Goal: Task Accomplishment & Management: Manage account settings

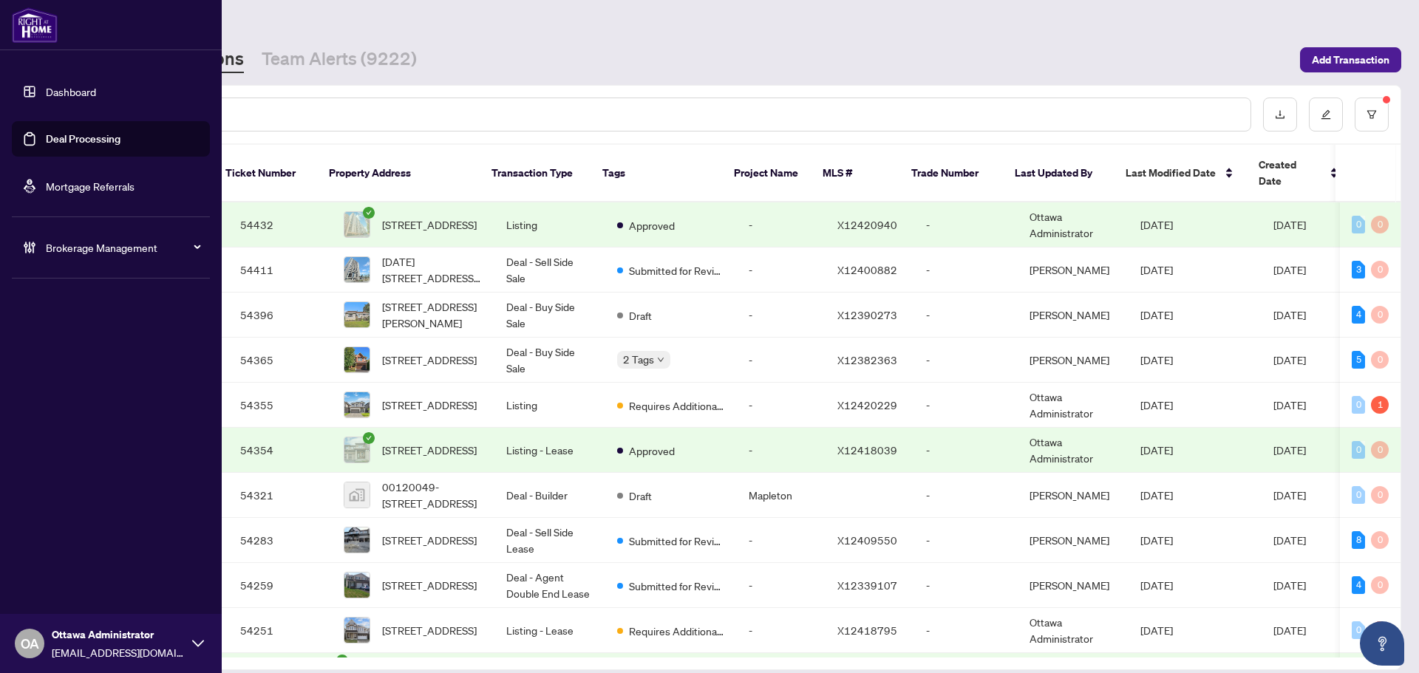
drag, startPoint x: 30, startPoint y: 145, endPoint x: 96, endPoint y: 142, distance: 66.6
click at [46, 145] on link "Deal Processing" at bounding box center [83, 138] width 75 height 13
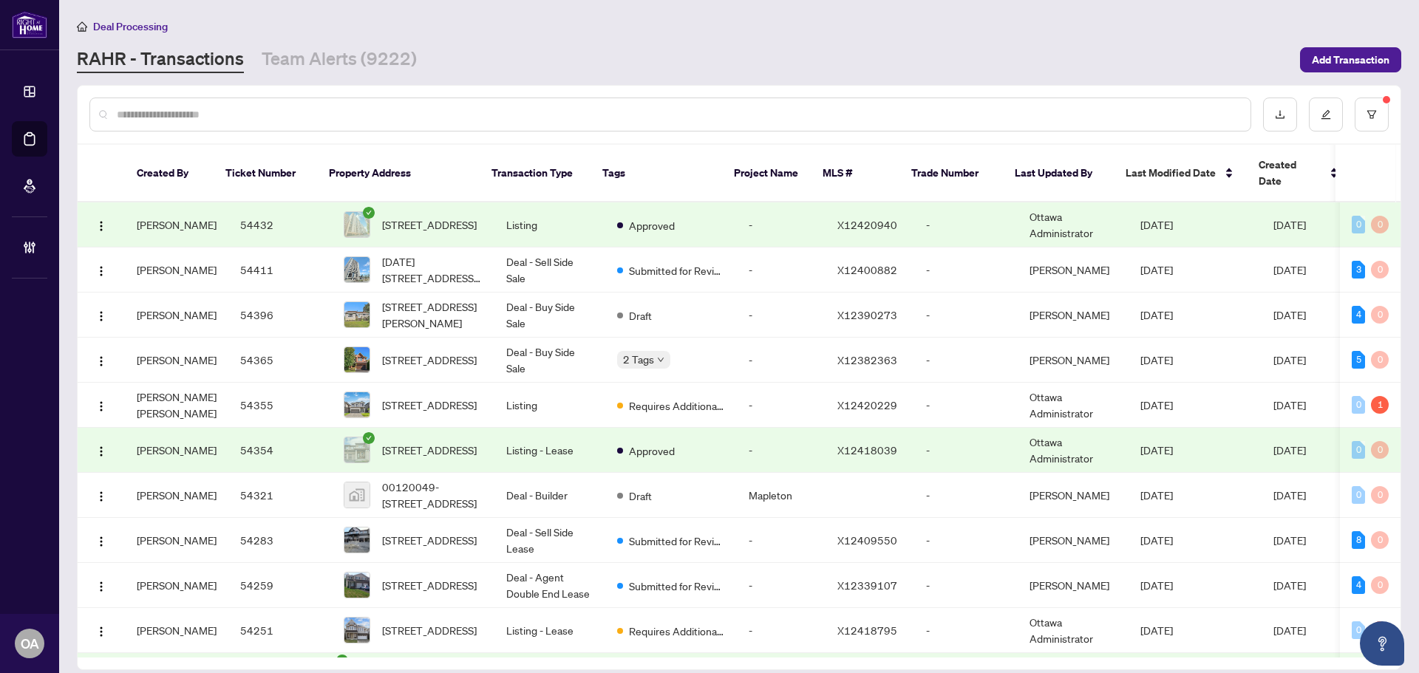
click at [264, 116] on input "text" at bounding box center [678, 114] width 1122 height 16
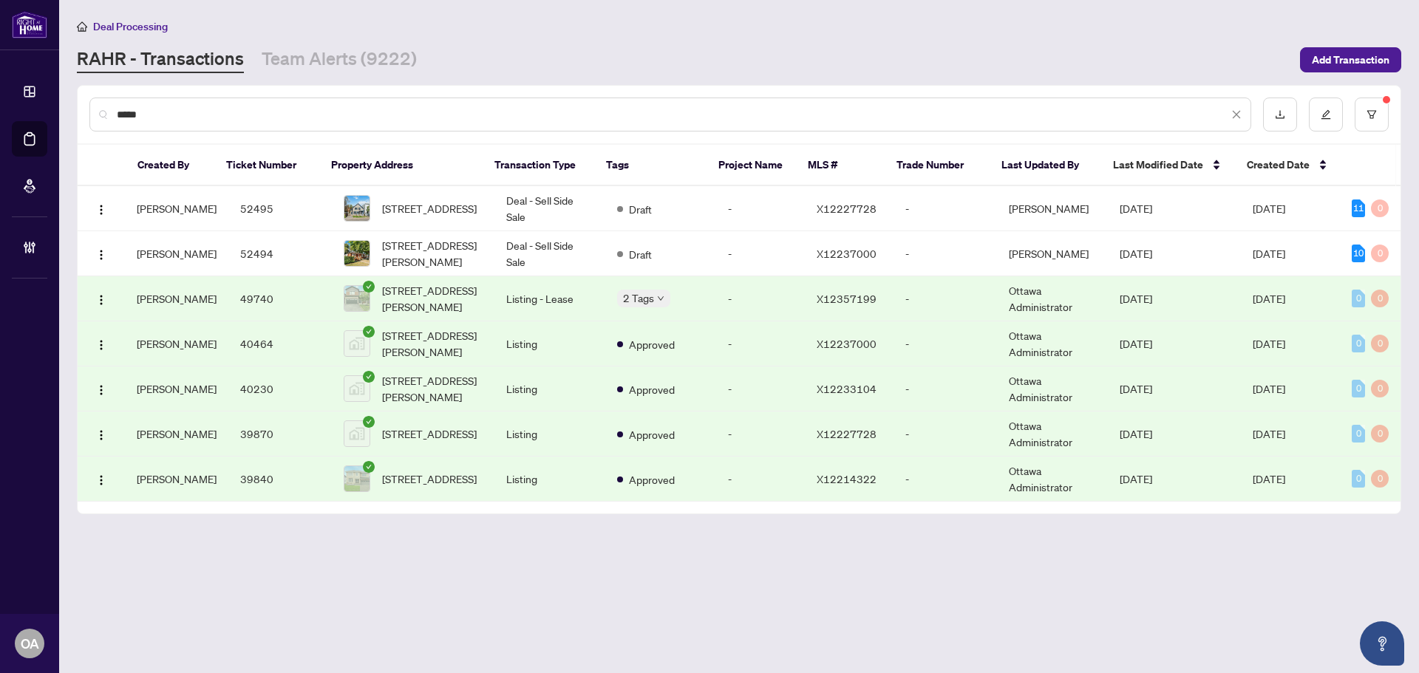
type input "*****"
click at [395, 216] on span "[STREET_ADDRESS]" at bounding box center [429, 208] width 95 height 16
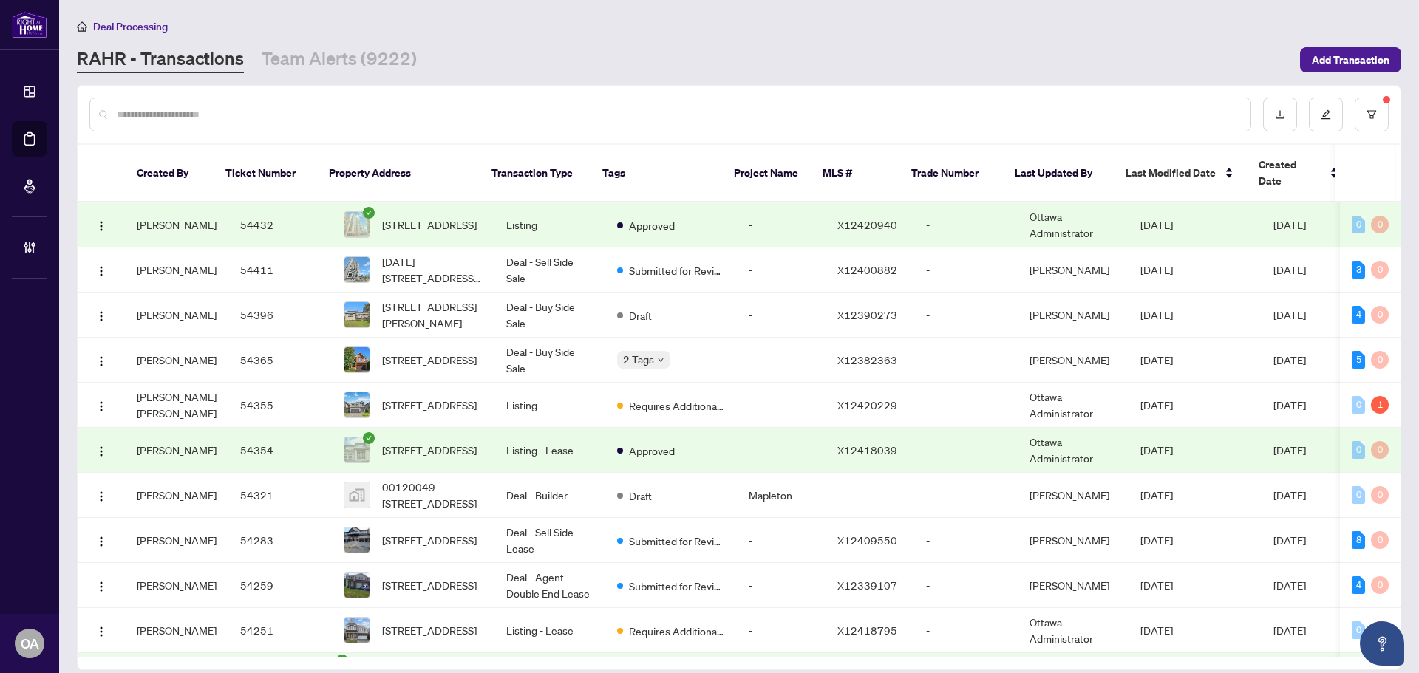
click at [457, 120] on input "text" at bounding box center [678, 114] width 1122 height 16
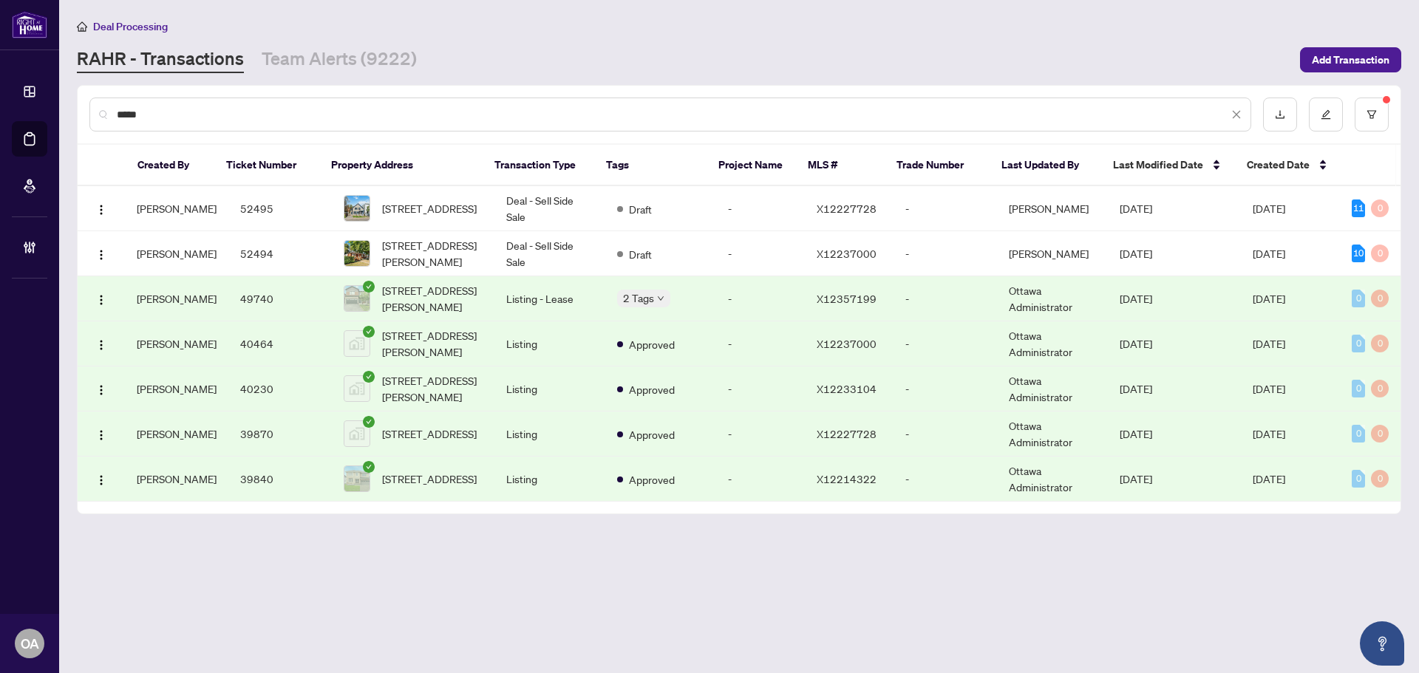
click at [210, 123] on div "*****" at bounding box center [670, 115] width 1162 height 34
click at [175, 118] on input "*****" at bounding box center [672, 114] width 1111 height 16
click at [163, 117] on input "*****" at bounding box center [672, 114] width 1111 height 16
paste input "*******"
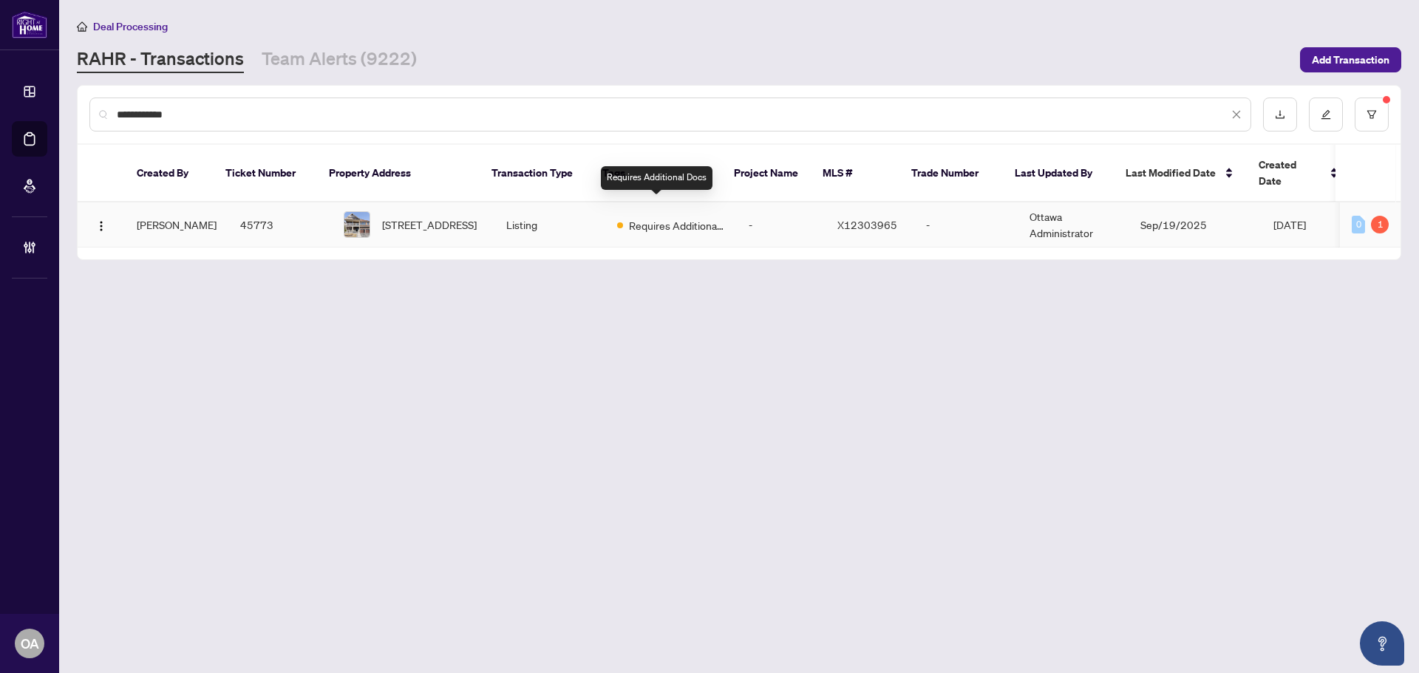
type input "**********"
click at [501, 209] on td "Listing" at bounding box center [549, 224] width 111 height 45
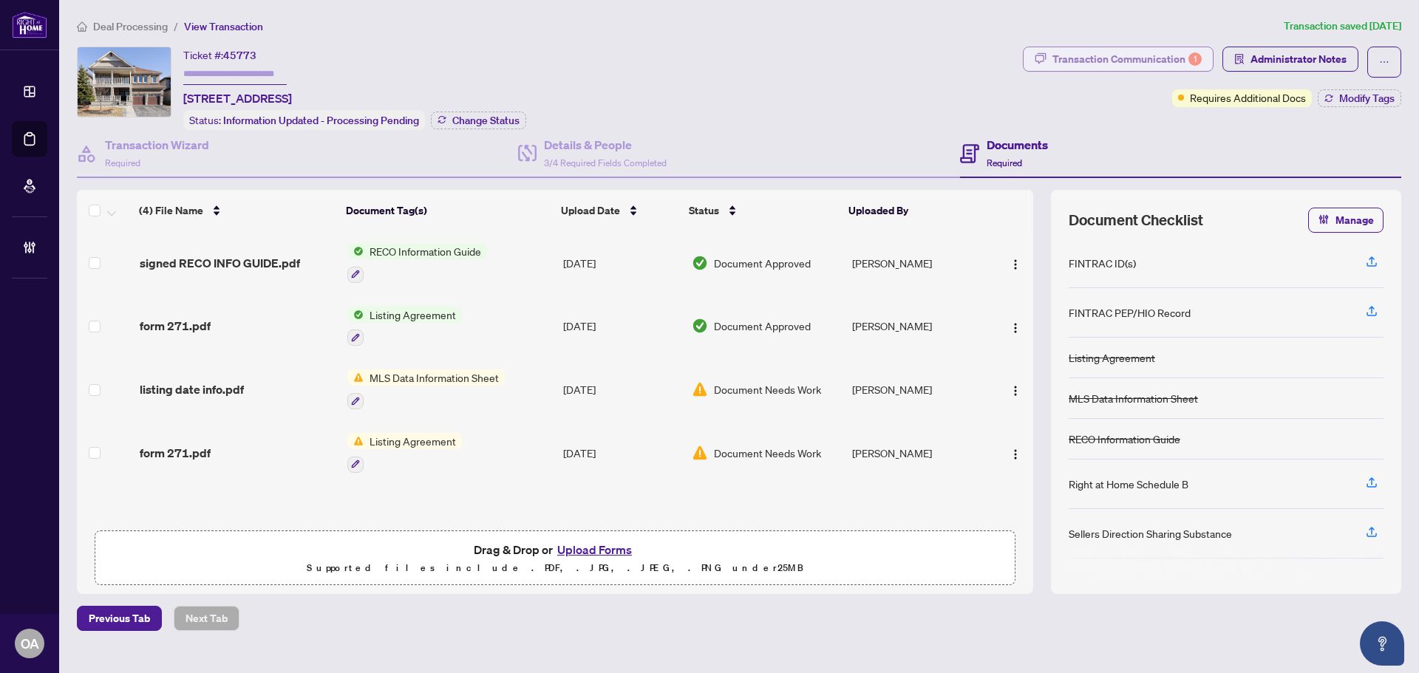
click at [1097, 49] on div "Transaction Communication 1" at bounding box center [1126, 59] width 149 height 24
type textarea "**********"
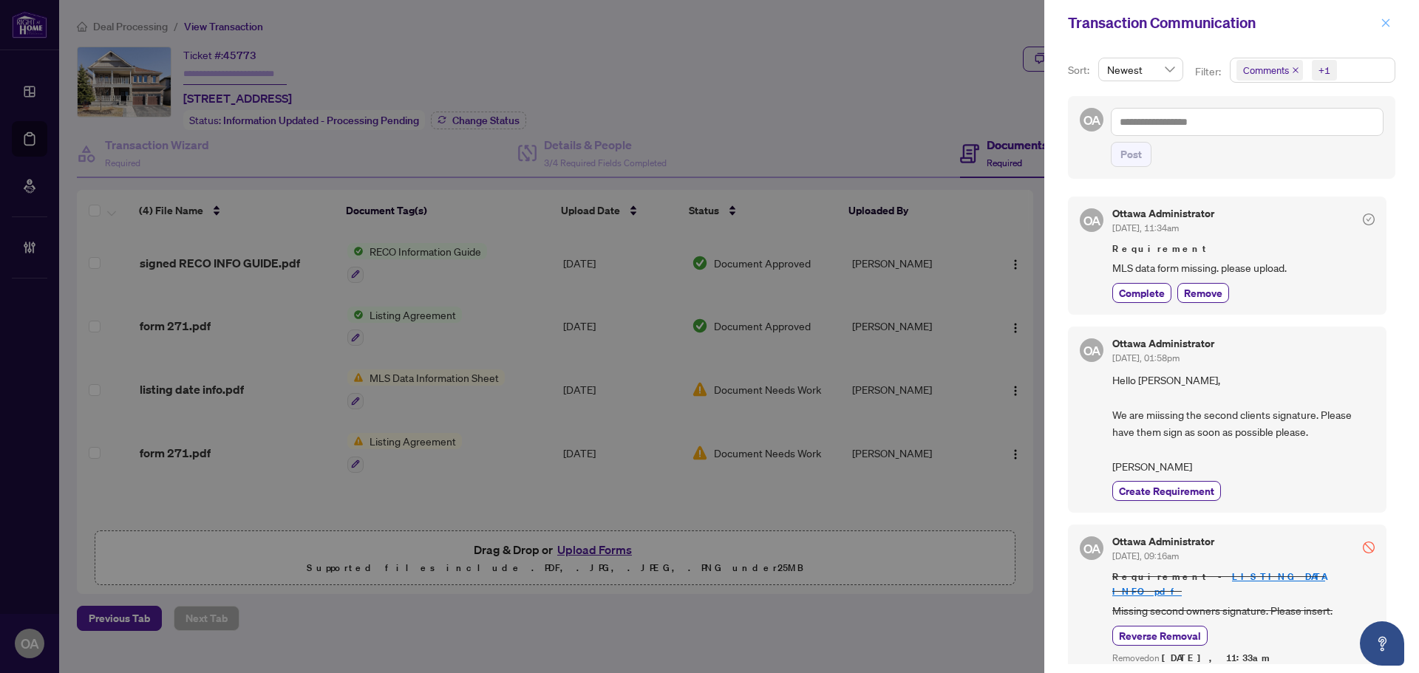
click at [1393, 21] on button "button" at bounding box center [1385, 23] width 19 height 18
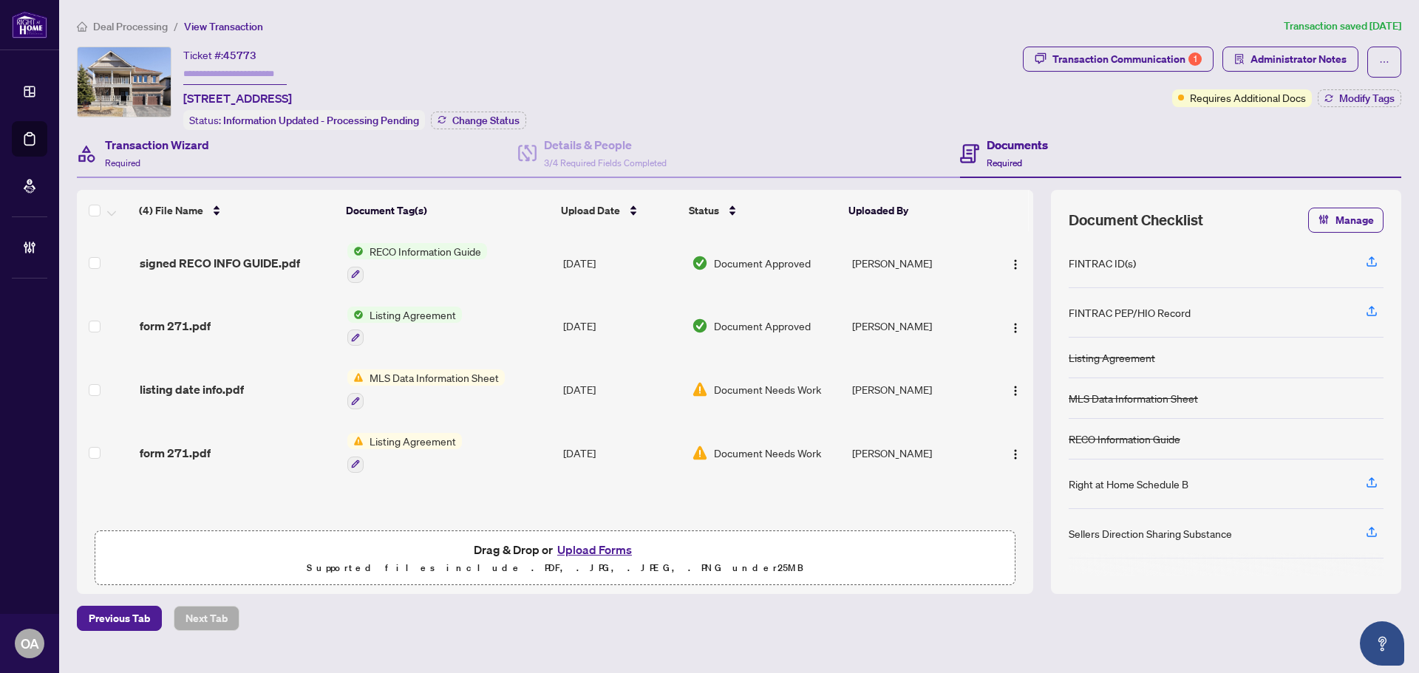
click at [231, 138] on div "Transaction Wizard Required" at bounding box center [297, 154] width 441 height 48
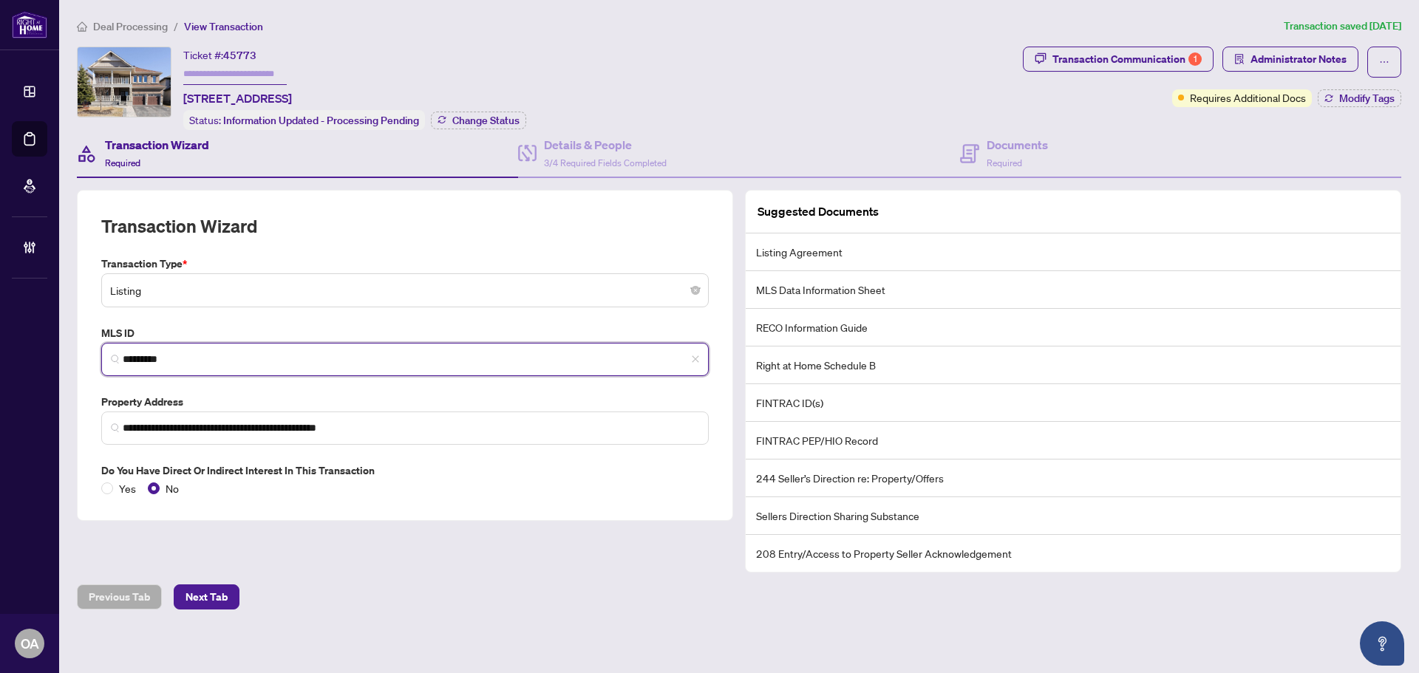
click at [167, 356] on input "*********" at bounding box center [411, 360] width 576 height 16
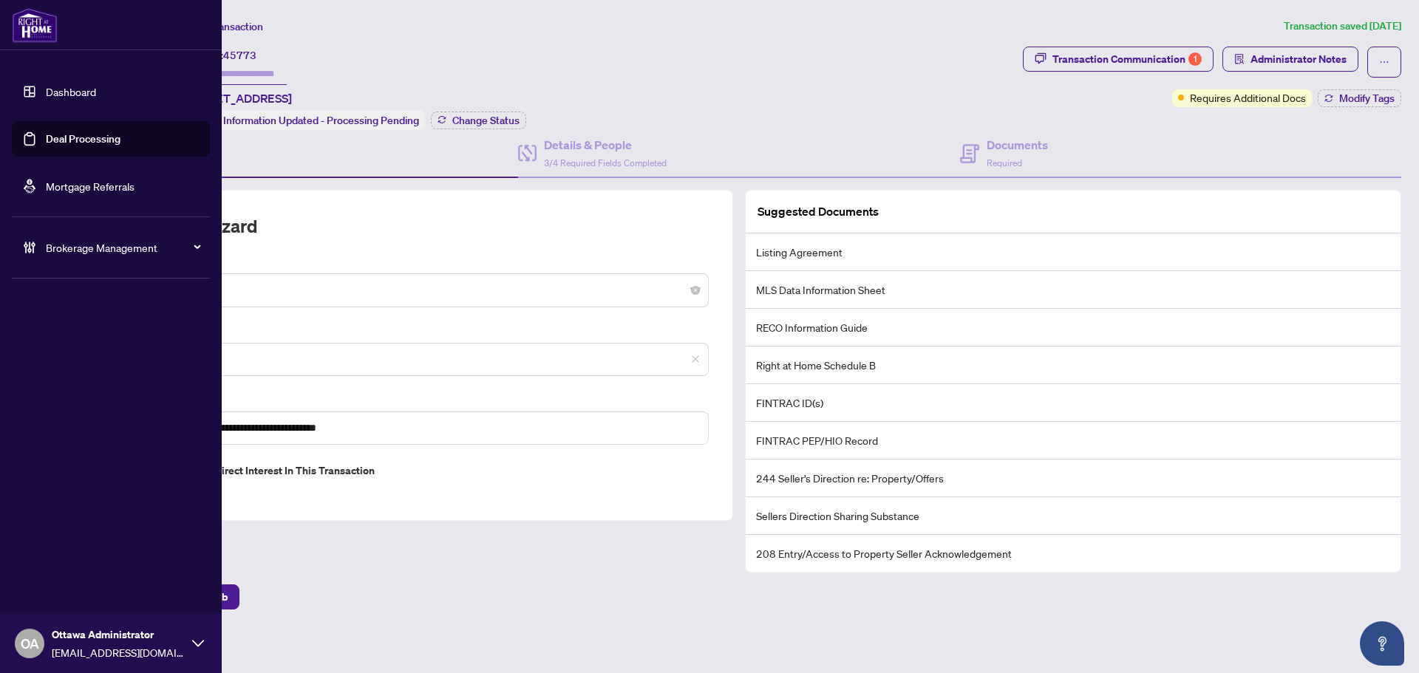
click at [56, 132] on link "Deal Processing" at bounding box center [83, 138] width 75 height 13
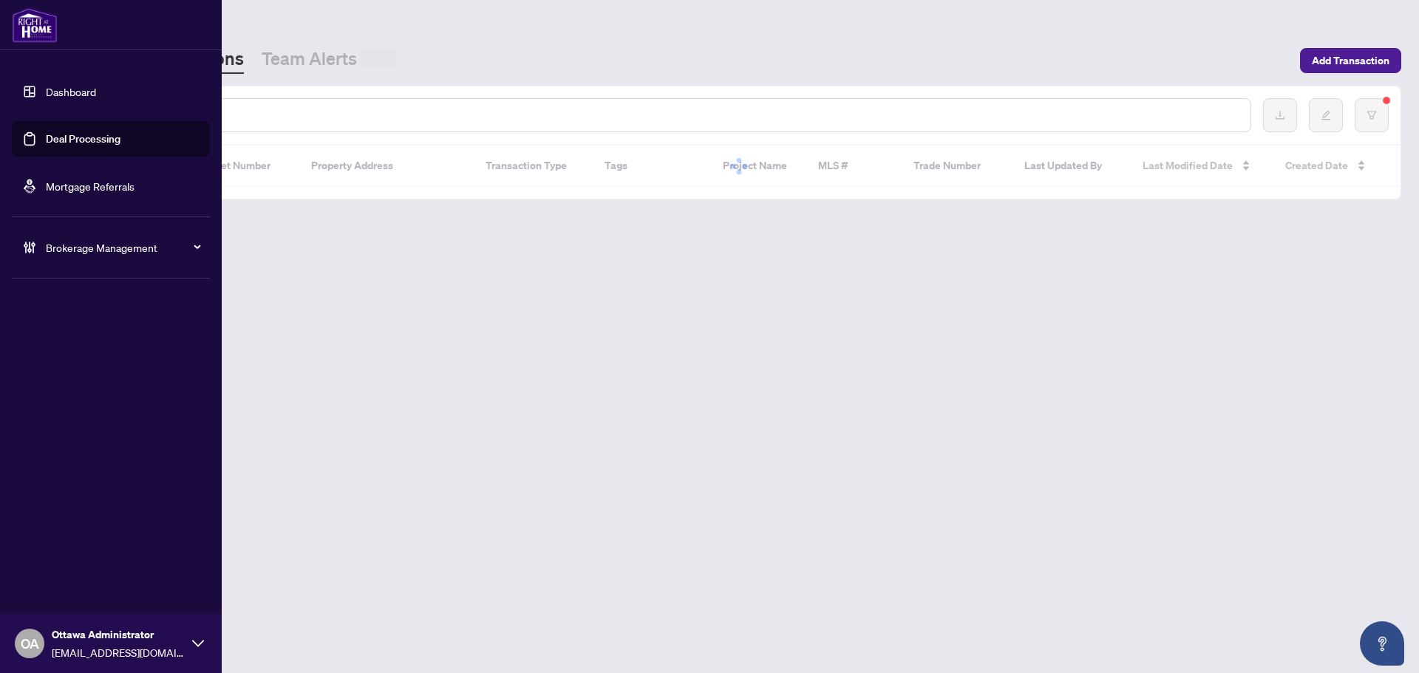
click at [284, 103] on div at bounding box center [670, 115] width 1162 height 34
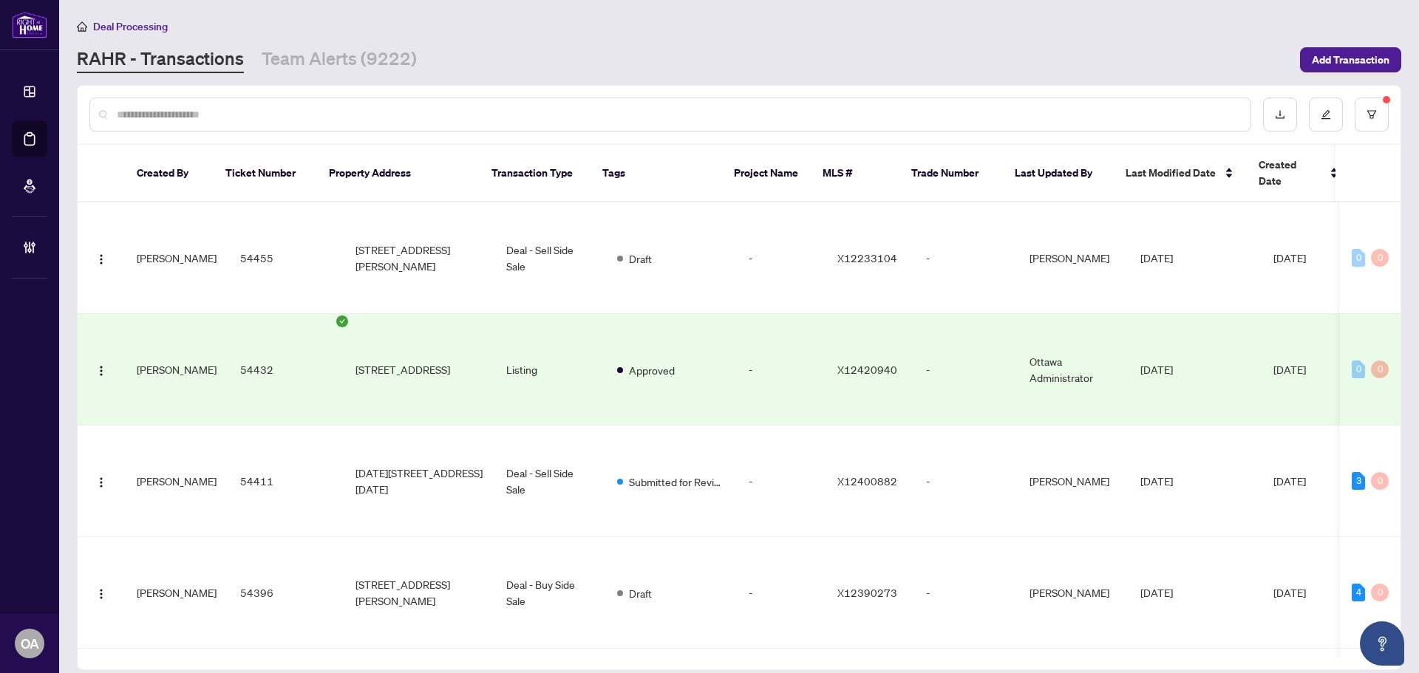
click at [290, 124] on div at bounding box center [670, 115] width 1162 height 34
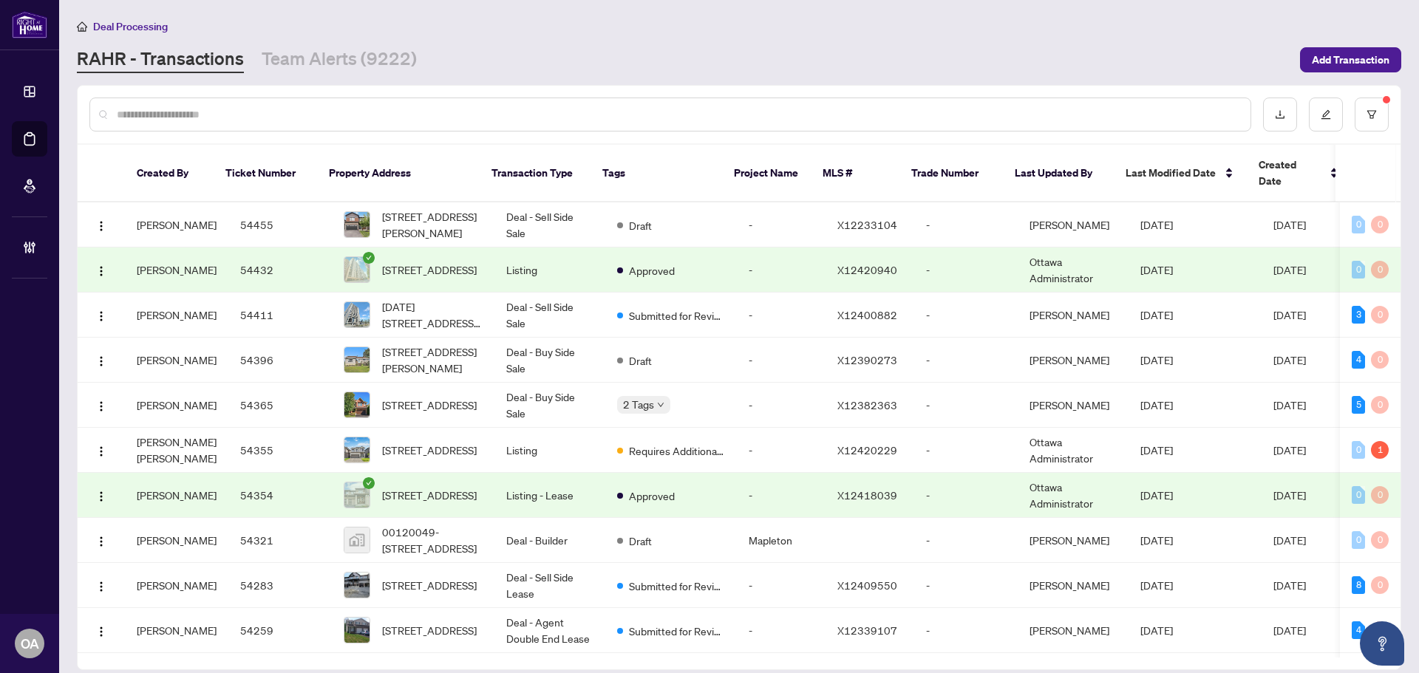
click at [295, 112] on input "text" at bounding box center [678, 114] width 1122 height 16
paste input "*********"
type input "*********"
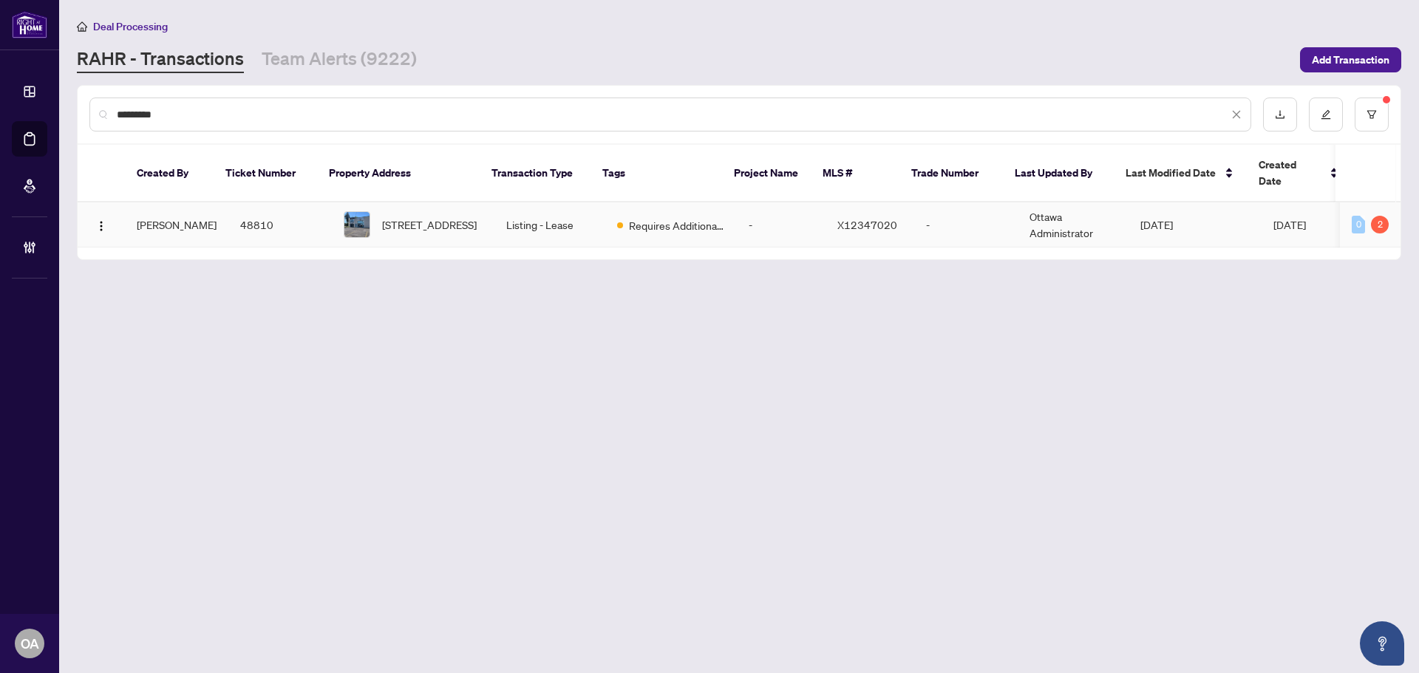
click at [243, 202] on td "48810" at bounding box center [279, 224] width 103 height 45
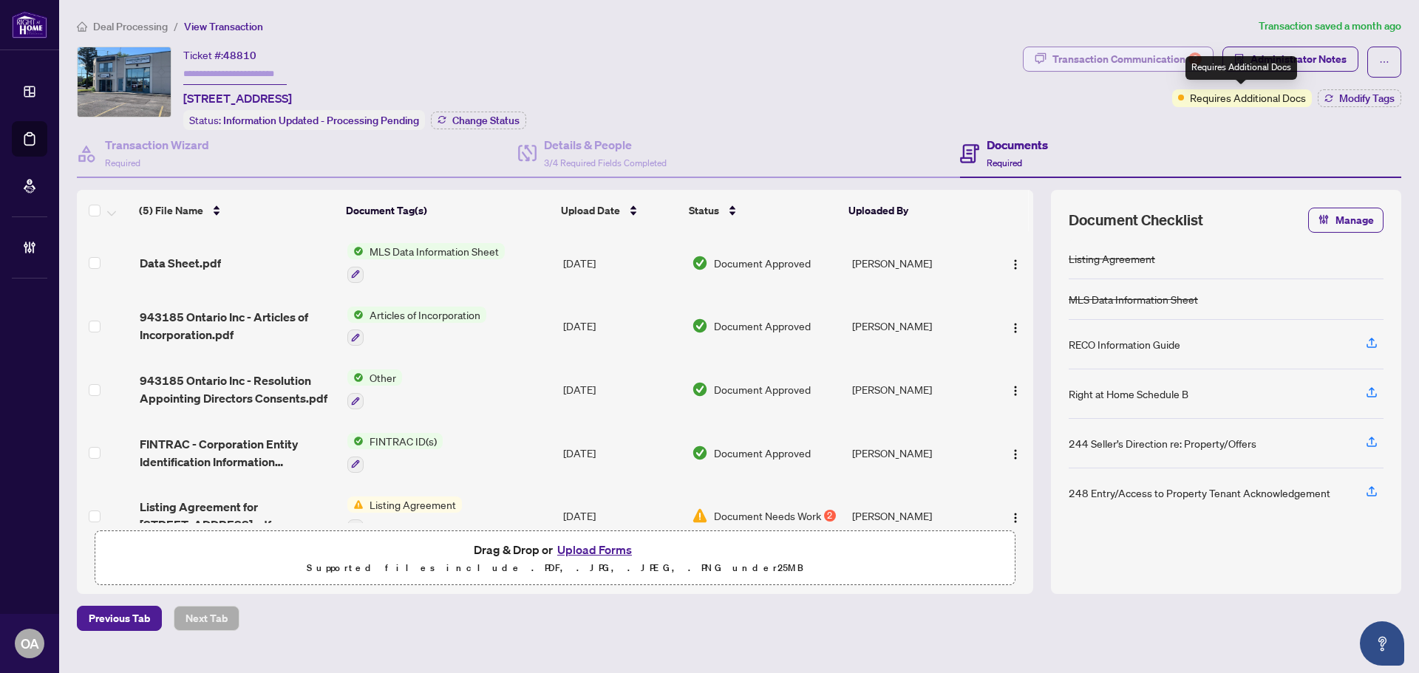
click at [1159, 65] on div "Transaction Communication 2" at bounding box center [1126, 59] width 149 height 24
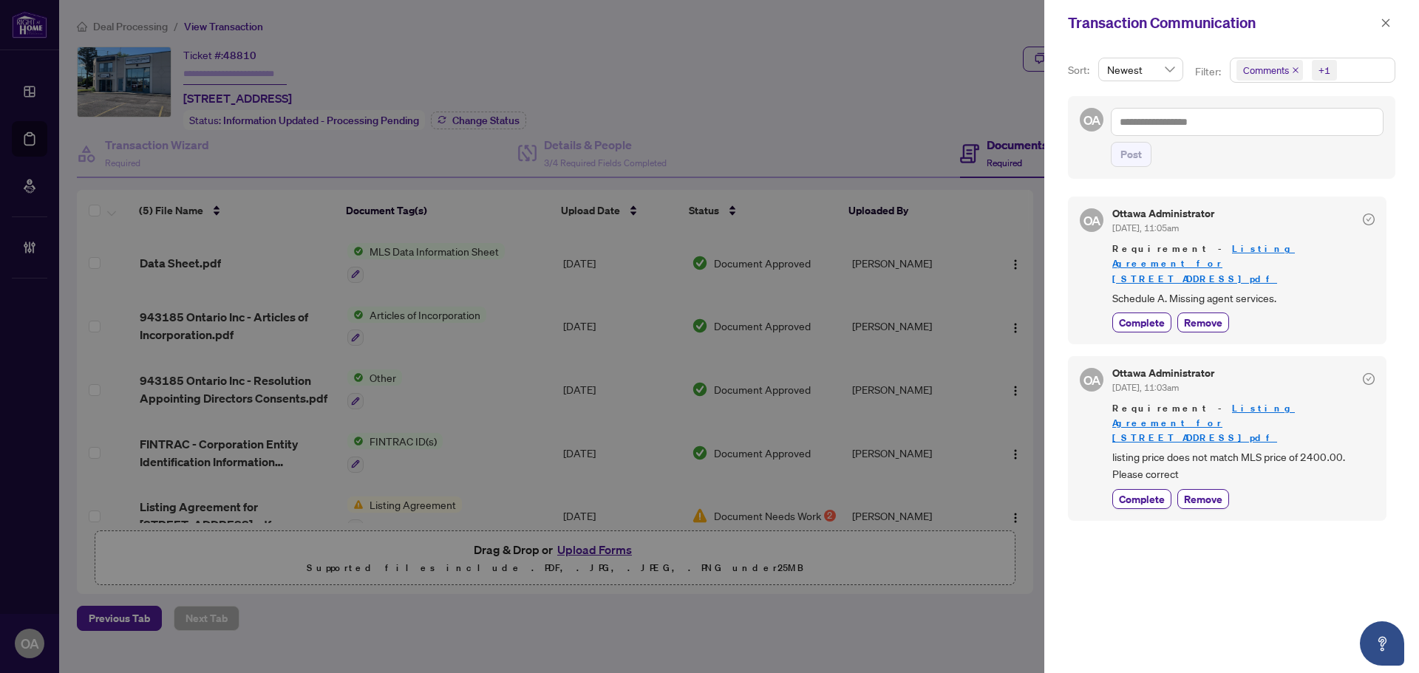
click at [1292, 66] on span "Comments" at bounding box center [1269, 70] width 67 height 21
click at [1295, 69] on icon "close" at bounding box center [1295, 70] width 6 height 6
click at [1235, 368] on div "Ottawa Administrator [DATE], 11:03am" at bounding box center [1243, 381] width 262 height 27
drag, startPoint x: 1235, startPoint y: 272, endPoint x: 1107, endPoint y: 272, distance: 127.8
click at [1107, 272] on div "OA Ottawa Administrator [DATE], 11:05am Requirement - Listing Agreement for [ST…" at bounding box center [1227, 271] width 318 height 148
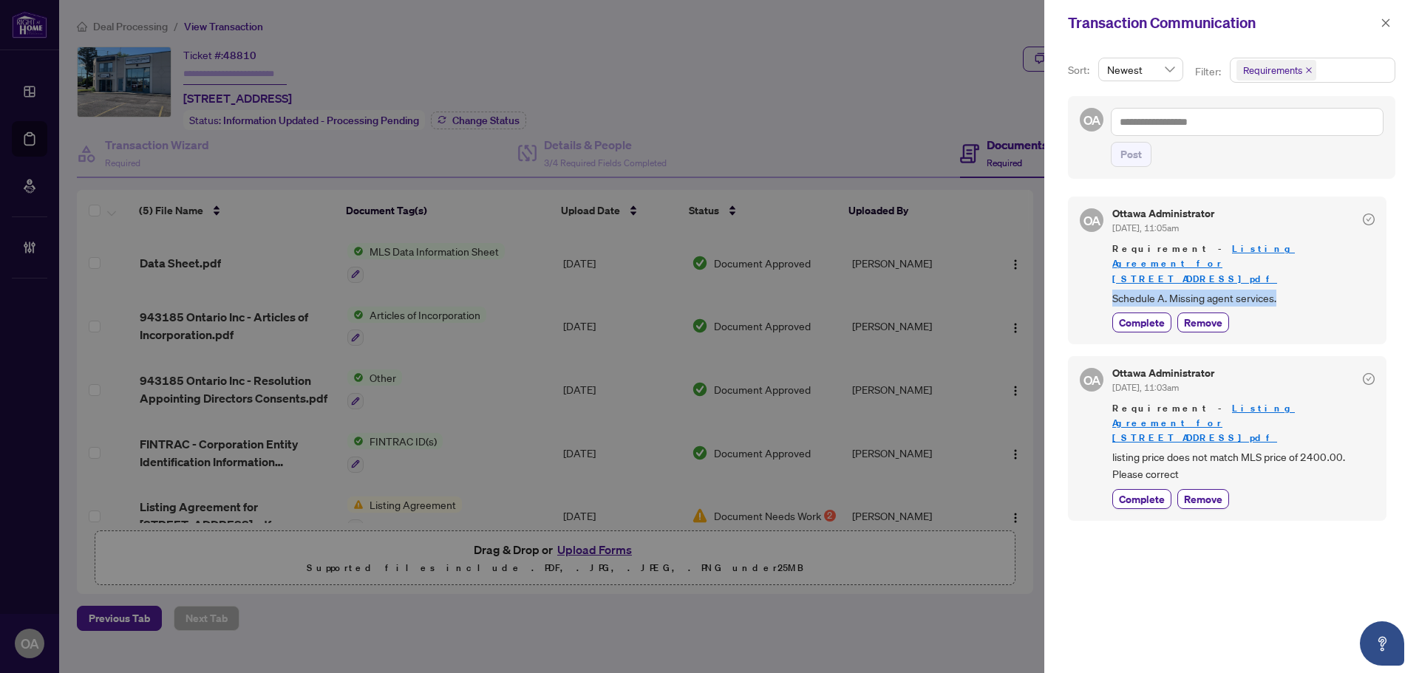
click at [1108, 272] on div "OA Ottawa Administrator [DATE], 11:05am Requirement - Listing Agreement for [ST…" at bounding box center [1227, 271] width 318 height 148
drag, startPoint x: 1175, startPoint y: 271, endPoint x: 1239, endPoint y: 270, distance: 64.3
click at [1220, 290] on span "Schedule A. Missing agent services." at bounding box center [1243, 298] width 262 height 17
click at [1241, 290] on span "Schedule A. Missing agent services." at bounding box center [1243, 298] width 262 height 17
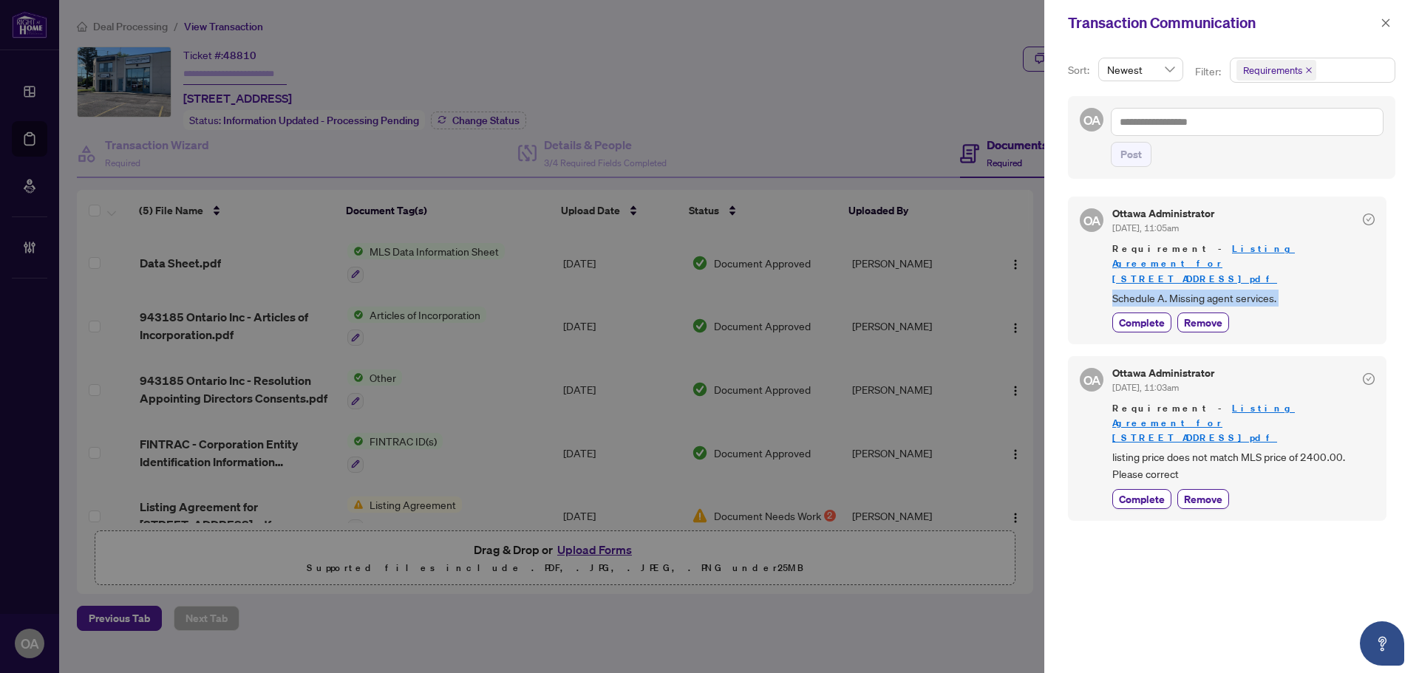
click at [1241, 290] on span "Schedule A. Missing agent services." at bounding box center [1243, 298] width 262 height 17
drag, startPoint x: 1108, startPoint y: 400, endPoint x: 1308, endPoint y: 400, distance: 199.5
click at [1308, 400] on div "OA Ottawa Administrator [DATE], 11:03am Requirement - Listing Agreement for [ST…" at bounding box center [1227, 438] width 318 height 165
click at [1308, 449] on span "listing price does not match MLS price of 2400.00. Please correct" at bounding box center [1243, 466] width 262 height 35
click at [1385, 24] on icon "close" at bounding box center [1386, 22] width 8 height 8
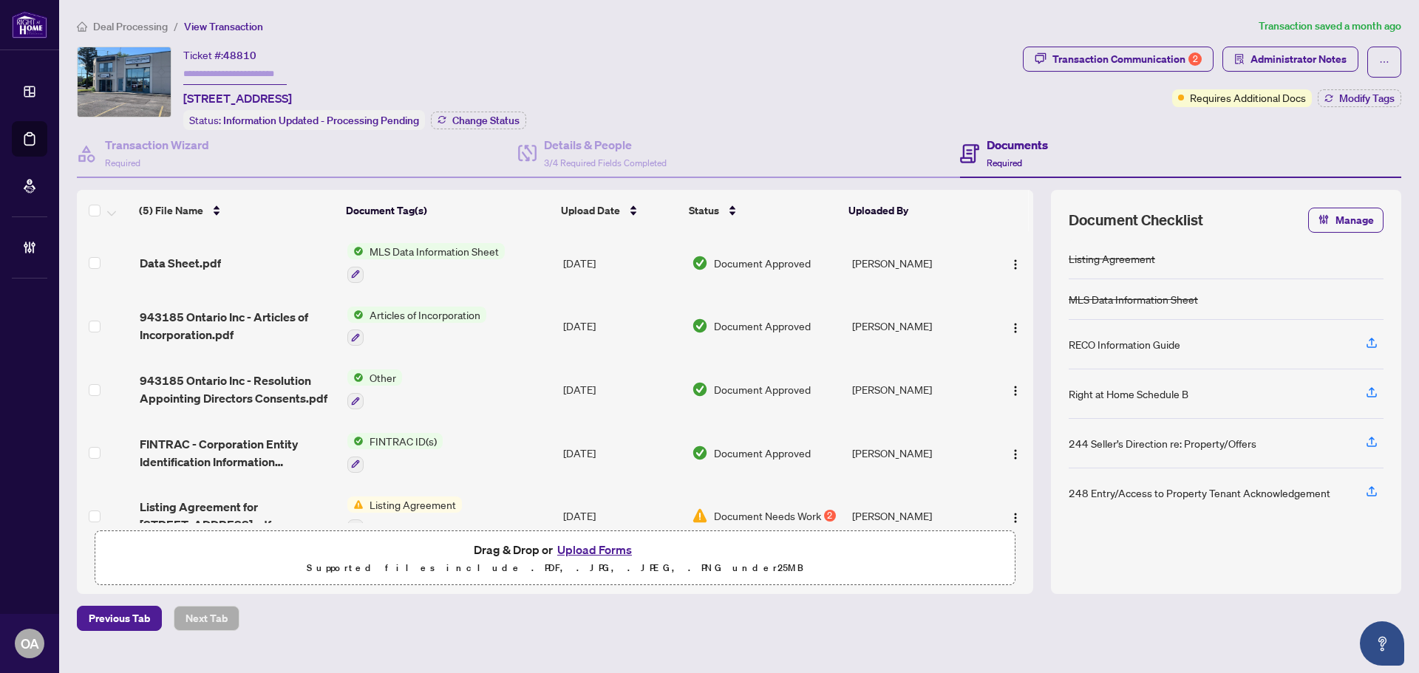
scroll to position [28, 0]
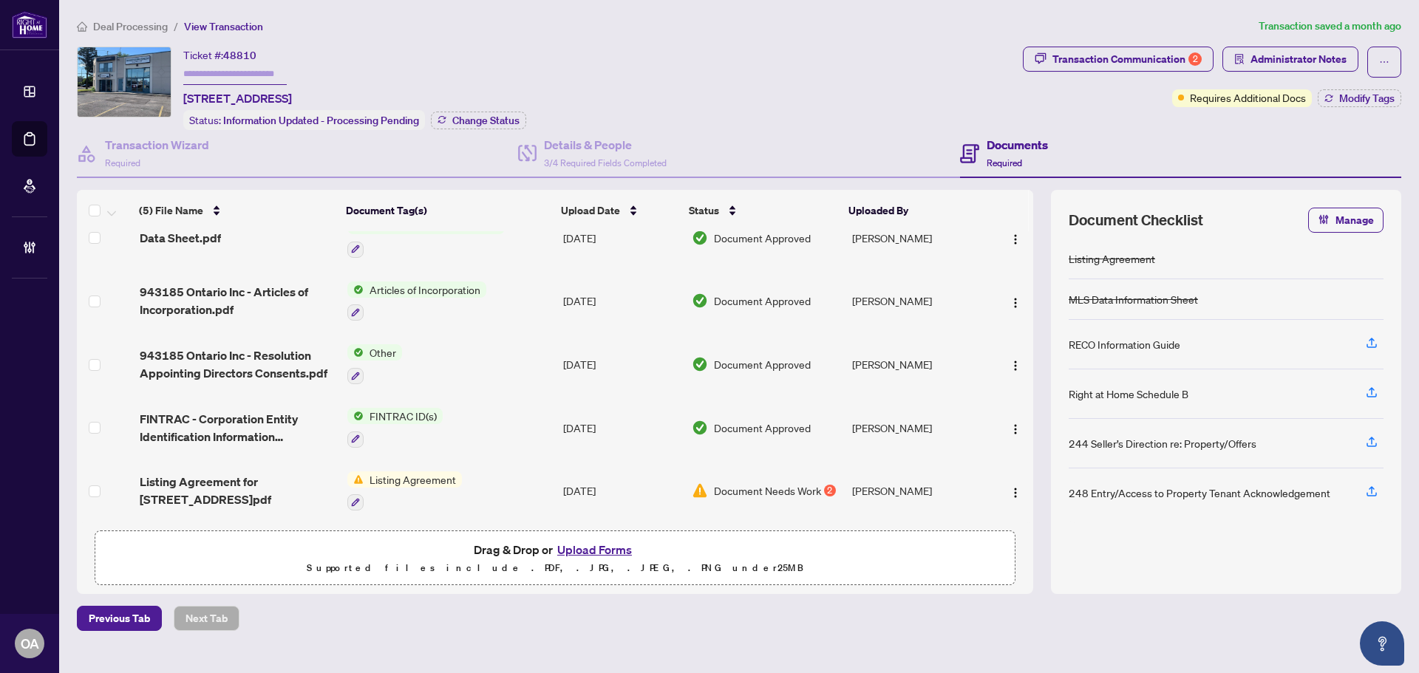
click at [219, 483] on span "Listing Agreement for [STREET_ADDRESS]pdf" at bounding box center [238, 490] width 196 height 35
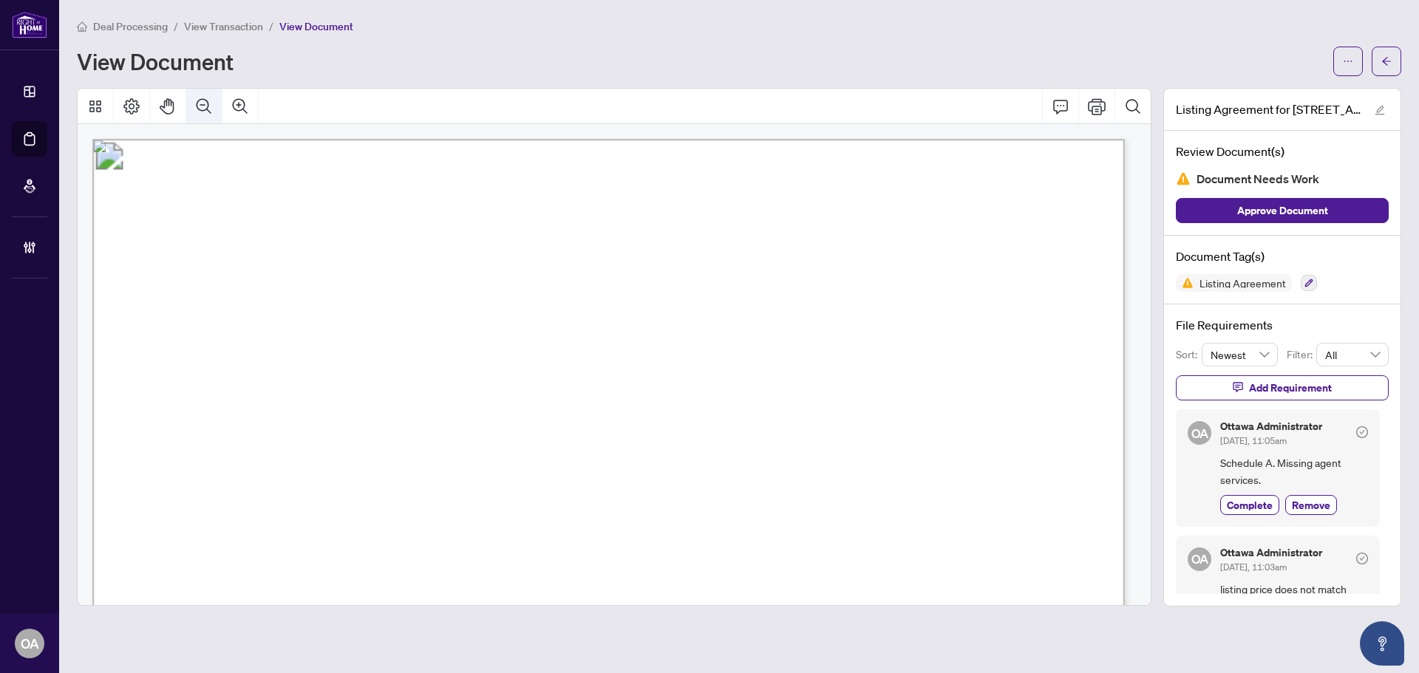
click at [211, 108] on icon "Zoom Out" at bounding box center [204, 107] width 18 height 18
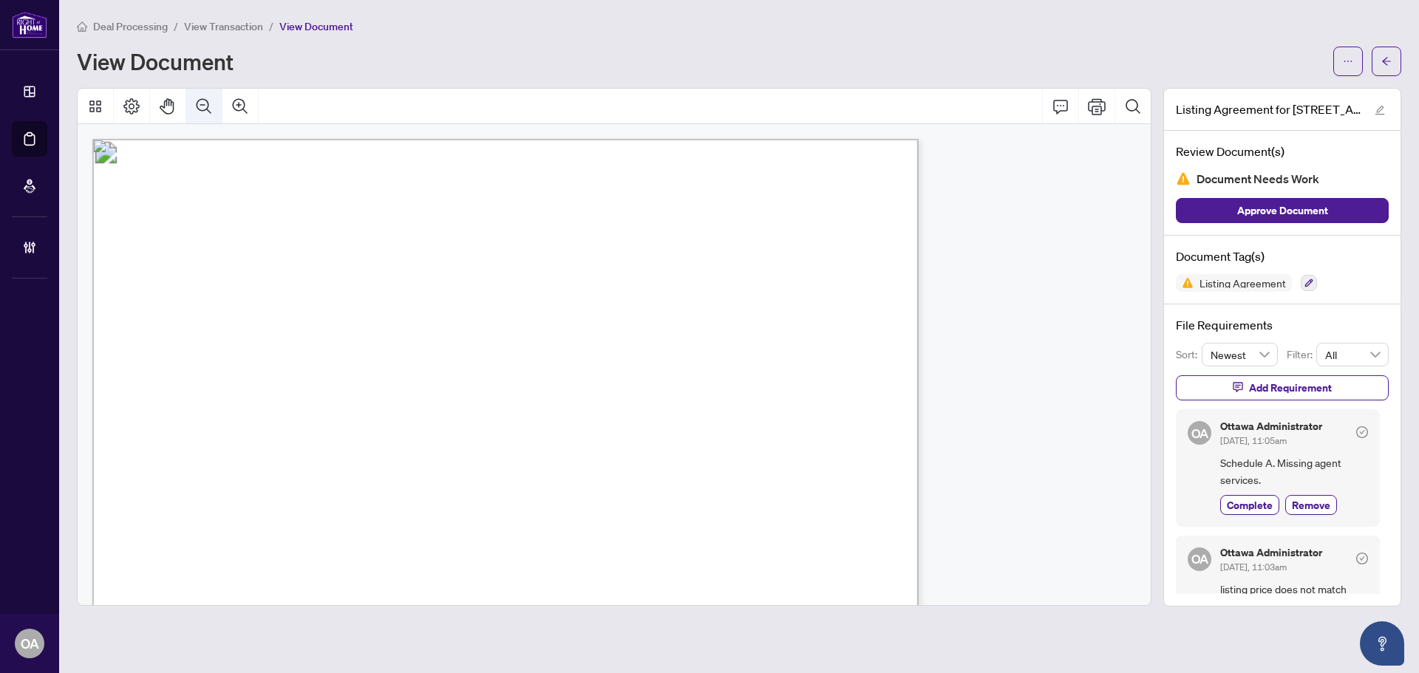
click at [211, 108] on icon "Zoom Out" at bounding box center [204, 107] width 18 height 18
click at [211, 107] on icon "Zoom Out" at bounding box center [204, 107] width 18 height 18
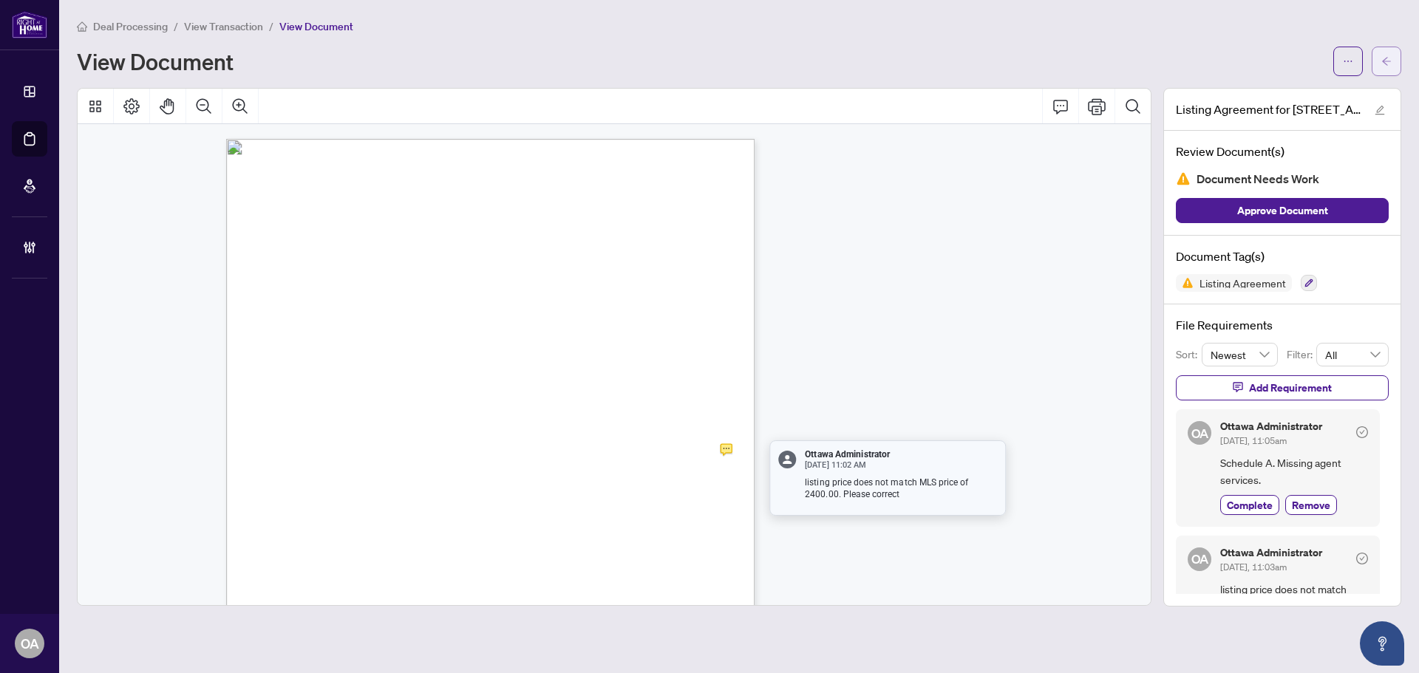
click at [1389, 53] on span "button" at bounding box center [1386, 62] width 10 height 24
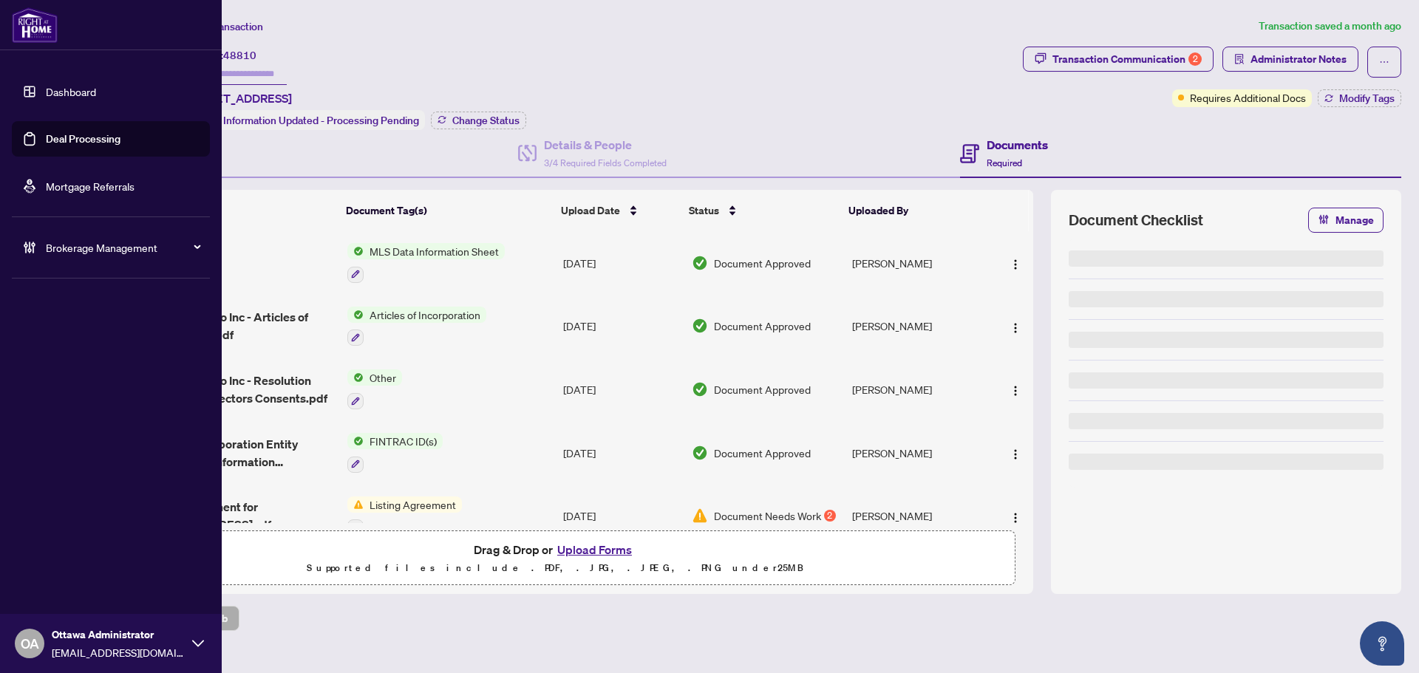
drag, startPoint x: 44, startPoint y: 140, endPoint x: 5, endPoint y: 152, distance: 41.1
click at [46, 140] on link "Deal Processing" at bounding box center [83, 138] width 75 height 13
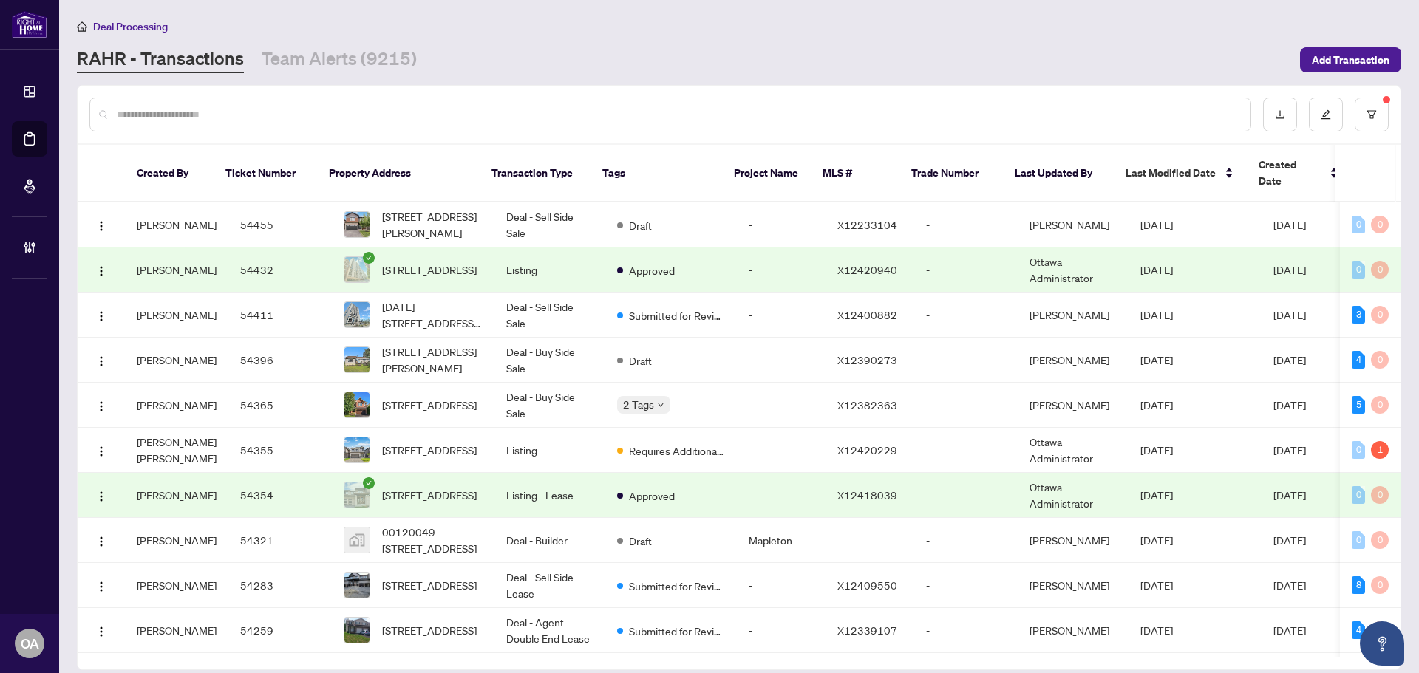
click at [219, 116] on input "text" at bounding box center [678, 114] width 1122 height 16
paste input "*********"
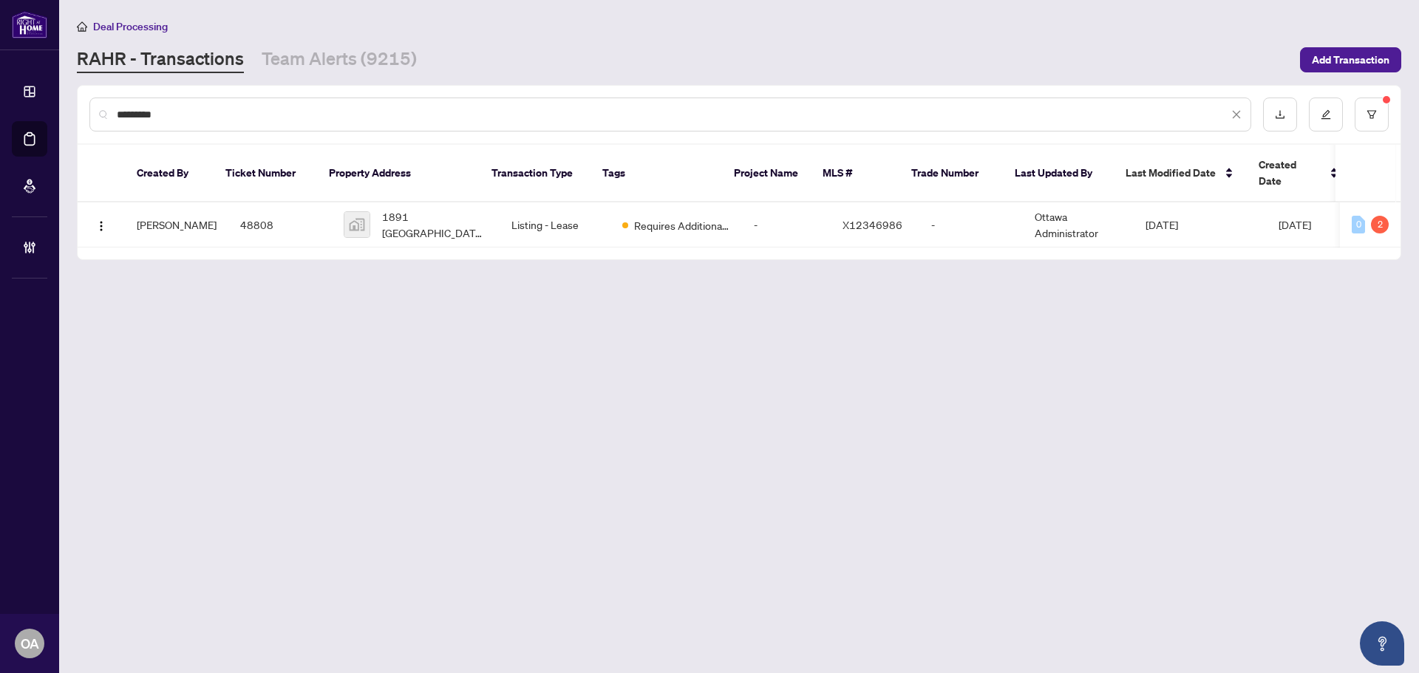
type input "*********"
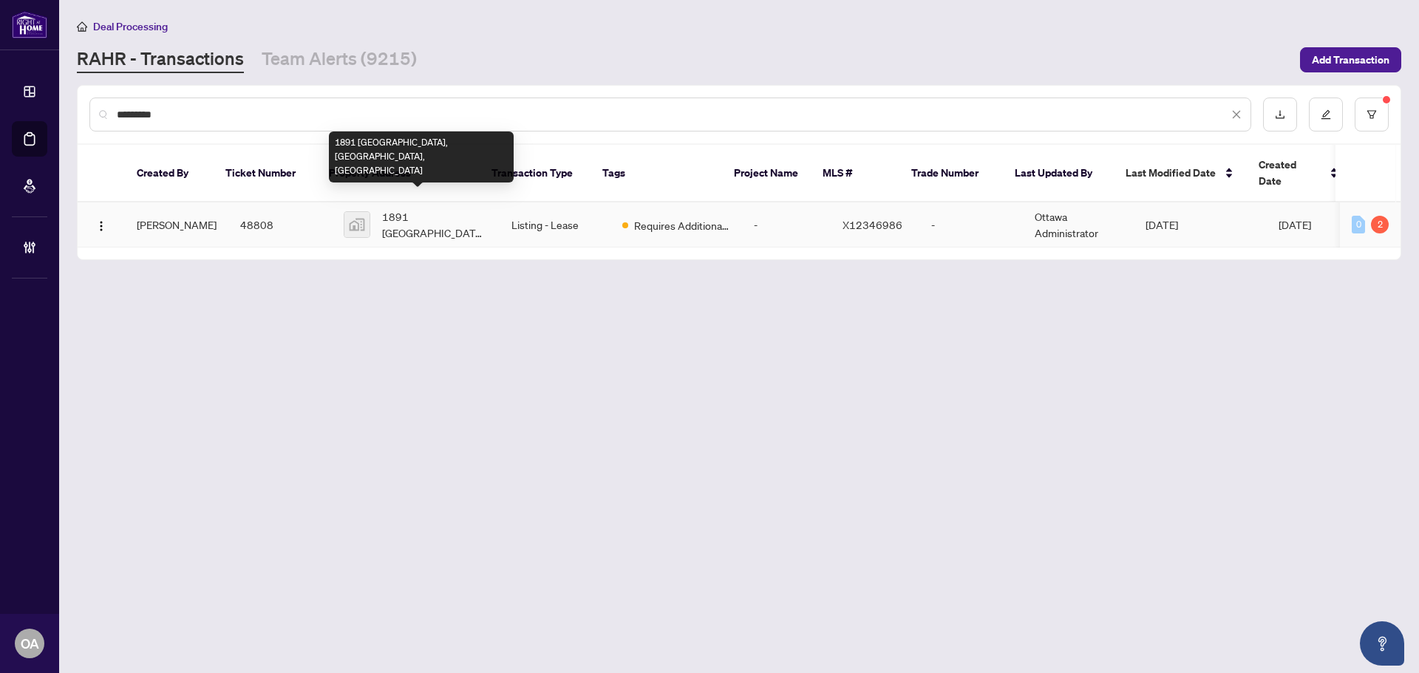
click at [419, 216] on span "1891 [GEOGRAPHIC_DATA], [GEOGRAPHIC_DATA], [GEOGRAPHIC_DATA]" at bounding box center [435, 224] width 106 height 33
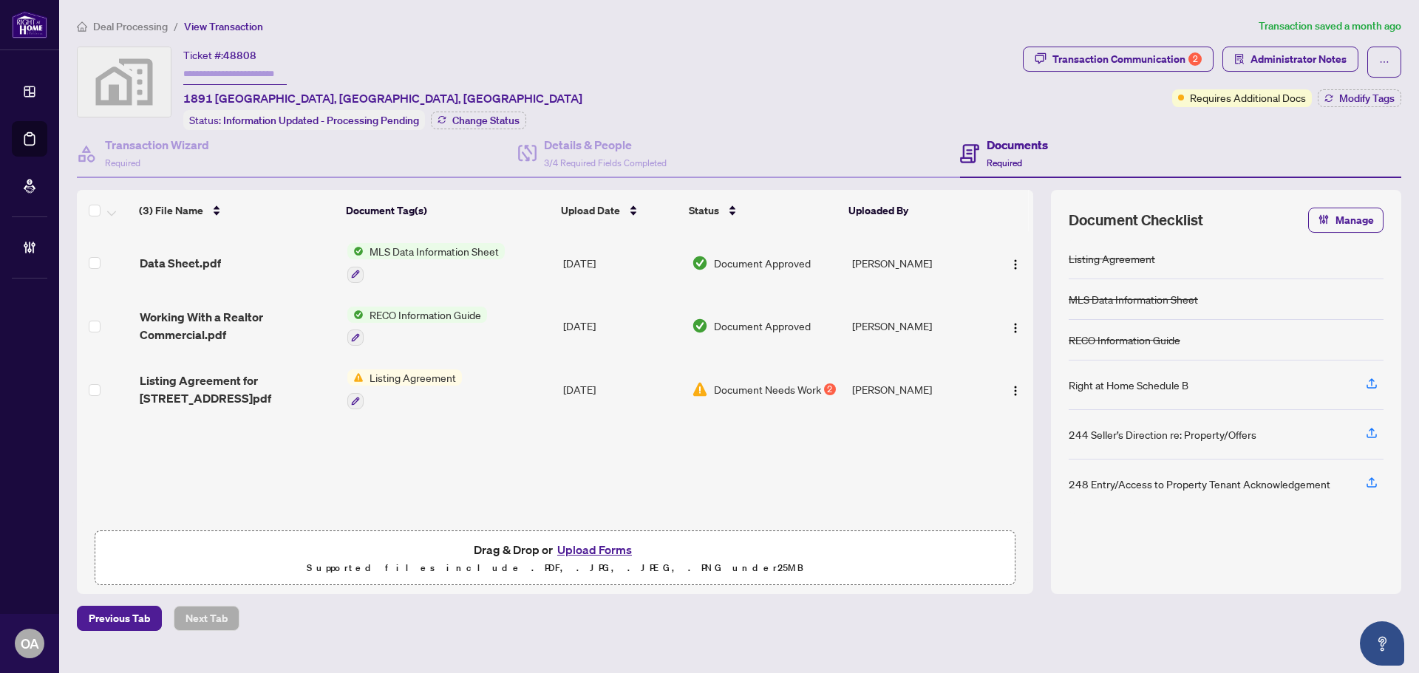
click at [256, 395] on span "Listing Agreement for [STREET_ADDRESS]pdf" at bounding box center [238, 389] width 196 height 35
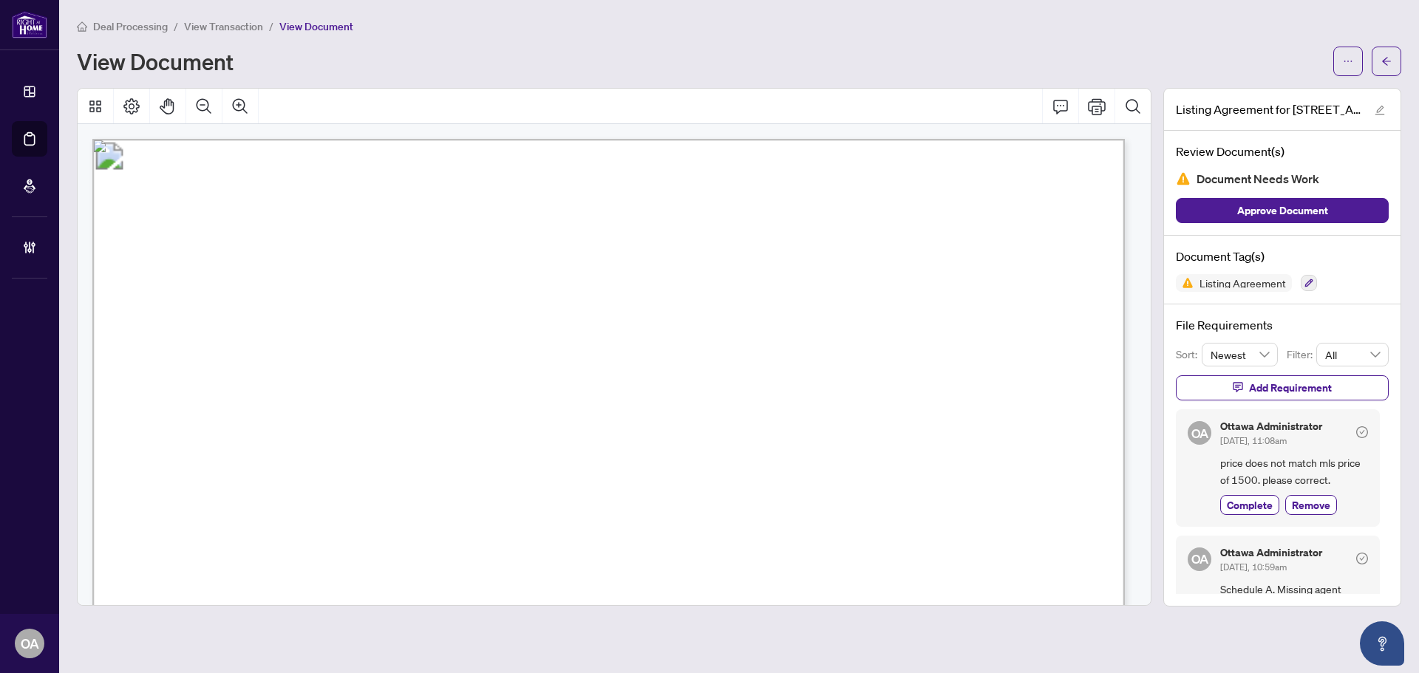
drag, startPoint x: 613, startPoint y: 347, endPoint x: 877, endPoint y: 473, distance: 292.2
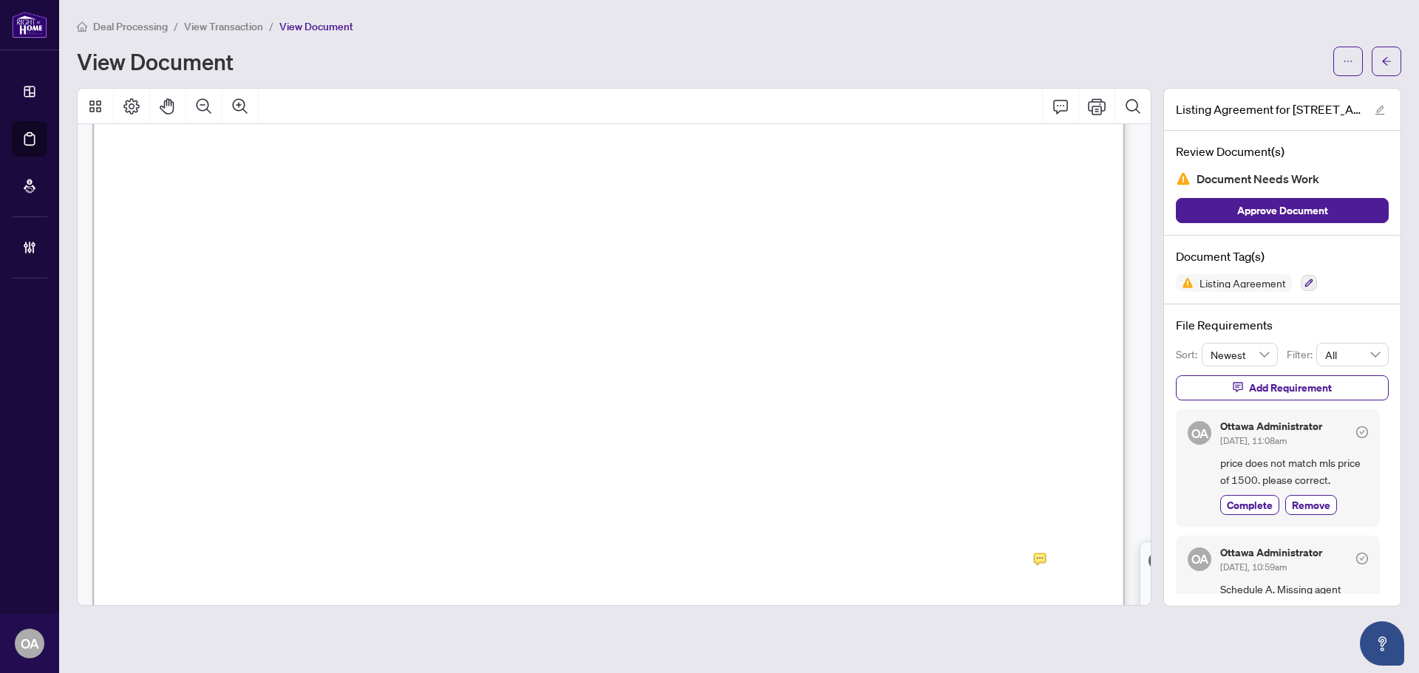
scroll to position [443, 0]
click at [1347, 52] on span "button" at bounding box center [1348, 62] width 10 height 24
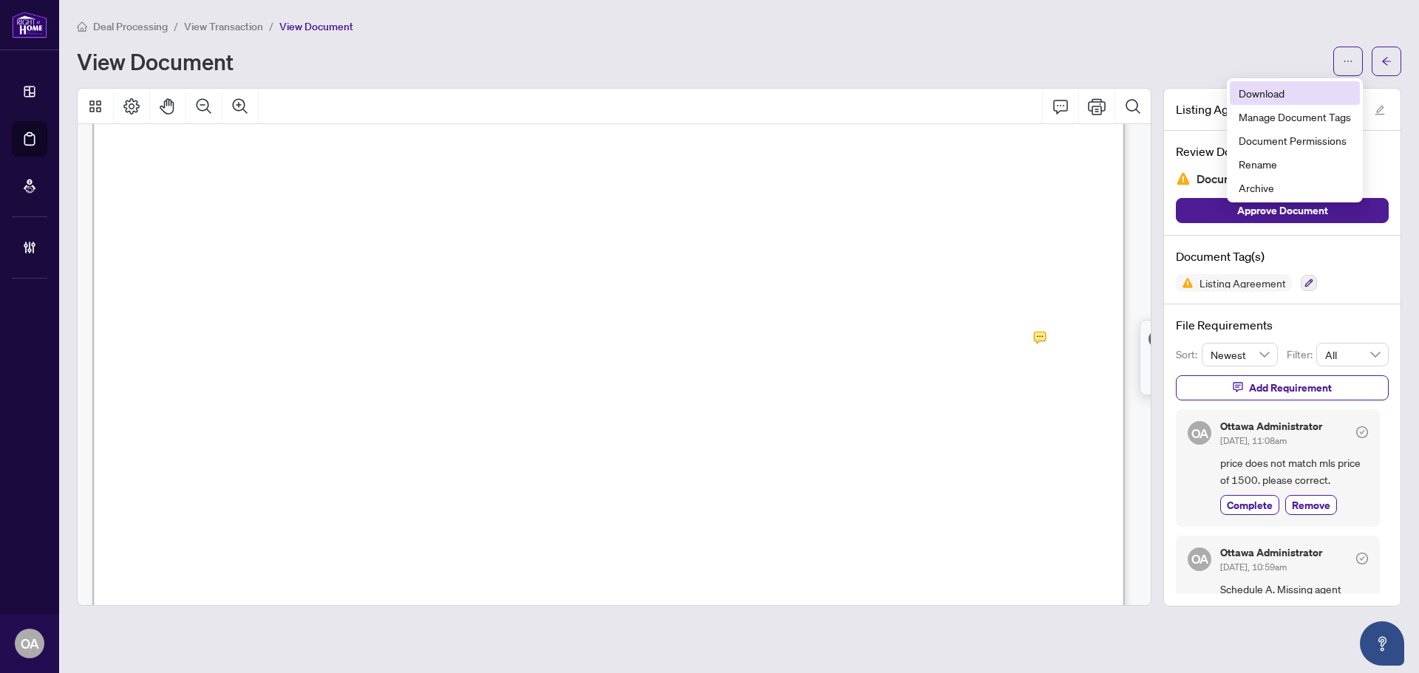
click at [1298, 92] on span "Download" at bounding box center [1294, 93] width 112 height 16
drag, startPoint x: 1340, startPoint y: 381, endPoint x: 1340, endPoint y: 355, distance: 25.1
click at [1340, 381] on button "Add Requirement" at bounding box center [1282, 387] width 213 height 25
type textarea "**********"
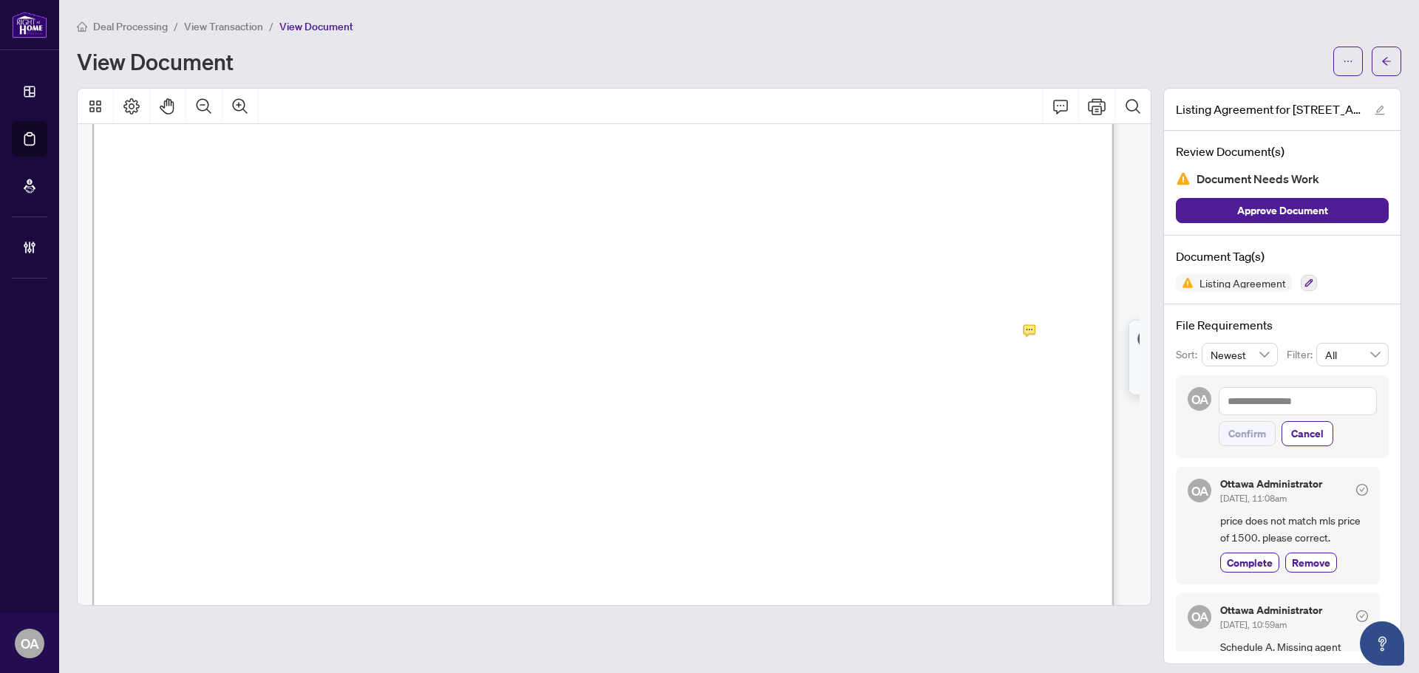
scroll to position [439, 0]
click at [1381, 71] on span "button" at bounding box center [1386, 62] width 10 height 24
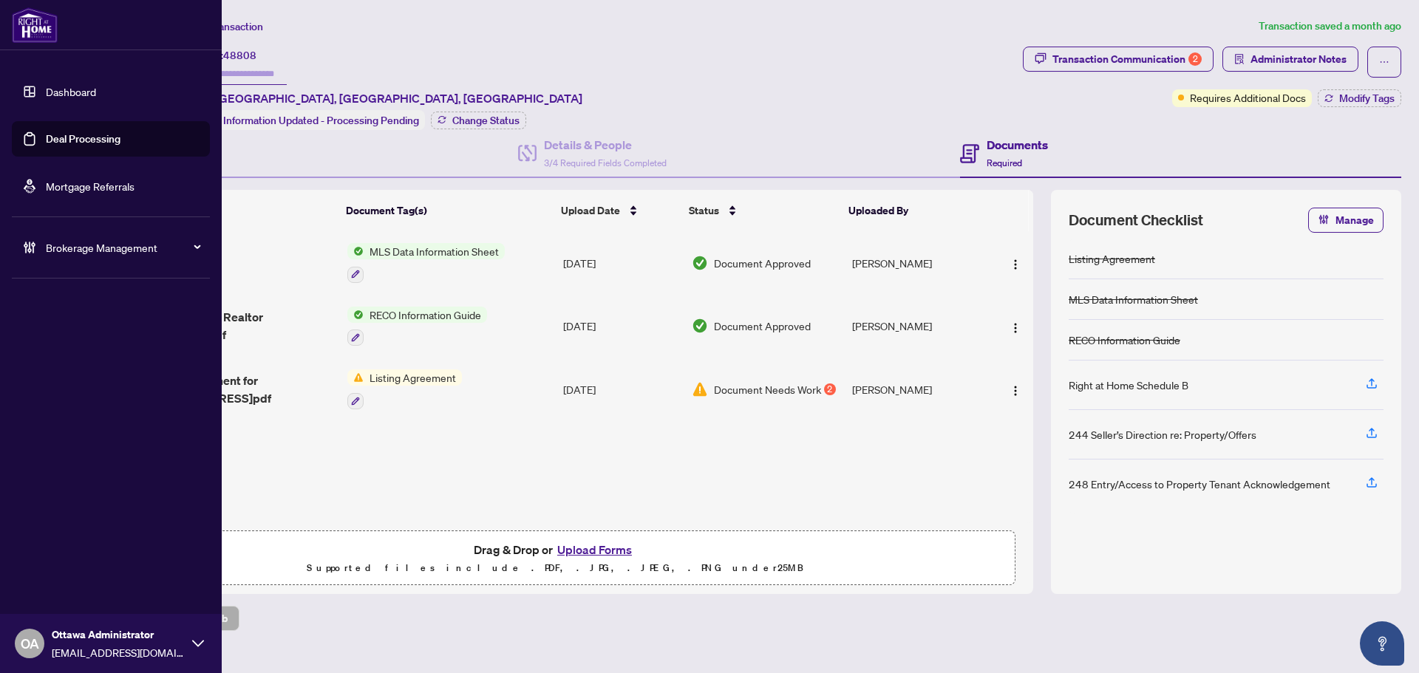
click at [46, 132] on link "Deal Processing" at bounding box center [83, 138] width 75 height 13
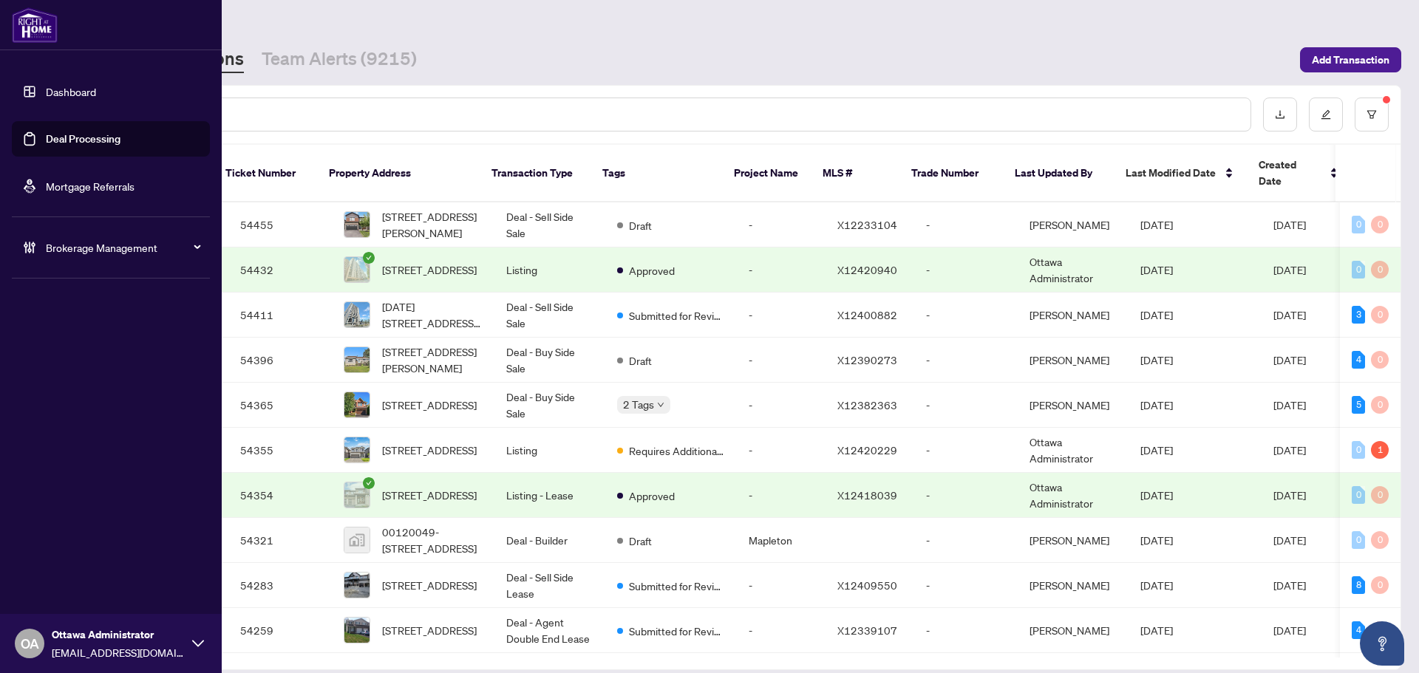
click at [277, 121] on input "text" at bounding box center [678, 114] width 1122 height 16
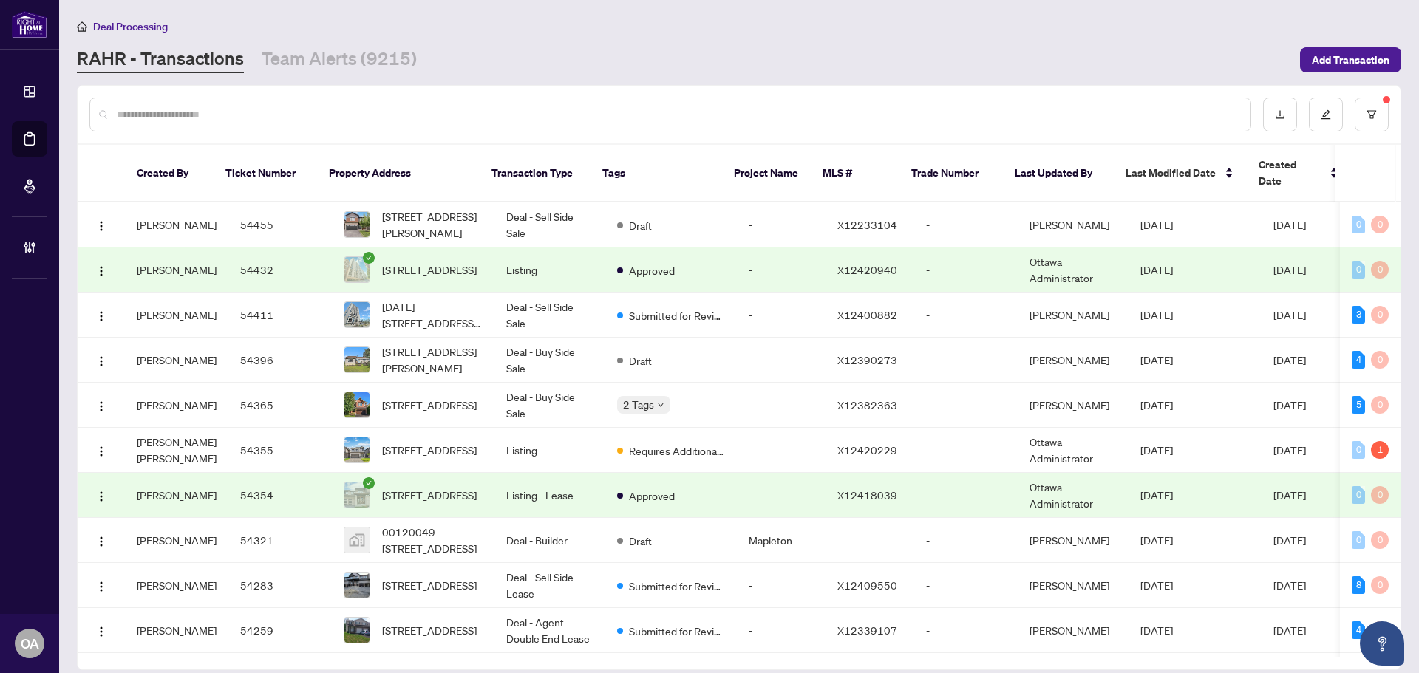
paste input "*********"
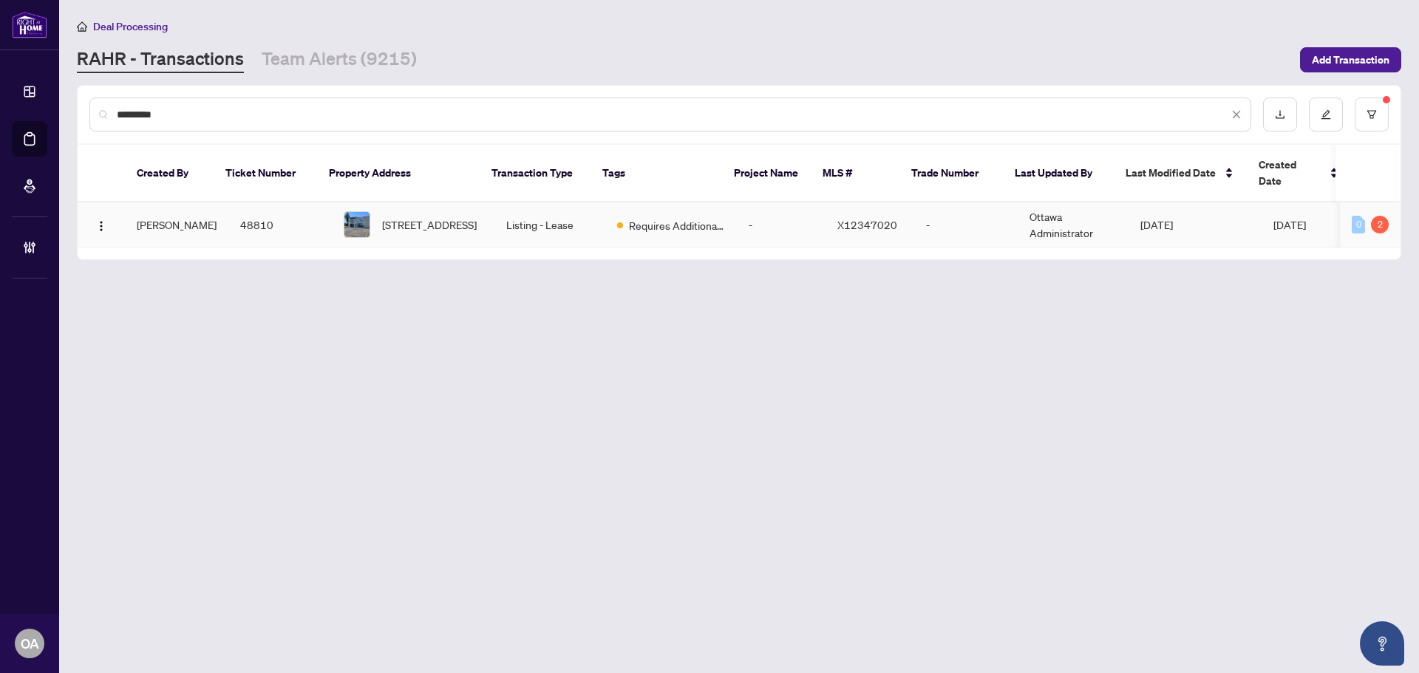
type input "*********"
click at [395, 216] on span "[STREET_ADDRESS]" at bounding box center [429, 224] width 95 height 16
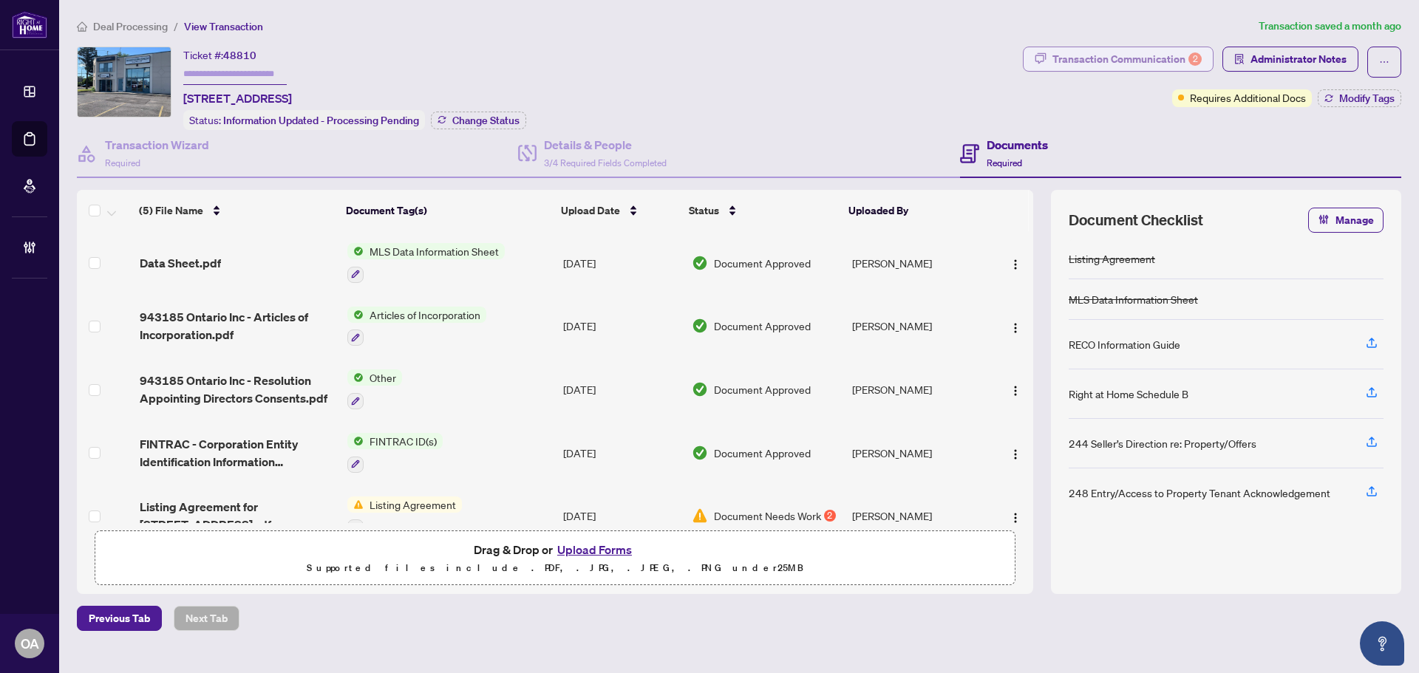
click at [1136, 56] on div "Transaction Communication 2" at bounding box center [1126, 59] width 149 height 24
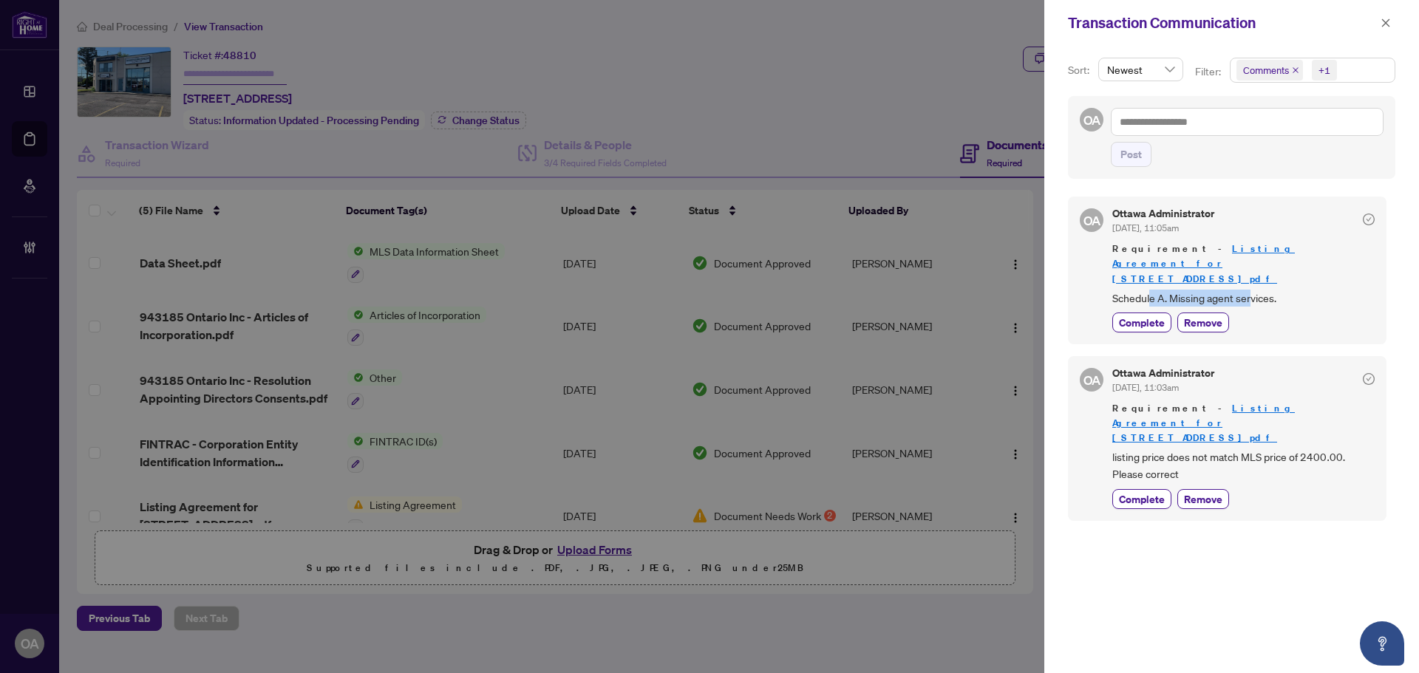
drag, startPoint x: 1151, startPoint y: 263, endPoint x: 1279, endPoint y: 265, distance: 127.8
click at [1278, 290] on span "Schedule A. Missing agent services." at bounding box center [1243, 298] width 262 height 17
click at [1280, 290] on span "Schedule A. Missing agent services." at bounding box center [1243, 298] width 262 height 17
click at [1391, 30] on button "button" at bounding box center [1385, 23] width 19 height 18
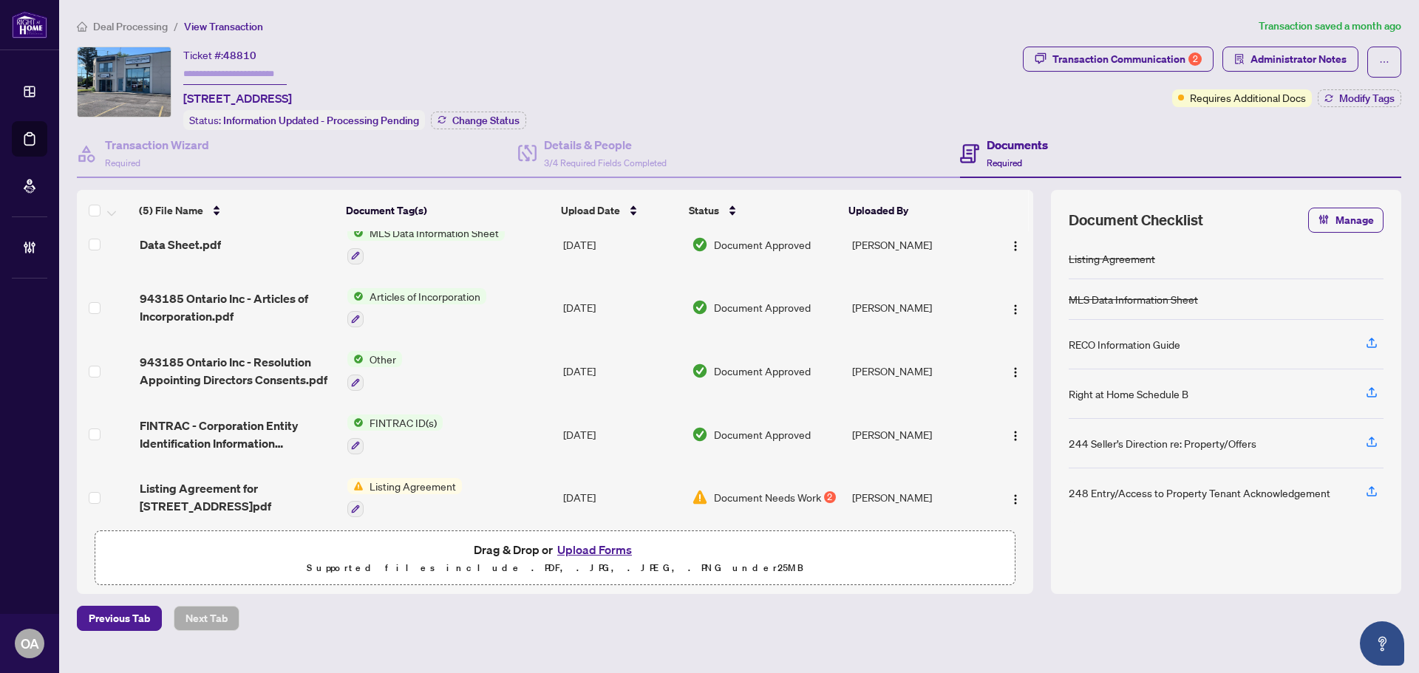
scroll to position [28, 0]
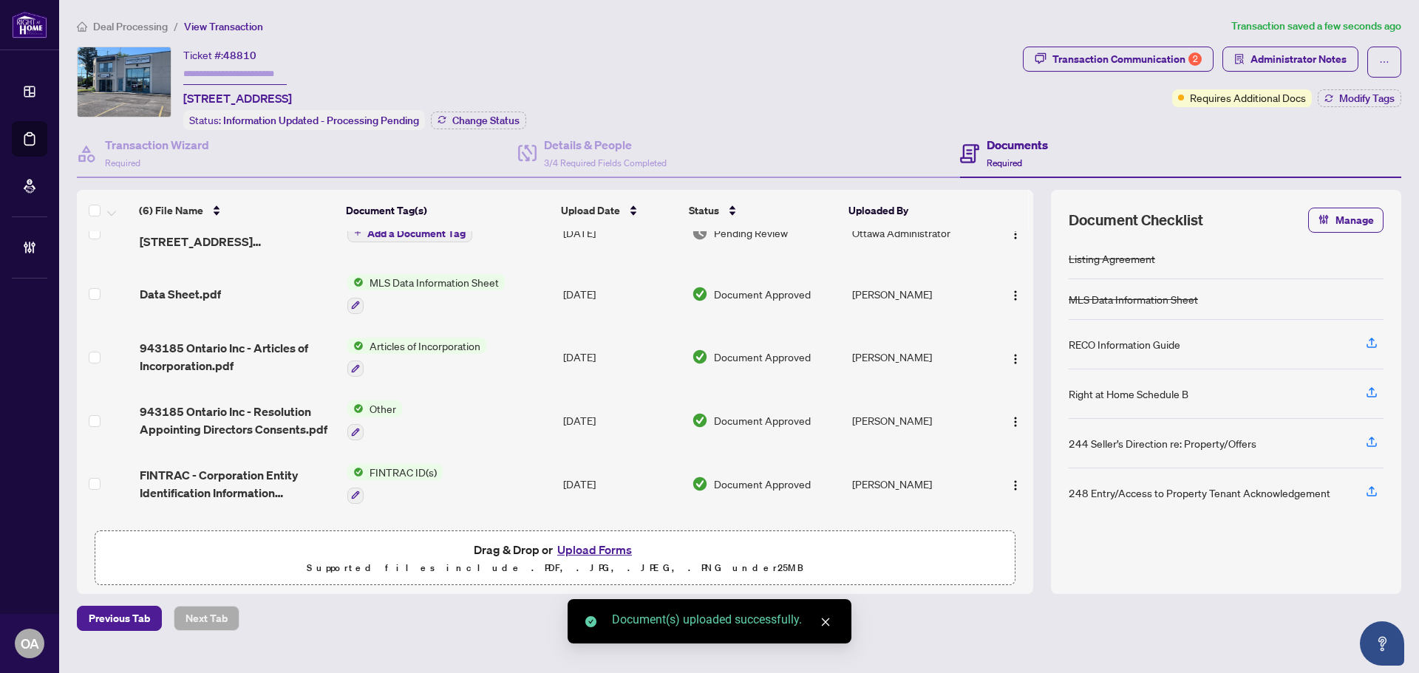
click at [382, 236] on span "Add a Document Tag" at bounding box center [416, 233] width 98 height 10
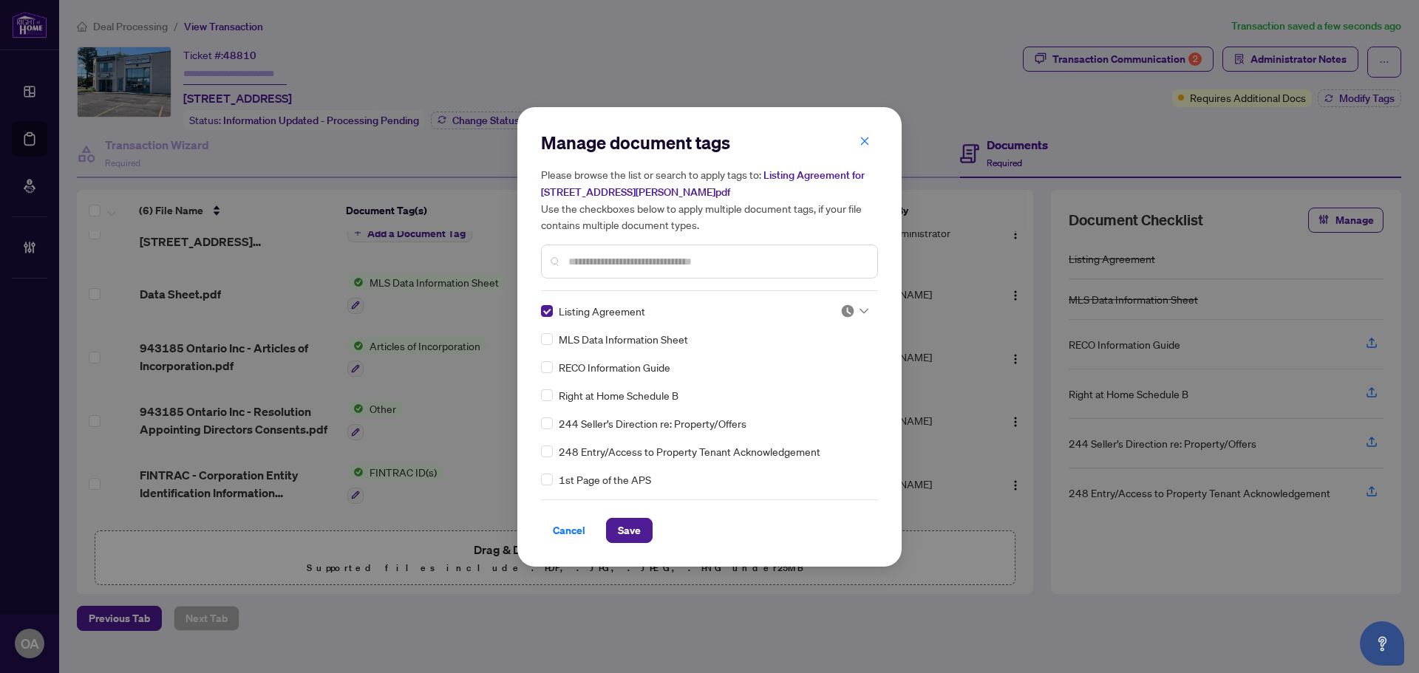
click at [848, 310] on img at bounding box center [847, 311] width 15 height 15
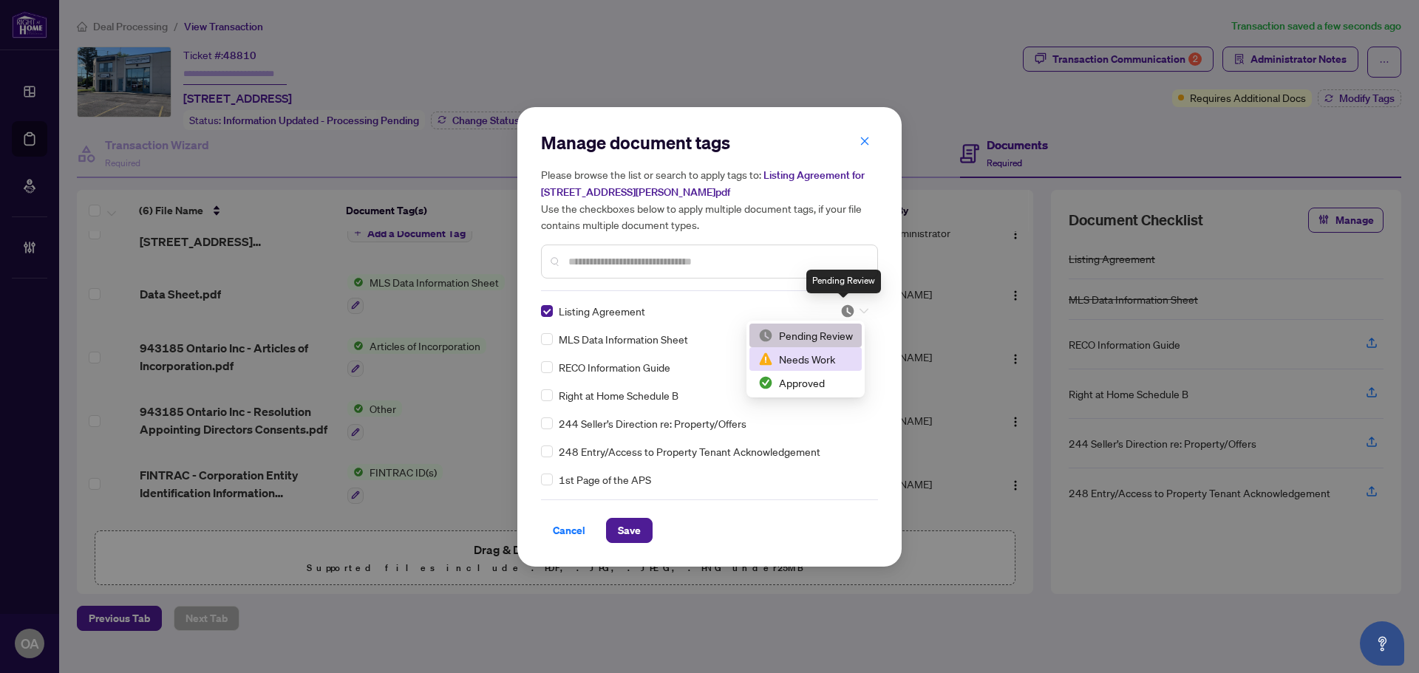
click at [833, 370] on div "Needs Work" at bounding box center [805, 359] width 112 height 24
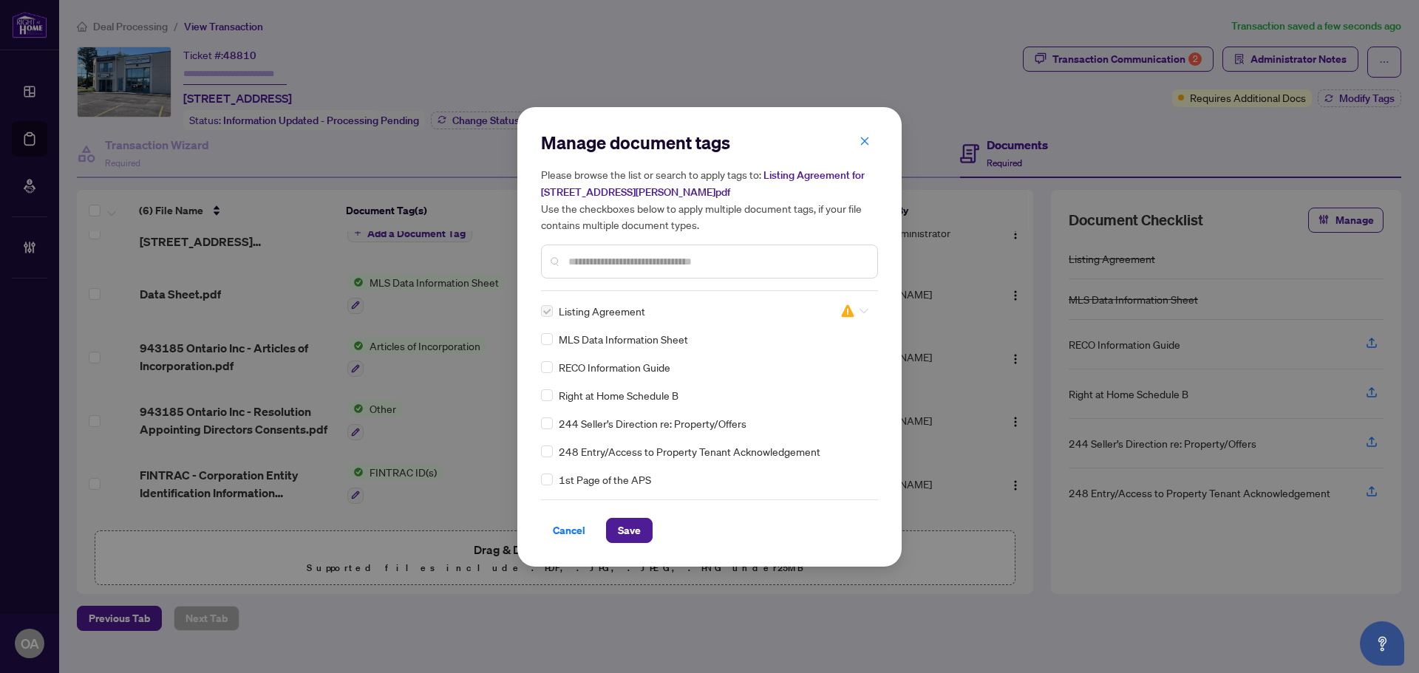
click at [848, 314] on img at bounding box center [847, 311] width 15 height 15
click at [826, 383] on div "Approved" at bounding box center [805, 383] width 95 height 16
click at [639, 532] on span "Save" at bounding box center [629, 531] width 23 height 24
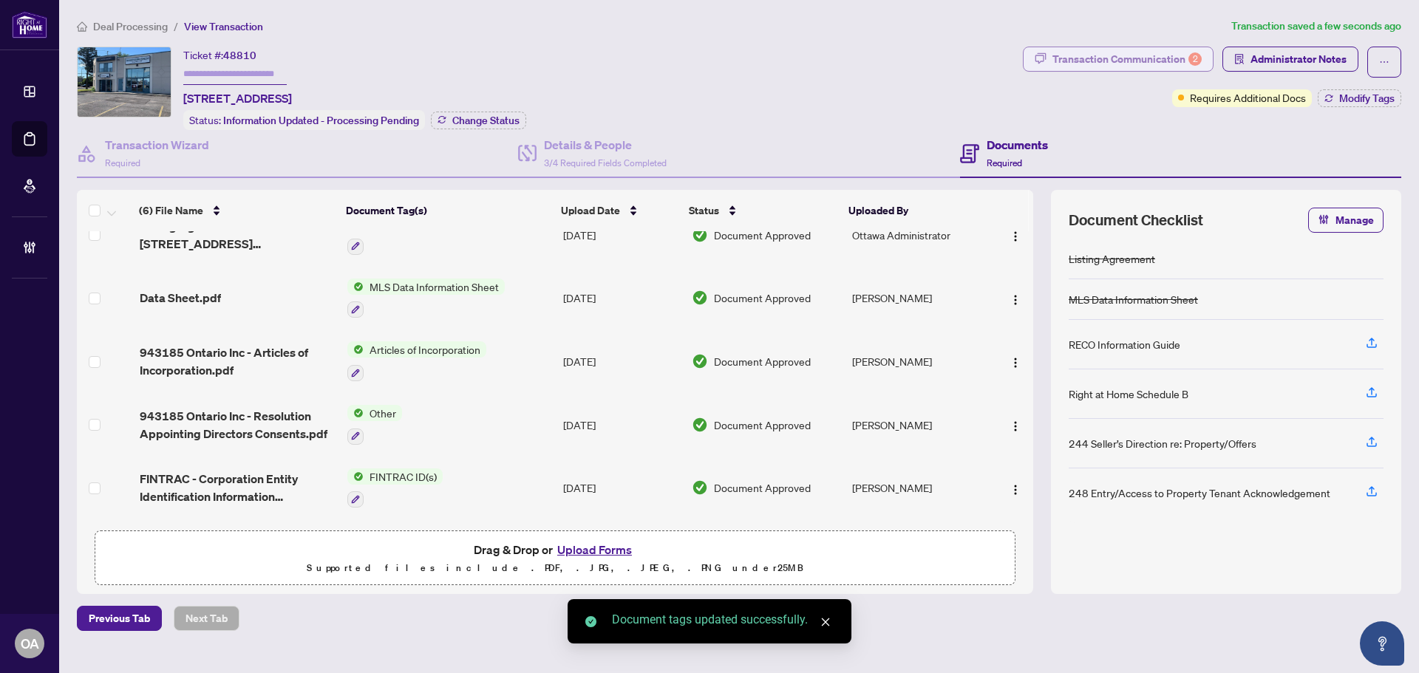
click at [1167, 51] on div "Transaction Communication 2" at bounding box center [1126, 59] width 149 height 24
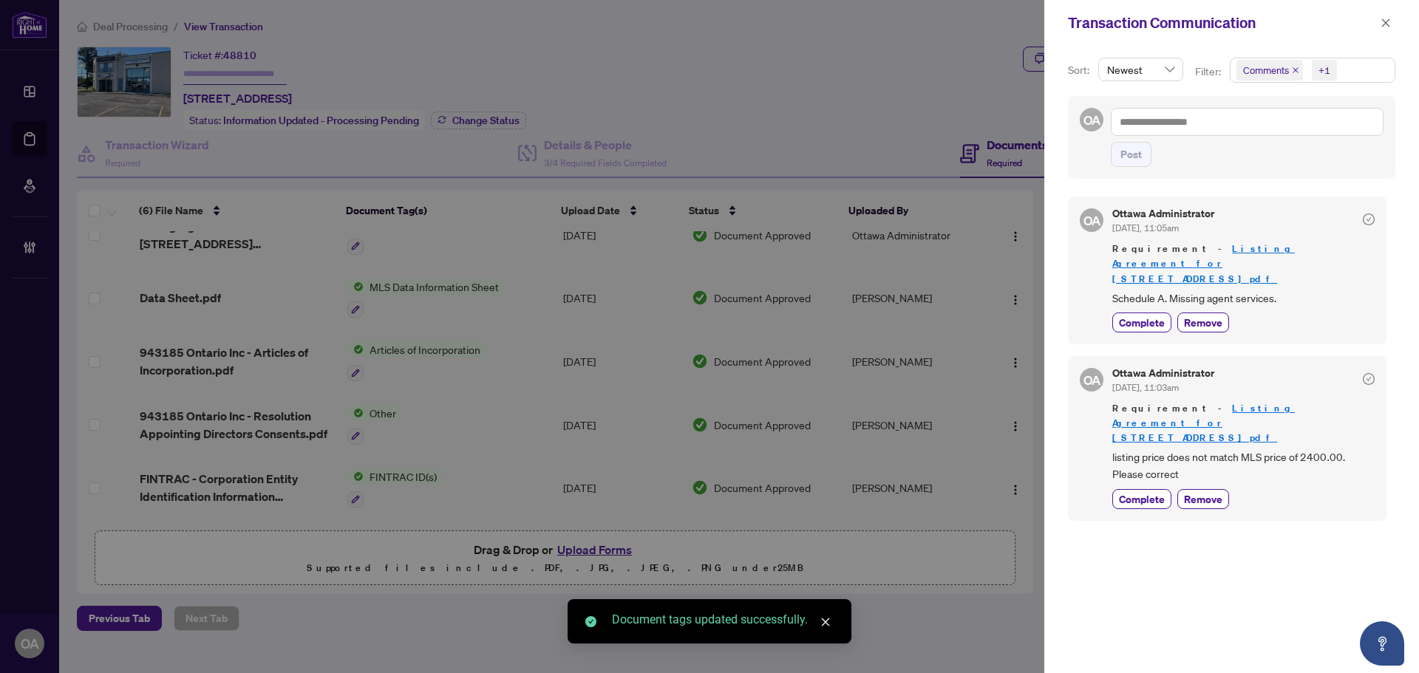
drag, startPoint x: 1159, startPoint y: 290, endPoint x: 1156, endPoint y: 310, distance: 19.4
click at [1159, 315] on span "Complete" at bounding box center [1142, 323] width 46 height 16
click at [1146, 440] on div "Ottawa Administrator [DATE], 11:03am Requirement - Listing Agreement for [STREE…" at bounding box center [1243, 438] width 262 height 141
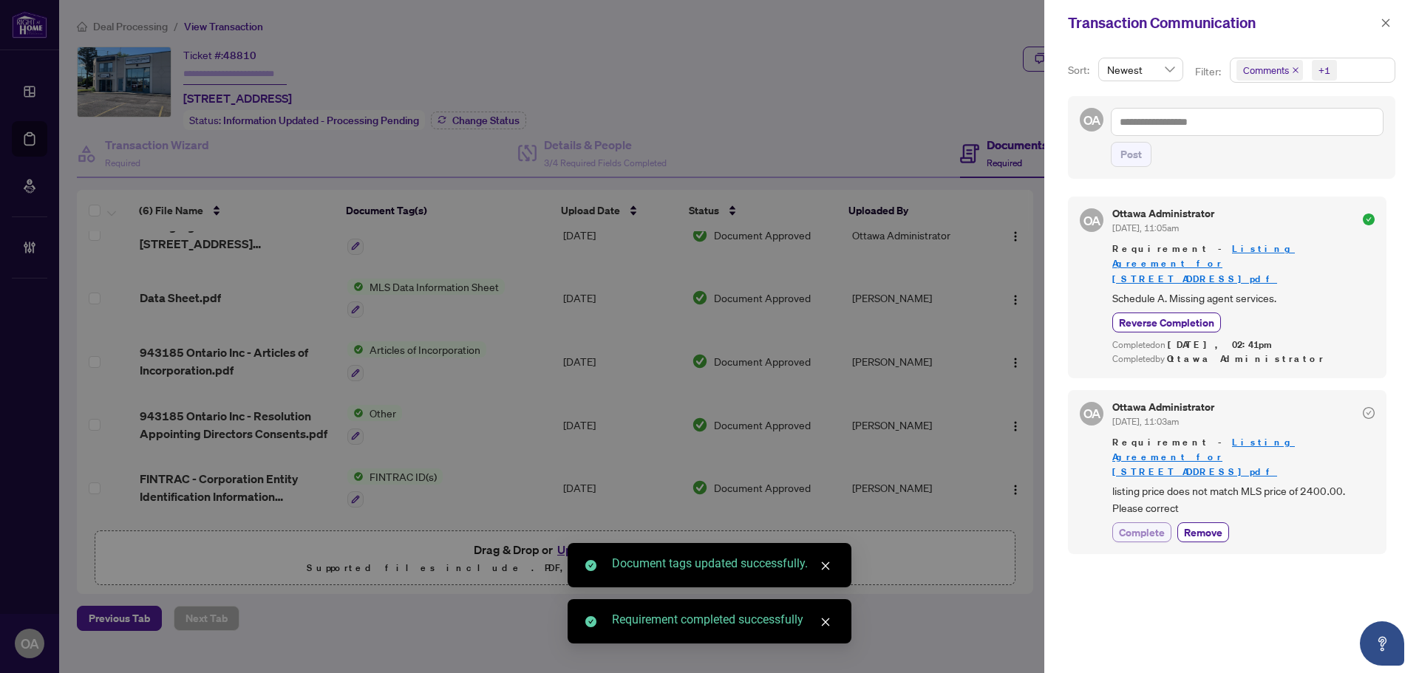
click at [1139, 525] on span "Complete" at bounding box center [1142, 533] width 46 height 16
click at [1382, 27] on icon "close" at bounding box center [1385, 23] width 10 height 10
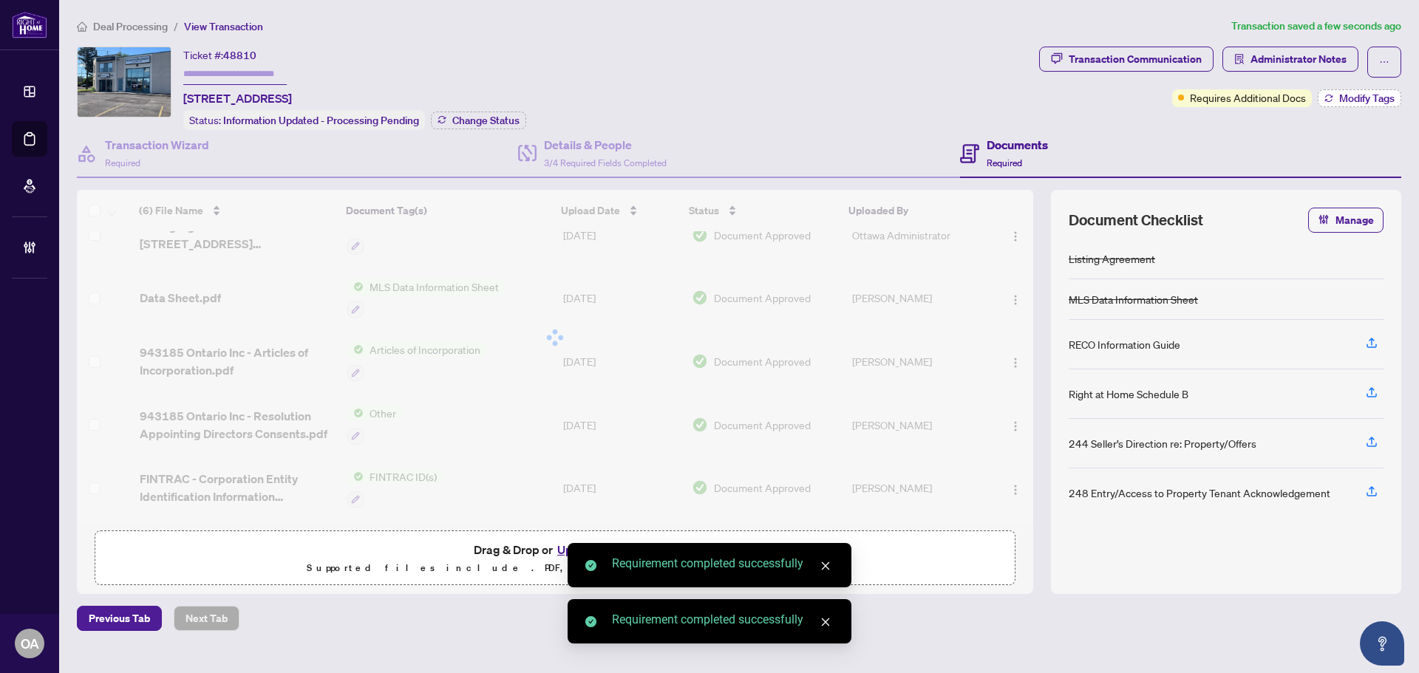
click at [1374, 95] on span "Modify Tags" at bounding box center [1366, 98] width 55 height 10
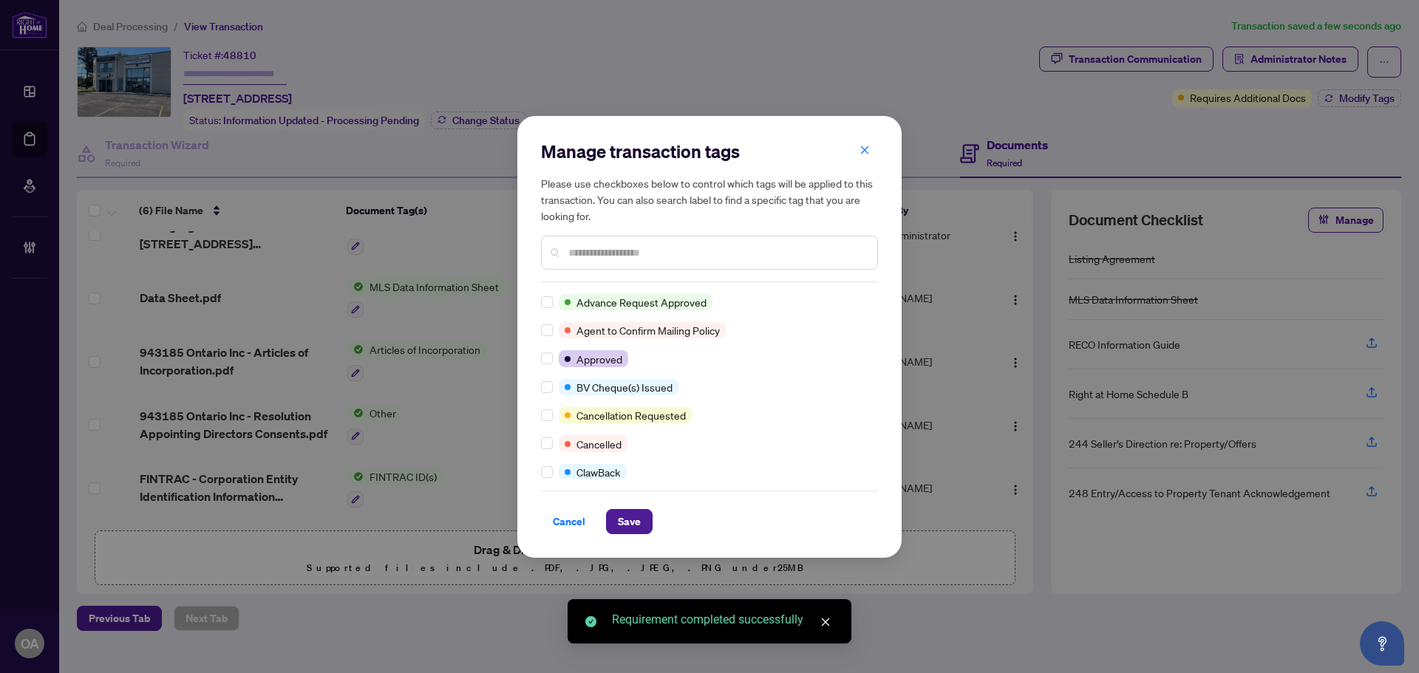
scroll to position [0, 0]
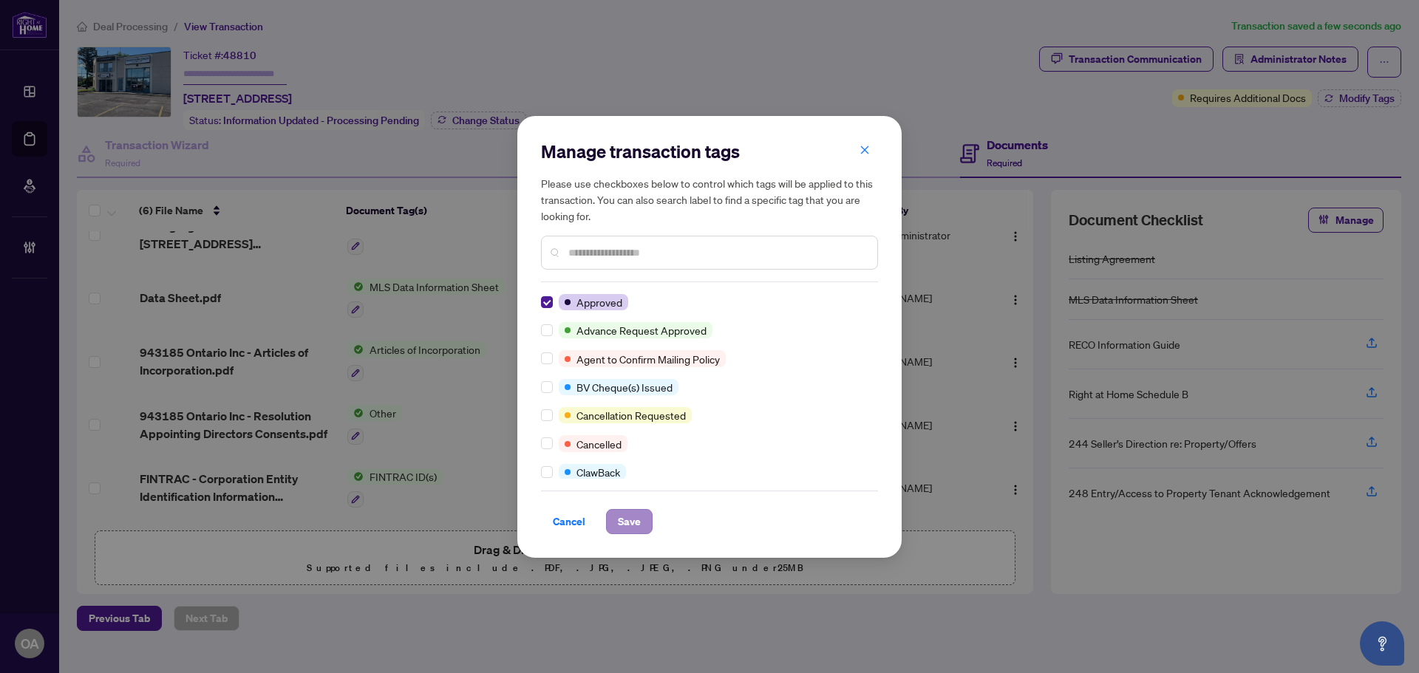
click at [639, 539] on div "Manage transaction tags Please use checkboxes below to control which tags will …" at bounding box center [709, 337] width 384 height 442
click at [640, 516] on span "Save" at bounding box center [629, 522] width 23 height 24
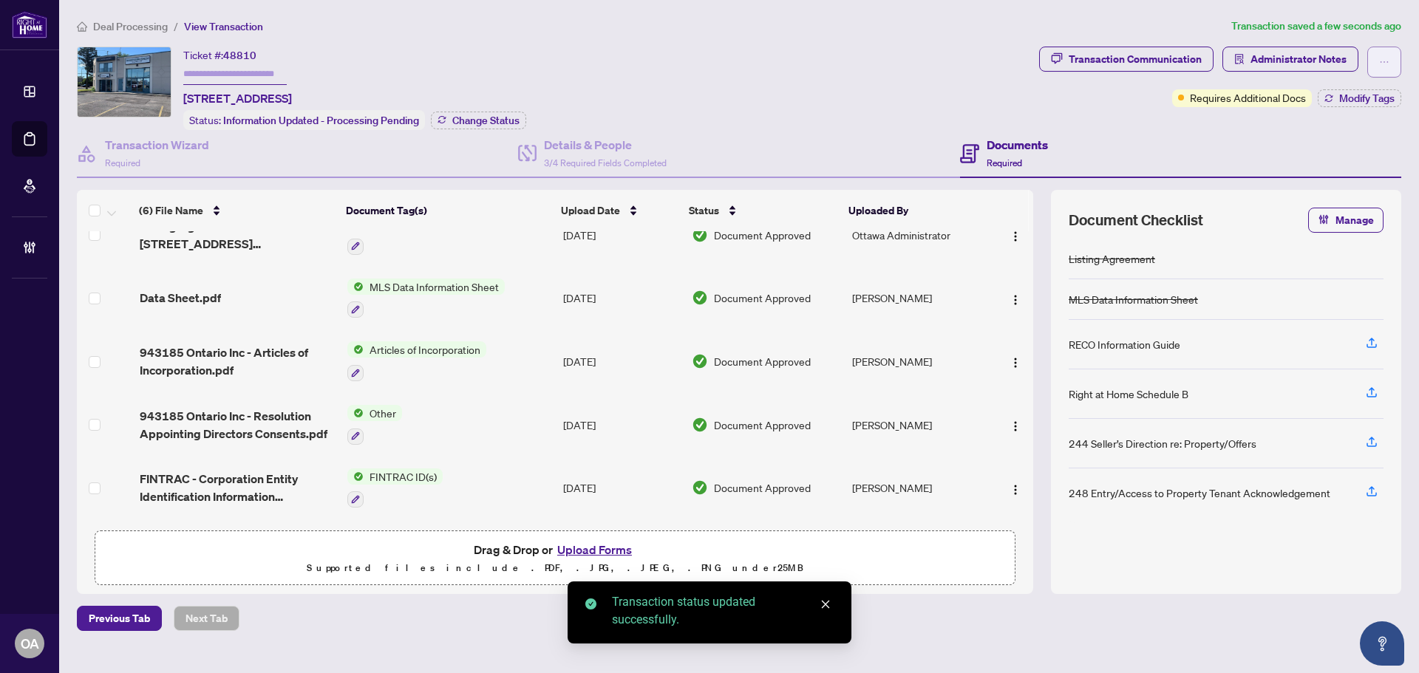
click at [1392, 61] on button "button" at bounding box center [1384, 62] width 34 height 31
click at [1286, 170] on span "Submit for Completion" at bounding box center [1332, 165] width 113 height 16
type textarea "**********"
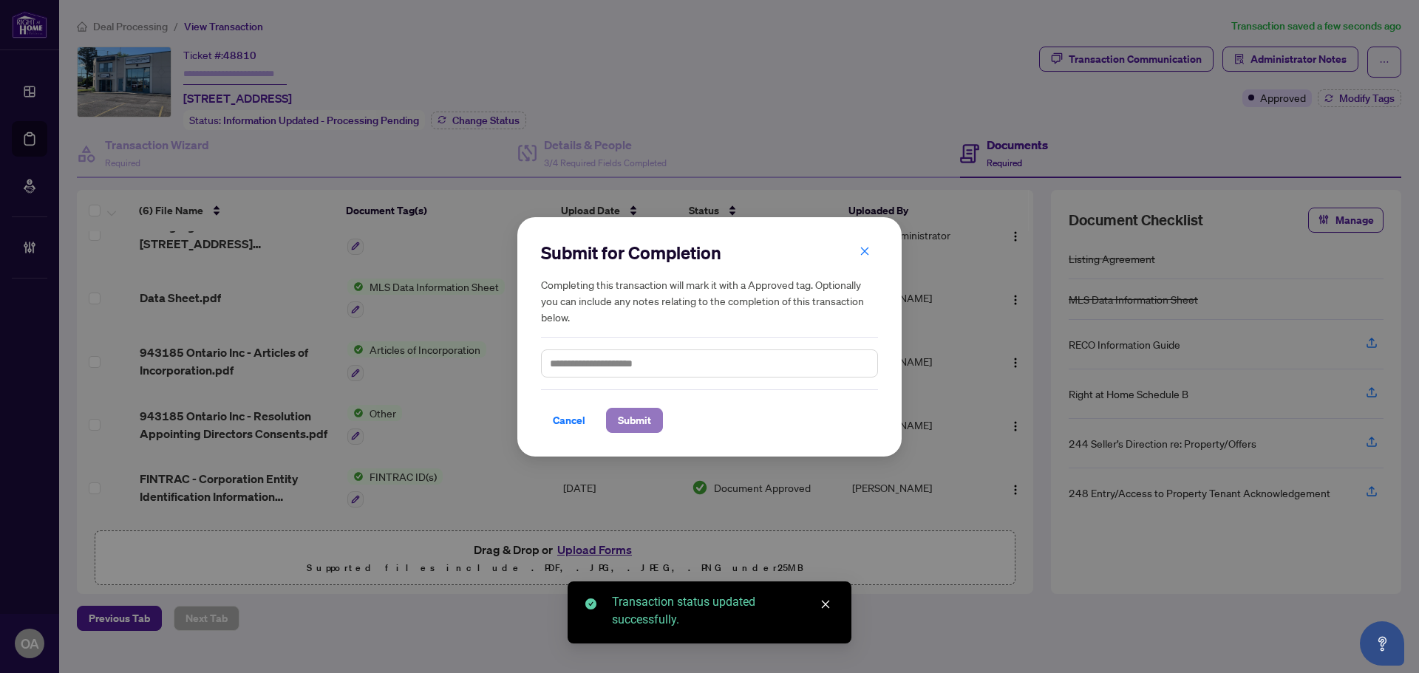
click at [638, 426] on span "Submit" at bounding box center [634, 421] width 33 height 24
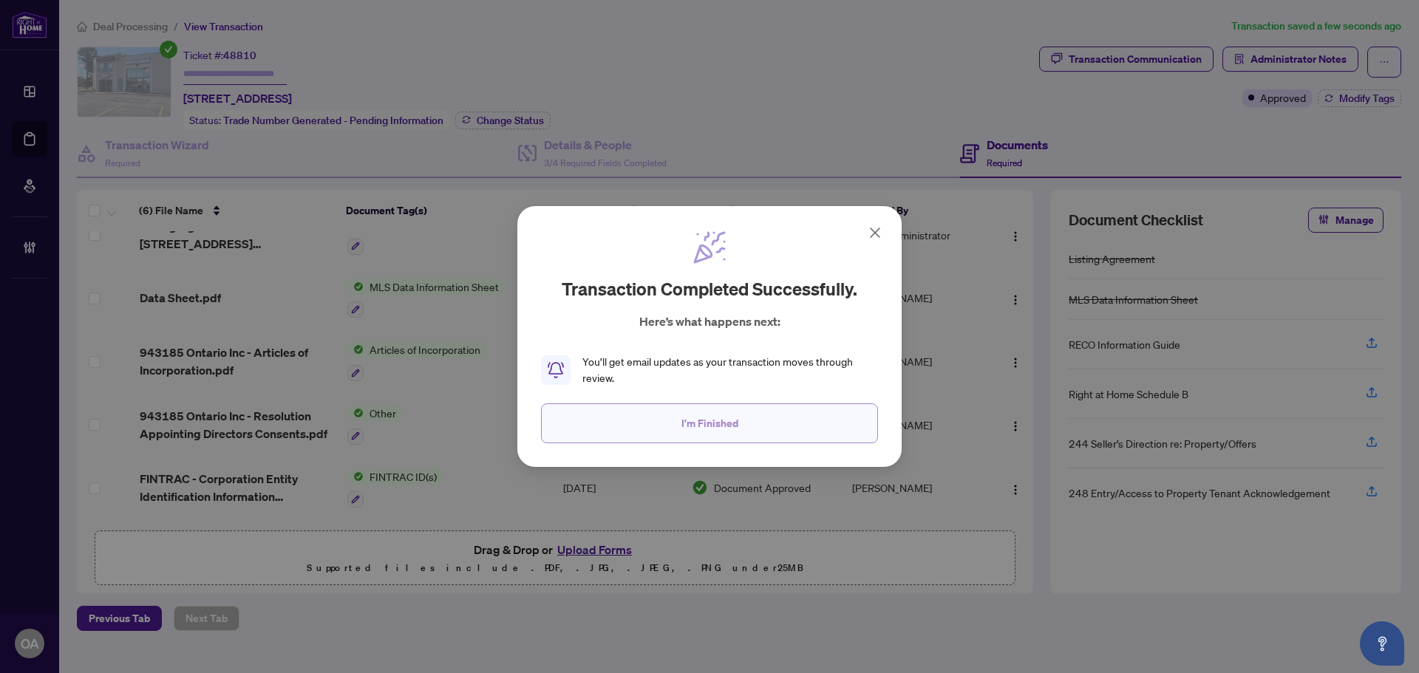
click at [718, 437] on button "I'm Finished" at bounding box center [709, 423] width 337 height 40
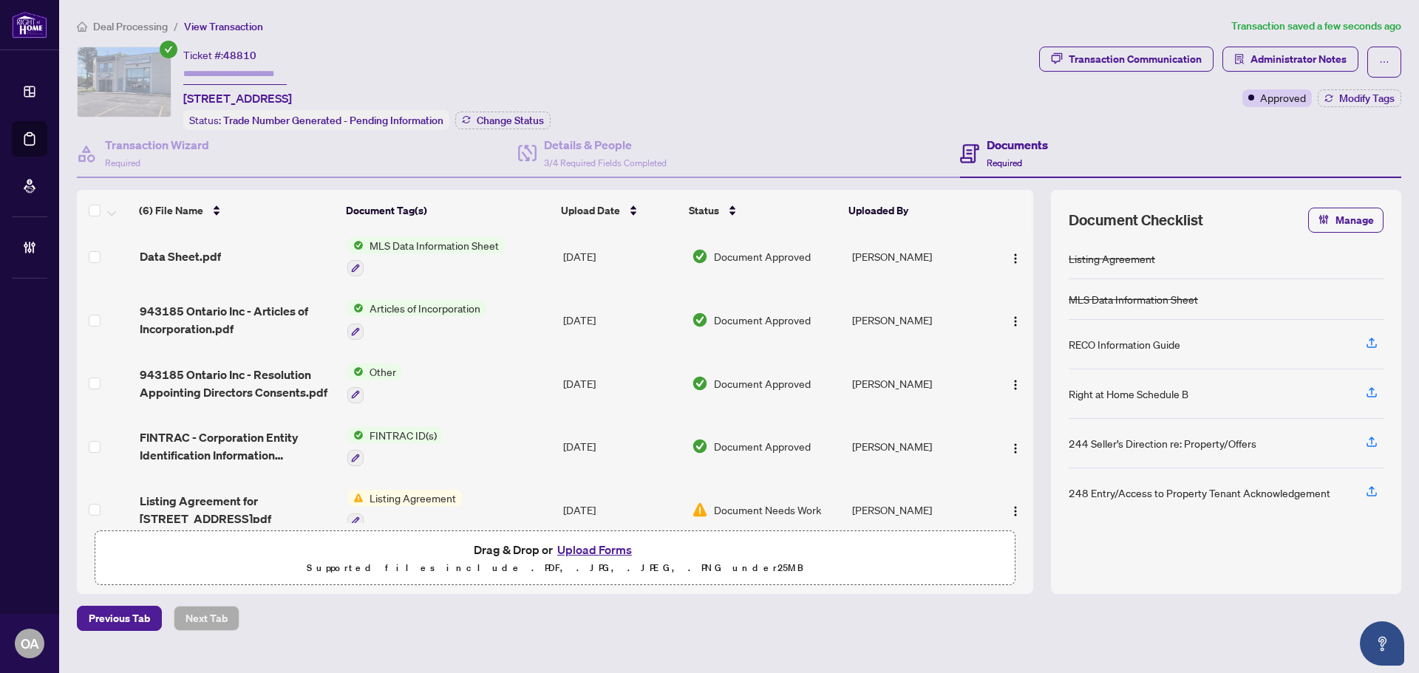
scroll to position [92, 0]
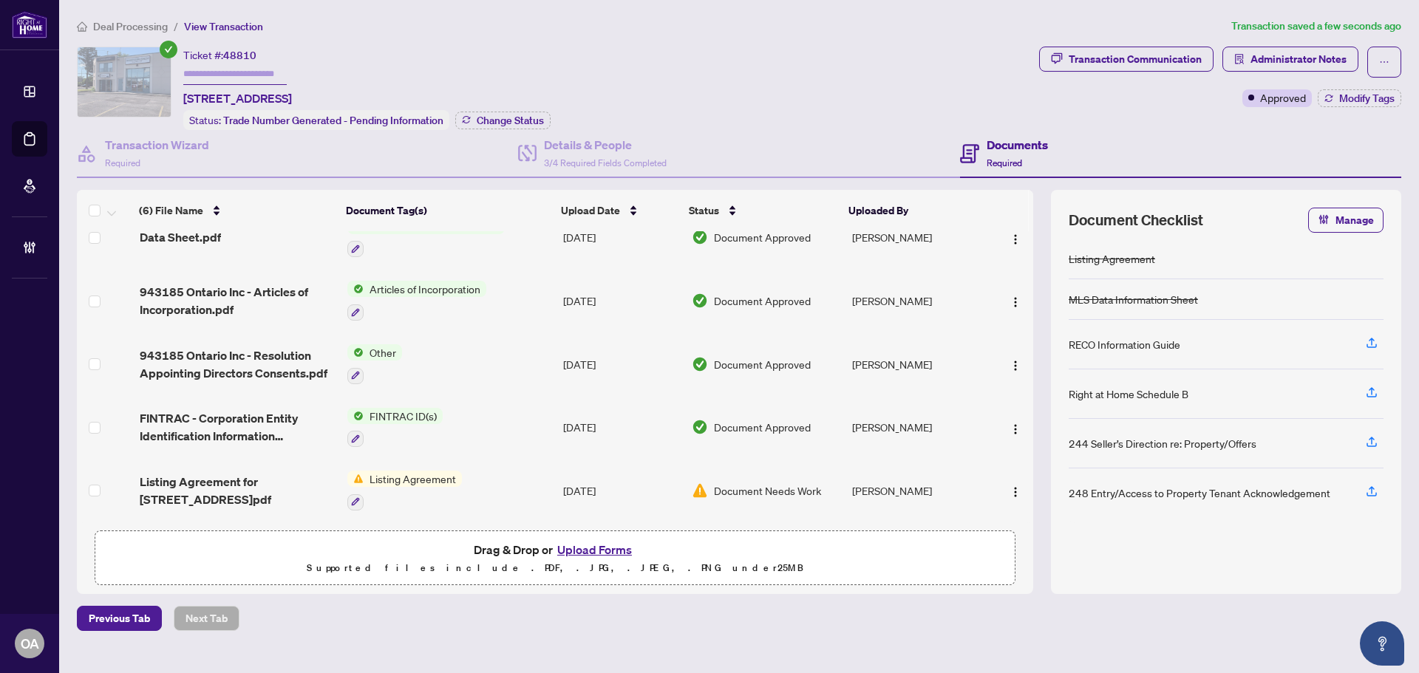
click at [233, 486] on span "Listing Agreement for [STREET_ADDRESS]pdf" at bounding box center [238, 490] width 196 height 35
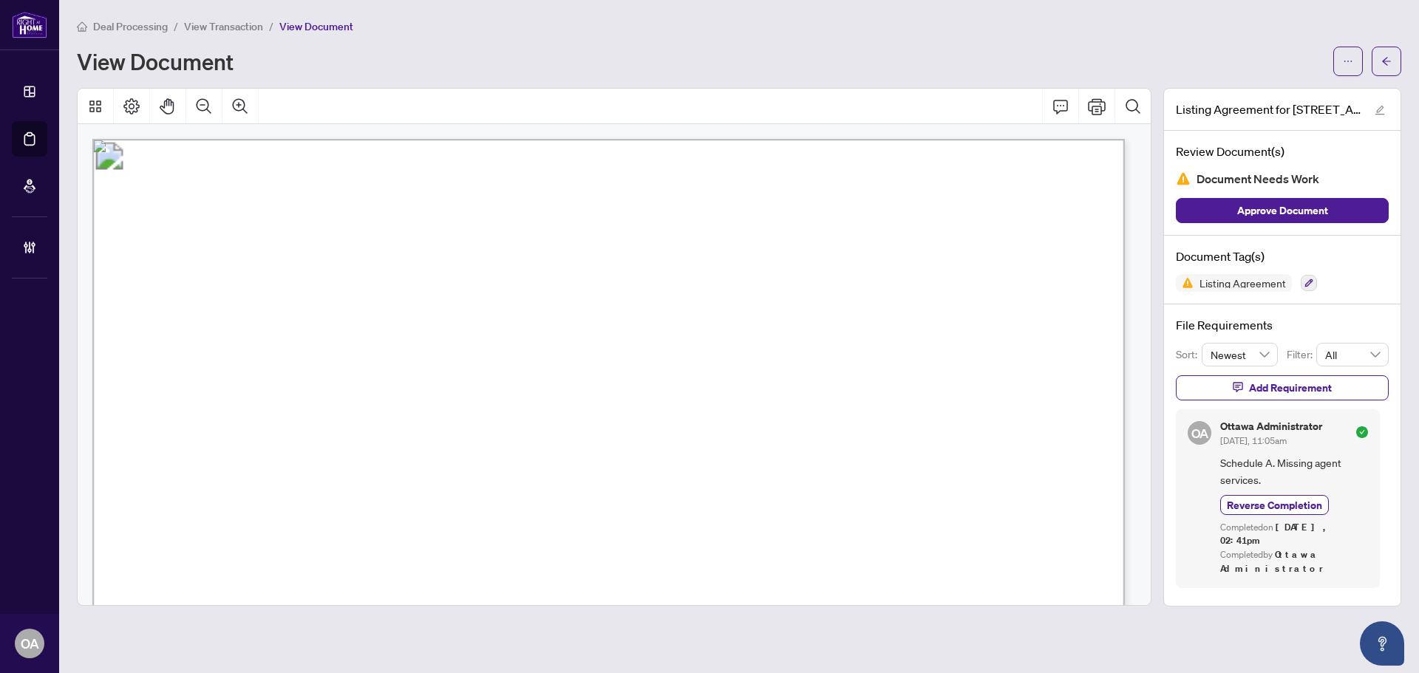
scroll to position [369, 0]
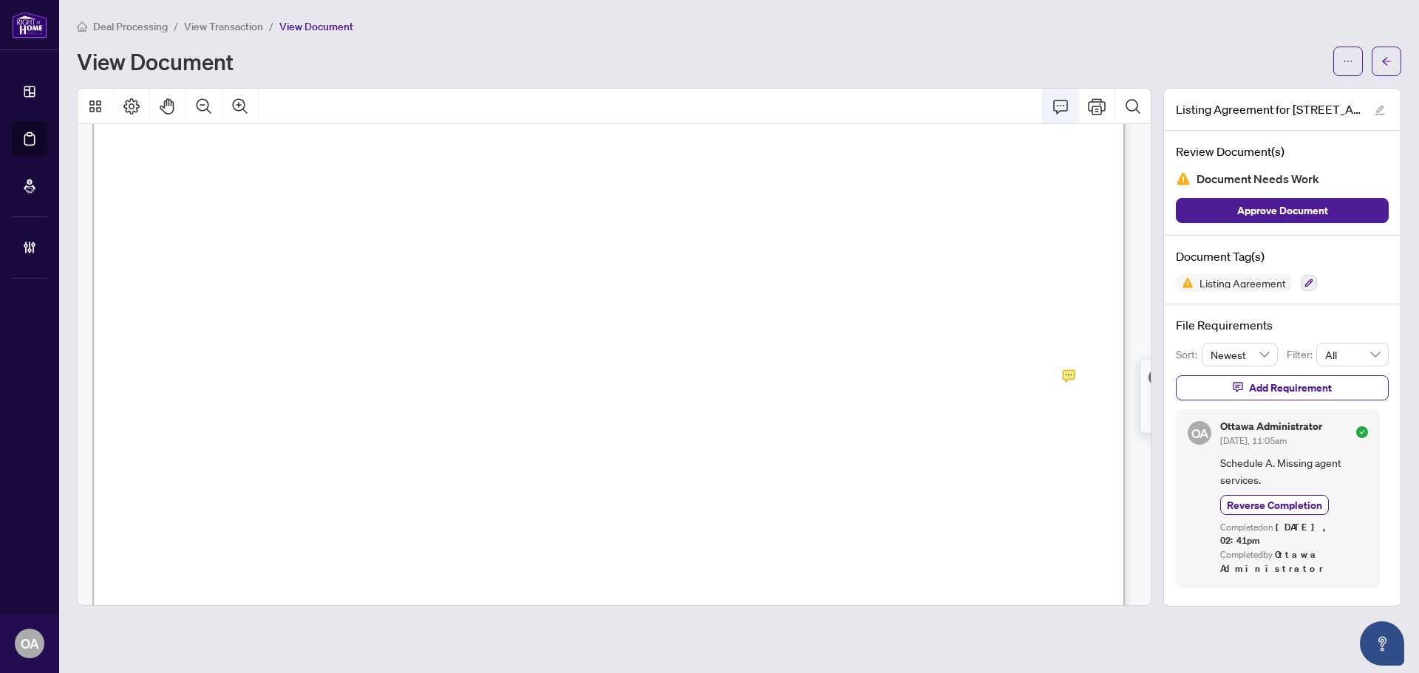
click at [1061, 108] on icon "Comment" at bounding box center [1060, 107] width 18 height 18
click at [1332, 54] on div "View Document" at bounding box center [739, 62] width 1324 height 30
click at [1334, 55] on button "button" at bounding box center [1348, 62] width 30 height 30
click at [1320, 95] on span "Download" at bounding box center [1294, 93] width 112 height 16
click at [1393, 51] on button "button" at bounding box center [1386, 62] width 30 height 30
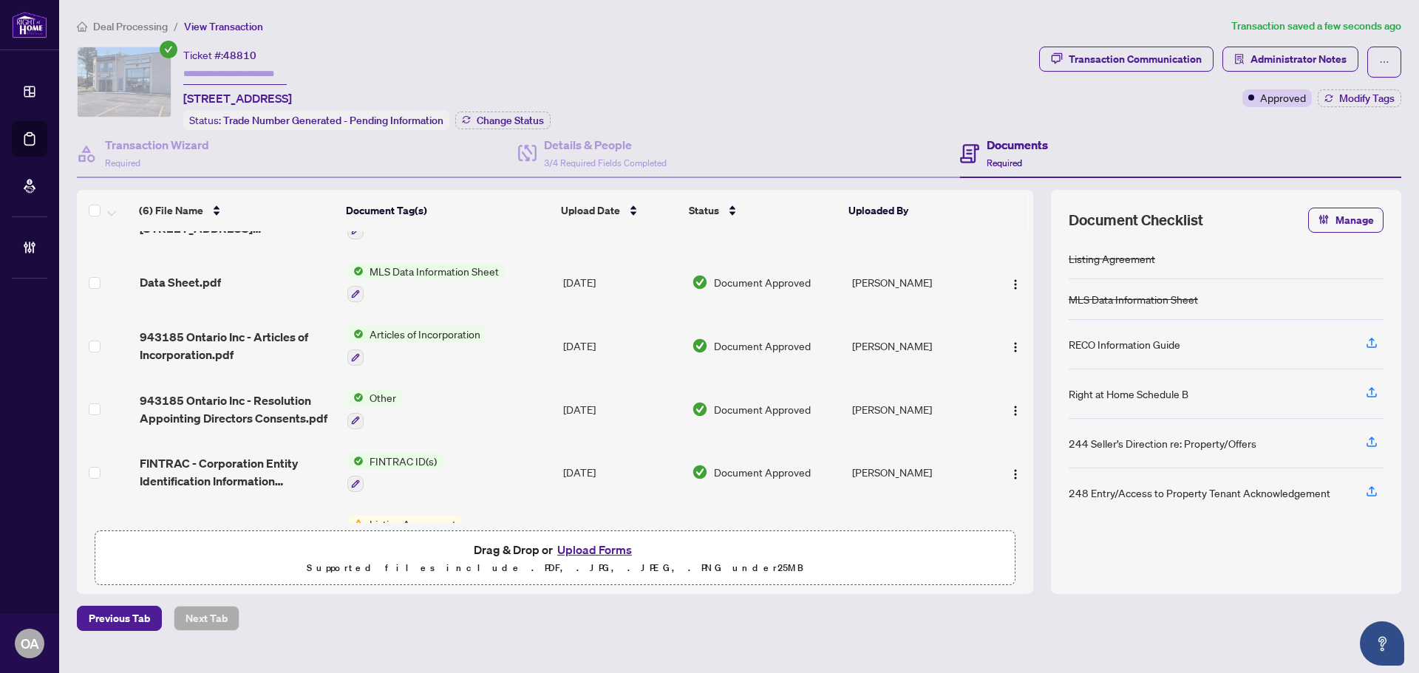
scroll to position [92, 0]
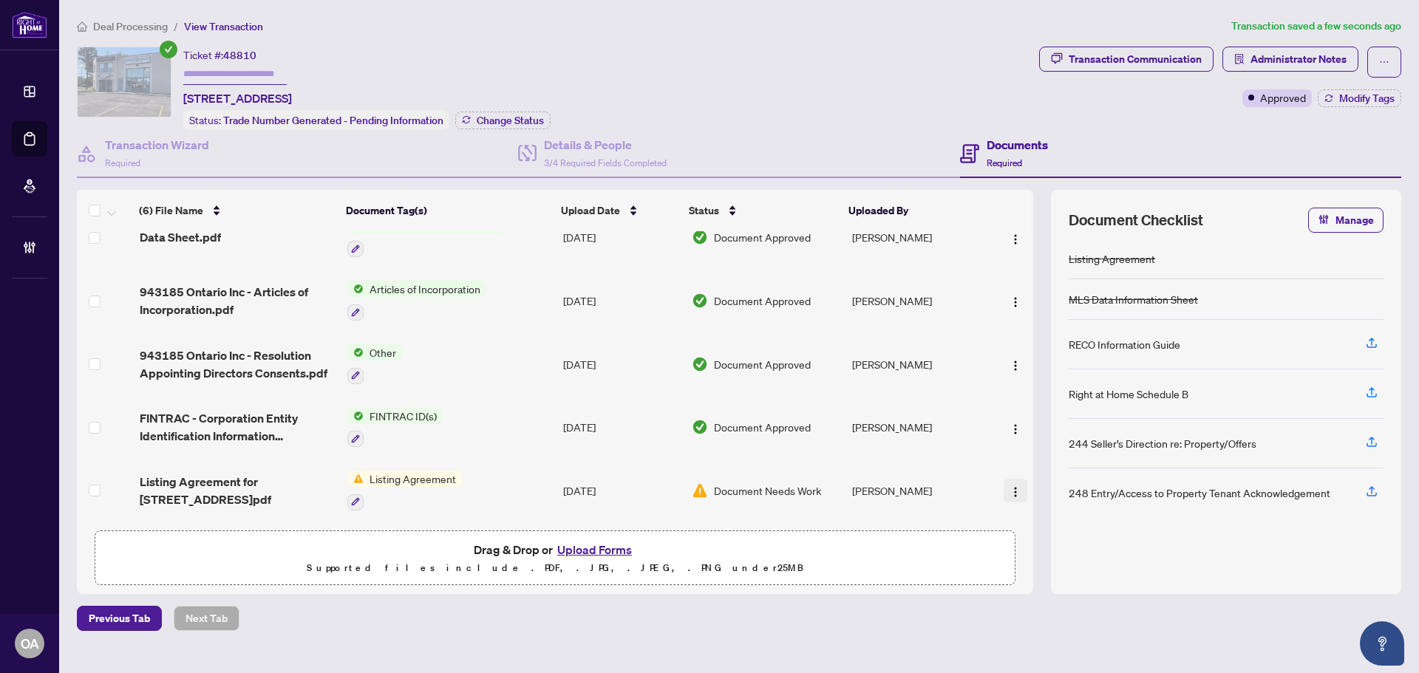
click at [1011, 491] on img "button" at bounding box center [1015, 492] width 12 height 12
click at [1032, 651] on span "Archive" at bounding box center [1081, 655] width 141 height 16
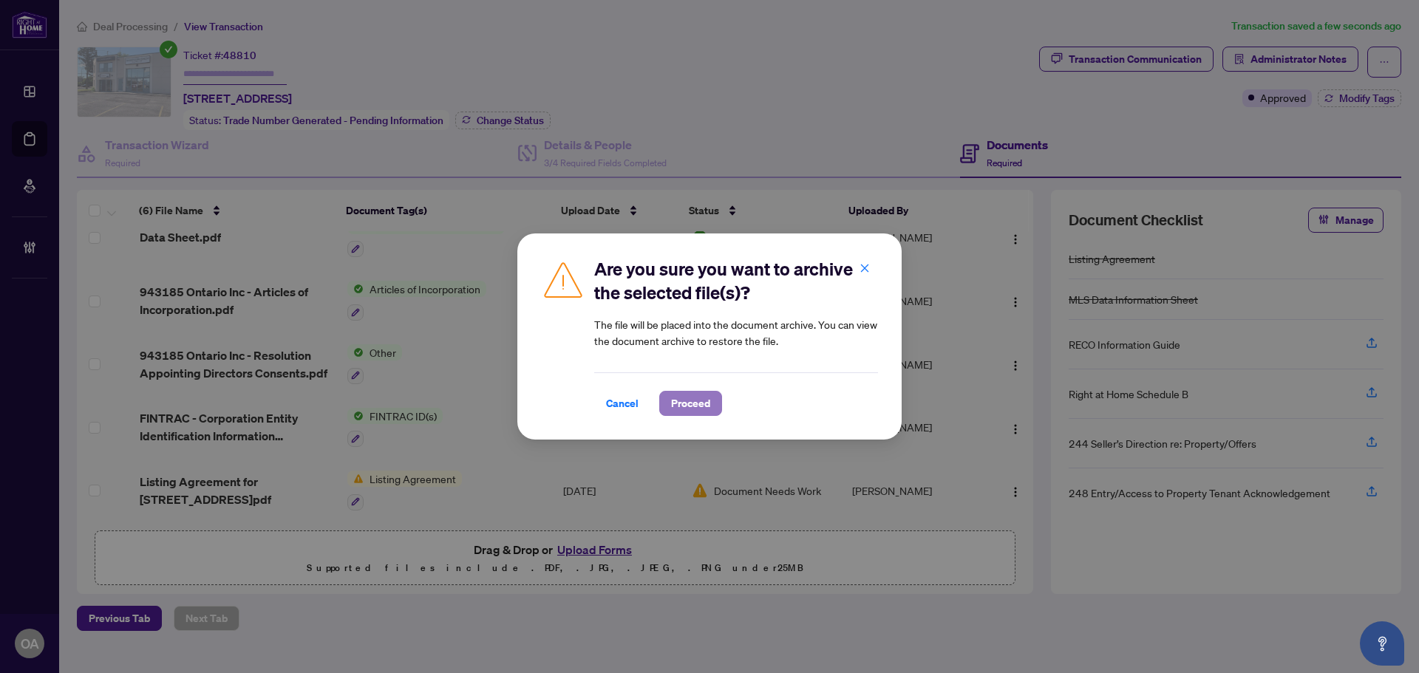
click at [687, 402] on span "Proceed" at bounding box center [690, 404] width 39 height 24
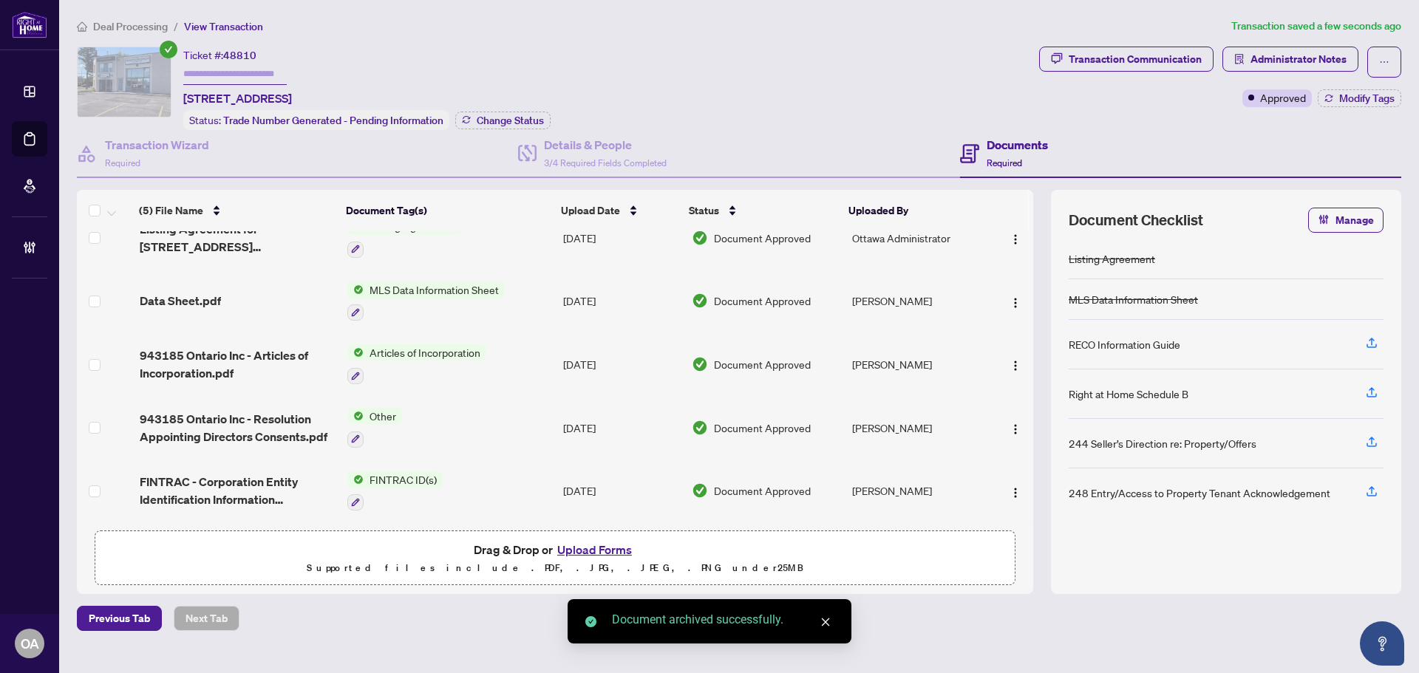
scroll to position [28, 0]
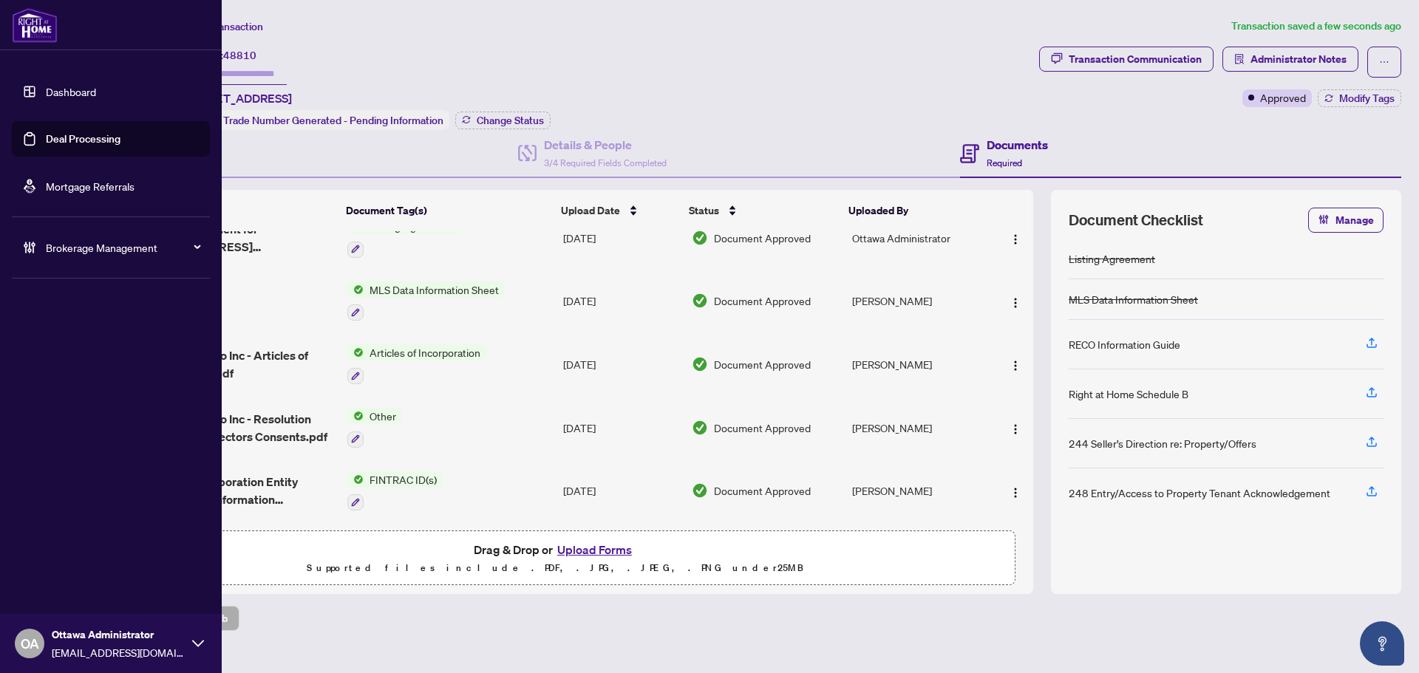
drag, startPoint x: 58, startPoint y: 129, endPoint x: 124, endPoint y: 154, distance: 71.1
click at [58, 132] on link "Deal Processing" at bounding box center [83, 138] width 75 height 13
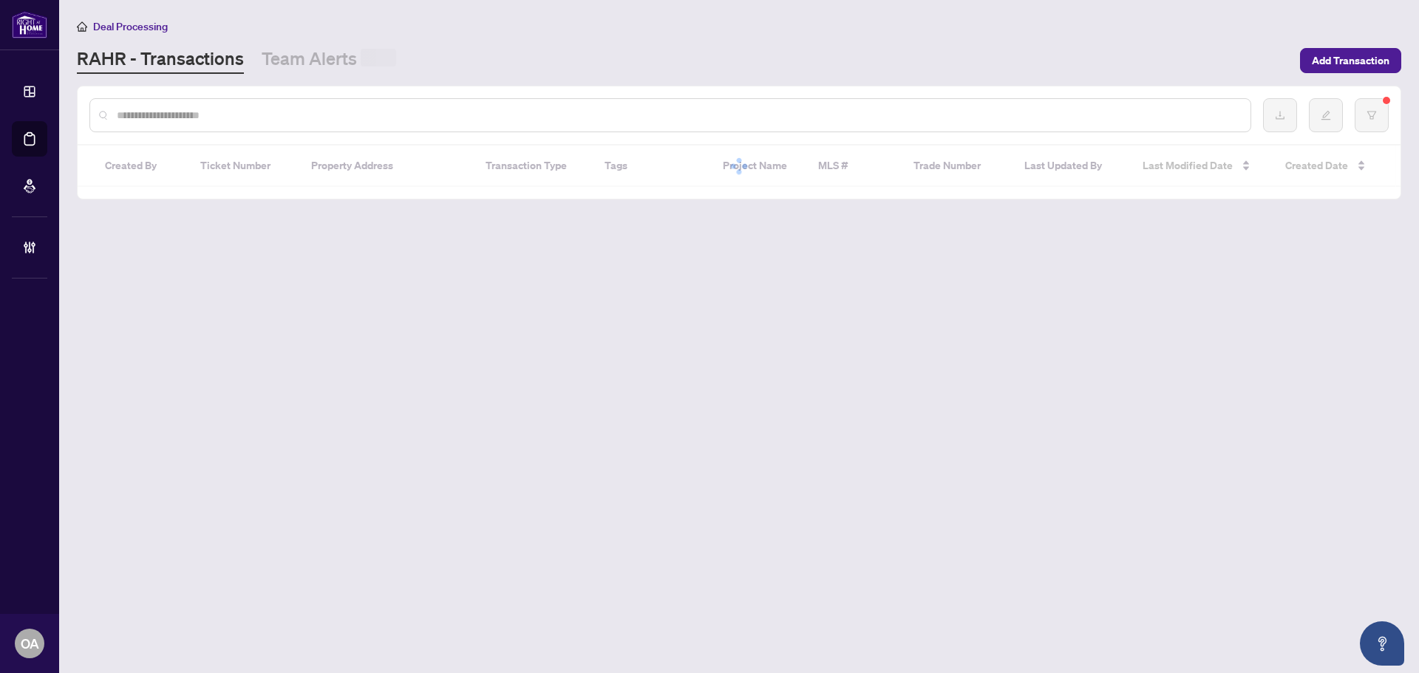
click at [307, 115] on input "text" at bounding box center [678, 115] width 1122 height 16
paste input "*********"
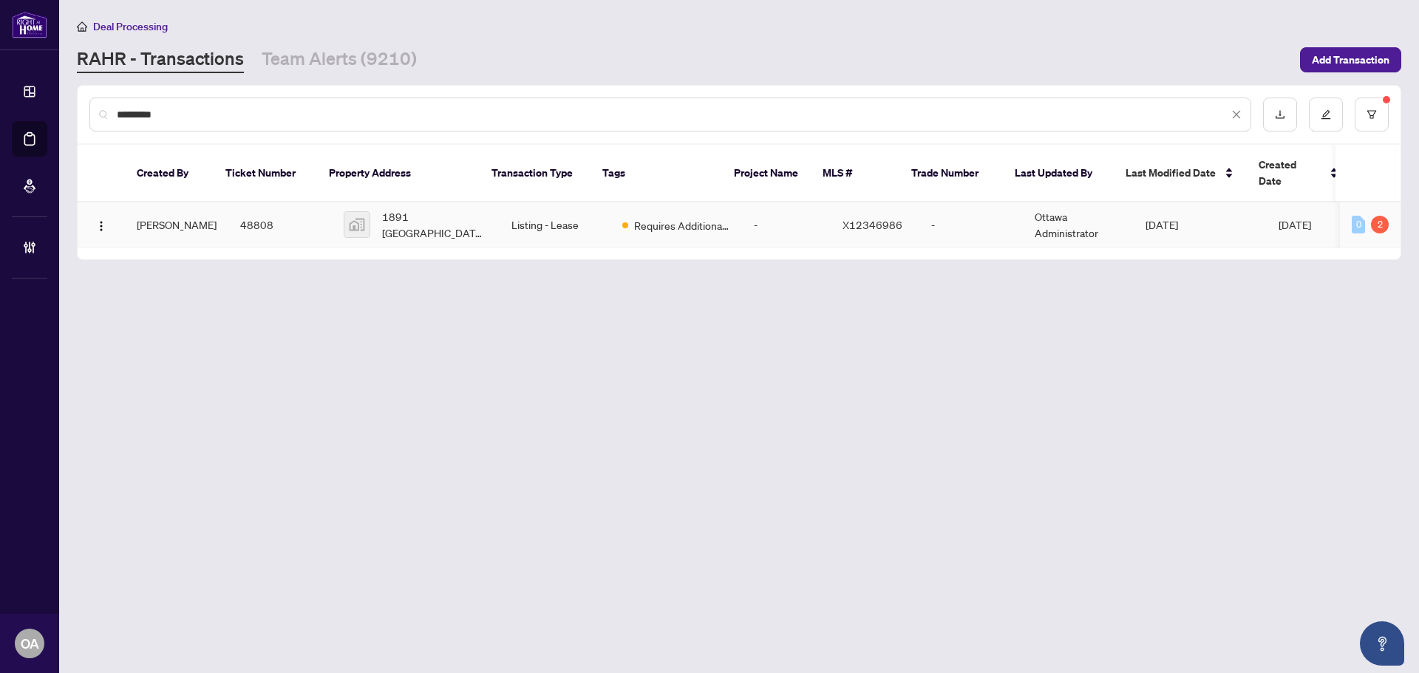
type input "*********"
click at [433, 211] on span "1891 [GEOGRAPHIC_DATA], [GEOGRAPHIC_DATA], [GEOGRAPHIC_DATA]" at bounding box center [435, 224] width 106 height 33
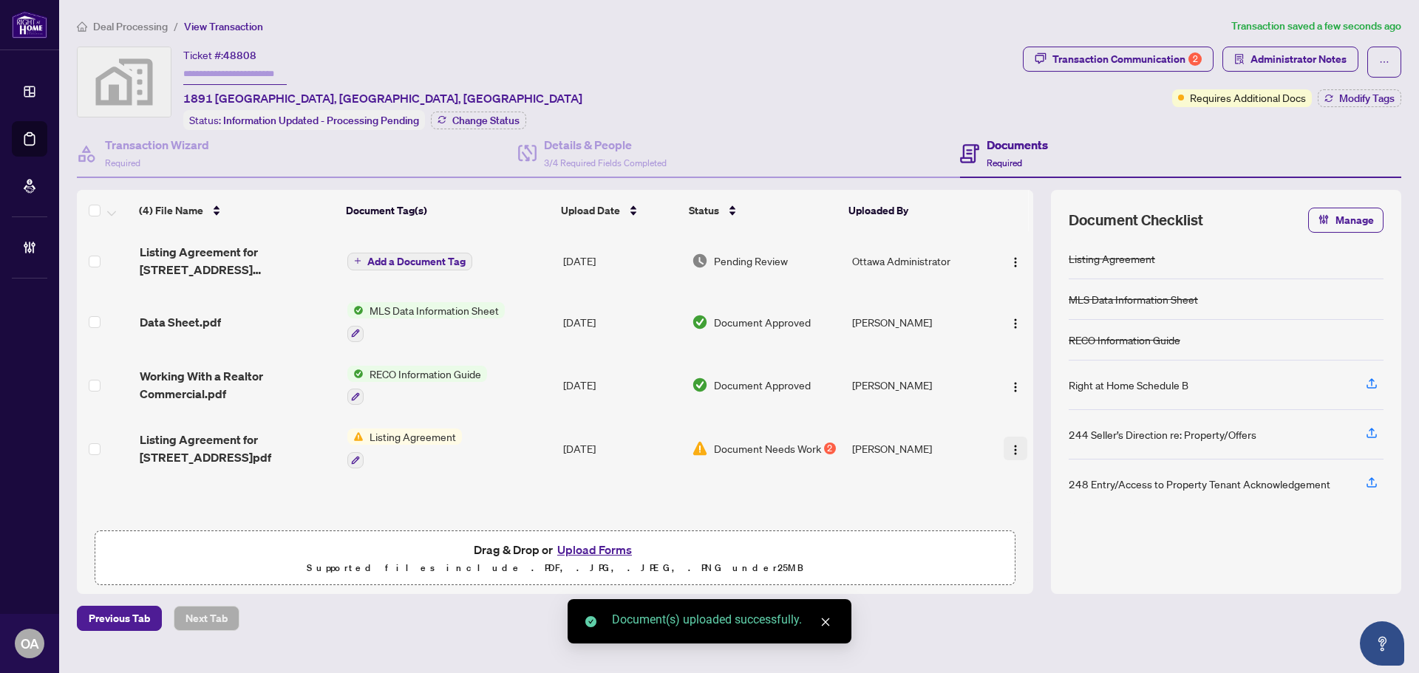
click at [1009, 451] on img "button" at bounding box center [1015, 450] width 12 height 12
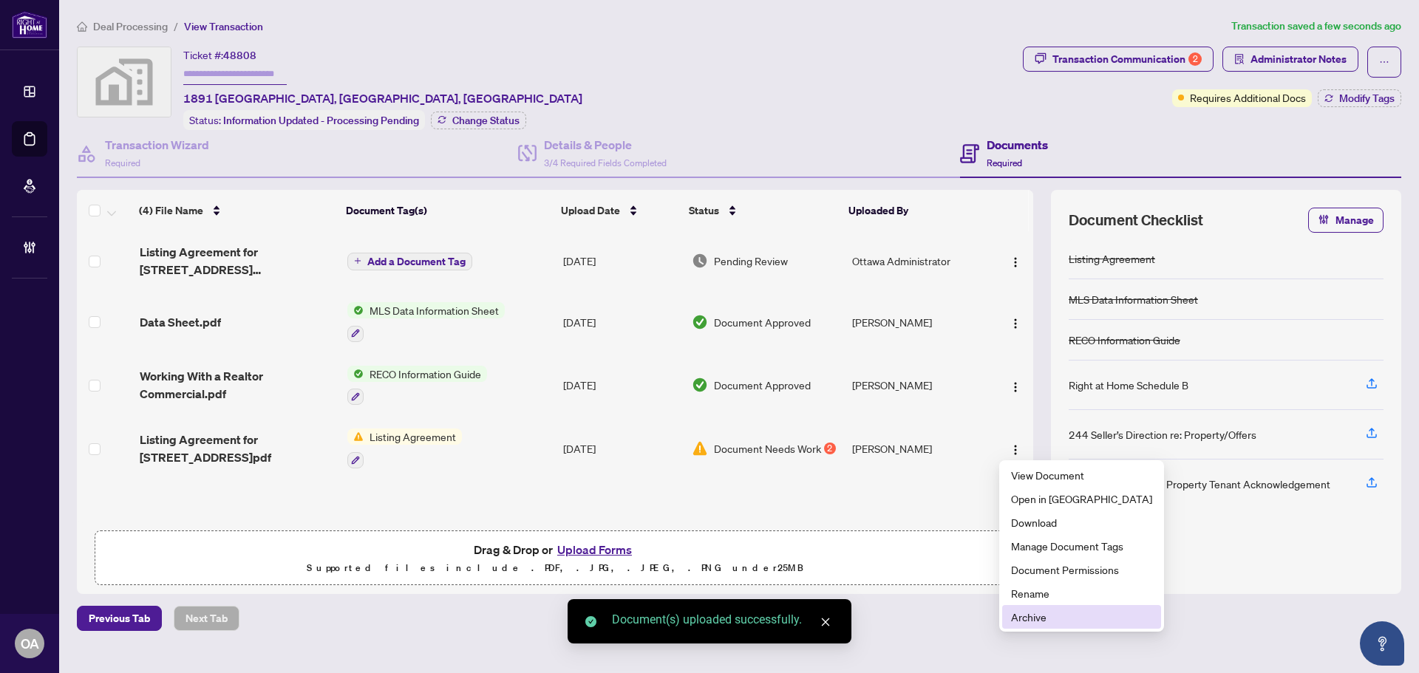
click at [1039, 624] on span "Archive" at bounding box center [1081, 617] width 141 height 16
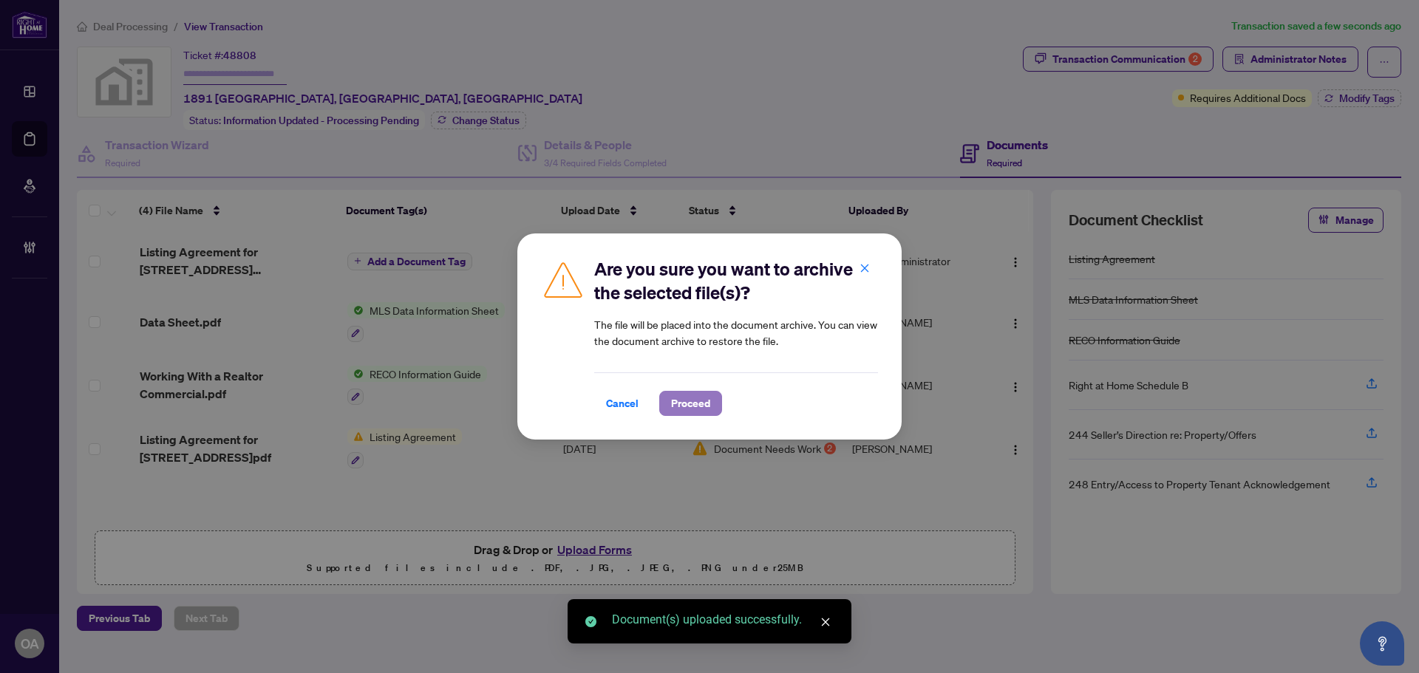
click at [712, 414] on button "Proceed" at bounding box center [690, 403] width 63 height 25
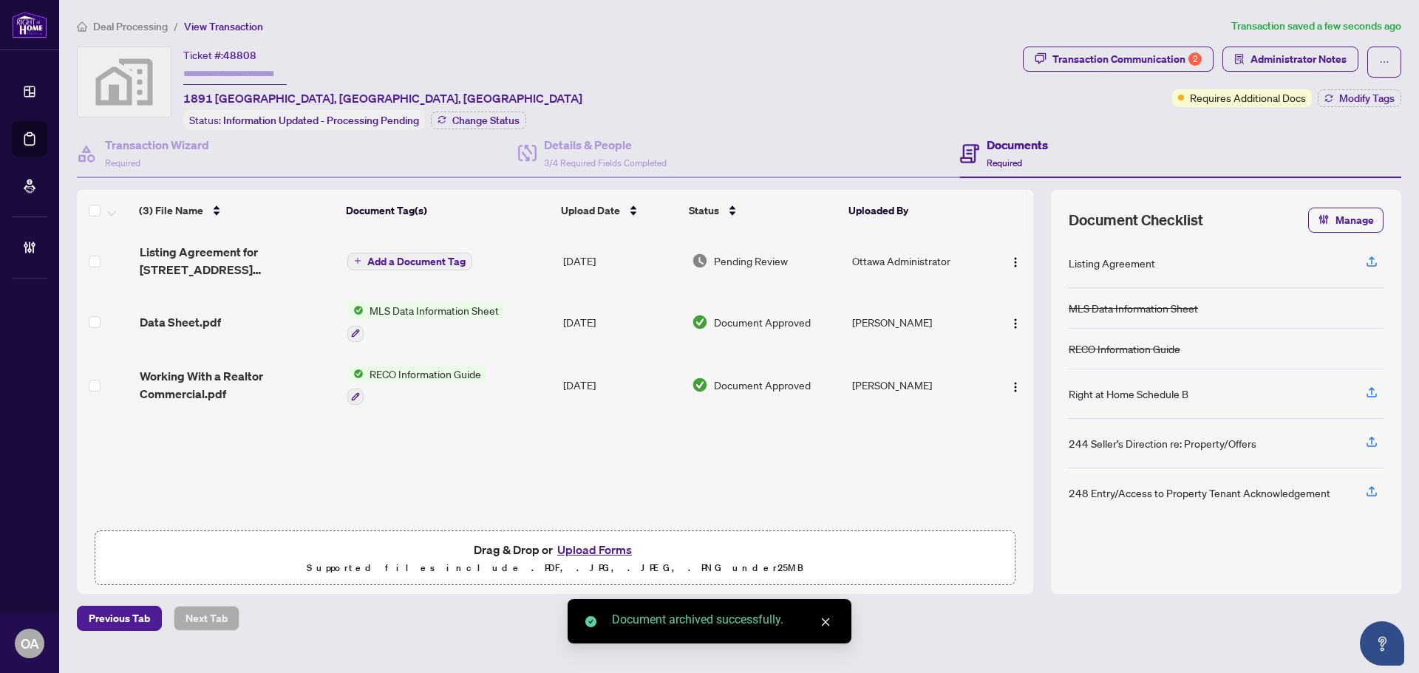
click at [401, 261] on span "Add a Document Tag" at bounding box center [416, 261] width 98 height 10
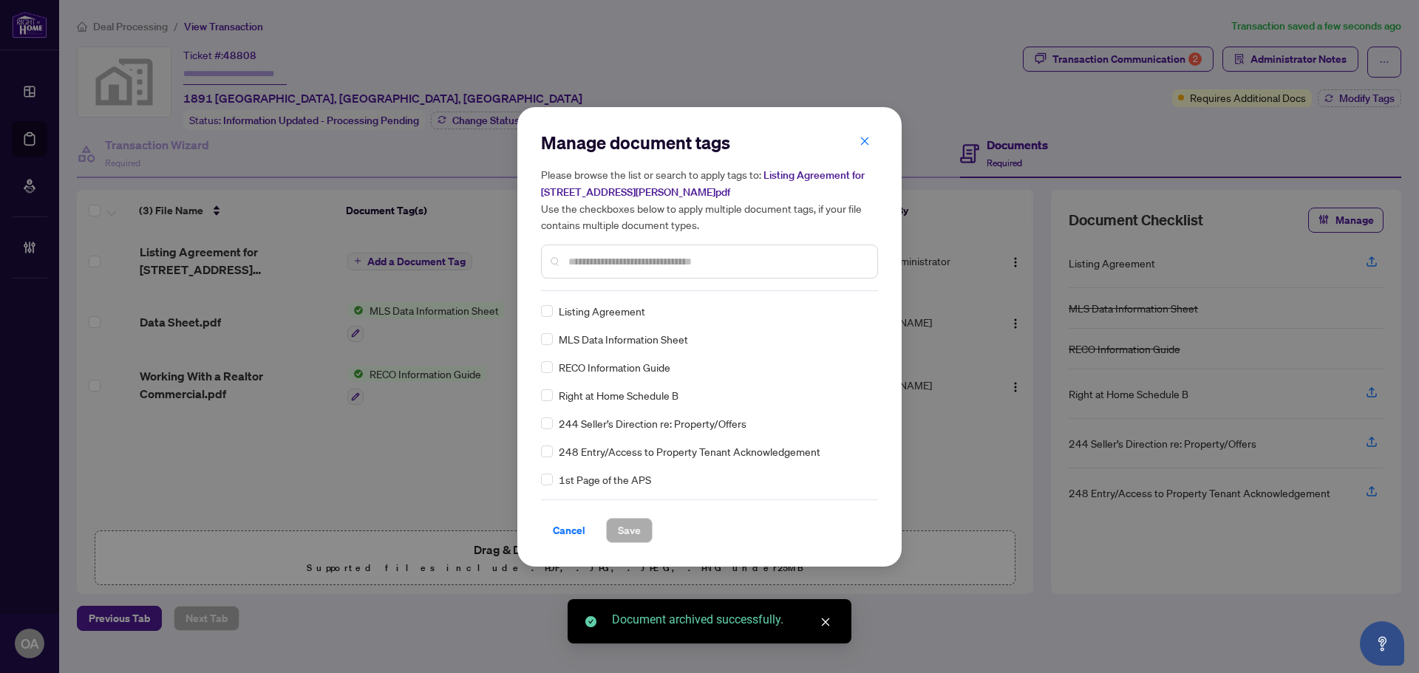
click at [597, 256] on input "text" at bounding box center [716, 261] width 297 height 16
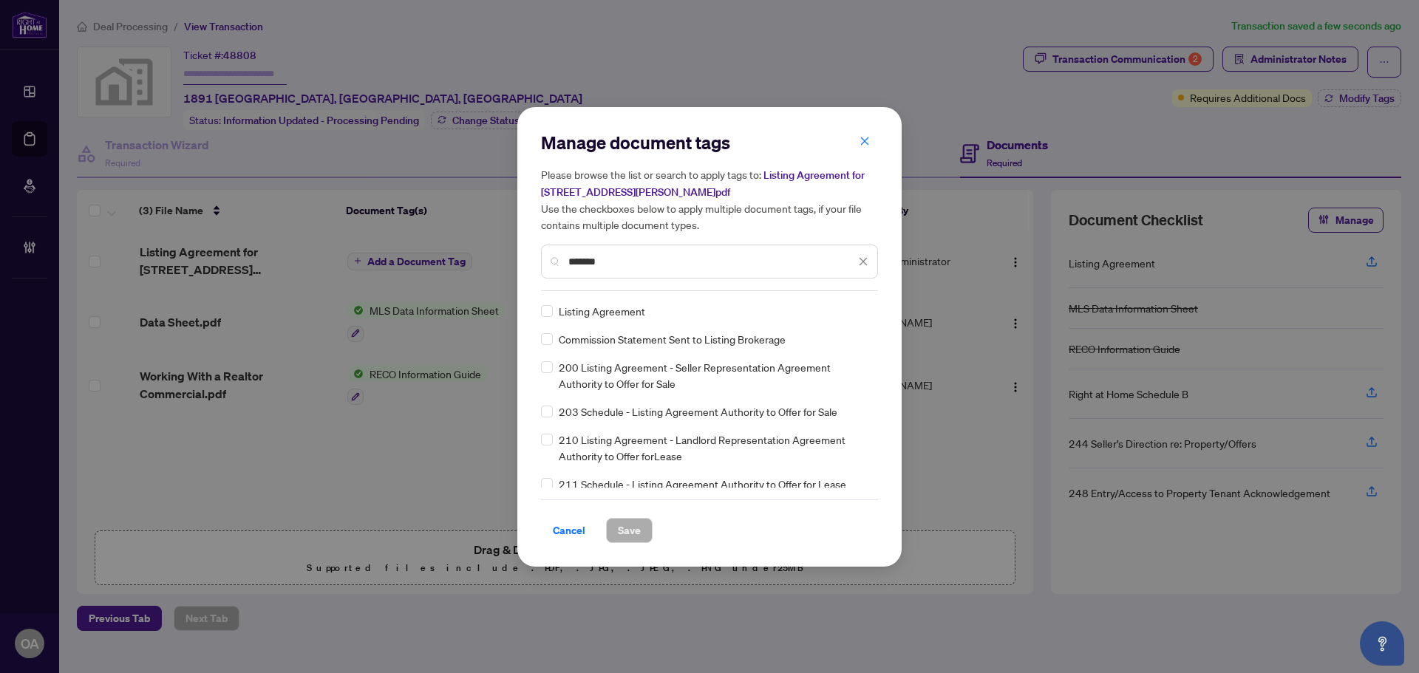
type input "*******"
click at [840, 306] on img at bounding box center [847, 311] width 15 height 15
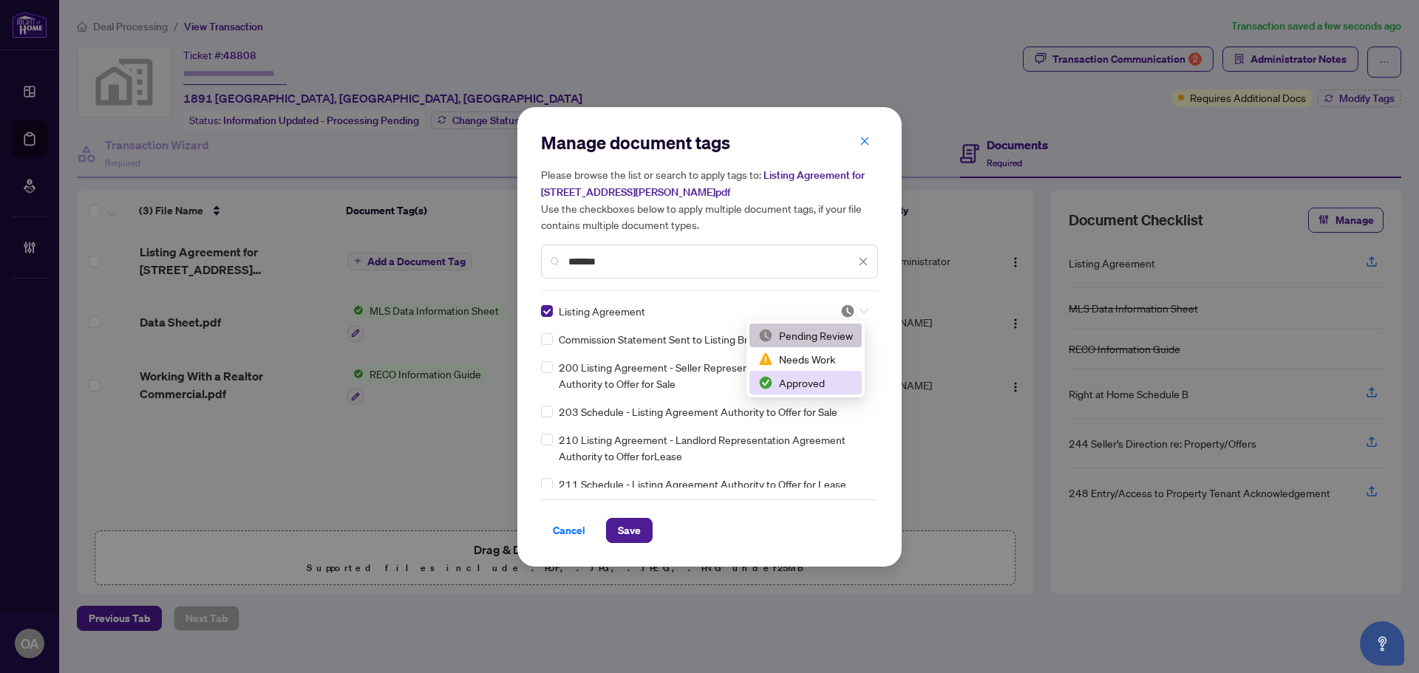
click at [837, 378] on div "Approved" at bounding box center [805, 383] width 95 height 16
drag, startPoint x: 666, startPoint y: 505, endPoint x: 653, endPoint y: 527, distance: 25.5
click at [665, 506] on div "Cancel Save" at bounding box center [709, 522] width 337 height 44
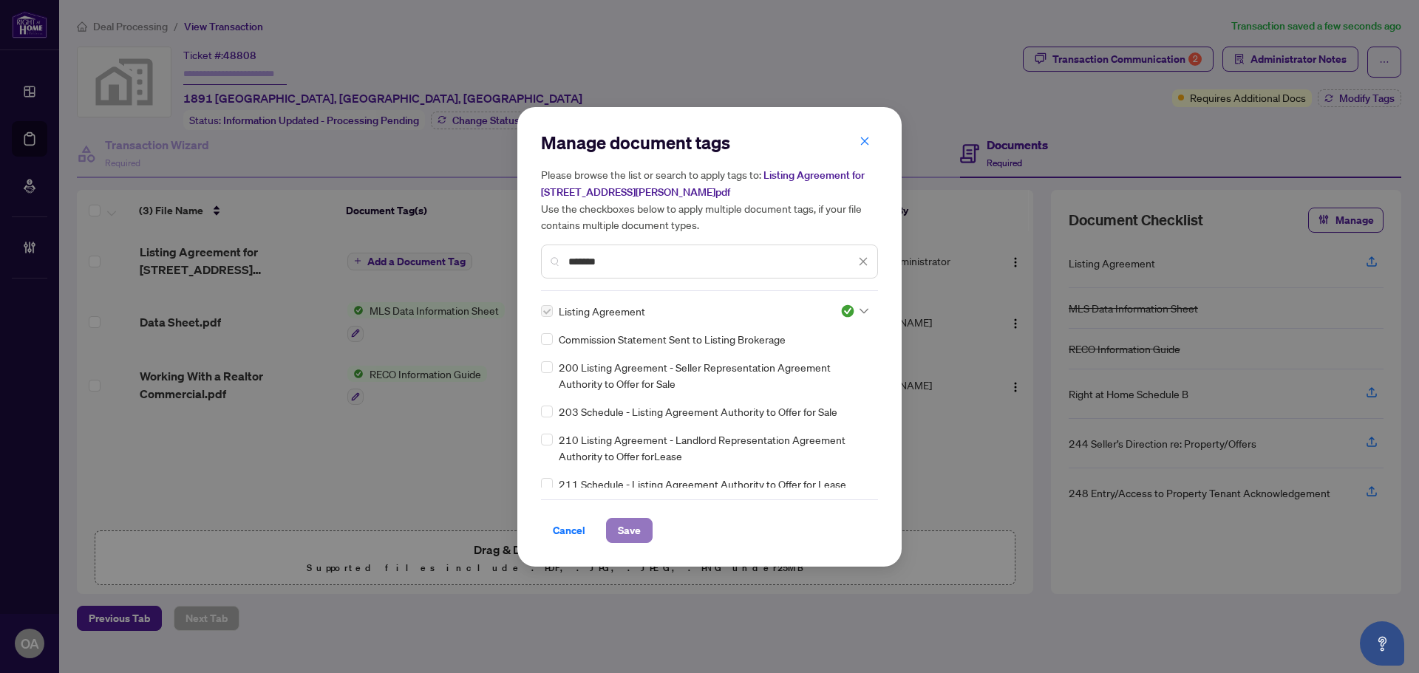
click at [651, 530] on button "Save" at bounding box center [629, 530] width 47 height 25
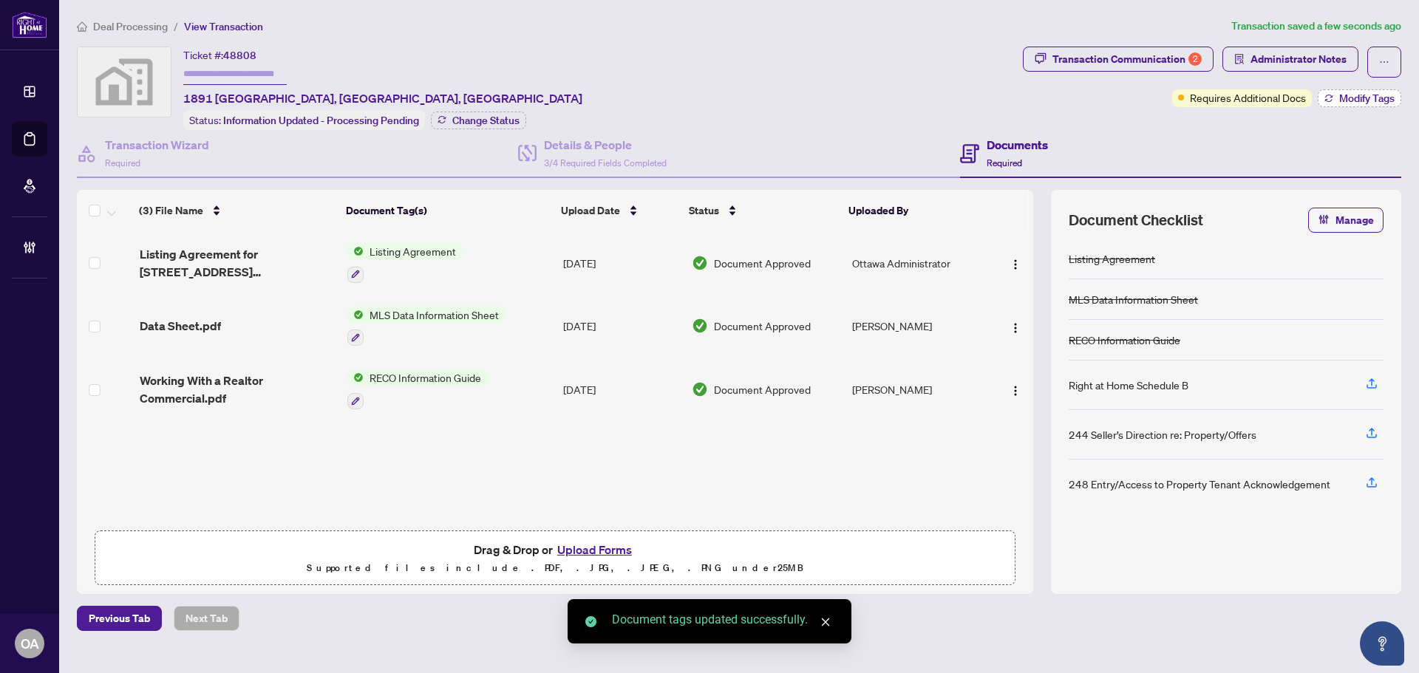
click at [1340, 98] on span "Modify Tags" at bounding box center [1366, 98] width 55 height 10
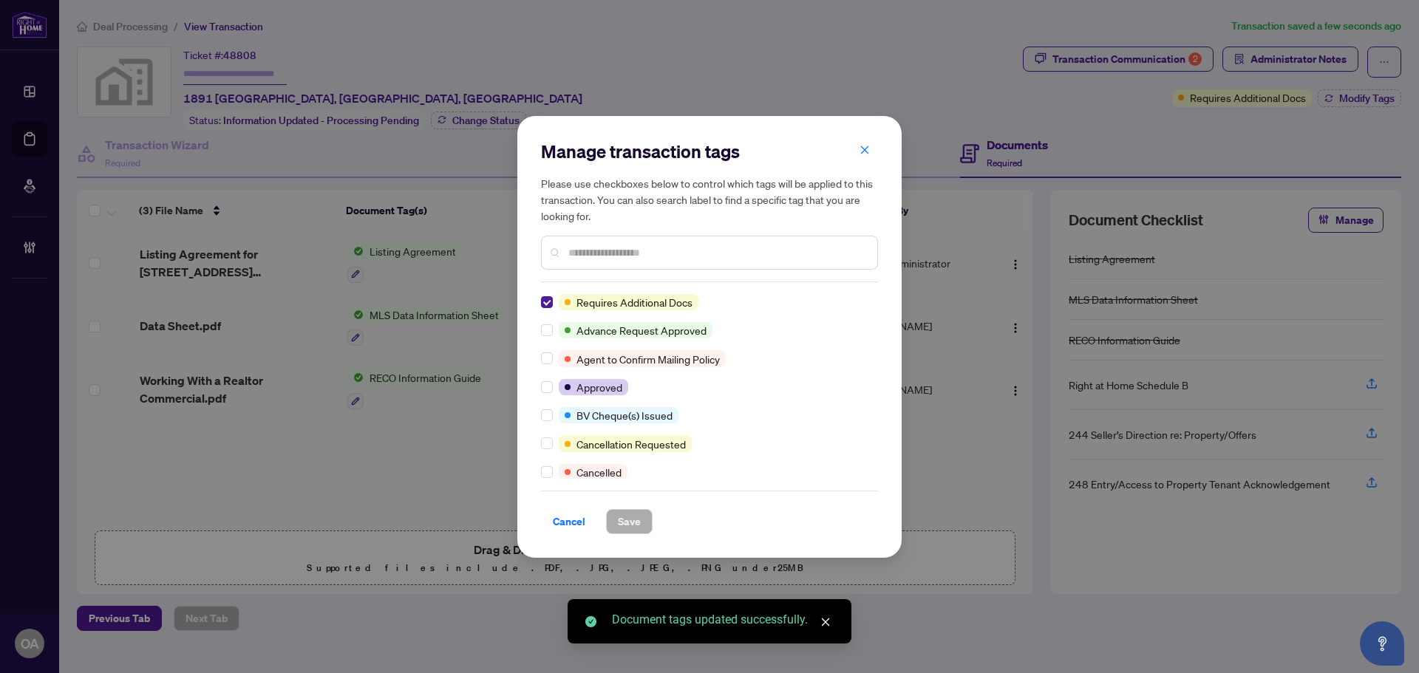
click at [540, 303] on div "Manage transaction tags Please use checkboxes below to control which tags will …" at bounding box center [709, 337] width 384 height 442
drag, startPoint x: 559, startPoint y: 292, endPoint x: 556, endPoint y: 299, distance: 7.7
click at [559, 293] on div "Manage transaction tags Please use checkboxes below to control which tags will …" at bounding box center [709, 337] width 337 height 395
click at [553, 300] on div at bounding box center [550, 302] width 18 height 16
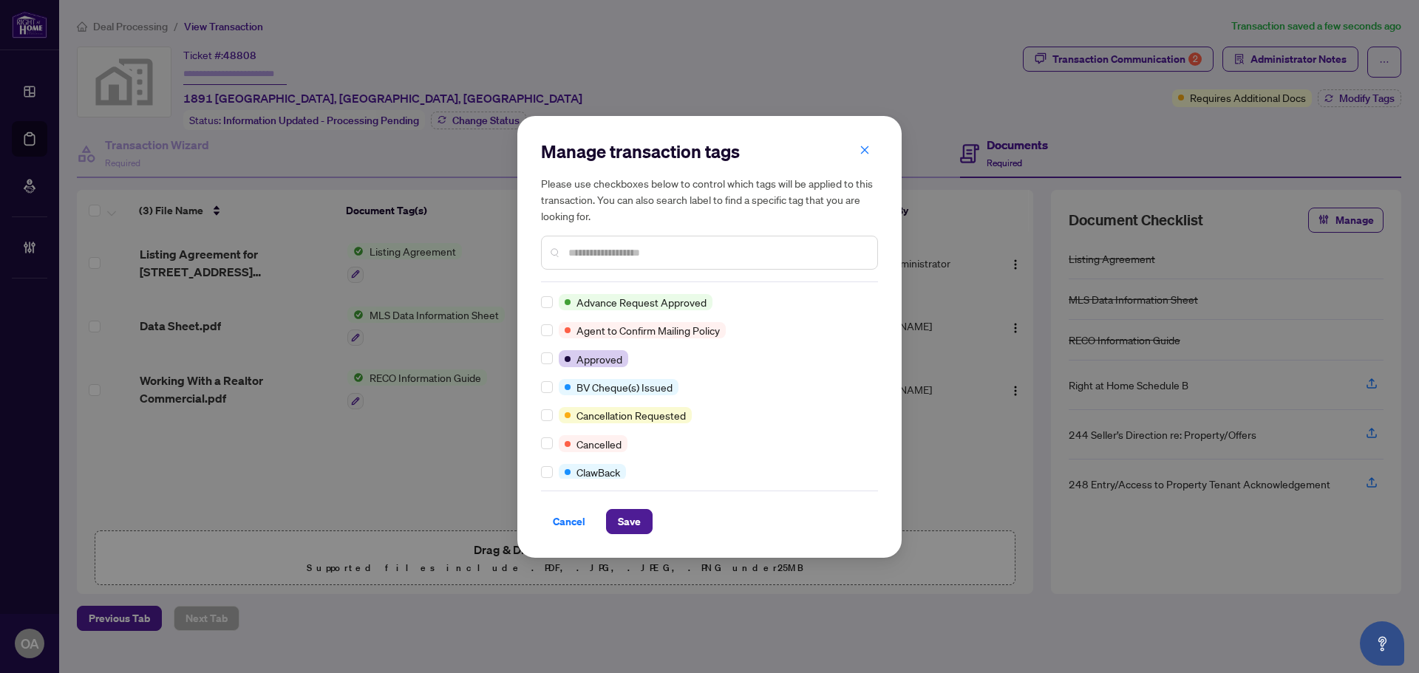
click at [551, 372] on div "Advance Request Approved Agent to Confirm Mailing Policy Approved BV Cheque(s) …" at bounding box center [709, 386] width 337 height 185
click at [624, 533] on button "Save" at bounding box center [629, 521] width 47 height 25
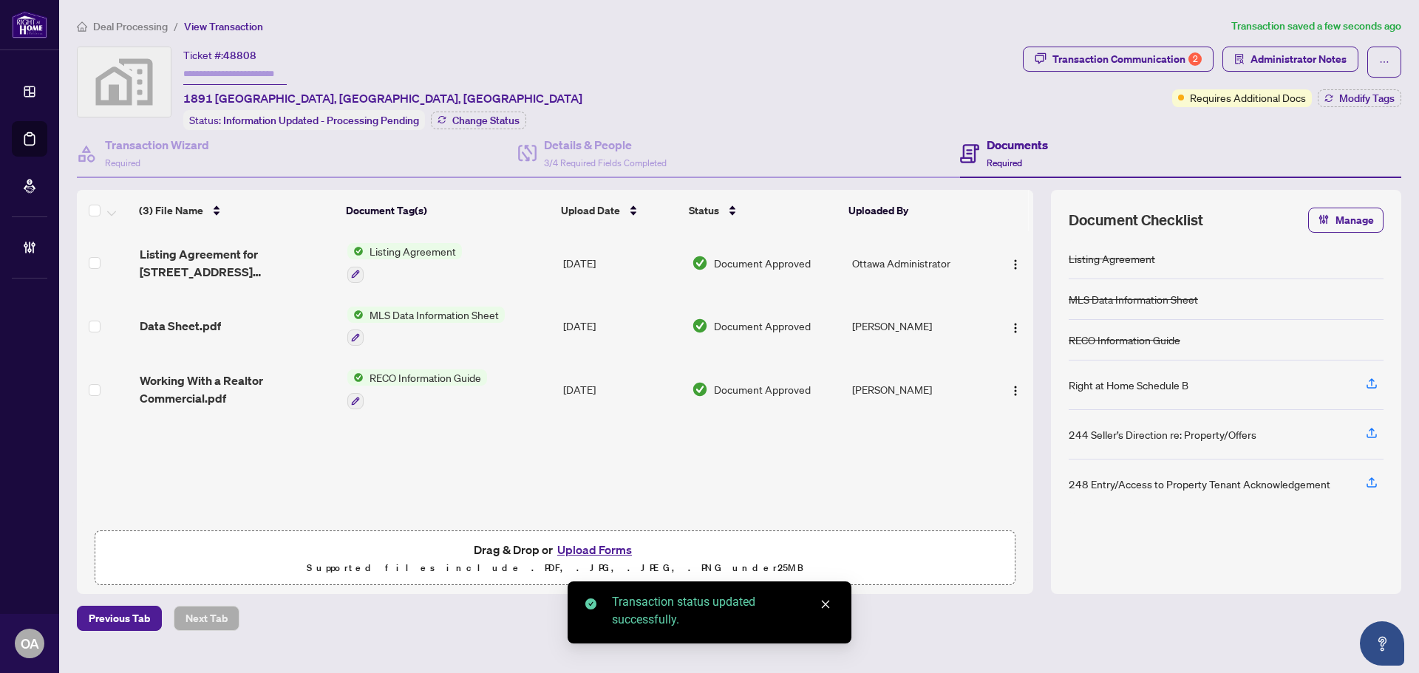
click at [1119, 45] on div "Deal Processing / View Transaction Transaction saved a few seconds ago Ticket #…" at bounding box center [739, 324] width 1336 height 613
click at [1122, 51] on div "Transaction Communication 2" at bounding box center [1126, 59] width 149 height 24
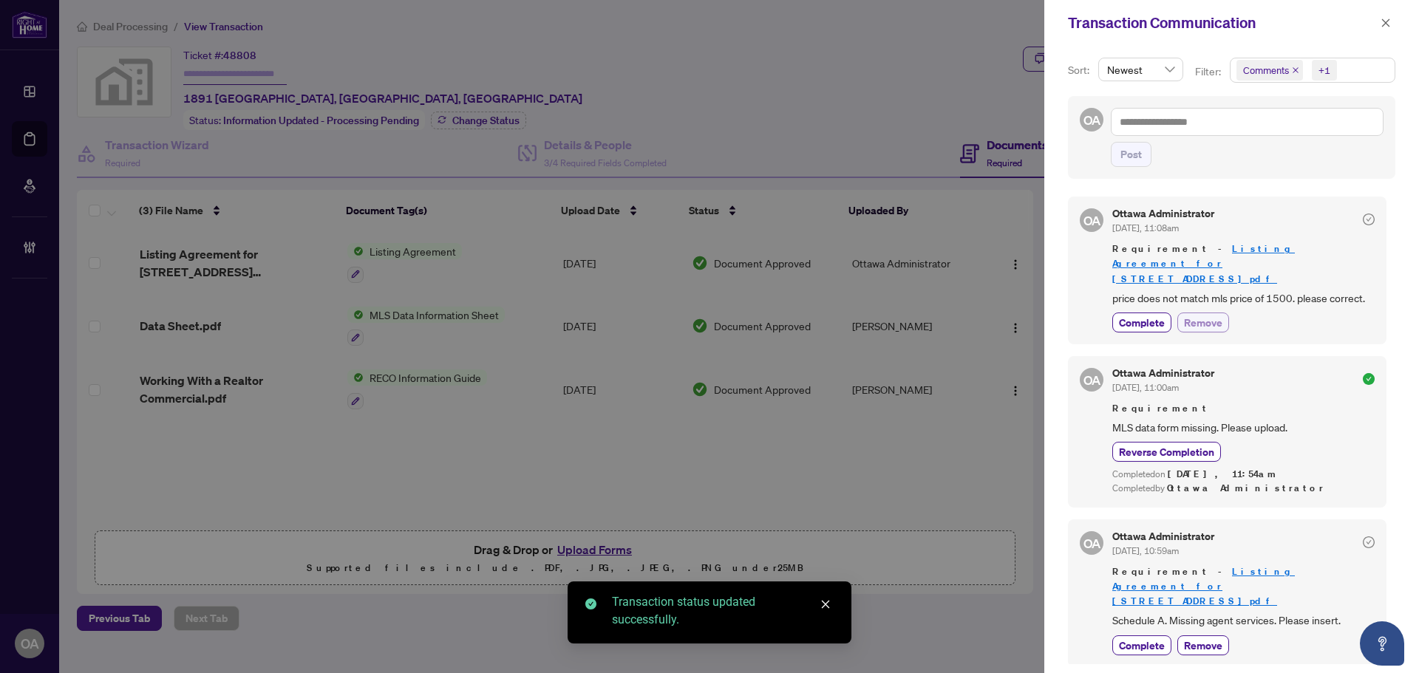
click at [1198, 315] on span "Remove" at bounding box center [1203, 323] width 38 height 16
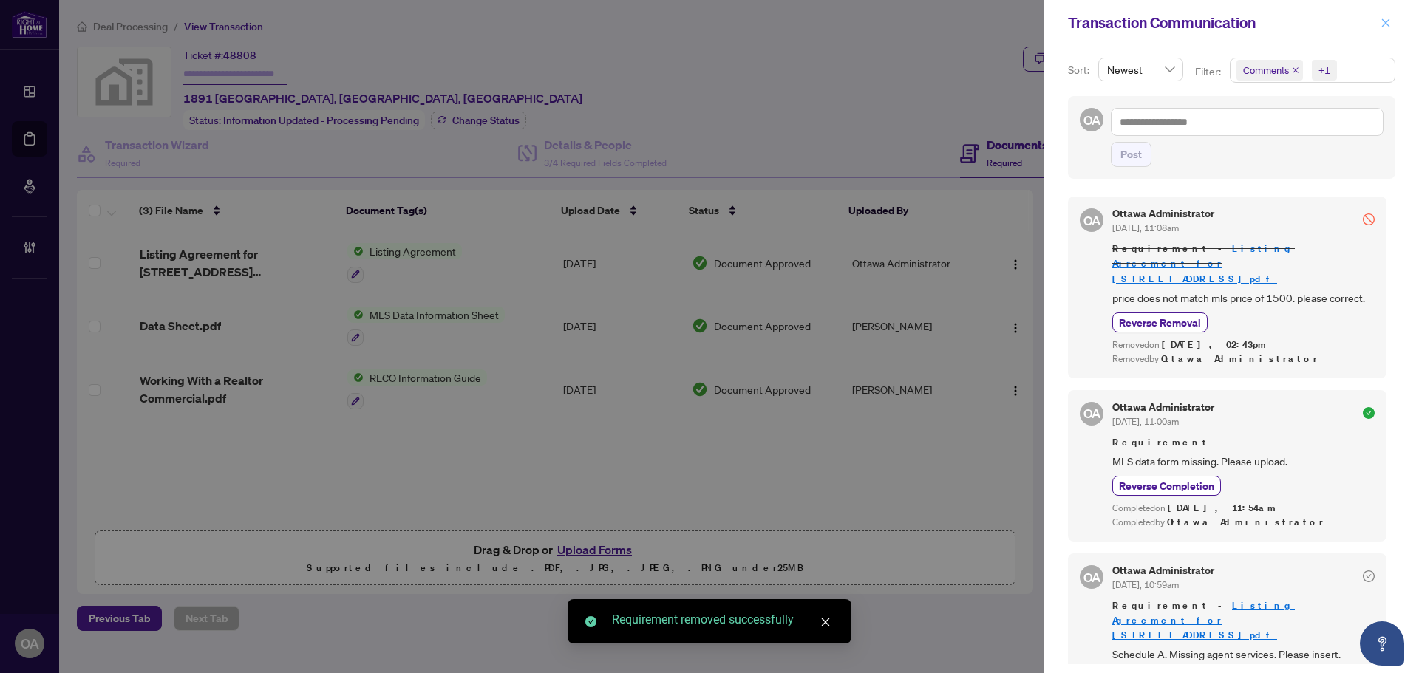
click at [1391, 23] on button "button" at bounding box center [1385, 23] width 19 height 18
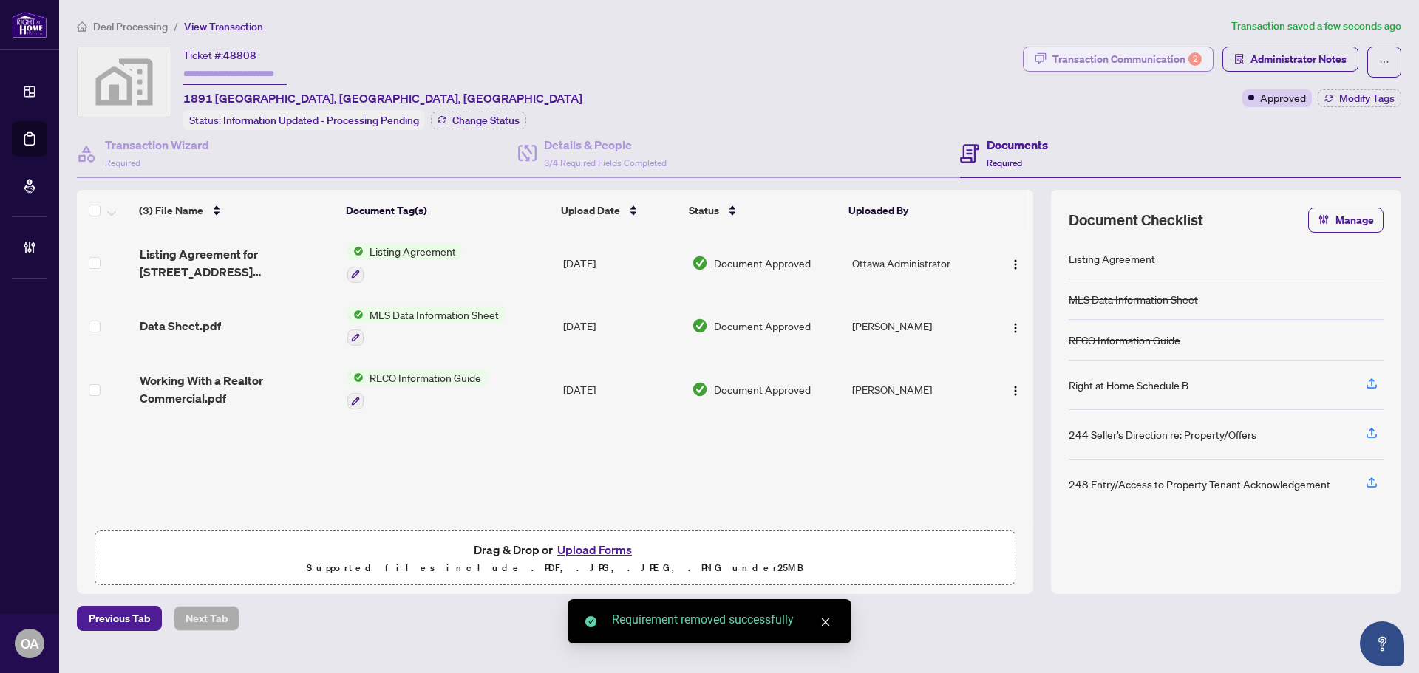
click at [1173, 65] on div "Transaction Communication 2" at bounding box center [1126, 59] width 149 height 24
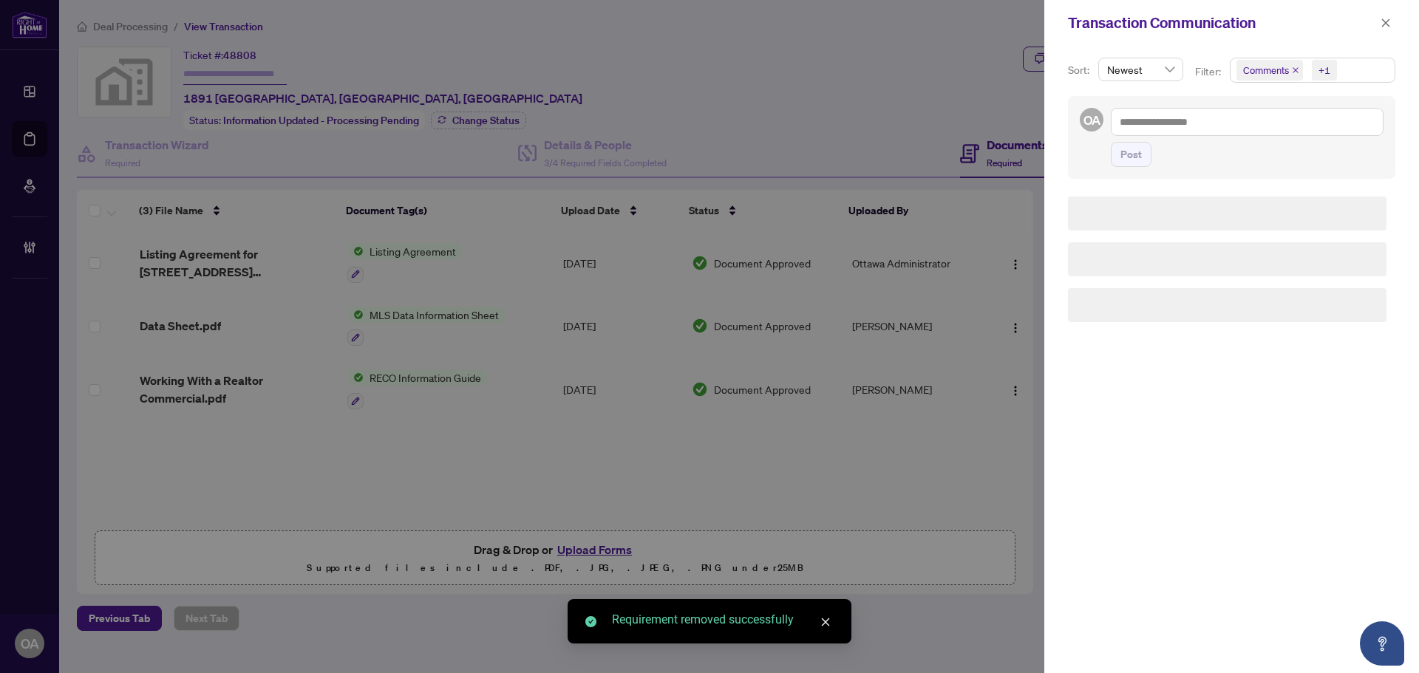
click at [1295, 63] on span "Comments" at bounding box center [1269, 70] width 67 height 21
click at [1293, 72] on icon "close" at bounding box center [1295, 70] width 6 height 6
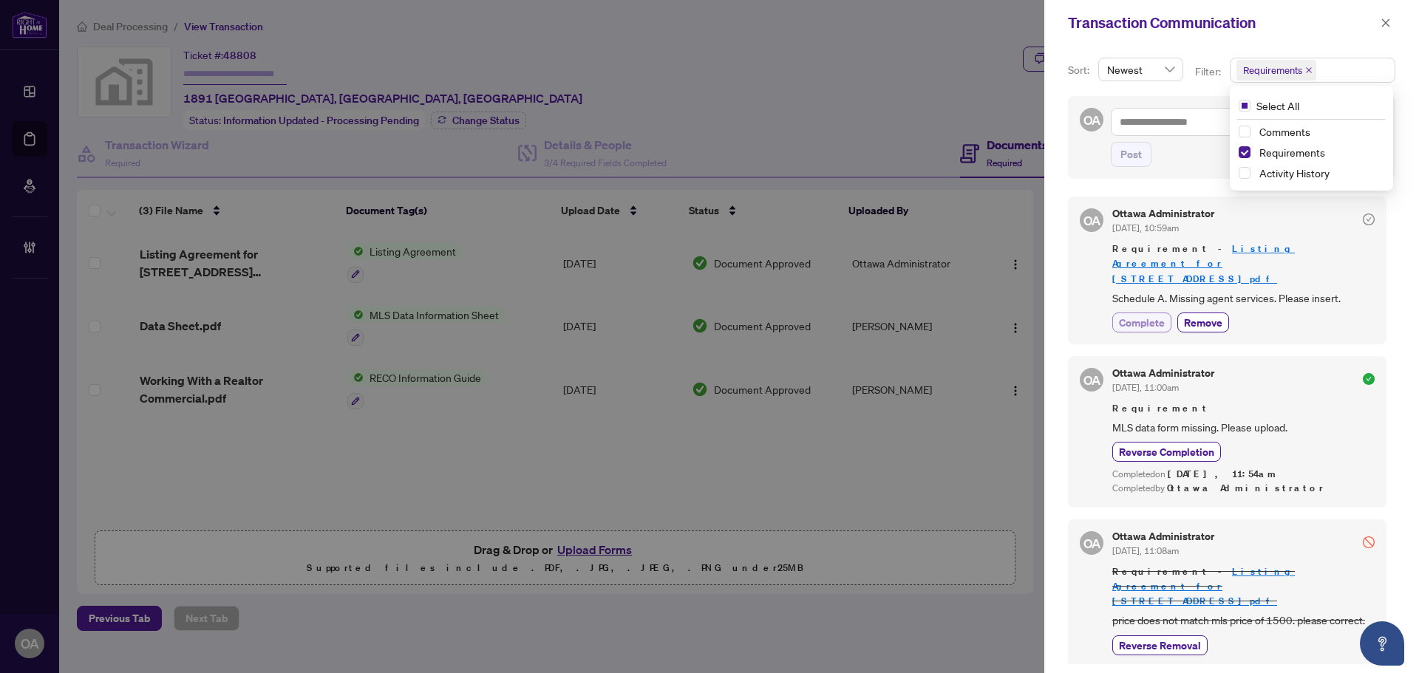
click at [1157, 315] on span "Complete" at bounding box center [1142, 323] width 46 height 16
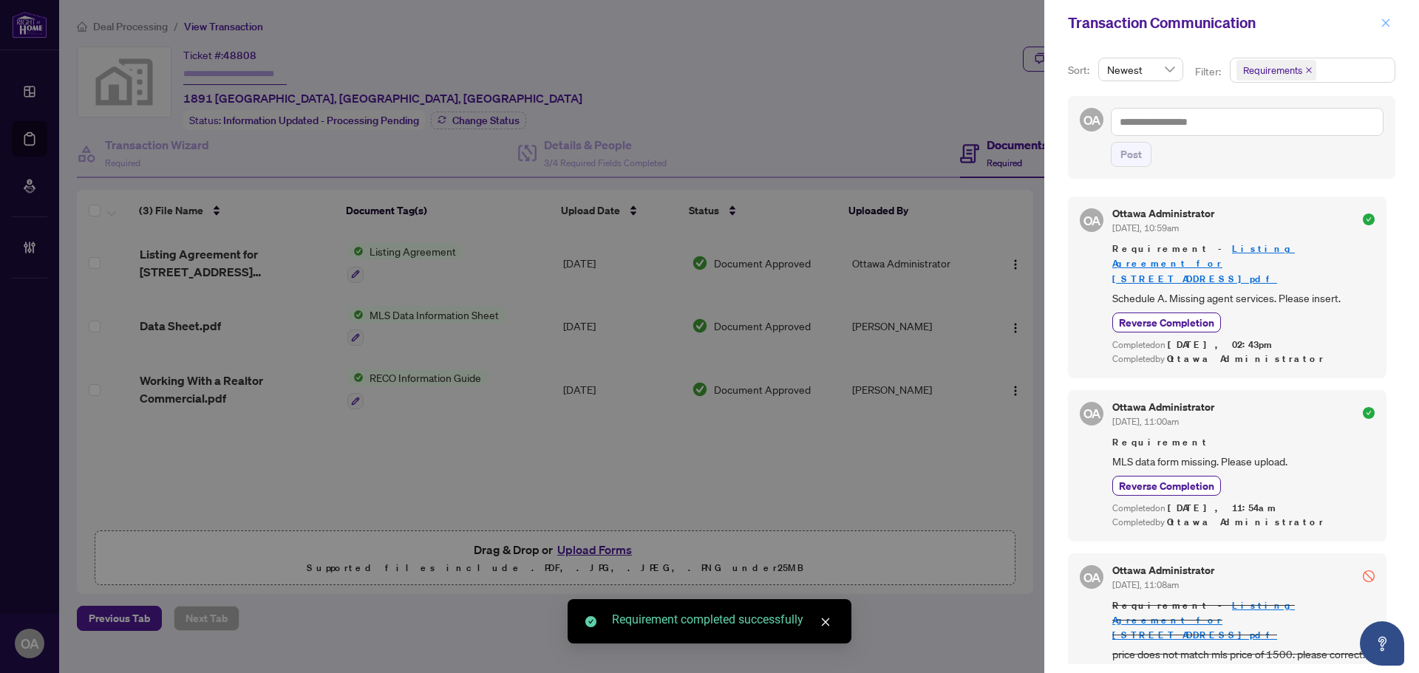
click at [1382, 17] on span "button" at bounding box center [1385, 23] width 10 height 24
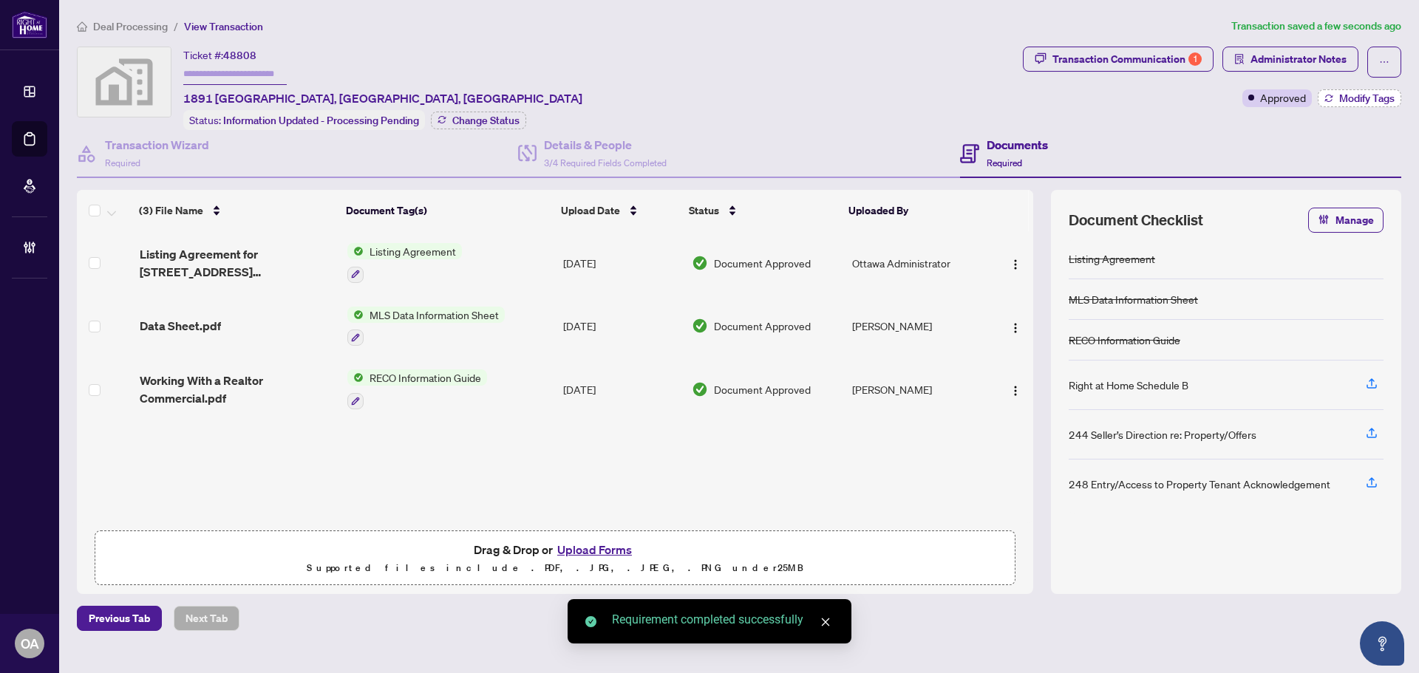
click at [1362, 95] on span "Modify Tags" at bounding box center [1366, 98] width 55 height 10
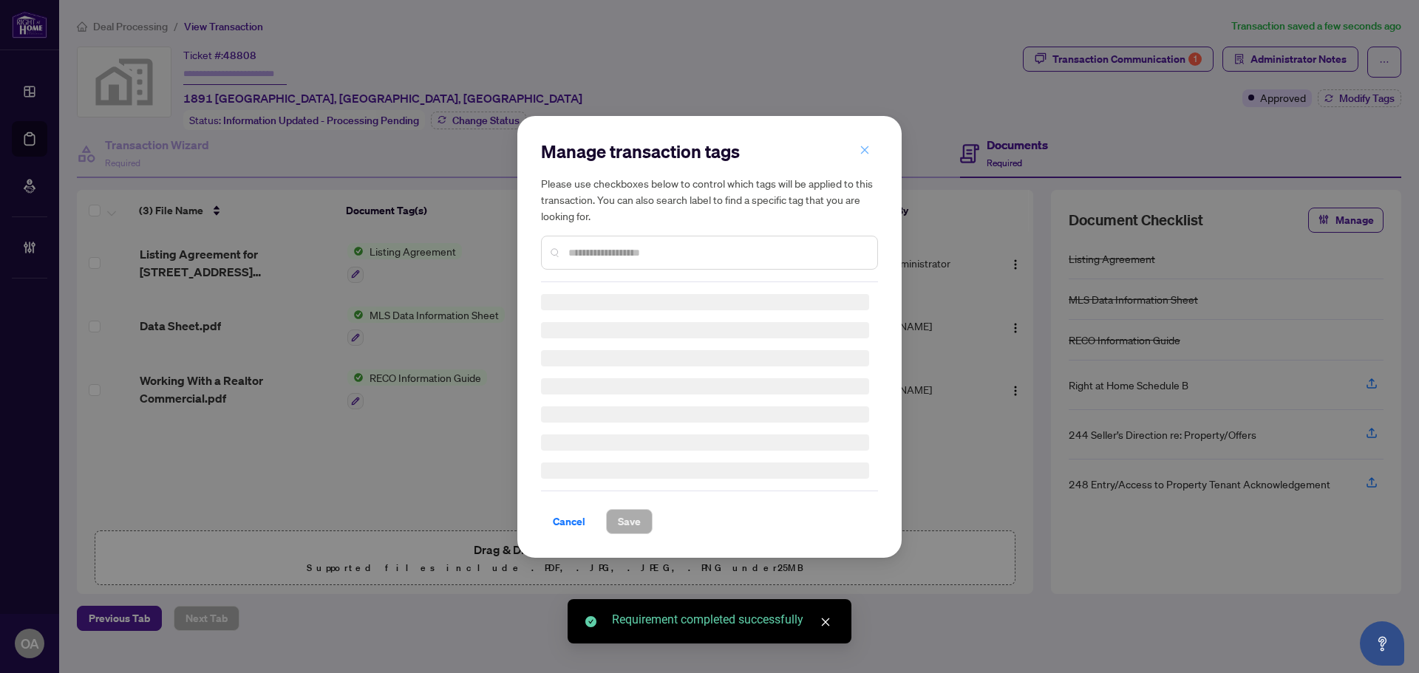
click at [867, 146] on icon "close" at bounding box center [864, 150] width 10 height 10
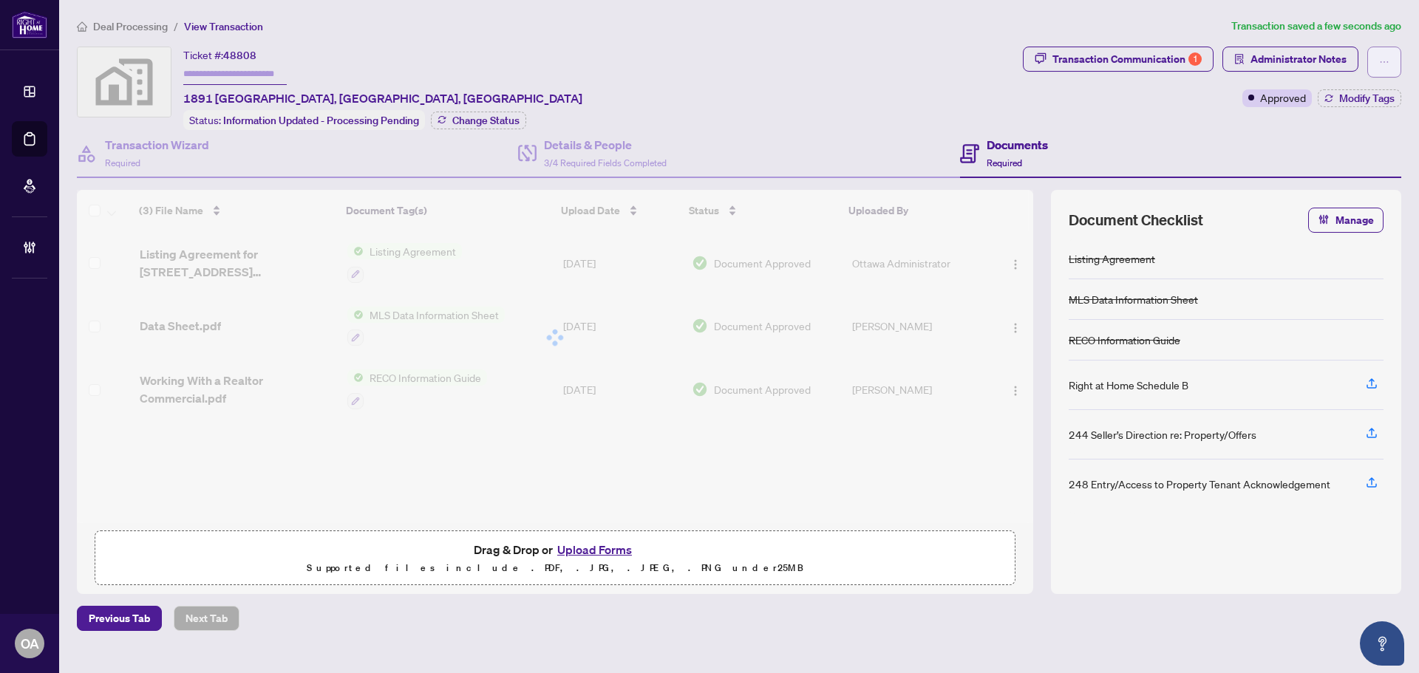
click at [1390, 56] on button "button" at bounding box center [1384, 62] width 34 height 31
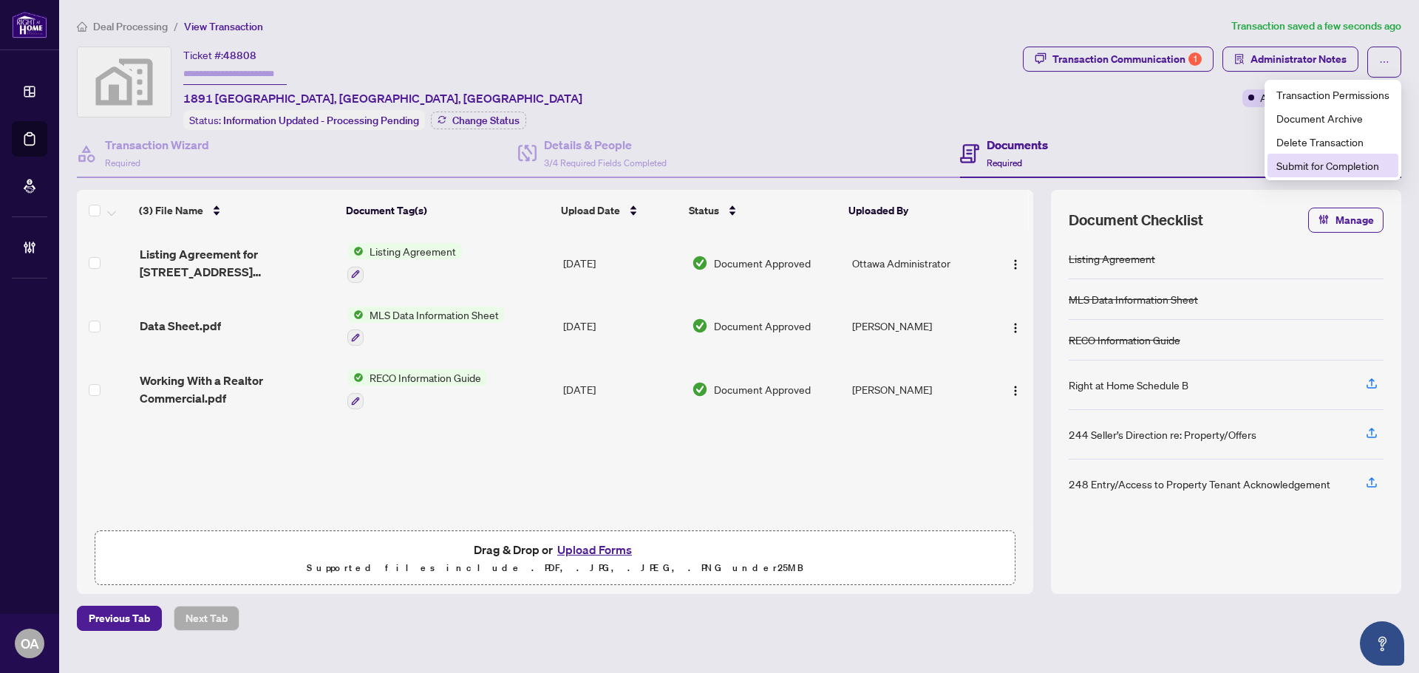
click at [1317, 165] on span "Submit for Completion" at bounding box center [1332, 165] width 113 height 16
type textarea "**********"
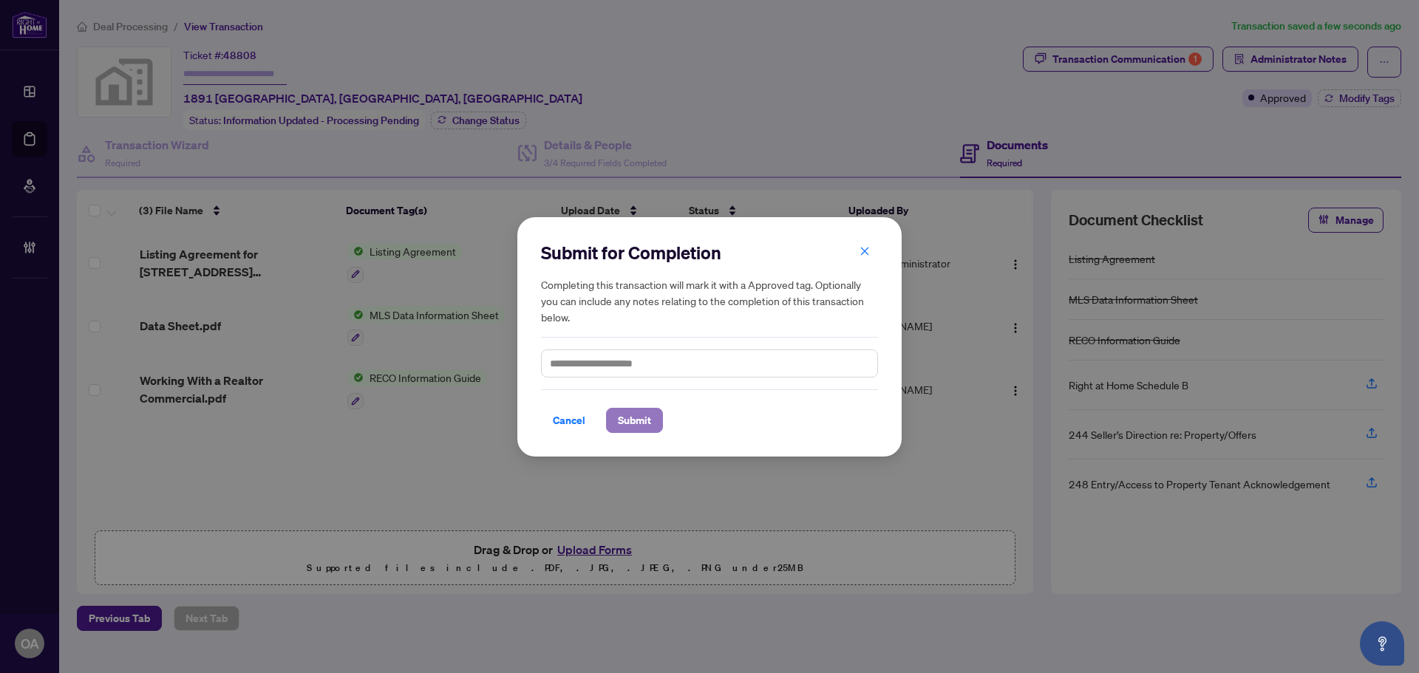
click at [657, 415] on button "Submit" at bounding box center [634, 420] width 57 height 25
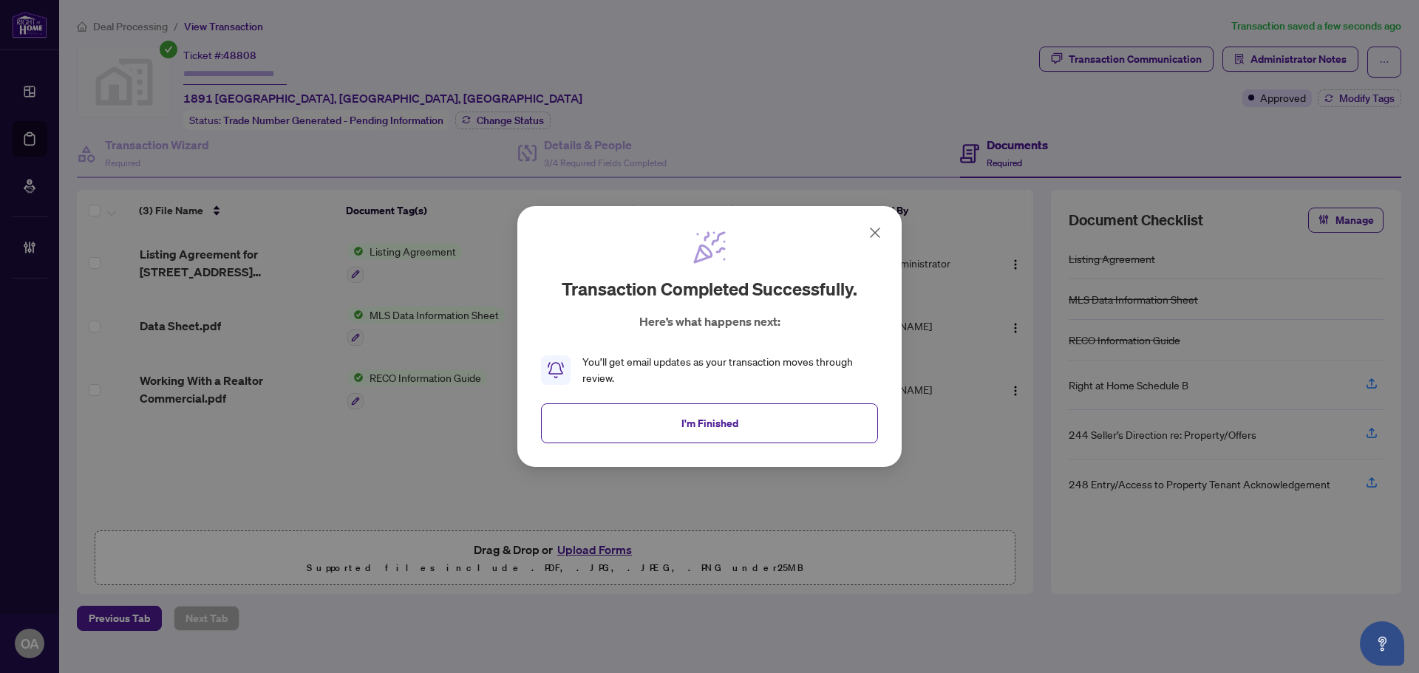
click at [689, 417] on span "I'm Finished" at bounding box center [709, 424] width 57 height 24
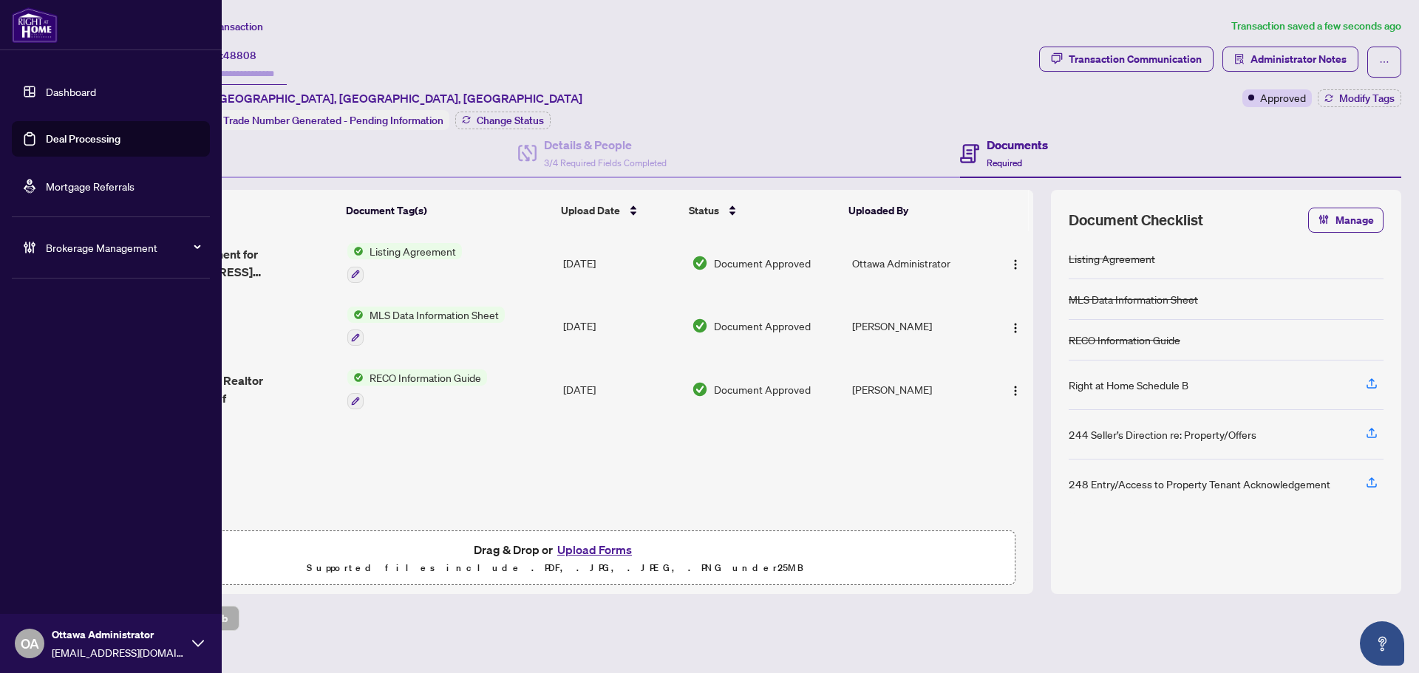
click at [57, 137] on link "Deal Processing" at bounding box center [83, 138] width 75 height 13
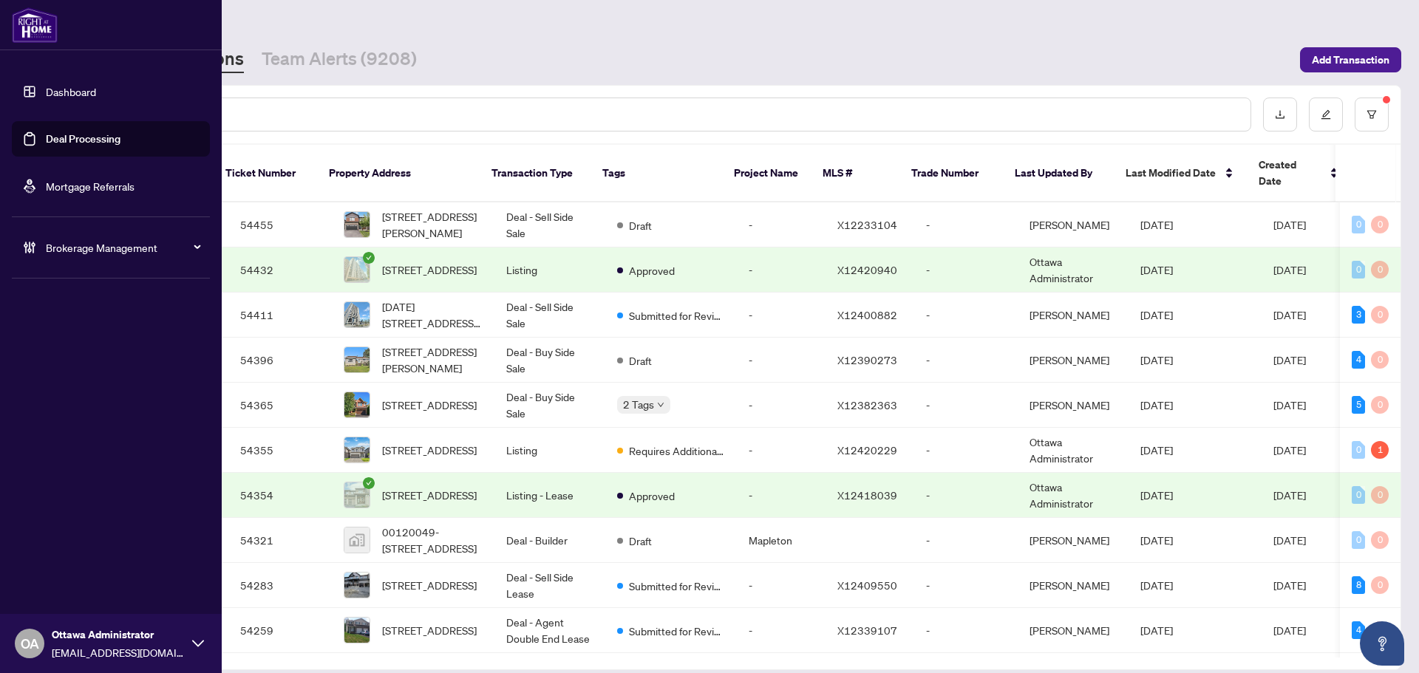
drag, startPoint x: 35, startPoint y: 133, endPoint x: 90, endPoint y: 142, distance: 55.4
click at [46, 134] on link "Deal Processing" at bounding box center [83, 138] width 75 height 13
click at [320, 125] on div at bounding box center [670, 115] width 1162 height 34
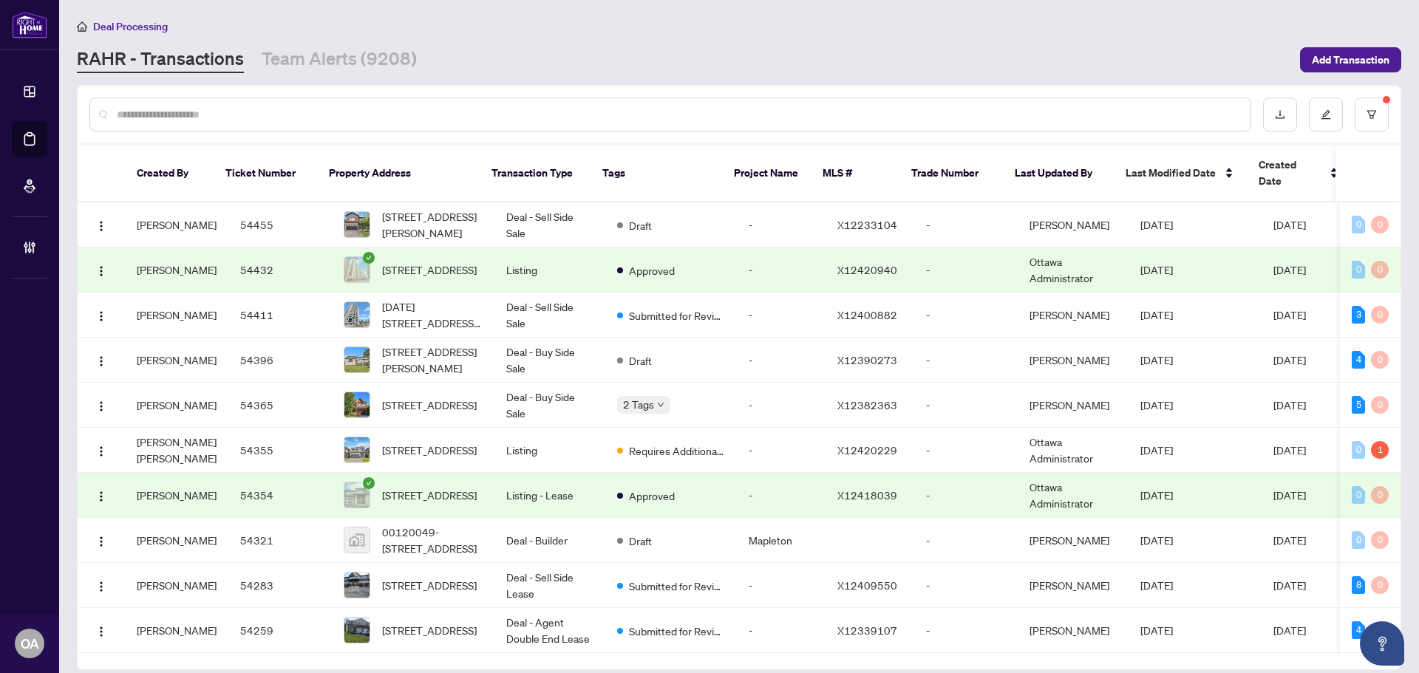
drag, startPoint x: 321, startPoint y: 123, endPoint x: 342, endPoint y: 116, distance: 22.0
click at [327, 123] on div at bounding box center [670, 115] width 1162 height 34
click at [345, 115] on input "text" at bounding box center [678, 114] width 1122 height 16
paste input "*********"
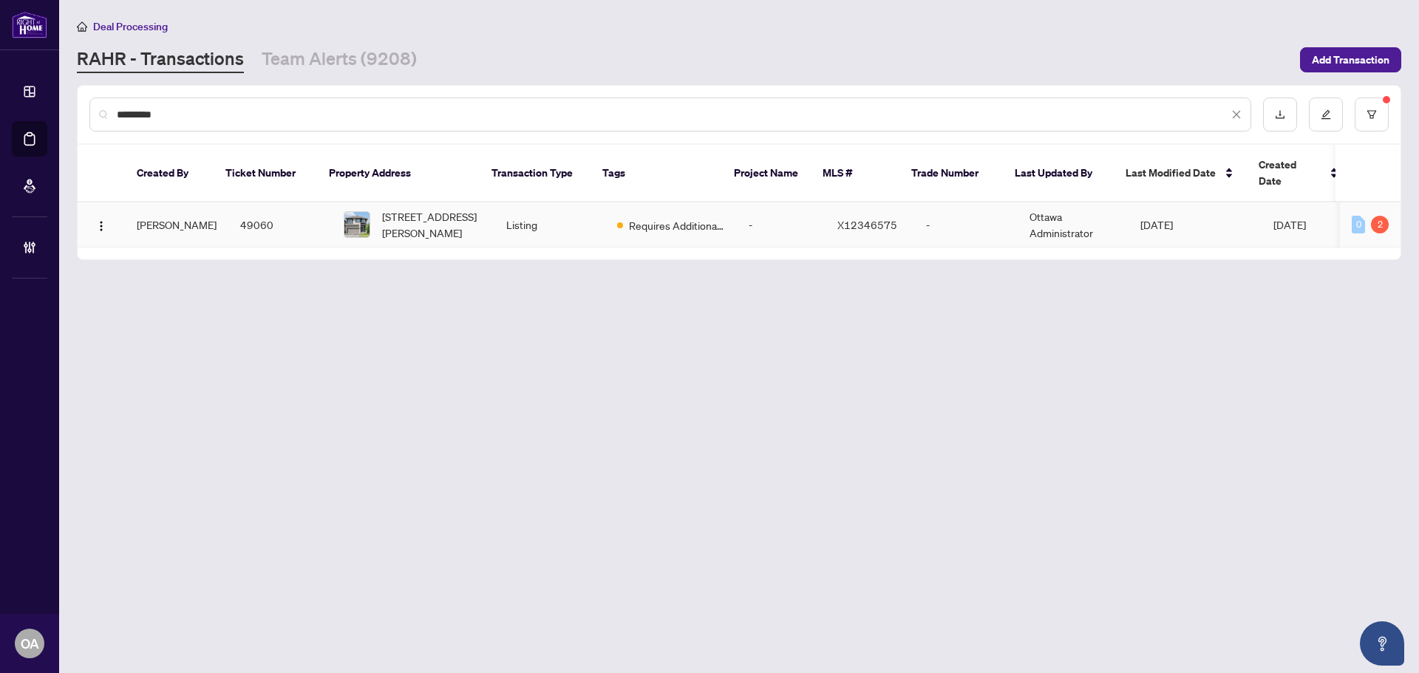
type input "*********"
click at [412, 211] on span "[STREET_ADDRESS][PERSON_NAME]" at bounding box center [432, 224] width 100 height 33
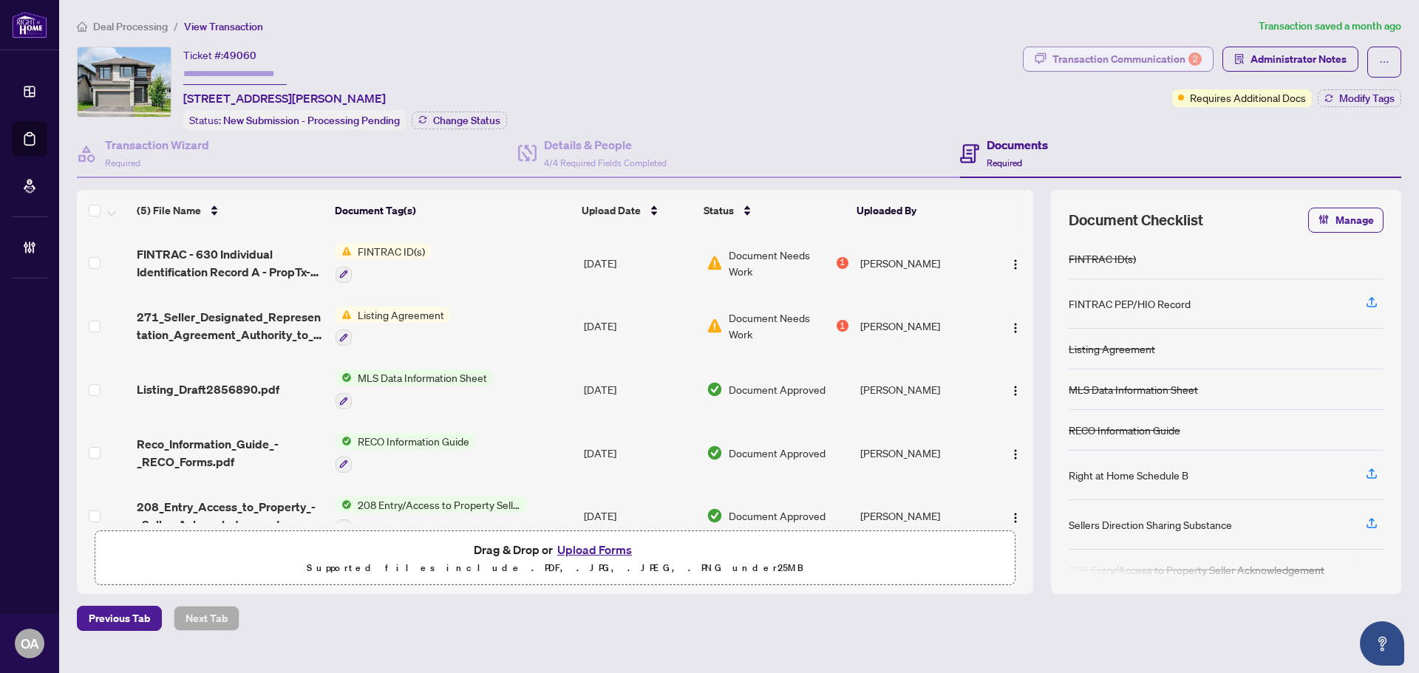
click at [1077, 64] on div "Transaction Communication 2" at bounding box center [1126, 59] width 149 height 24
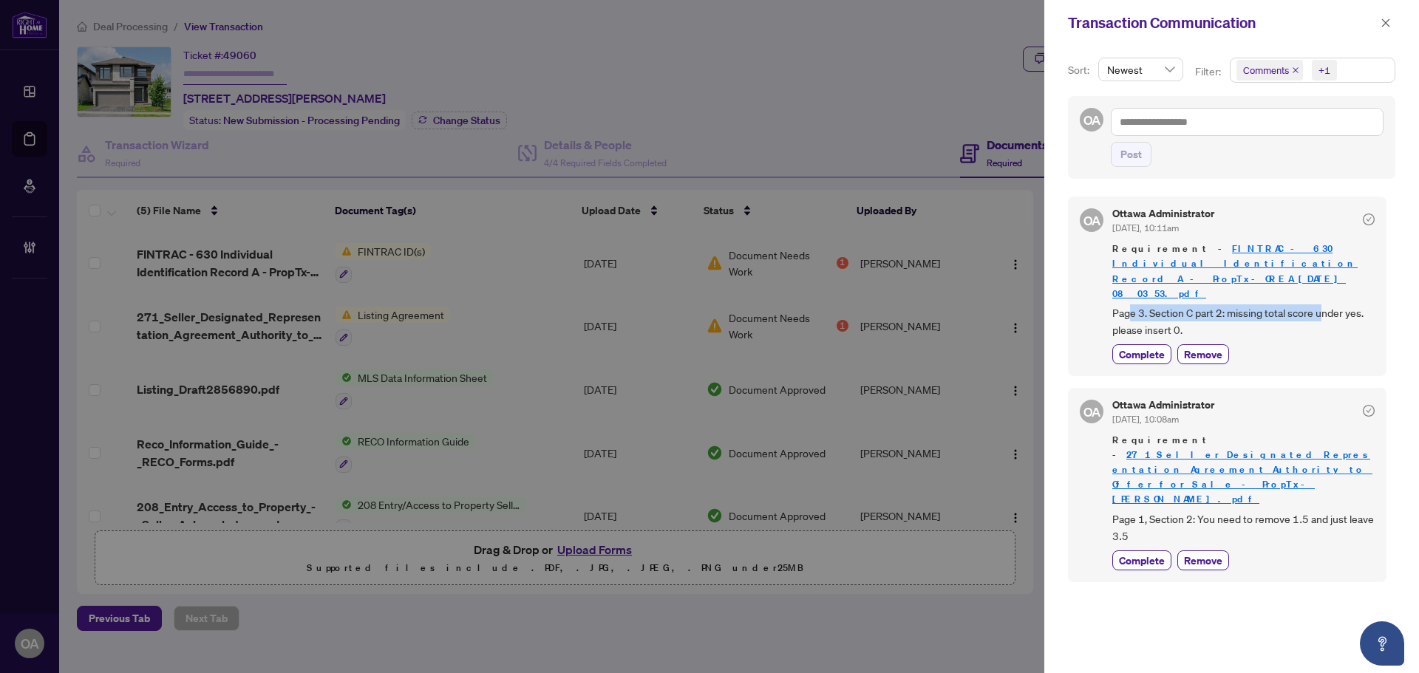
drag, startPoint x: 1127, startPoint y: 289, endPoint x: 1326, endPoint y: 289, distance: 199.5
click at [1326, 304] on span "Page 3. Section C part 2: missing total score under yes. please insert 0." at bounding box center [1243, 321] width 262 height 35
drag, startPoint x: 1149, startPoint y: 301, endPoint x: 1216, endPoint y: 301, distance: 67.2
click at [1216, 304] on span "Page 3. Section C part 2: missing total score under yes. please insert 0." at bounding box center [1243, 321] width 262 height 35
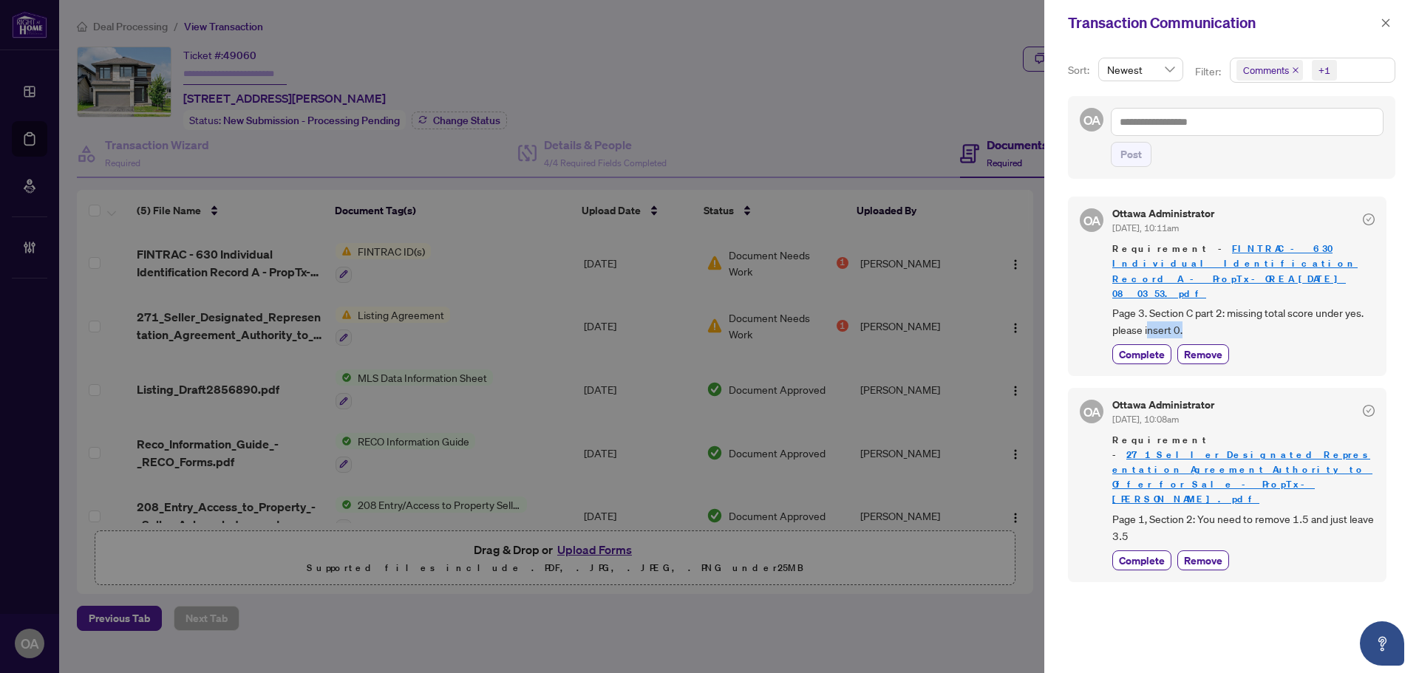
click at [1227, 304] on span "Page 3. Section C part 2: missing total score under yes. please insert 0." at bounding box center [1243, 321] width 262 height 35
drag, startPoint x: 1139, startPoint y: 468, endPoint x: 1302, endPoint y: 466, distance: 162.6
click at [1297, 511] on span "Page 1, Section 2: You need to remove 1.5 and just leave 3.5" at bounding box center [1243, 528] width 262 height 35
click at [1302, 511] on span "Page 1, Section 2: You need to remove 1.5 and just leave 3.5" at bounding box center [1243, 528] width 262 height 35
click at [1292, 72] on icon "close" at bounding box center [1295, 70] width 6 height 6
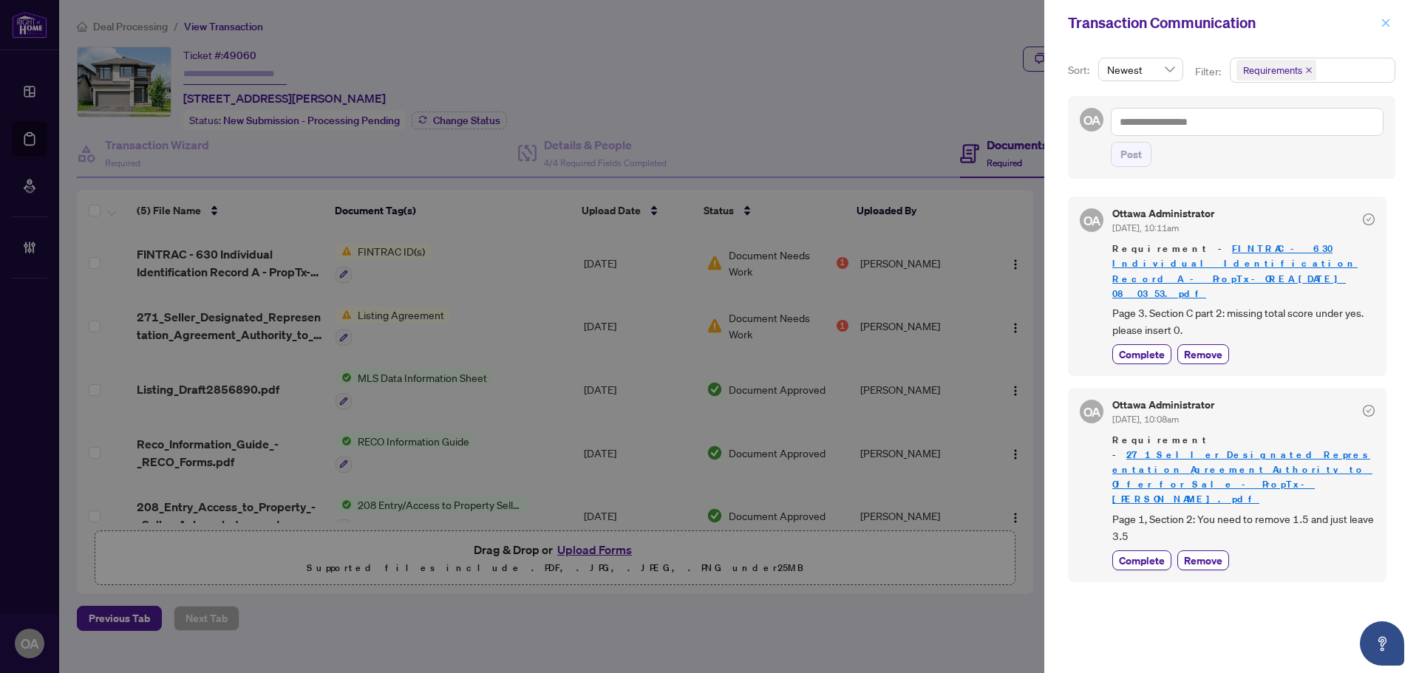
click at [1386, 16] on span "button" at bounding box center [1385, 23] width 10 height 24
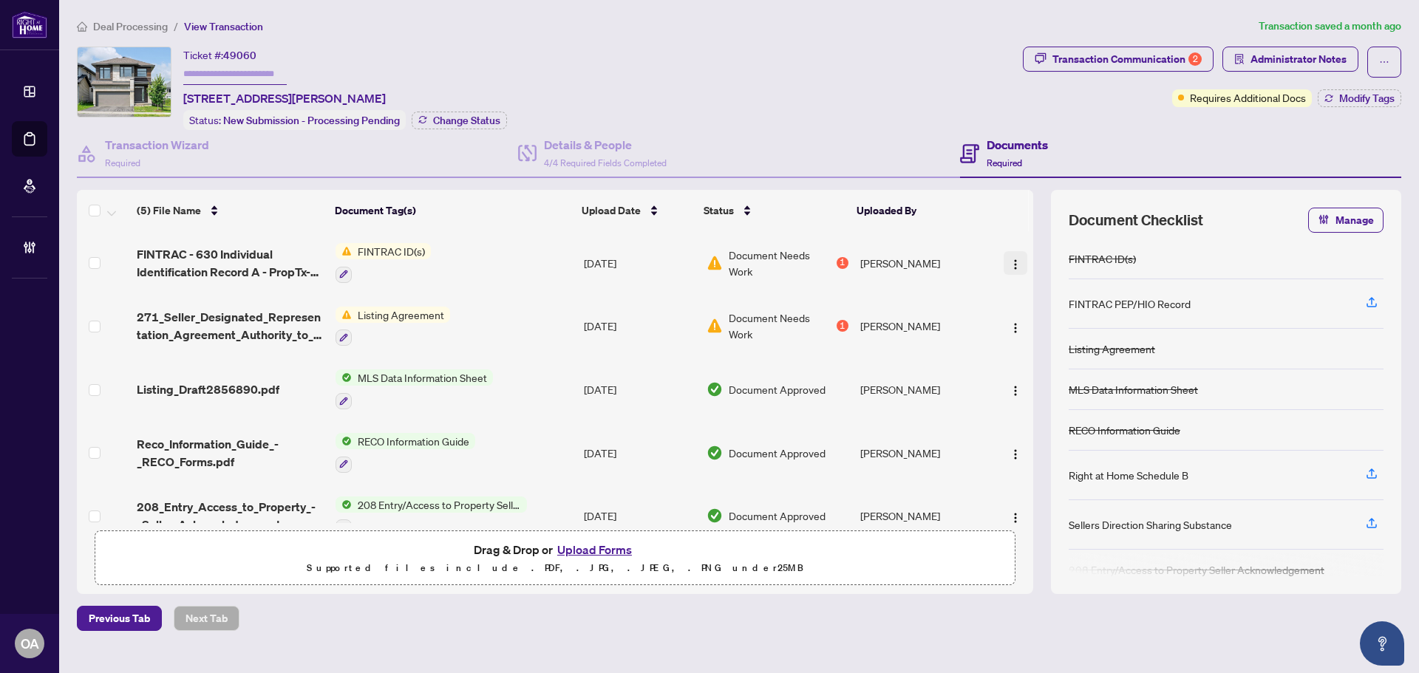
click at [1011, 261] on img "button" at bounding box center [1015, 265] width 12 height 12
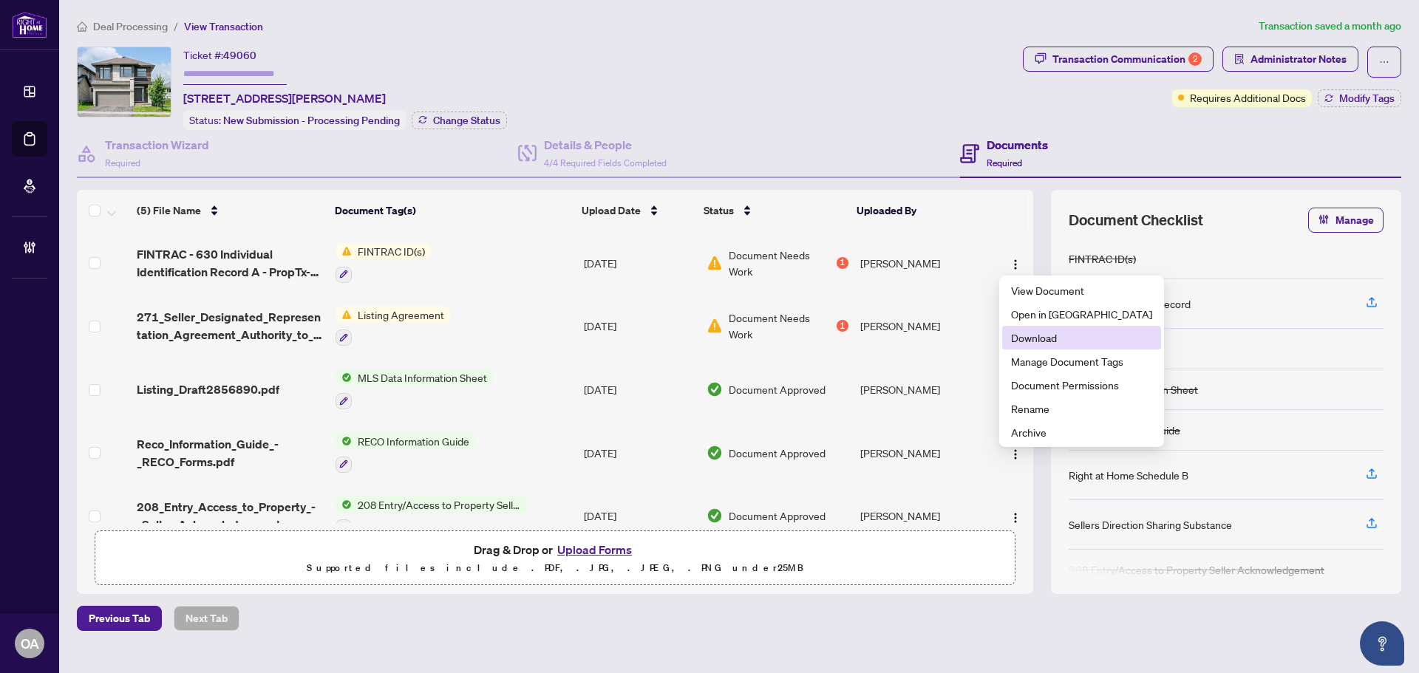
click at [1032, 334] on span "Download" at bounding box center [1081, 338] width 141 height 16
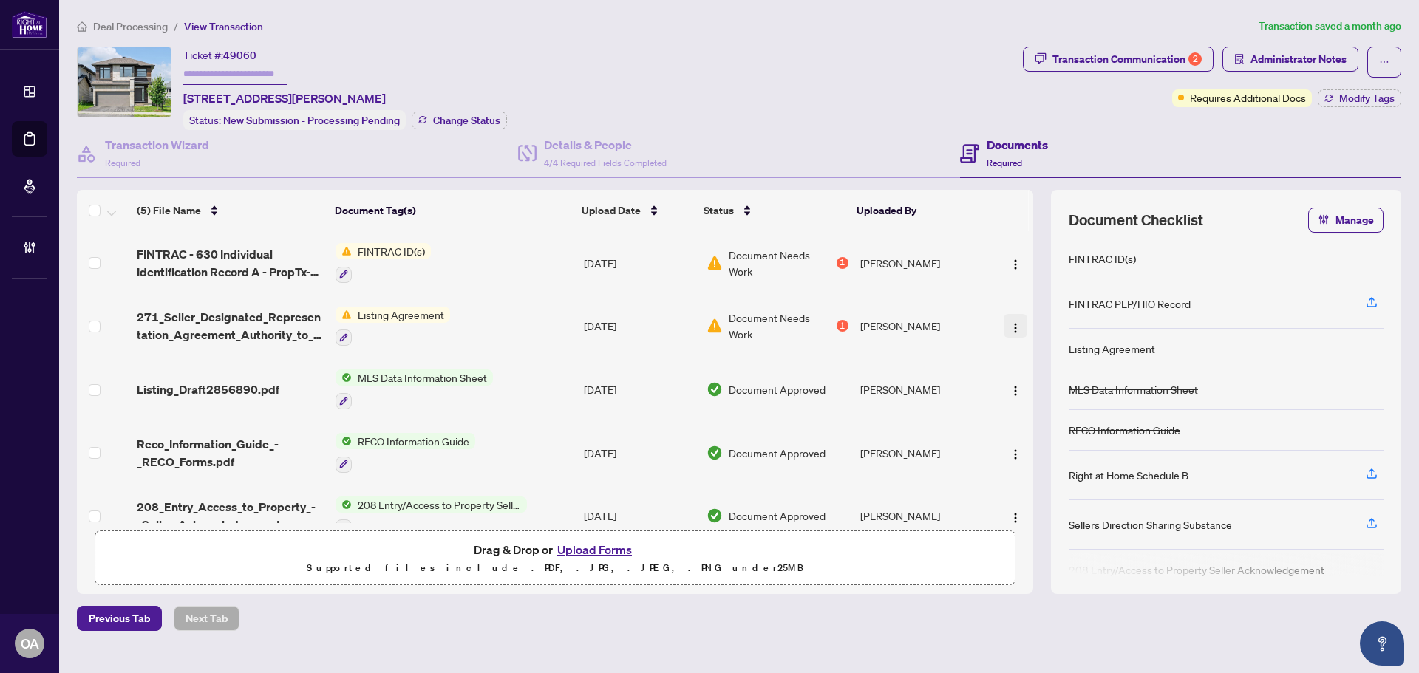
click at [1011, 325] on img "button" at bounding box center [1015, 328] width 12 height 12
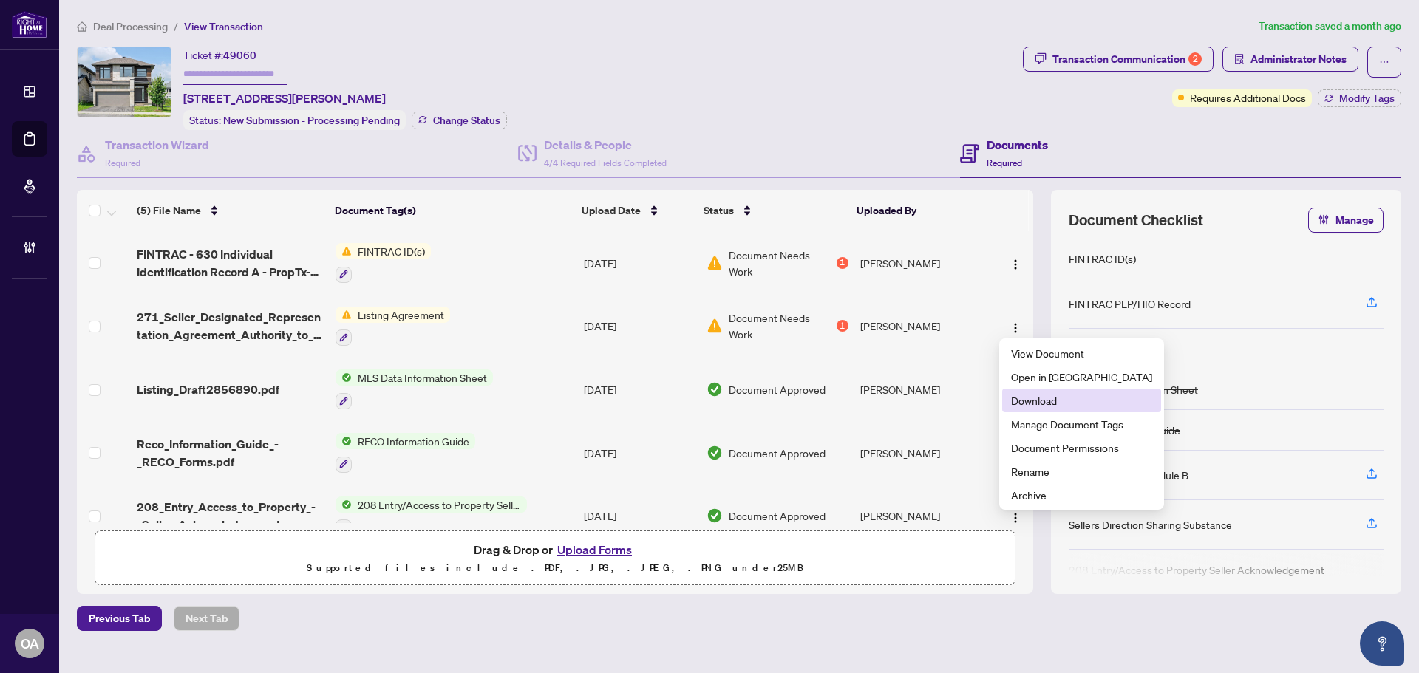
click at [1032, 395] on span "Download" at bounding box center [1081, 400] width 141 height 16
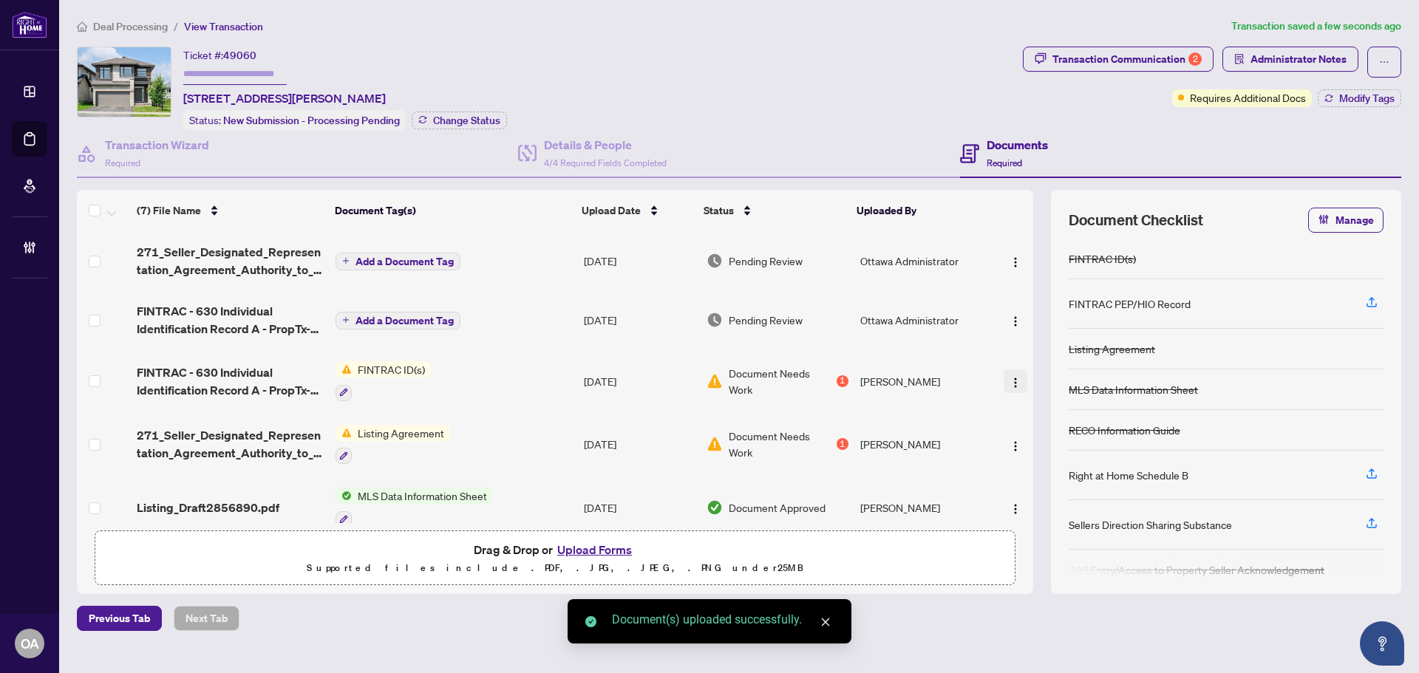
click at [1009, 369] on button "button" at bounding box center [1015, 381] width 24 height 24
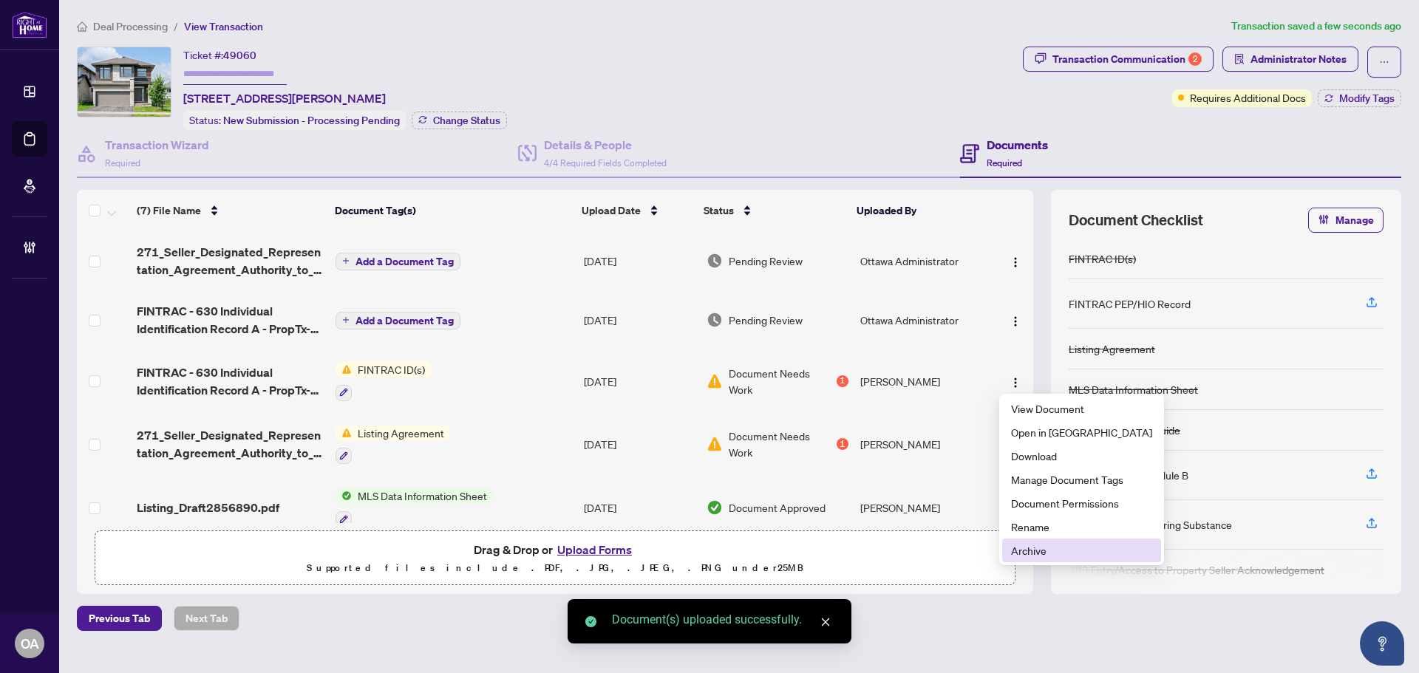
click at [1042, 559] on li "Archive" at bounding box center [1081, 551] width 159 height 24
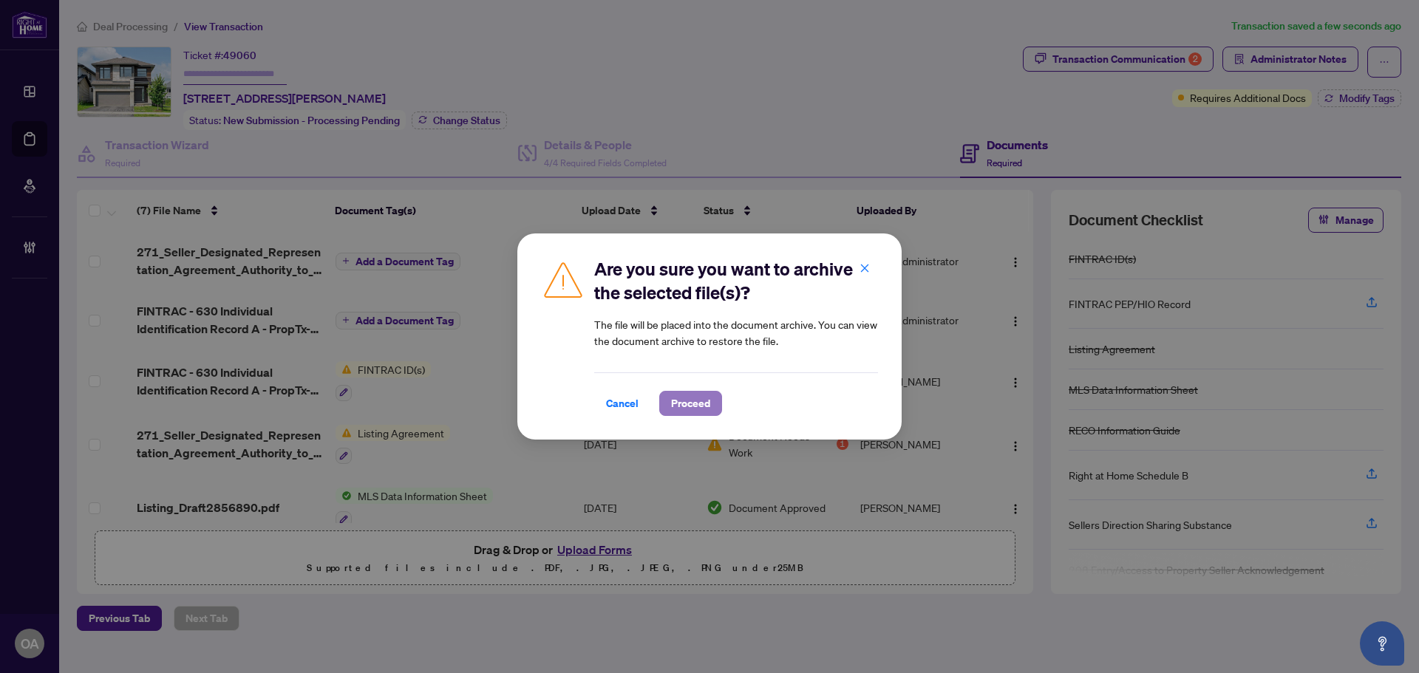
click at [694, 394] on span "Proceed" at bounding box center [690, 404] width 39 height 24
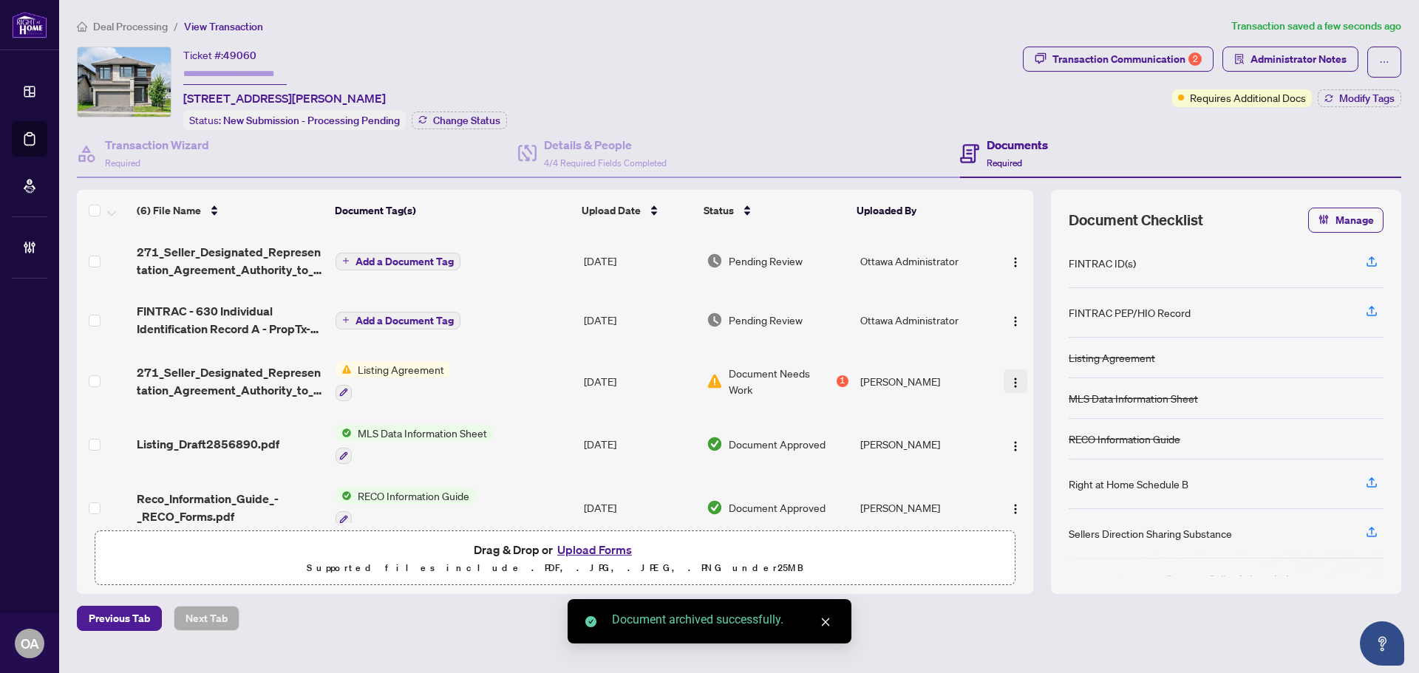
click at [1004, 379] on button "button" at bounding box center [1015, 381] width 24 height 24
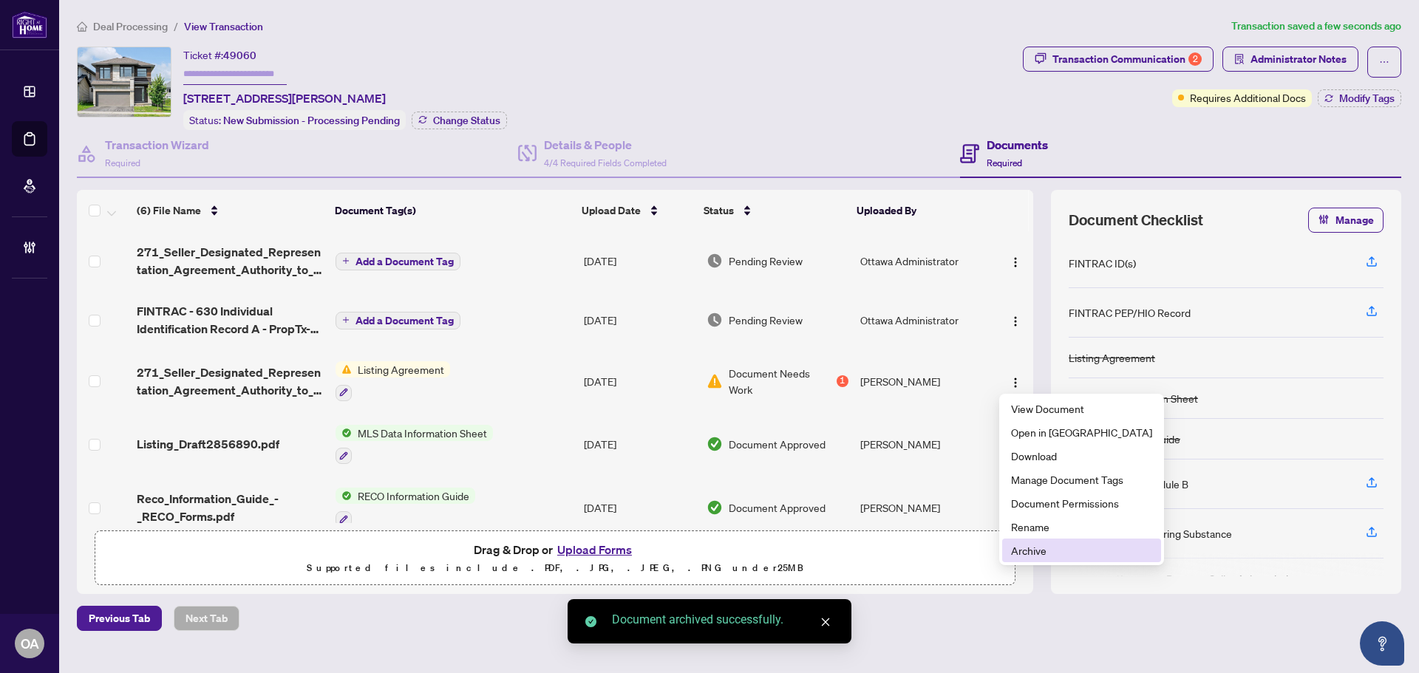
click at [1018, 557] on span "Archive" at bounding box center [1081, 550] width 141 height 16
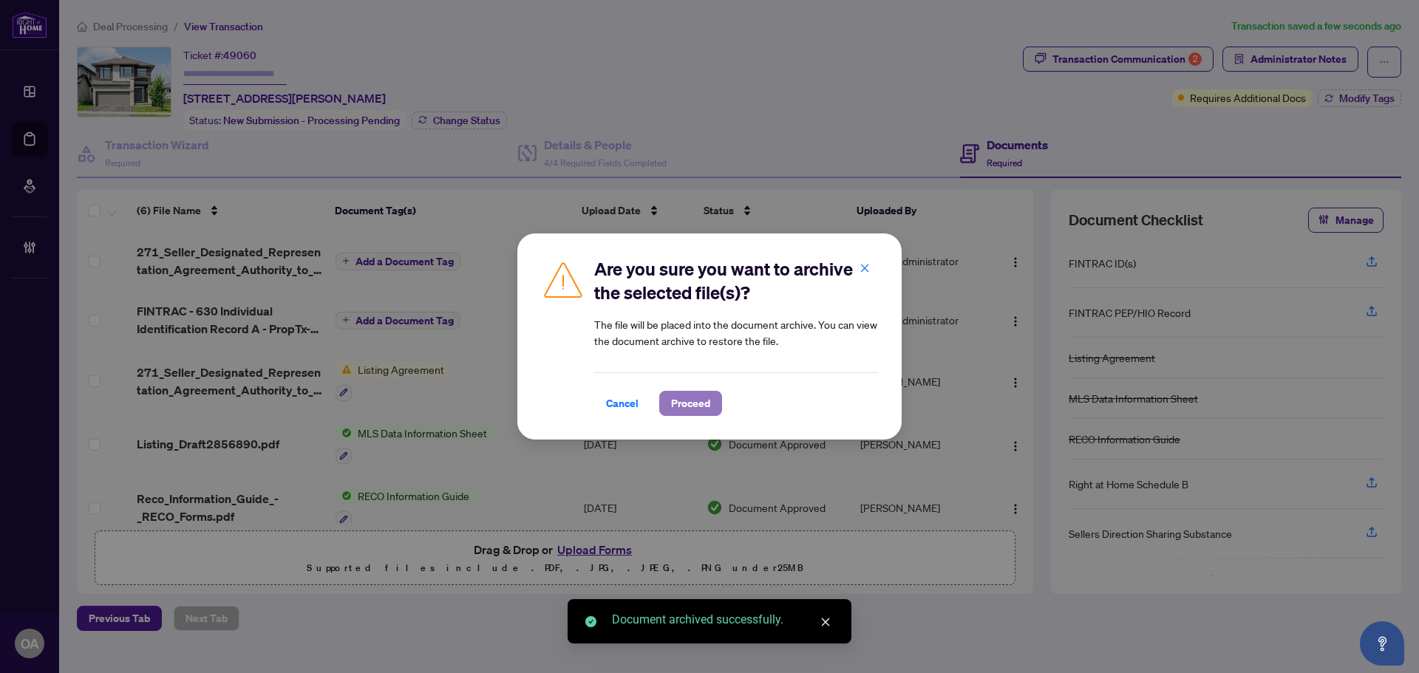
click at [682, 406] on span "Proceed" at bounding box center [690, 404] width 39 height 24
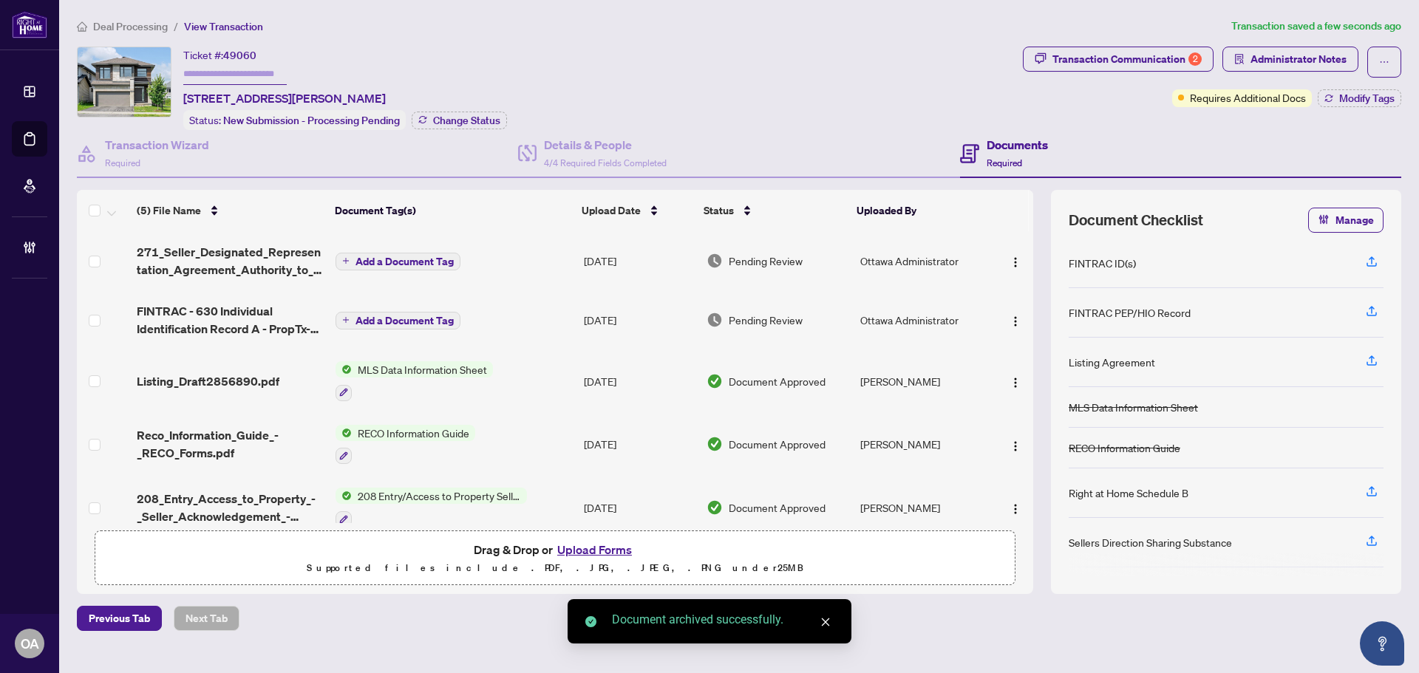
click at [374, 260] on span "Add a Document Tag" at bounding box center [404, 261] width 98 height 10
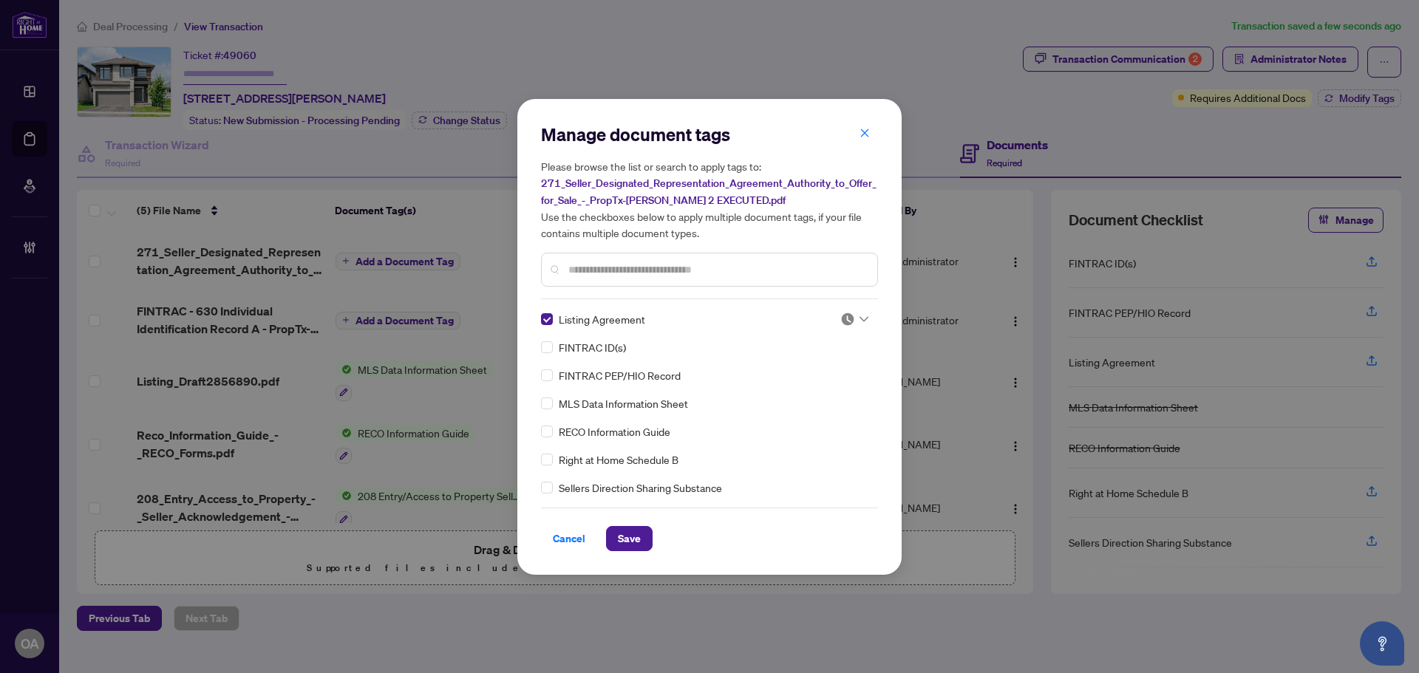
click at [785, 311] on div "Listing Agreement" at bounding box center [682, 319] width 282 height 16
click at [833, 312] on div at bounding box center [850, 319] width 38 height 15
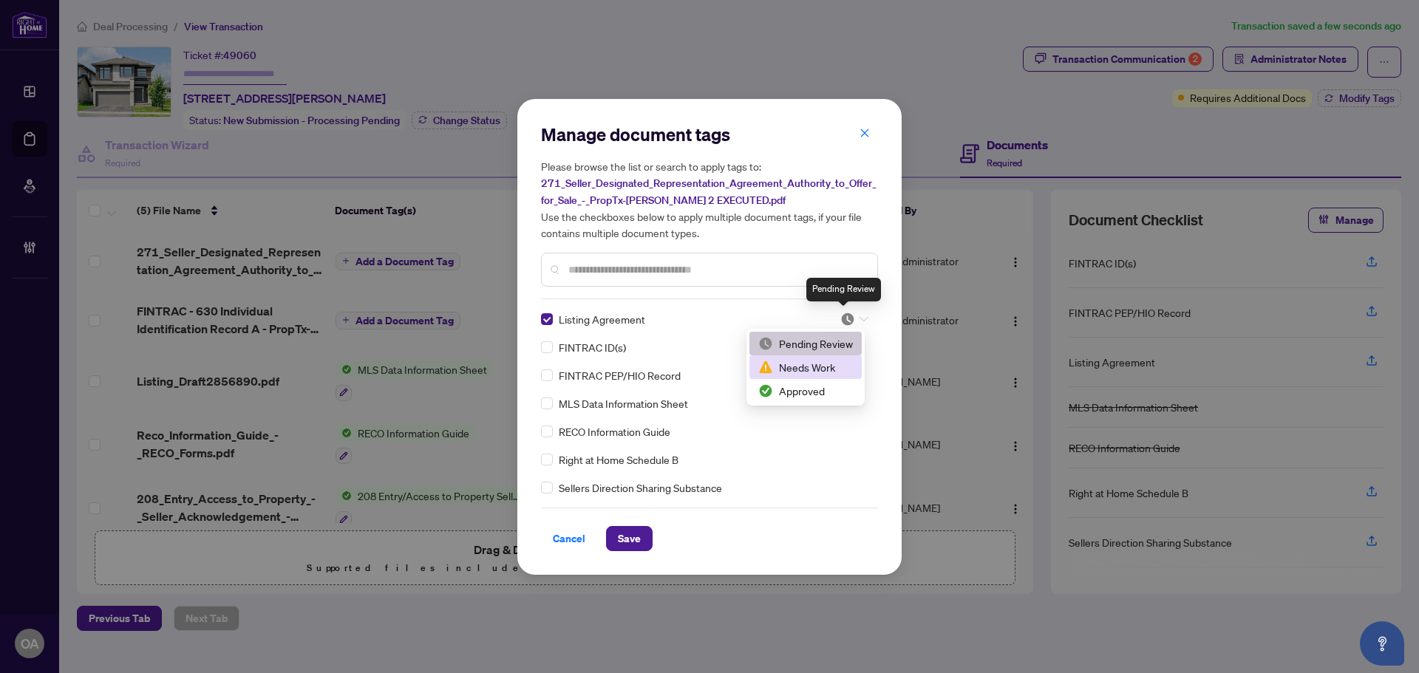
click at [819, 399] on div "Approved" at bounding box center [805, 391] width 112 height 24
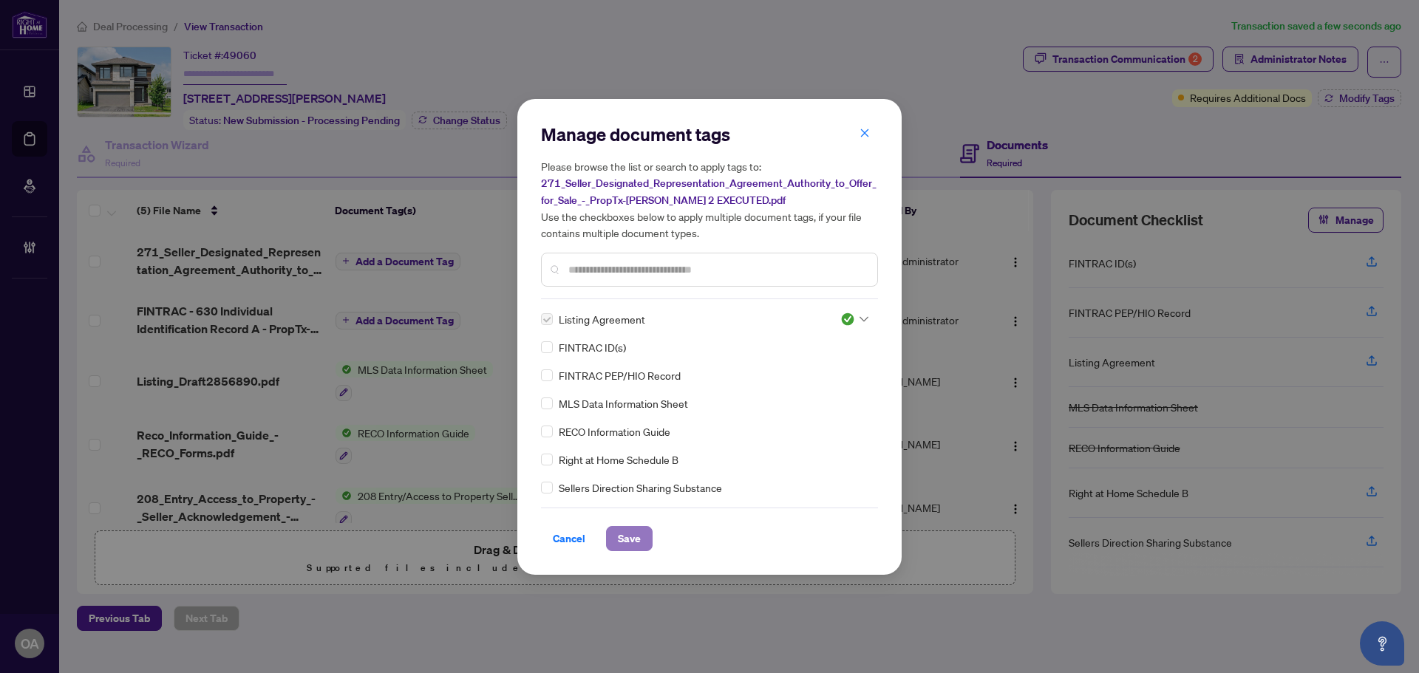
click at [619, 539] on span "Save" at bounding box center [629, 539] width 23 height 24
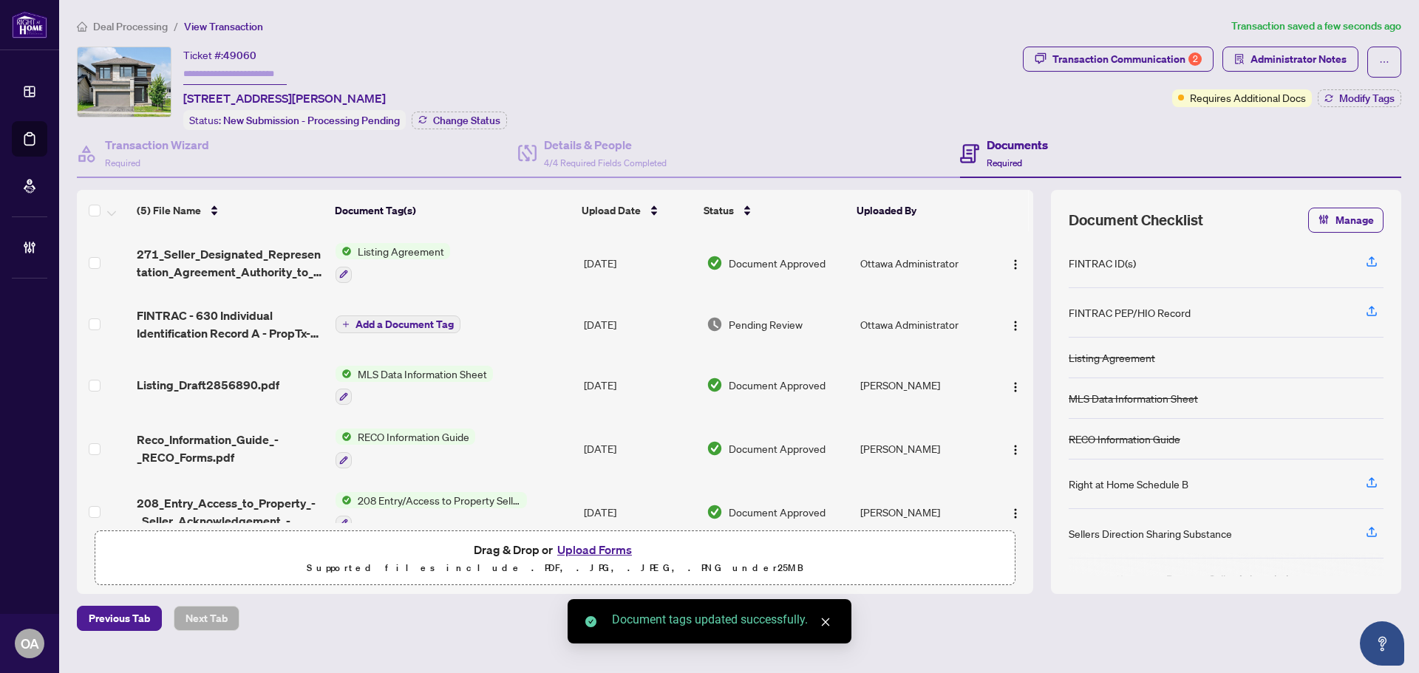
click at [419, 319] on span "Add a Document Tag" at bounding box center [404, 324] width 98 height 10
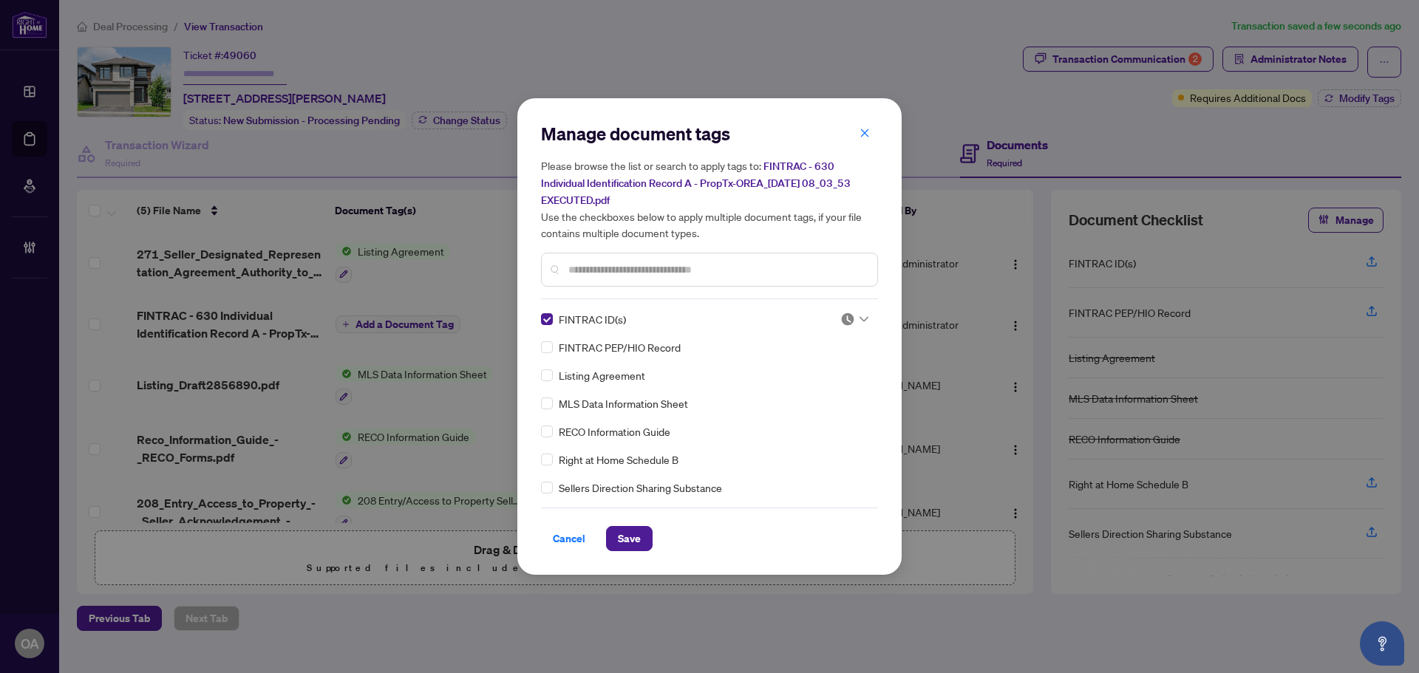
click at [840, 316] on img at bounding box center [847, 319] width 15 height 15
click at [799, 394] on div "Approved" at bounding box center [805, 391] width 95 height 16
click at [618, 539] on span "Save" at bounding box center [629, 539] width 23 height 24
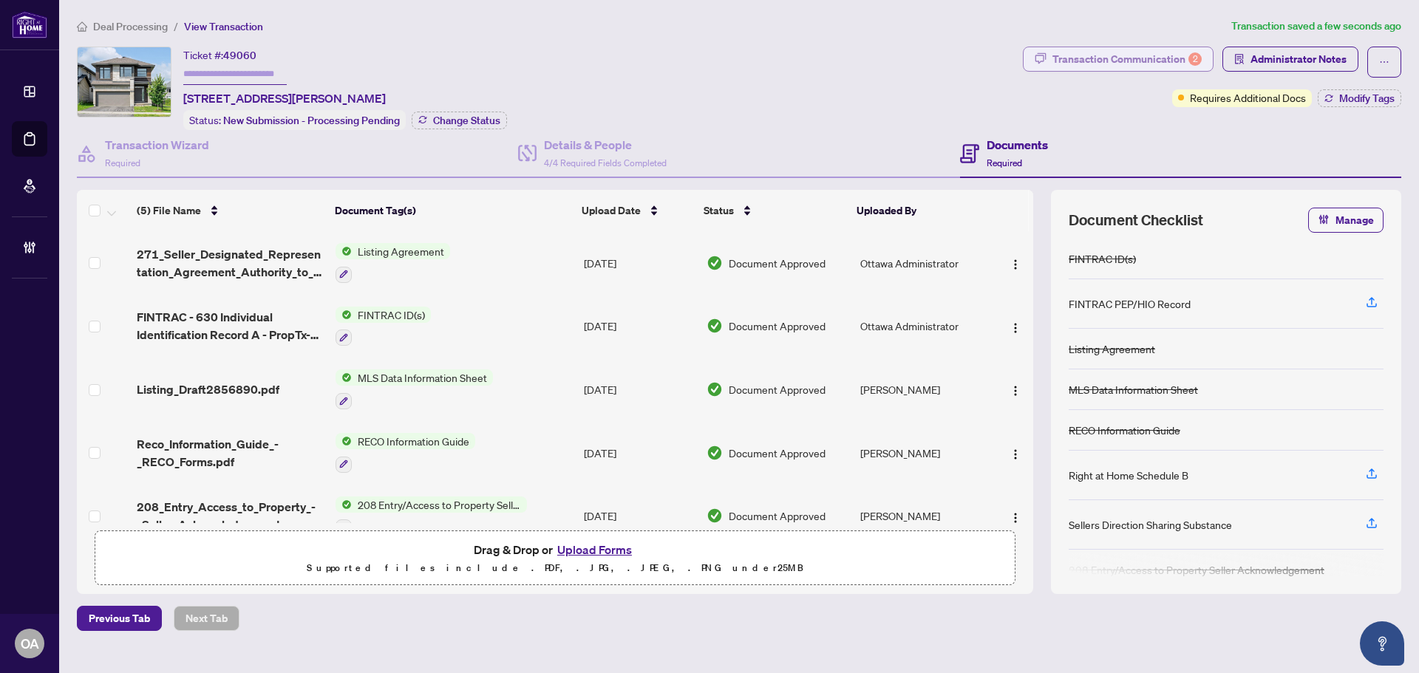
click at [1136, 53] on div "Transaction Communication 2" at bounding box center [1126, 59] width 149 height 24
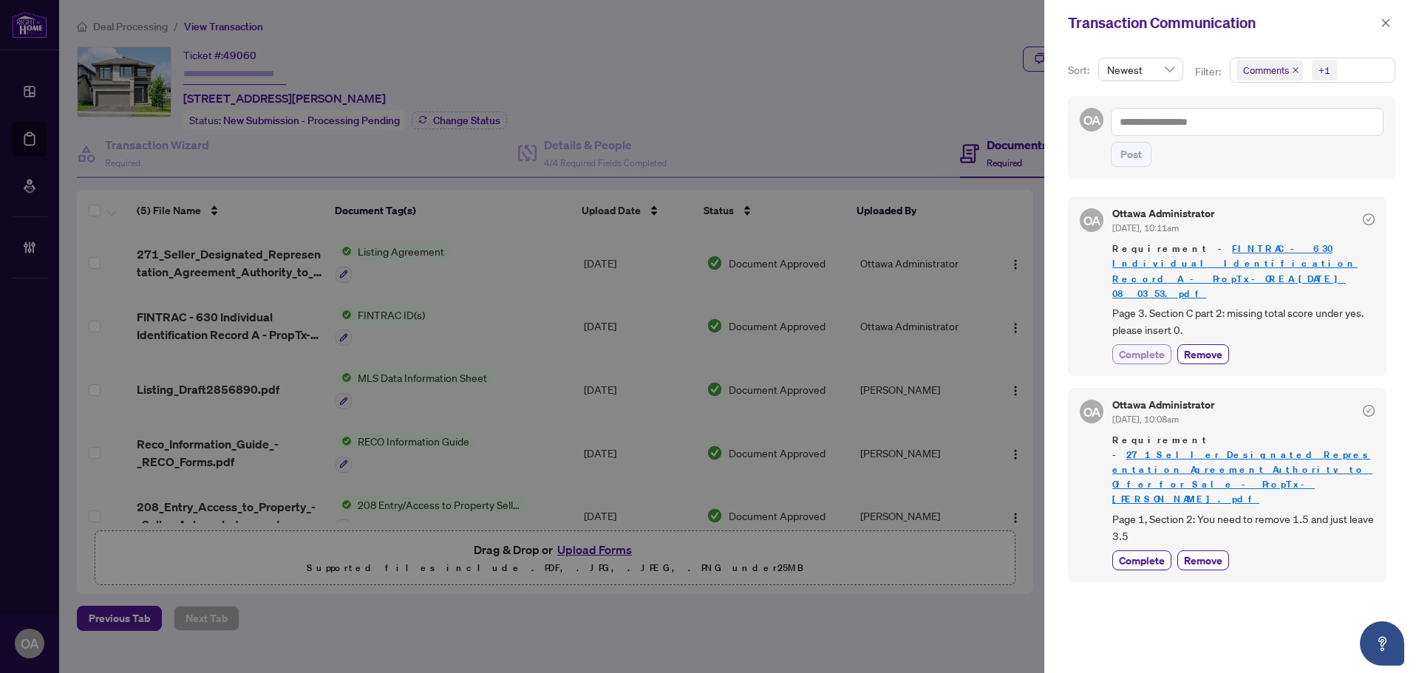
click at [1138, 347] on span "Complete" at bounding box center [1142, 355] width 46 height 16
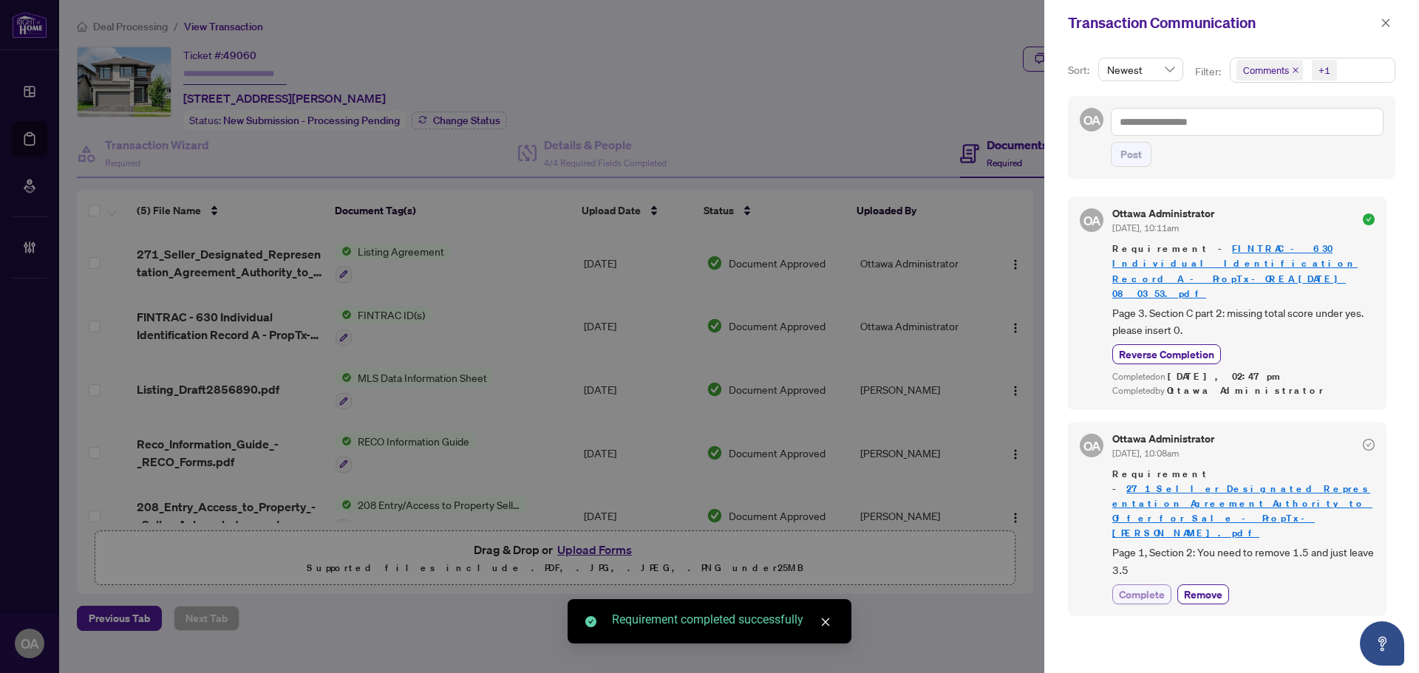
click at [1150, 587] on span "Complete" at bounding box center [1142, 595] width 46 height 16
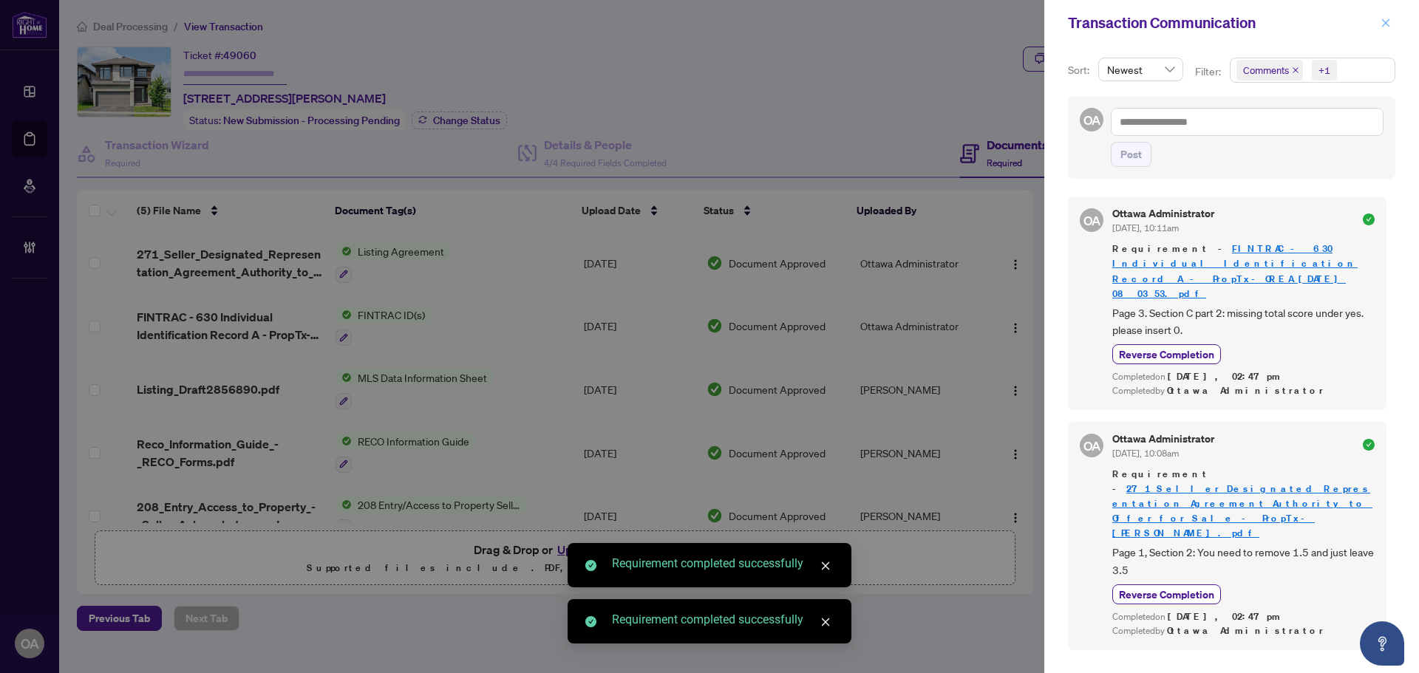
click at [1382, 21] on button "button" at bounding box center [1385, 23] width 19 height 18
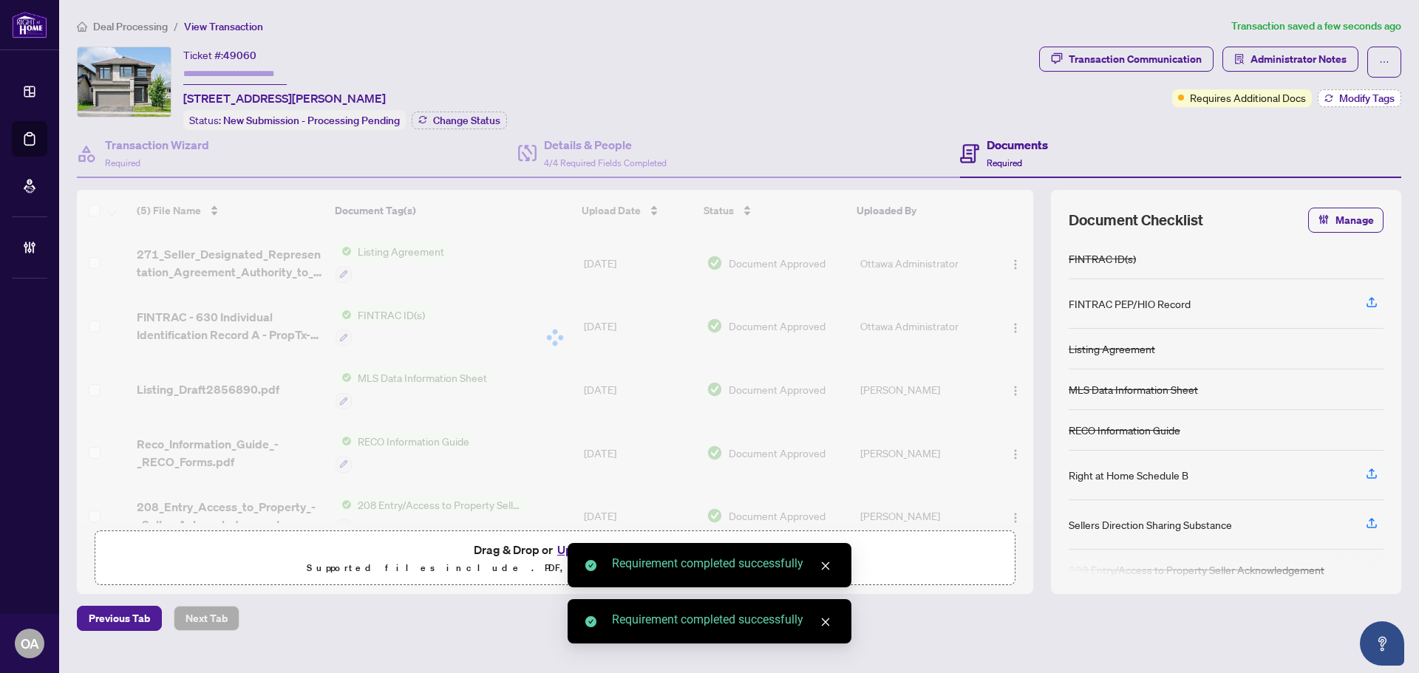
click at [1382, 93] on span "Modify Tags" at bounding box center [1366, 98] width 55 height 10
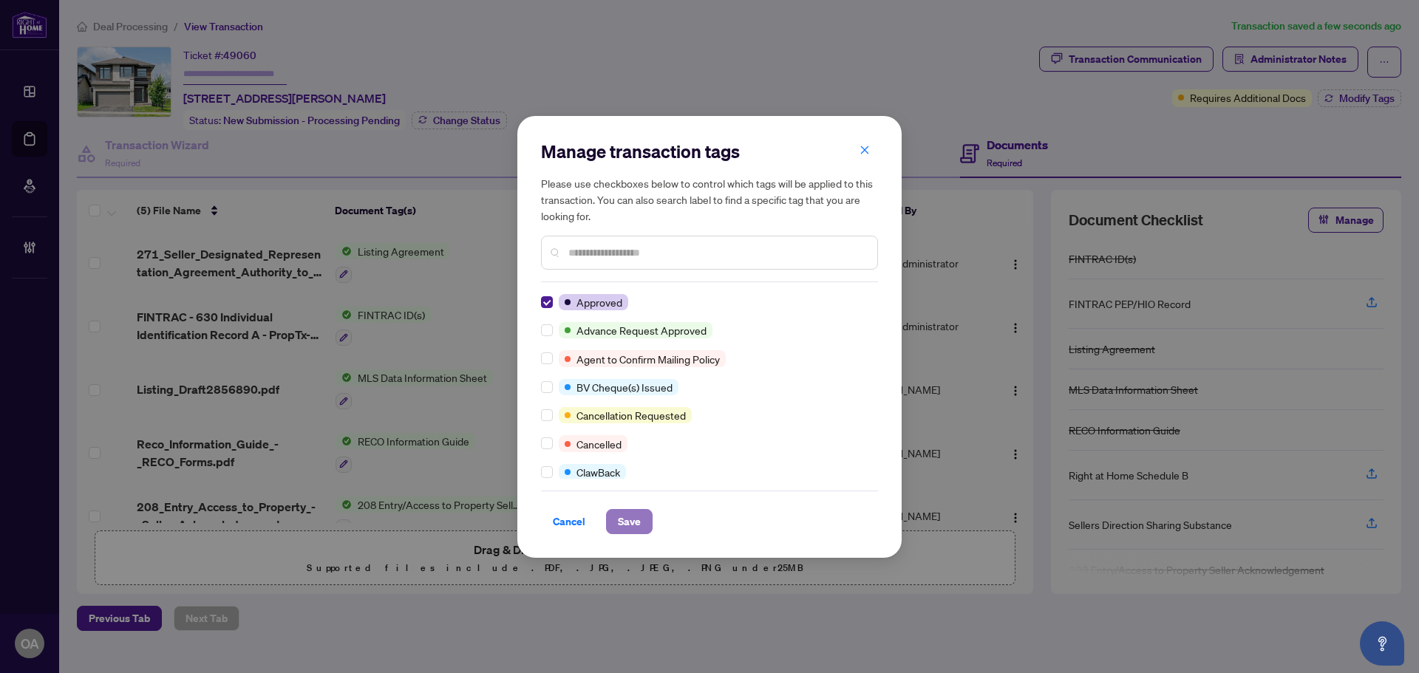
click at [622, 517] on span "Save" at bounding box center [629, 522] width 23 height 24
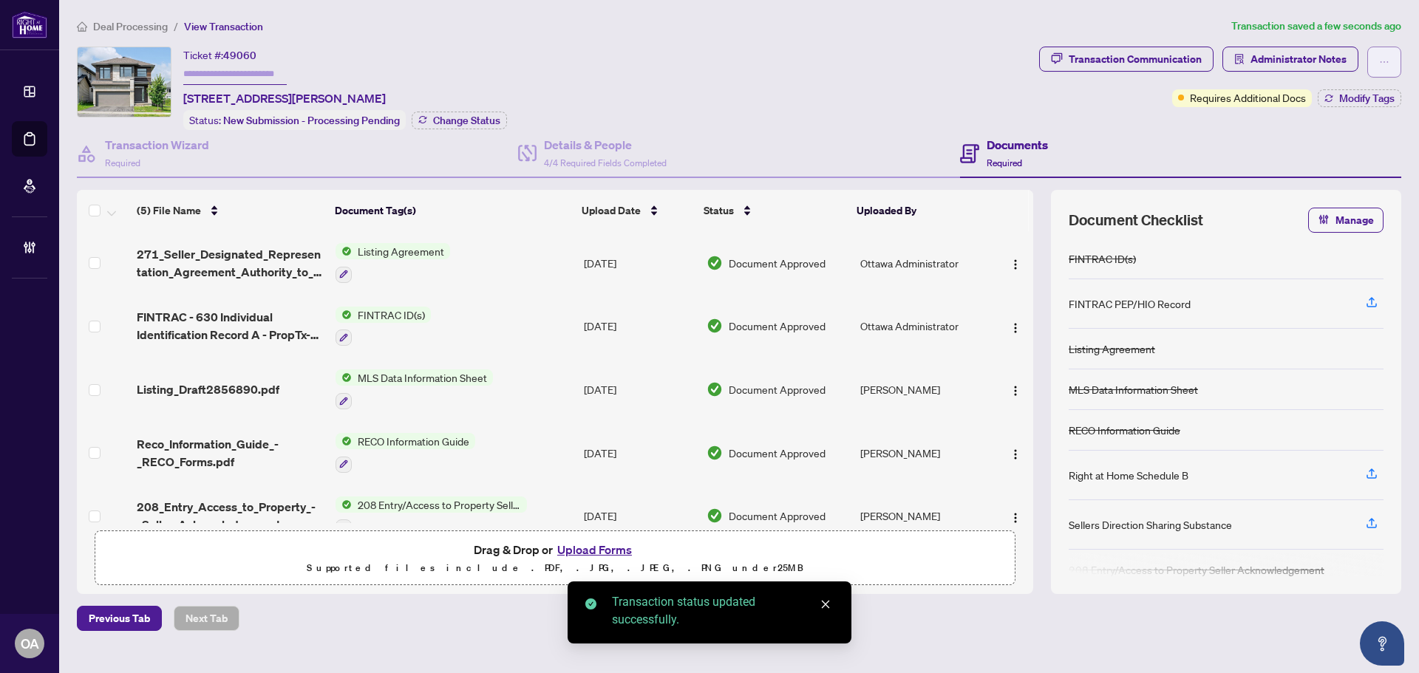
click at [1385, 65] on icon "ellipsis" at bounding box center [1384, 62] width 10 height 10
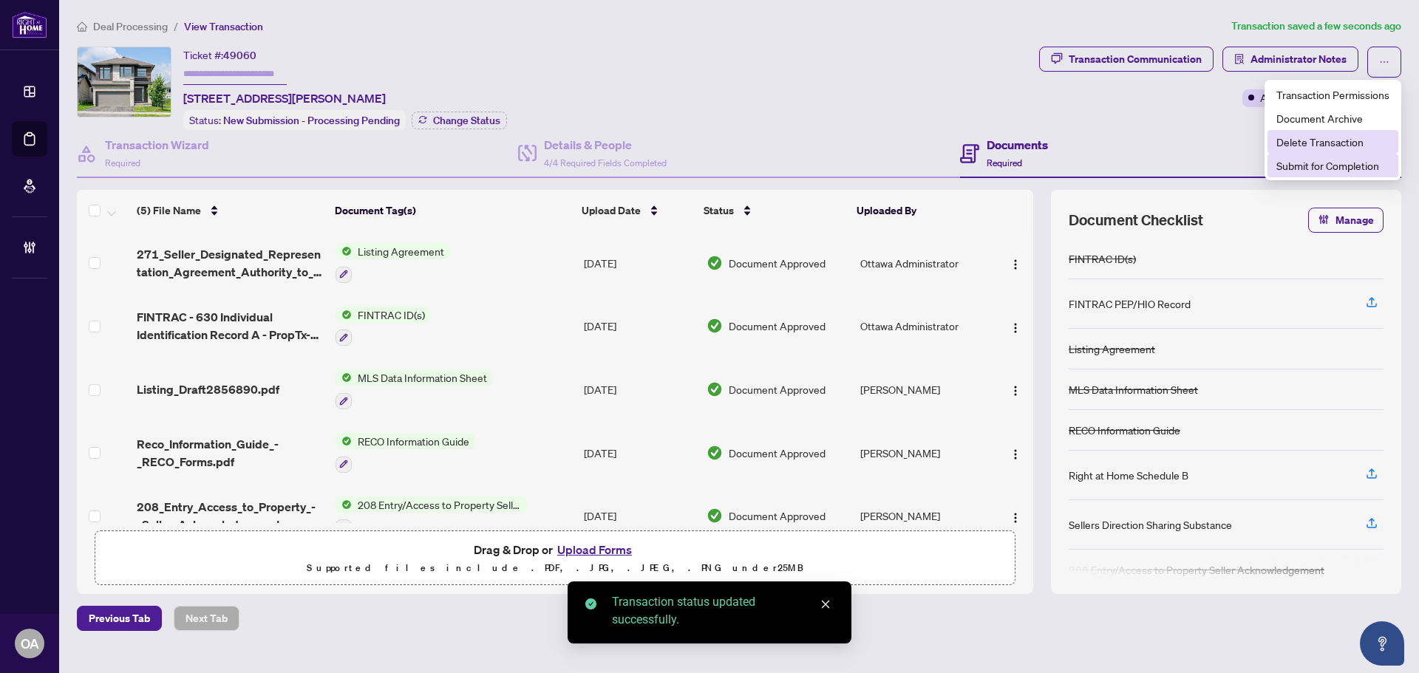
click at [1355, 166] on span "Submit for Completion" at bounding box center [1332, 165] width 113 height 16
type textarea "**********"
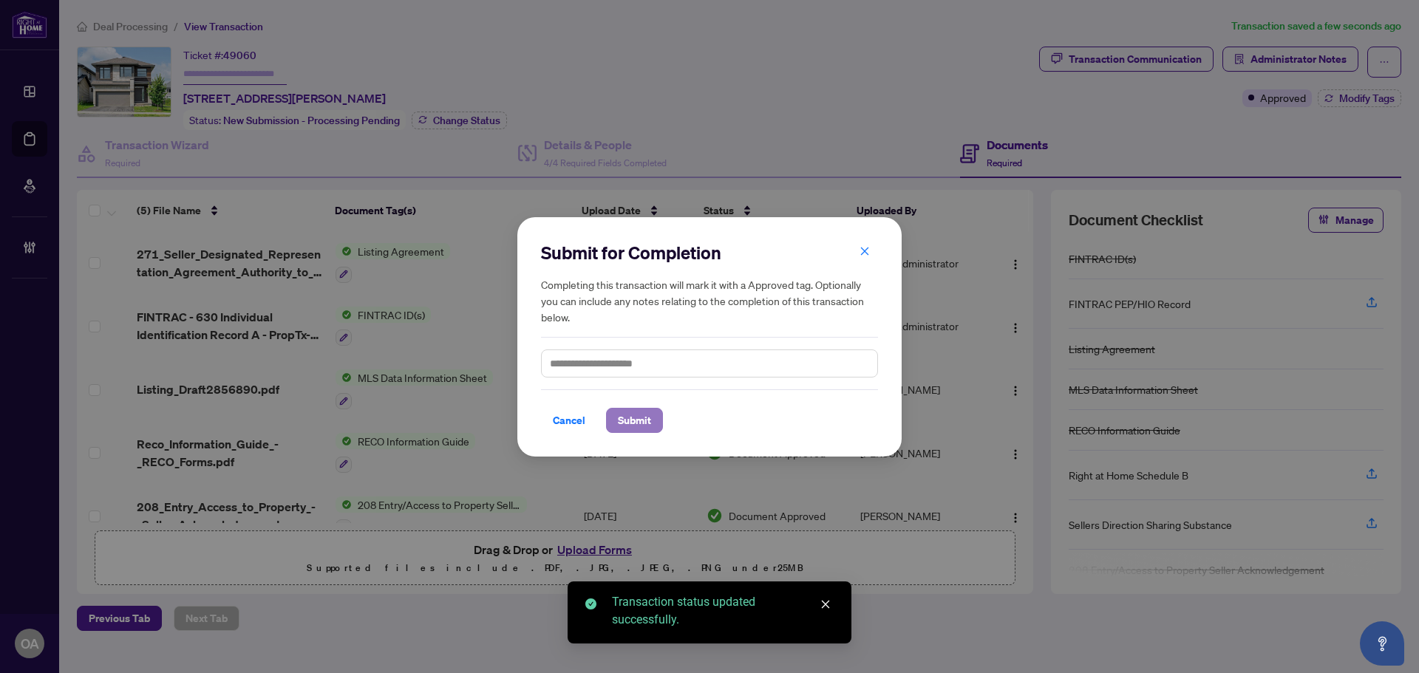
click at [632, 406] on div "Cancel Submit" at bounding box center [709, 411] width 337 height 44
click at [627, 412] on span "Submit" at bounding box center [634, 421] width 33 height 24
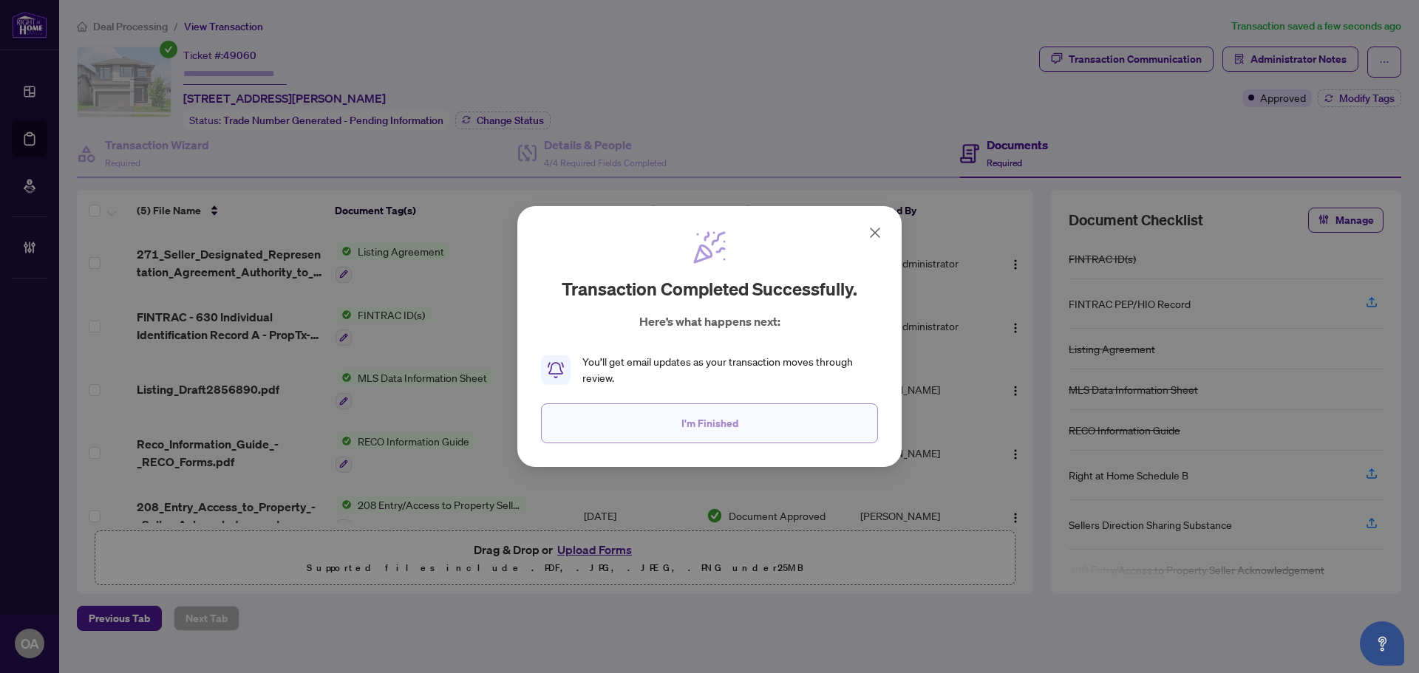
click at [687, 439] on button "I'm Finished" at bounding box center [709, 423] width 337 height 40
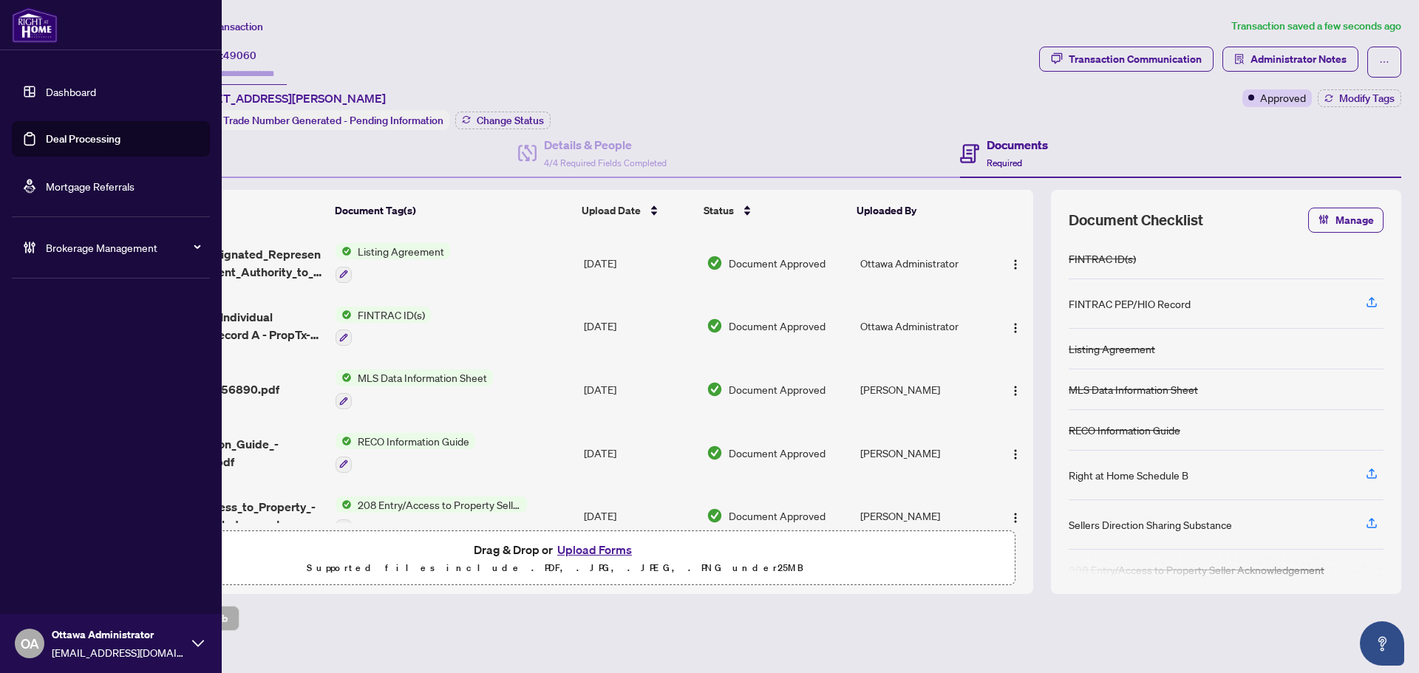
drag, startPoint x: 27, startPoint y: 133, endPoint x: 106, endPoint y: 147, distance: 81.0
click at [46, 133] on link "Deal Processing" at bounding box center [83, 138] width 75 height 13
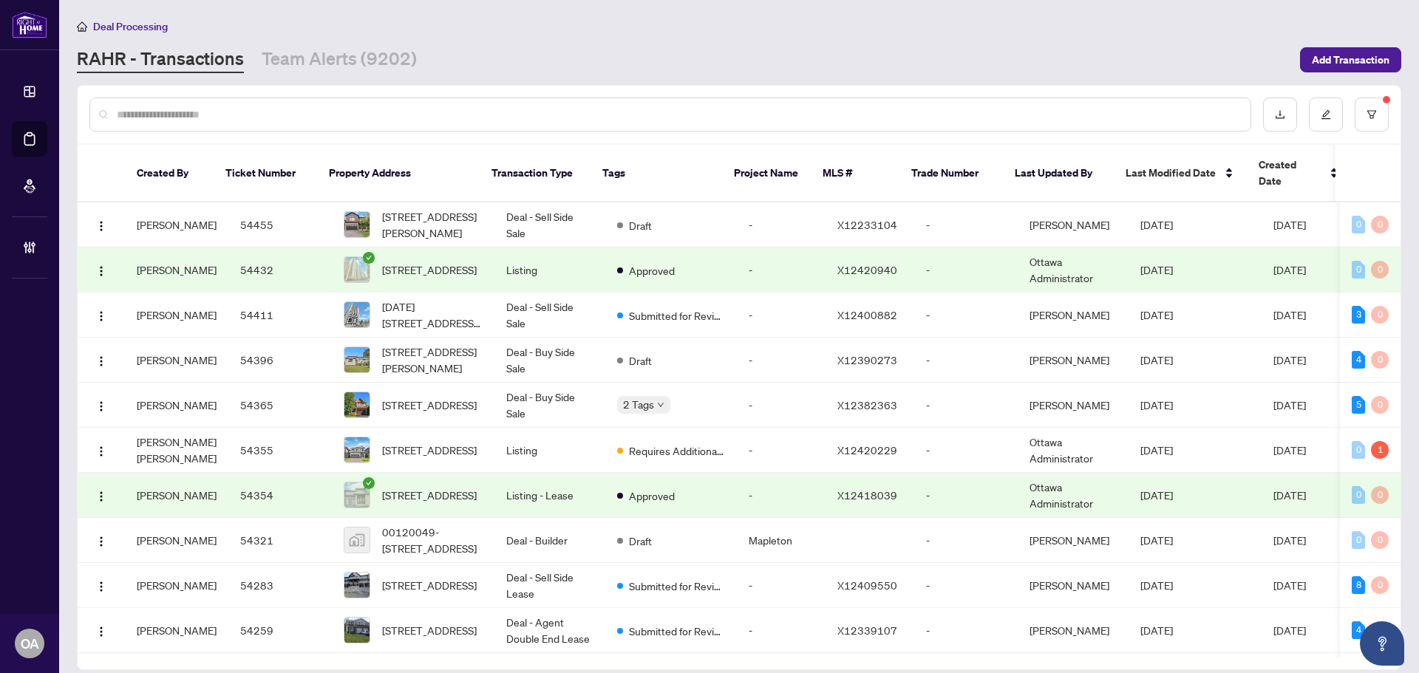
drag, startPoint x: 316, startPoint y: 120, endPoint x: 305, endPoint y: 112, distance: 13.7
click at [316, 120] on input "text" at bounding box center [678, 114] width 1122 height 16
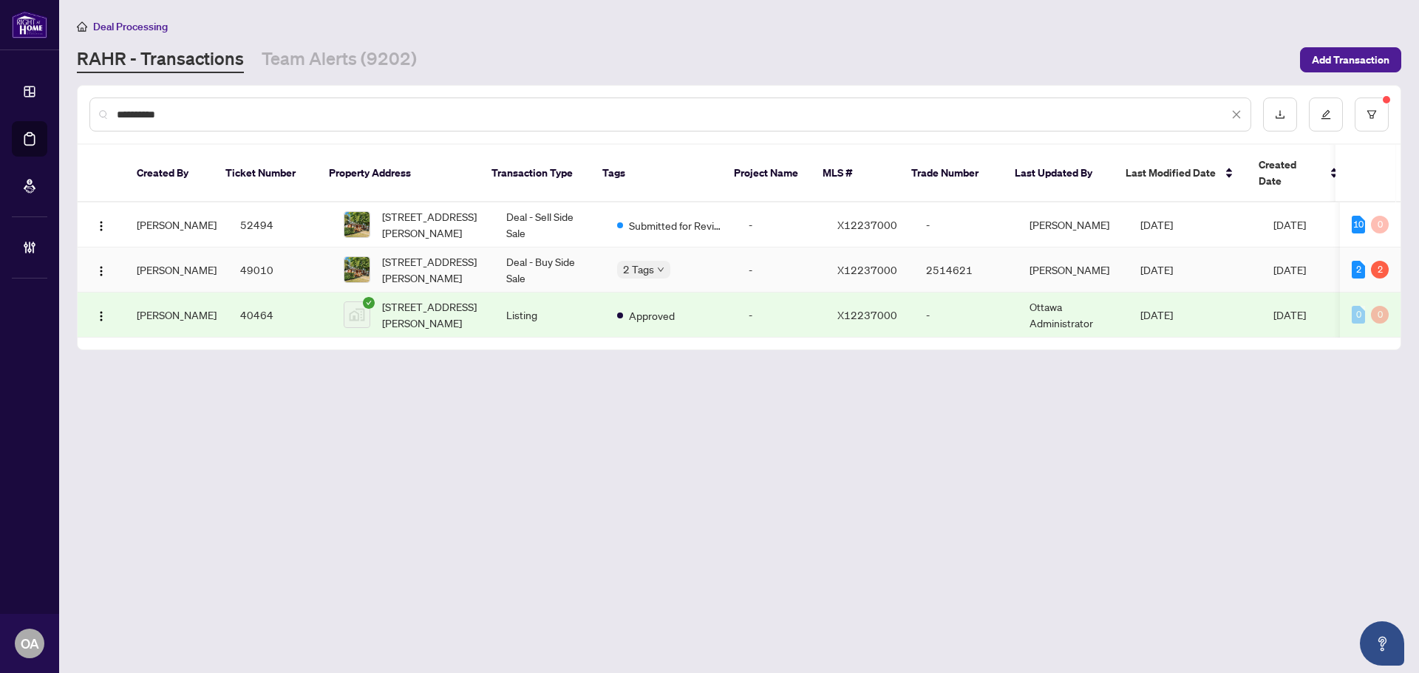
type input "**********"
click at [457, 208] on span "[STREET_ADDRESS][PERSON_NAME]" at bounding box center [432, 224] width 100 height 33
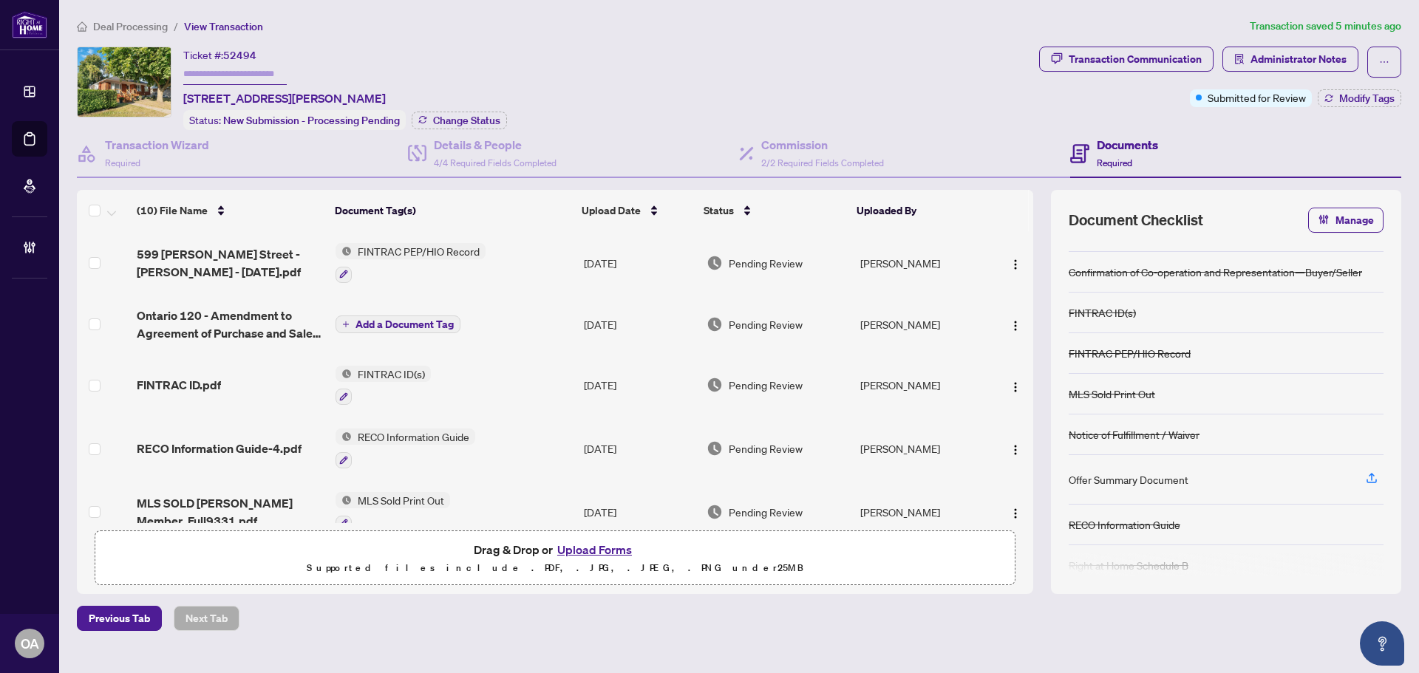
scroll to position [42, 0]
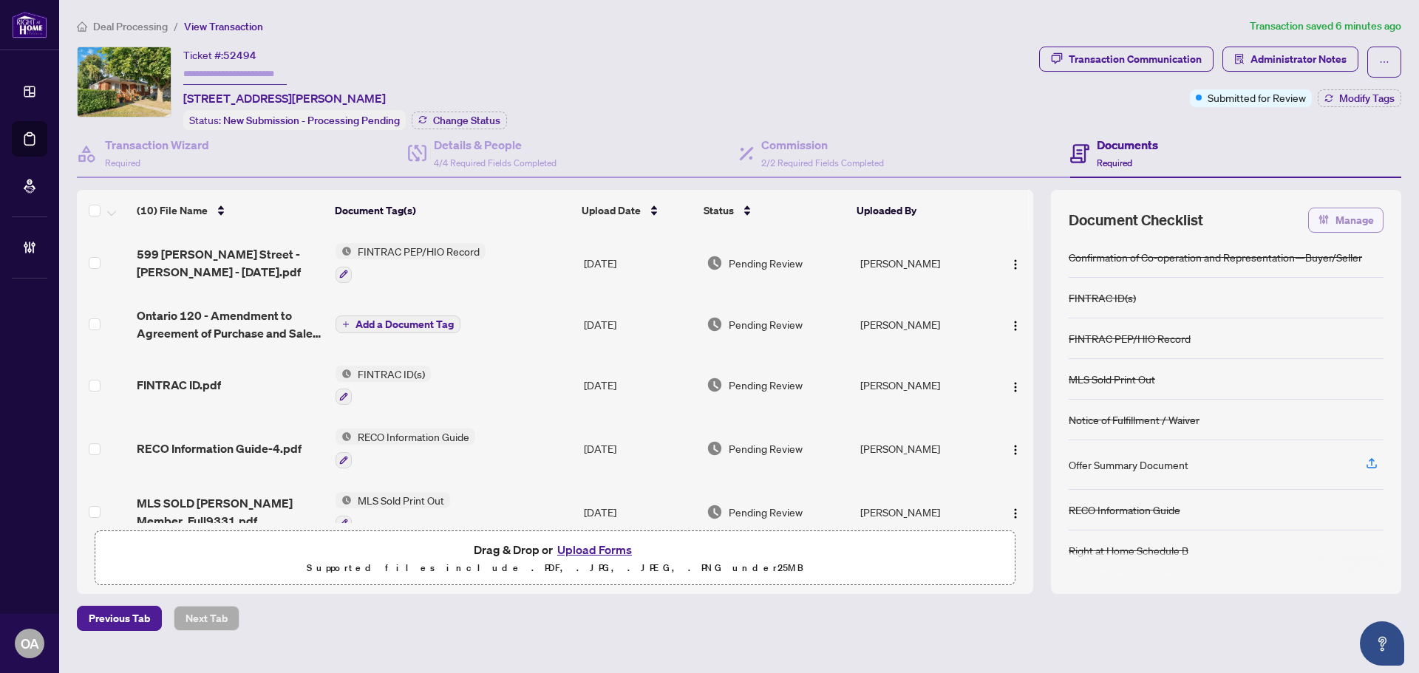
click at [1358, 223] on span "Manage" at bounding box center [1354, 220] width 38 height 24
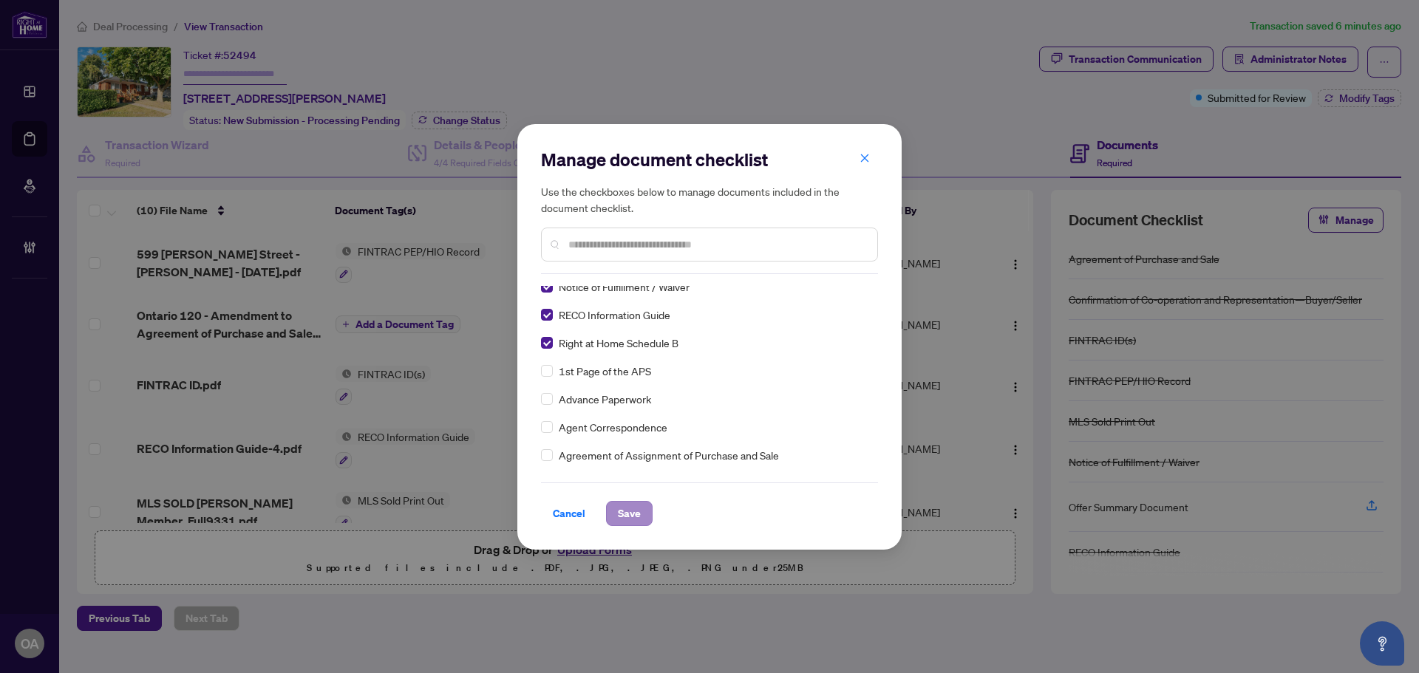
scroll to position [148, 0]
click at [631, 517] on span "Save" at bounding box center [629, 514] width 23 height 24
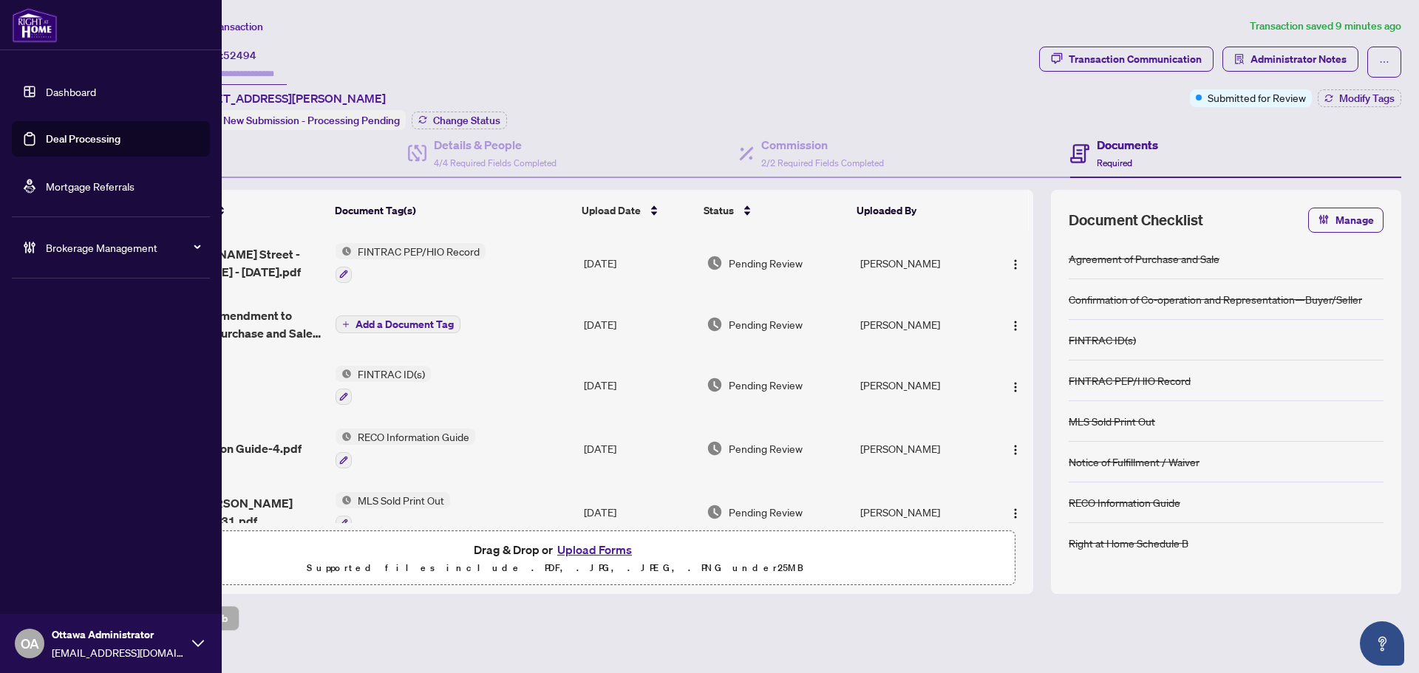
click at [46, 132] on link "Deal Processing" at bounding box center [83, 138] width 75 height 13
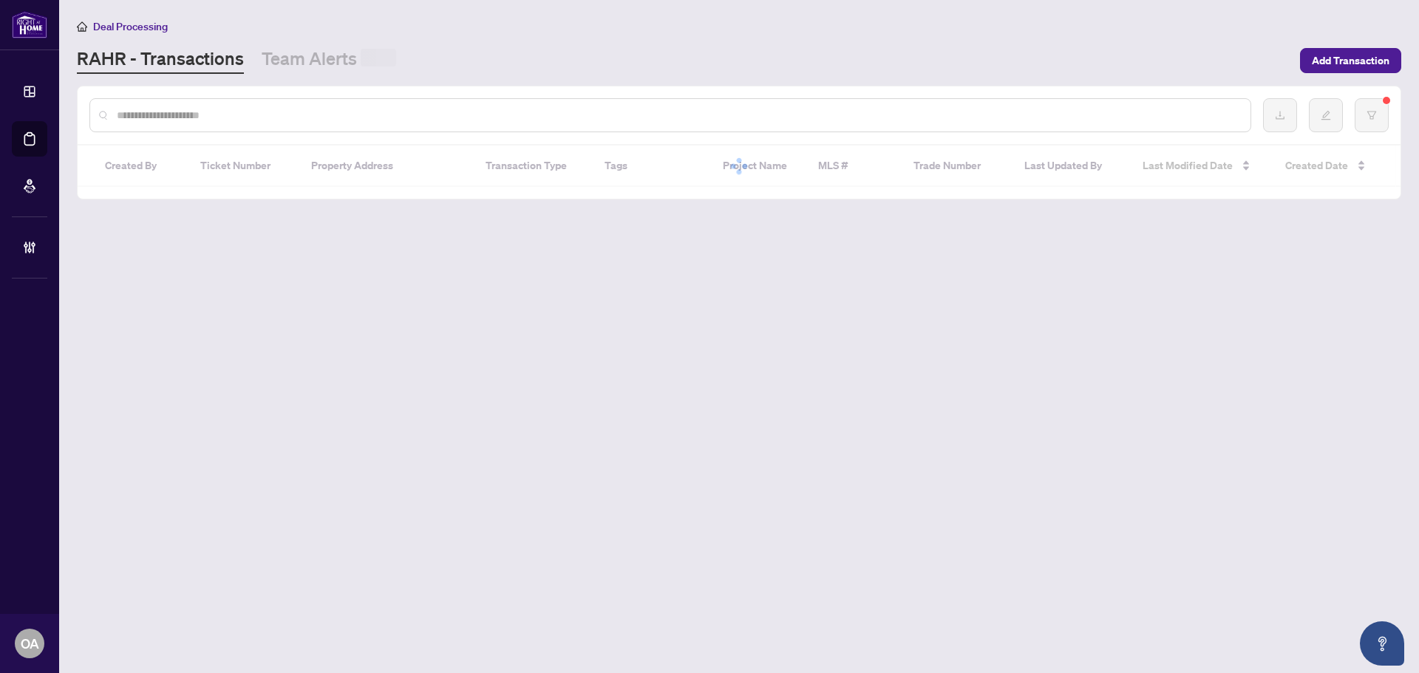
click at [317, 96] on div at bounding box center [739, 115] width 1323 height 58
click at [310, 119] on input "text" at bounding box center [678, 114] width 1122 height 16
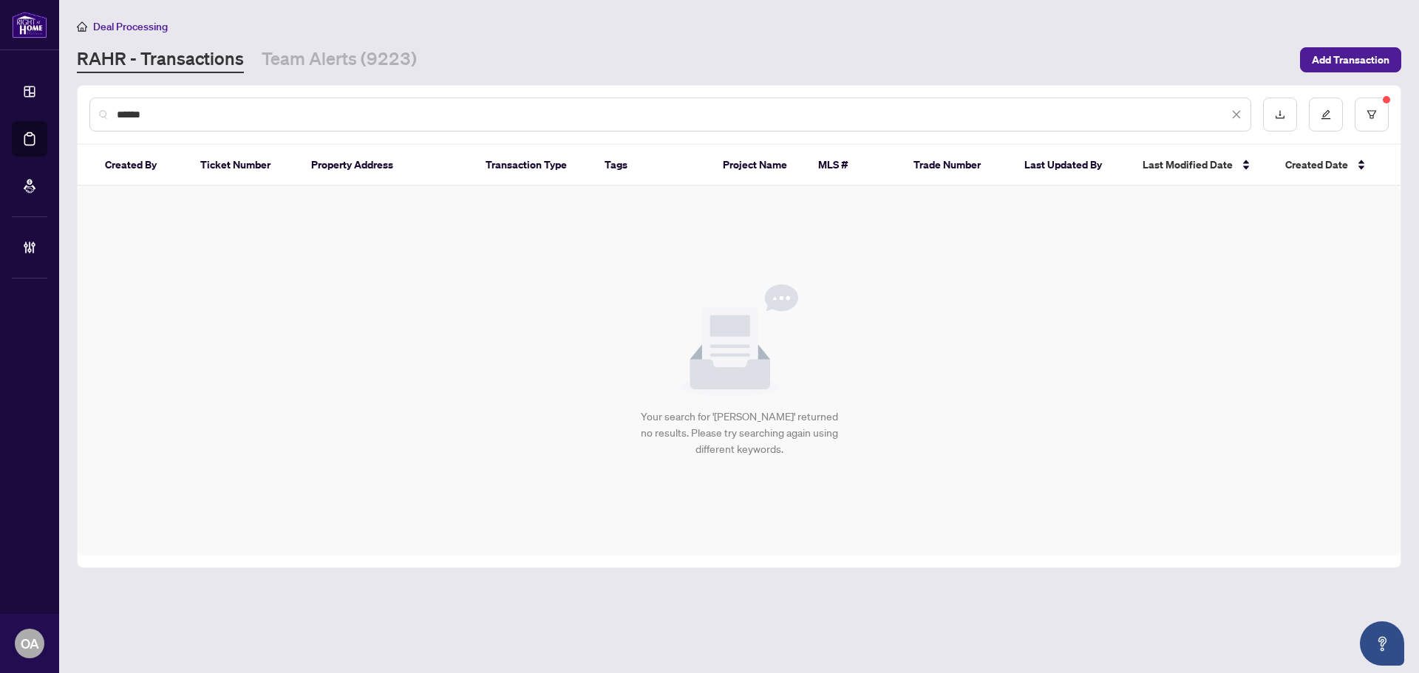
type input "****"
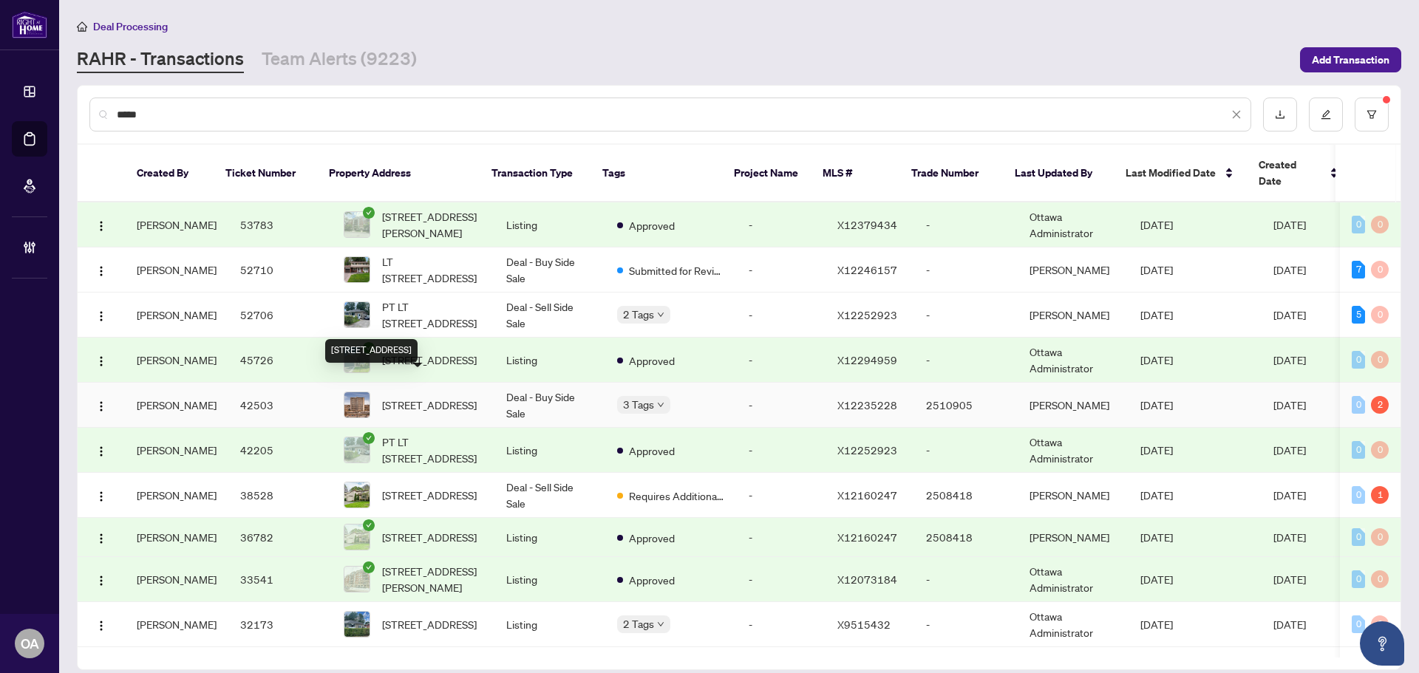
click at [446, 397] on span "[STREET_ADDRESS]" at bounding box center [429, 405] width 95 height 16
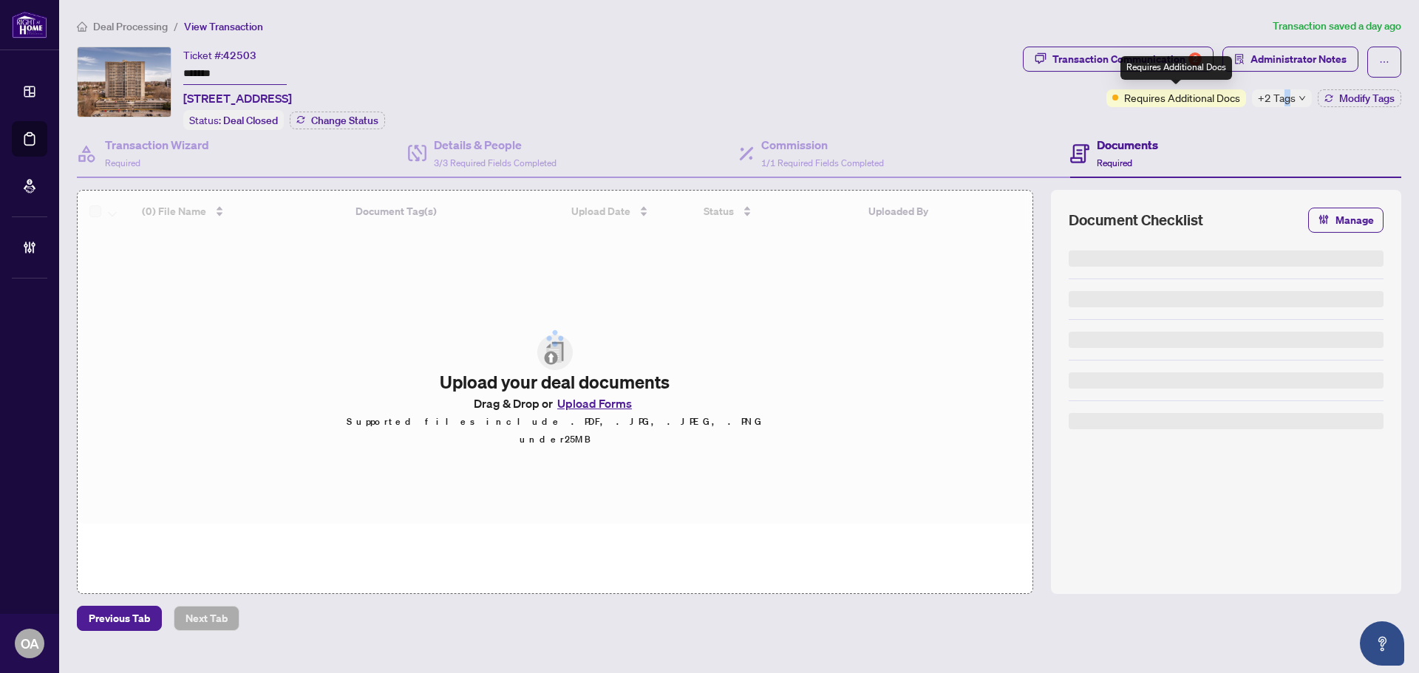
click at [1286, 94] on span "+2 Tags" at bounding box center [1277, 97] width 38 height 17
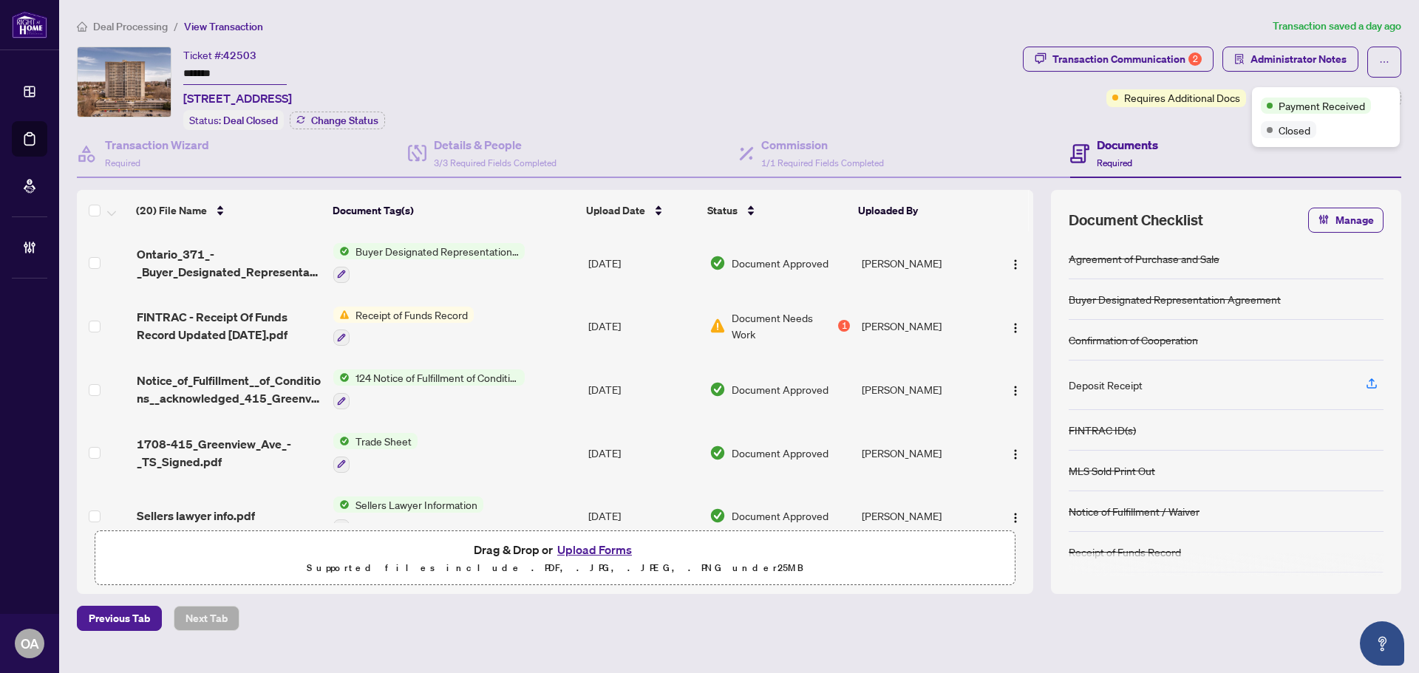
click at [1185, 137] on div "Documents Required" at bounding box center [1235, 154] width 331 height 48
click at [1164, 52] on div "Transaction Communication 2" at bounding box center [1126, 59] width 149 height 24
type textarea "**********"
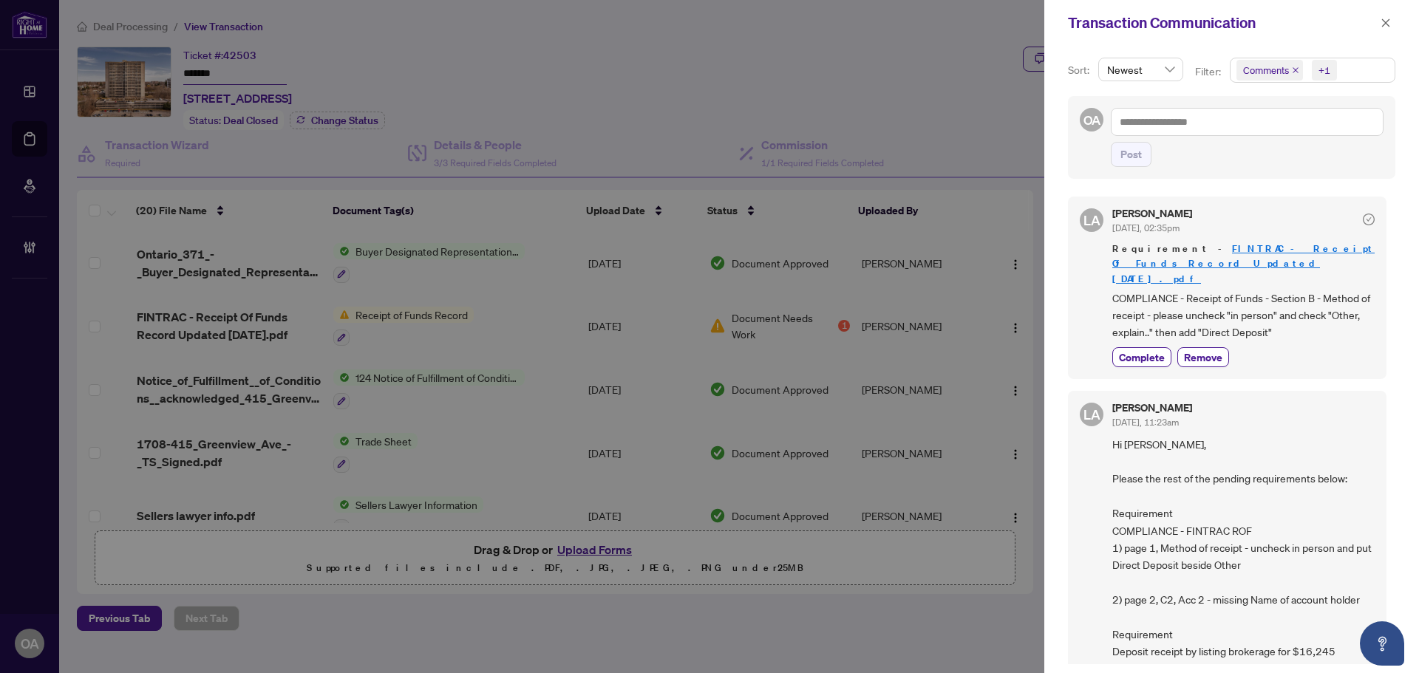
click at [1298, 69] on icon "close" at bounding box center [1295, 70] width 7 height 7
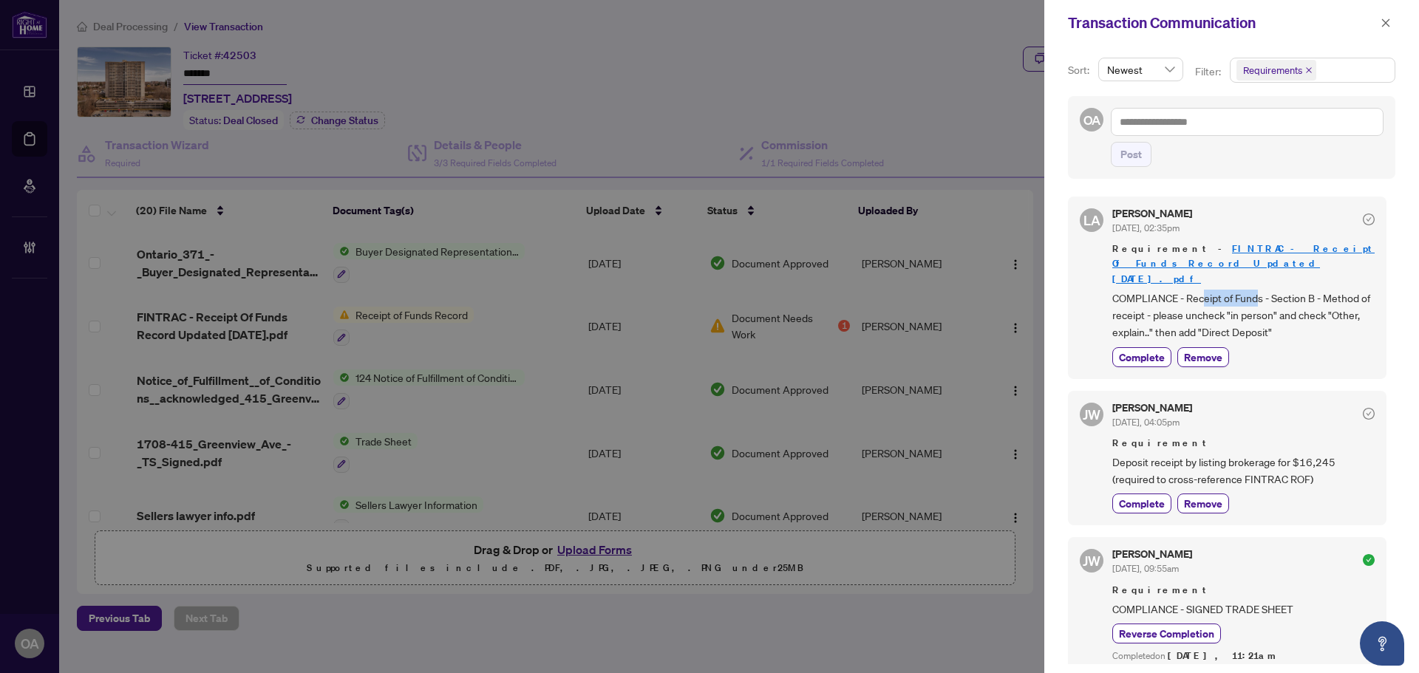
drag, startPoint x: 1204, startPoint y: 287, endPoint x: 1297, endPoint y: 285, distance: 93.1
click at [1296, 290] on span "COMPLIANCE - Receipt of Funds - Section B - Method of receipt - please uncheck …" at bounding box center [1243, 316] width 262 height 52
click at [1297, 290] on span "COMPLIANCE - Receipt of Funds - Section B - Method of receipt - please uncheck …" at bounding box center [1243, 316] width 262 height 52
drag, startPoint x: 1140, startPoint y: 326, endPoint x: 1272, endPoint y: 320, distance: 131.7
click at [1272, 320] on span "COMPLIANCE - Receipt of Funds - Section B - Method of receipt - please uncheck …" at bounding box center [1243, 316] width 262 height 52
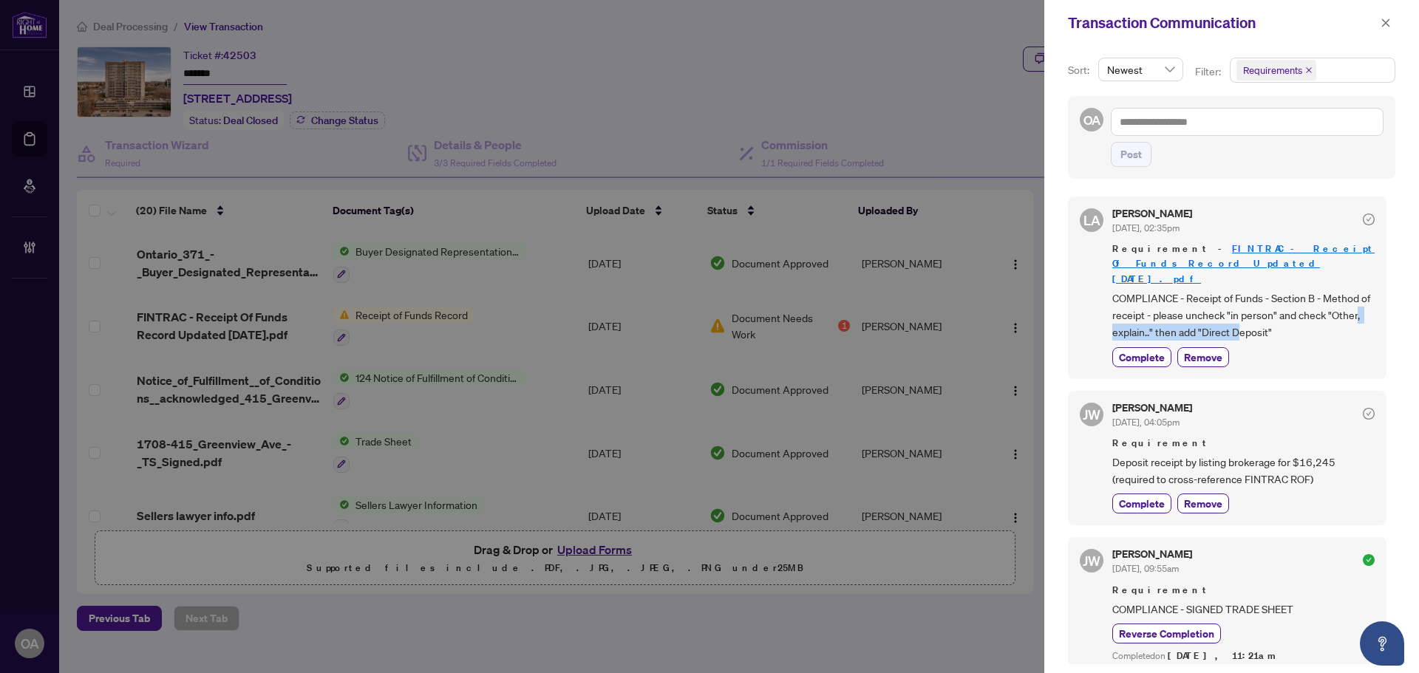
click at [1272, 320] on span "COMPLIANCE - Receipt of Funds - Section B - Method of receipt - please uncheck …" at bounding box center [1243, 316] width 262 height 52
drag, startPoint x: 1195, startPoint y: 309, endPoint x: 1296, endPoint y: 306, distance: 101.3
click at [1291, 307] on span "COMPLIANCE - Receipt of Funds - Section B - Method of receipt - please uncheck …" at bounding box center [1243, 316] width 262 height 52
click at [1296, 306] on span "COMPLIANCE - Receipt of Funds - Section B - Method of receipt - please uncheck …" at bounding box center [1243, 316] width 262 height 52
drag, startPoint x: 1210, startPoint y: 284, endPoint x: 1290, endPoint y: 284, distance: 79.8
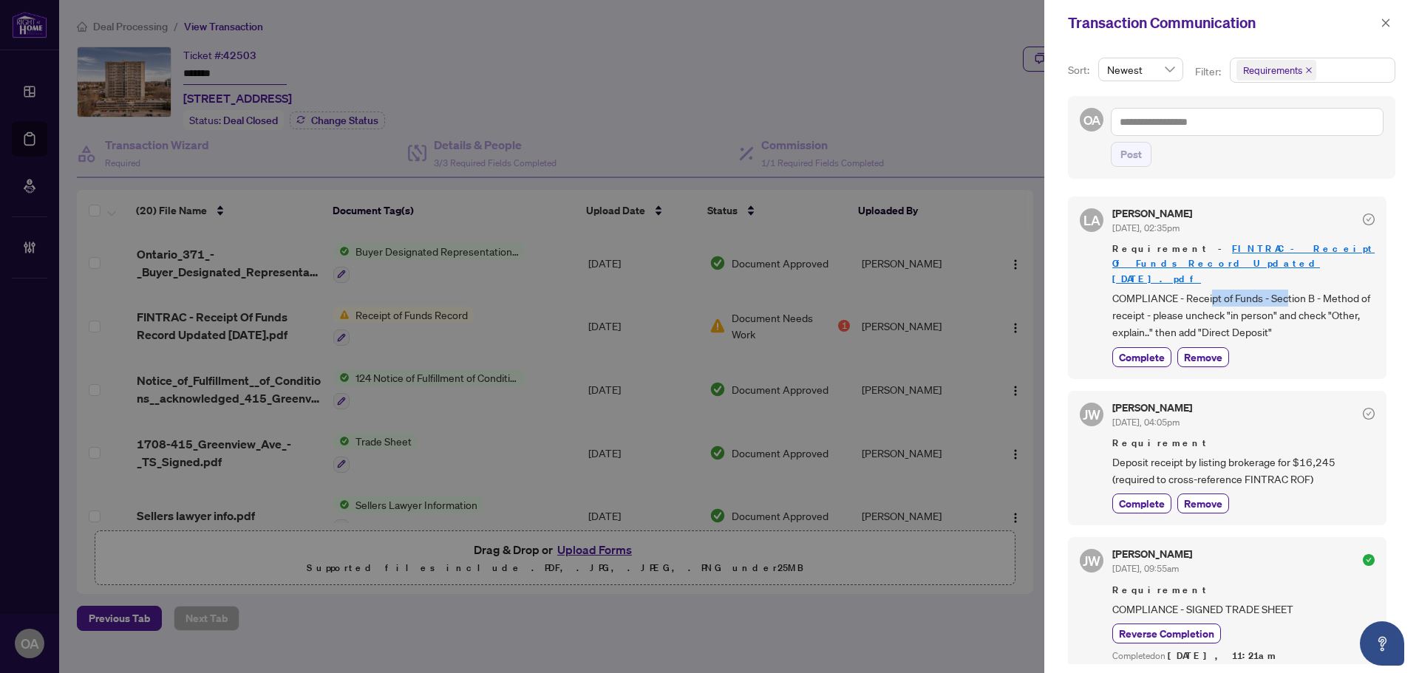
click at [1289, 290] on span "COMPLIANCE - Receipt of Funds - Section B - Method of receipt - please uncheck …" at bounding box center [1243, 316] width 262 height 52
drag, startPoint x: 1290, startPoint y: 284, endPoint x: 1316, endPoint y: 284, distance: 25.9
click at [1291, 290] on span "COMPLIANCE - Receipt of Funds - Section B - Method of receipt - please uncheck …" at bounding box center [1243, 316] width 262 height 52
drag, startPoint x: 1174, startPoint y: 302, endPoint x: 1276, endPoint y: 302, distance: 102.0
click at [1274, 302] on span "COMPLIANCE - Receipt of Funds - Section B - Method of receipt - please uncheck …" at bounding box center [1243, 316] width 262 height 52
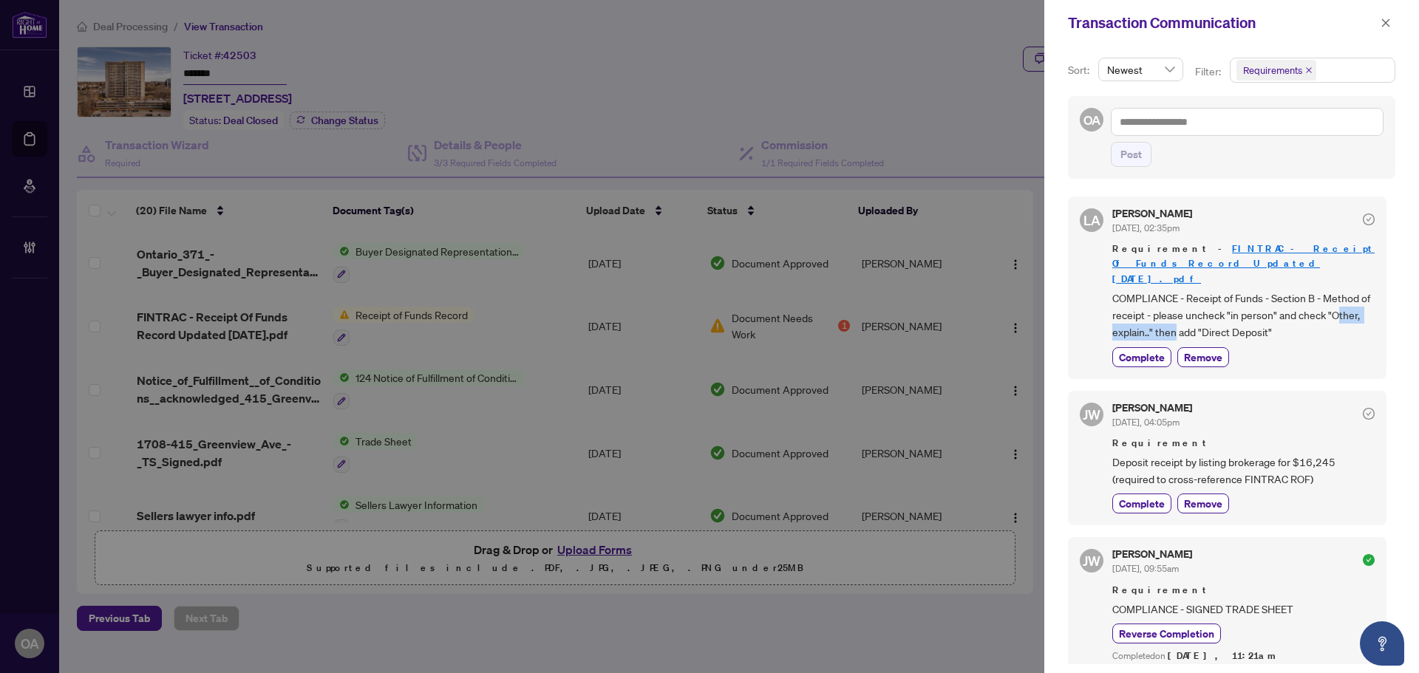
drag, startPoint x: 1125, startPoint y: 318, endPoint x: 1221, endPoint y: 318, distance: 96.8
click at [1218, 318] on span "COMPLIANCE - Receipt of Funds - Section B - Method of receipt - please uncheck …" at bounding box center [1243, 316] width 262 height 52
click at [1223, 318] on span "COMPLIANCE - Receipt of Funds - Section B - Method of receipt - please uncheck …" at bounding box center [1243, 316] width 262 height 52
drag, startPoint x: 1182, startPoint y: 314, endPoint x: 1251, endPoint y: 313, distance: 68.7
click at [1221, 314] on span "COMPLIANCE - Receipt of Funds - Section B - Method of receipt - please uncheck …" at bounding box center [1243, 316] width 262 height 52
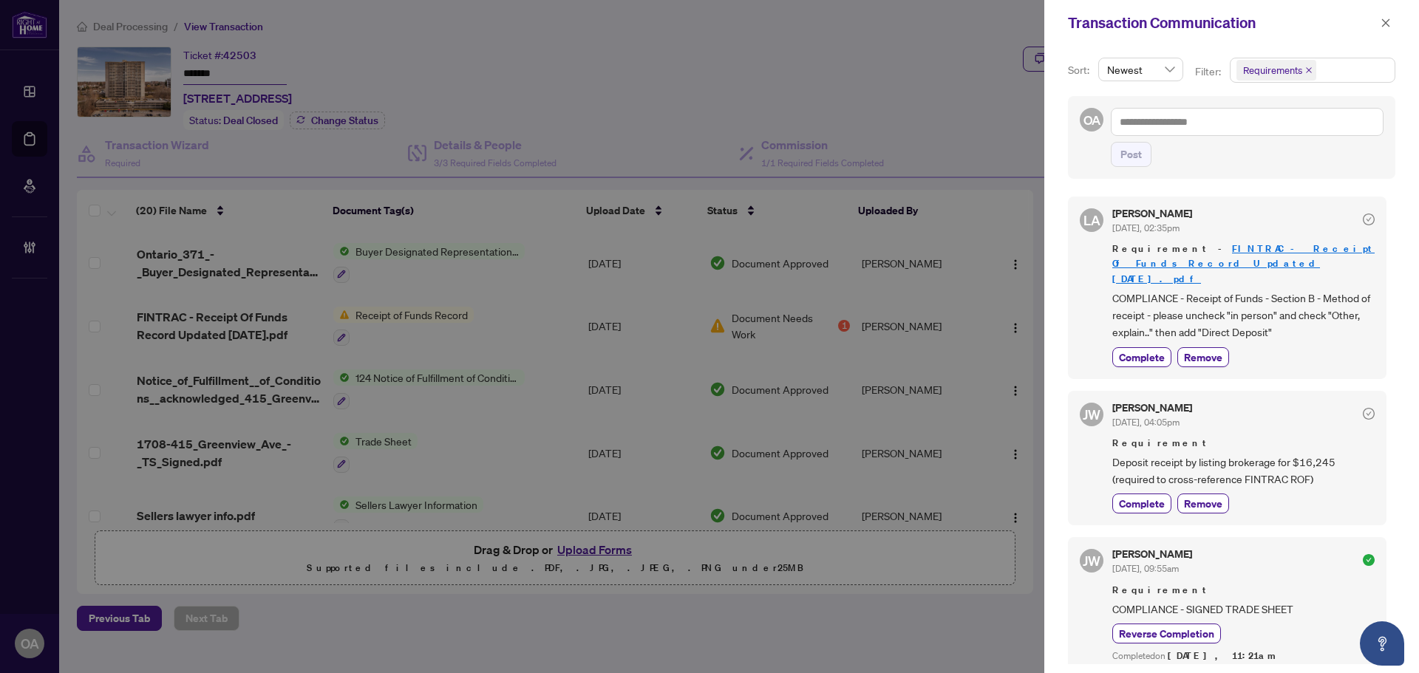
click at [1251, 313] on span "COMPLIANCE - Receipt of Funds - Section B - Method of receipt - please uncheck …" at bounding box center [1243, 316] width 262 height 52
click at [1266, 316] on span "COMPLIANCE - Receipt of Funds - Section B - Method of receipt - please uncheck …" at bounding box center [1243, 316] width 262 height 52
click at [1386, 18] on icon "close" at bounding box center [1385, 23] width 10 height 10
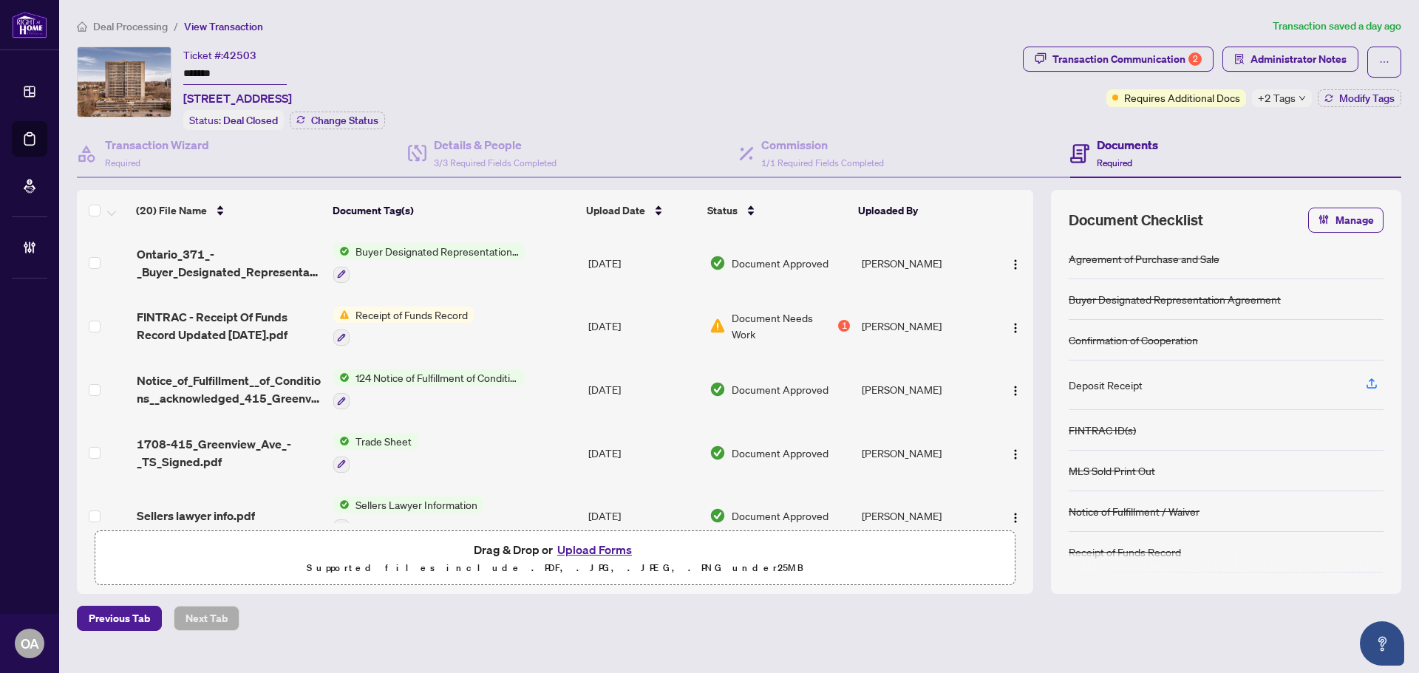
click at [255, 320] on span "FINTRAC - Receipt Of Funds Record Updated [DATE].pdf" at bounding box center [229, 325] width 185 height 35
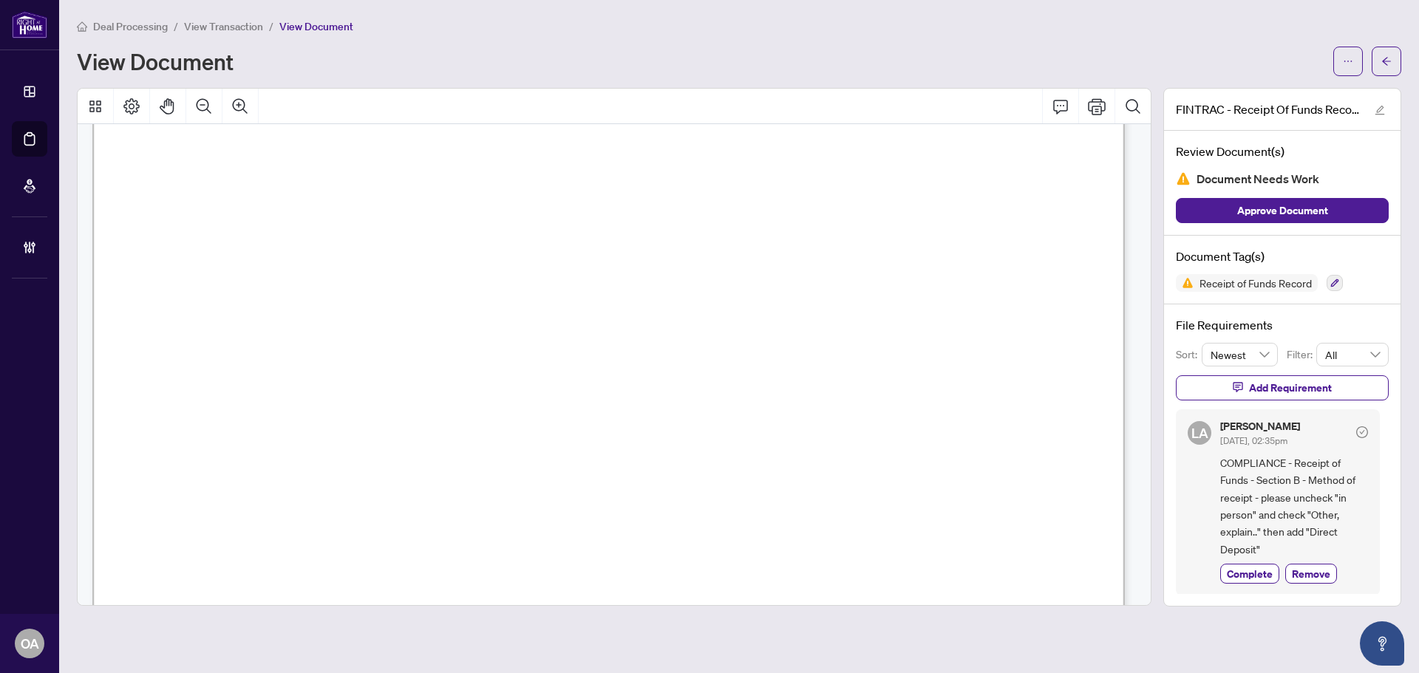
scroll to position [369, 0]
click at [1343, 58] on icon "ellipsis" at bounding box center [1348, 61] width 10 height 10
click at [1303, 98] on span "Download" at bounding box center [1294, 93] width 112 height 16
click at [1384, 63] on icon "arrow-left" at bounding box center [1386, 61] width 10 height 10
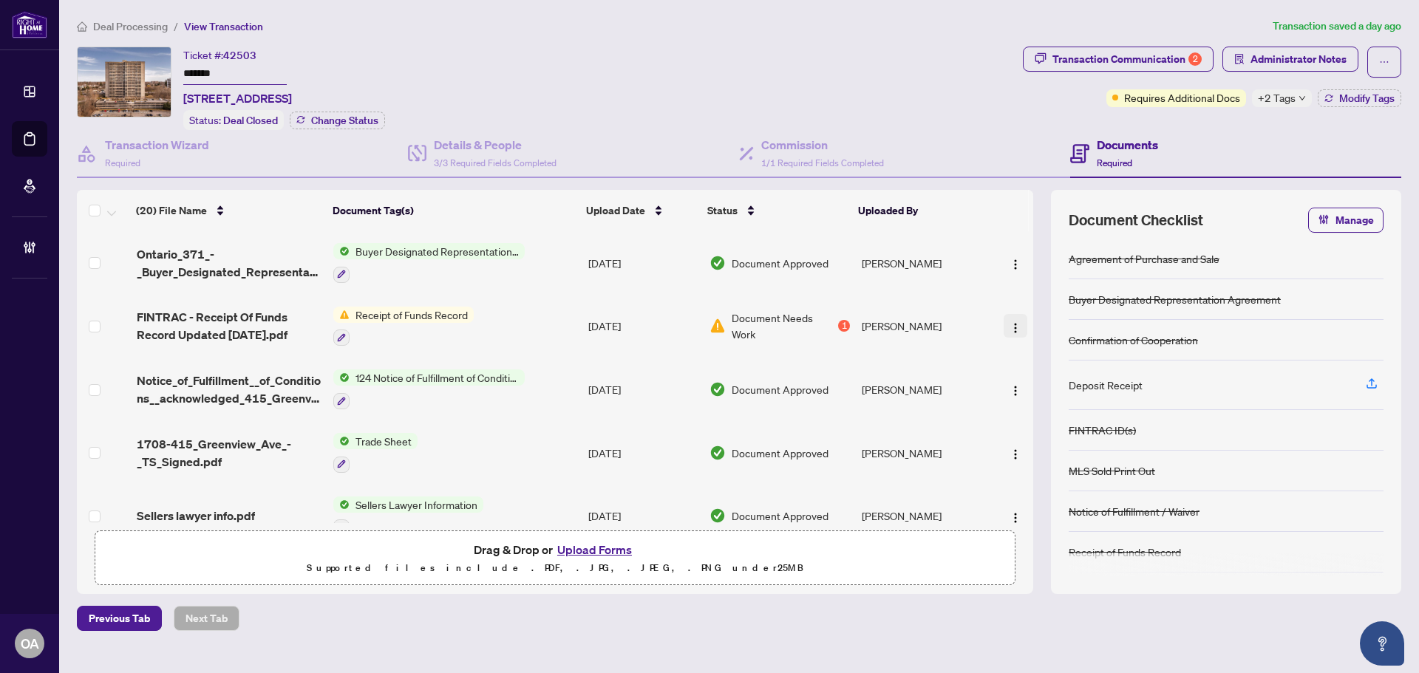
click at [1009, 322] on img "button" at bounding box center [1015, 328] width 12 height 12
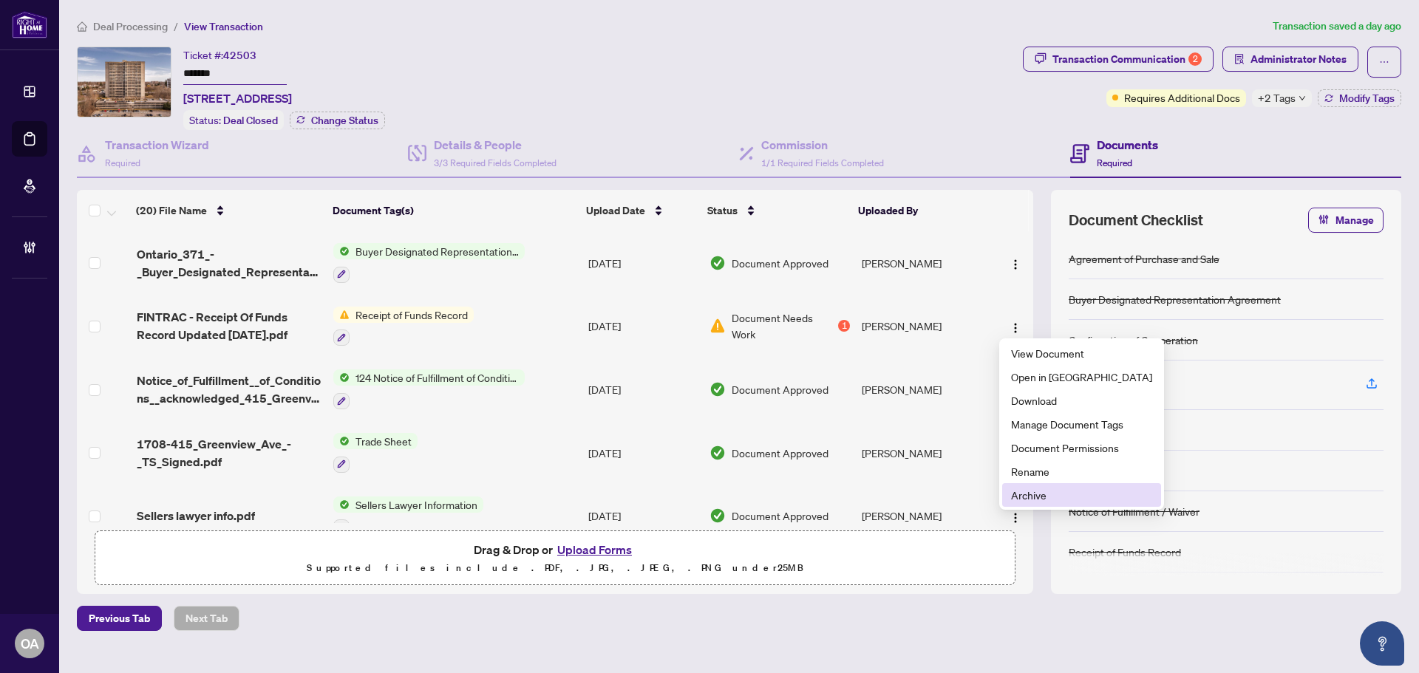
click at [1029, 505] on li "Archive" at bounding box center [1081, 495] width 159 height 24
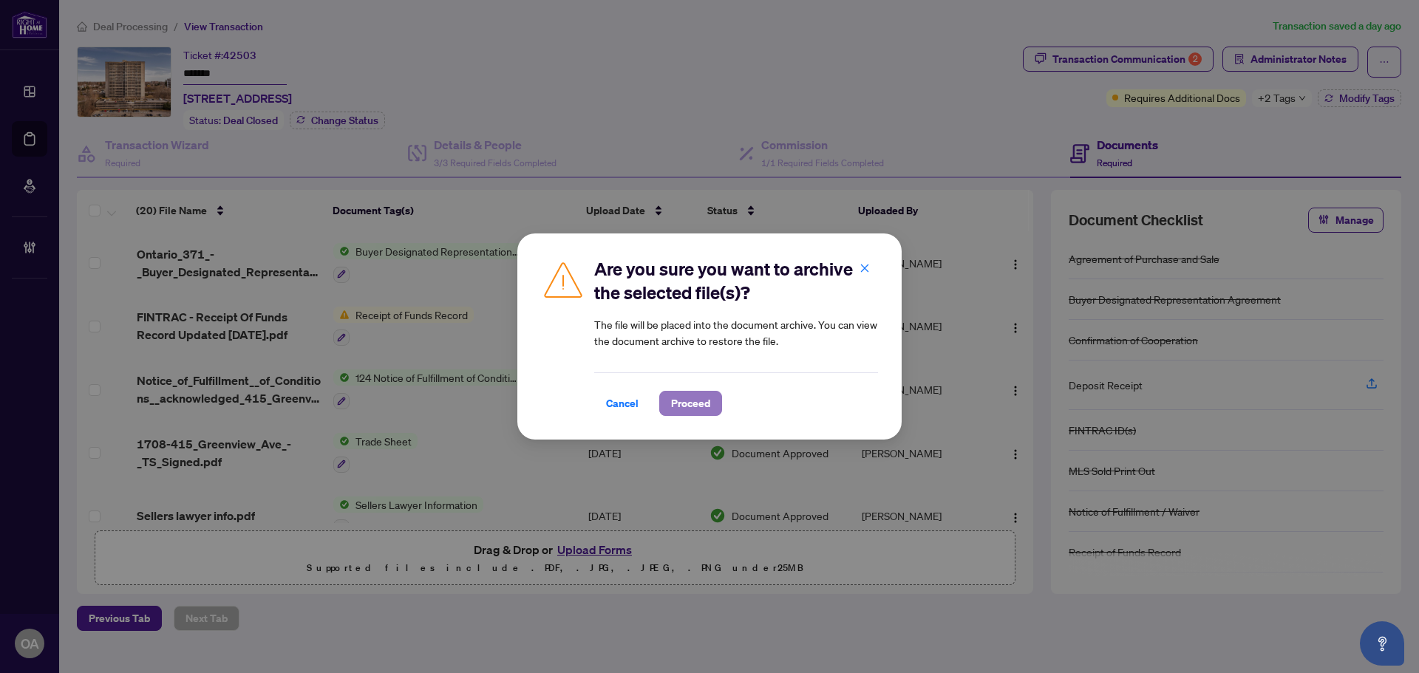
click at [690, 391] on button "Proceed" at bounding box center [690, 403] width 63 height 25
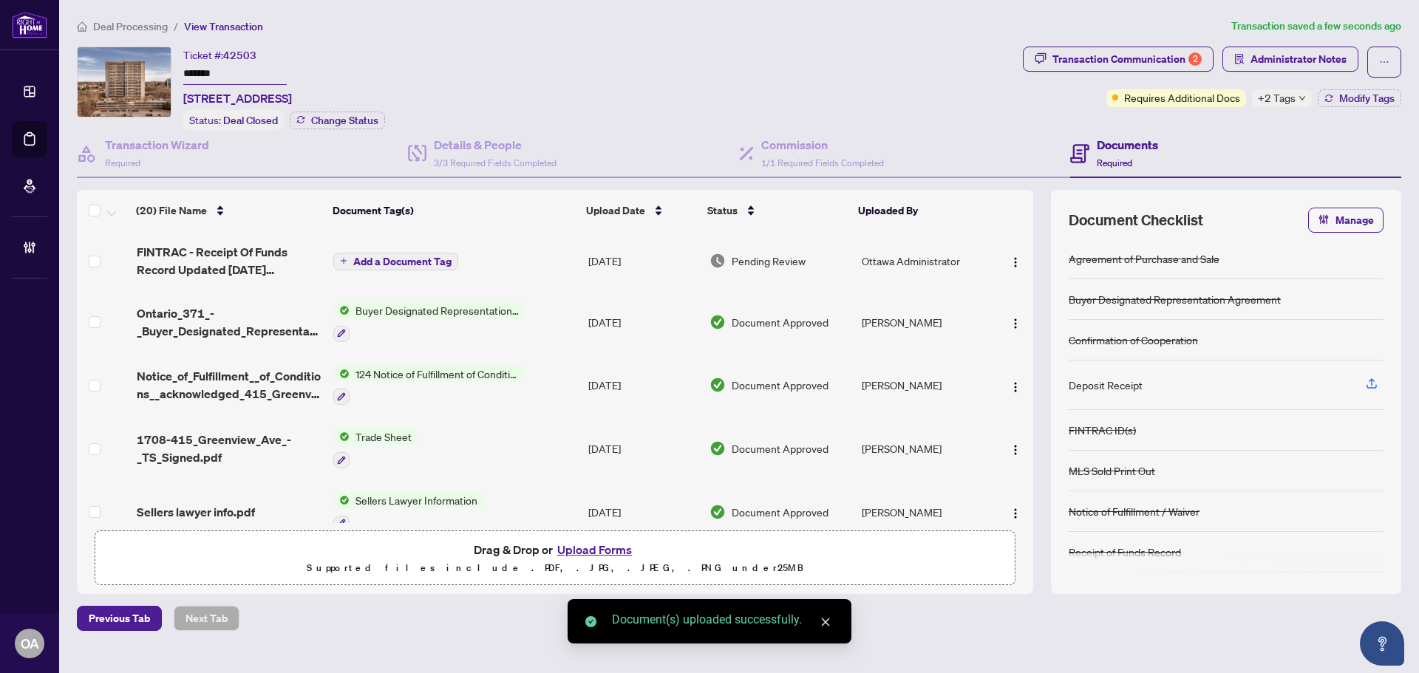
click at [403, 263] on span "Add a Document Tag" at bounding box center [402, 261] width 98 height 10
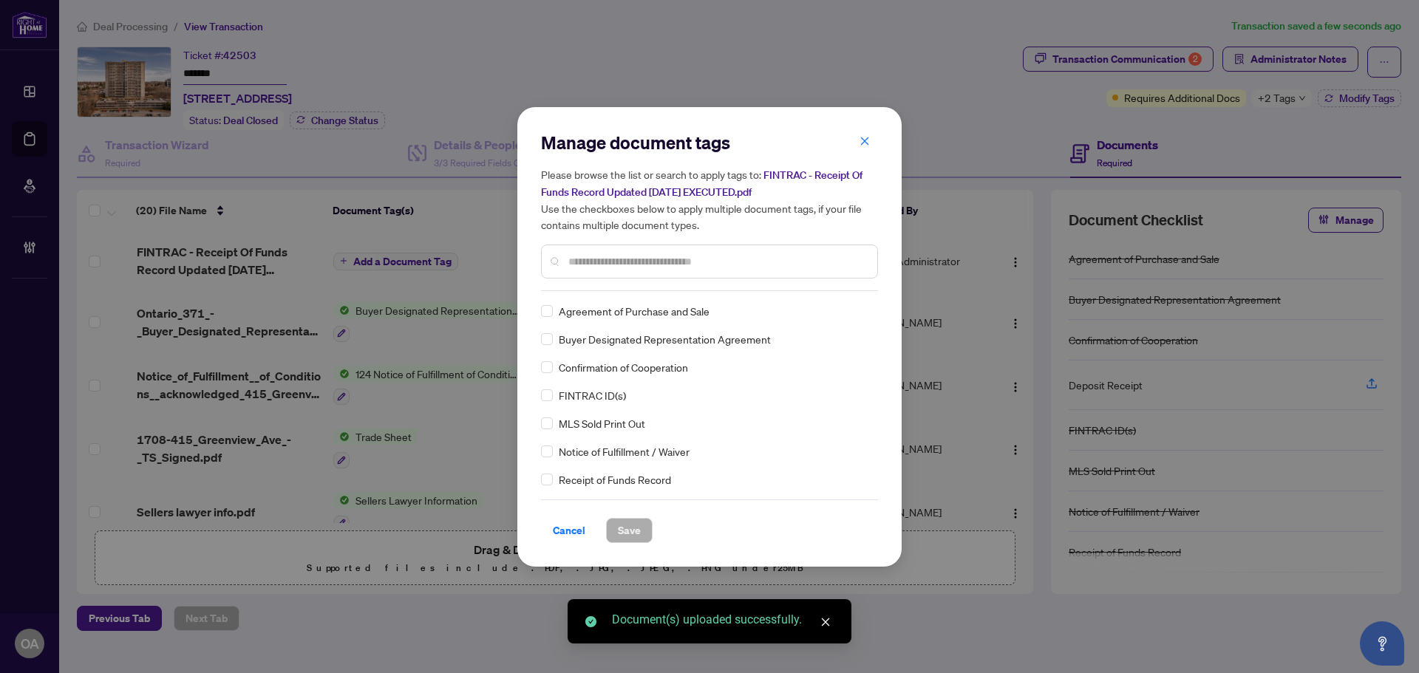
click at [601, 263] on input "text" at bounding box center [716, 261] width 297 height 16
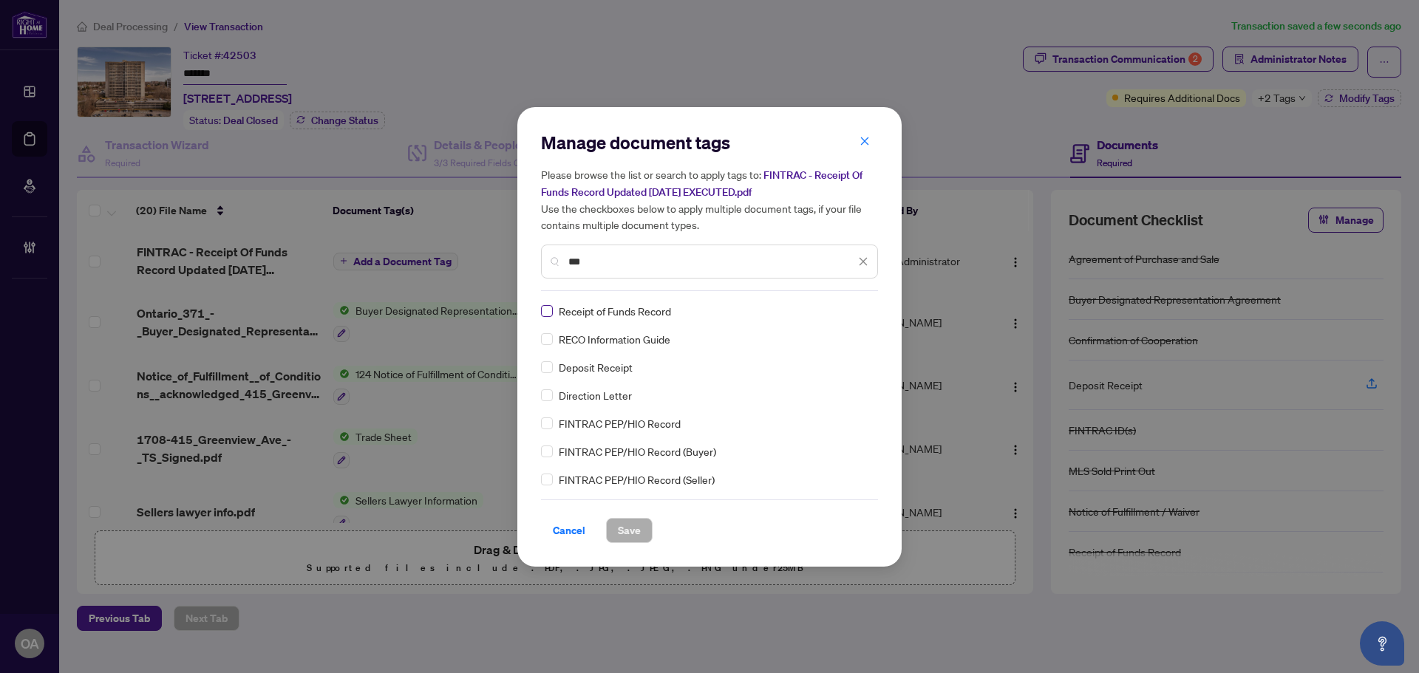
type input "***"
click at [840, 310] on img at bounding box center [847, 311] width 15 height 15
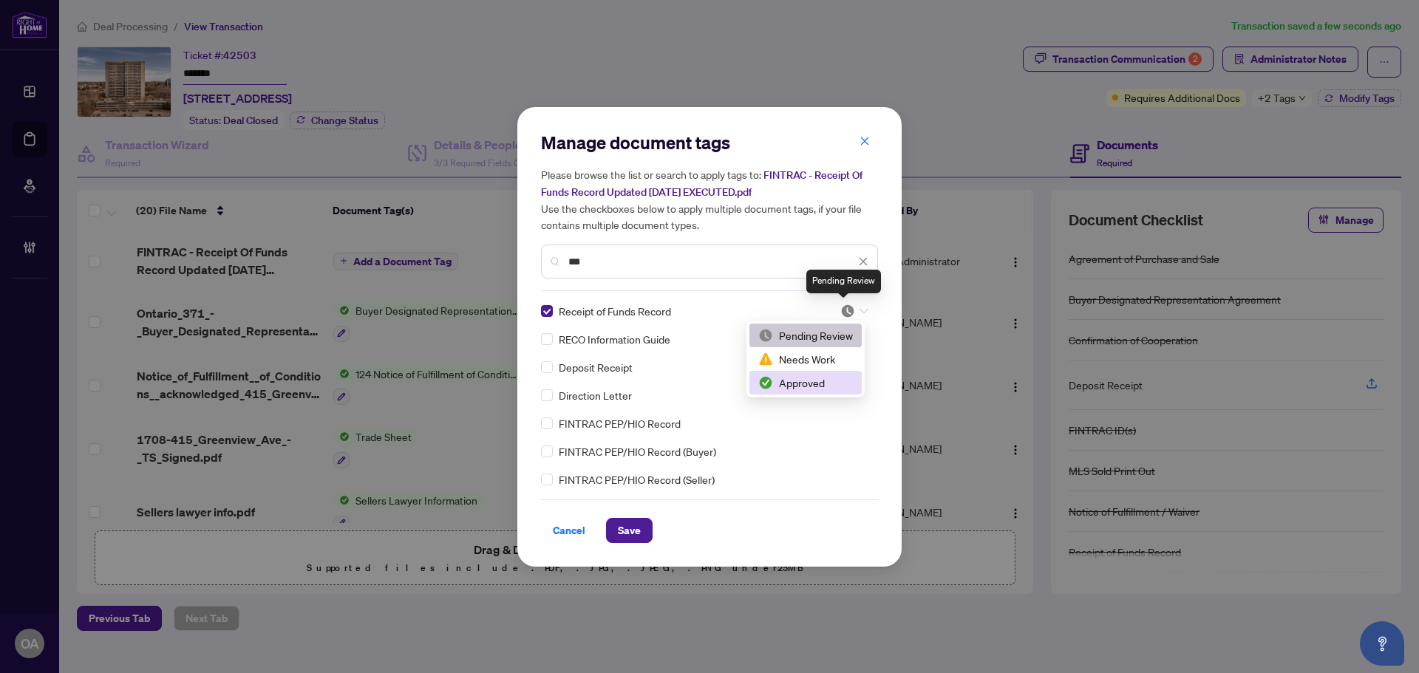
click at [819, 386] on div "Approved" at bounding box center [805, 383] width 95 height 16
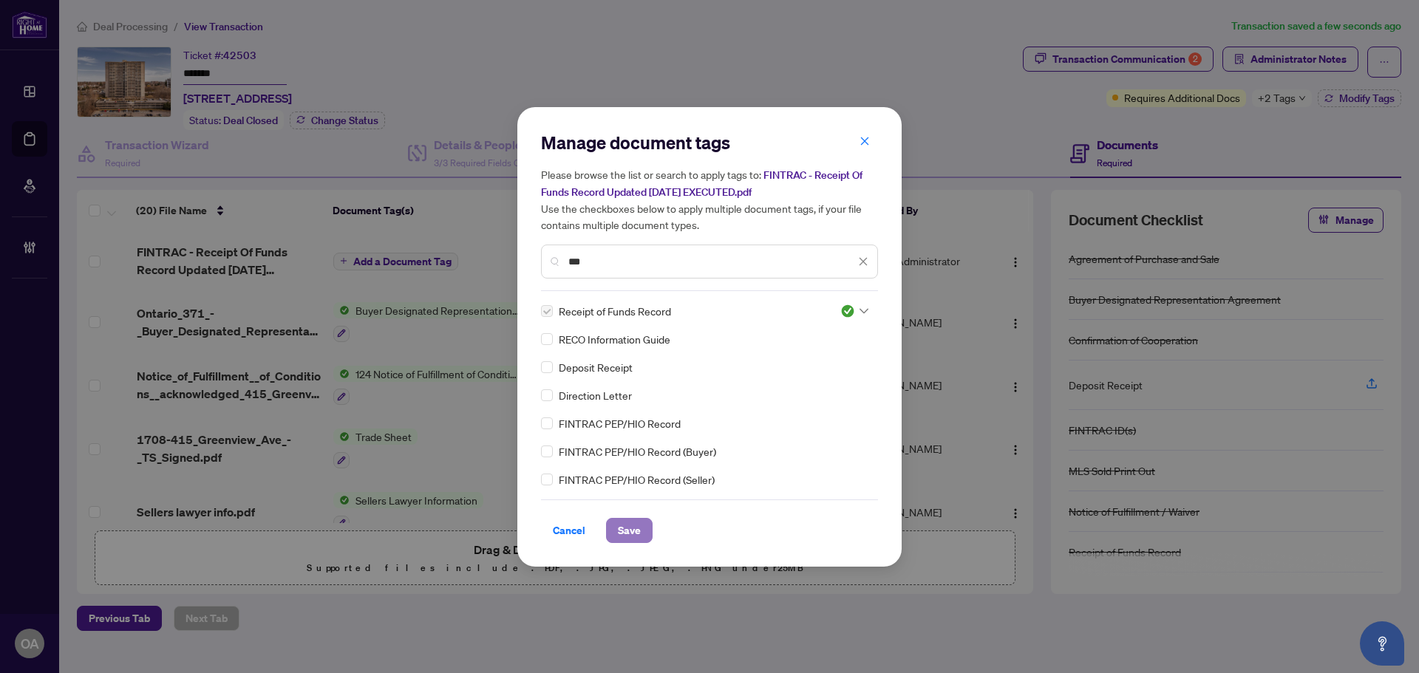
click at [638, 526] on span "Save" at bounding box center [629, 531] width 23 height 24
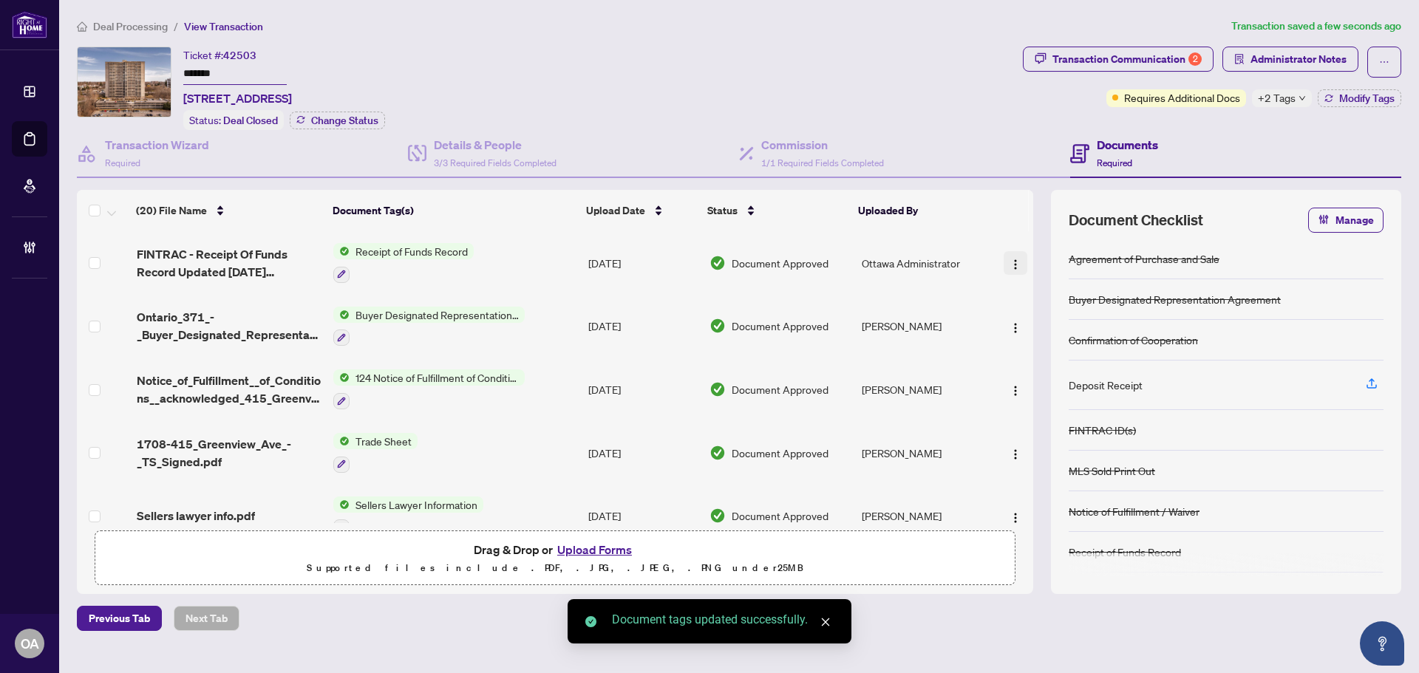
click at [1010, 259] on img "button" at bounding box center [1015, 265] width 12 height 12
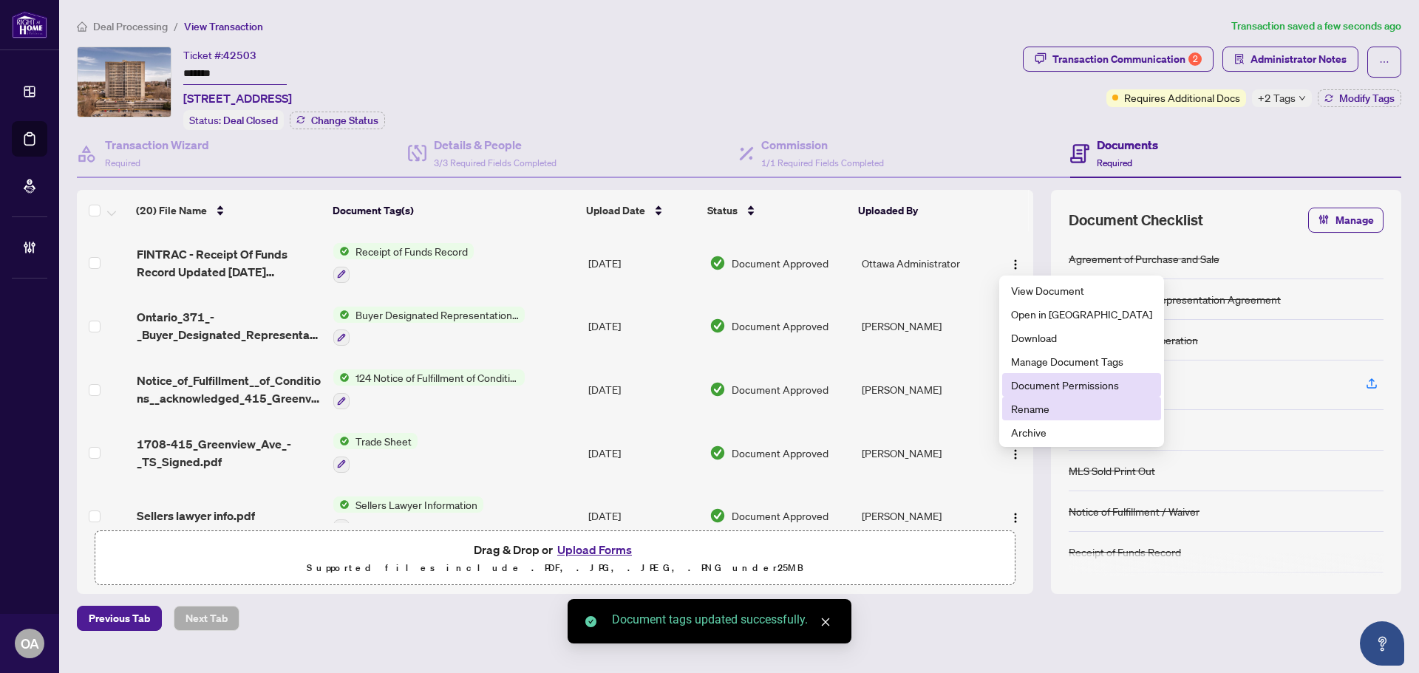
click at [1041, 383] on span "Document Permissions" at bounding box center [1081, 385] width 141 height 16
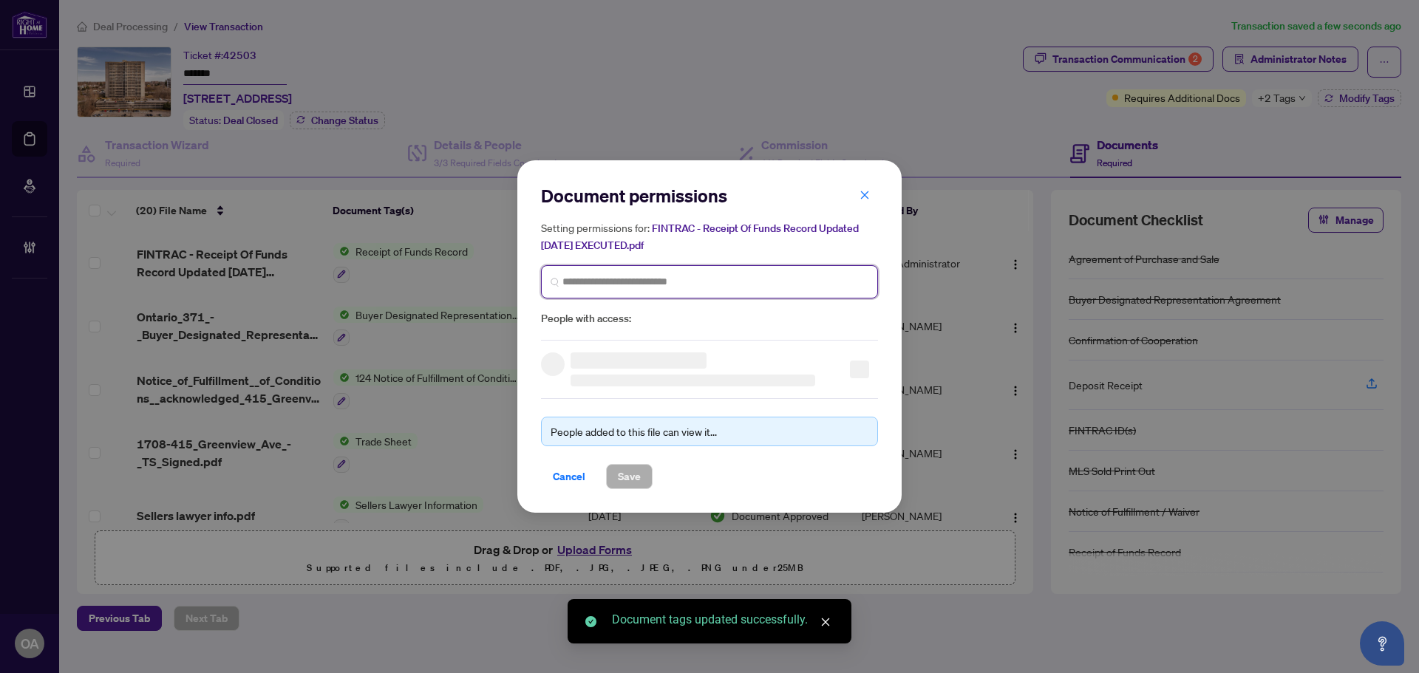
click at [613, 278] on input "search" at bounding box center [715, 282] width 306 height 16
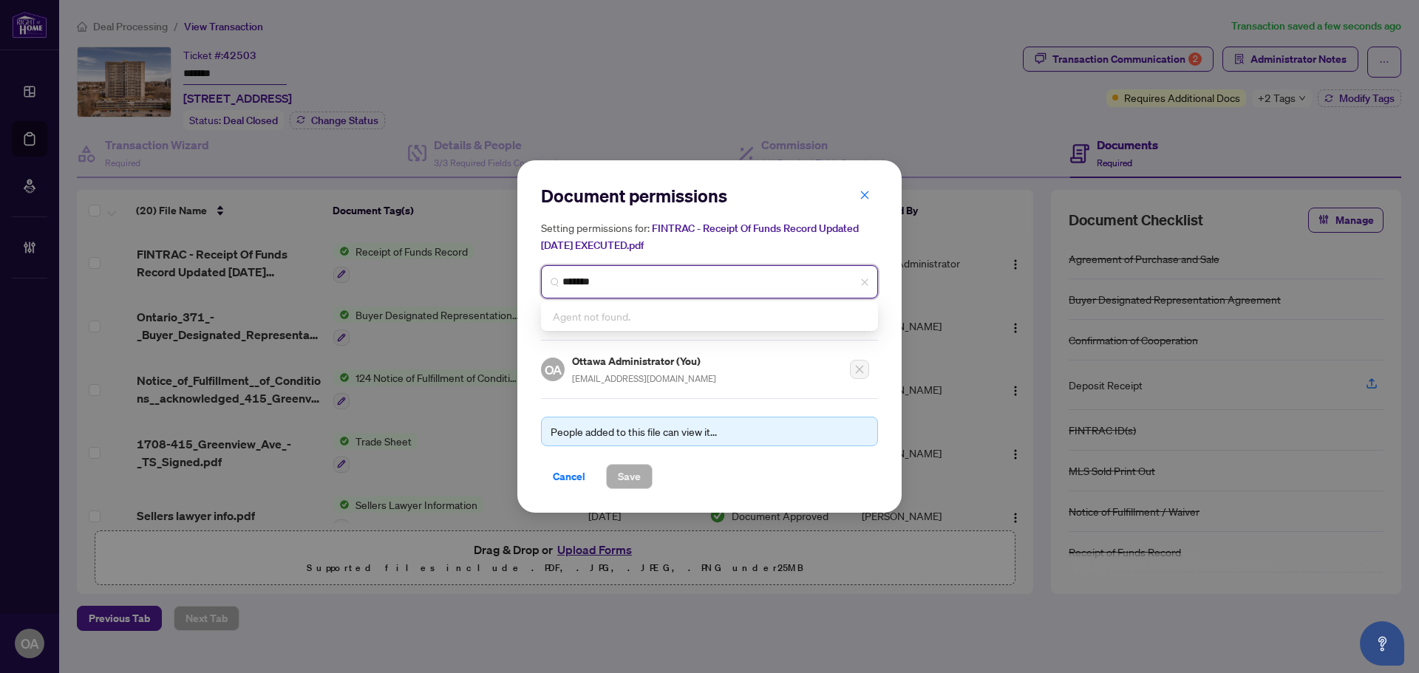
drag, startPoint x: 635, startPoint y: 282, endPoint x: 437, endPoint y: 283, distance: 198.8
click at [450, 283] on div "Document permissions Setting permissions for: FINTRAC - Receipt Of Funds Record…" at bounding box center [709, 336] width 1419 height 673
type input "*****"
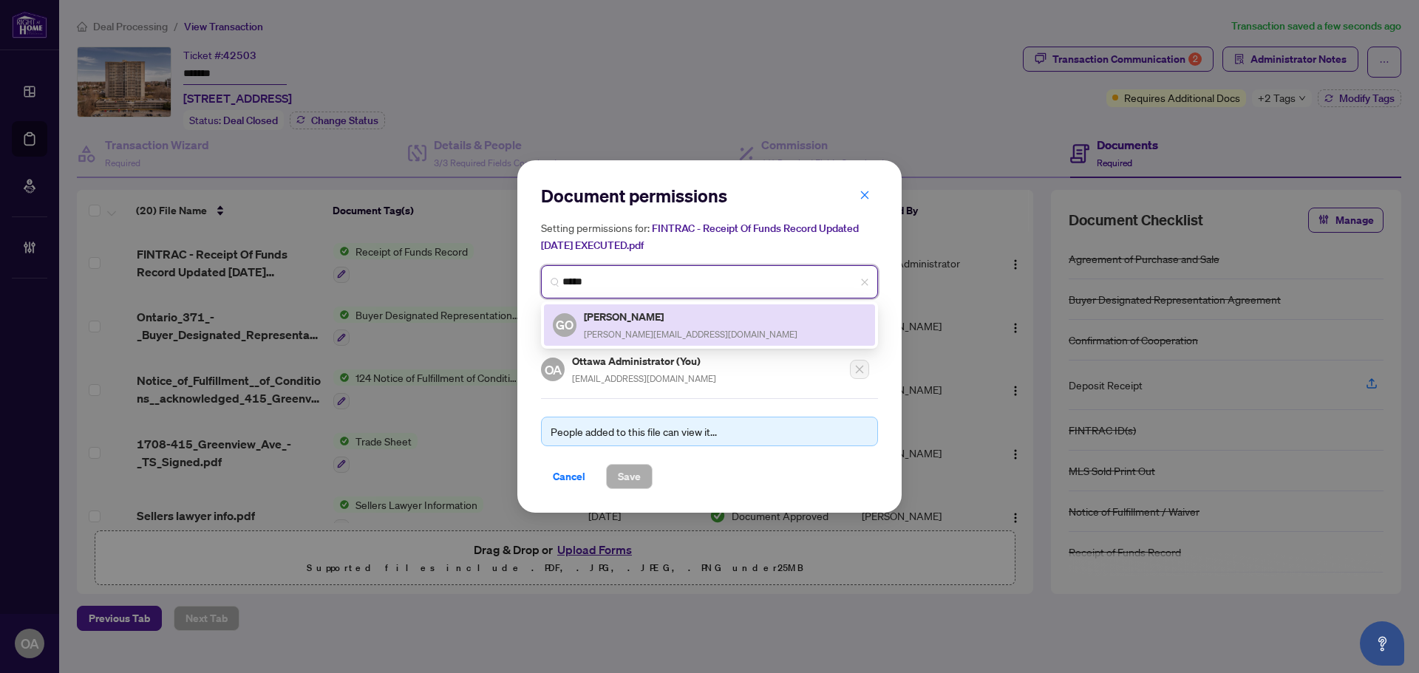
click at [638, 324] on div "[PERSON_NAME] [PERSON_NAME][EMAIL_ADDRESS][DOMAIN_NAME]" at bounding box center [691, 325] width 214 height 34
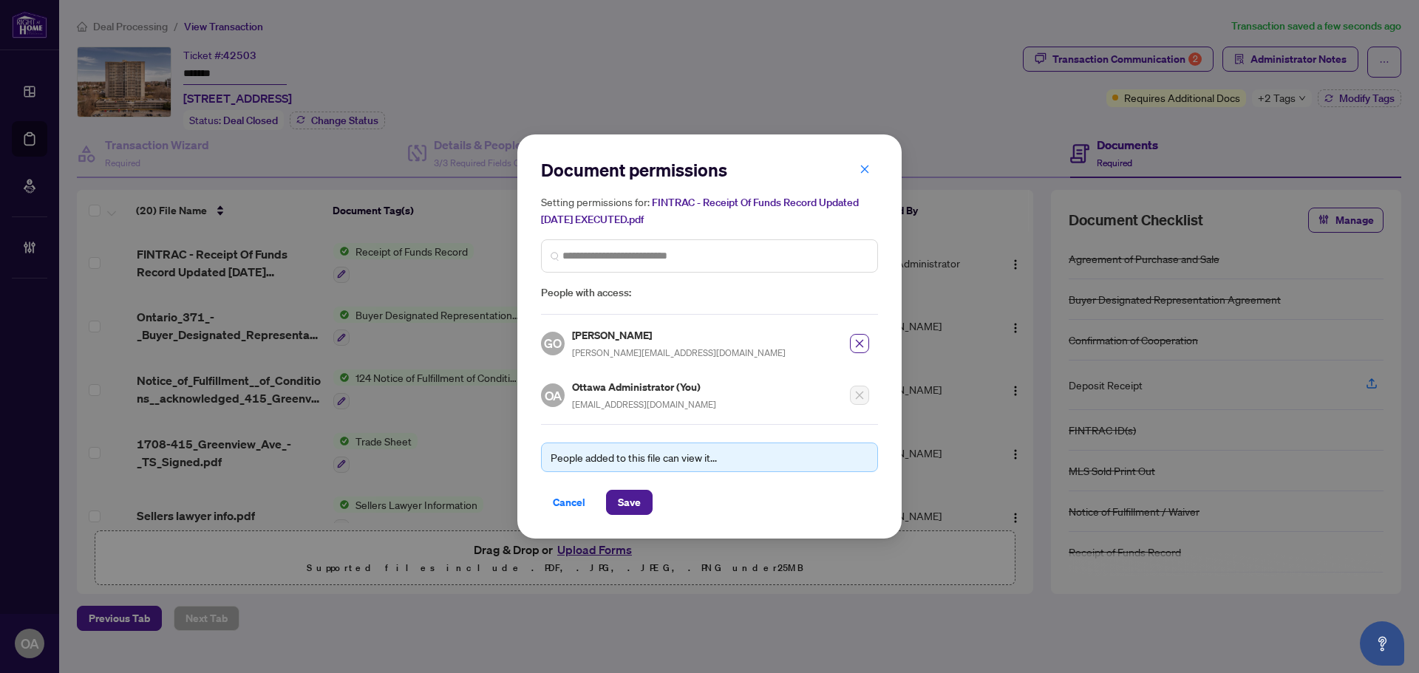
click at [639, 517] on div "Document permissions Setting permissions for: FINTRAC - Receipt Of Funds Record…" at bounding box center [709, 335] width 384 height 403
click at [633, 505] on span "Save" at bounding box center [629, 503] width 23 height 24
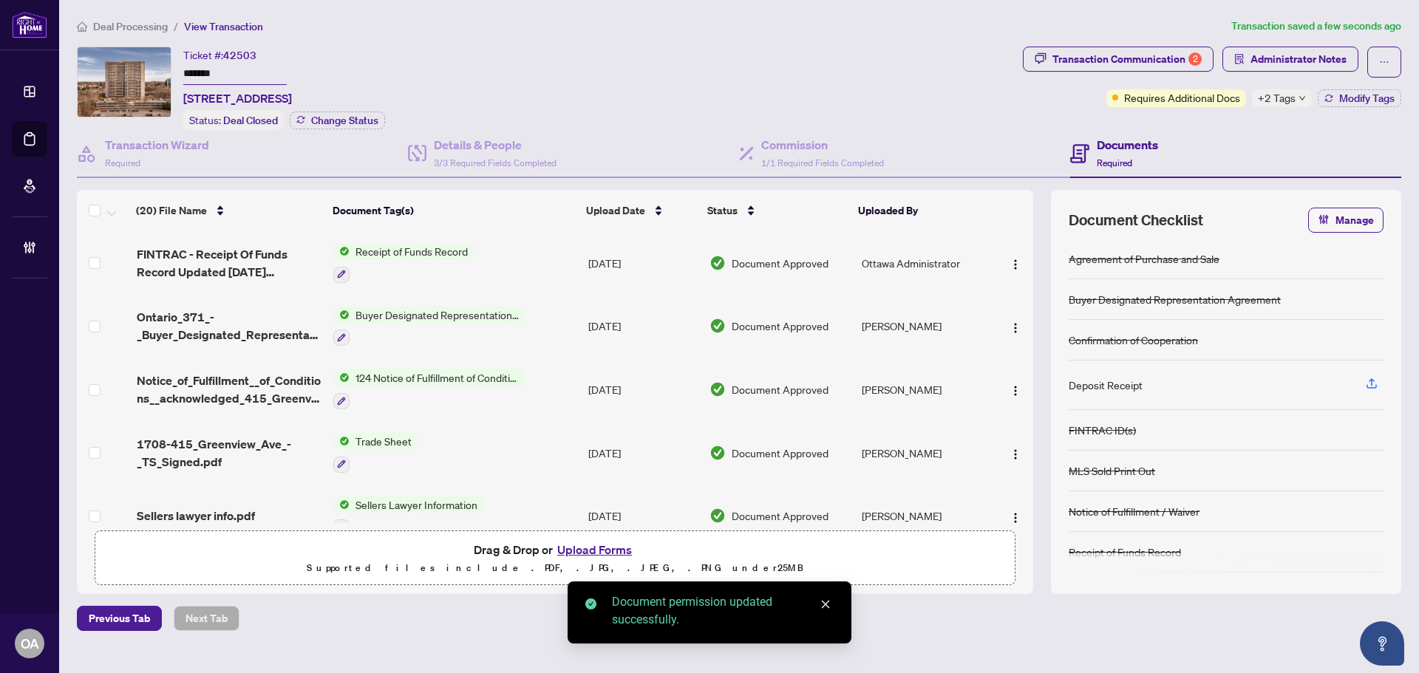
click at [1288, 106] on span "+2 Tags" at bounding box center [1277, 97] width 38 height 17
click at [1278, 55] on span "Administrator Notes" at bounding box center [1298, 59] width 96 height 24
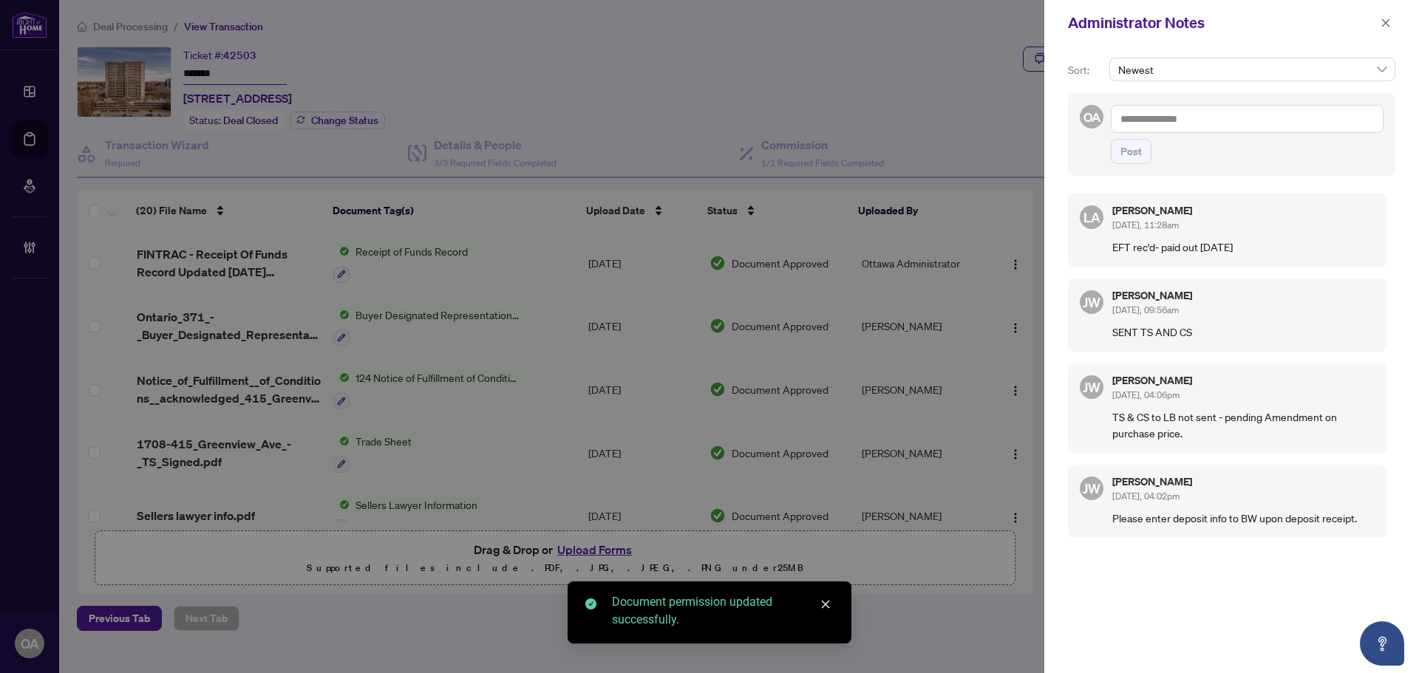
click at [1213, 122] on textarea at bounding box center [1247, 119] width 273 height 28
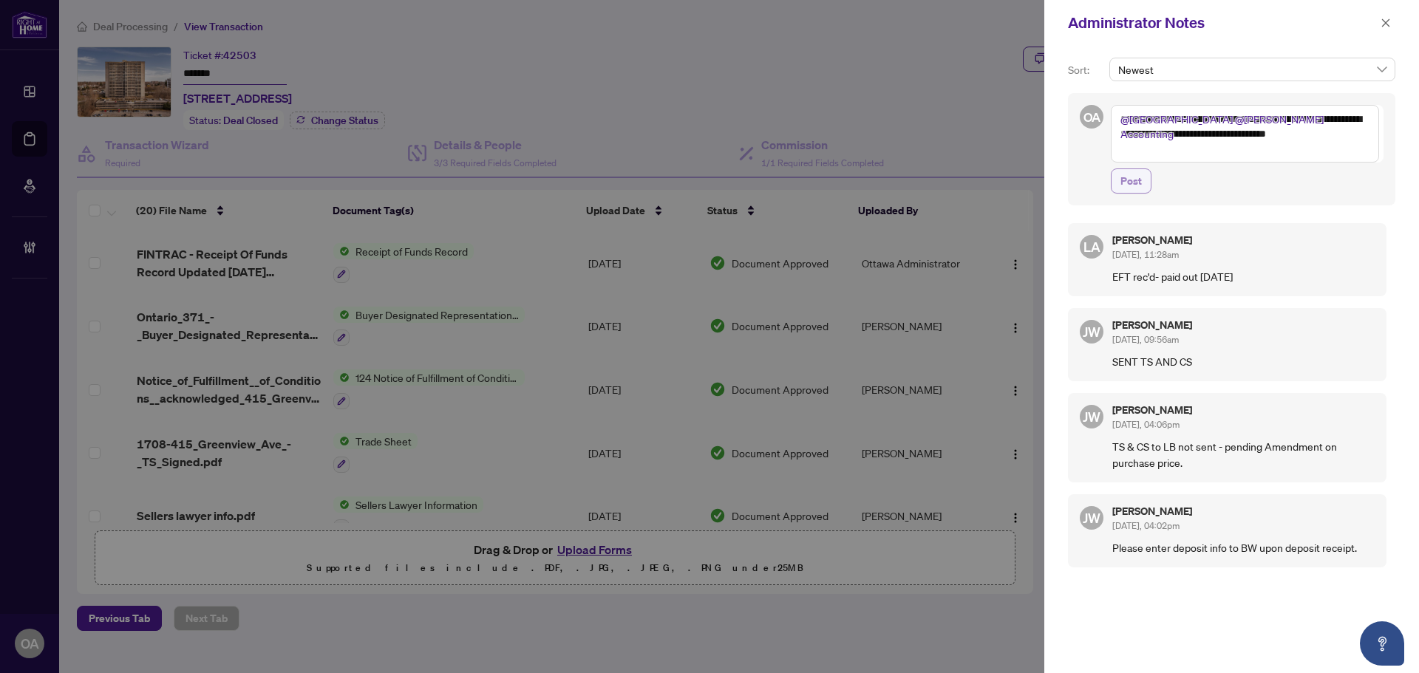
type textarea "**********"
click at [1129, 183] on span "Post" at bounding box center [1130, 181] width 21 height 24
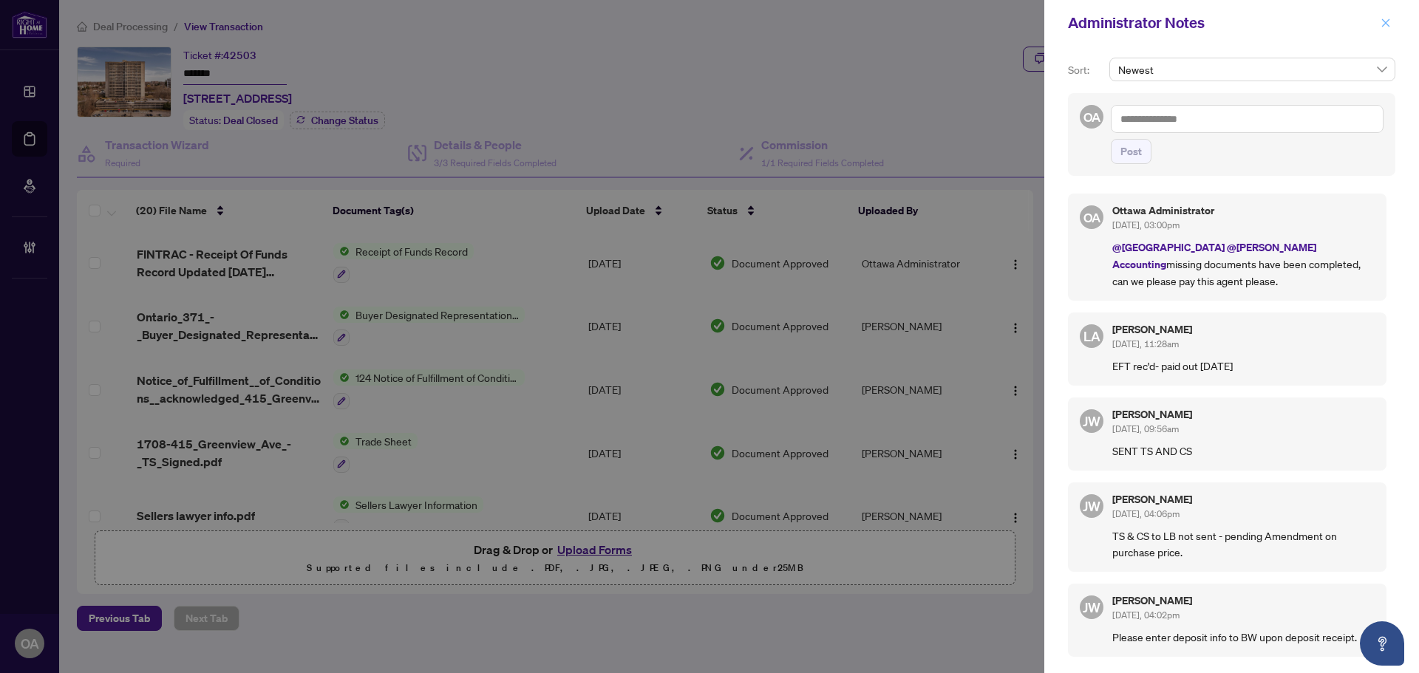
click at [1389, 24] on icon "close" at bounding box center [1385, 23] width 10 height 10
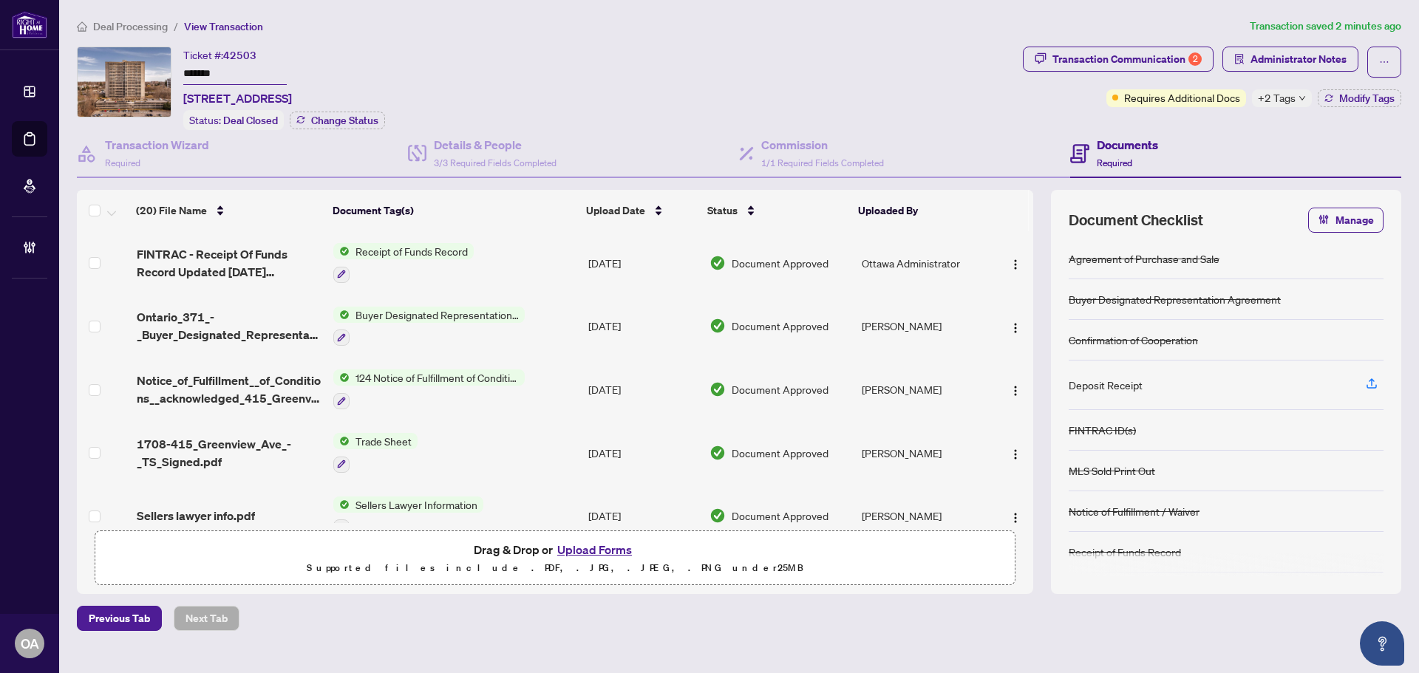
click at [27, 242] on icon at bounding box center [29, 247] width 15 height 15
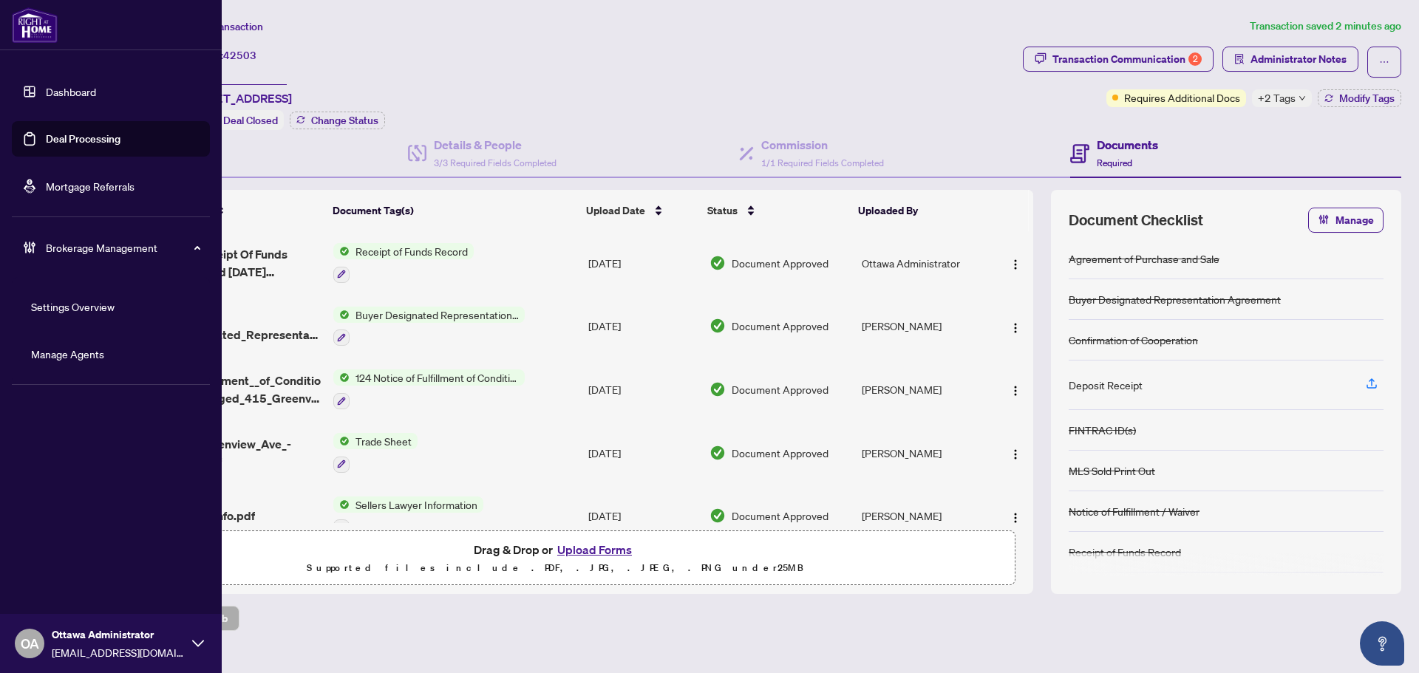
drag, startPoint x: 108, startPoint y: 350, endPoint x: 168, endPoint y: 344, distance: 60.9
click at [104, 350] on link "Manage Agents" at bounding box center [67, 353] width 73 height 13
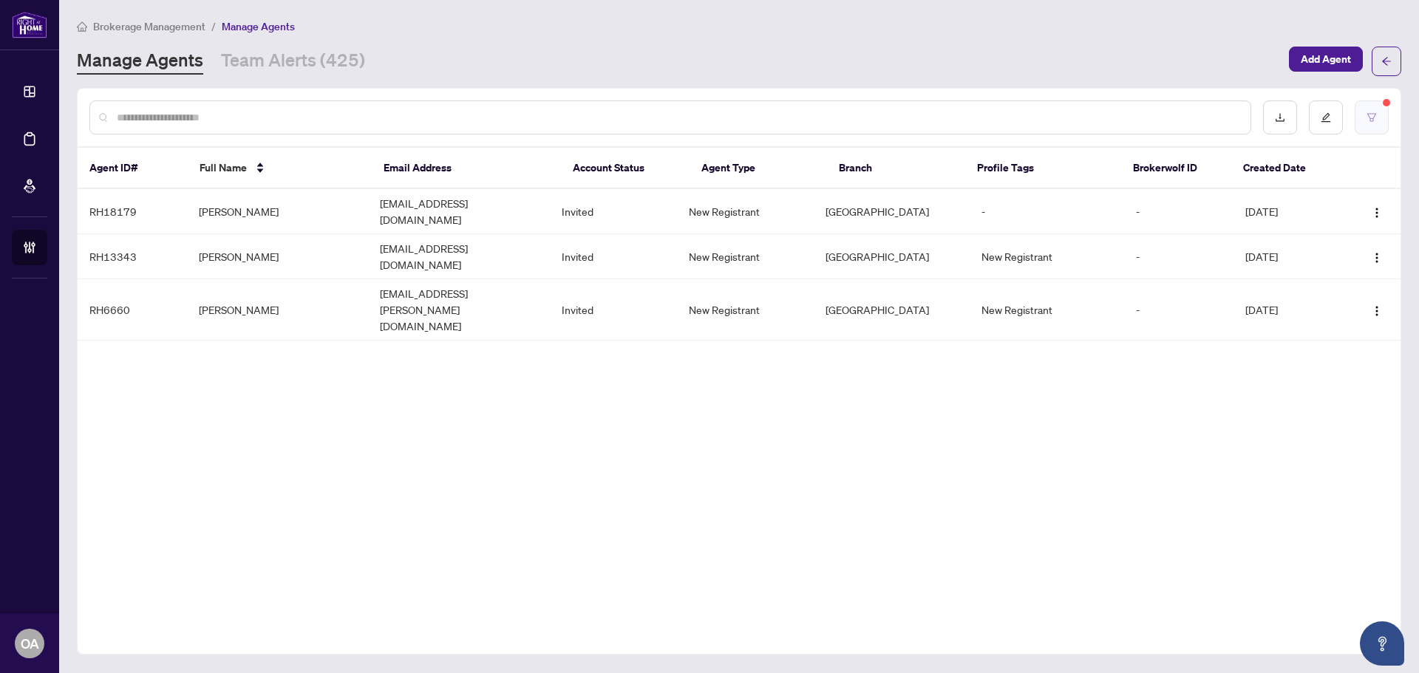
click at [1358, 130] on button "button" at bounding box center [1371, 117] width 34 height 34
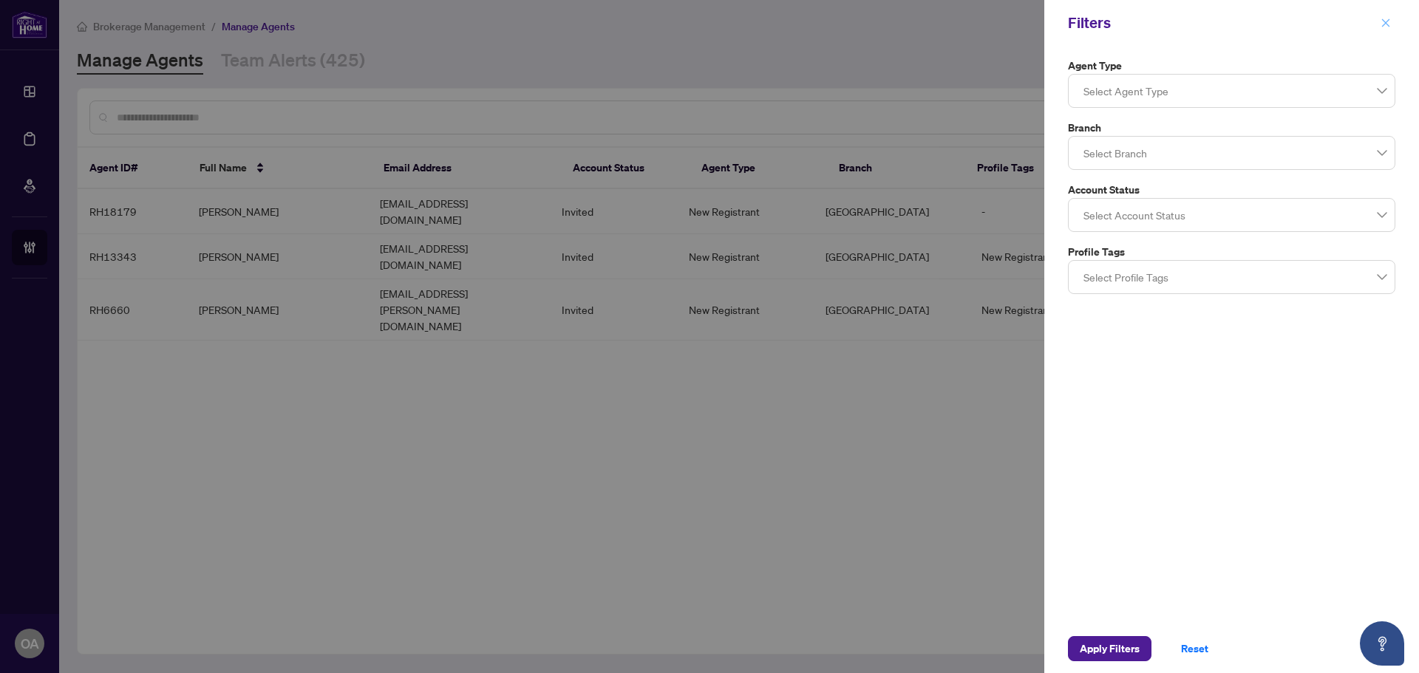
click at [1390, 21] on button "button" at bounding box center [1385, 23] width 19 height 18
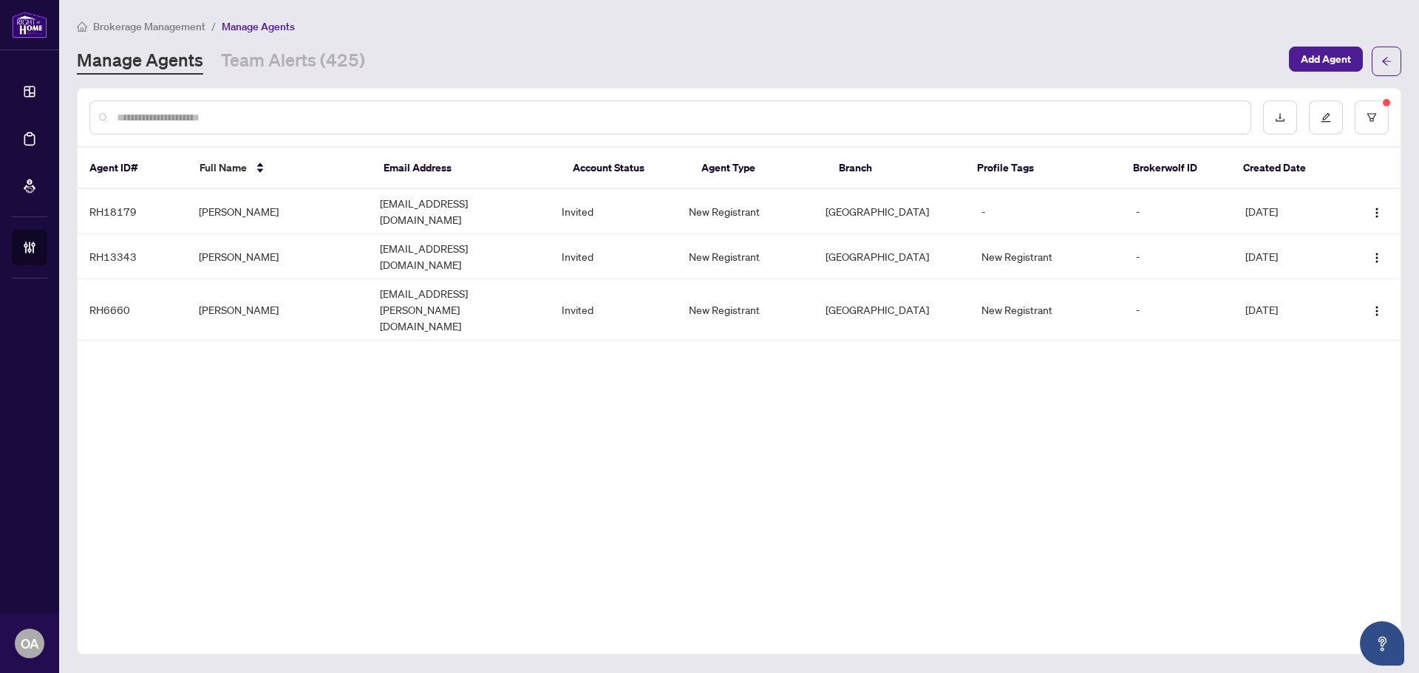
click at [175, 117] on input "text" at bounding box center [678, 117] width 1122 height 16
type input "******"
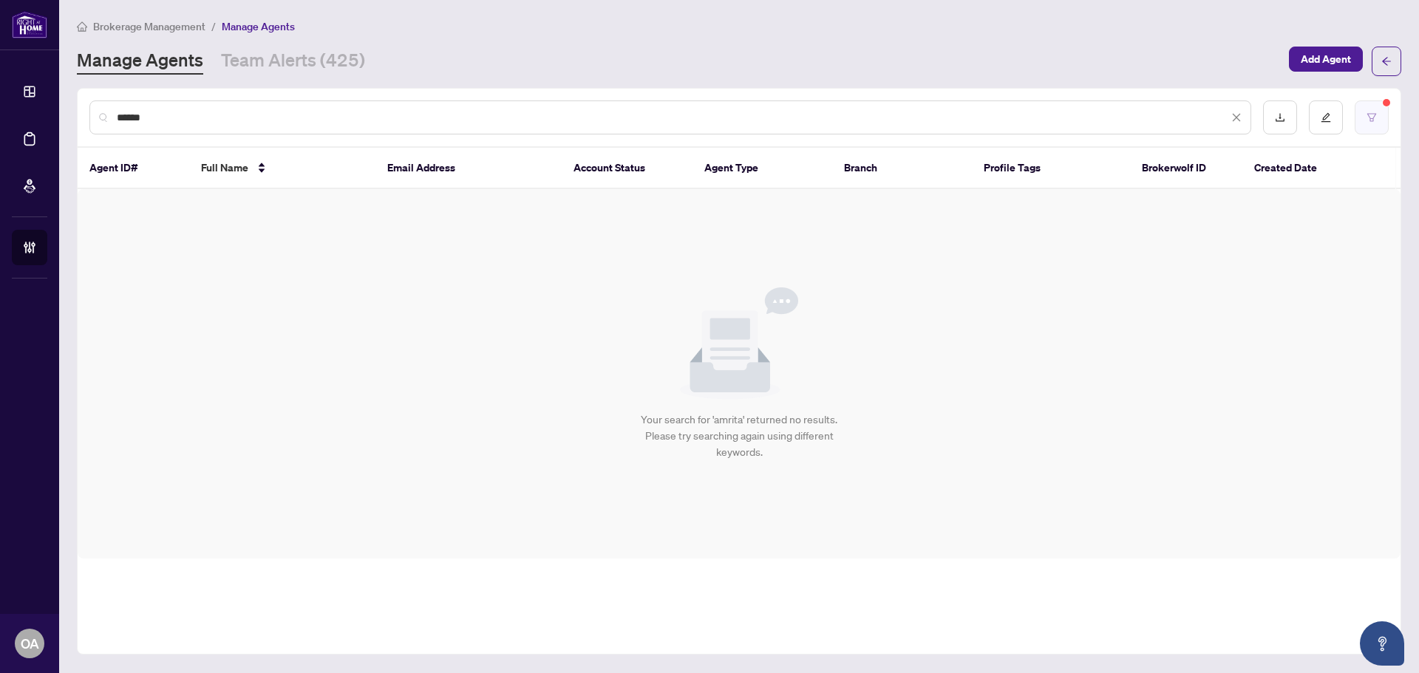
click at [1364, 111] on button "button" at bounding box center [1371, 117] width 34 height 34
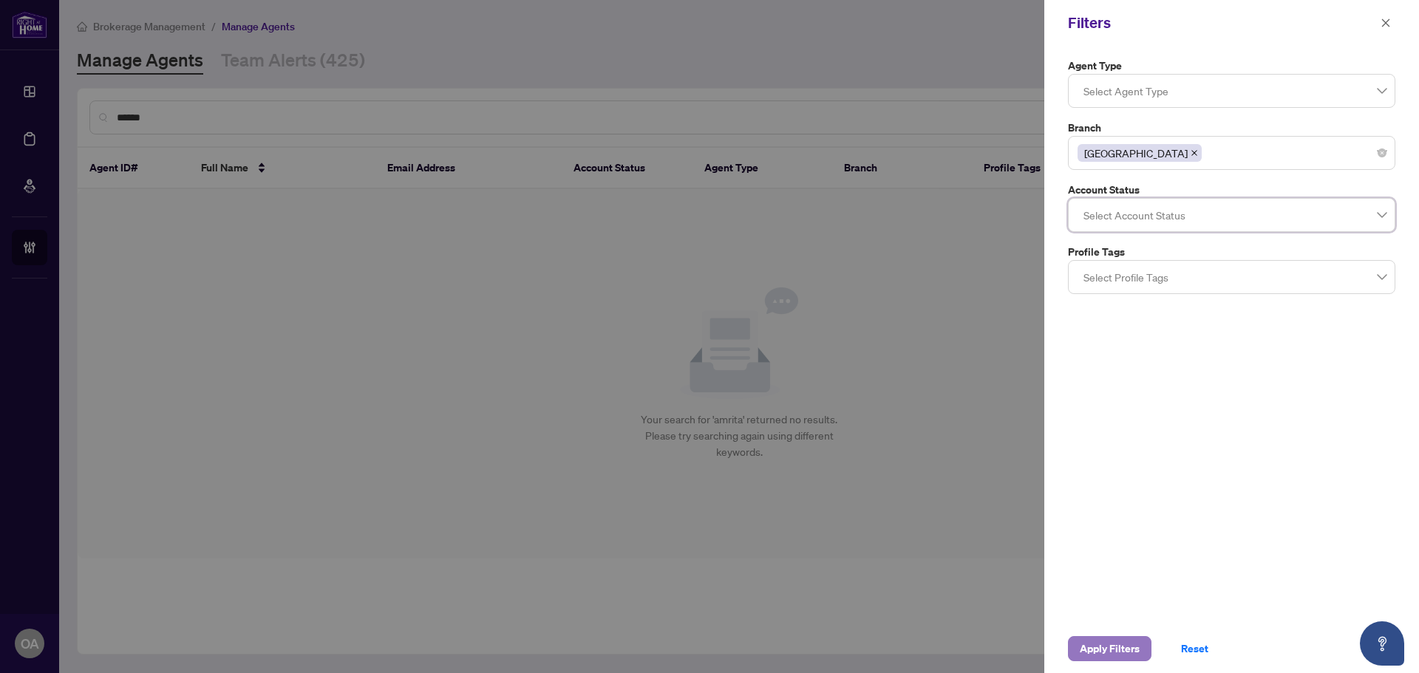
click at [1125, 642] on span "Apply Filters" at bounding box center [1110, 649] width 60 height 24
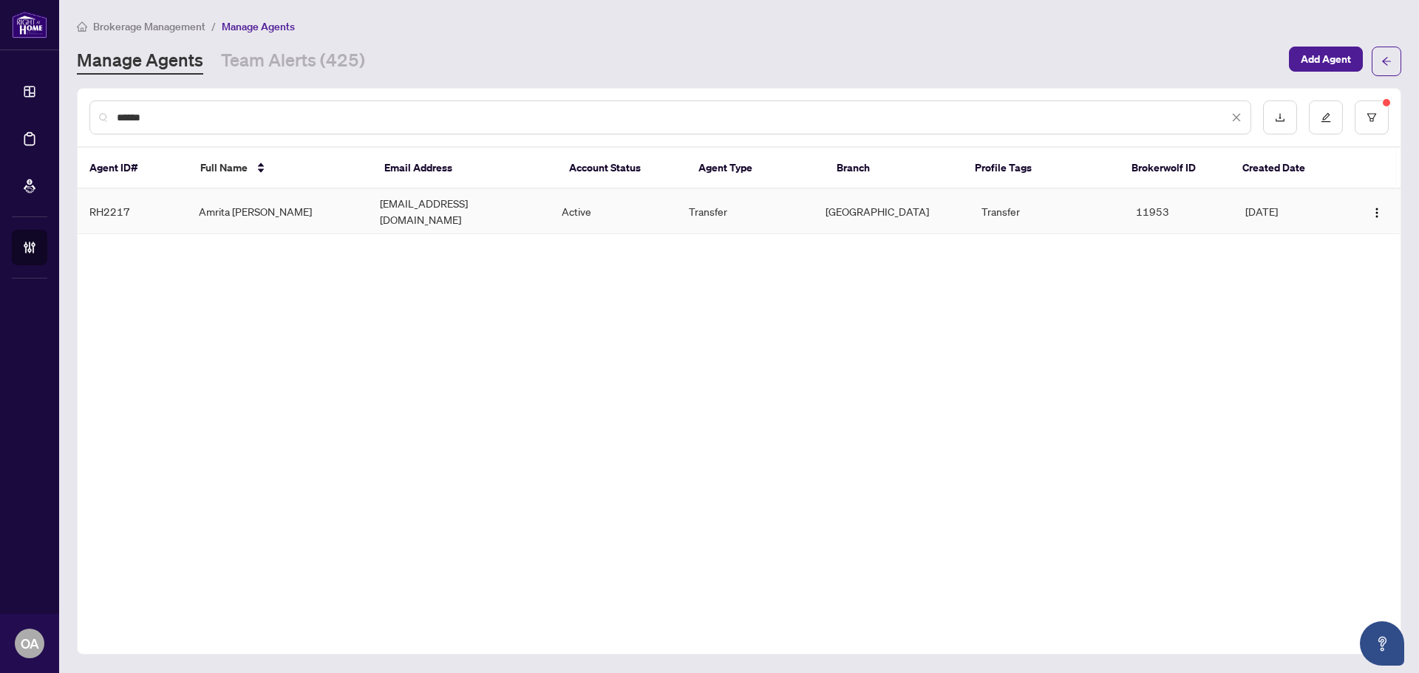
click at [537, 199] on td "[EMAIL_ADDRESS][DOMAIN_NAME]" at bounding box center [459, 211] width 182 height 45
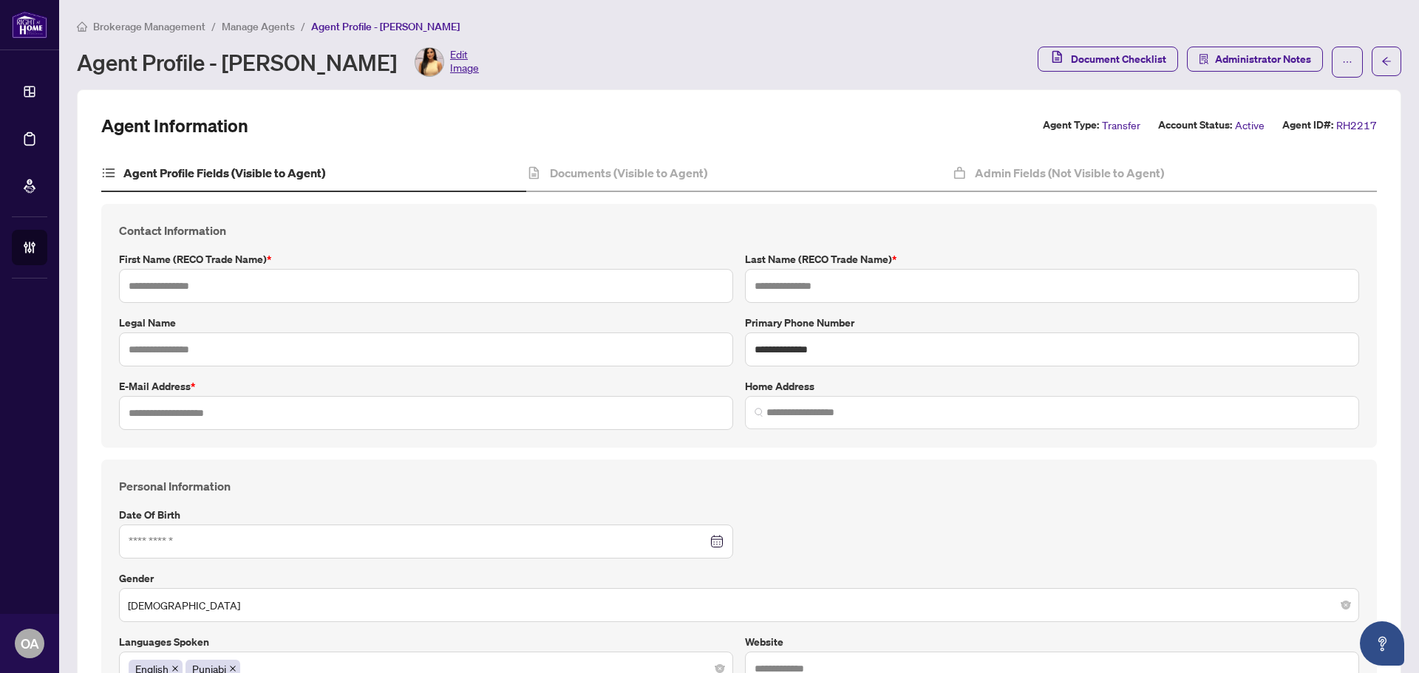
type input "******"
type input "*****"
type input "**********"
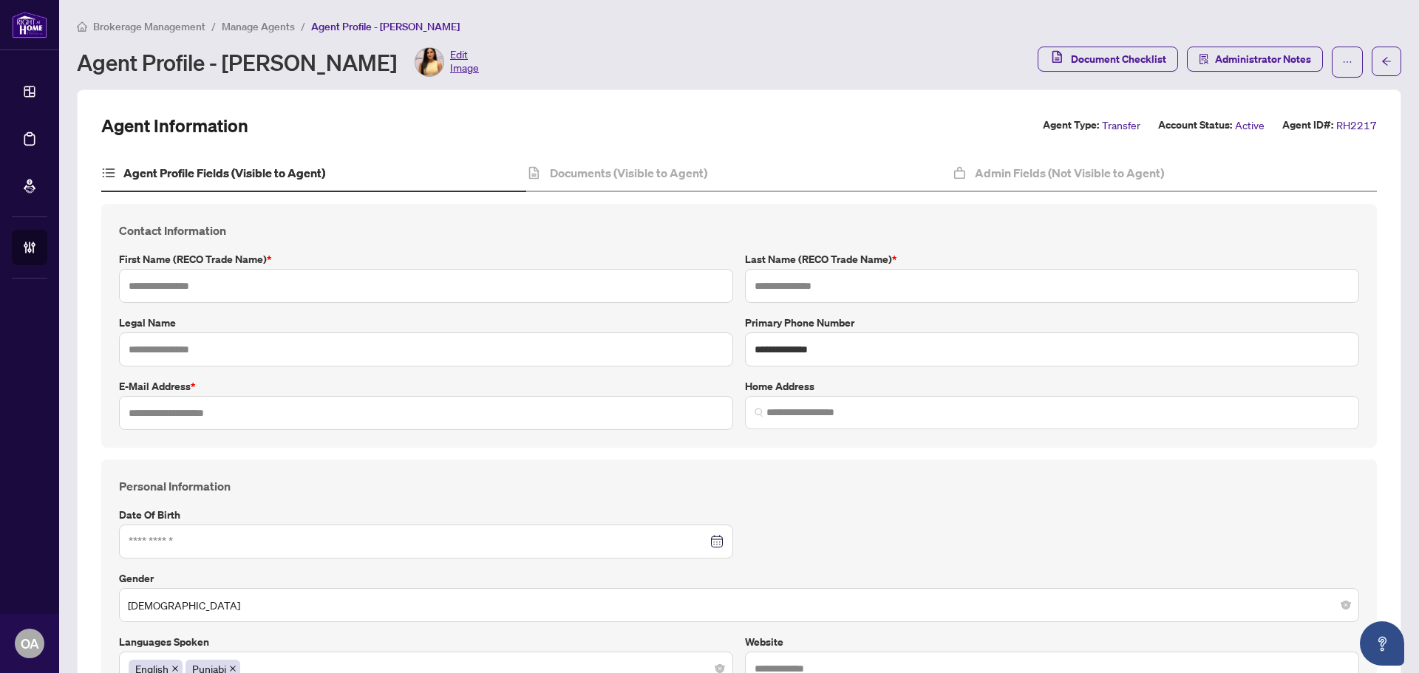
type input "*********"
type input "**********"
type input "******"
type input "*"
type input "***"
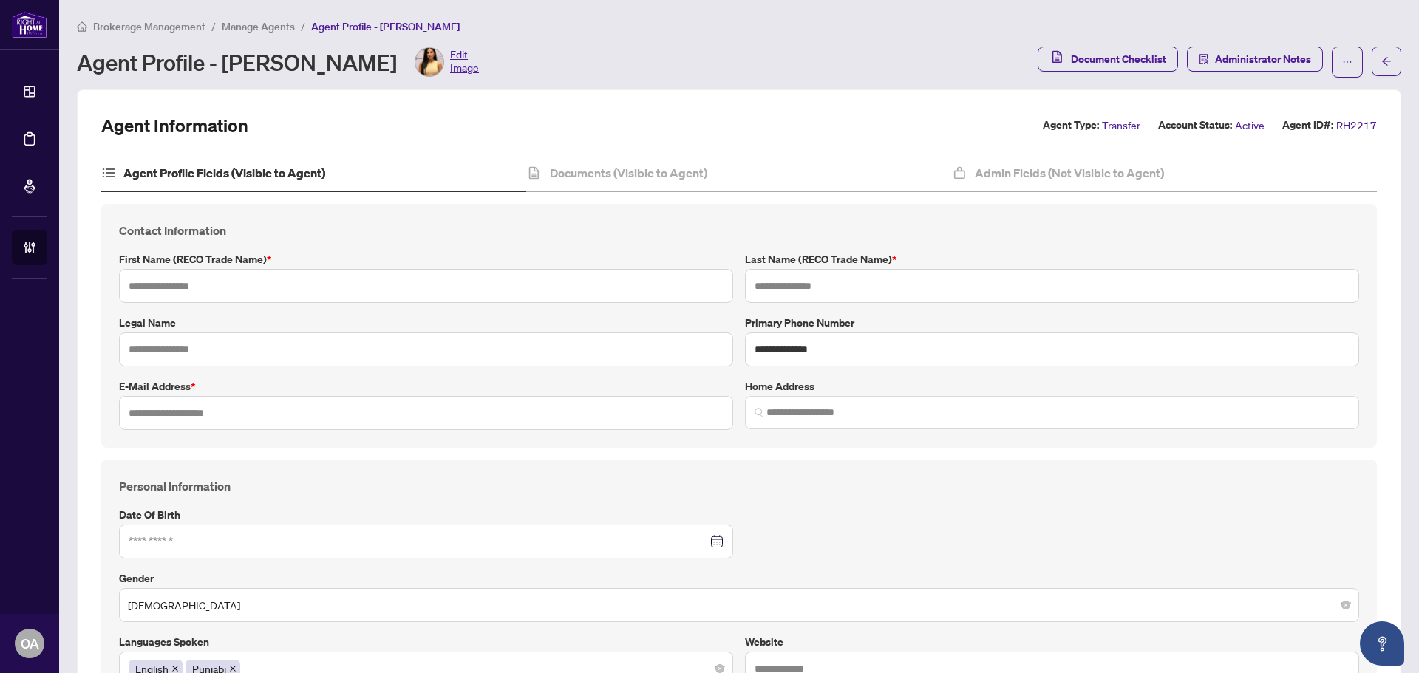
type input "*"
type input "**********"
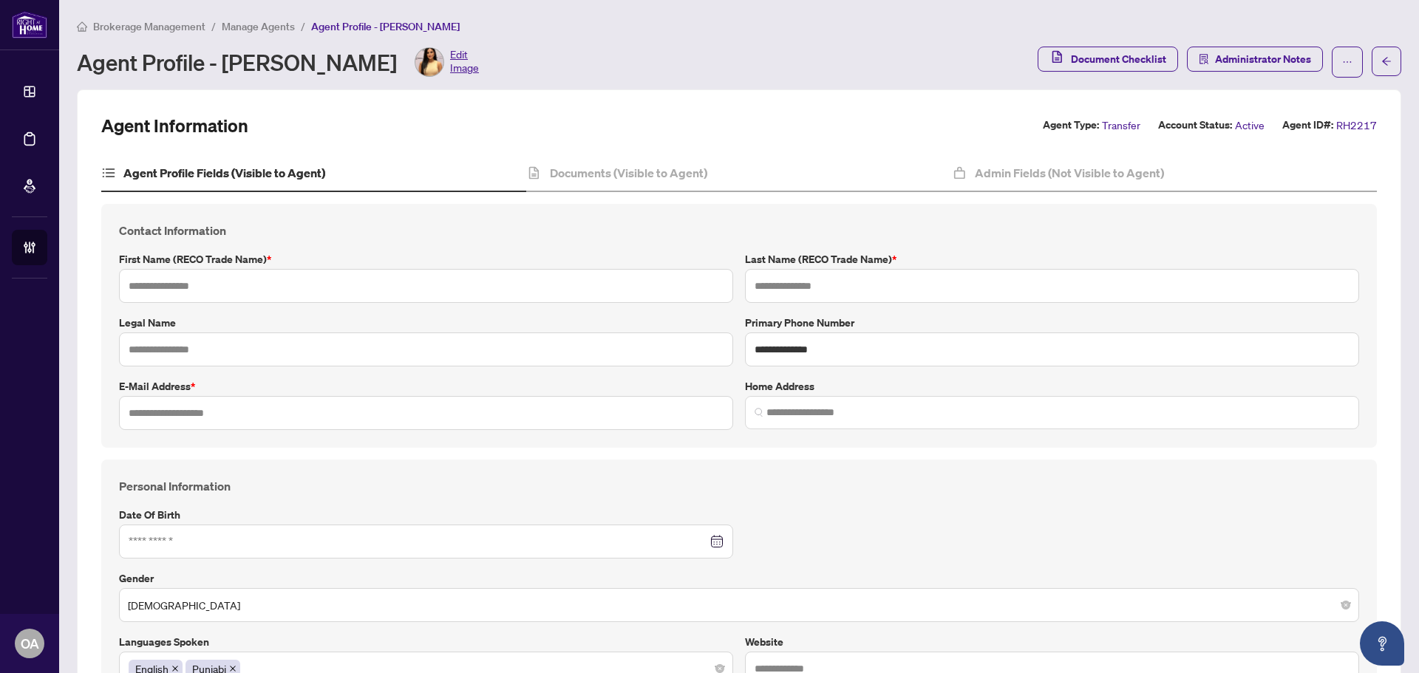
type input "**********"
type input "*******"
type input "**********"
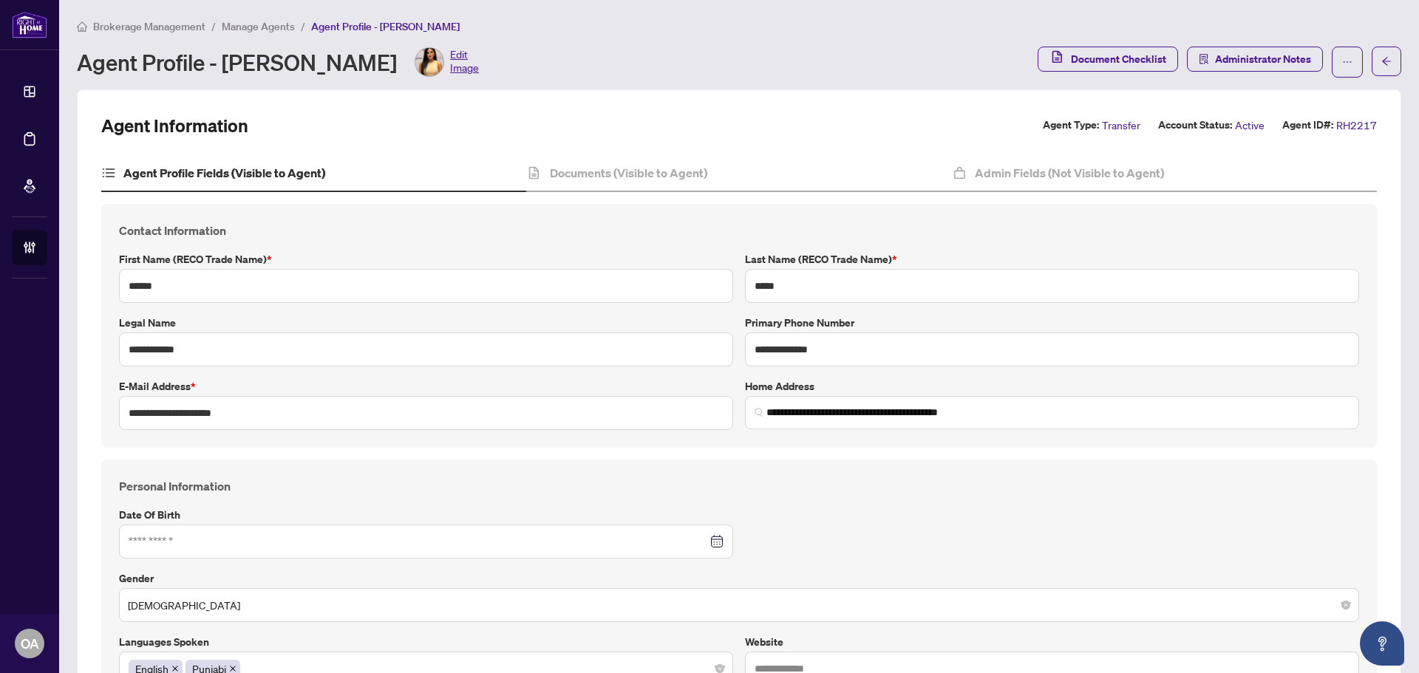
type input "****"
type input "**********"
drag, startPoint x: 842, startPoint y: 349, endPoint x: 686, endPoint y: 350, distance: 155.2
click at [686, 350] on div "**********" at bounding box center [739, 326] width 1252 height 208
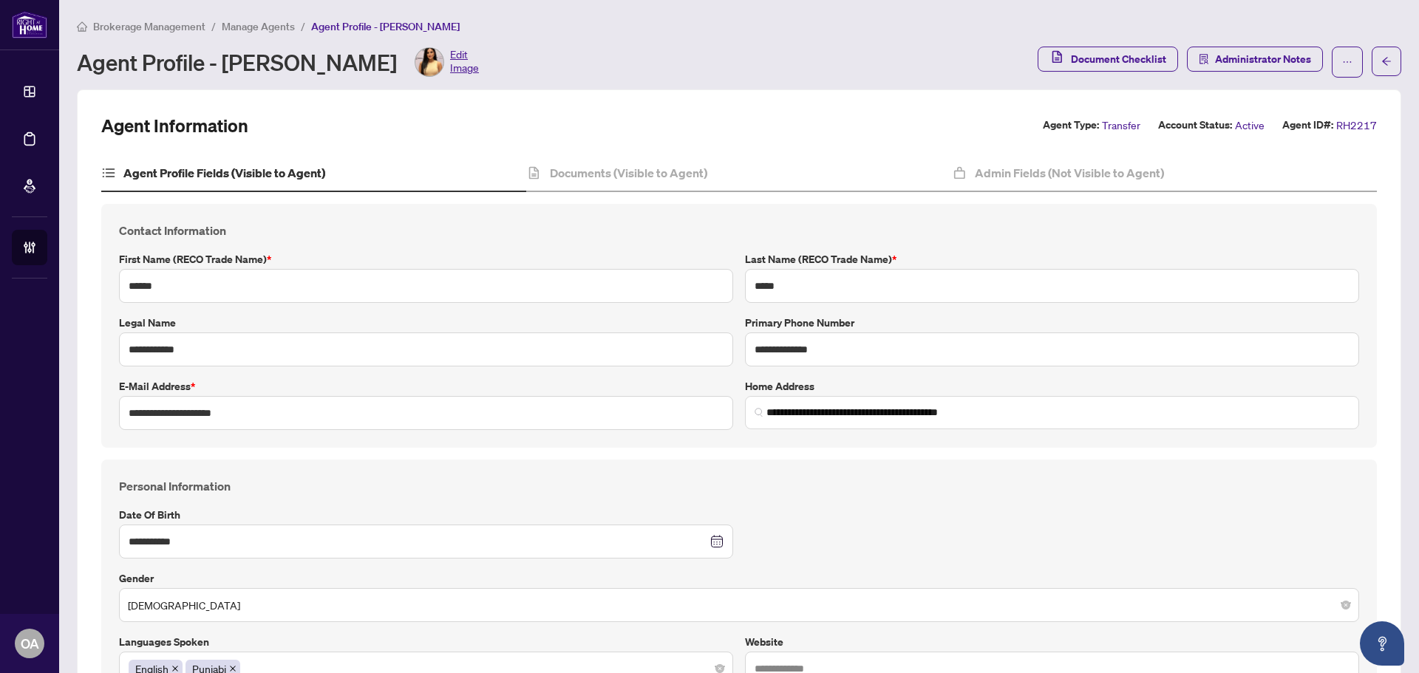
click at [808, 372] on div "**********" at bounding box center [739, 326] width 1252 height 208
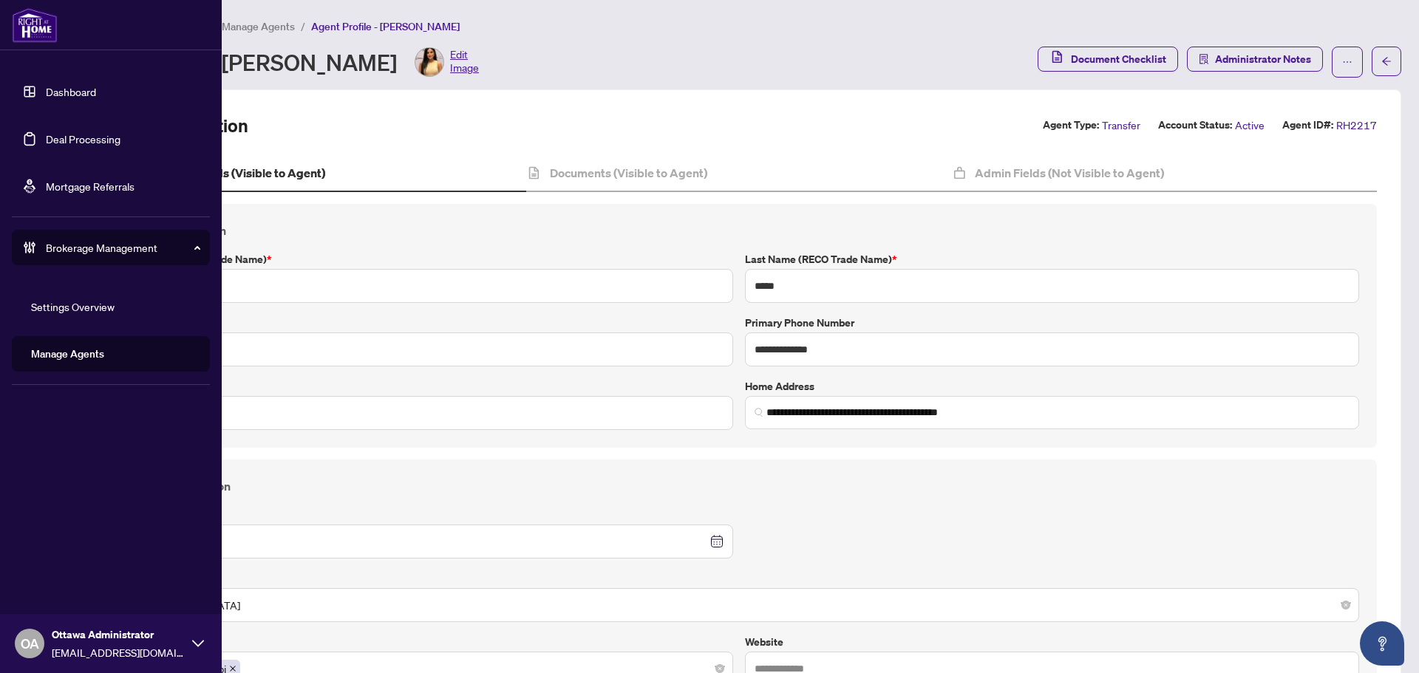
click at [77, 86] on link "Dashboard" at bounding box center [71, 91] width 50 height 13
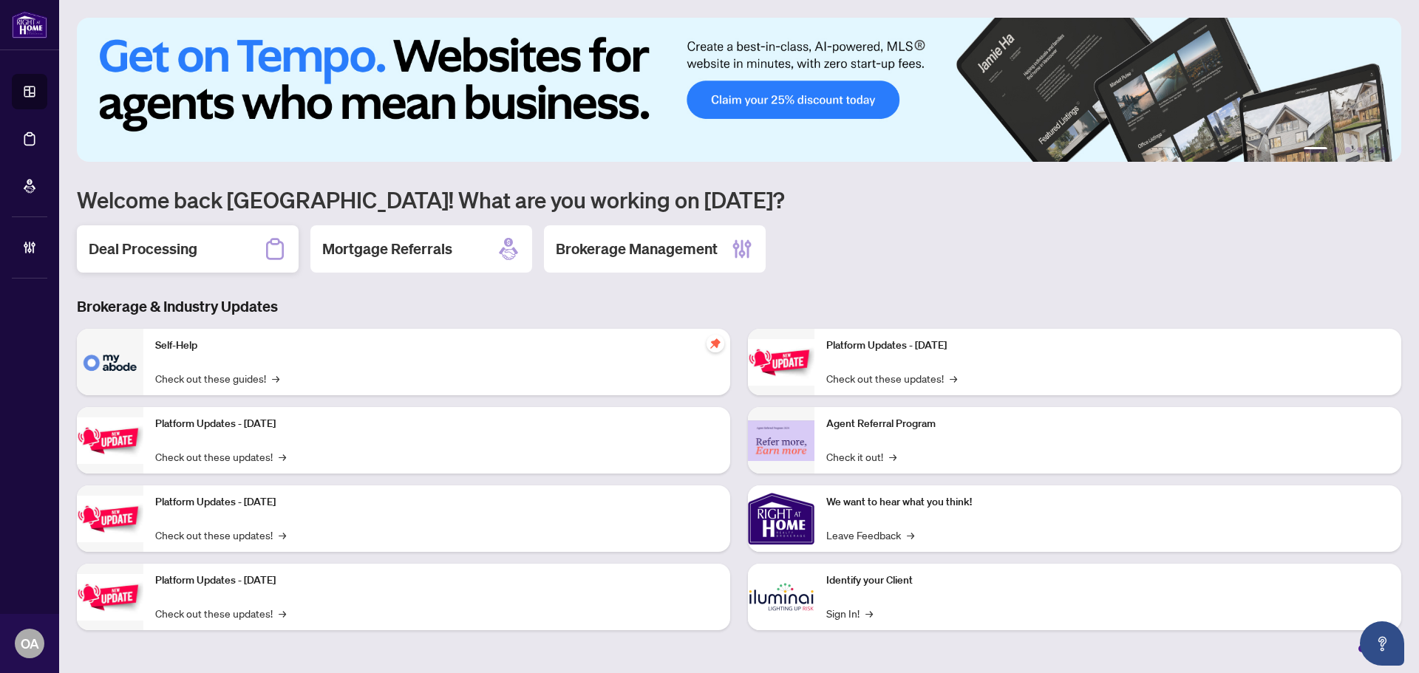
click at [258, 252] on div "Deal Processing" at bounding box center [188, 248] width 222 height 47
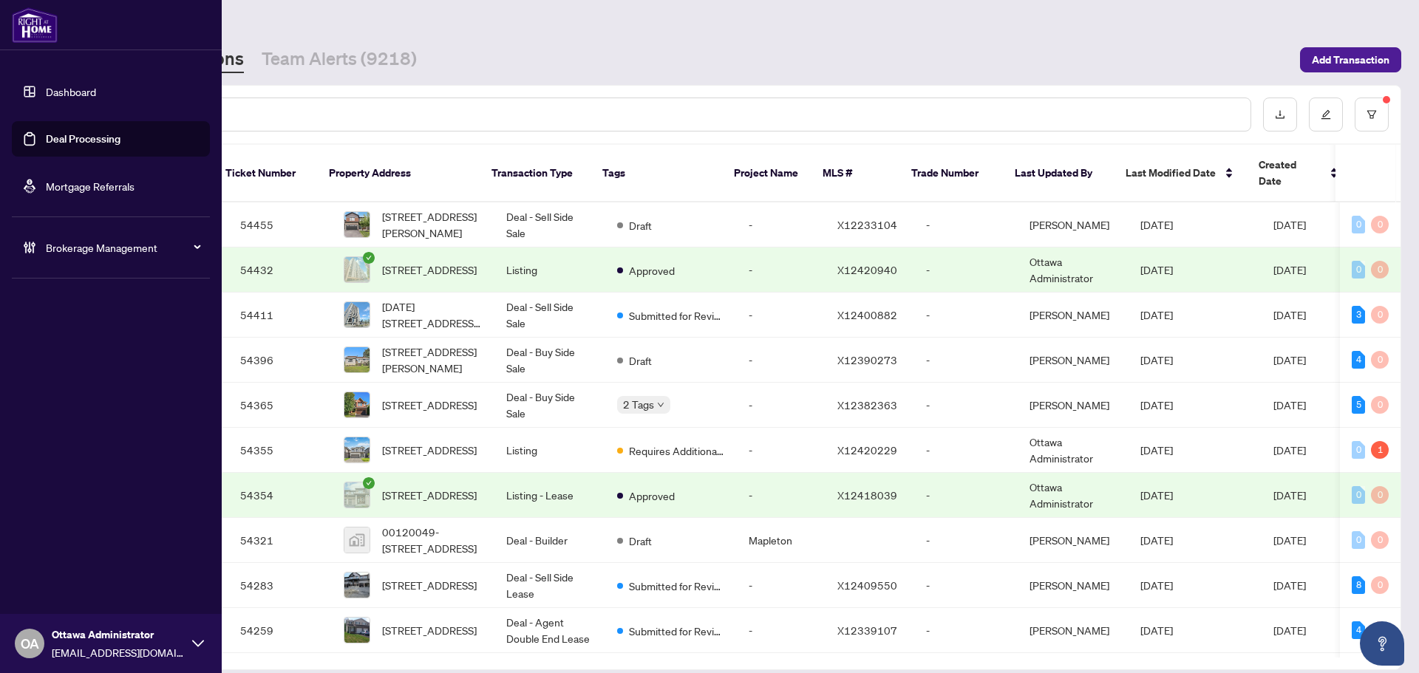
drag, startPoint x: 44, startPoint y: 136, endPoint x: 249, endPoint y: 105, distance: 207.7
click at [46, 135] on link "Deal Processing" at bounding box center [83, 138] width 75 height 13
click at [249, 105] on div at bounding box center [670, 115] width 1162 height 34
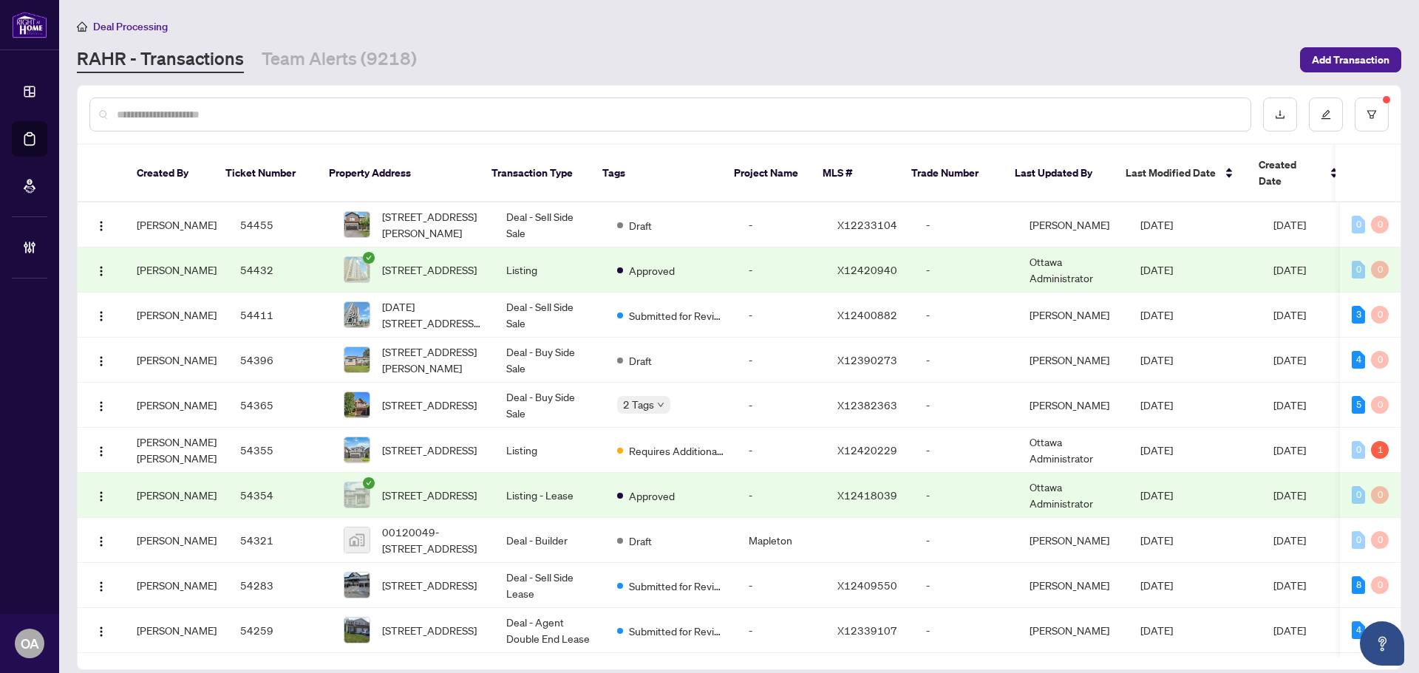
click at [259, 114] on input "text" at bounding box center [678, 114] width 1122 height 16
paste input "*********"
type input "*********"
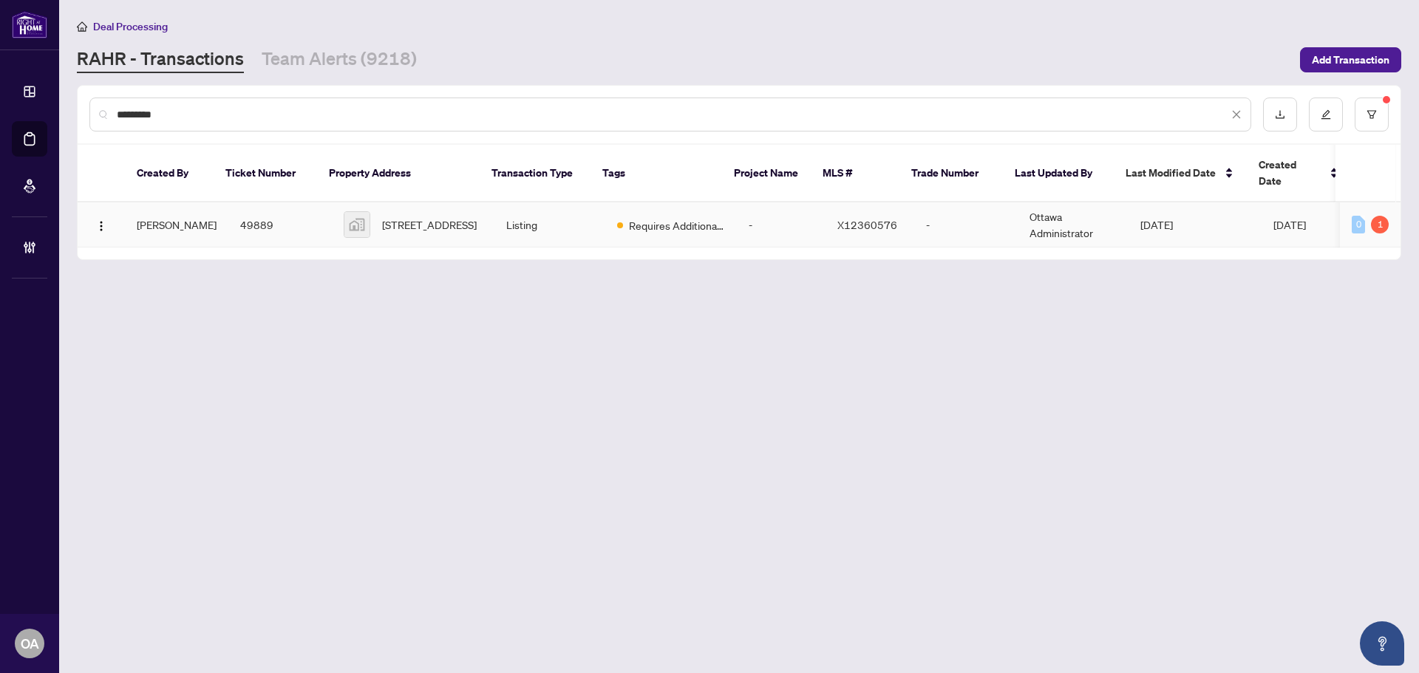
click at [274, 204] on td "49889" at bounding box center [279, 224] width 103 height 45
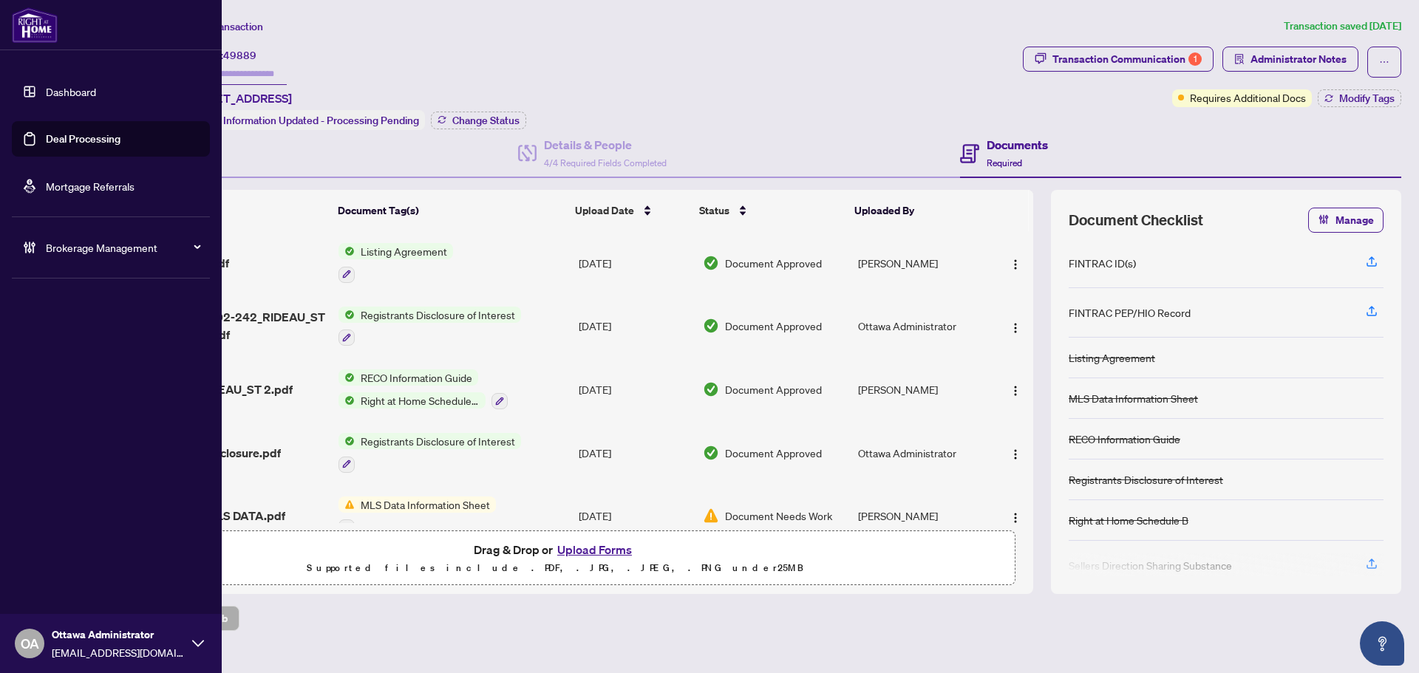
click at [84, 132] on link "Deal Processing" at bounding box center [83, 138] width 75 height 13
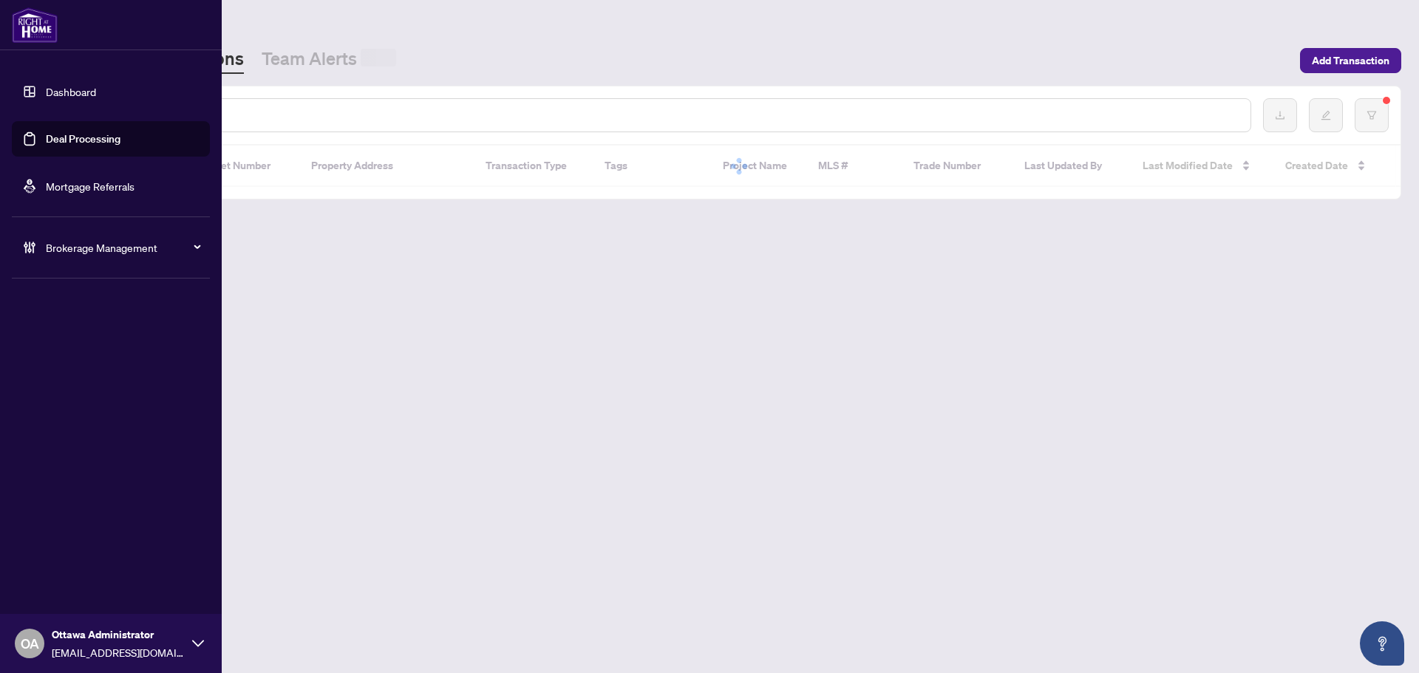
click at [307, 100] on div at bounding box center [670, 115] width 1162 height 34
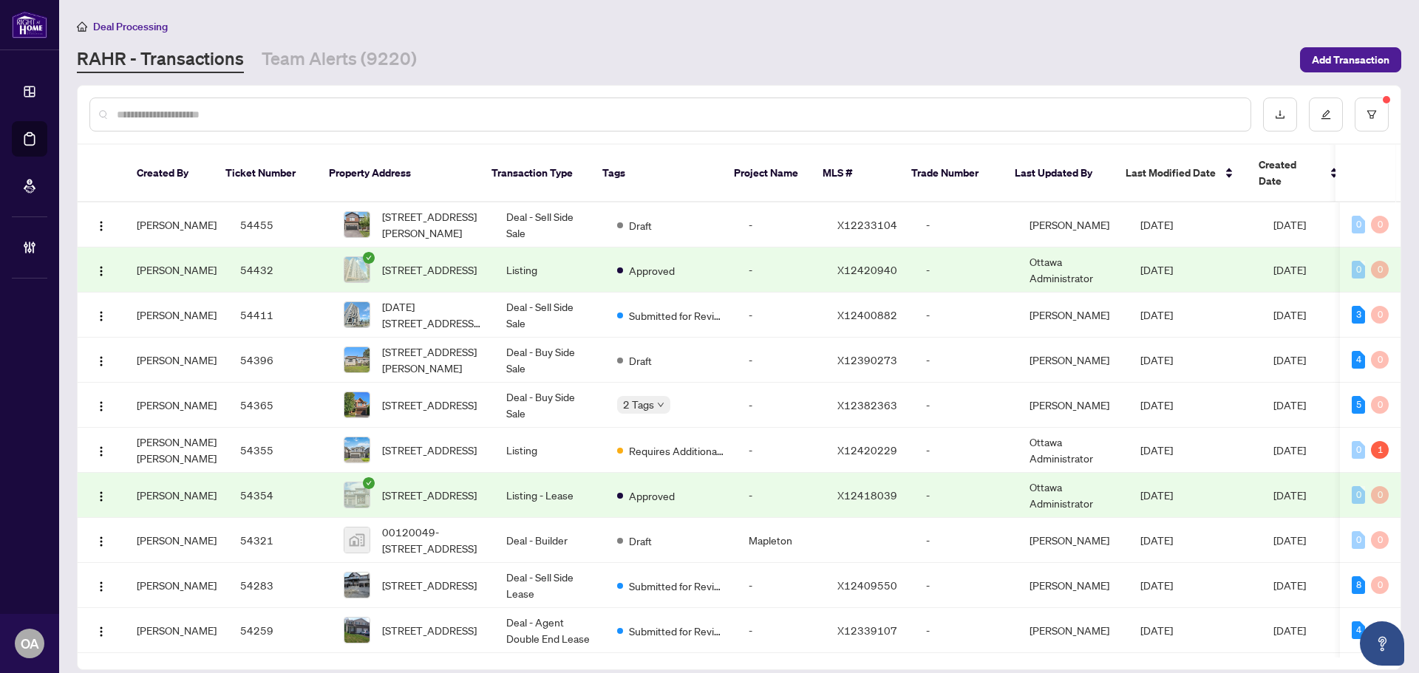
click at [322, 115] on input "text" at bounding box center [678, 114] width 1122 height 16
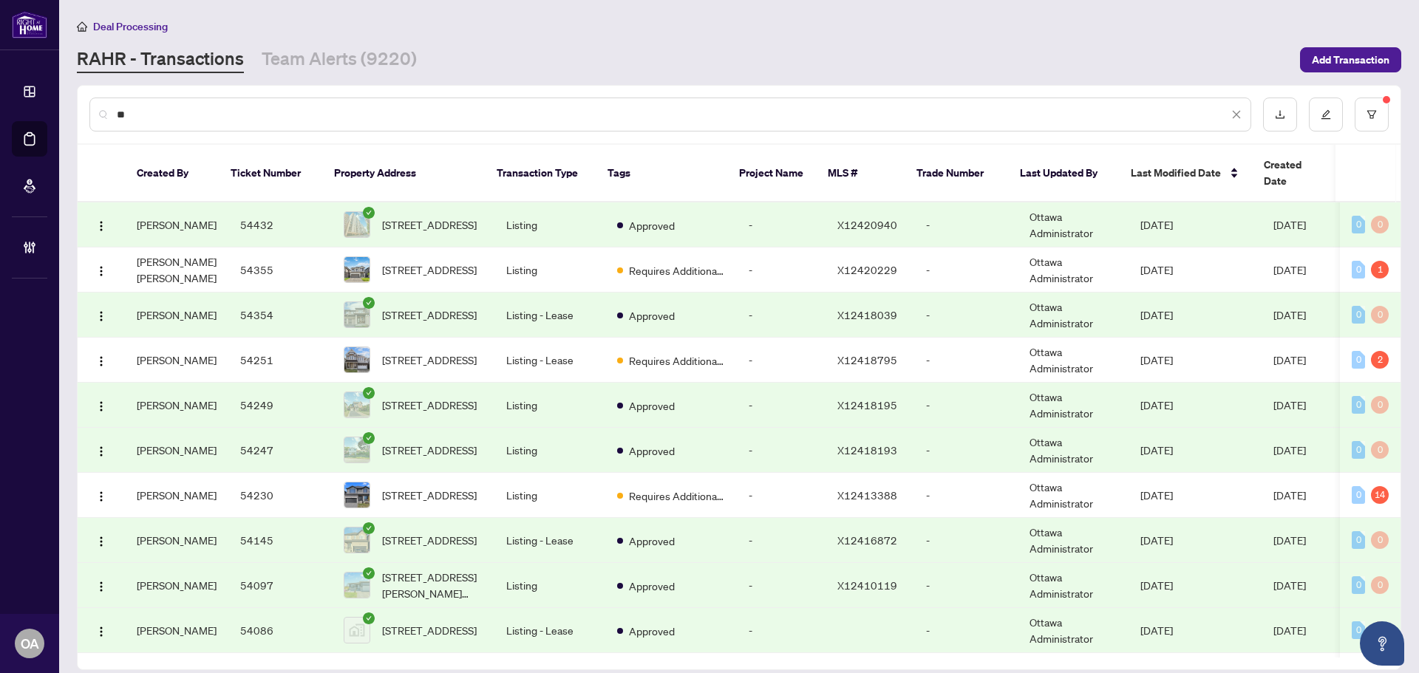
type input "*"
type input "****"
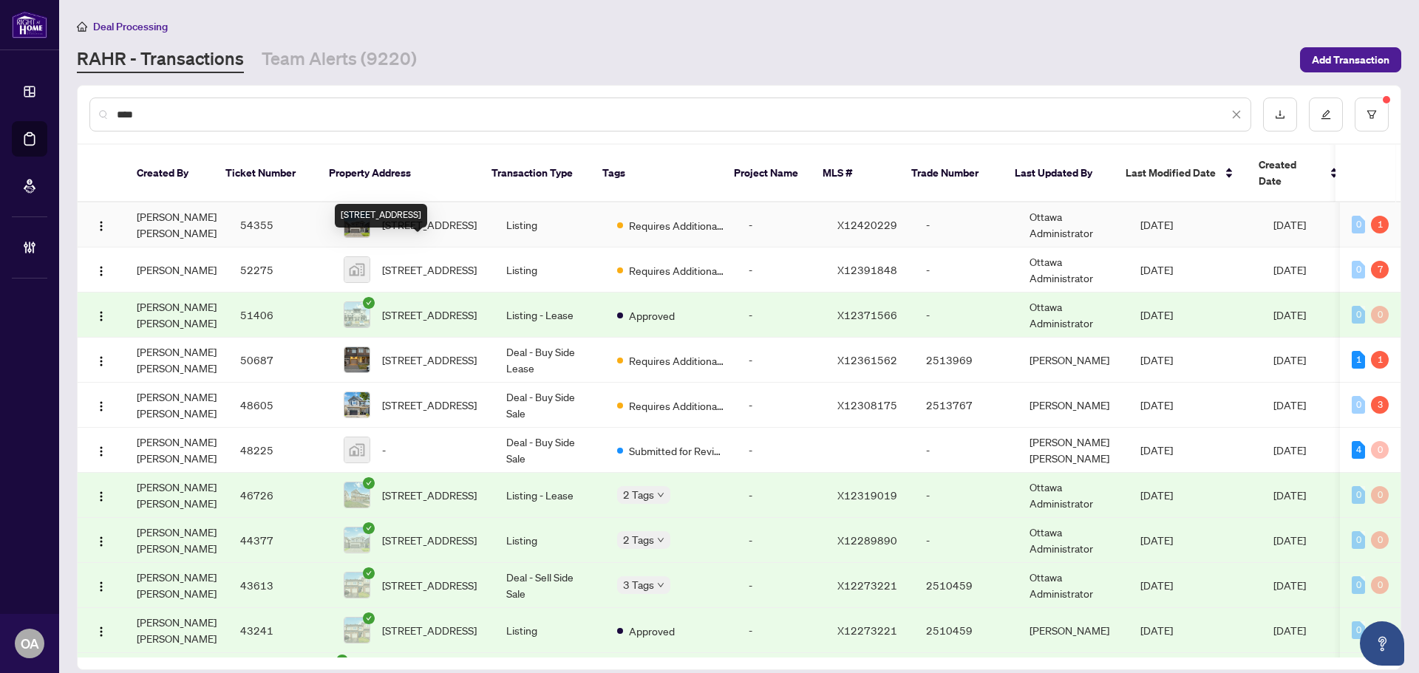
click at [641, 217] on span "Requires Additional Docs" at bounding box center [677, 225] width 96 height 16
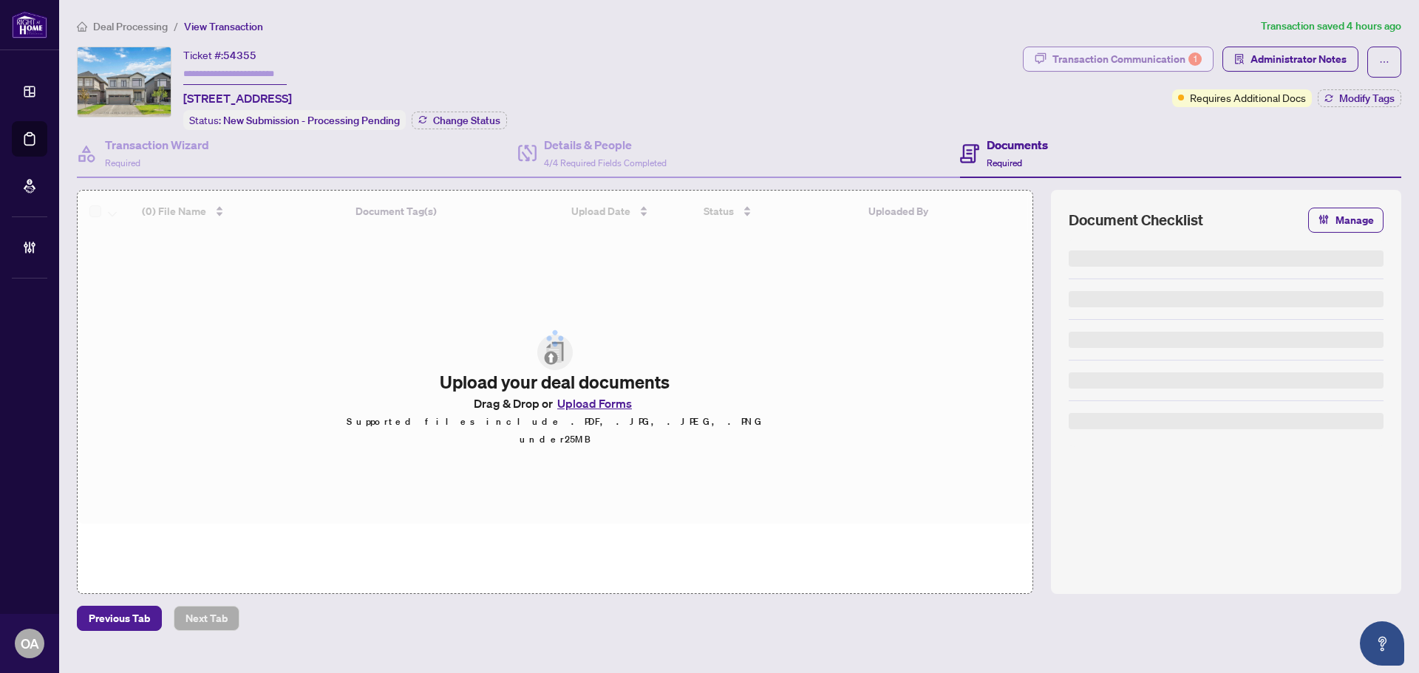
click at [1088, 64] on div "Transaction Communication 1" at bounding box center [1126, 59] width 149 height 24
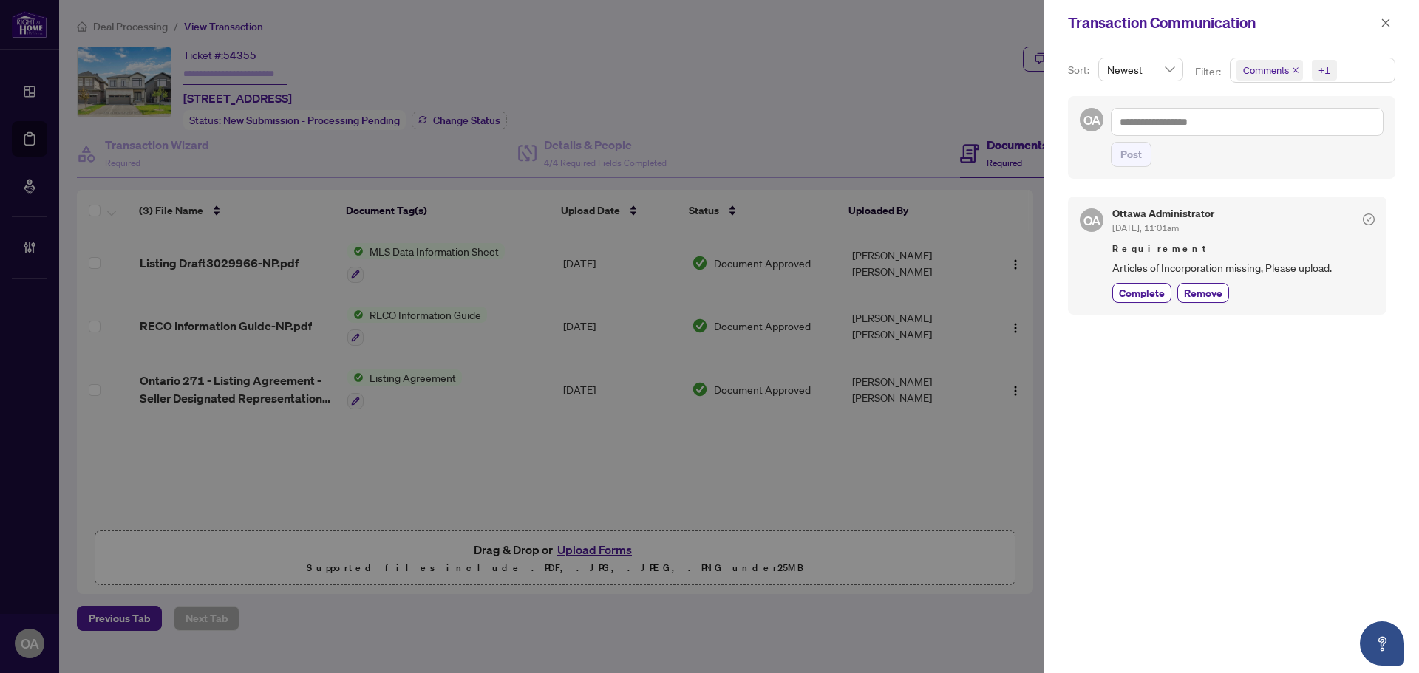
click at [1289, 67] on span "Comments" at bounding box center [1269, 70] width 67 height 21
click at [1292, 67] on icon "close" at bounding box center [1295, 70] width 7 height 7
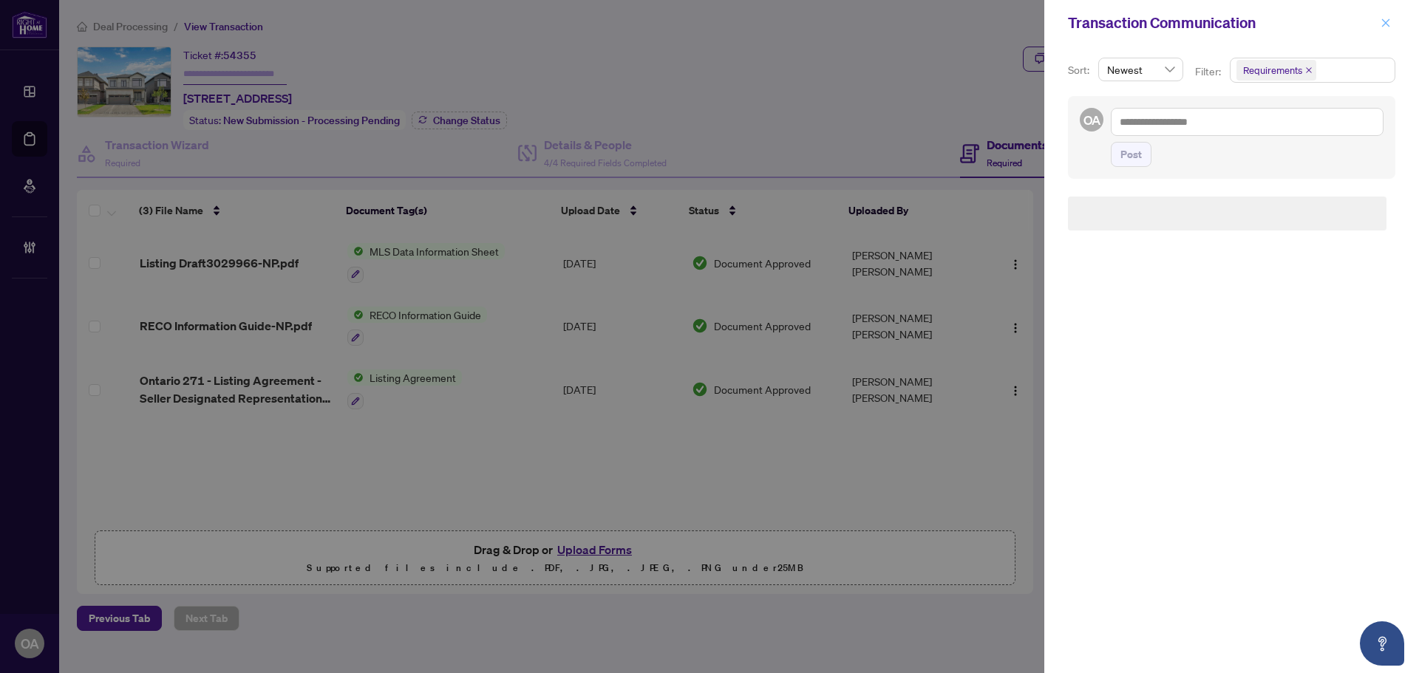
click at [1385, 21] on icon "close" at bounding box center [1385, 23] width 10 height 10
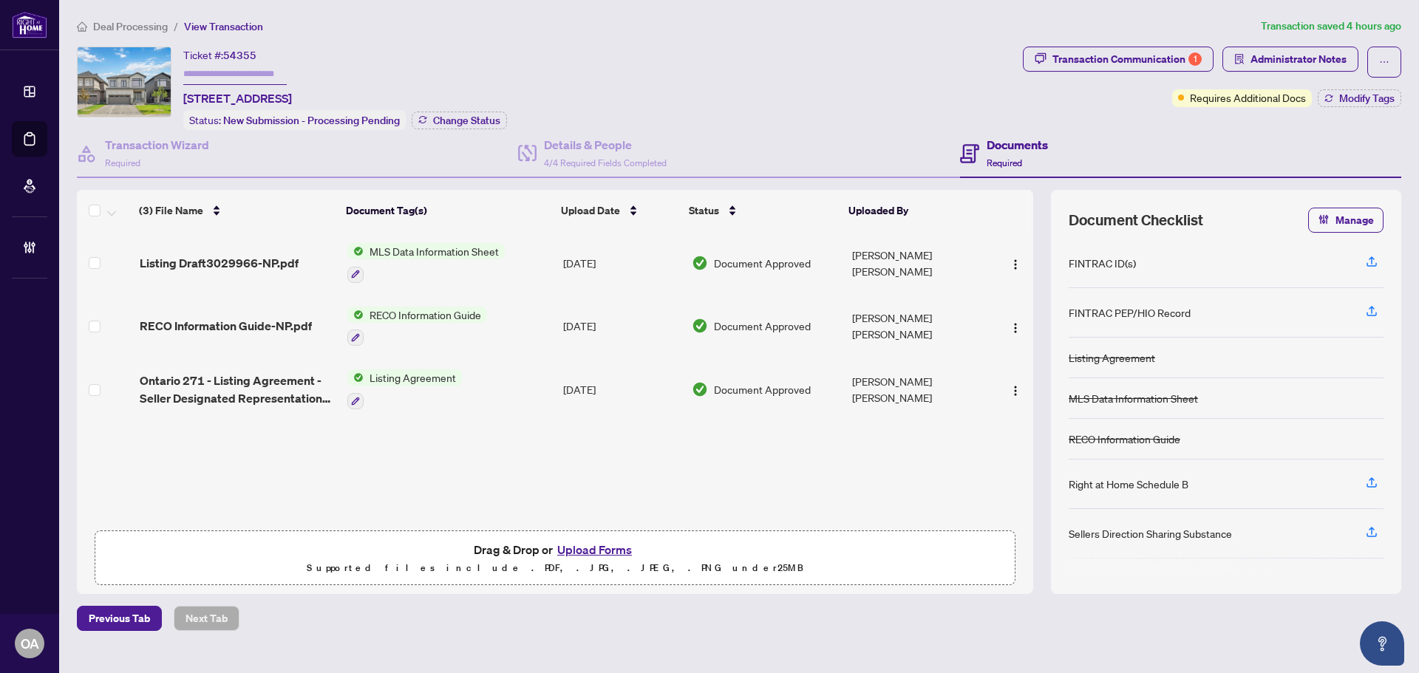
click at [236, 260] on span "Listing Draft3029966-NP.pdf" at bounding box center [219, 263] width 159 height 18
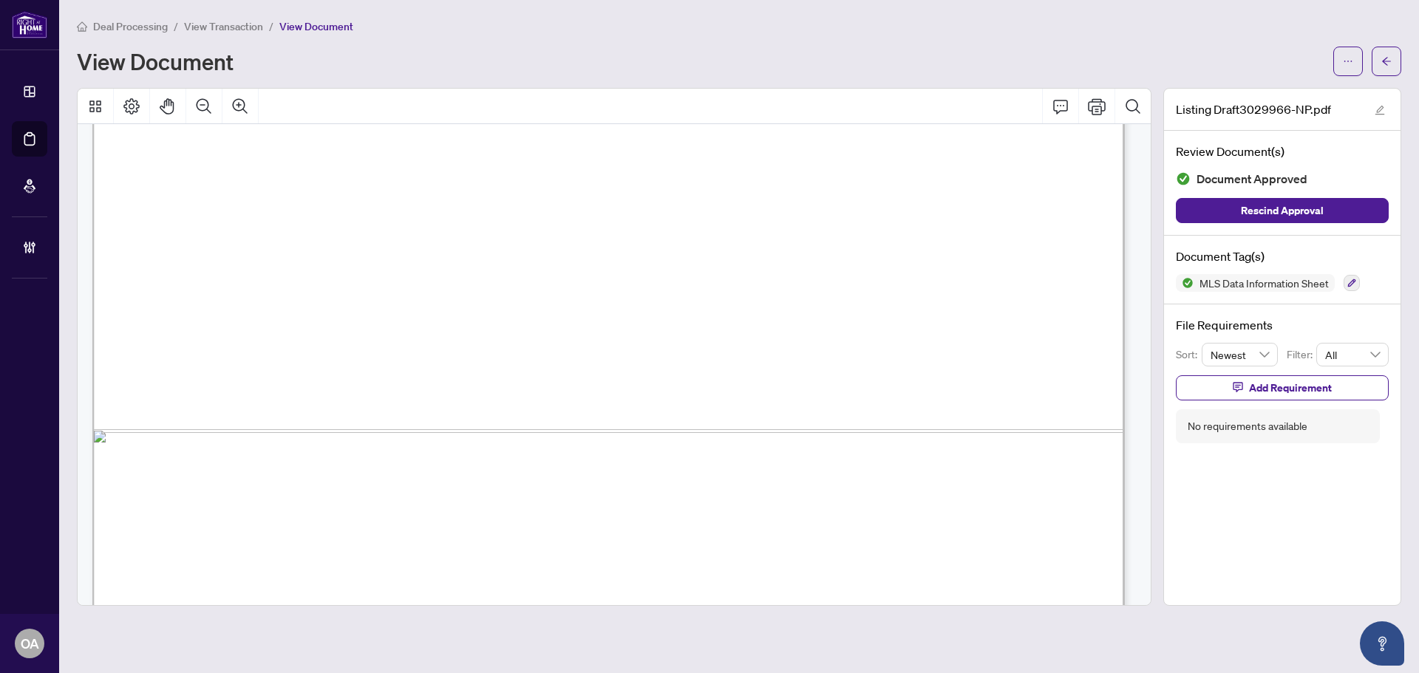
scroll to position [1009, 0]
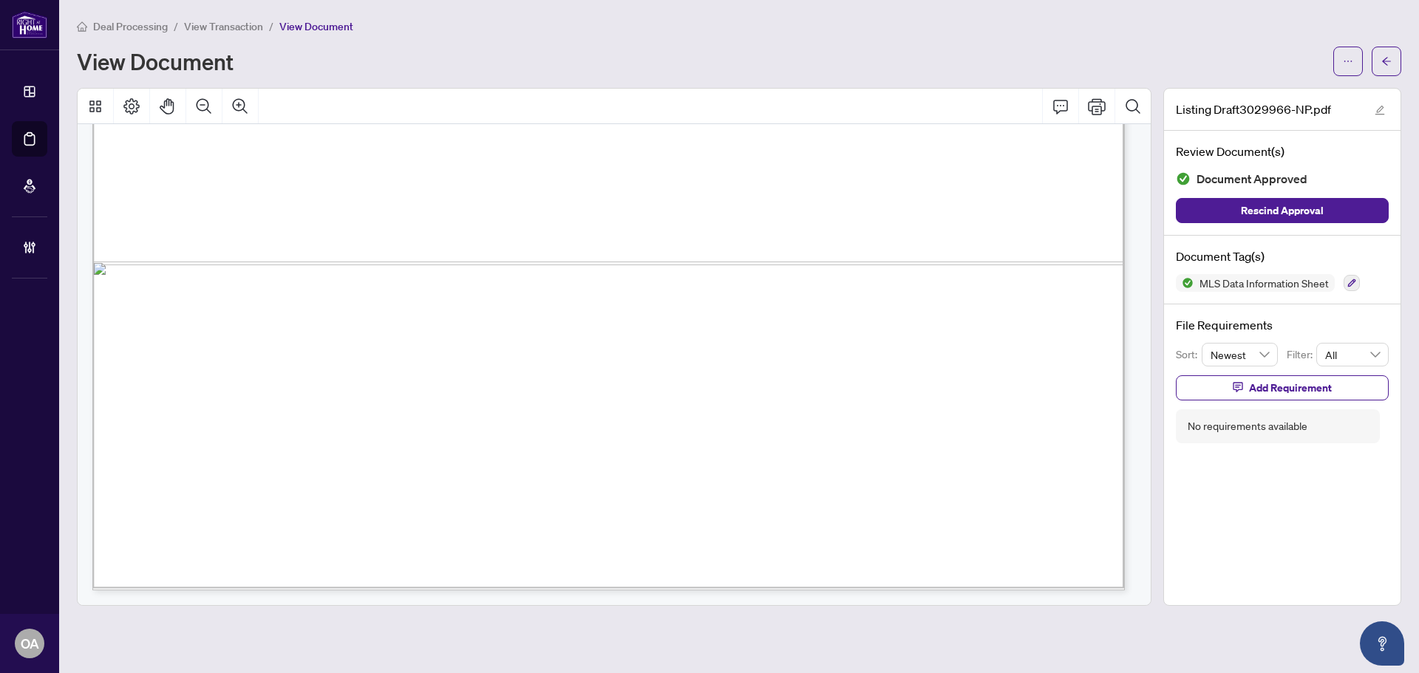
drag, startPoint x: 586, startPoint y: 361, endPoint x: 798, endPoint y: 362, distance: 212.1
click at [570, 363] on span "Signature" at bounding box center [547, 370] width 46 height 14
drag, startPoint x: 642, startPoint y: 366, endPoint x: 595, endPoint y: 366, distance: 47.3
click at [570, 366] on span "Signature" at bounding box center [547, 370] width 46 height 14
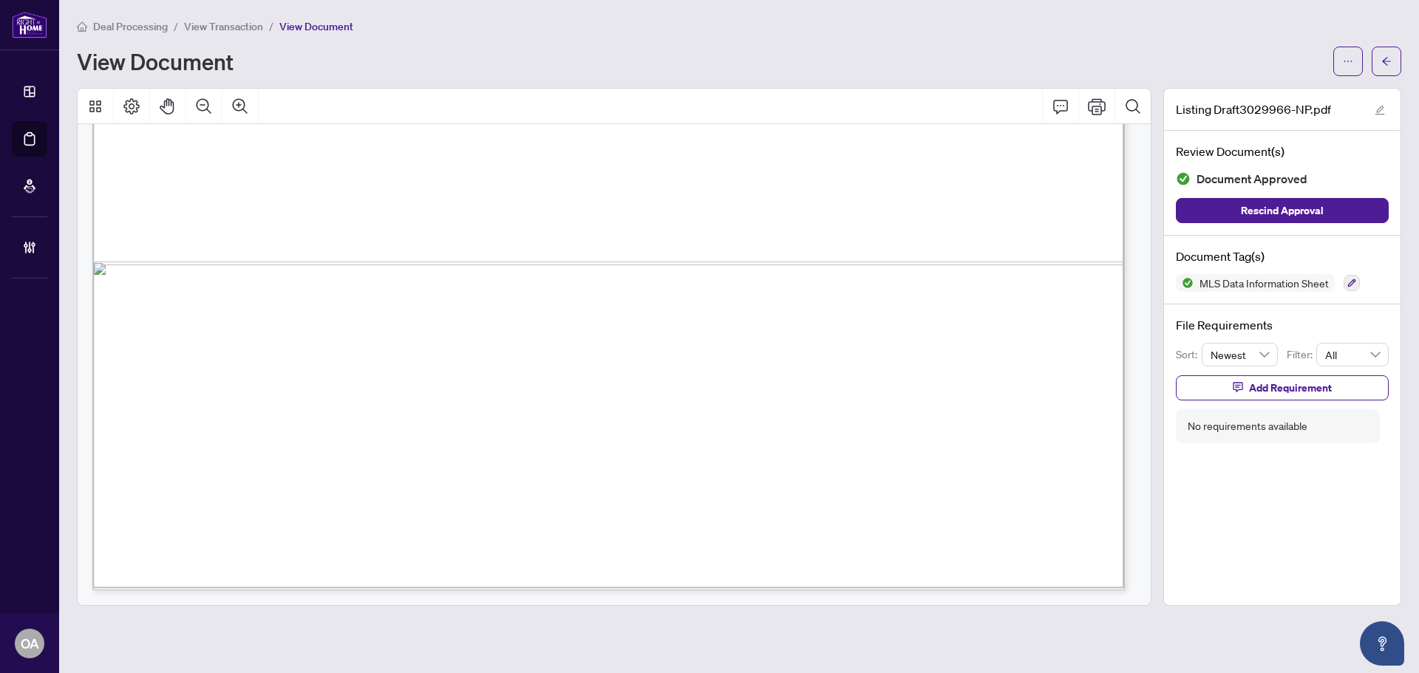
click at [570, 365] on span "Signature" at bounding box center [547, 370] width 46 height 14
drag, startPoint x: 718, startPoint y: 360, endPoint x: 613, endPoint y: 361, distance: 104.9
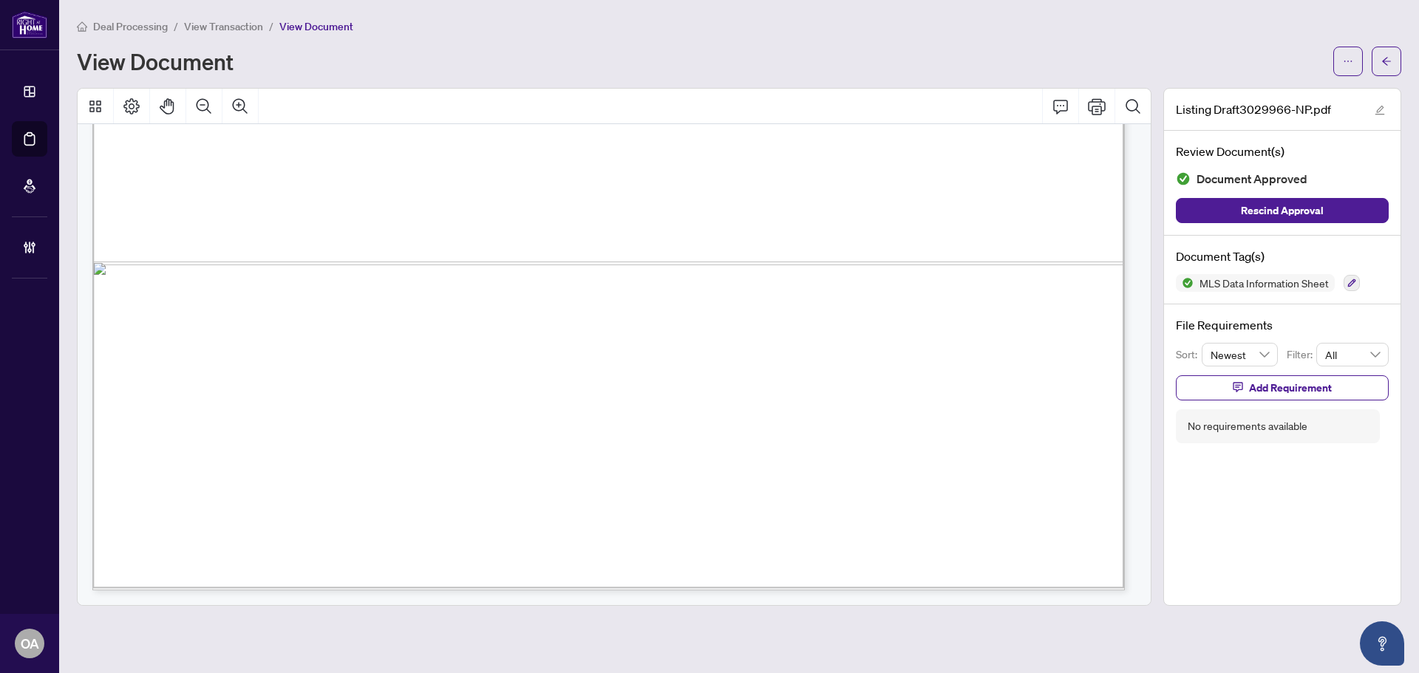
click at [570, 363] on span "Signature" at bounding box center [547, 370] width 46 height 14
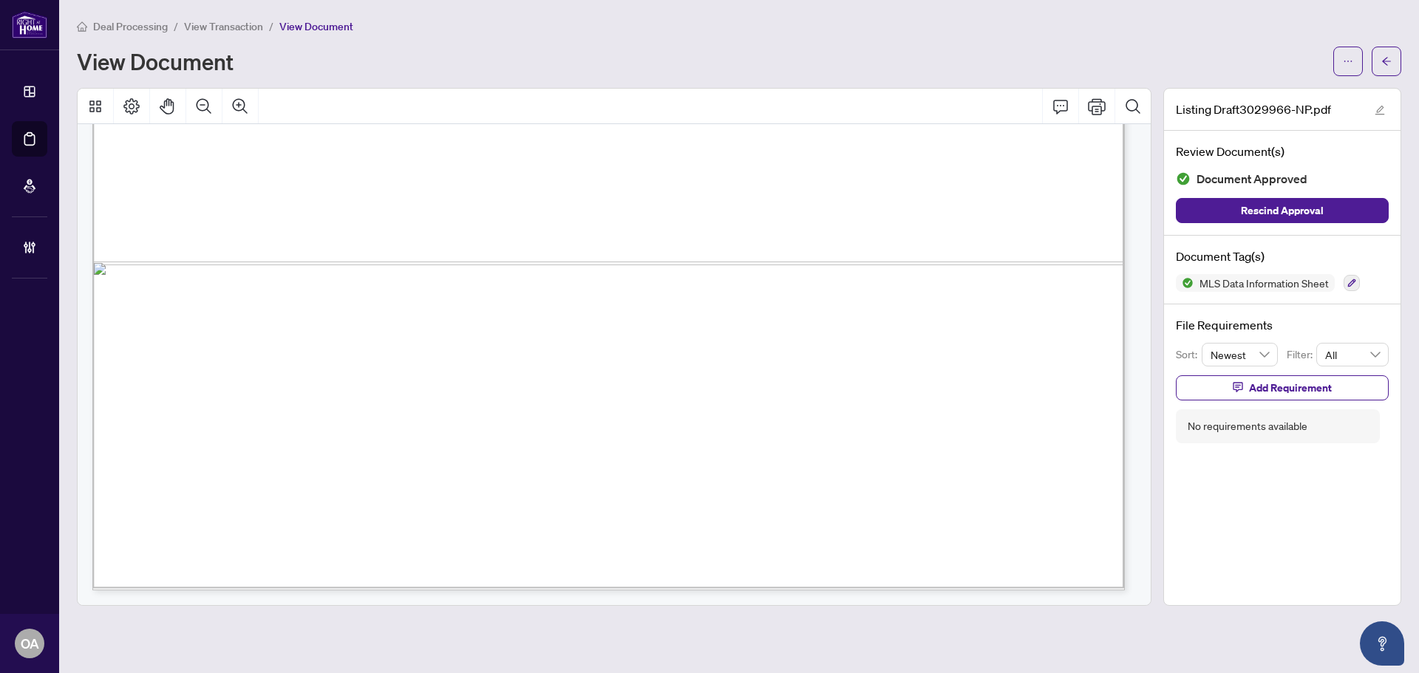
click at [570, 366] on span "Signature" at bounding box center [547, 370] width 46 height 14
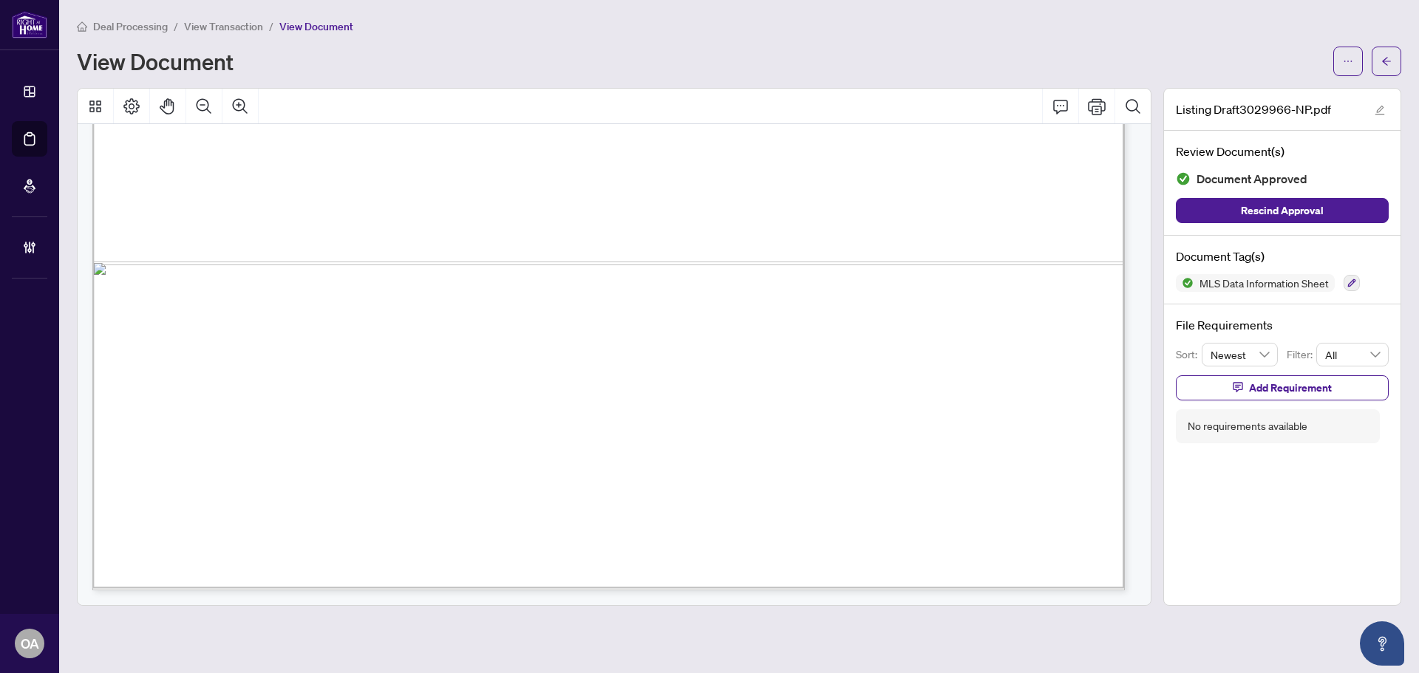
click at [570, 366] on span "Signature" at bounding box center [547, 370] width 46 height 14
click at [1394, 56] on button "button" at bounding box center [1386, 62] width 30 height 30
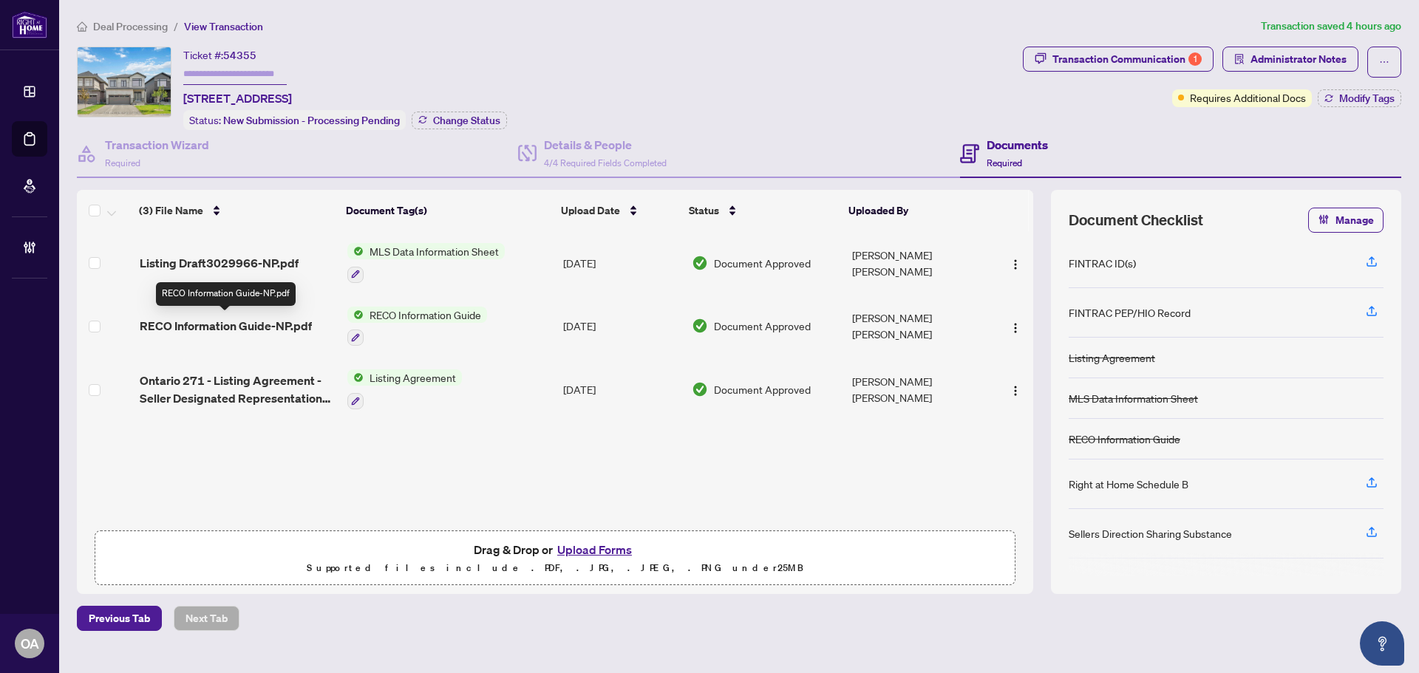
click at [285, 324] on span "RECO Information Guide-NP.pdf" at bounding box center [226, 326] width 172 height 18
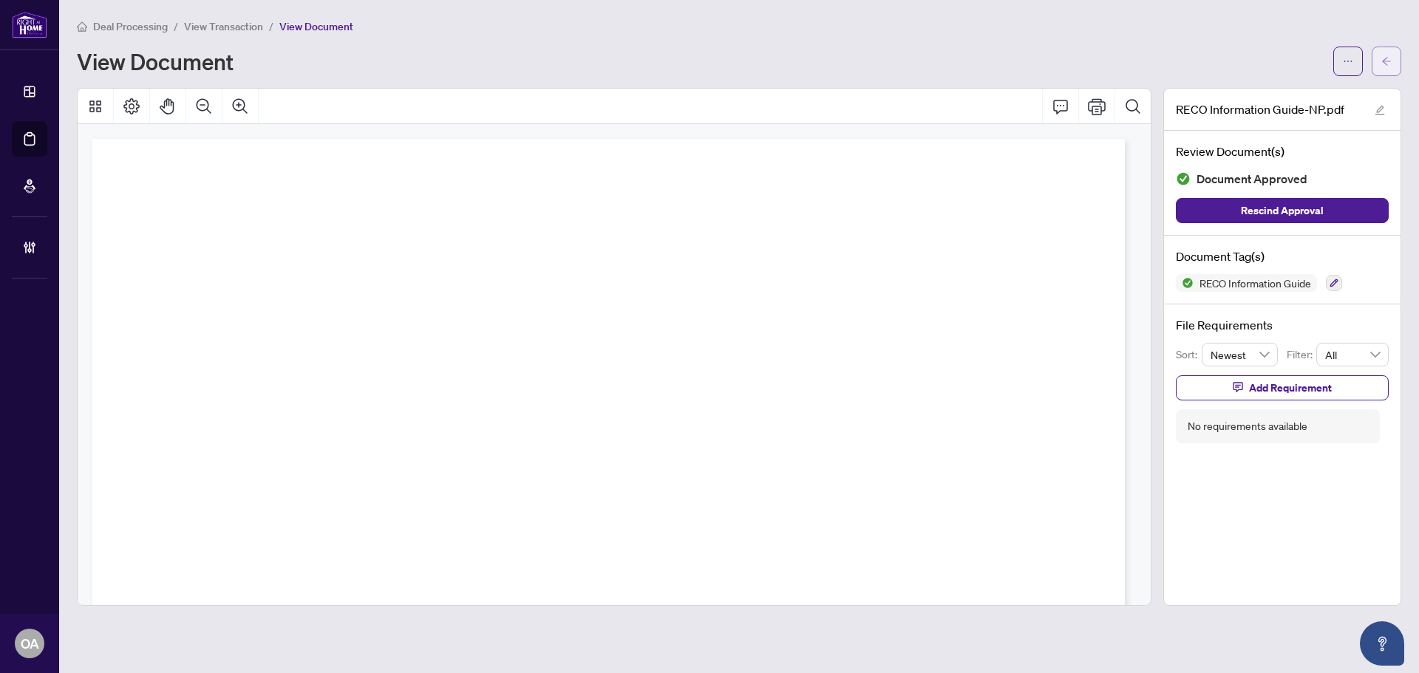
click at [1396, 67] on button "button" at bounding box center [1386, 62] width 30 height 30
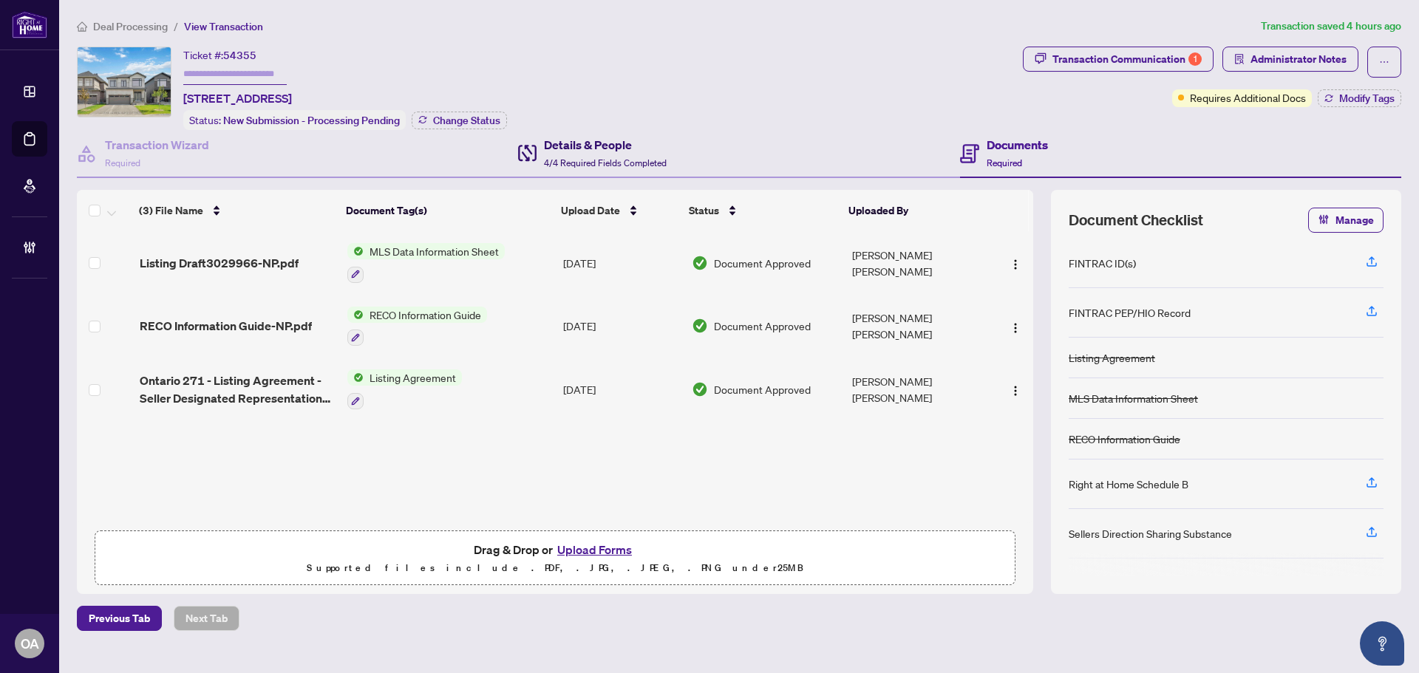
click at [570, 149] on h4 "Details & People" at bounding box center [605, 145] width 123 height 18
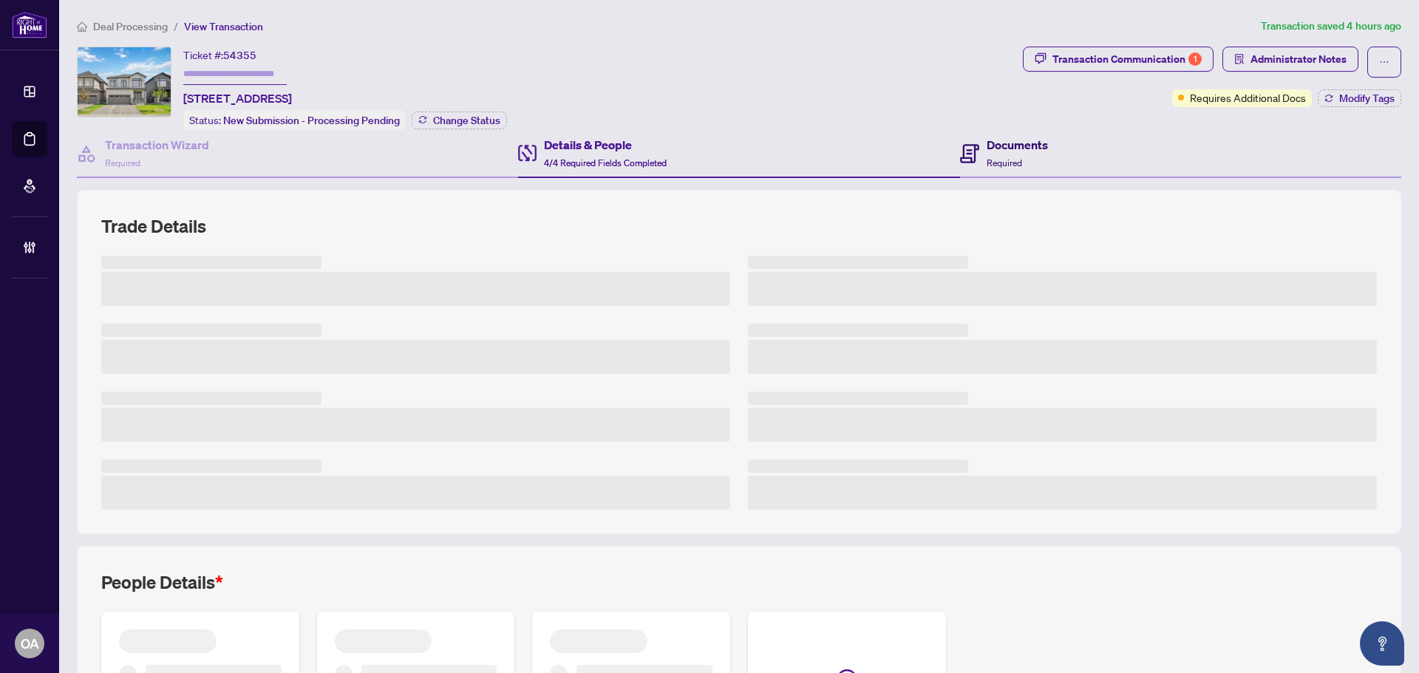
click at [1003, 154] on div "Documents Required" at bounding box center [1016, 153] width 61 height 35
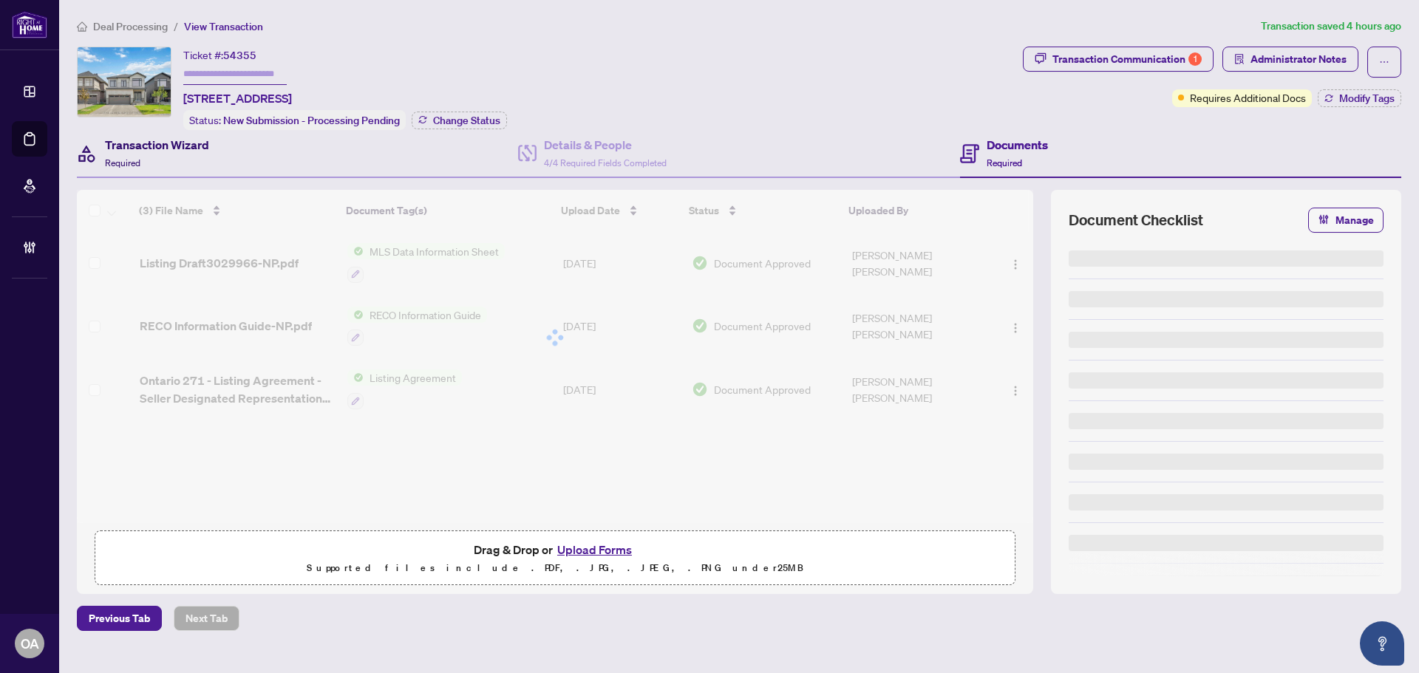
click at [176, 167] on div "Transaction Wizard Required" at bounding box center [157, 153] width 104 height 35
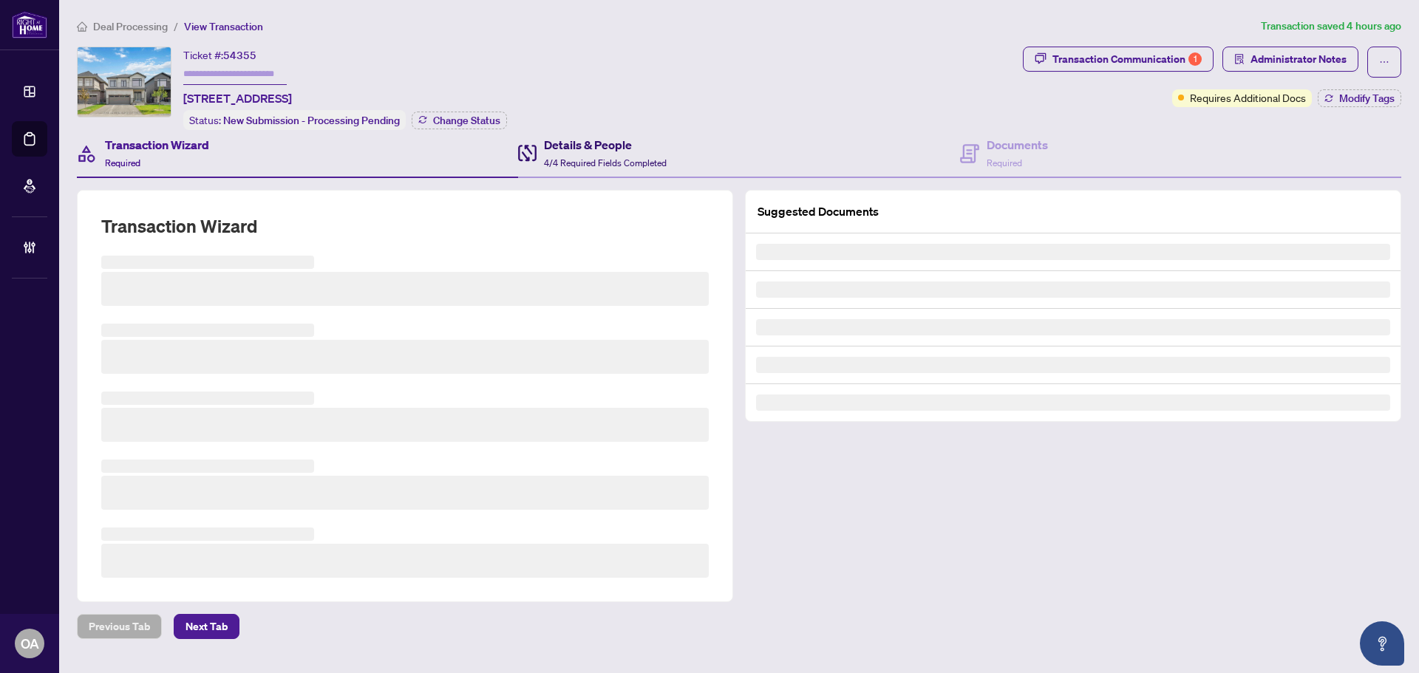
click at [553, 166] on div "Details & People 4/4 Required Fields Completed" at bounding box center [605, 153] width 123 height 35
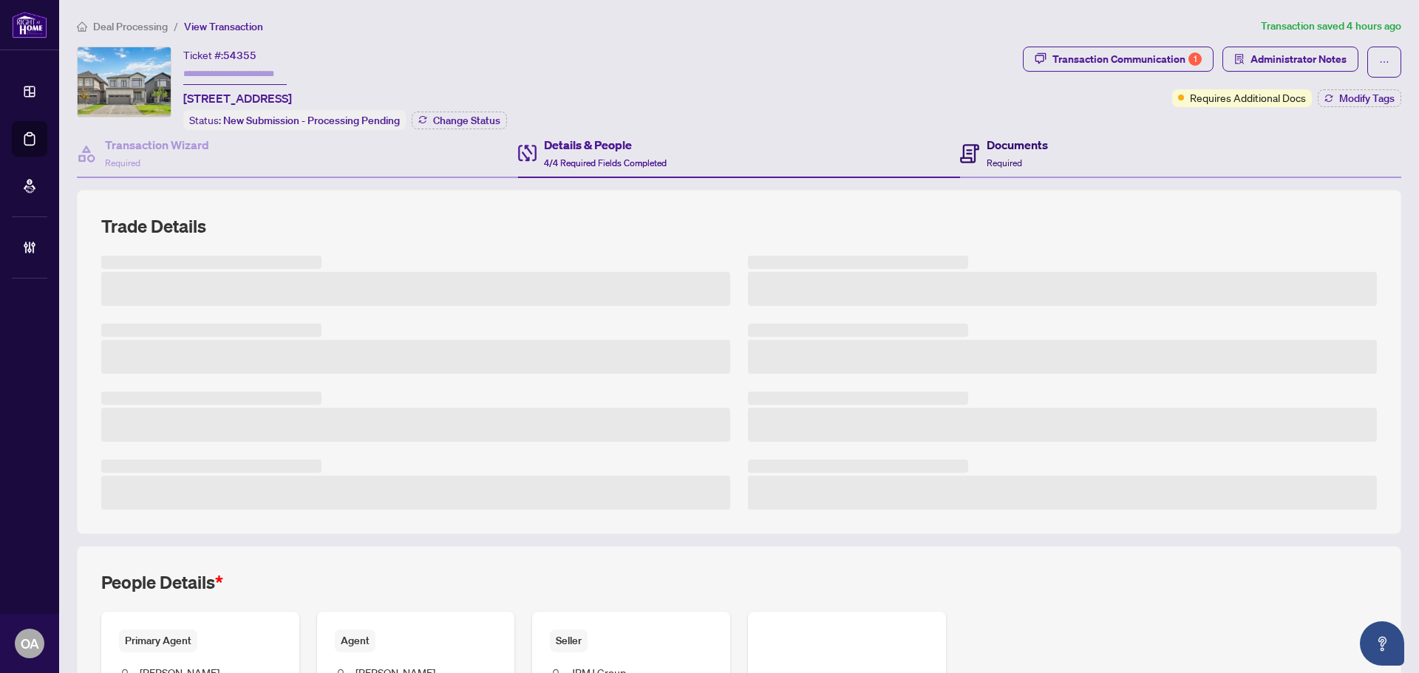
click at [1027, 140] on h4 "Documents" at bounding box center [1016, 145] width 61 height 18
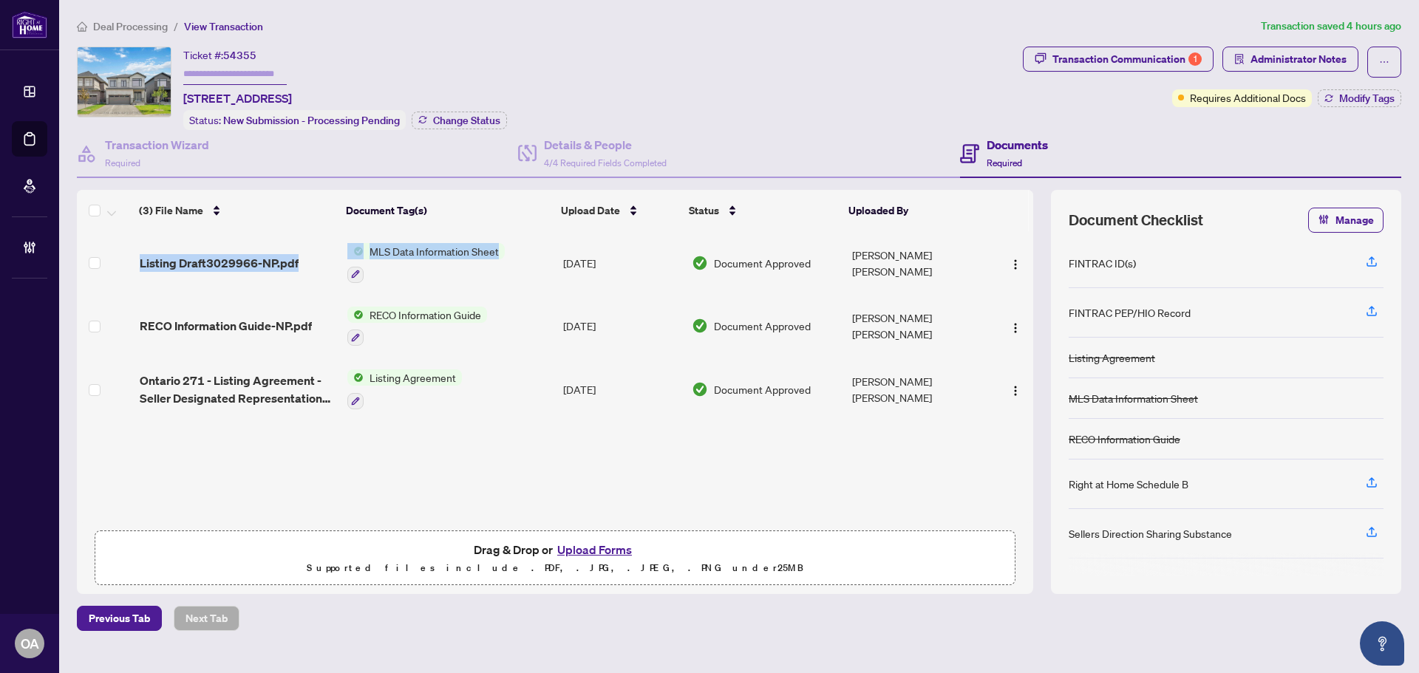
drag, startPoint x: 642, startPoint y: 475, endPoint x: 539, endPoint y: 233, distance: 263.5
click at [545, 257] on div "Listing Draft3029966-NP.pdf MLS Data Information Sheet [DATE] Document Approved…" at bounding box center [555, 377] width 956 height 292
click at [692, 78] on div "Ticket #: 54355 [STREET_ADDRESS] Status: New Submission - Processing Pending Ch…" at bounding box center [547, 88] width 940 height 83
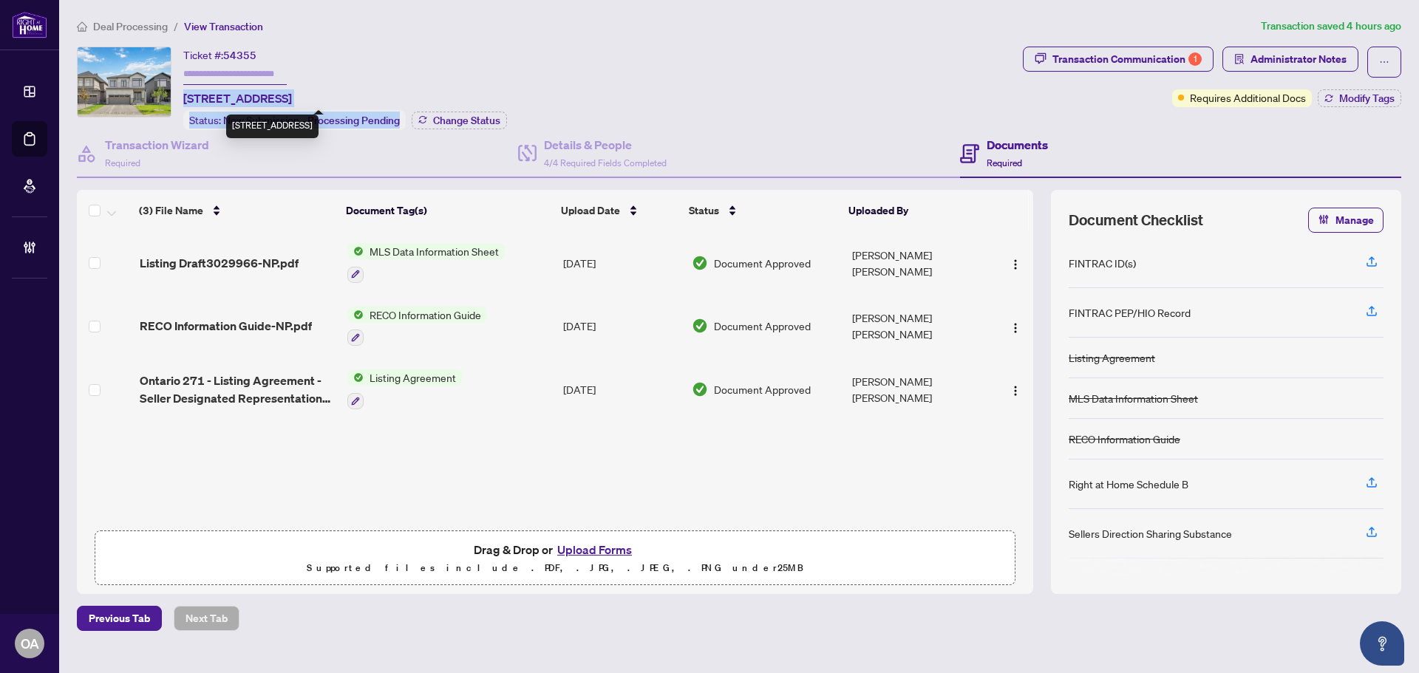
drag, startPoint x: 183, startPoint y: 103, endPoint x: 492, endPoint y: 103, distance: 308.9
click at [482, 103] on div "Ticket #: 54355 [STREET_ADDRESS] Status: New Submission - Processing Pending Ch…" at bounding box center [345, 88] width 324 height 83
click at [493, 103] on div "Ticket #: 54355 [STREET_ADDRESS] Status: New Submission - Processing Pending Ch…" at bounding box center [345, 88] width 324 height 83
click at [292, 98] on span "[STREET_ADDRESS]" at bounding box center [237, 98] width 109 height 18
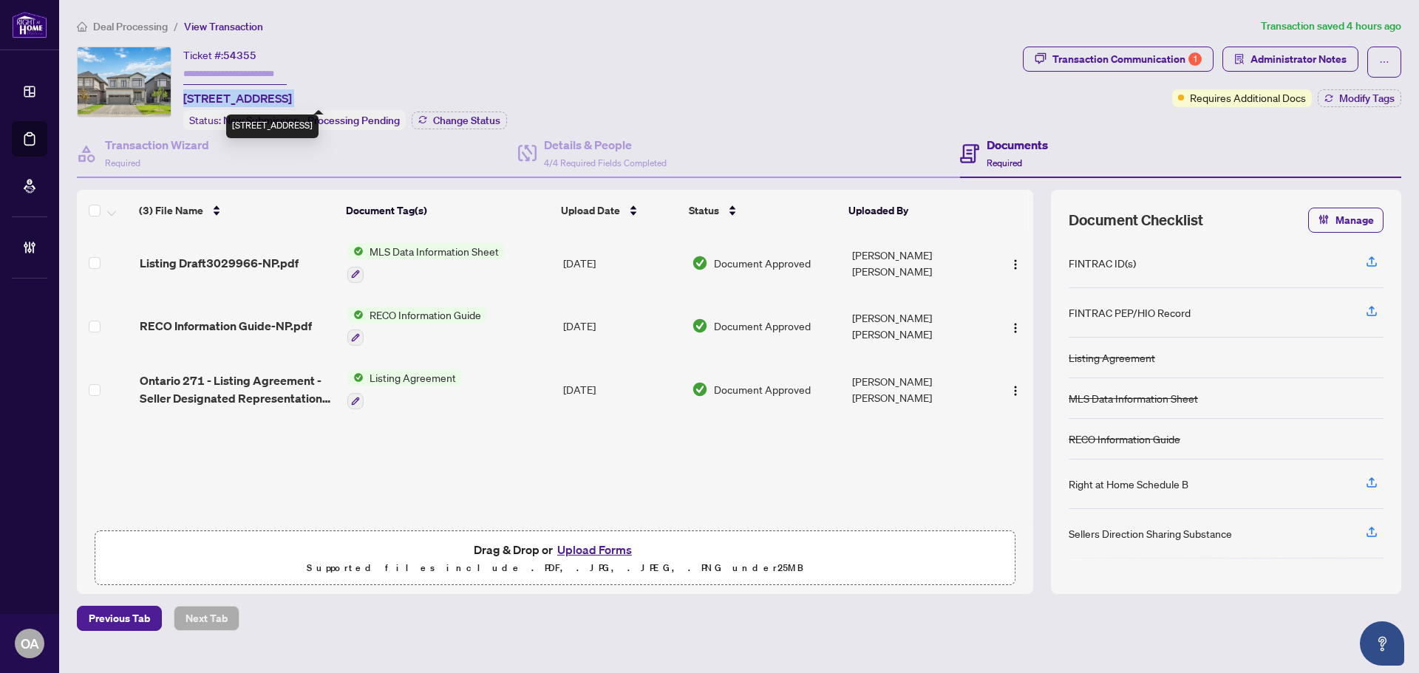
click at [292, 98] on span "[STREET_ADDRESS]" at bounding box center [237, 98] width 109 height 18
click at [521, 91] on div "Ticket #: 54355 [STREET_ADDRESS] Status: New Submission - Processing Pending Ch…" at bounding box center [547, 88] width 940 height 83
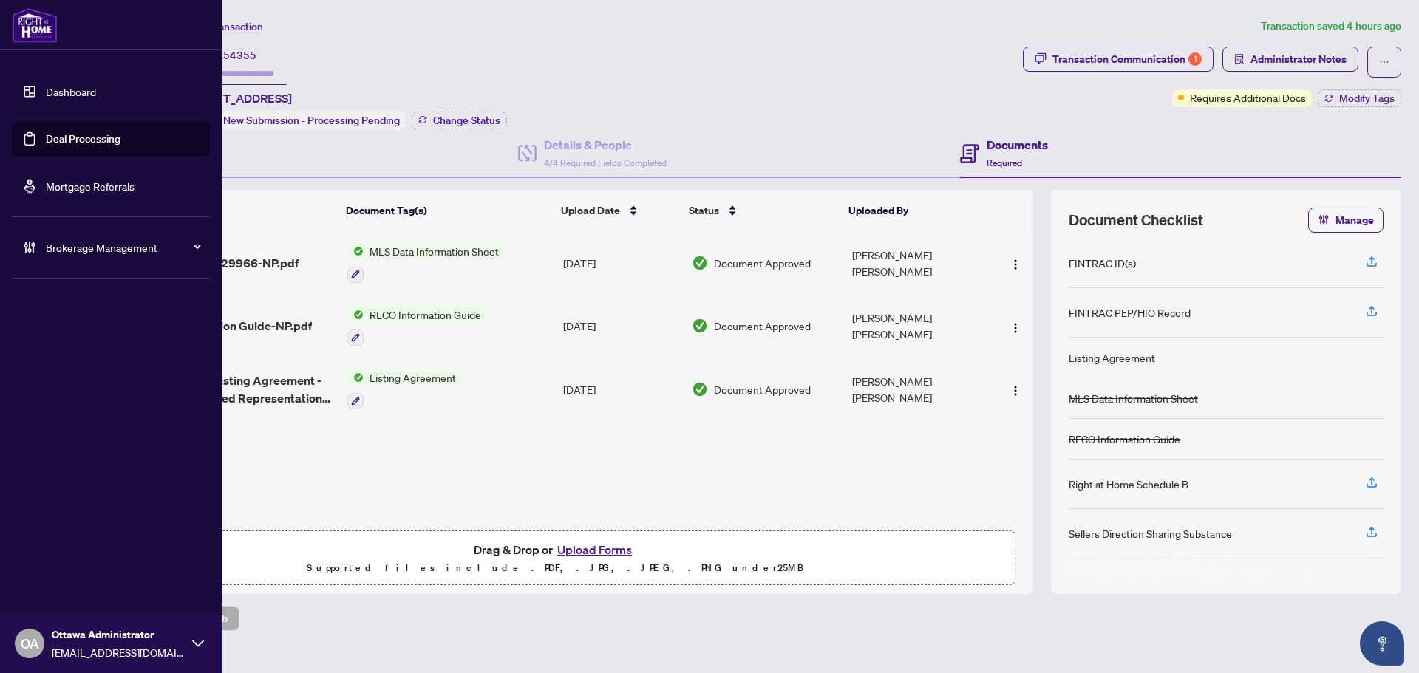
click at [46, 132] on link "Deal Processing" at bounding box center [83, 138] width 75 height 13
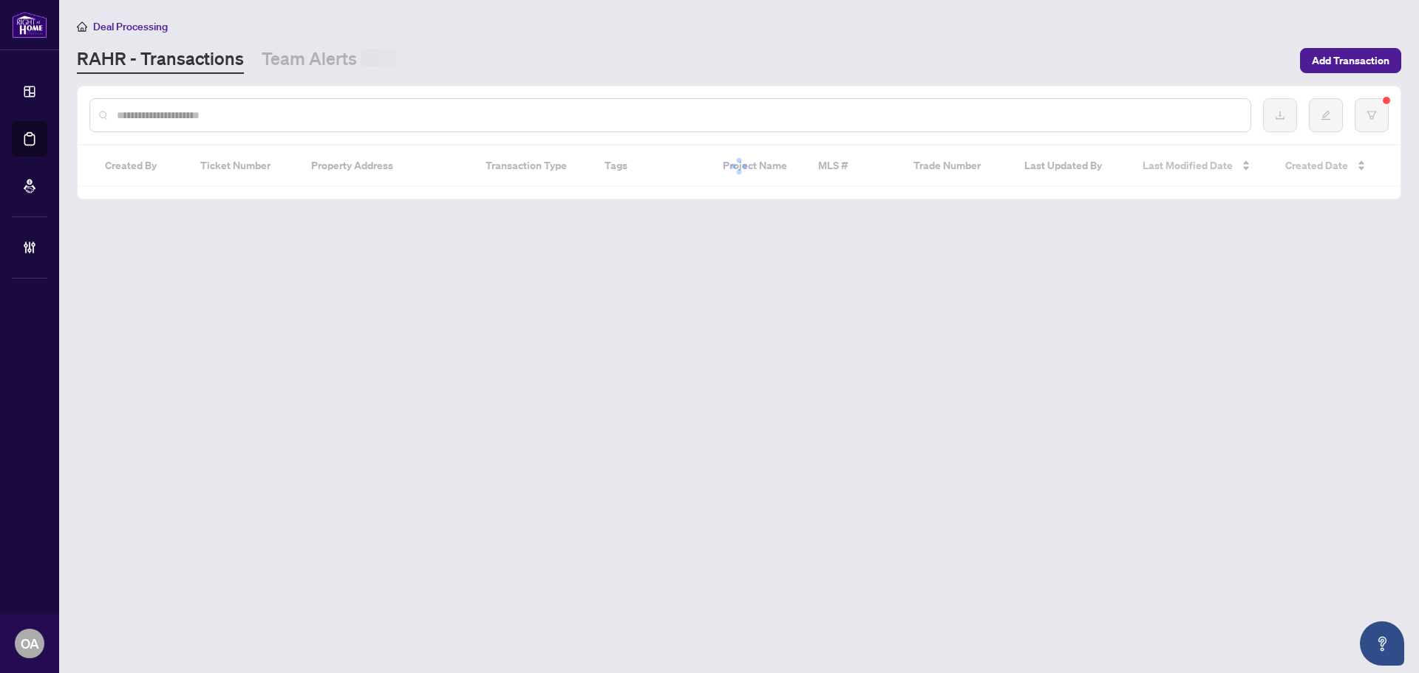
click at [339, 117] on input "text" at bounding box center [678, 115] width 1122 height 16
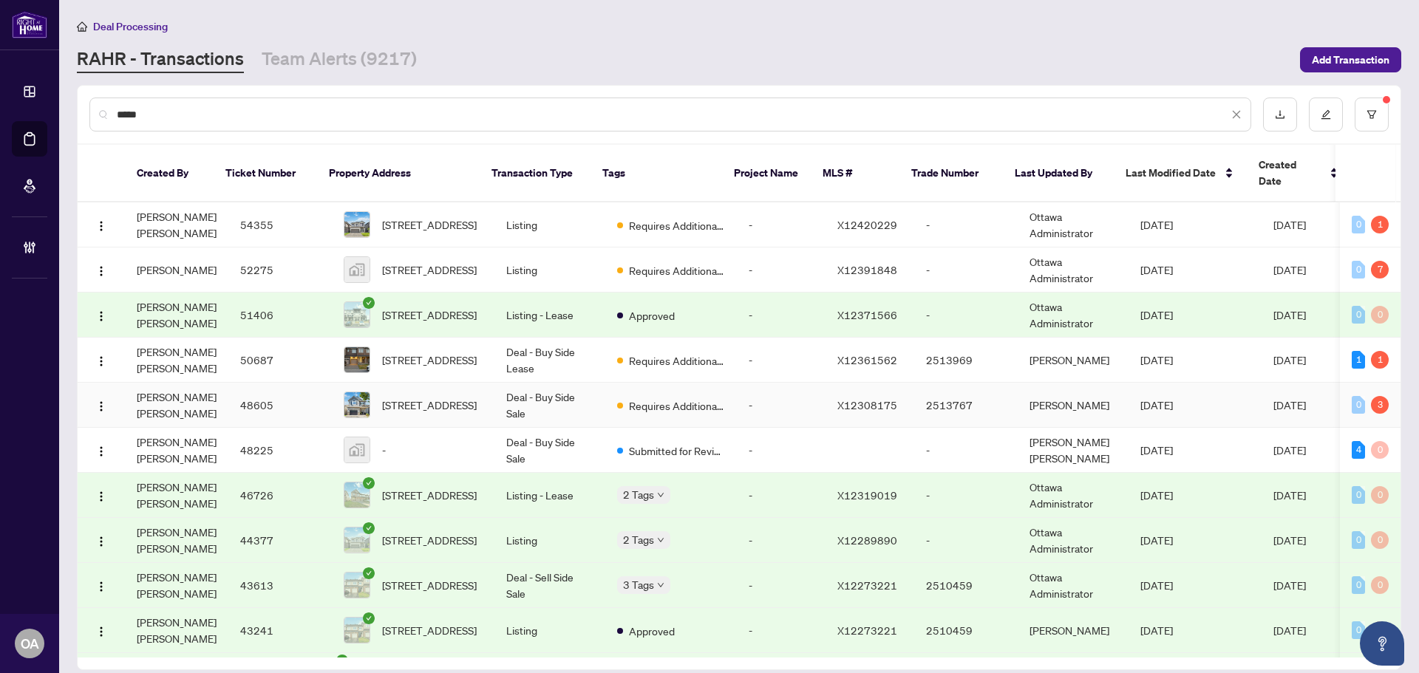
type input "****"
click at [474, 395] on td "[STREET_ADDRESS]" at bounding box center [413, 405] width 163 height 45
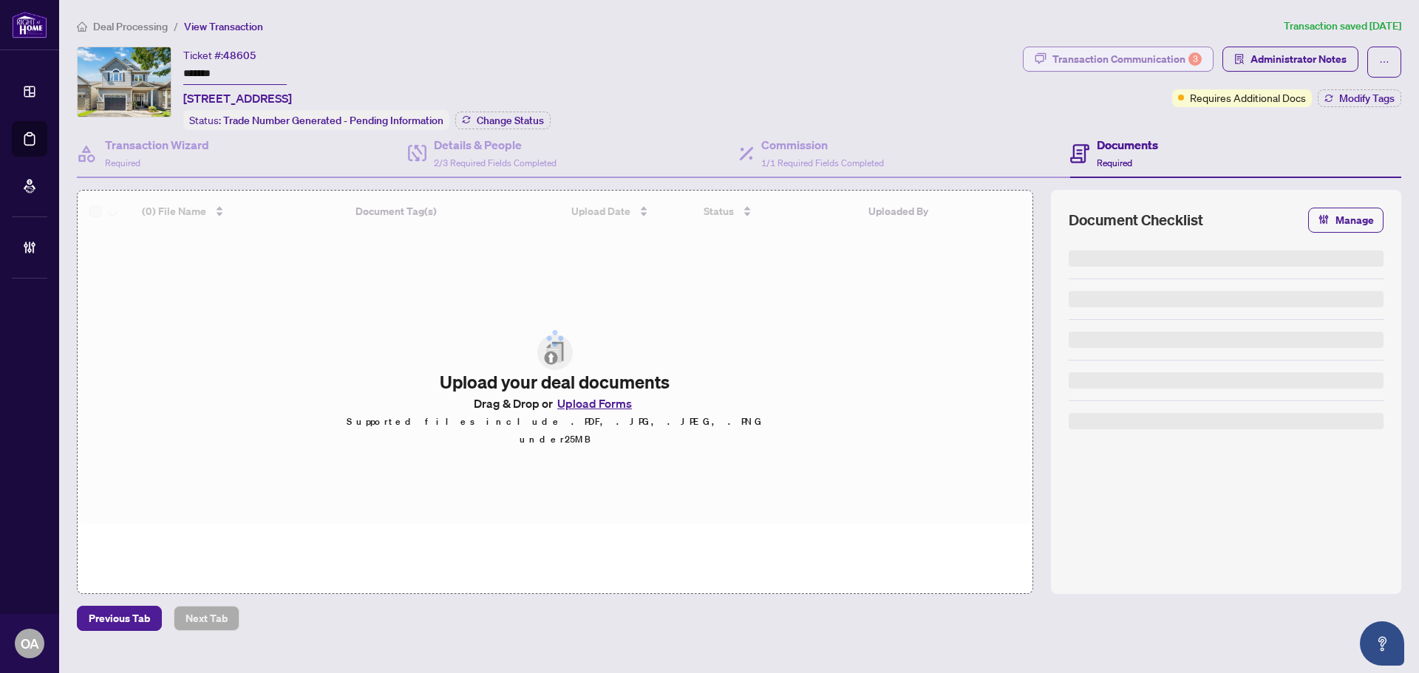
click at [1149, 65] on div "Transaction Communication 3" at bounding box center [1126, 59] width 149 height 24
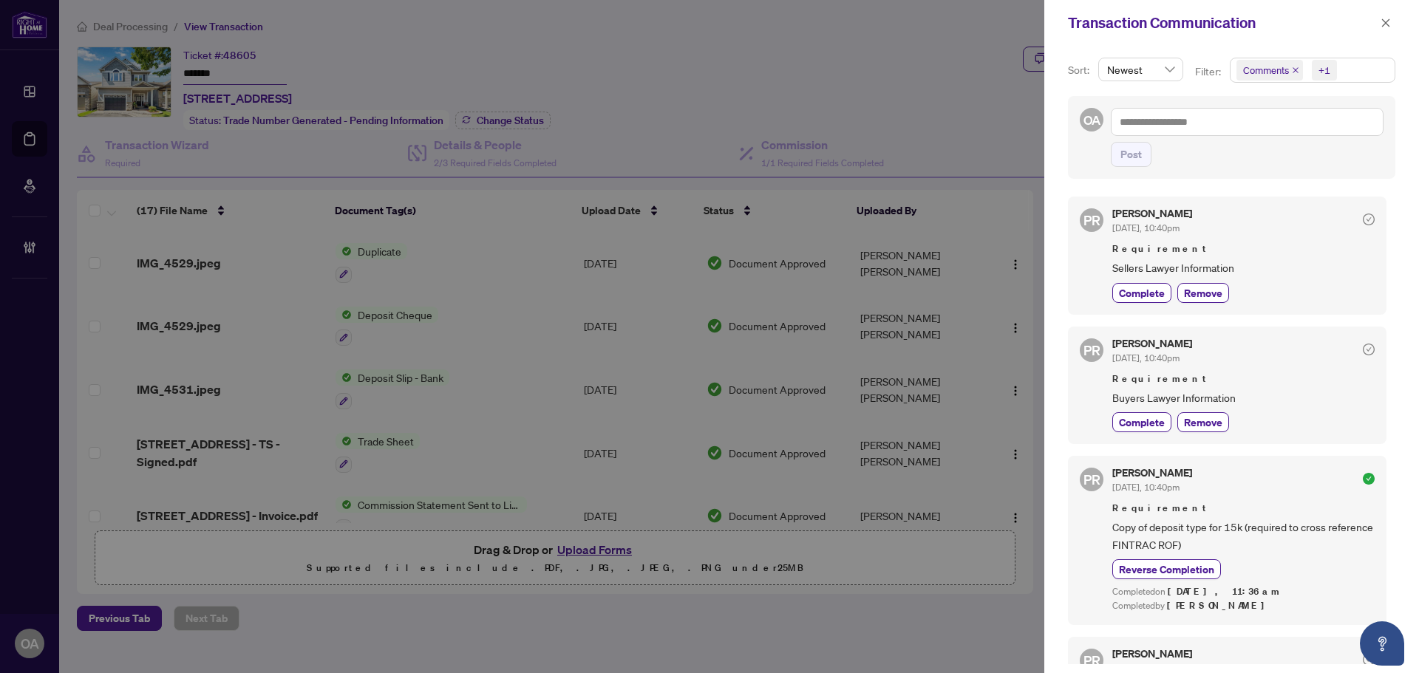
click at [1293, 72] on icon "close" at bounding box center [1295, 70] width 6 height 6
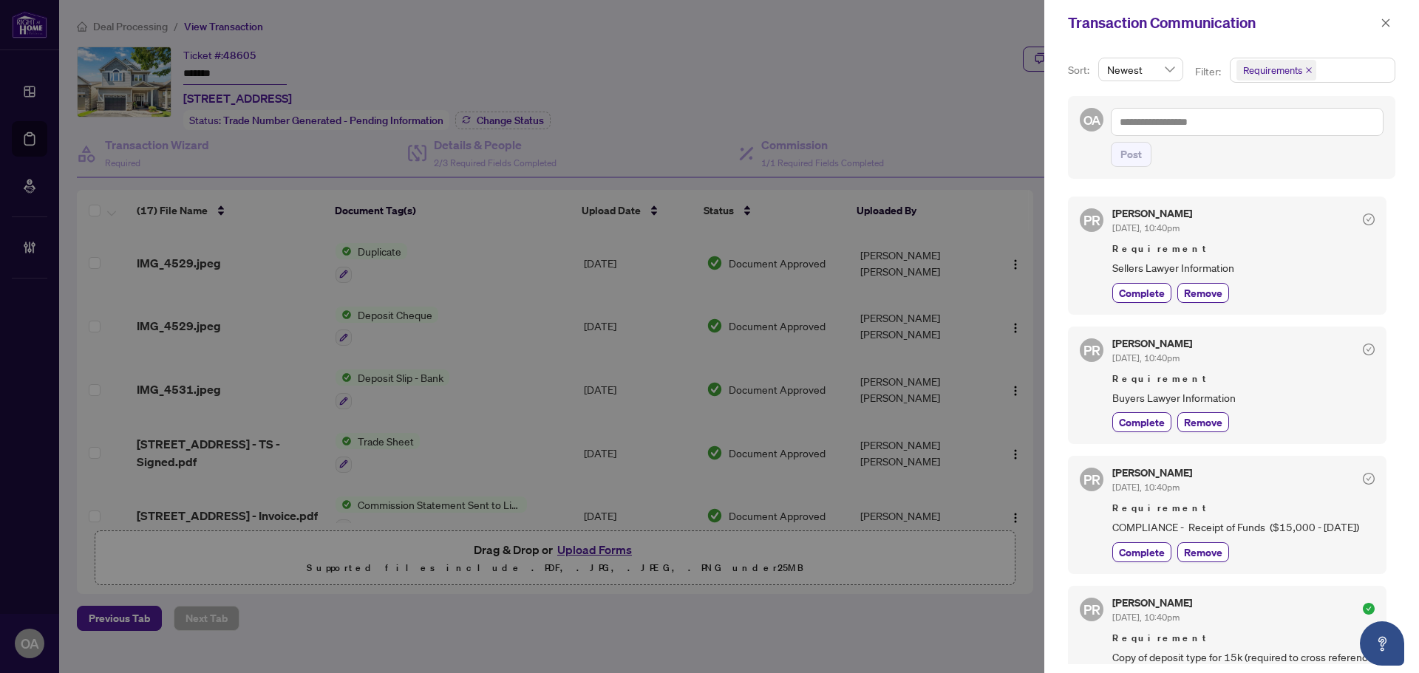
click at [1299, 242] on span "Requirement" at bounding box center [1243, 249] width 262 height 15
click at [1275, 406] on span "Buyers Lawyer Information" at bounding box center [1243, 397] width 262 height 17
click at [1320, 521] on span "COMPLIANCE - Receipt of Funds ($15,000 - [DATE])" at bounding box center [1243, 527] width 262 height 17
drag, startPoint x: 1355, startPoint y: 529, endPoint x: 1184, endPoint y: 529, distance: 171.4
click at [1184, 529] on span "COMPLIANCE - Receipt of Funds ($15,000 - [DATE])" at bounding box center [1243, 527] width 262 height 17
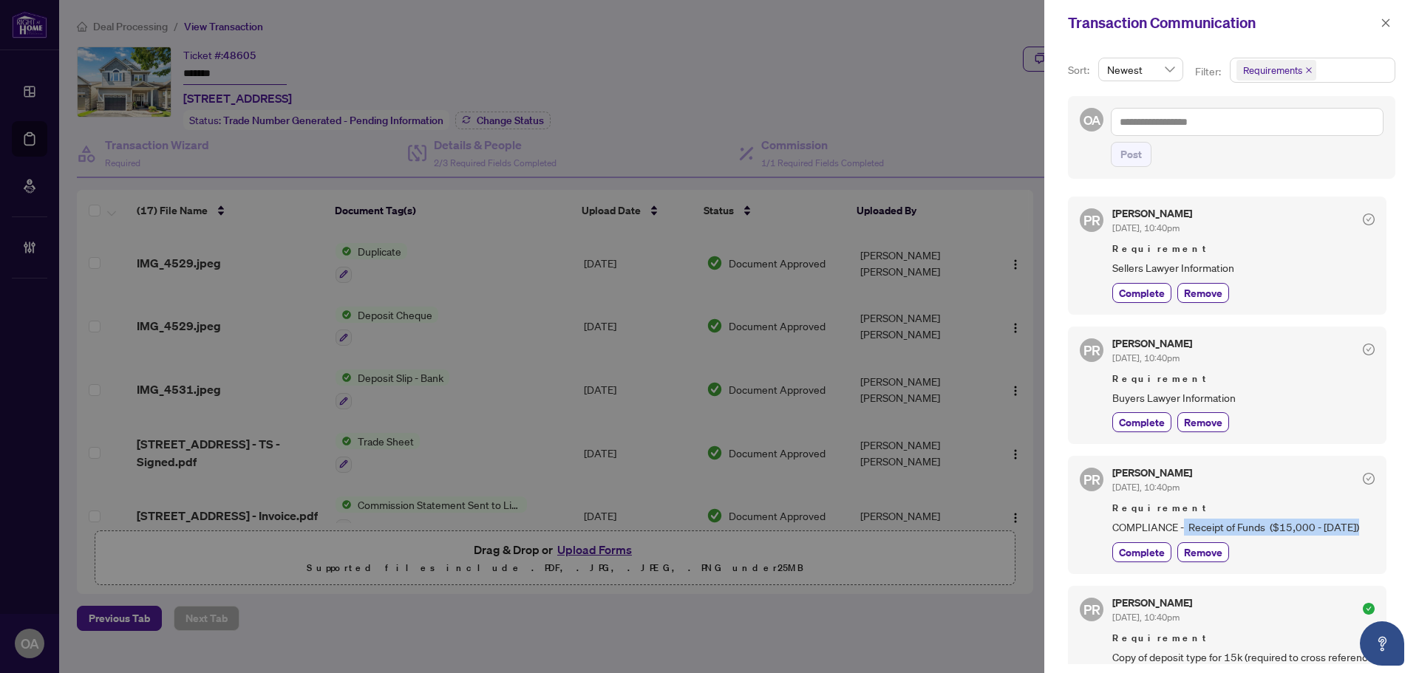
drag, startPoint x: 1189, startPoint y: 528, endPoint x: 1228, endPoint y: 528, distance: 39.2
click at [1190, 528] on span "COMPLIANCE - Receipt of Funds ($15,000 - [DATE])" at bounding box center [1243, 527] width 262 height 17
click at [1228, 528] on span "COMPLIANCE - Receipt of Funds ($15,000 - [DATE])" at bounding box center [1243, 527] width 262 height 17
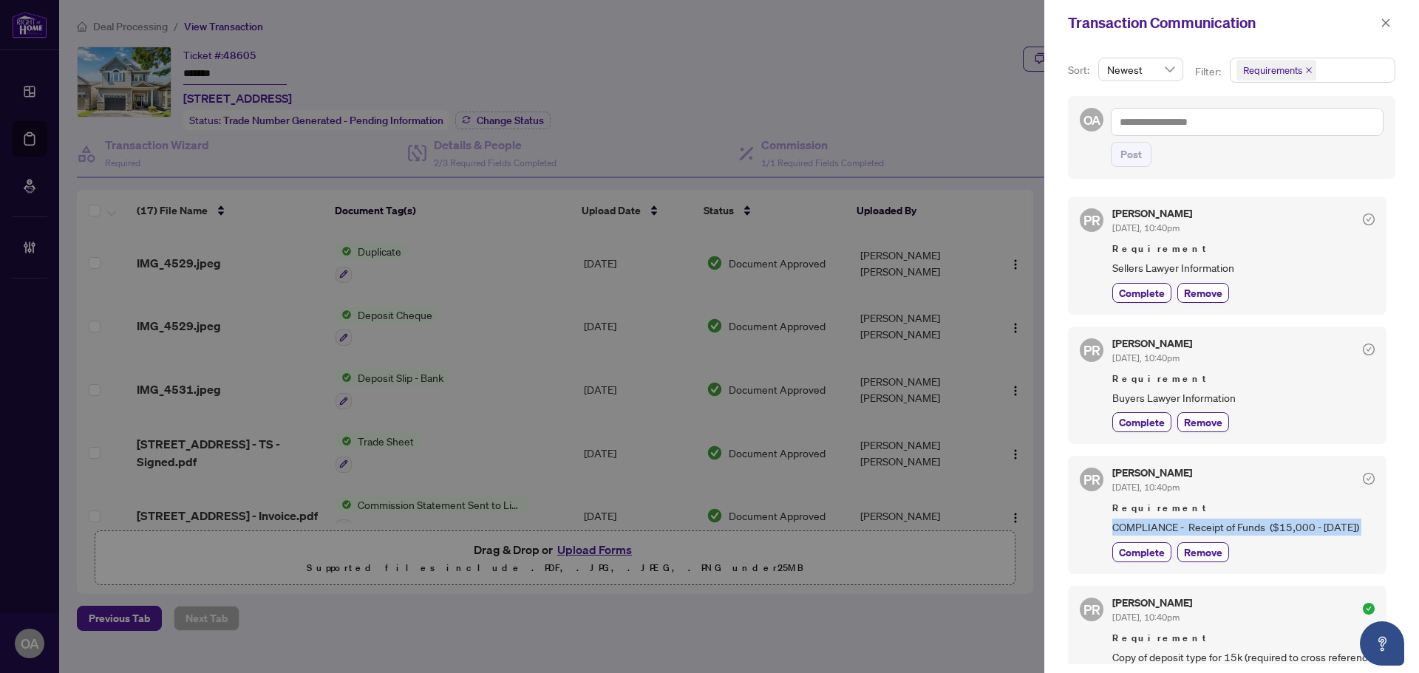
click at [1292, 528] on span "COMPLIANCE - Receipt of Funds ($15,000 - [DATE])" at bounding box center [1243, 527] width 262 height 17
click at [1307, 528] on span "COMPLIANCE - Receipt of Funds ($15,000 - [DATE])" at bounding box center [1243, 527] width 262 height 17
click at [1308, 527] on span "COMPLIANCE - Receipt of Funds ($15,000 - [DATE])" at bounding box center [1243, 527] width 262 height 17
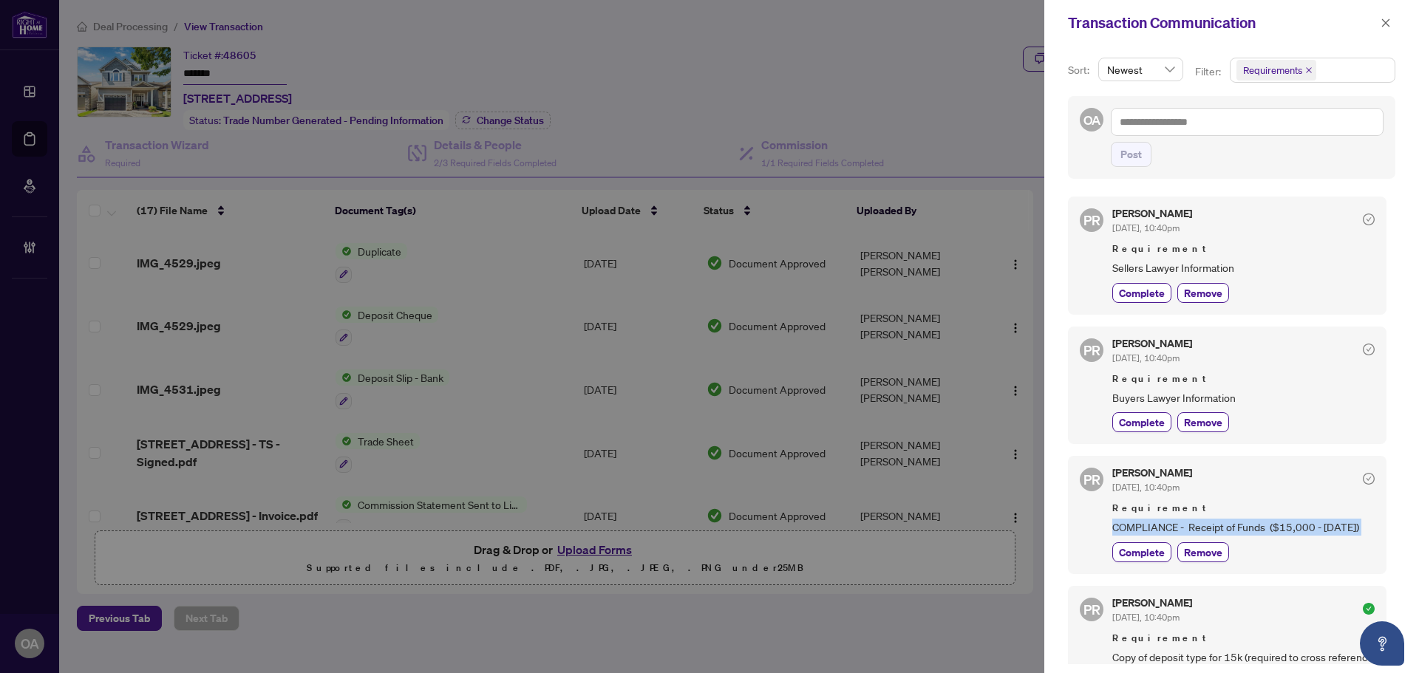
click at [1308, 527] on span "COMPLIANCE - Receipt of Funds ($15,000 - [DATE])" at bounding box center [1243, 527] width 262 height 17
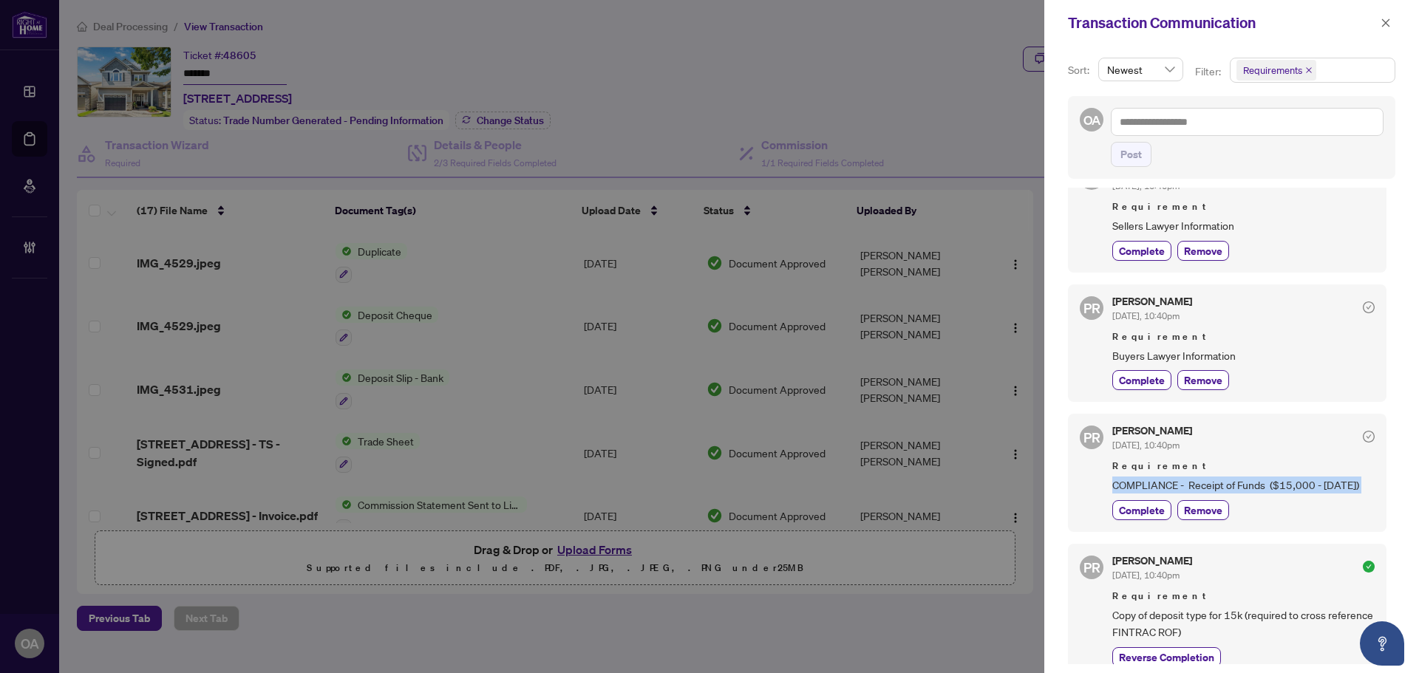
scroll to position [74, 0]
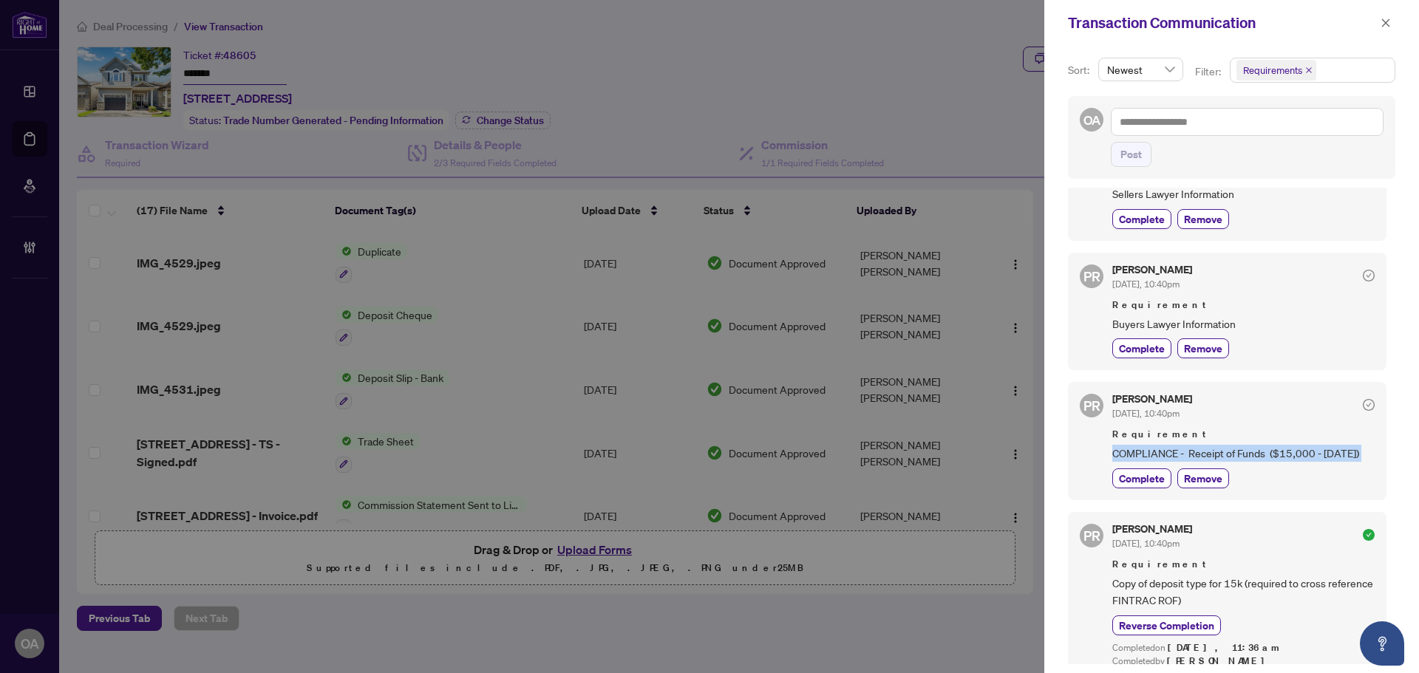
click at [1288, 456] on span "COMPLIANCE - Receipt of Funds ($15,000 - [DATE])" at bounding box center [1243, 453] width 262 height 17
click at [1317, 455] on span "COMPLIANCE - Receipt of Funds ($15,000 - [DATE])" at bounding box center [1243, 453] width 262 height 17
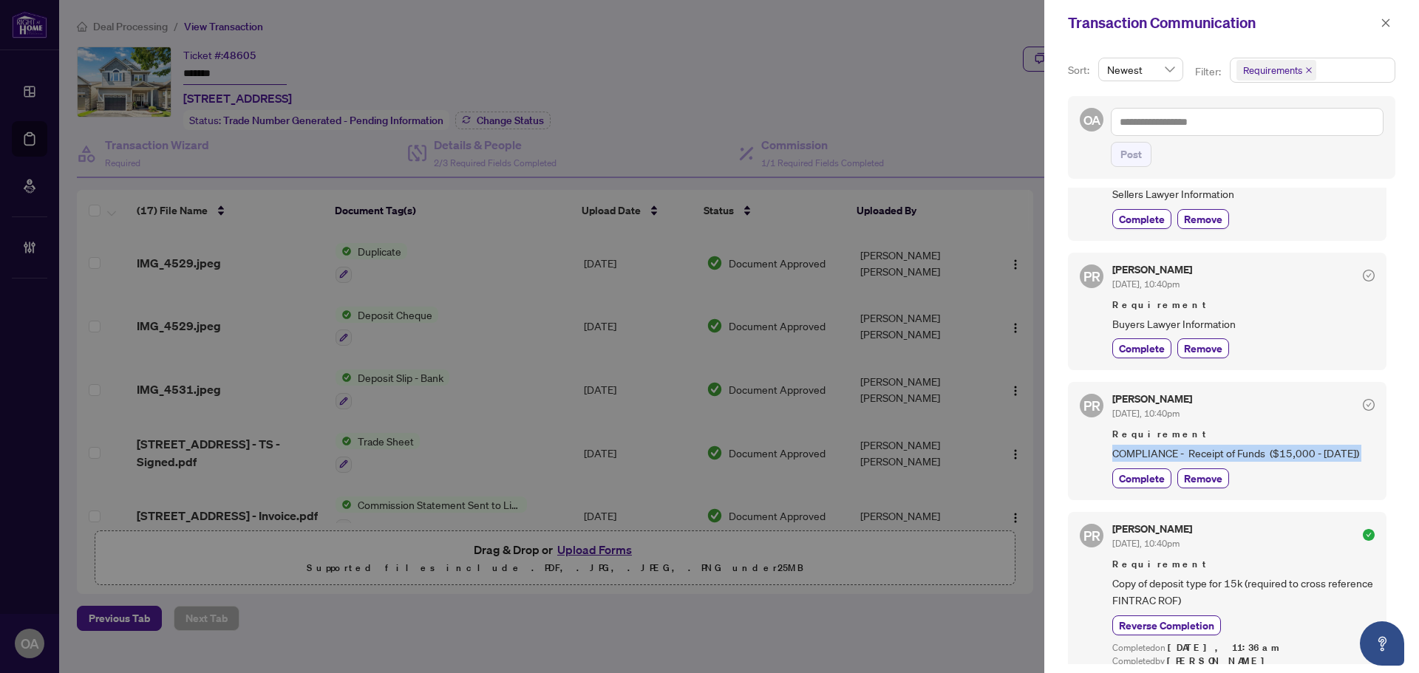
click at [1350, 455] on span "COMPLIANCE - Receipt of Funds ($15,000 - [DATE])" at bounding box center [1243, 453] width 262 height 17
click at [1293, 456] on span "COMPLIANCE - Receipt of Funds ($15,000 - [DATE])" at bounding box center [1243, 453] width 262 height 17
click at [1384, 18] on icon "close" at bounding box center [1385, 23] width 10 height 10
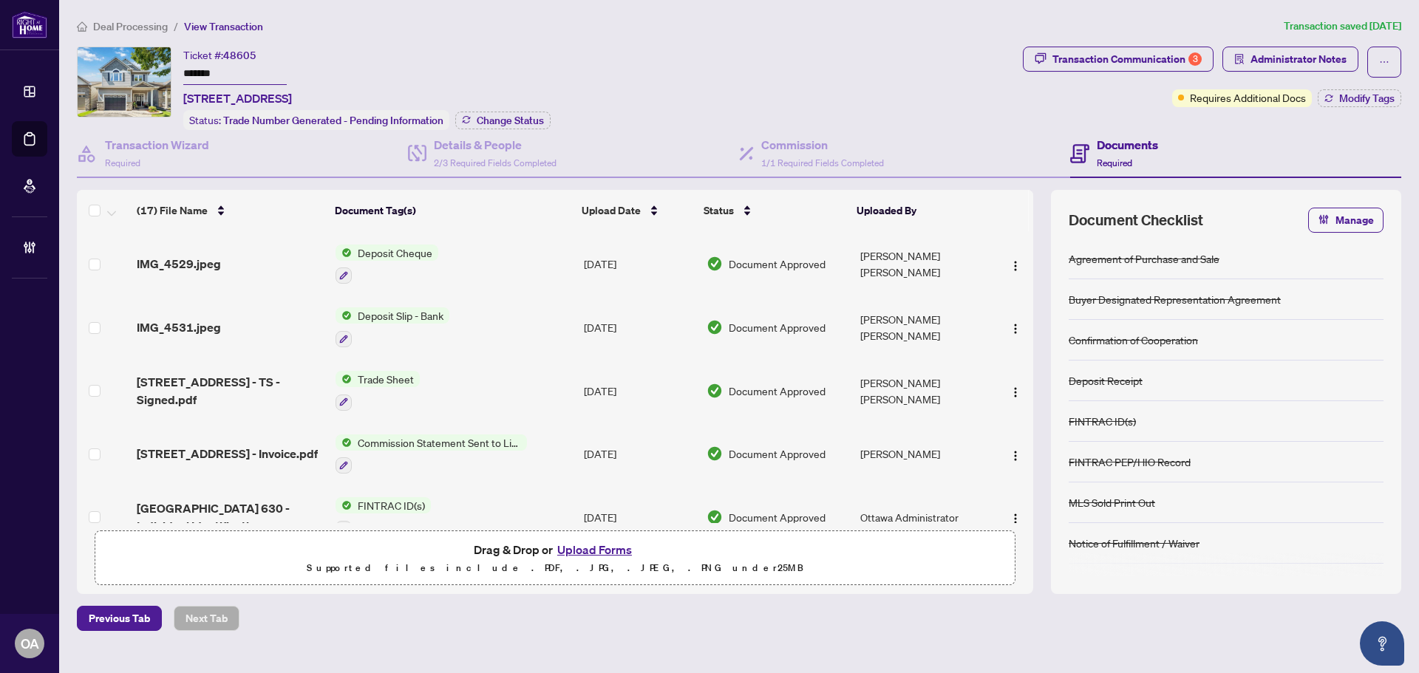
scroll to position [0, 0]
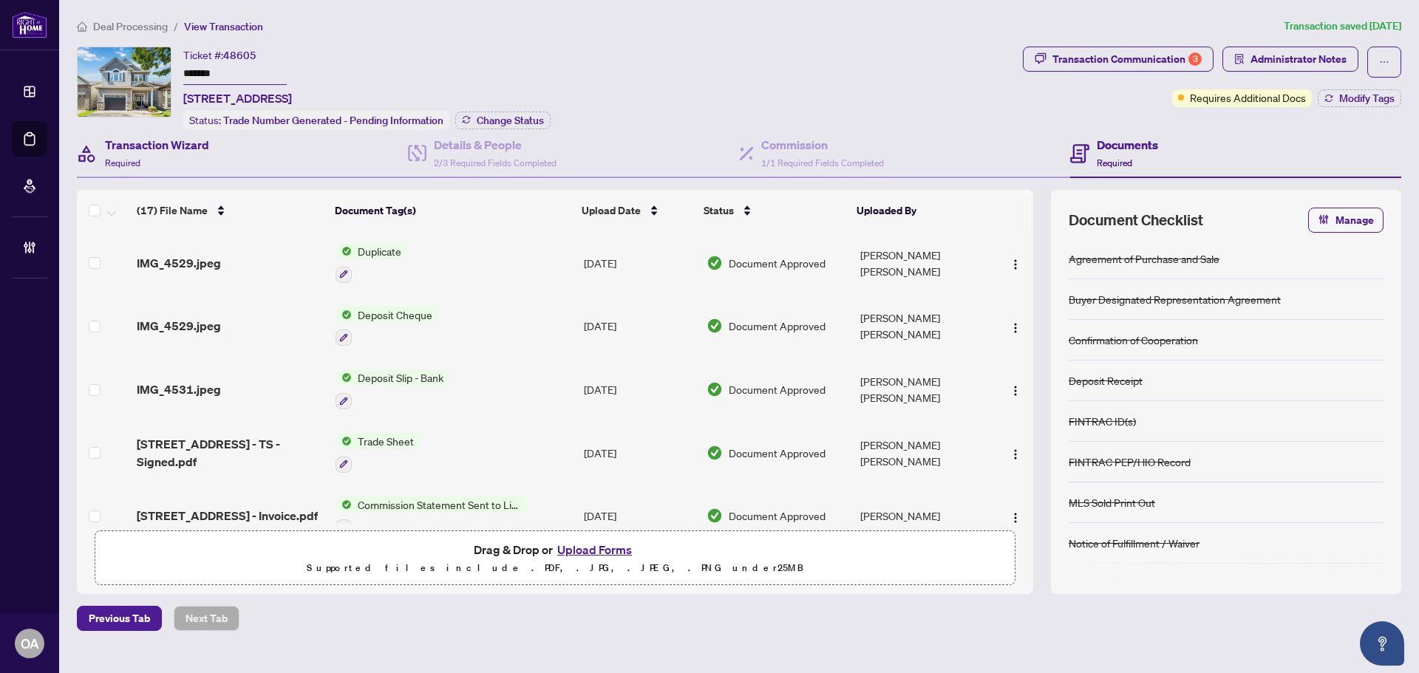
click at [216, 155] on div "Transaction Wizard Required" at bounding box center [242, 154] width 331 height 48
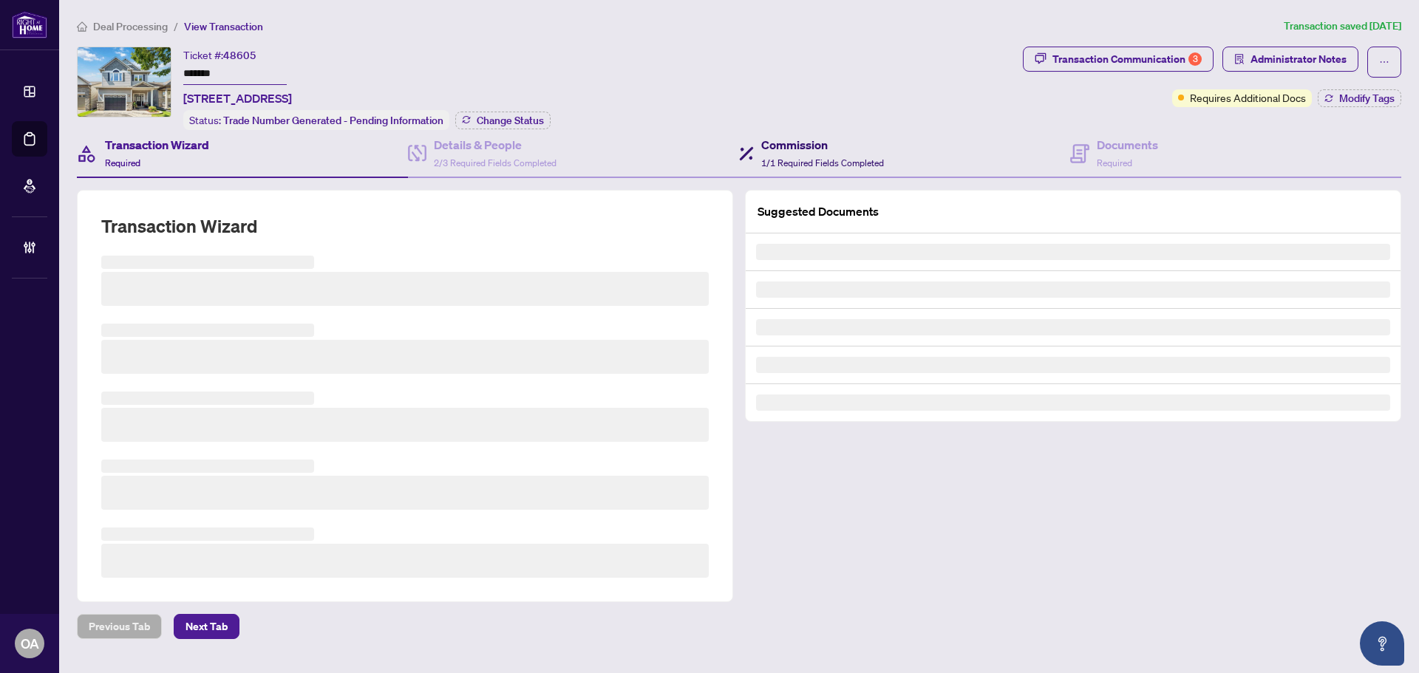
click at [849, 157] on span "1/1 Required Fields Completed" at bounding box center [822, 162] width 123 height 11
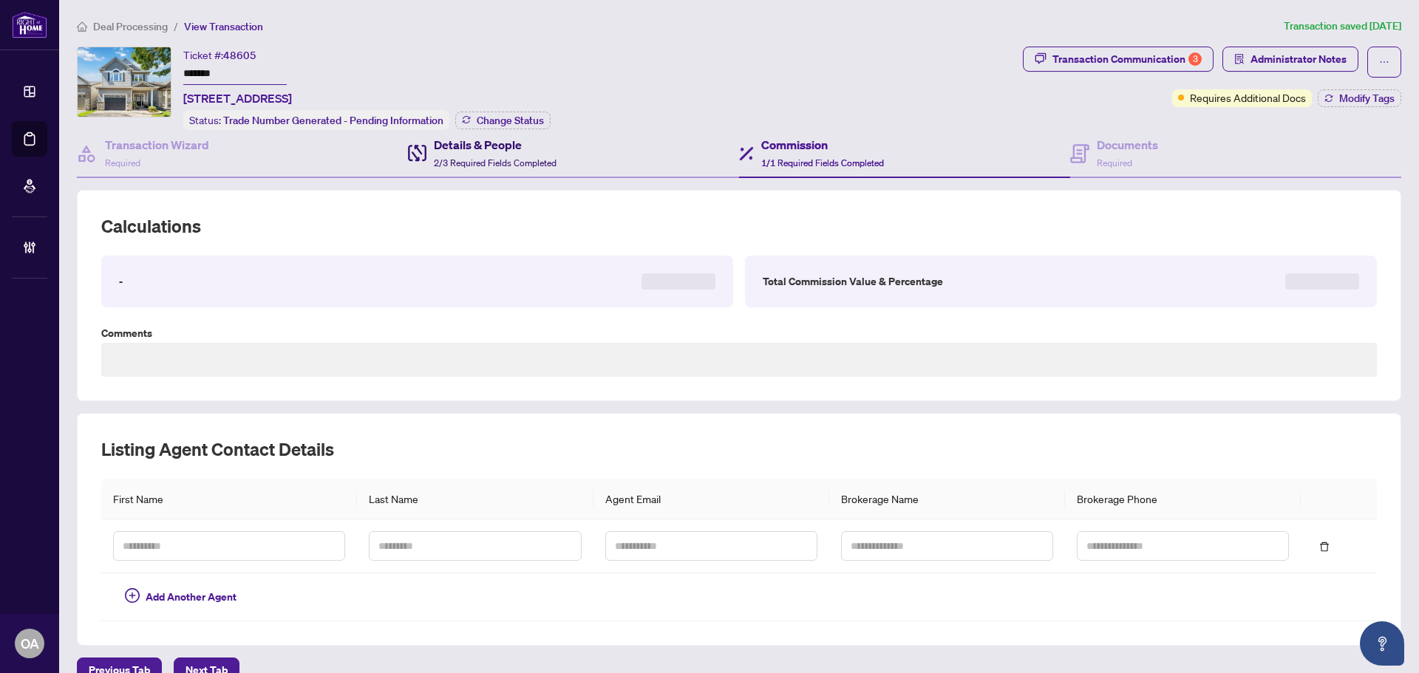
click at [547, 157] on span "2/3 Required Fields Completed" at bounding box center [495, 162] width 123 height 11
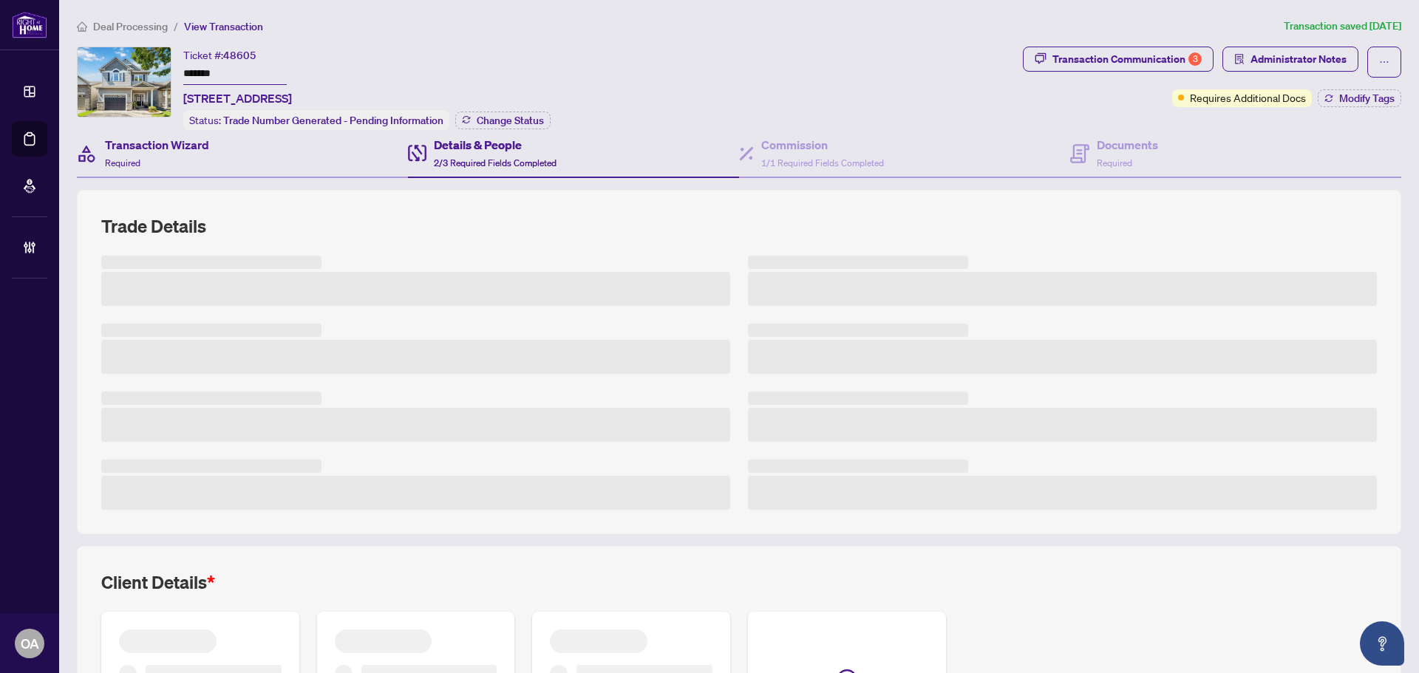
click at [222, 167] on div "Transaction Wizard Required" at bounding box center [242, 154] width 331 height 48
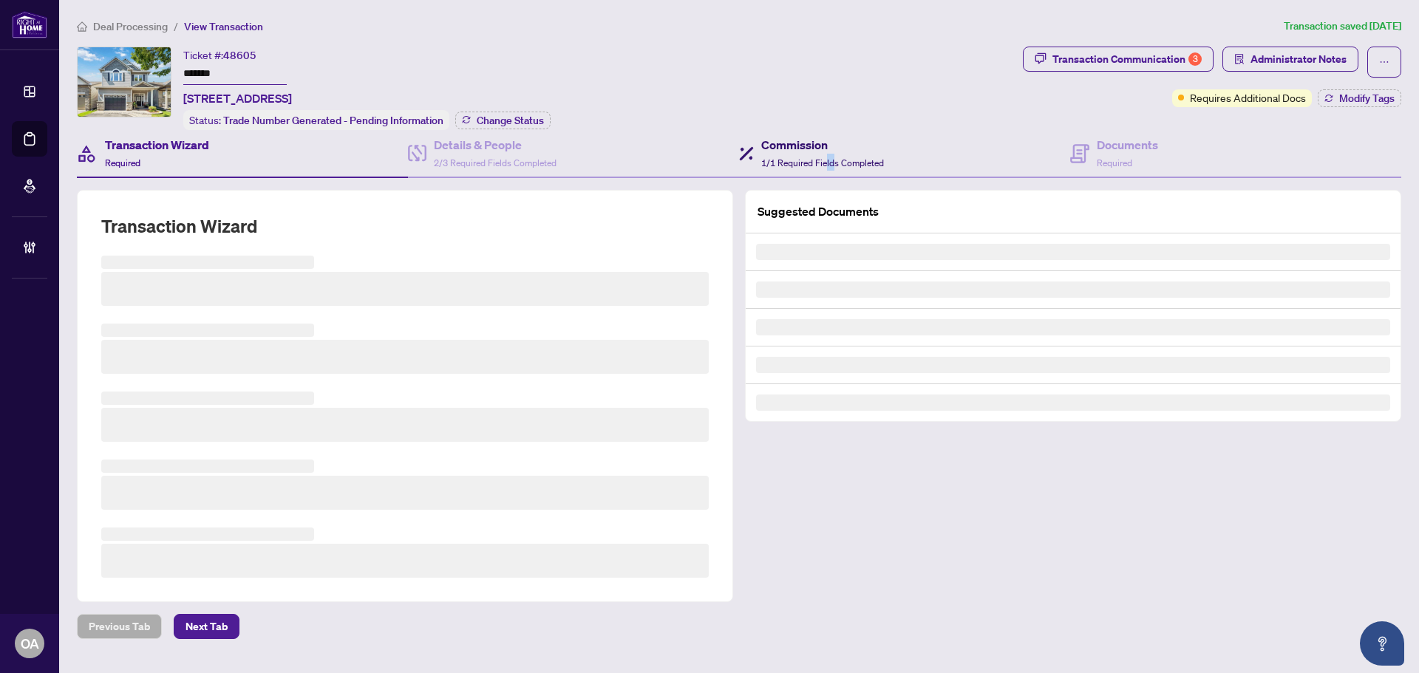
drag, startPoint x: 832, startPoint y: 160, endPoint x: 891, endPoint y: 166, distance: 59.5
click at [833, 160] on span "1/1 Required Fields Completed" at bounding box center [822, 162] width 123 height 11
type textarea "**********"
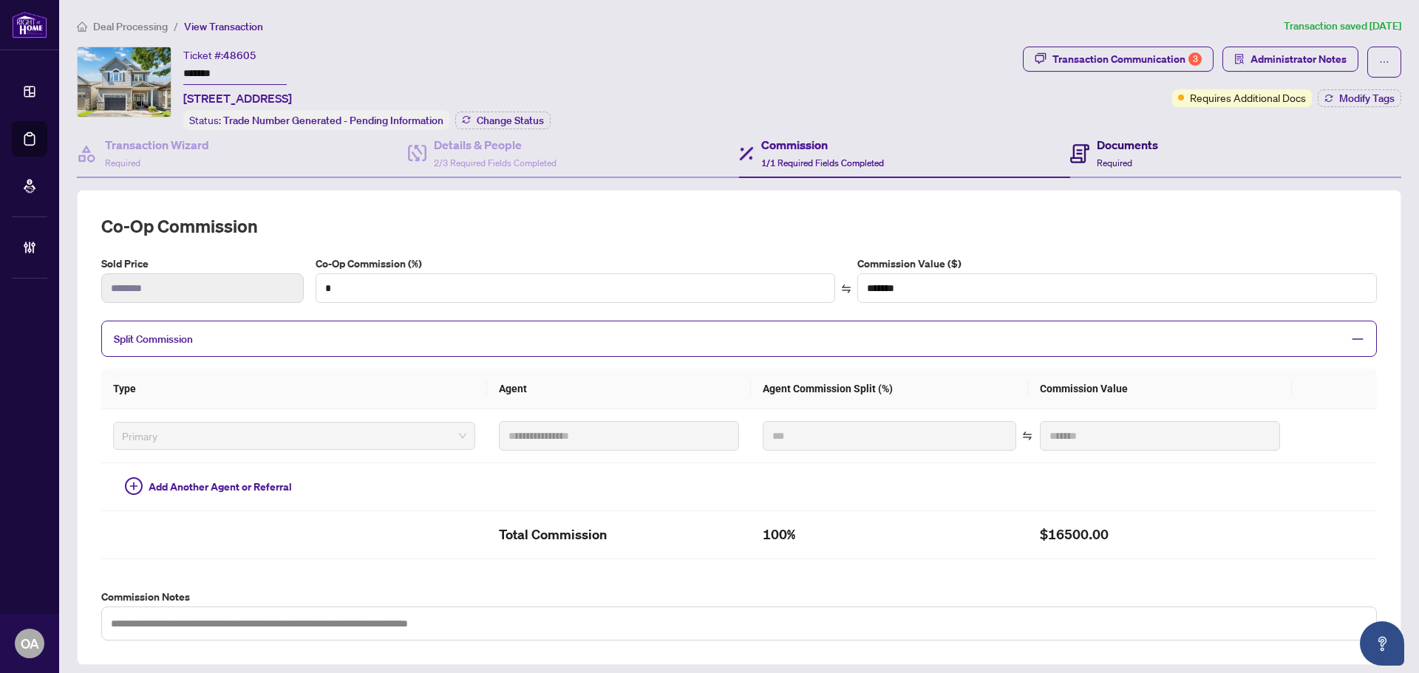
click at [1111, 153] on div "Documents Required" at bounding box center [1127, 153] width 61 height 35
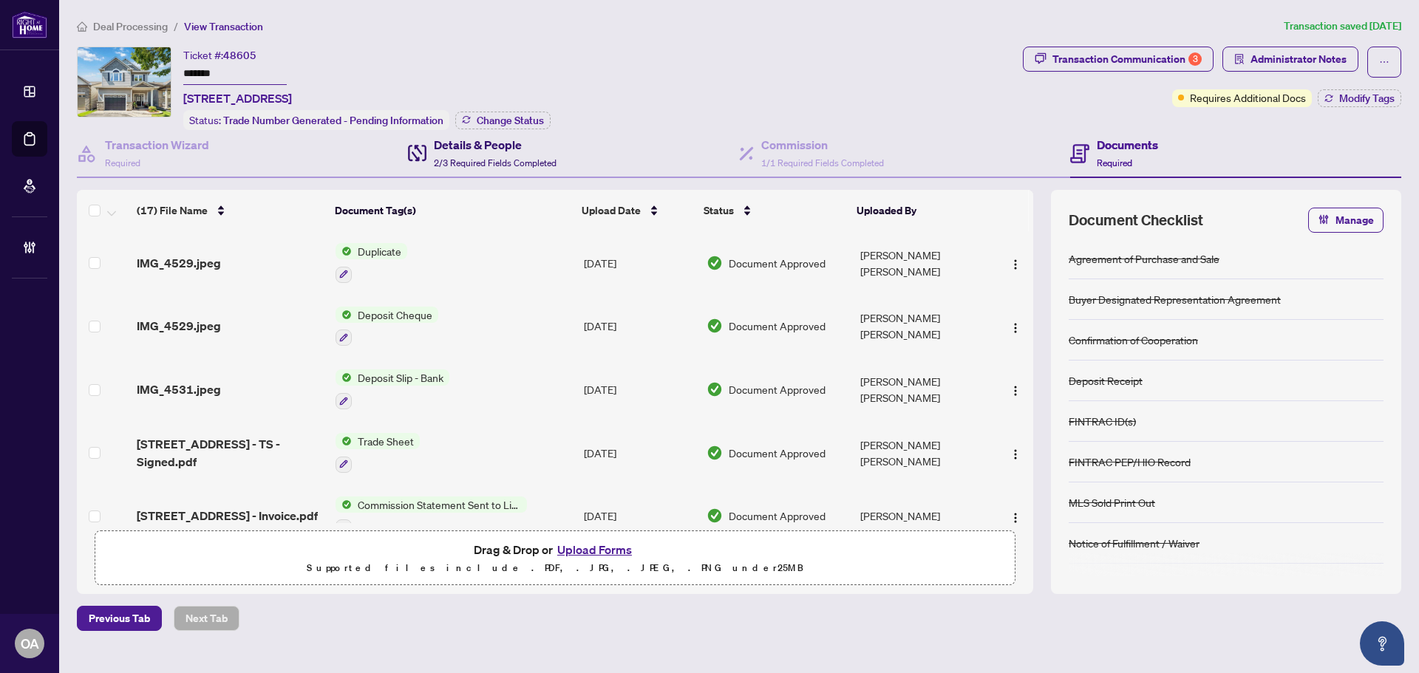
click at [515, 163] on span "2/3 Required Fields Completed" at bounding box center [495, 162] width 123 height 11
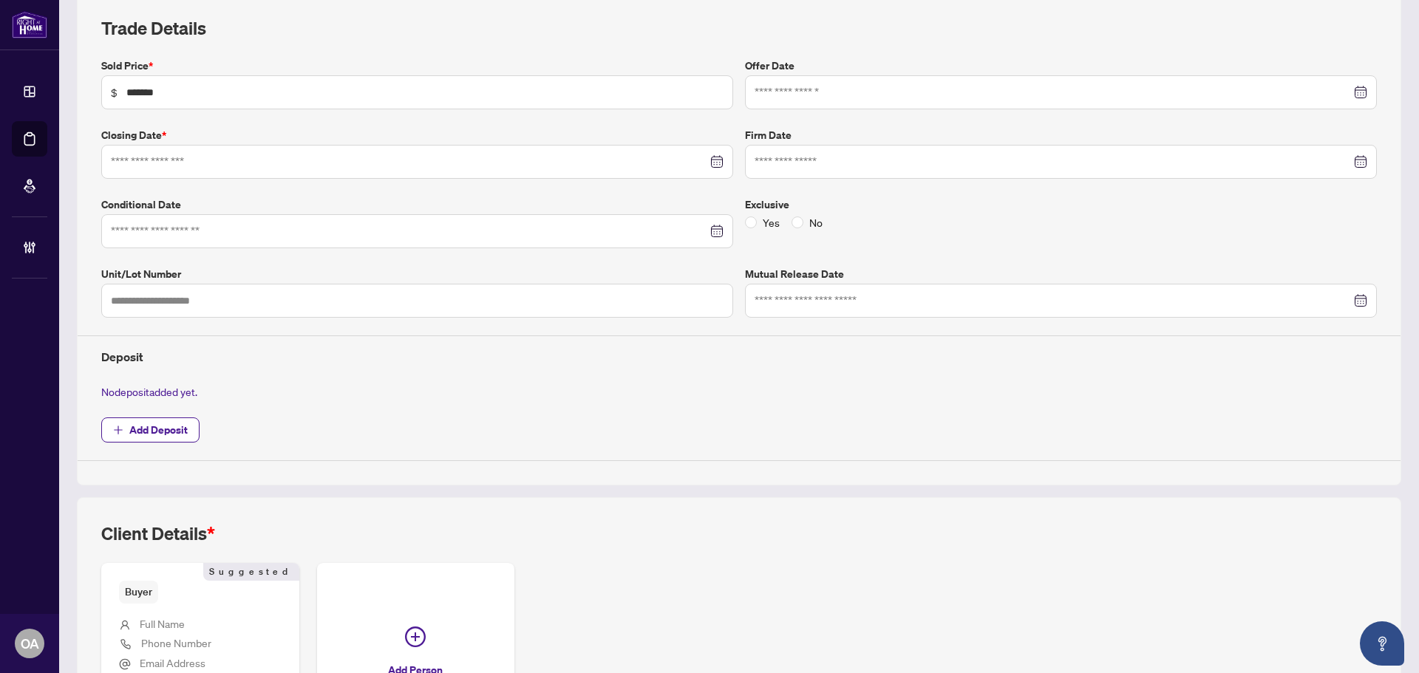
type input "**********"
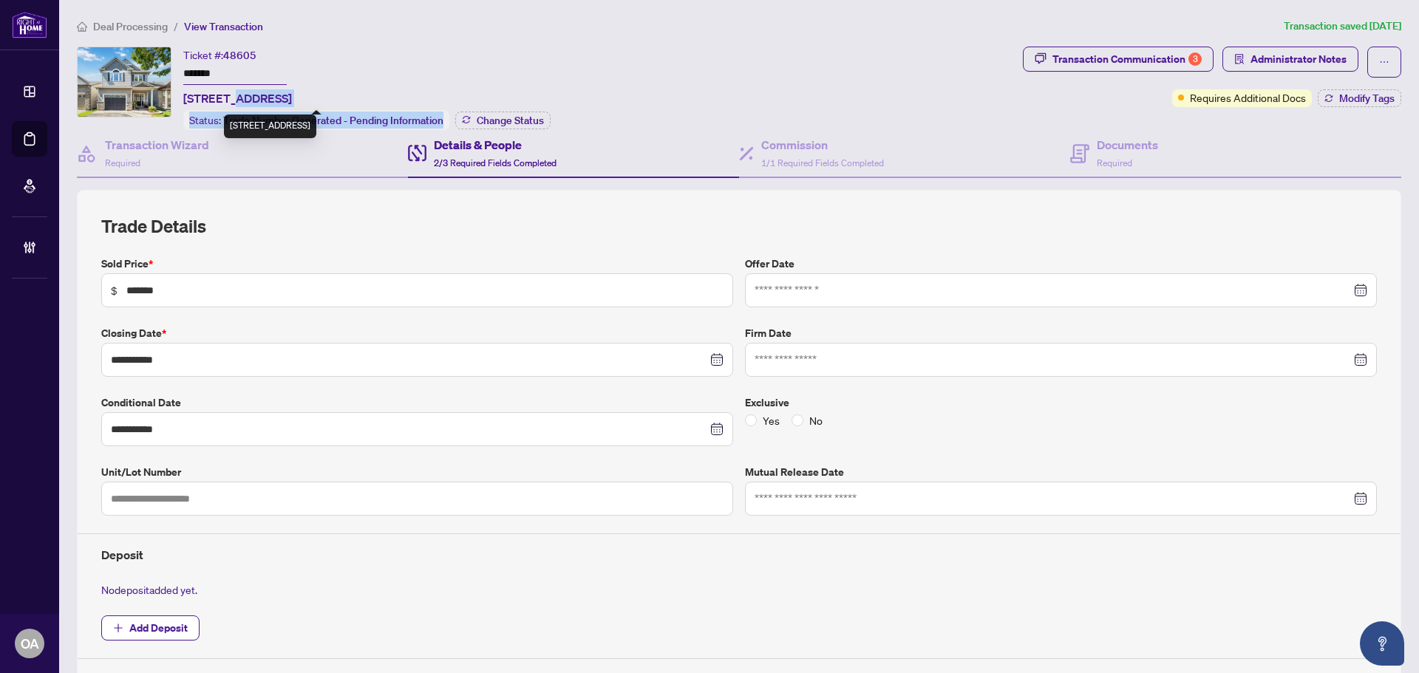
drag, startPoint x: 301, startPoint y: 95, endPoint x: 588, endPoint y: 95, distance: 286.7
click at [557, 95] on div "Ticket #: 48605 ******* [STREET_ADDRESS] Status: Trade Number Generated - Pendi…" at bounding box center [547, 88] width 940 height 83
click at [604, 95] on div "Ticket #: 48605 ******* [STREET_ADDRESS] Status: Trade Number Generated - Pendi…" at bounding box center [547, 88] width 940 height 83
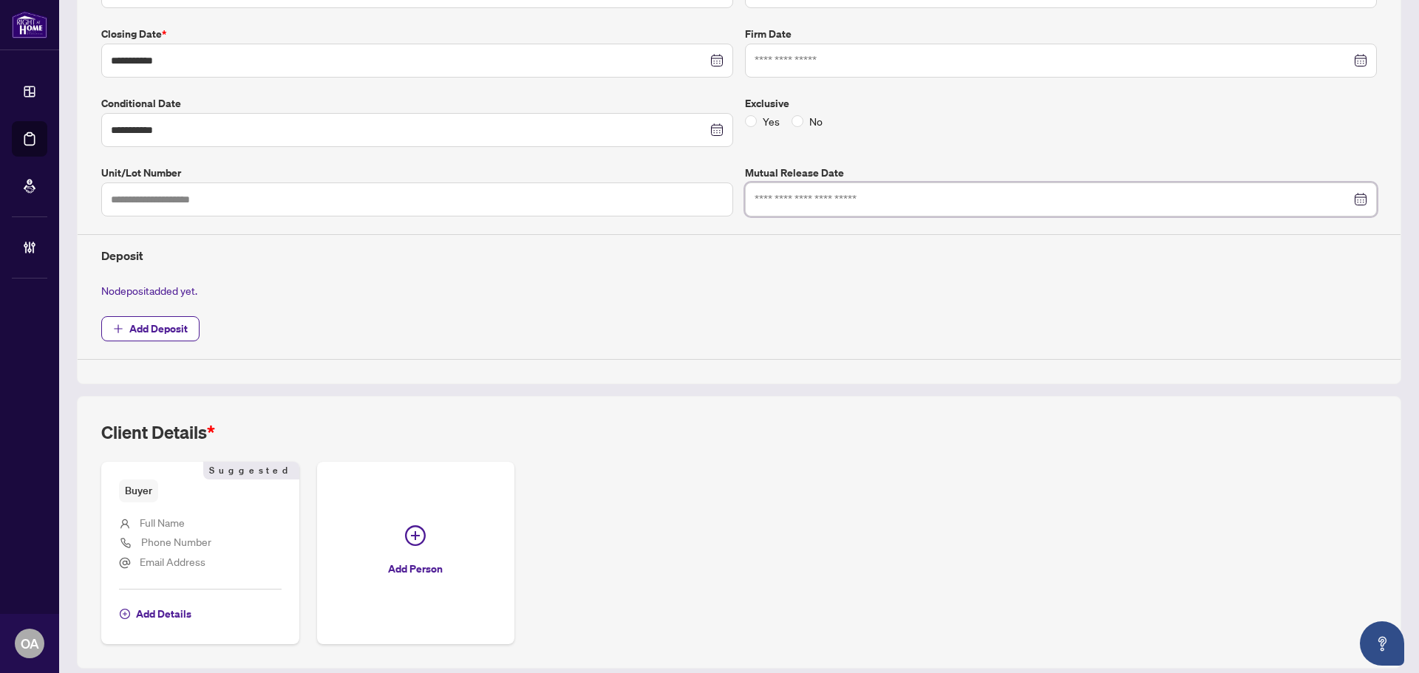
scroll to position [347, 0]
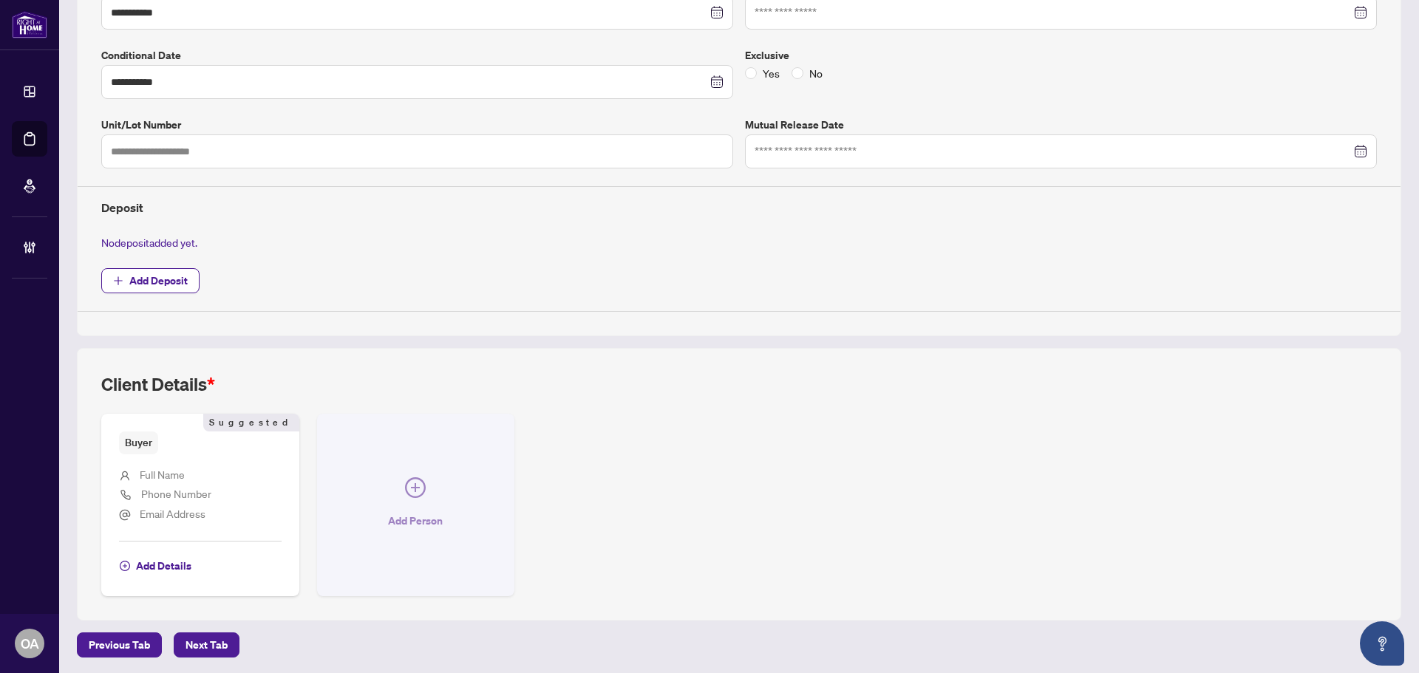
click at [347, 446] on button "Add Person" at bounding box center [416, 505] width 198 height 183
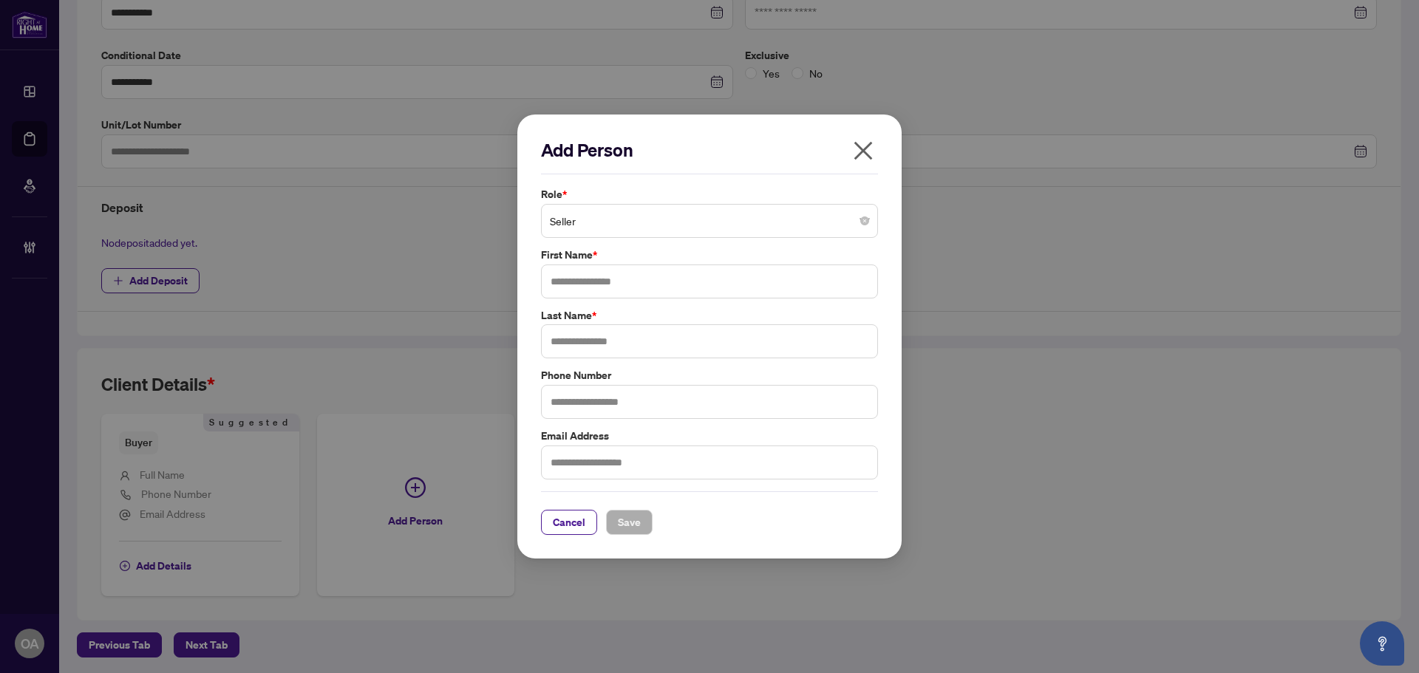
click at [860, 150] on icon "close" at bounding box center [863, 151] width 24 height 24
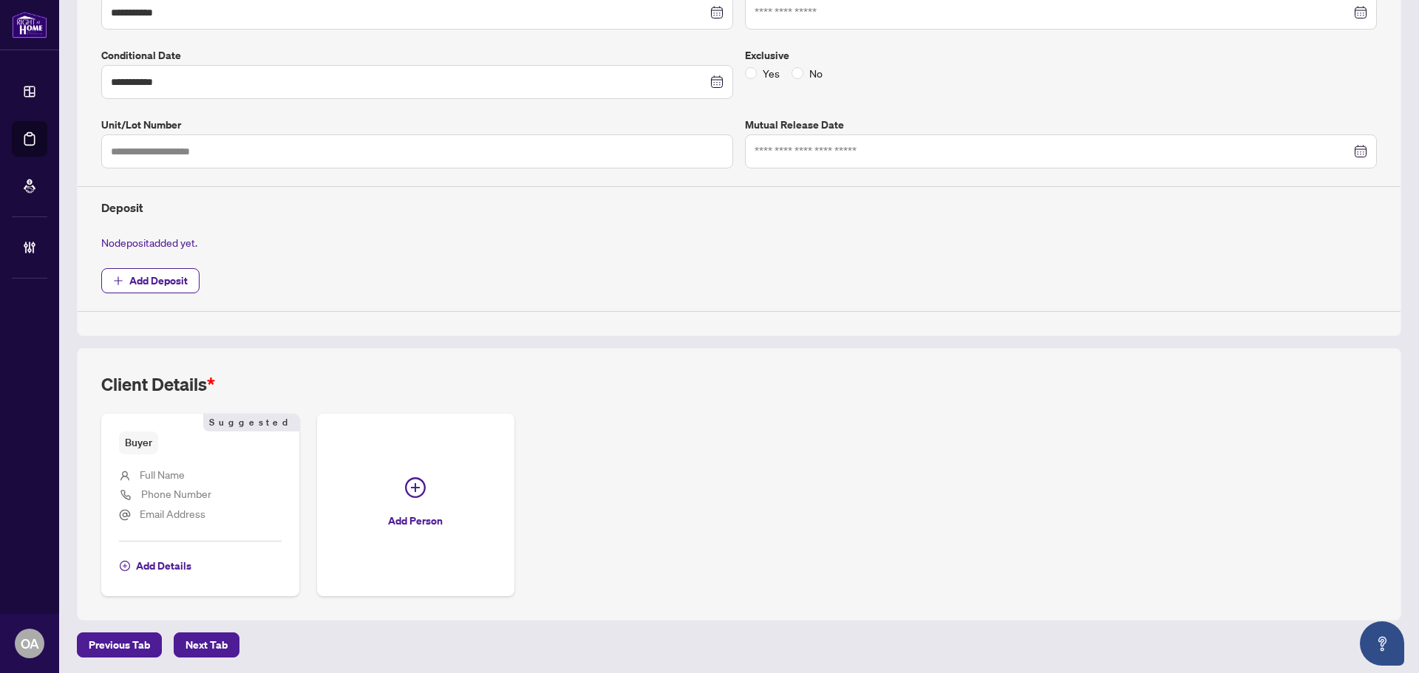
drag, startPoint x: 222, startPoint y: 375, endPoint x: 172, endPoint y: 376, distance: 49.5
click at [177, 376] on div "Client Details *" at bounding box center [738, 392] width 1275 height 41
click at [172, 376] on h2 "Client Details *" at bounding box center [158, 384] width 114 height 24
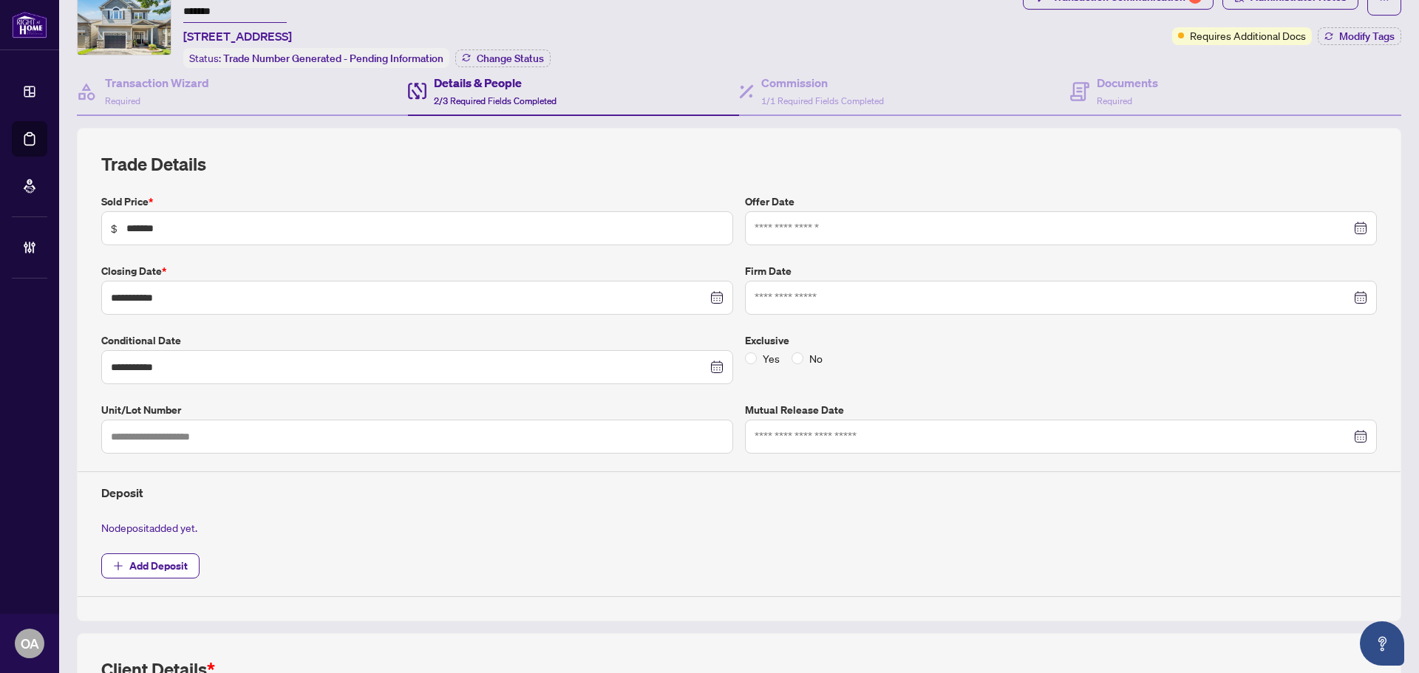
scroll to position [0, 0]
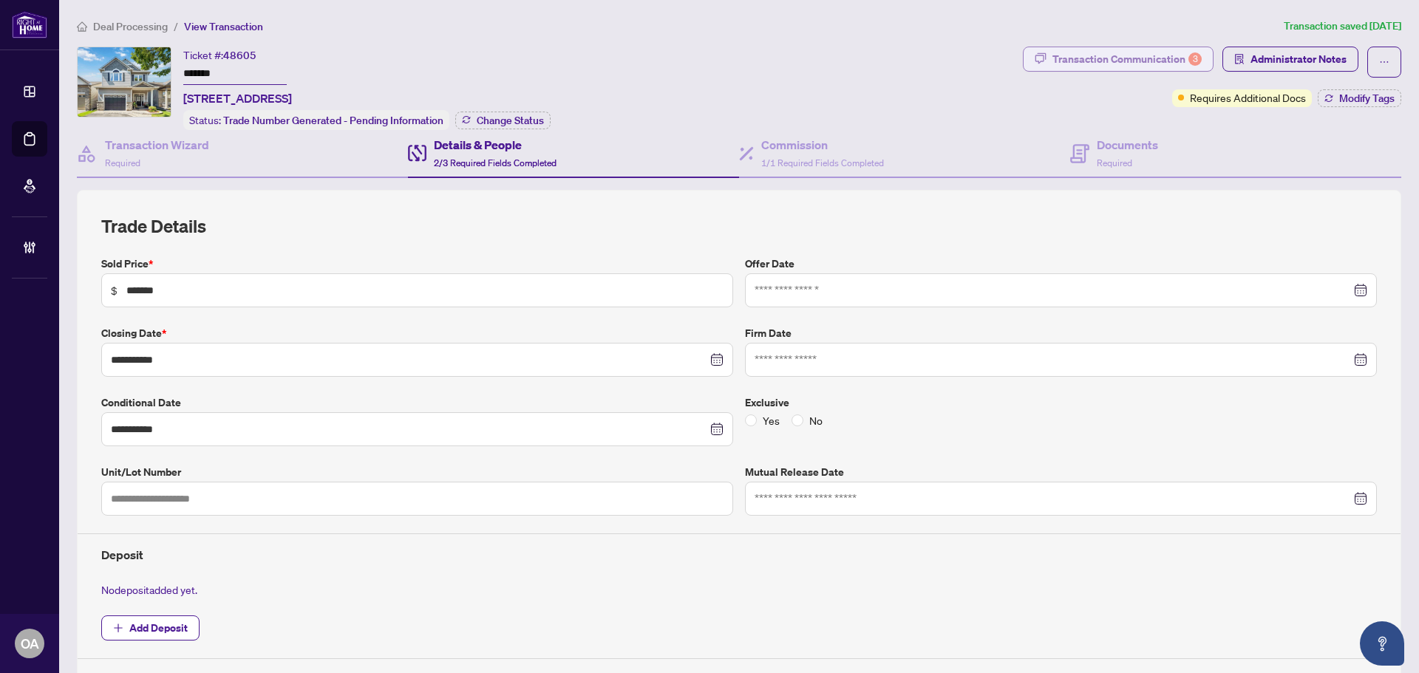
click at [1136, 63] on div "Transaction Communication 3" at bounding box center [1126, 59] width 149 height 24
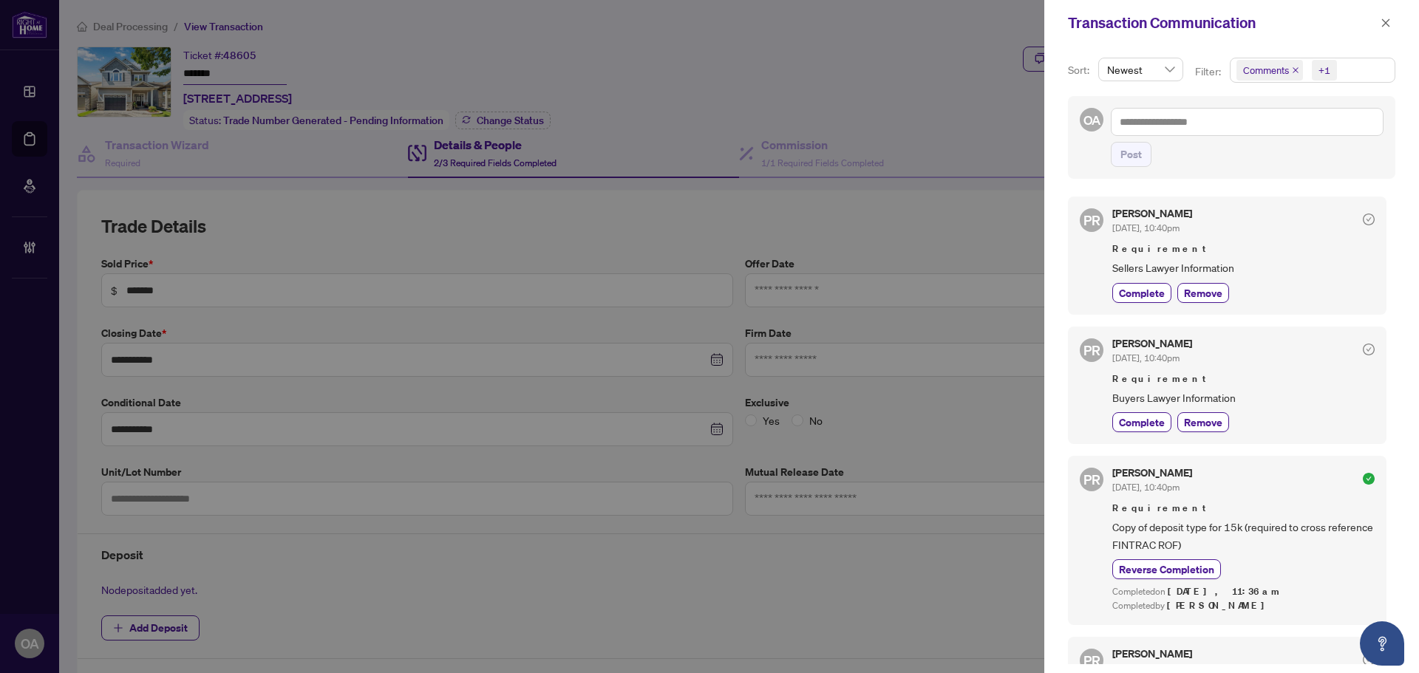
click at [1293, 70] on icon "close" at bounding box center [1295, 70] width 7 height 7
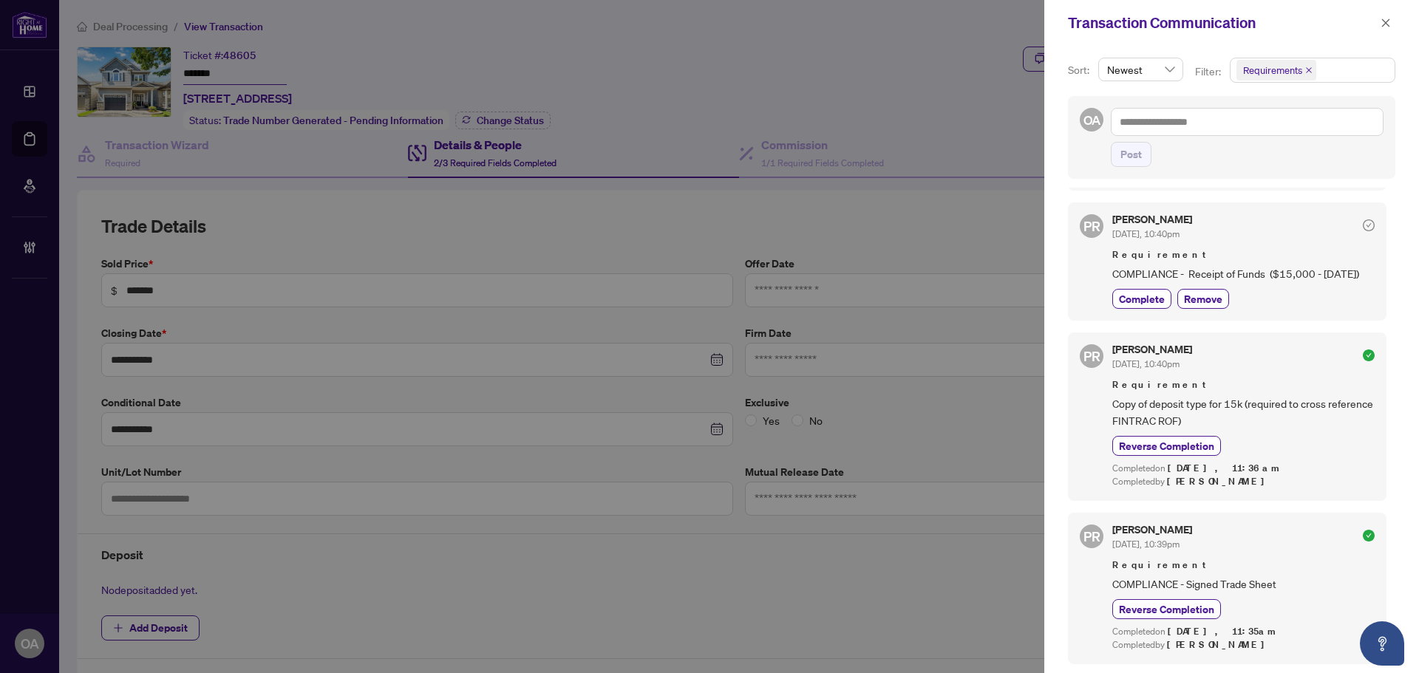
scroll to position [3, 0]
click at [1308, 73] on icon "close" at bounding box center [1308, 70] width 7 height 7
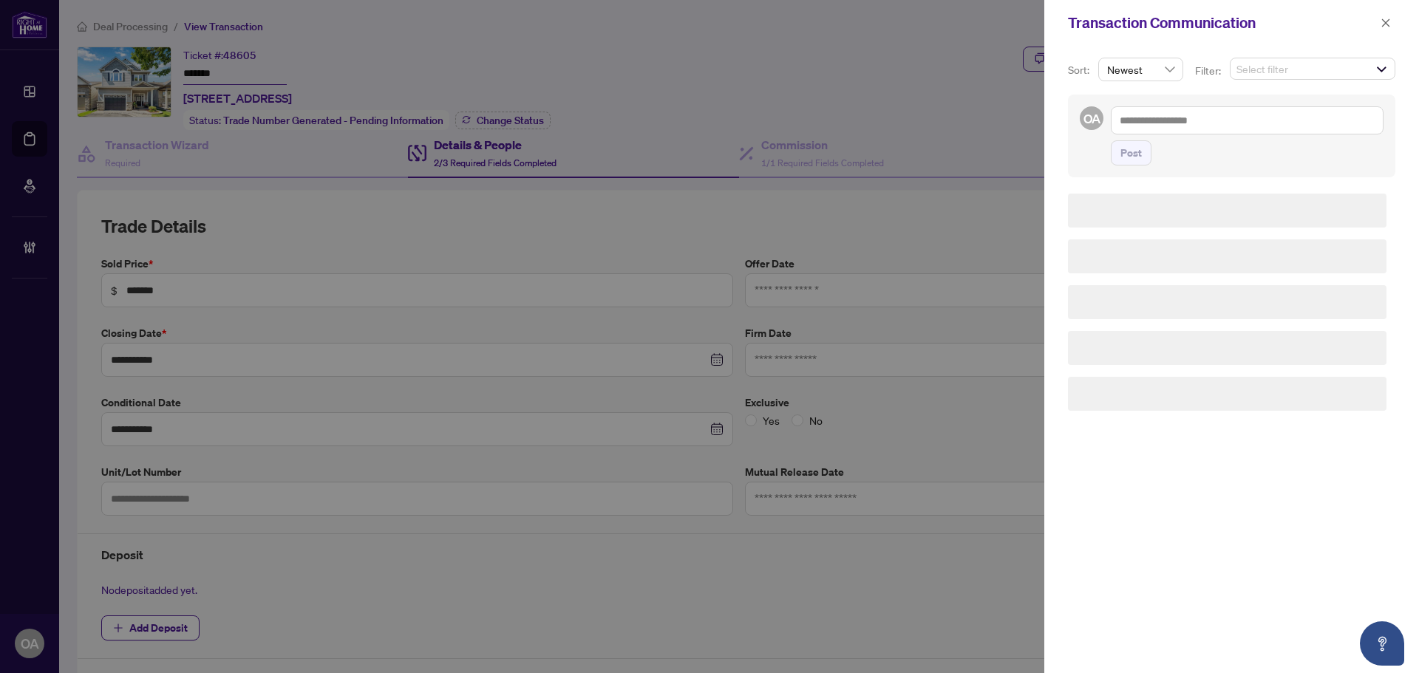
scroll to position [1, 0]
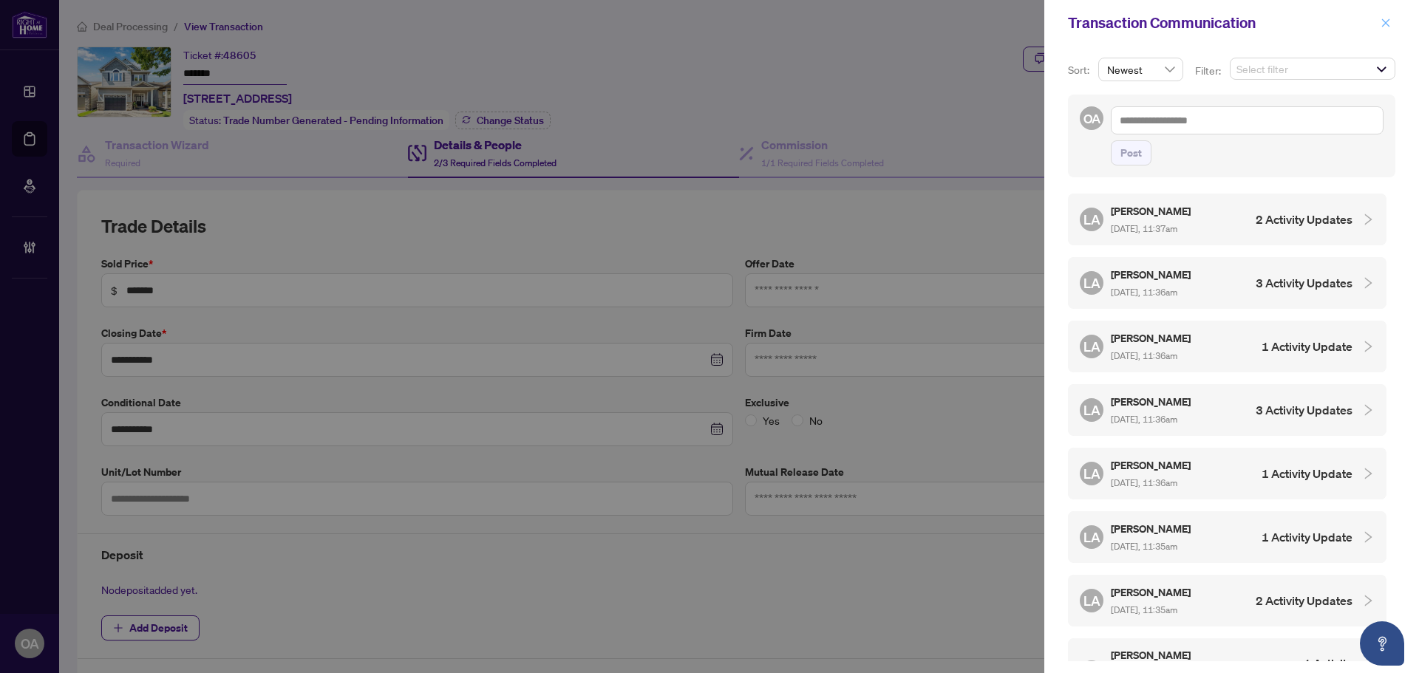
click at [1394, 24] on button "button" at bounding box center [1385, 23] width 19 height 18
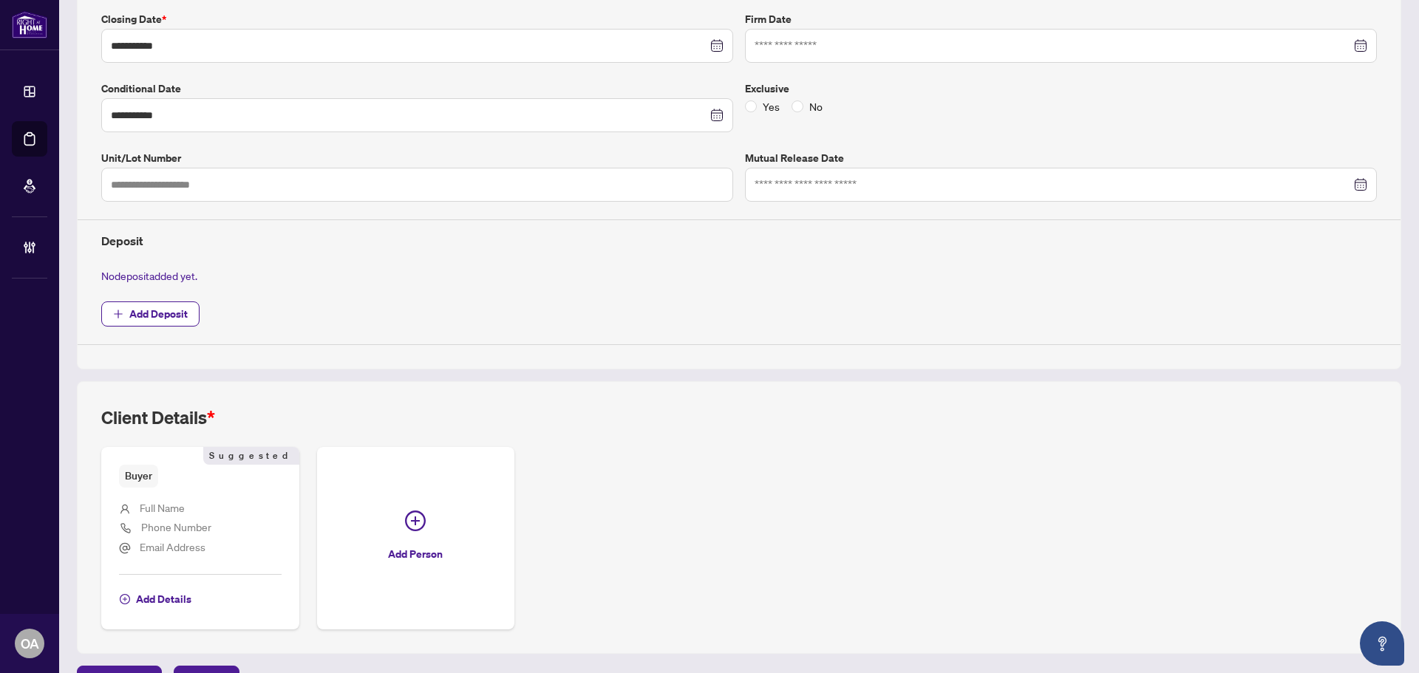
scroll to position [347, 0]
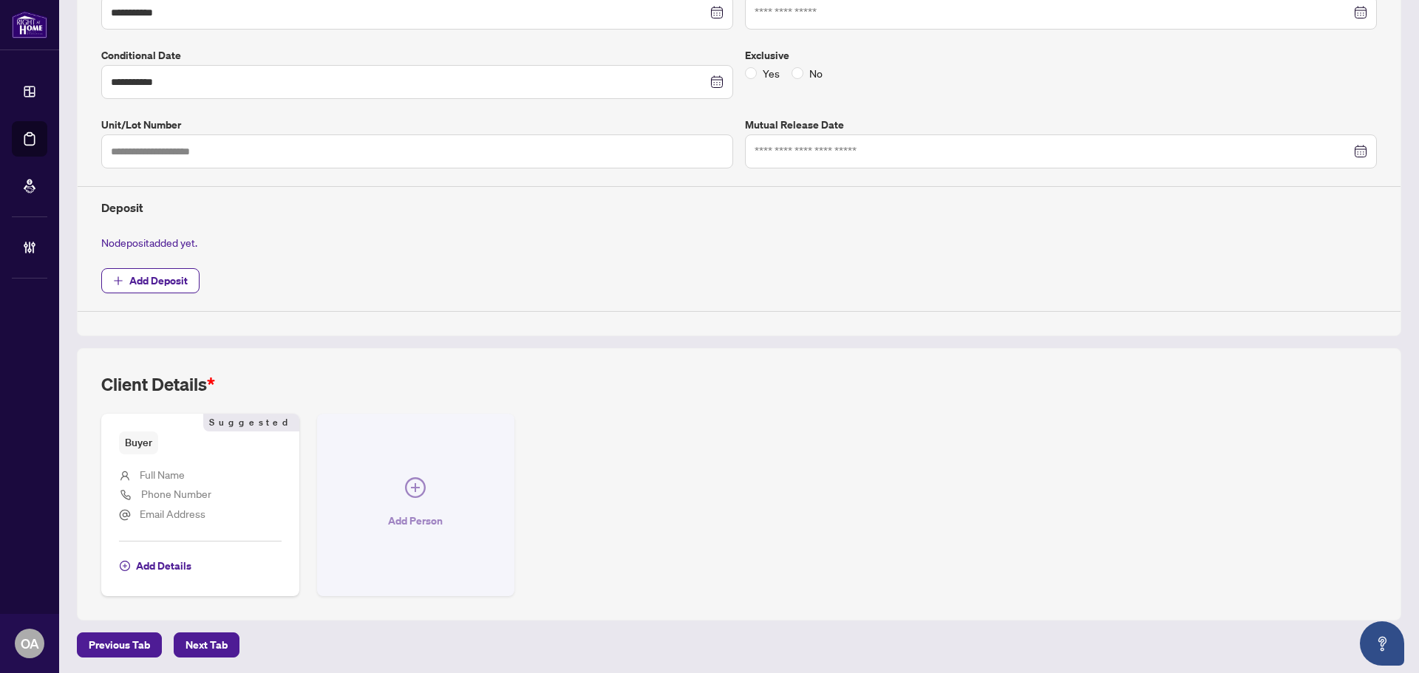
click at [429, 500] on button "Add Person" at bounding box center [416, 505] width 198 height 183
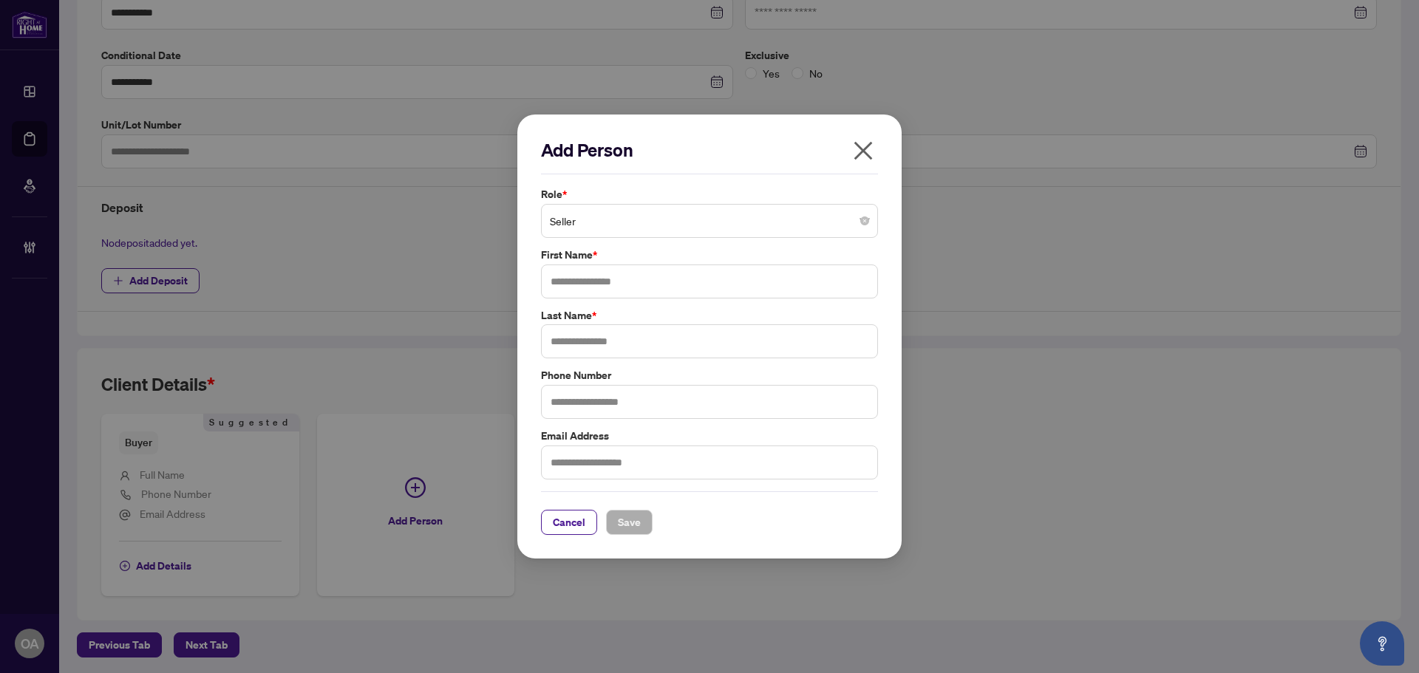
click at [867, 146] on icon "close" at bounding box center [863, 150] width 18 height 18
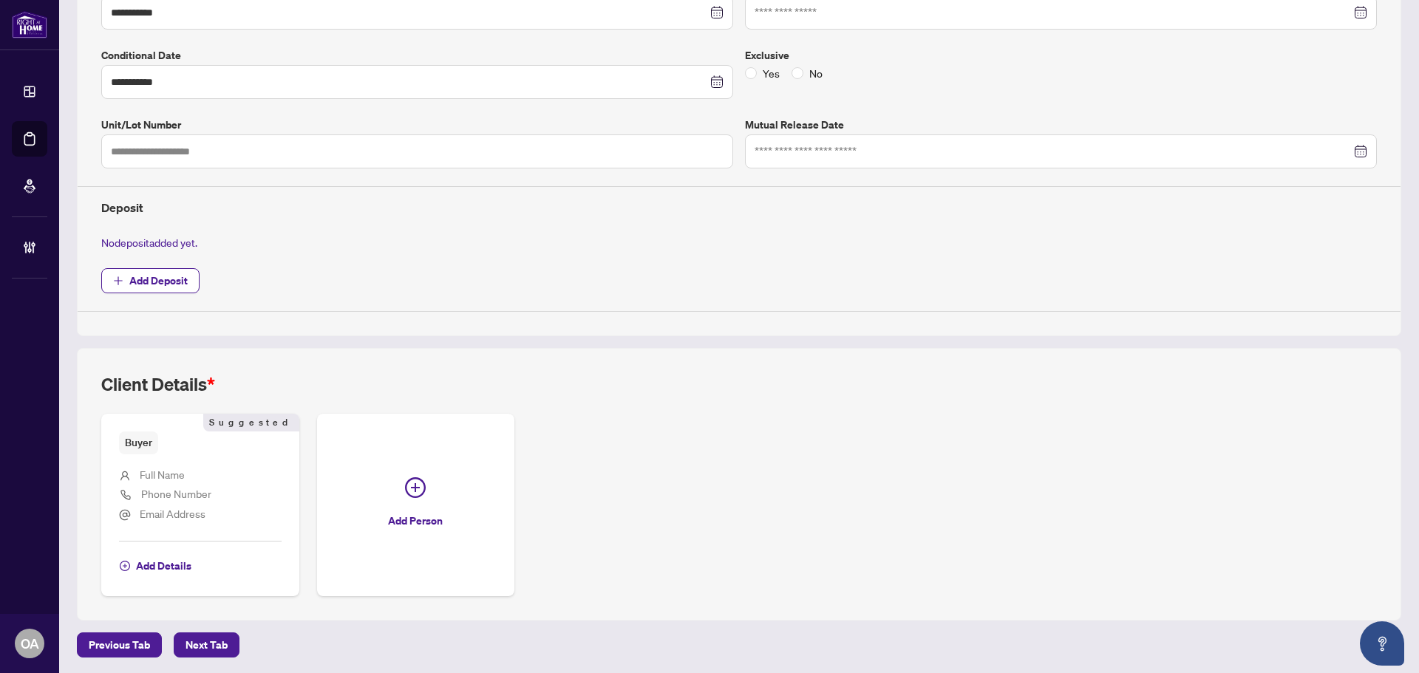
scroll to position [0, 0]
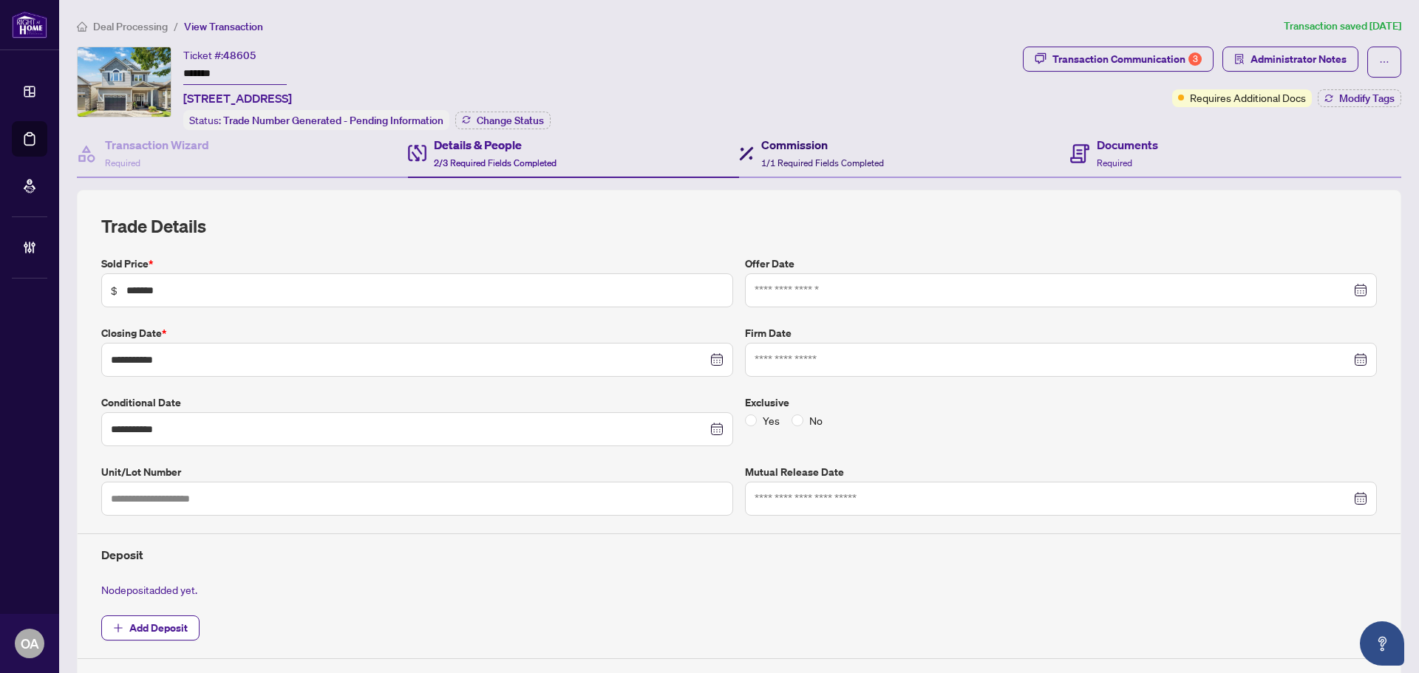
click at [831, 142] on h4 "Commission" at bounding box center [822, 145] width 123 height 18
type textarea "**********"
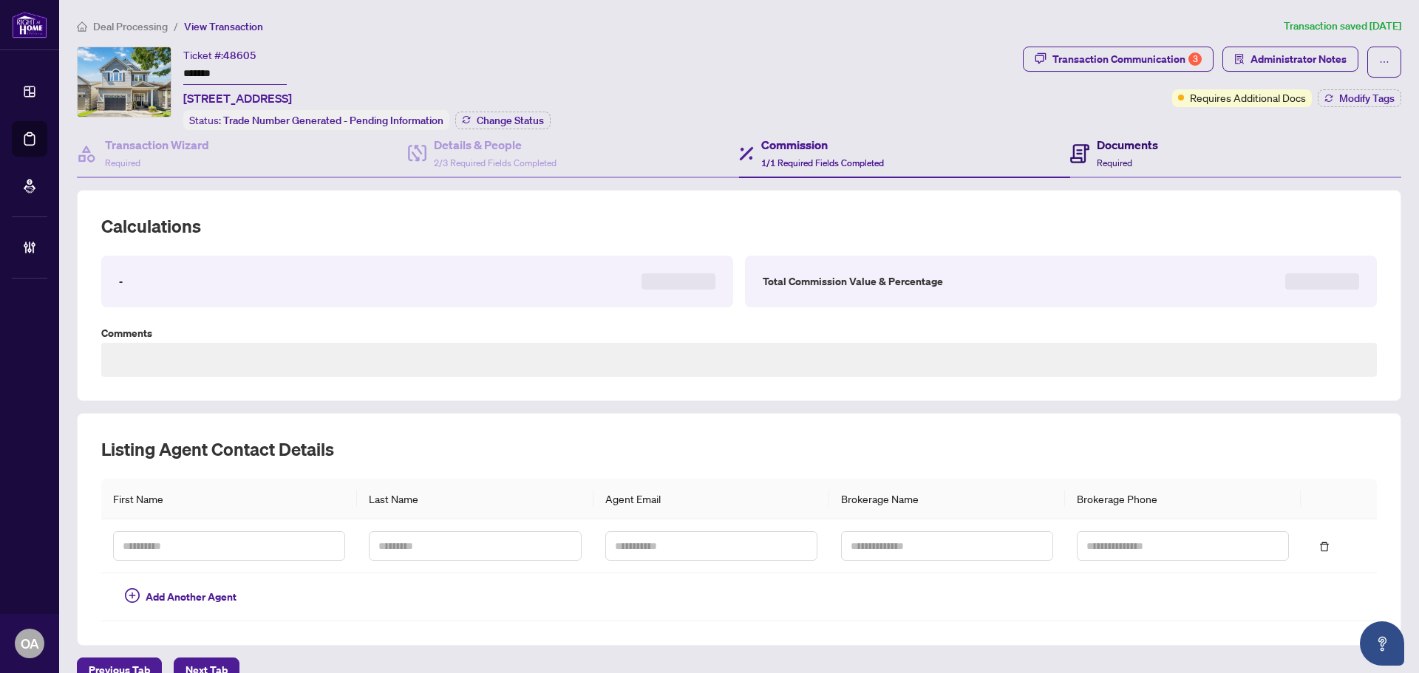
click at [1097, 143] on h4 "Documents" at bounding box center [1127, 145] width 61 height 18
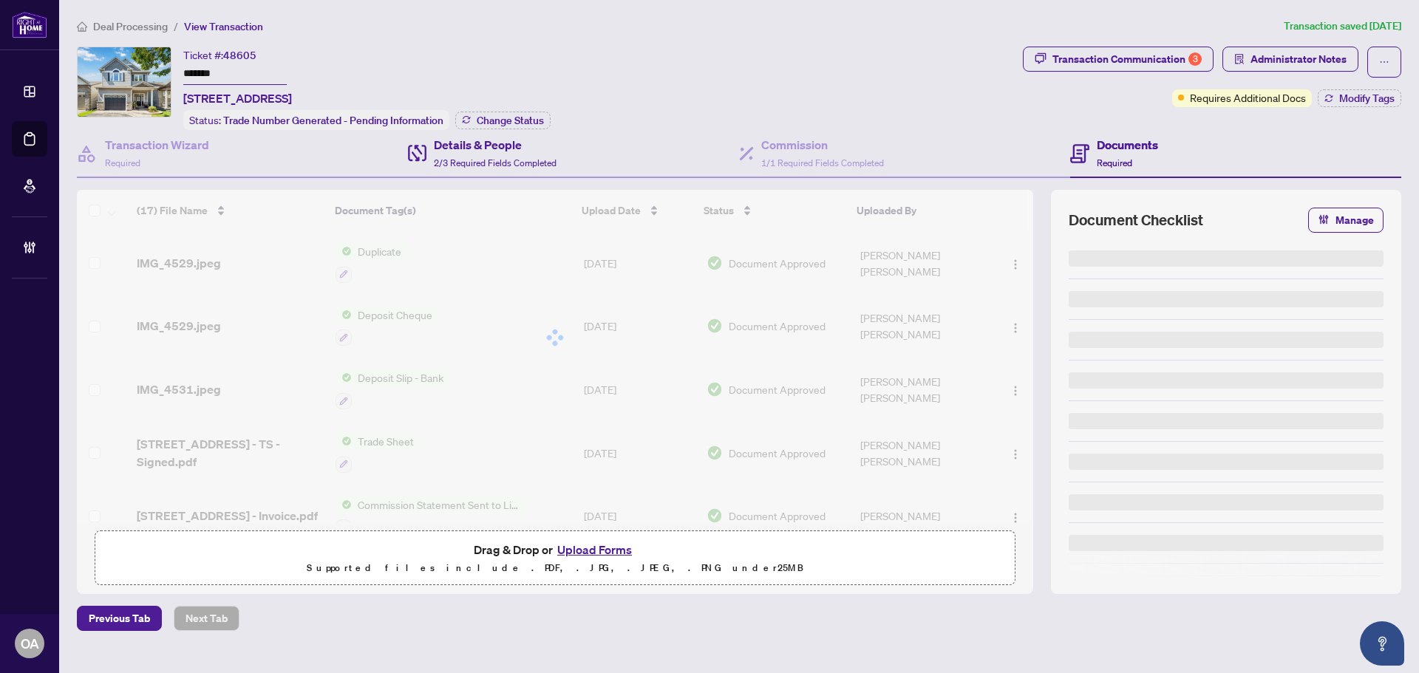
click at [567, 154] on div "Details & People 2/3 Required Fields Completed" at bounding box center [573, 154] width 331 height 48
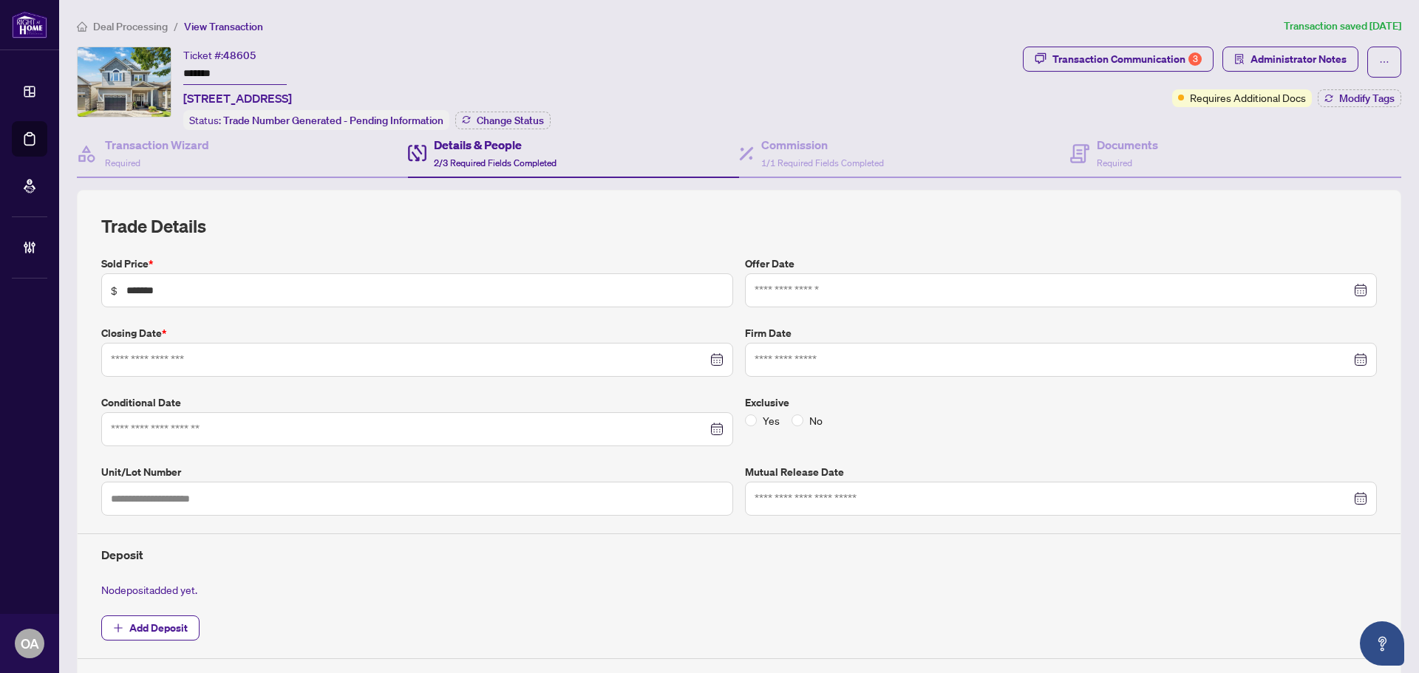
type input "**********"
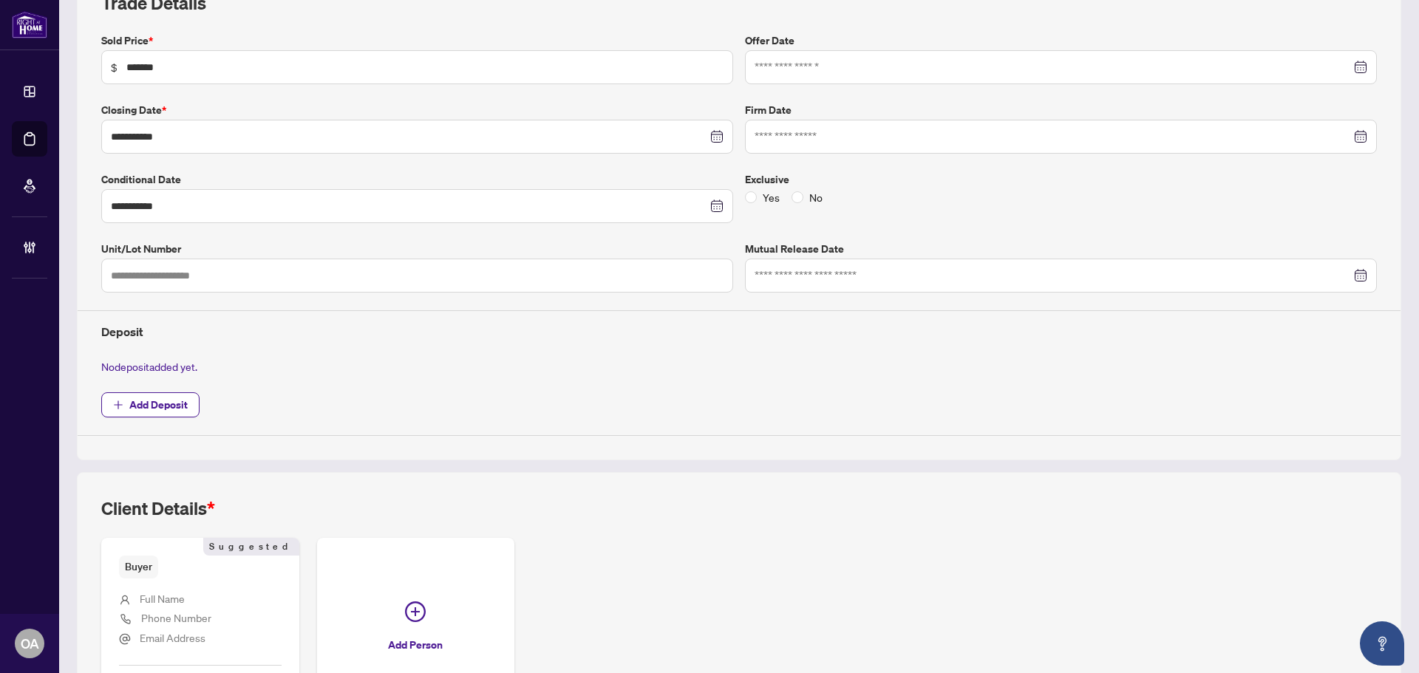
scroll to position [347, 0]
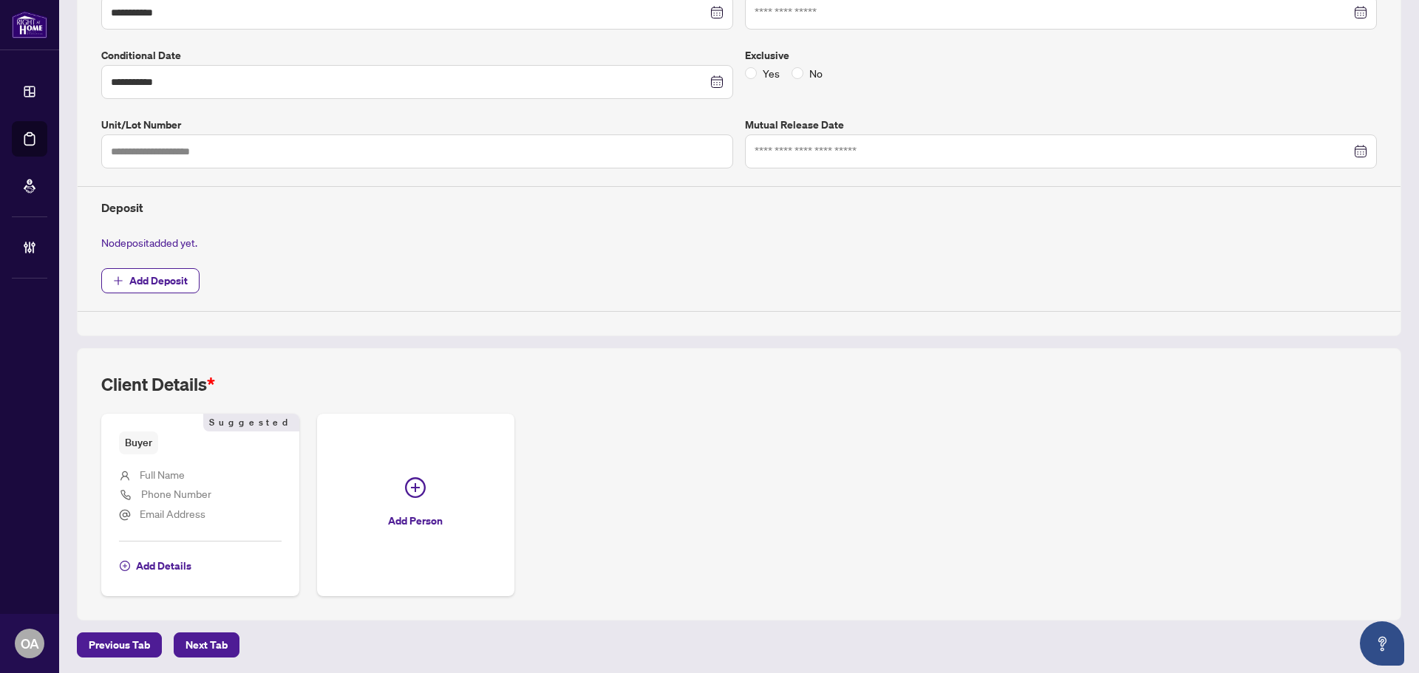
click at [222, 495] on li "Phone Number" at bounding box center [200, 495] width 163 height 20
click at [159, 558] on span "Add Details" at bounding box center [163, 566] width 55 height 24
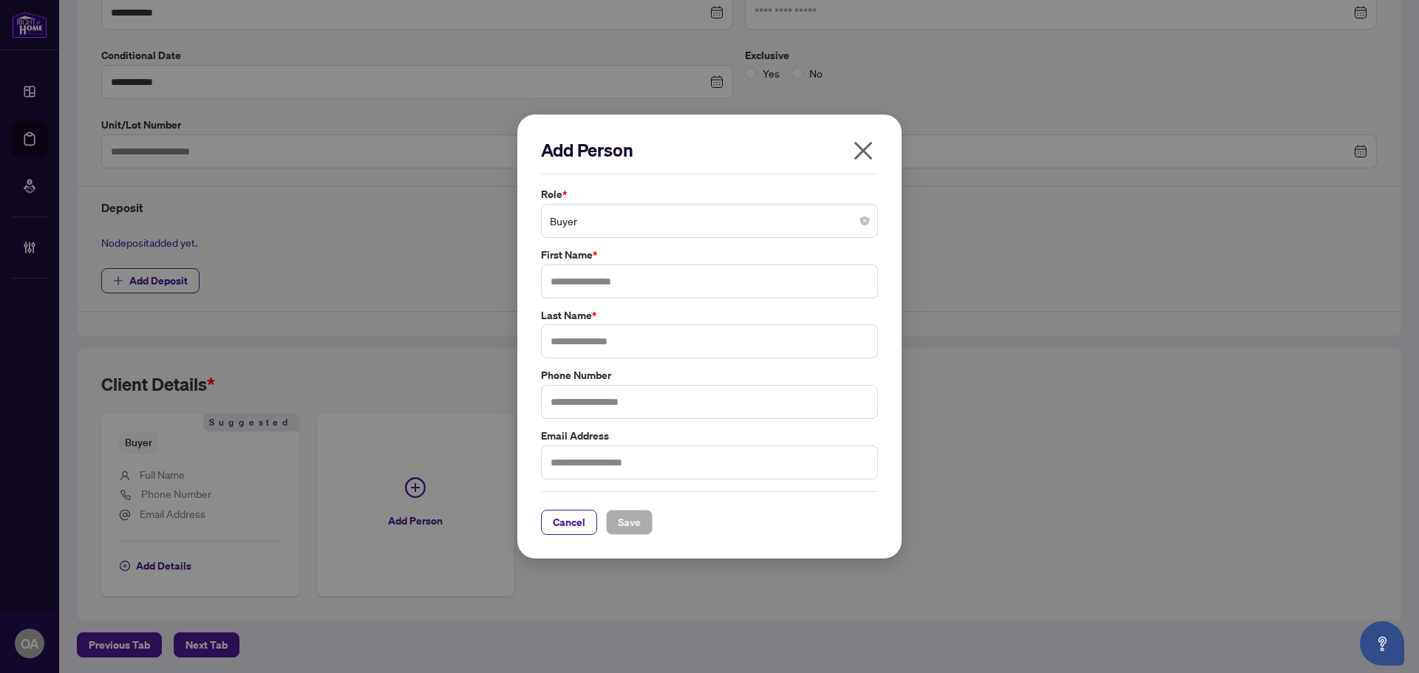
click at [869, 151] on icon "close" at bounding box center [863, 151] width 24 height 24
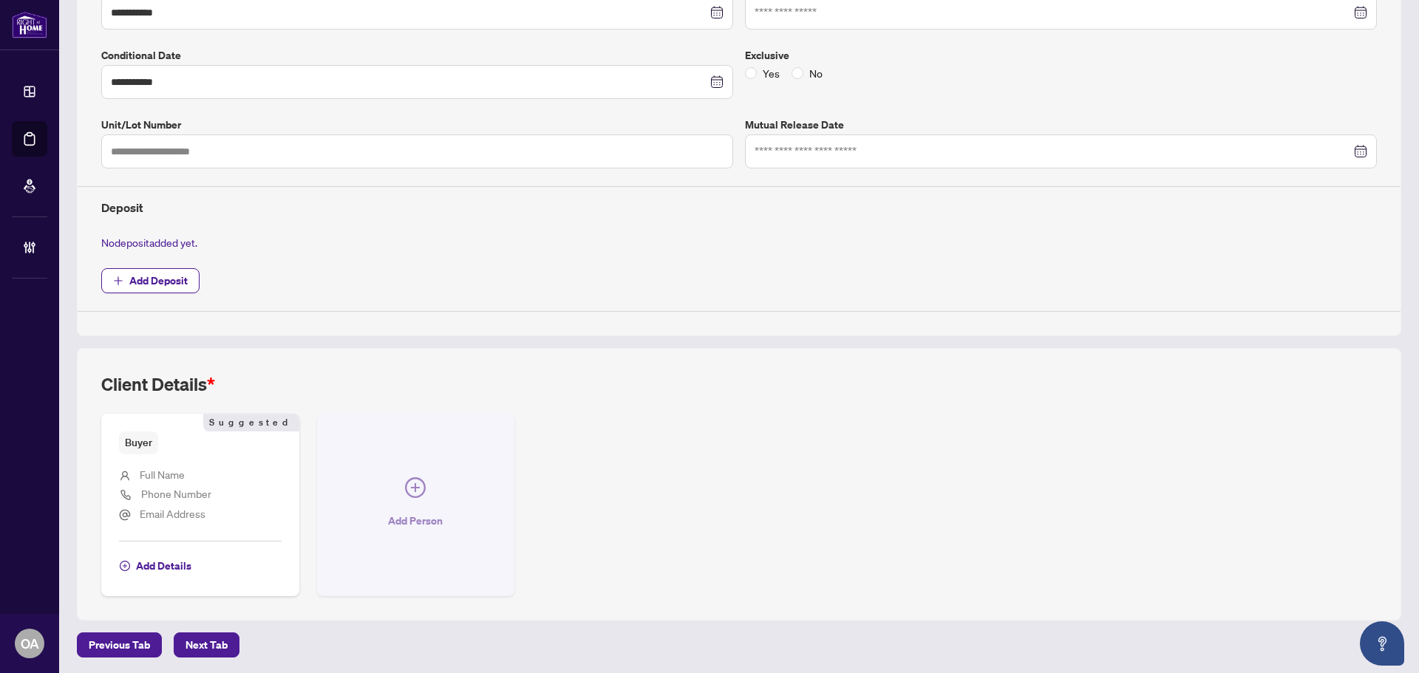
click at [409, 509] on span "Add Person" at bounding box center [415, 521] width 55 height 24
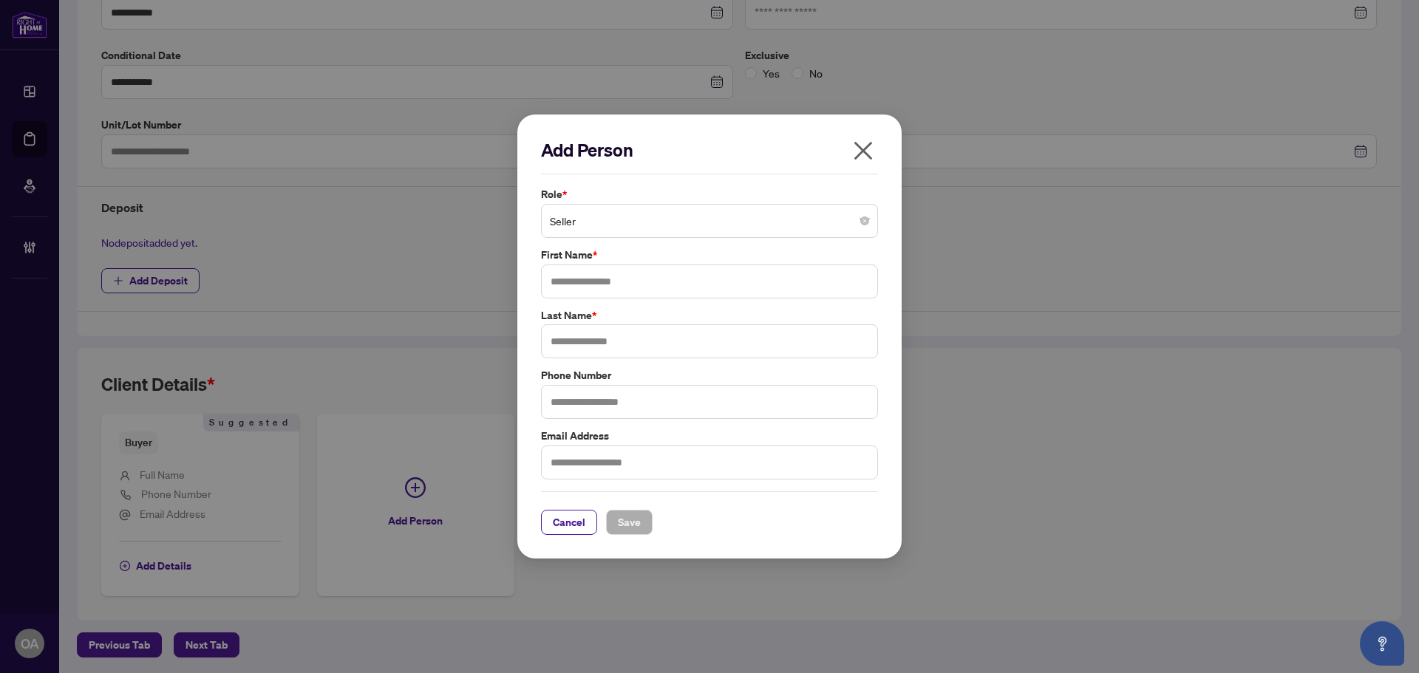
click at [623, 225] on span "Seller" at bounding box center [709, 221] width 319 height 28
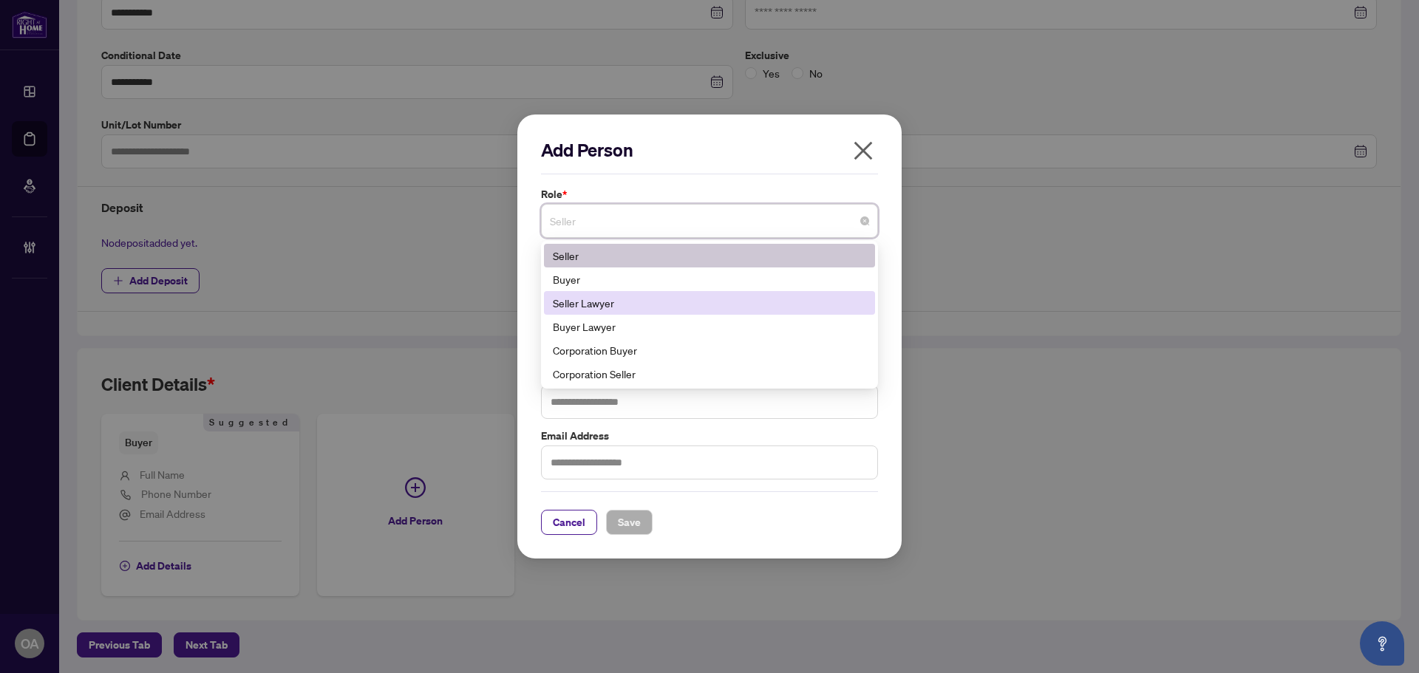
click at [638, 299] on div "Seller Lawyer" at bounding box center [709, 303] width 313 height 16
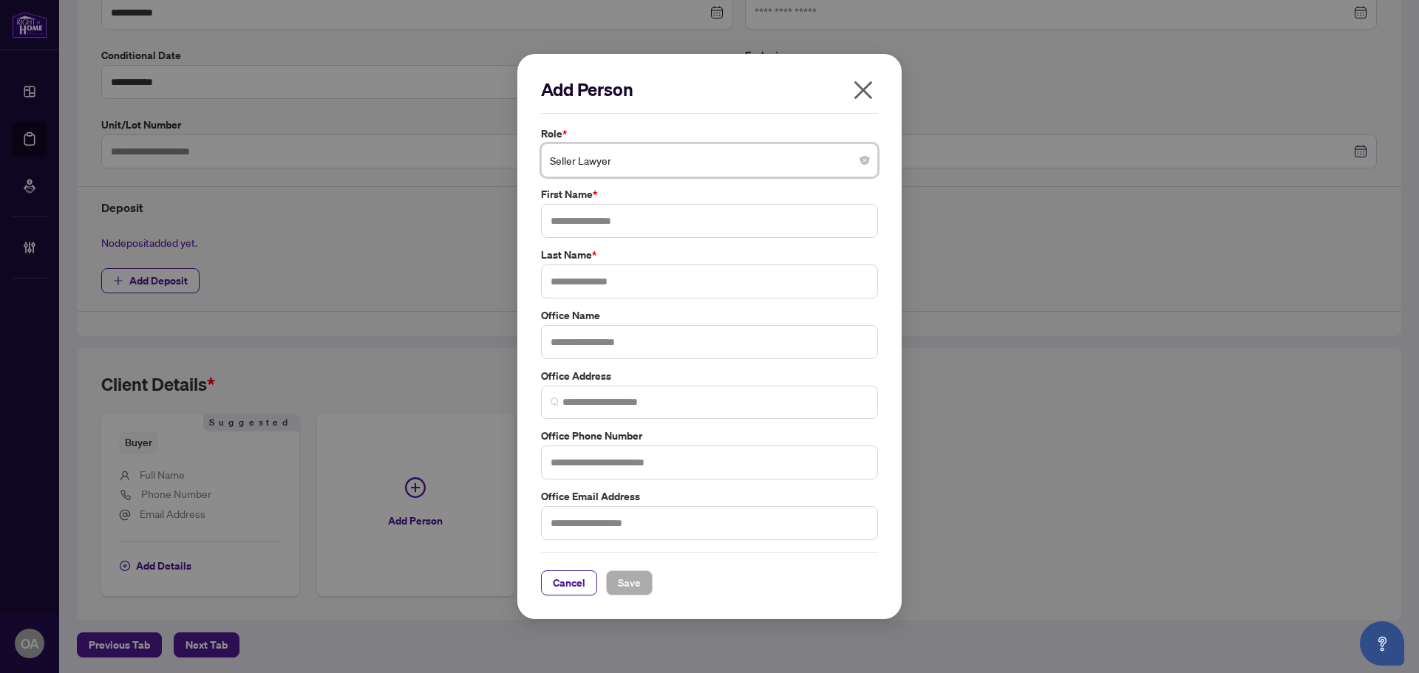
click at [856, 92] on icon "close" at bounding box center [863, 90] width 24 height 24
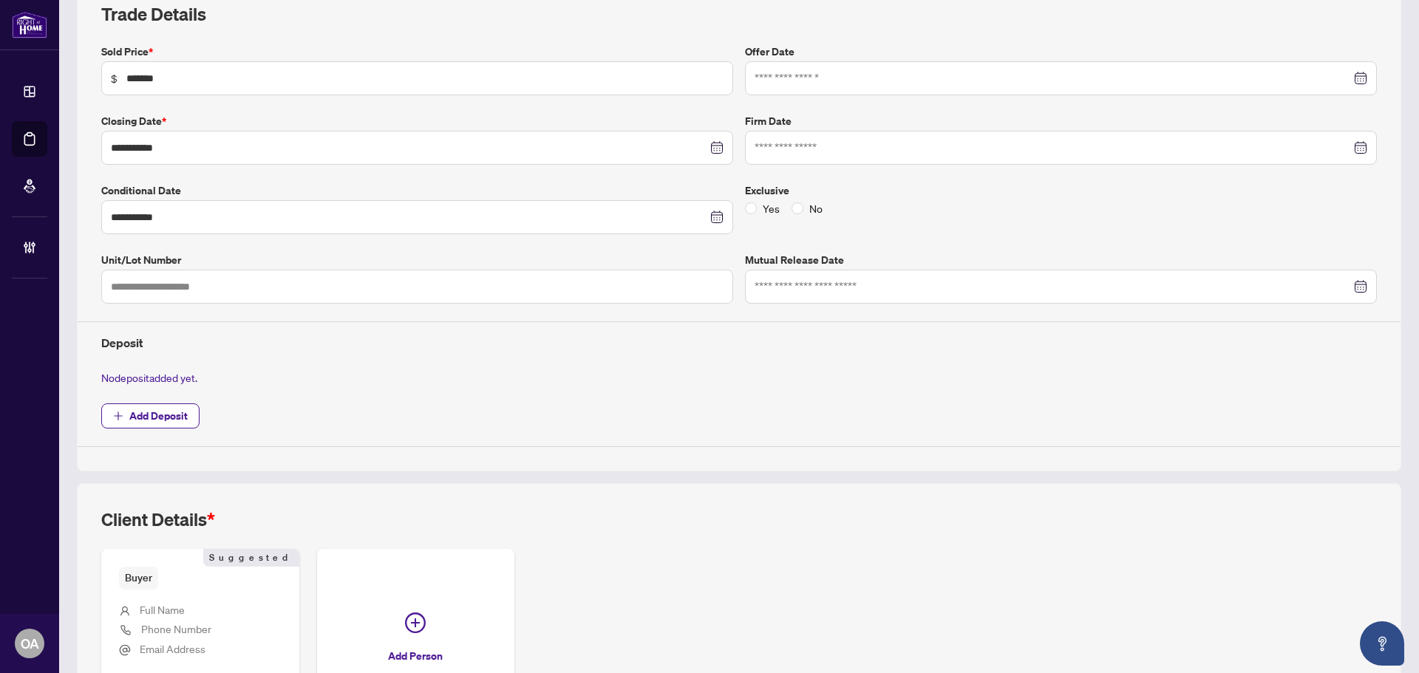
scroll to position [0, 0]
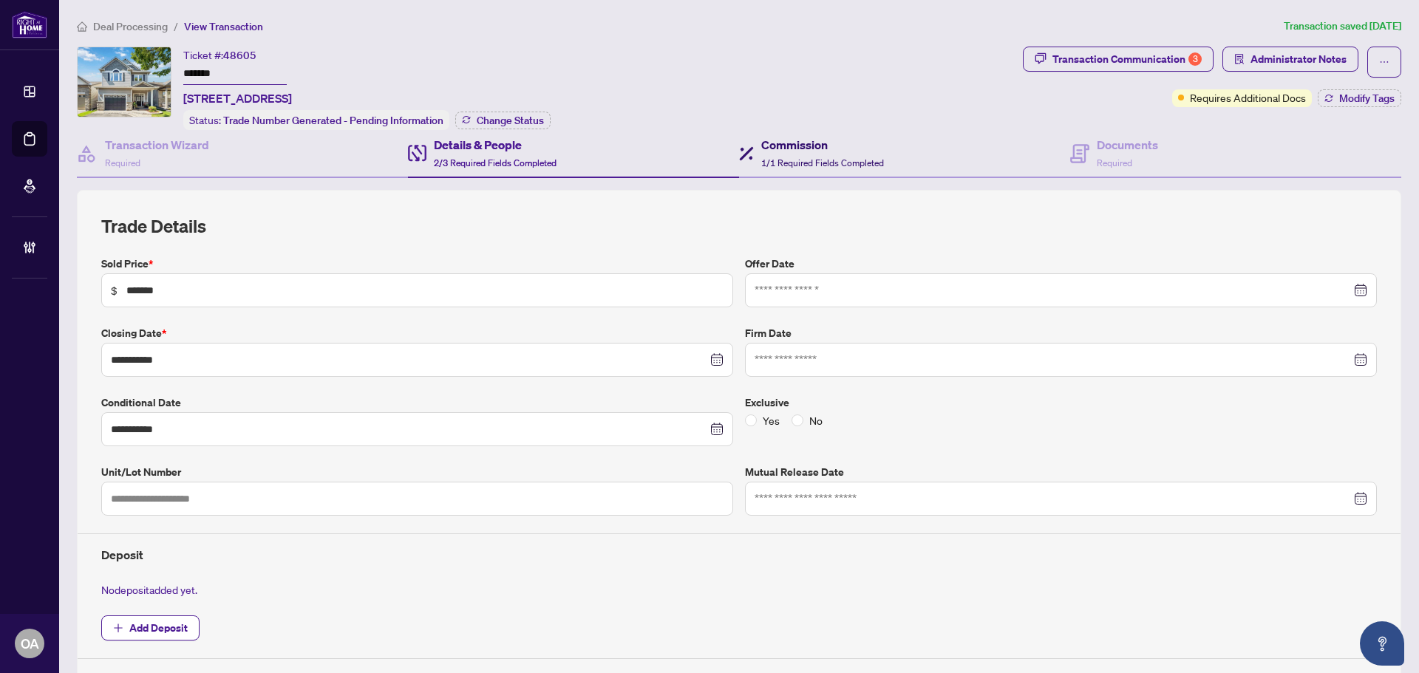
click at [751, 166] on div "Commission 1/1 Required Fields Completed" at bounding box center [811, 153] width 145 height 35
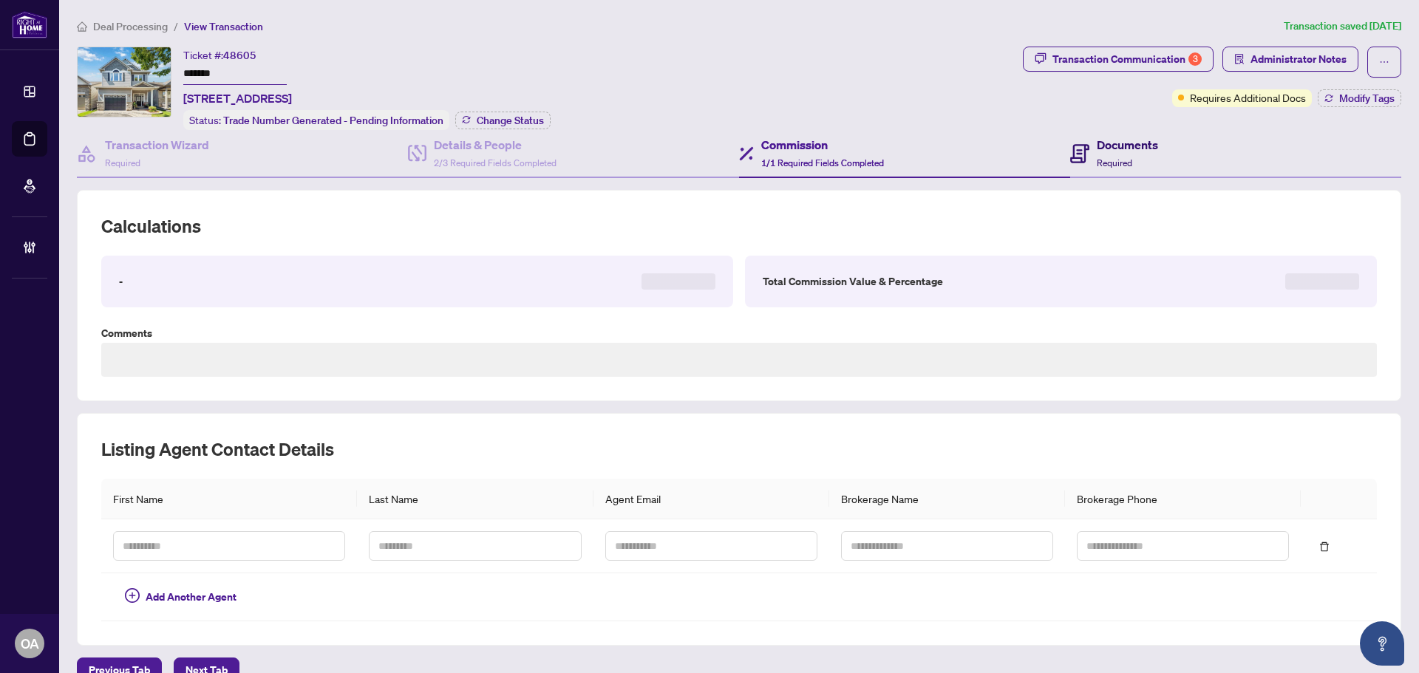
click at [1070, 149] on icon at bounding box center [1079, 153] width 19 height 19
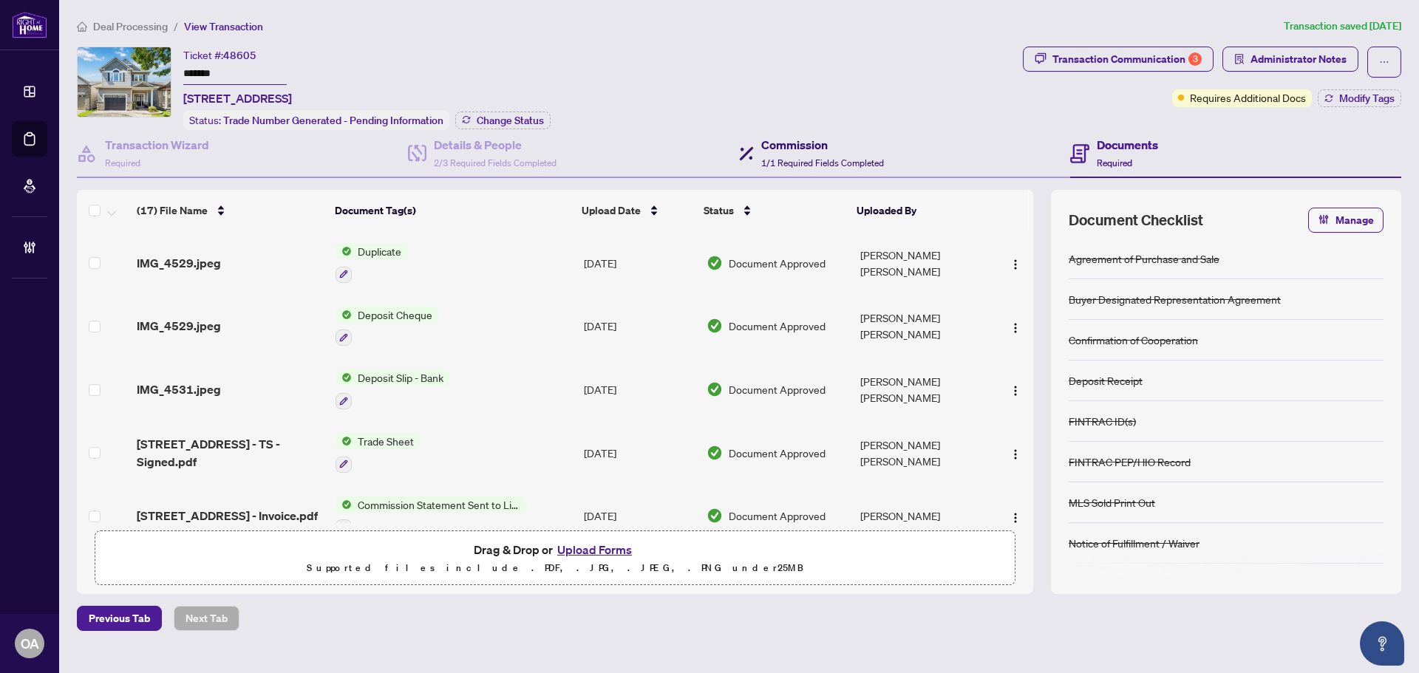
click at [788, 157] on span "1/1 Required Fields Completed" at bounding box center [822, 162] width 123 height 11
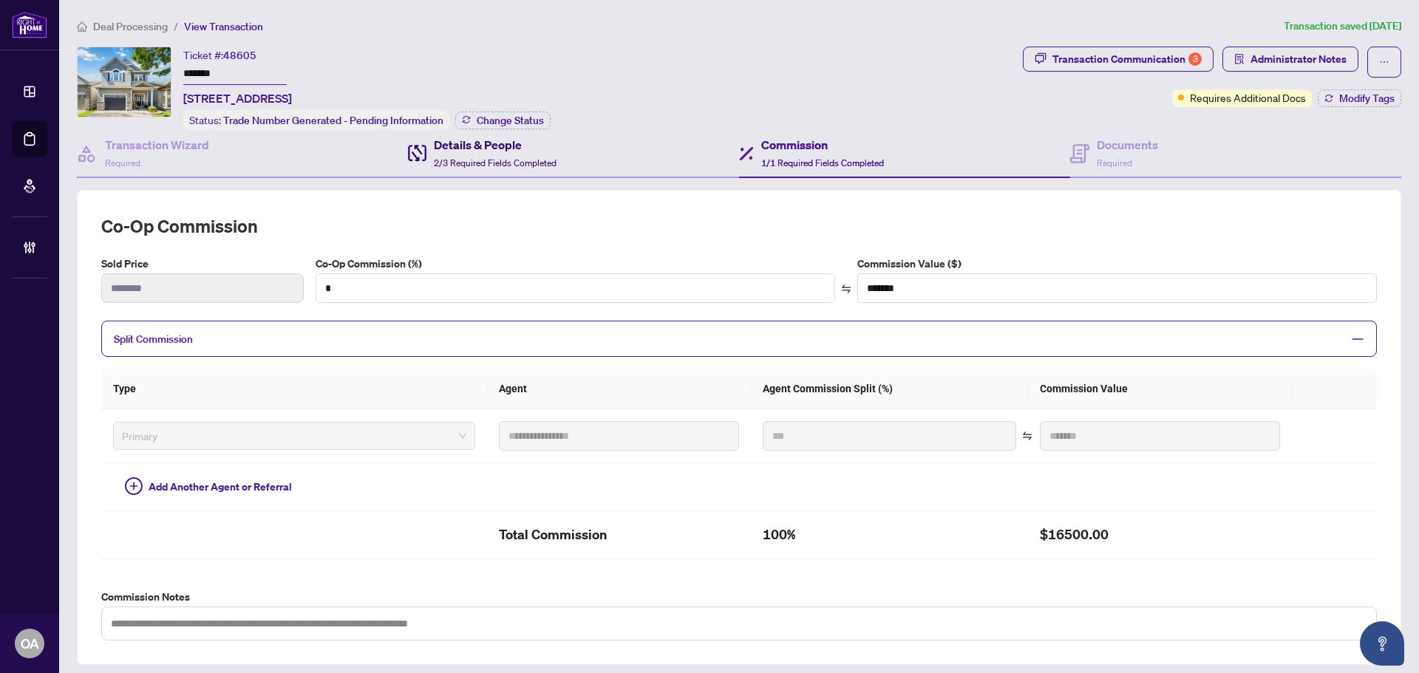
click at [466, 157] on span "2/3 Required Fields Completed" at bounding box center [495, 162] width 123 height 11
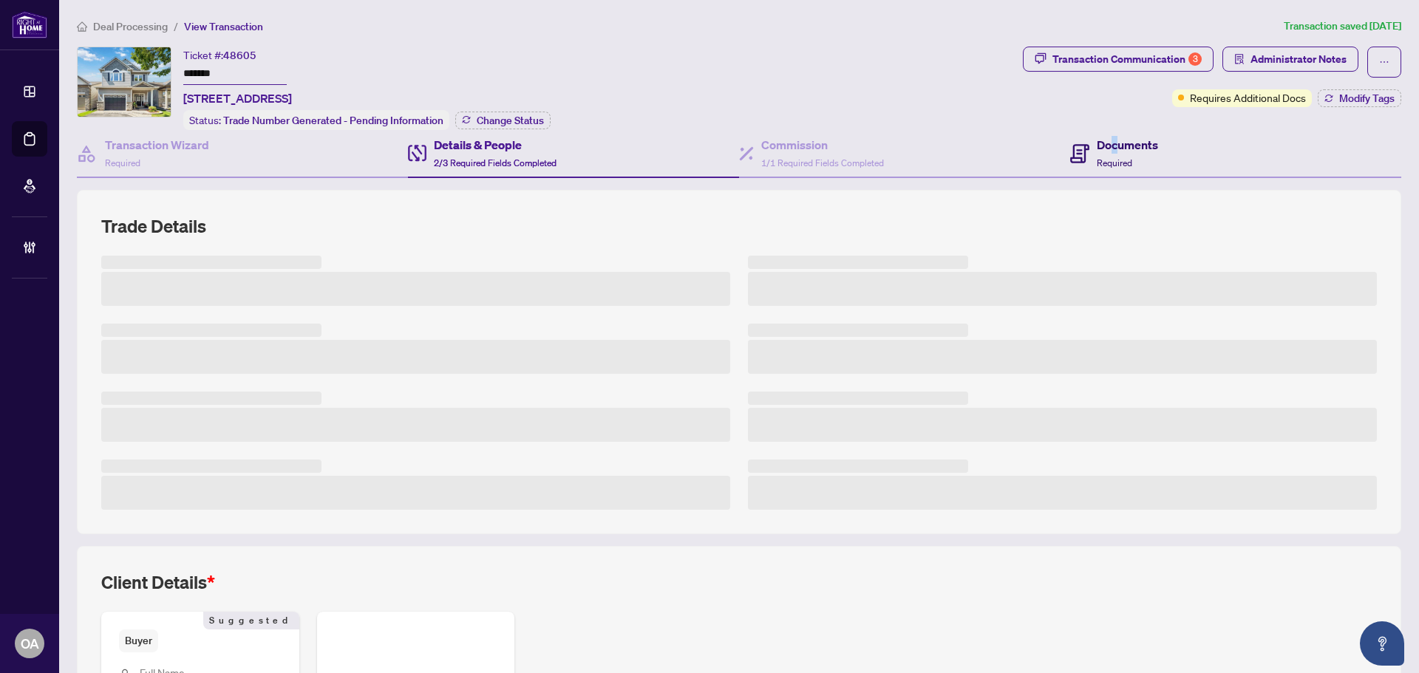
click at [1108, 145] on h4 "Documents" at bounding box center [1127, 145] width 61 height 18
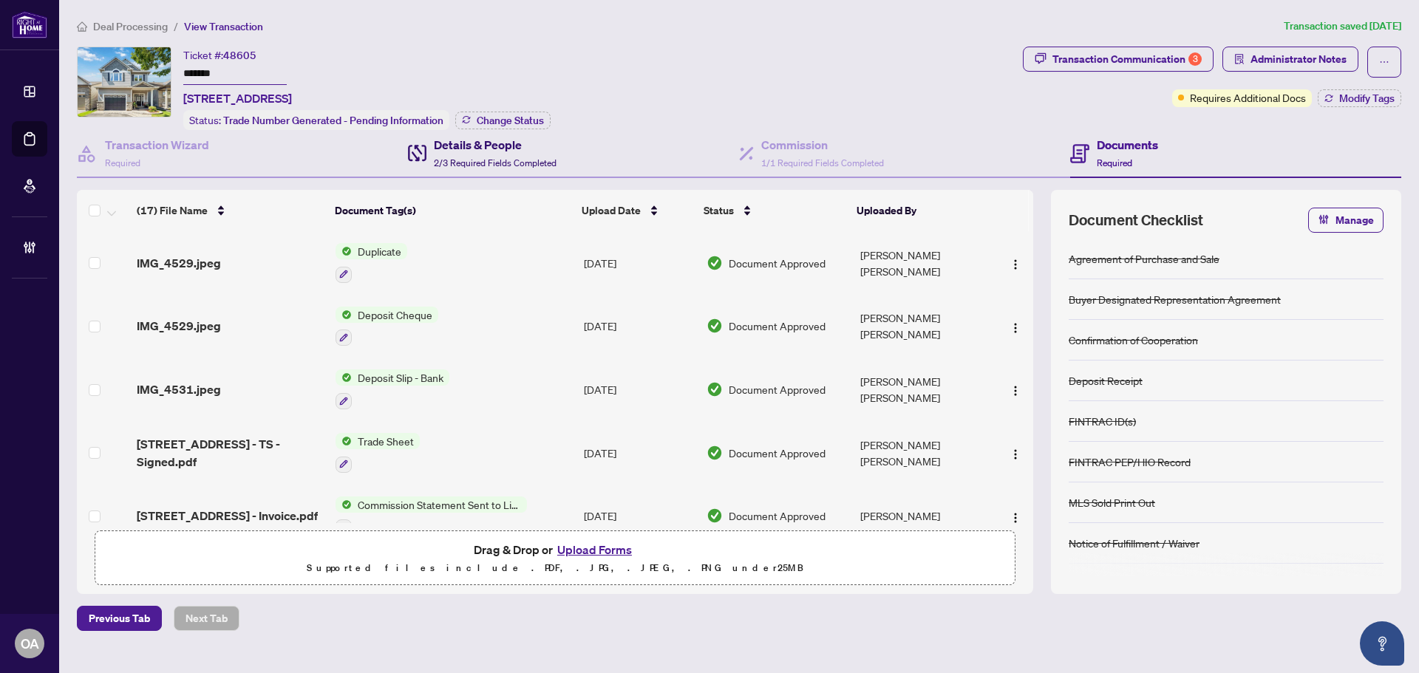
click at [480, 160] on span "2/3 Required Fields Completed" at bounding box center [495, 162] width 123 height 11
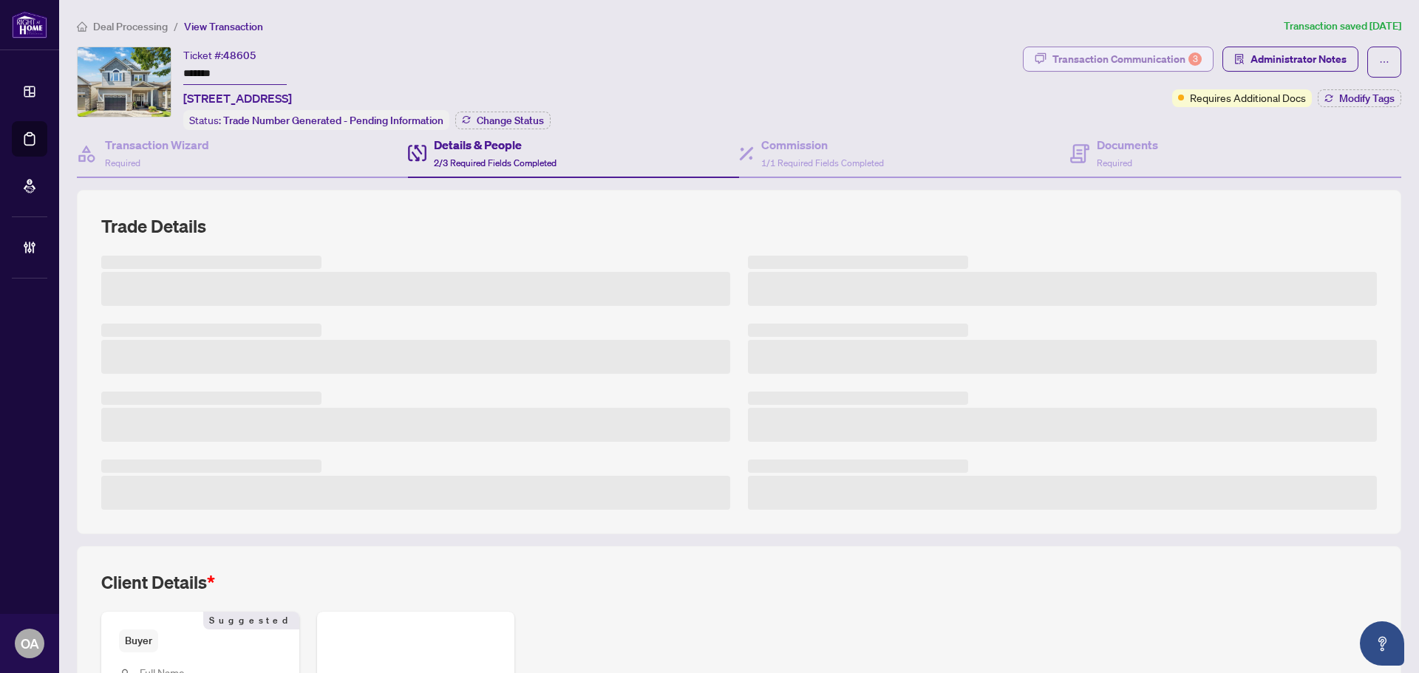
click at [1134, 64] on div "Transaction Communication 3" at bounding box center [1126, 59] width 149 height 24
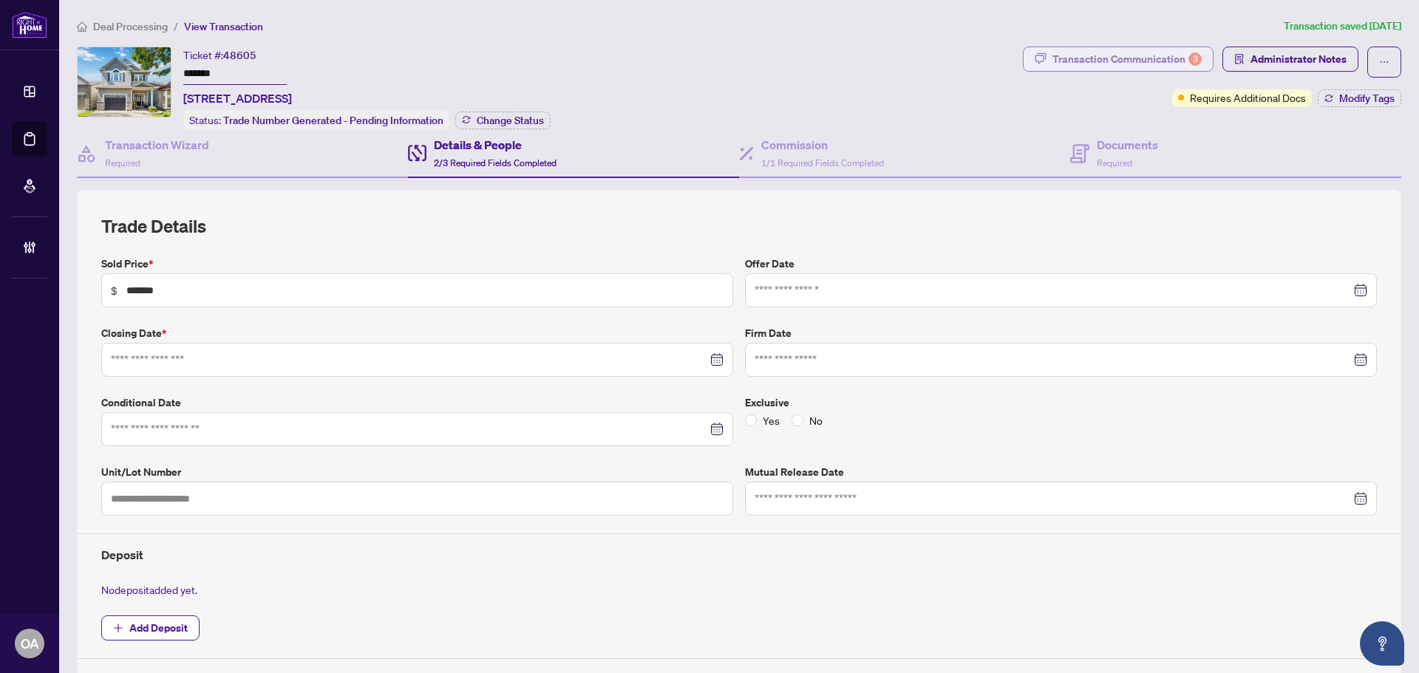
type textarea "**********"
type input "**********"
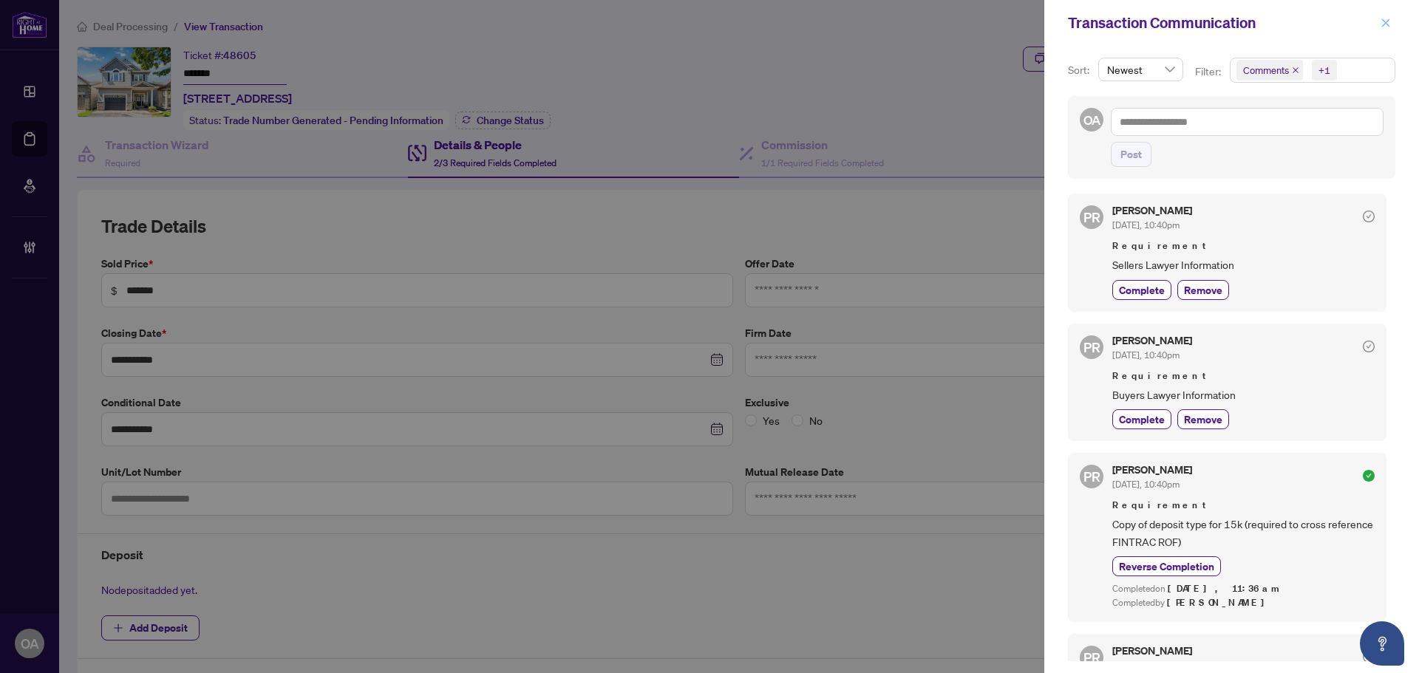
click at [1385, 27] on icon "close" at bounding box center [1385, 23] width 10 height 10
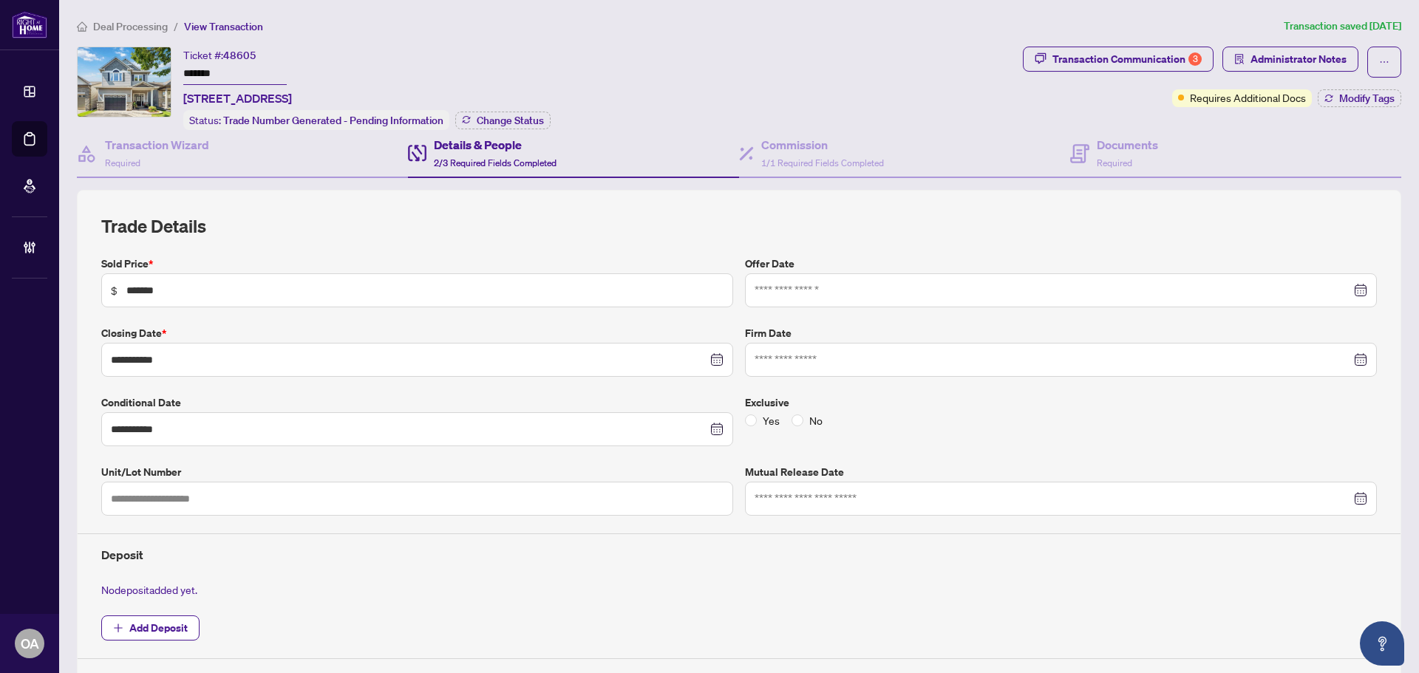
scroll to position [347, 0]
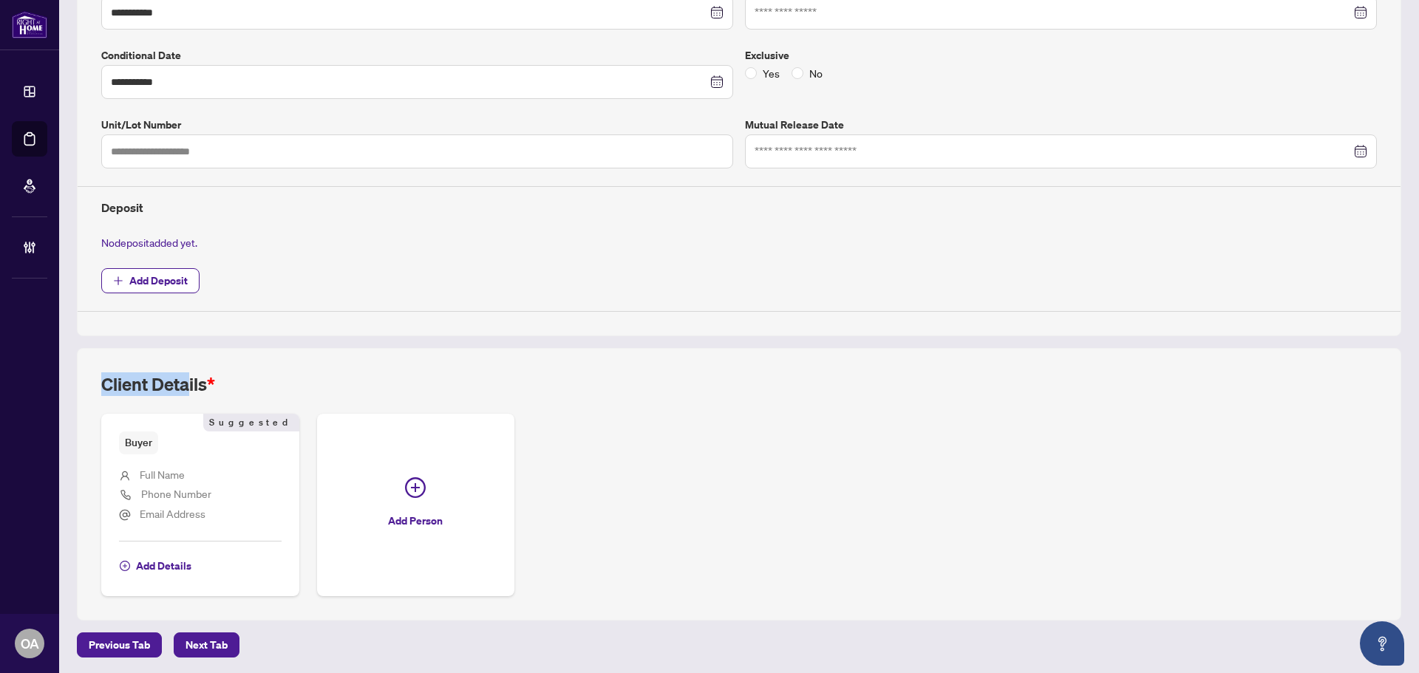
drag, startPoint x: 188, startPoint y: 378, endPoint x: 77, endPoint y: 383, distance: 110.9
click at [62, 383] on main "**********" at bounding box center [739, 336] width 1360 height 673
click at [161, 383] on h2 "Client Details *" at bounding box center [158, 384] width 114 height 24
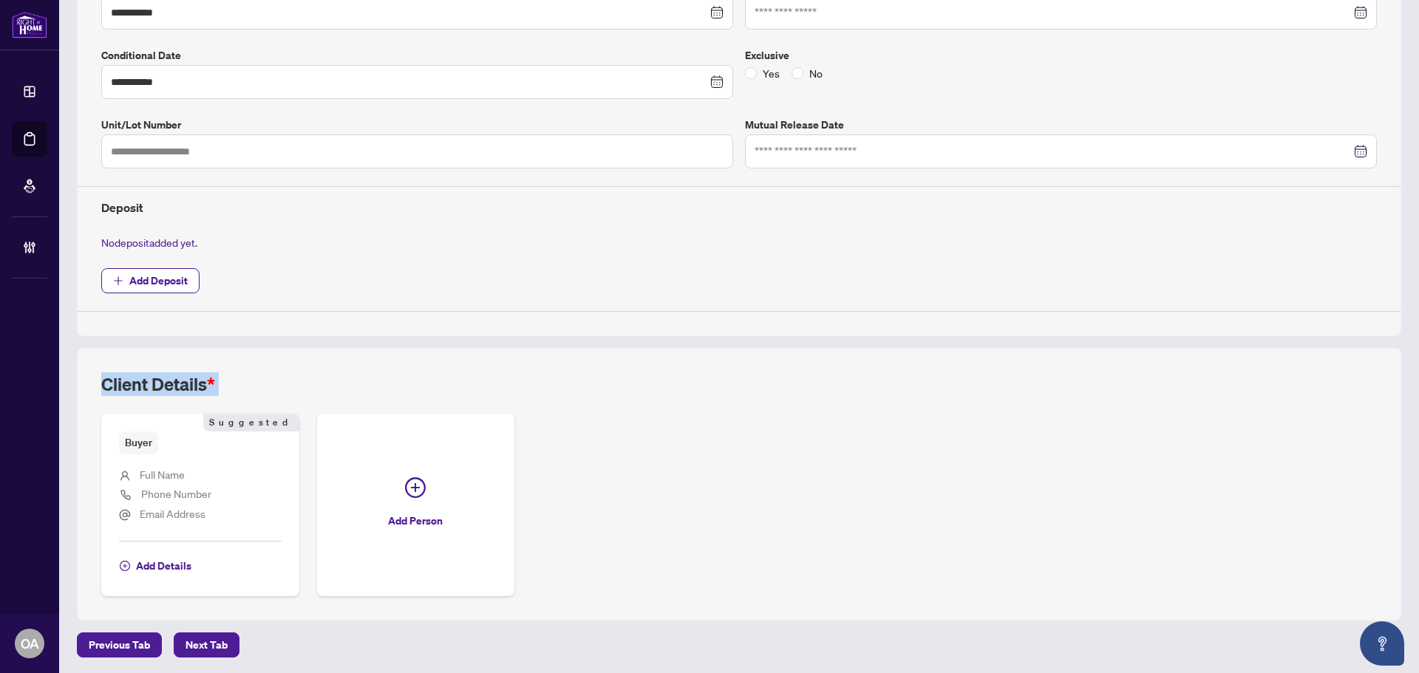
click at [161, 383] on h2 "Client Details *" at bounding box center [158, 384] width 114 height 24
click at [163, 383] on h2 "Client Details *" at bounding box center [158, 384] width 114 height 24
click at [197, 383] on h2 "Client Details *" at bounding box center [158, 384] width 114 height 24
click at [212, 381] on span "*" at bounding box center [211, 384] width 8 height 22
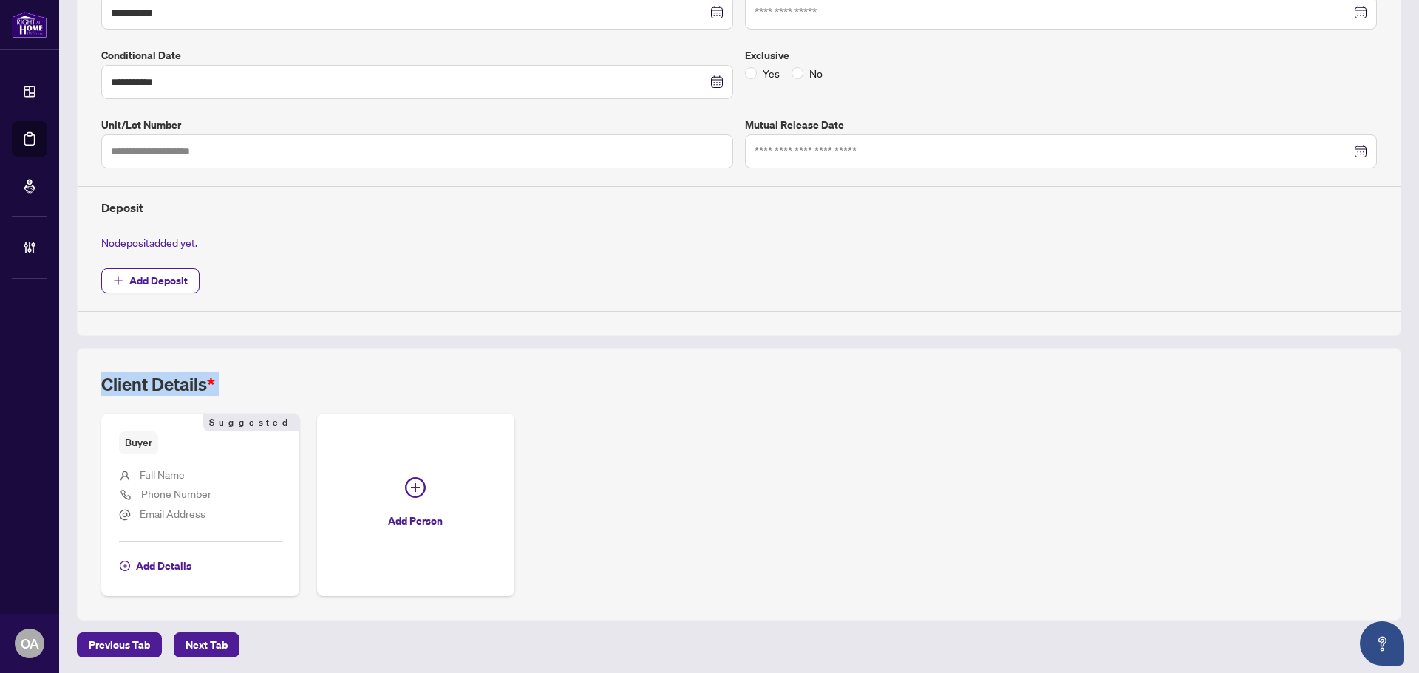
click at [212, 381] on span "*" at bounding box center [211, 384] width 8 height 22
click at [202, 383] on h2 "Client Details *" at bounding box center [158, 384] width 114 height 24
click at [363, 378] on div "Client Details *" at bounding box center [738, 392] width 1275 height 41
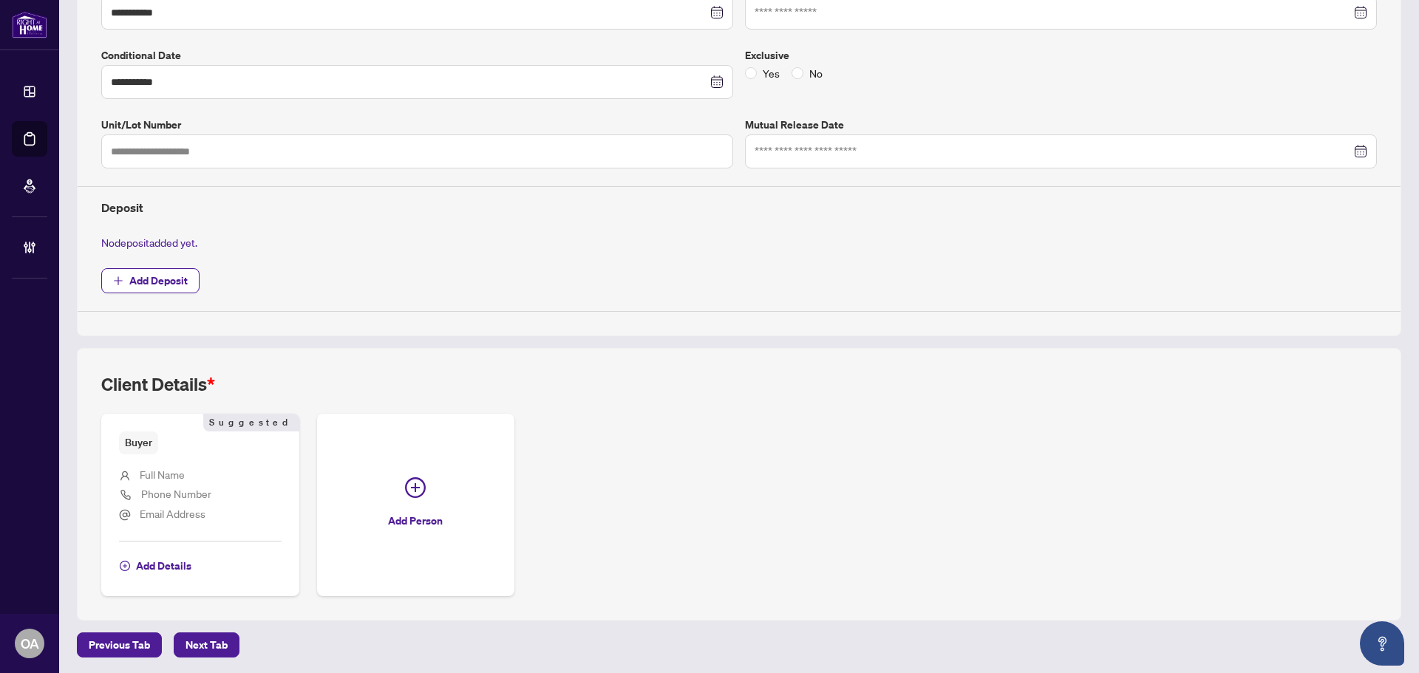
click at [204, 380] on h2 "Client Details *" at bounding box center [158, 384] width 114 height 24
click at [180, 382] on h2 "Client Details *" at bounding box center [158, 384] width 114 height 24
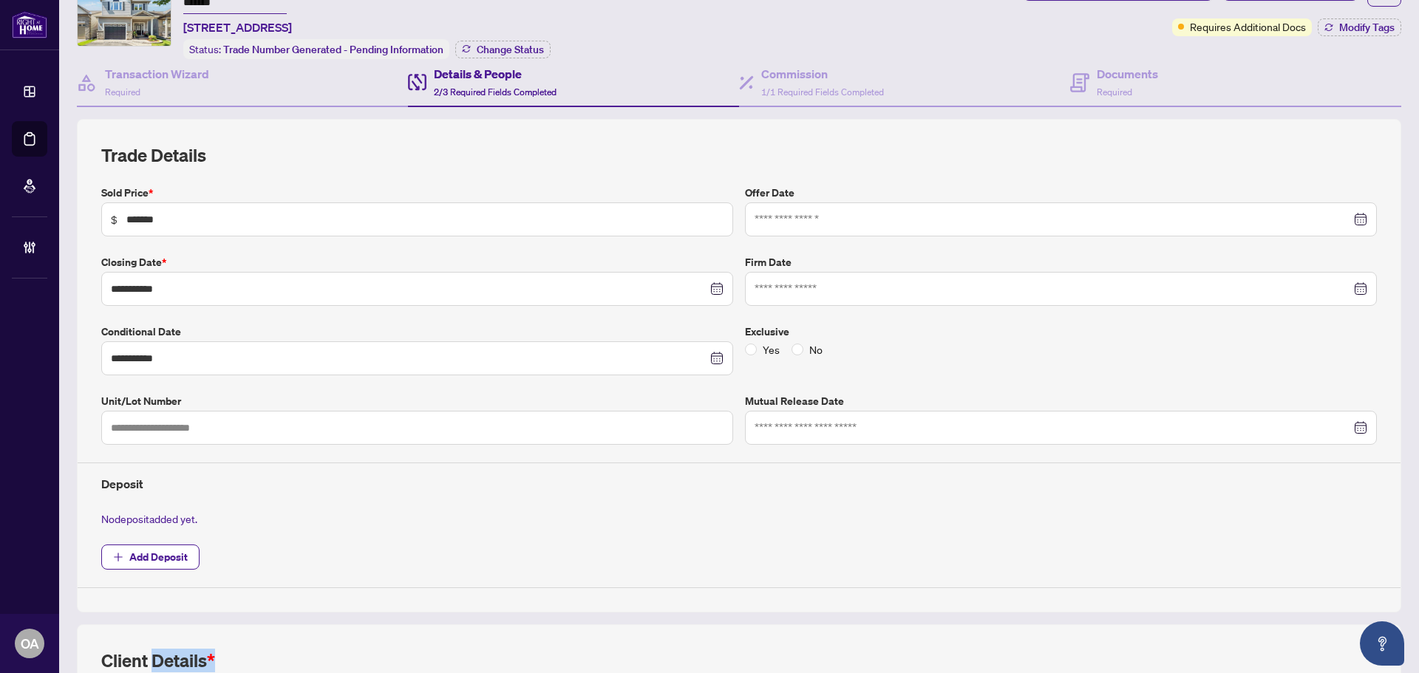
scroll to position [0, 0]
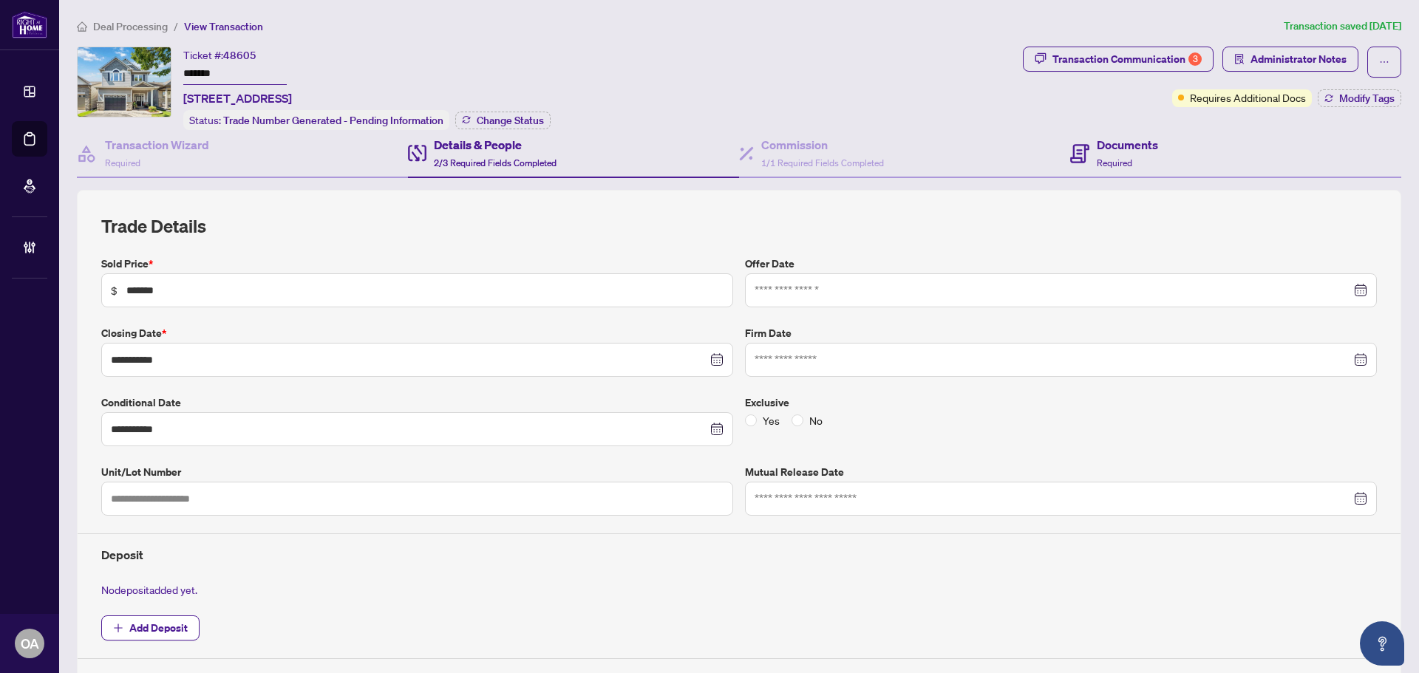
click at [865, 169] on div "Commission 1/1 Required Fields Completed" at bounding box center [904, 154] width 331 height 48
type textarea "**********"
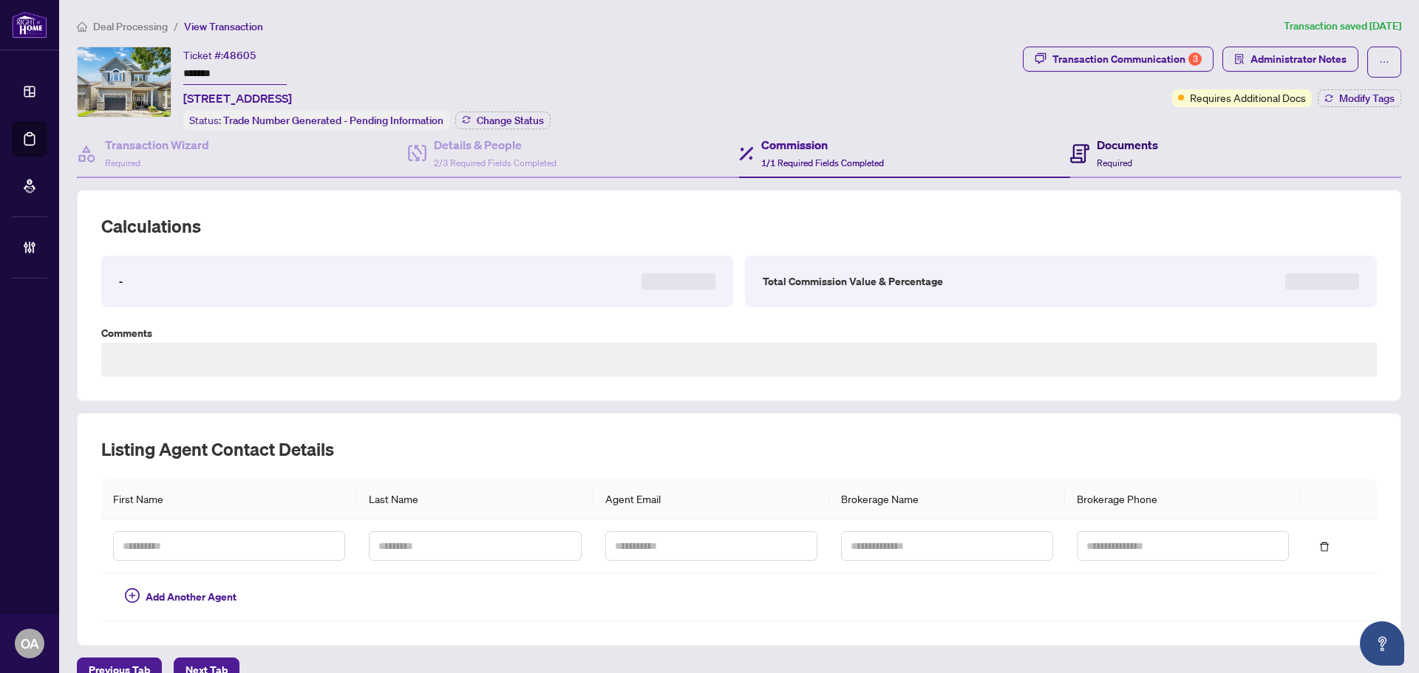
click at [1101, 161] on span "Required" at bounding box center [1114, 162] width 35 height 11
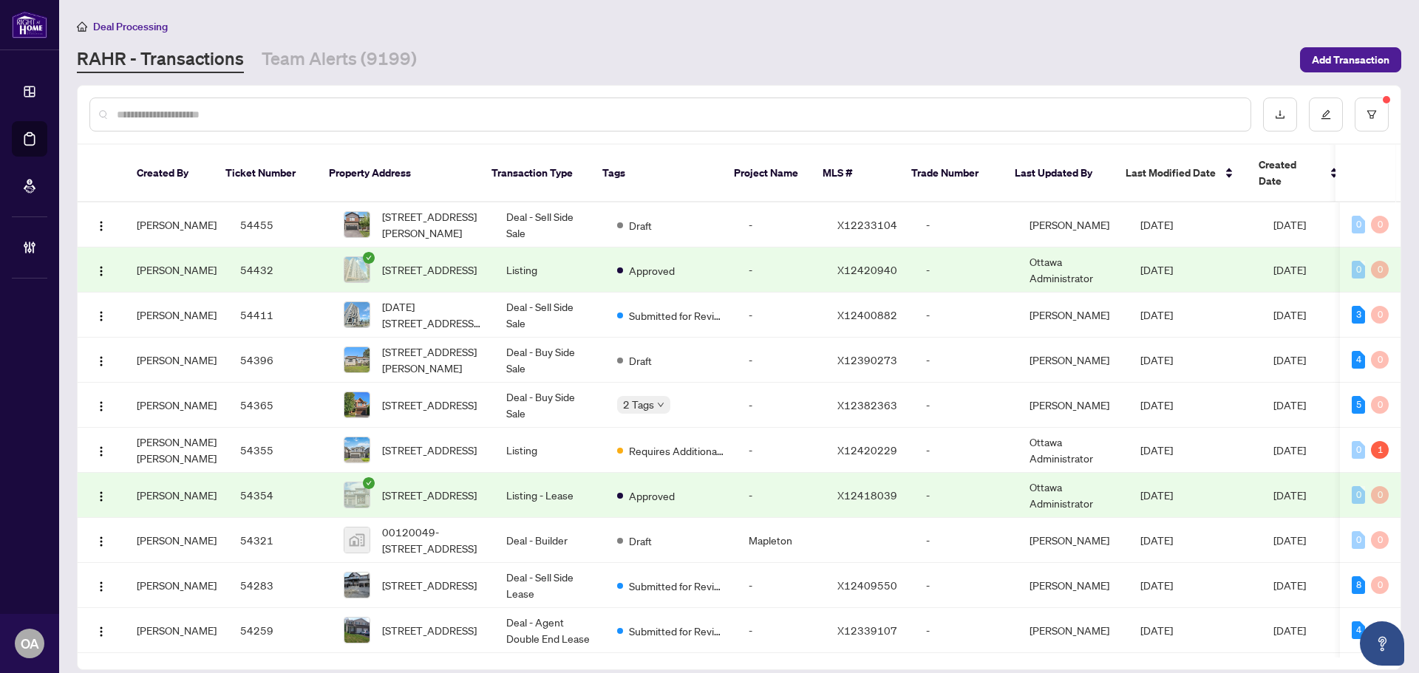
click at [331, 79] on main "Deal Processing [PERSON_NAME] - Transactions Team Alerts (9199) Add Transaction…" at bounding box center [739, 336] width 1360 height 673
click at [396, 58] on link "Team Alerts (9199)" at bounding box center [339, 60] width 155 height 27
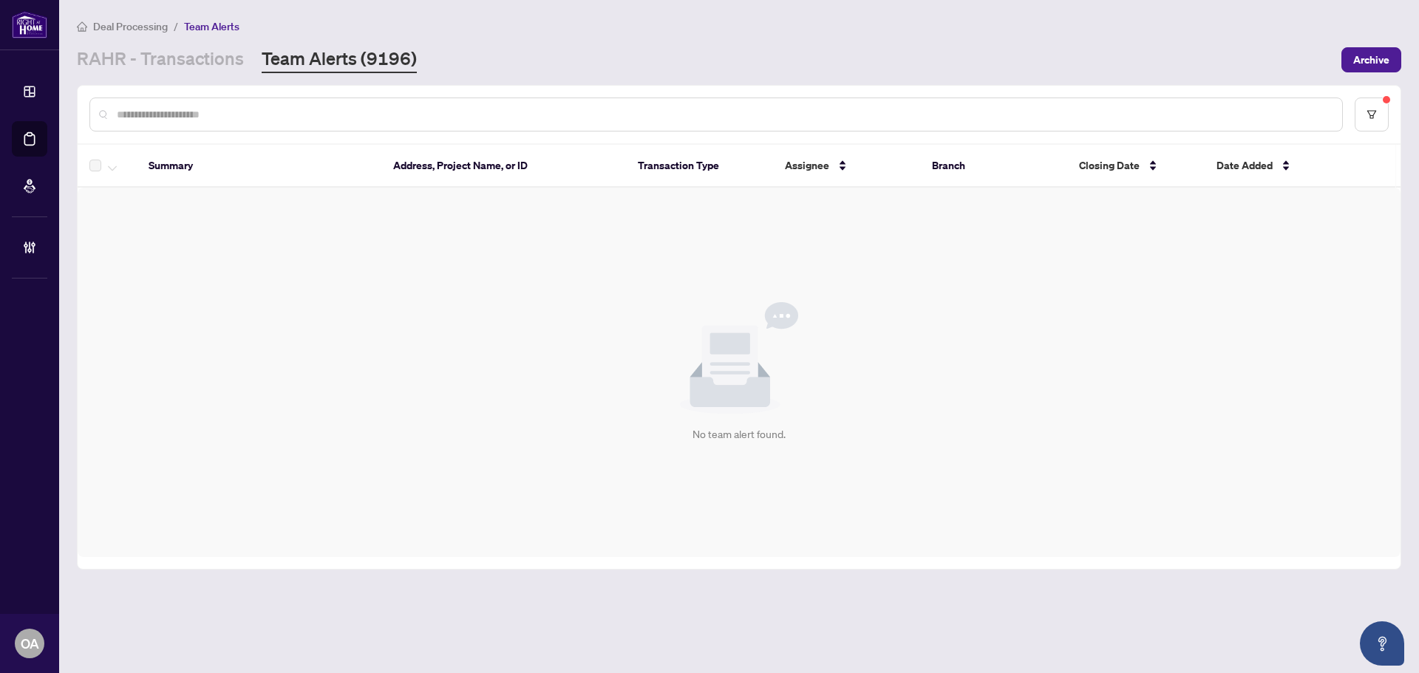
click at [192, 109] on input "text" at bounding box center [723, 114] width 1213 height 16
click at [209, 56] on link "RAHR - Transactions" at bounding box center [160, 60] width 167 height 27
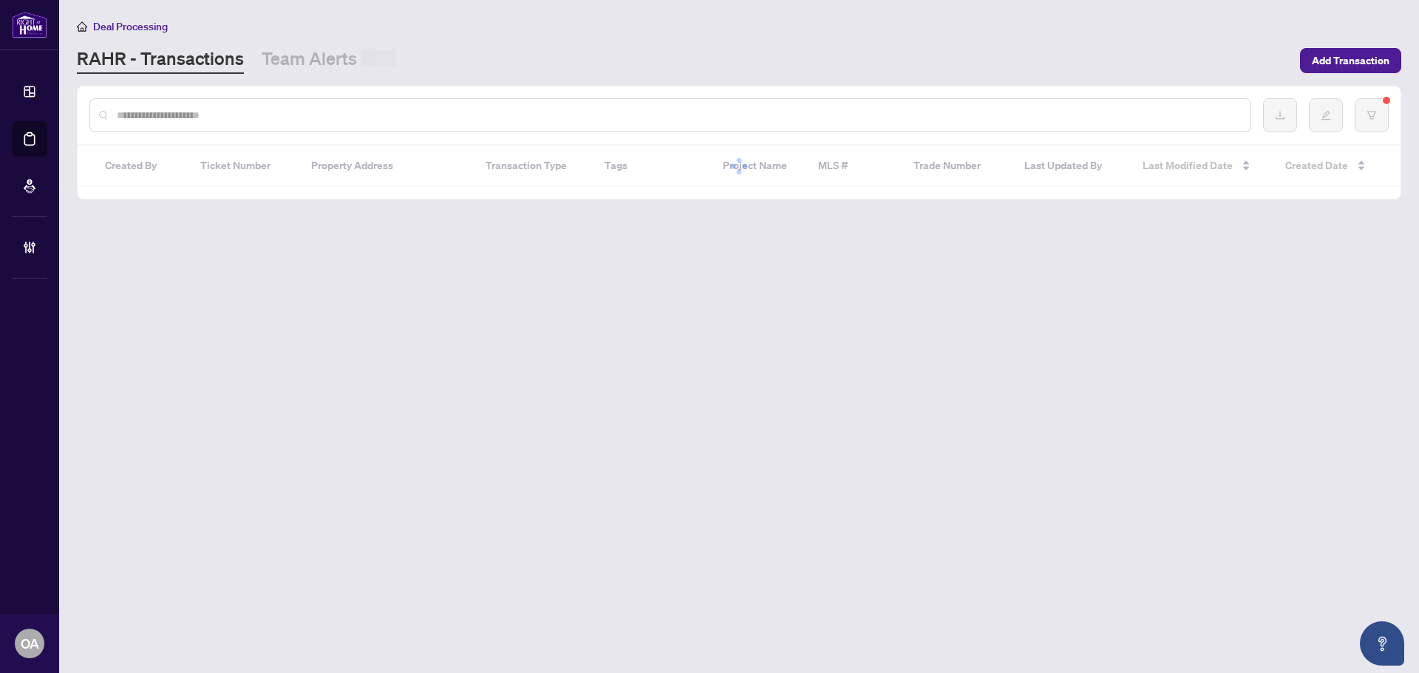
drag, startPoint x: 209, startPoint y: 56, endPoint x: 219, endPoint y: 120, distance: 65.0
click at [216, 112] on input "text" at bounding box center [678, 115] width 1122 height 16
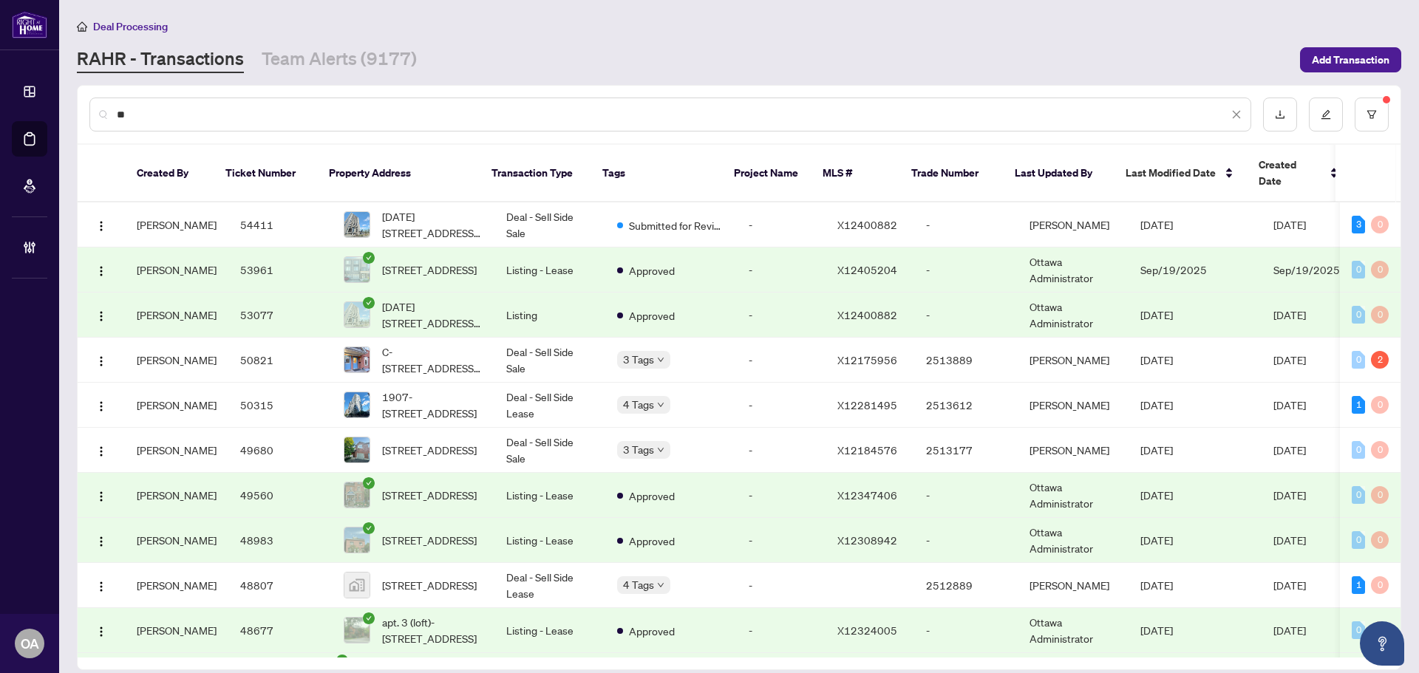
type input "*"
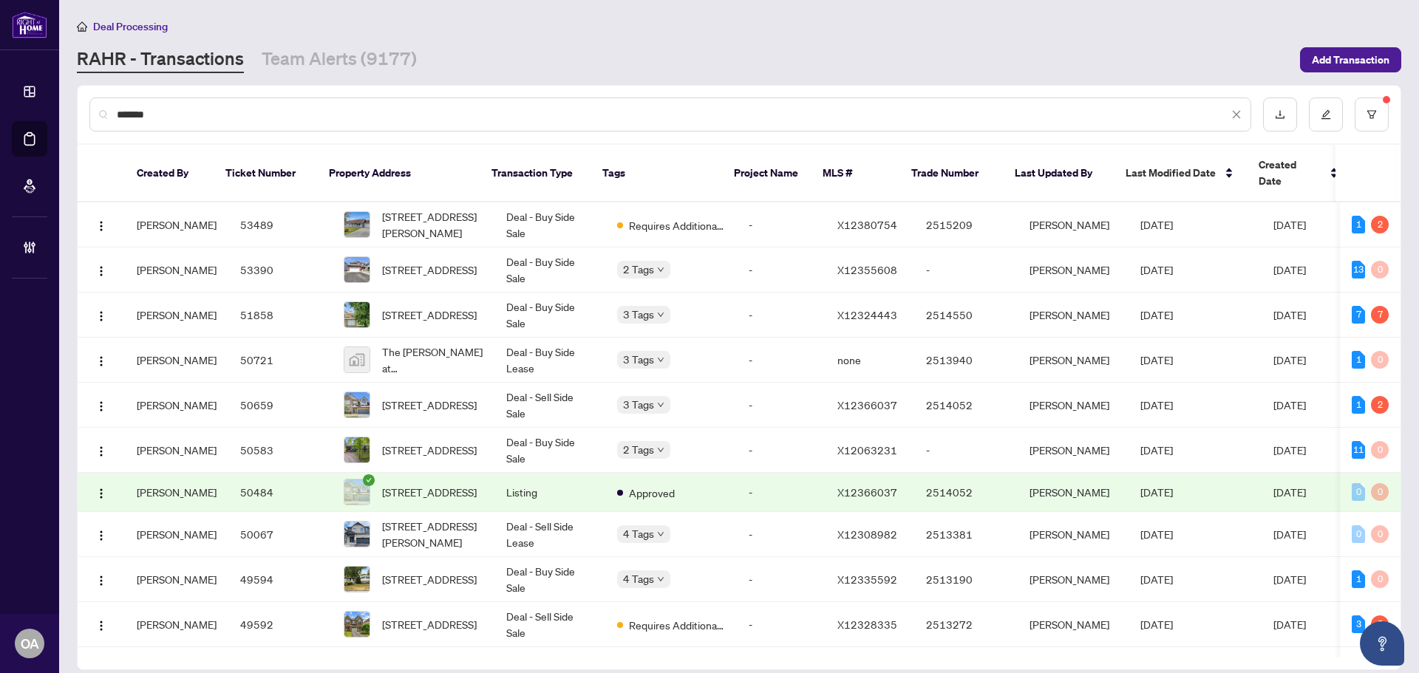
click at [225, 109] on input "*******" at bounding box center [672, 114] width 1111 height 16
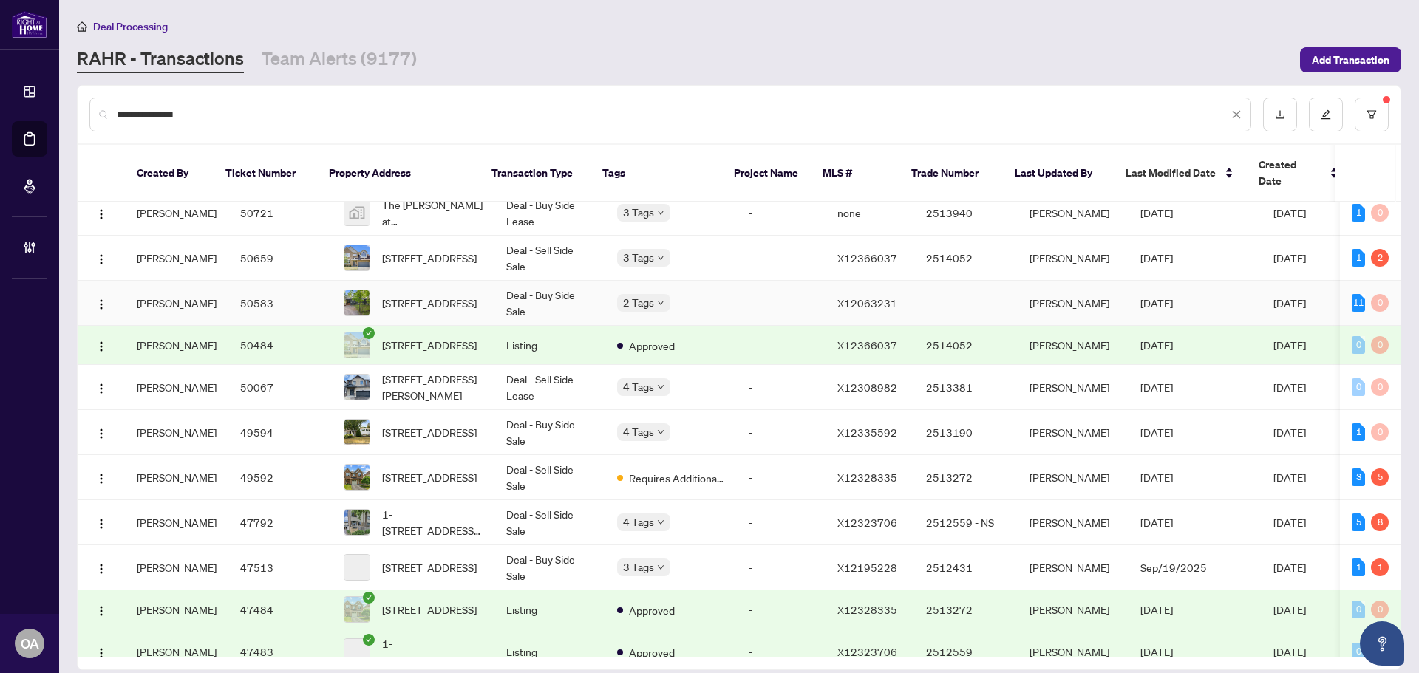
scroll to position [148, 0]
type input "**********"
click at [429, 505] on span "1-[STREET_ADDRESS][PERSON_NAME]" at bounding box center [432, 521] width 100 height 33
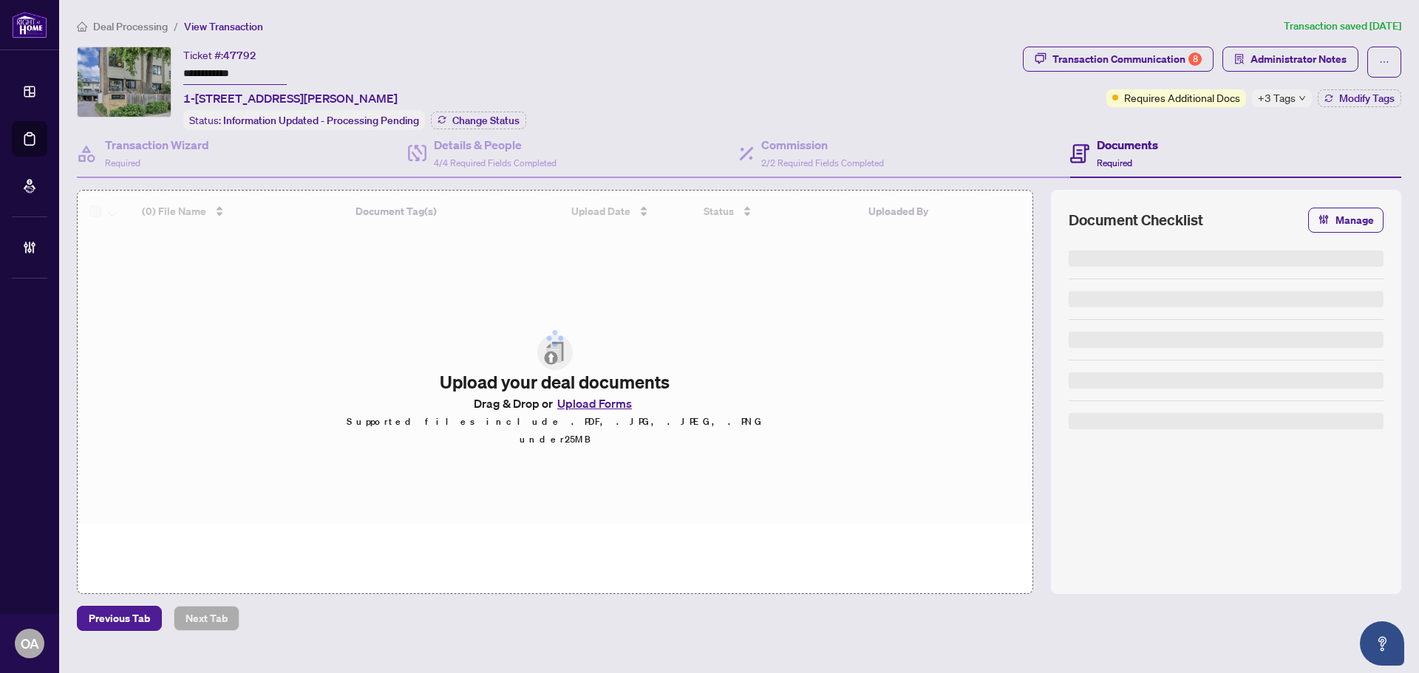
click at [1264, 95] on span "+3 Tags" at bounding box center [1277, 97] width 38 height 17
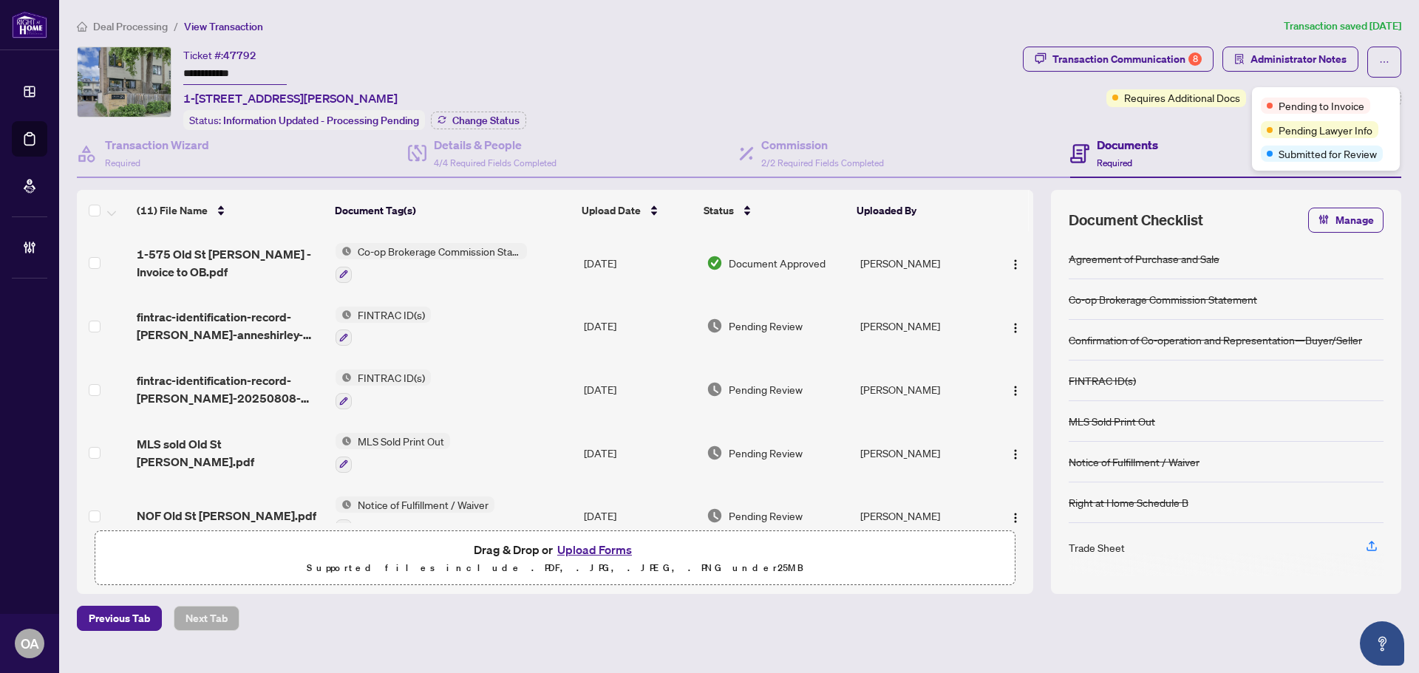
click at [1231, 125] on div "Transaction Communication 8 Administrator Notes Requires Additional Docs +3 Tag…" at bounding box center [1212, 88] width 384 height 83
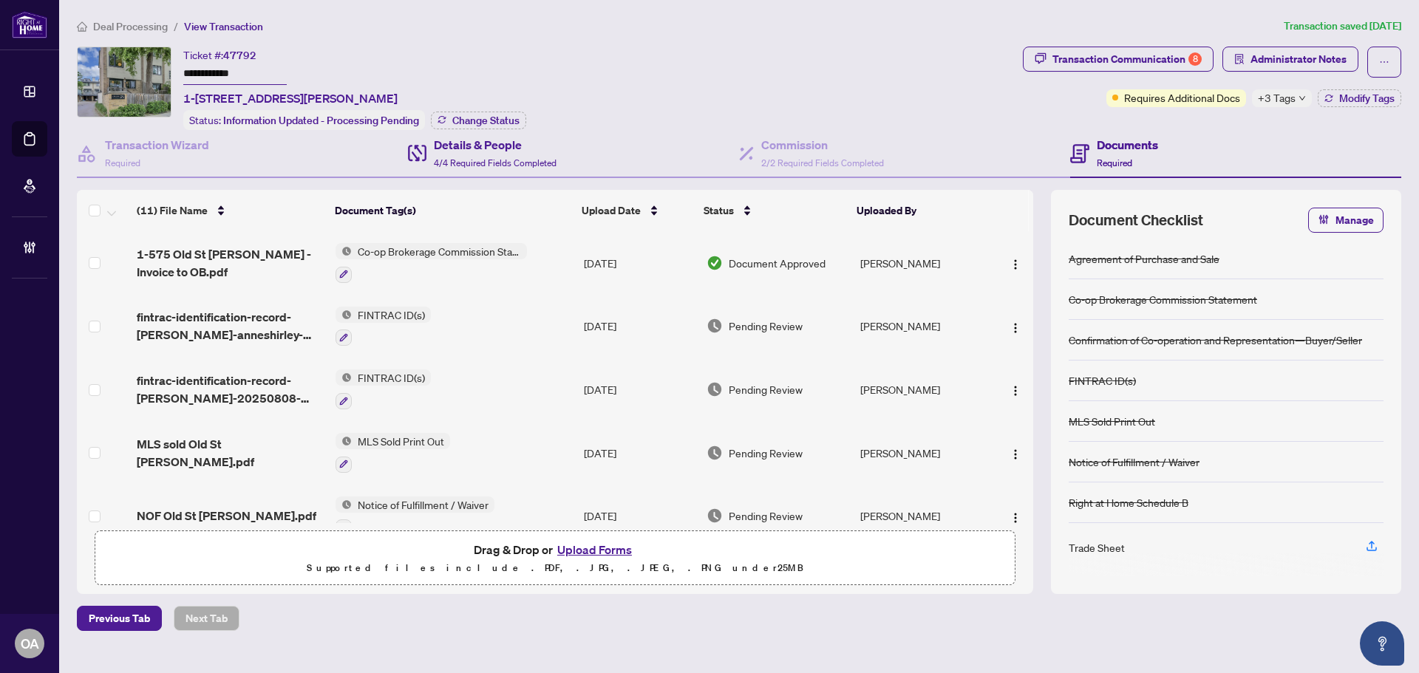
click at [511, 176] on div "Details & People 4/4 Required Fields Completed" at bounding box center [573, 154] width 331 height 48
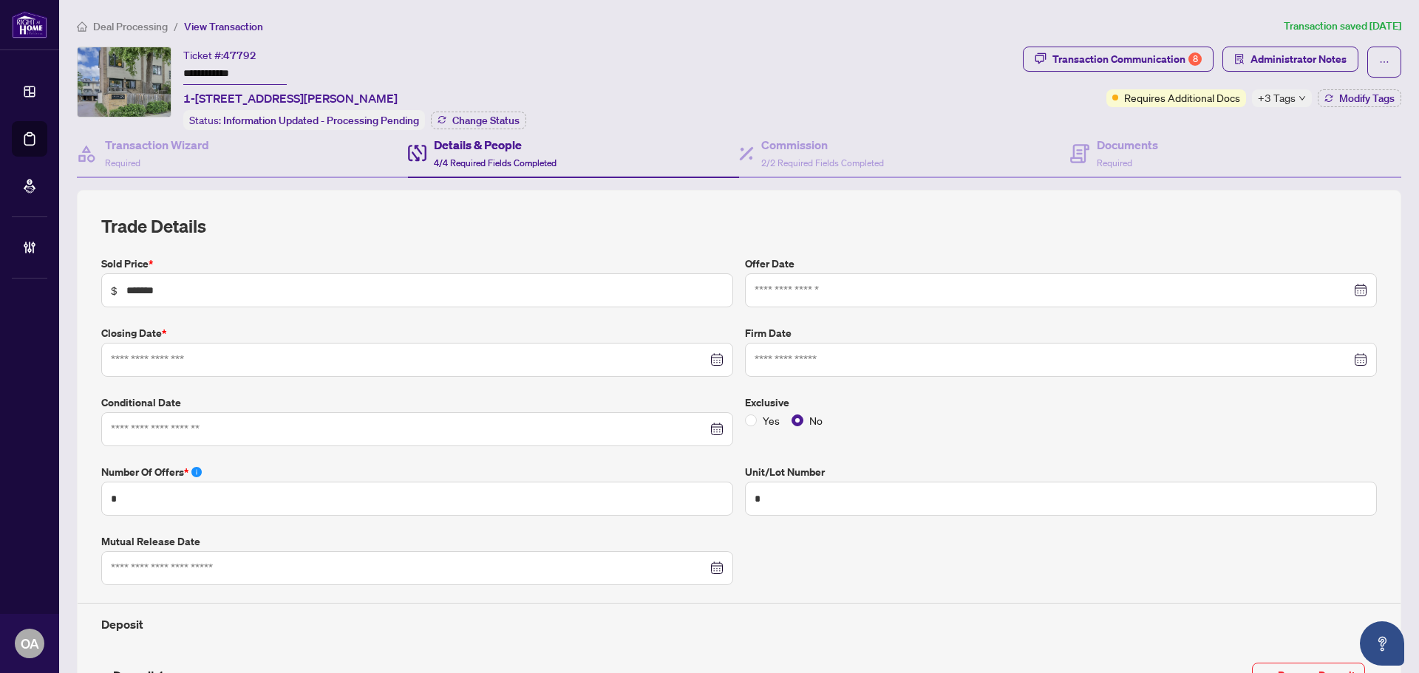
type input "**********"
click at [193, 160] on div "Transaction Wizard Required" at bounding box center [157, 153] width 104 height 35
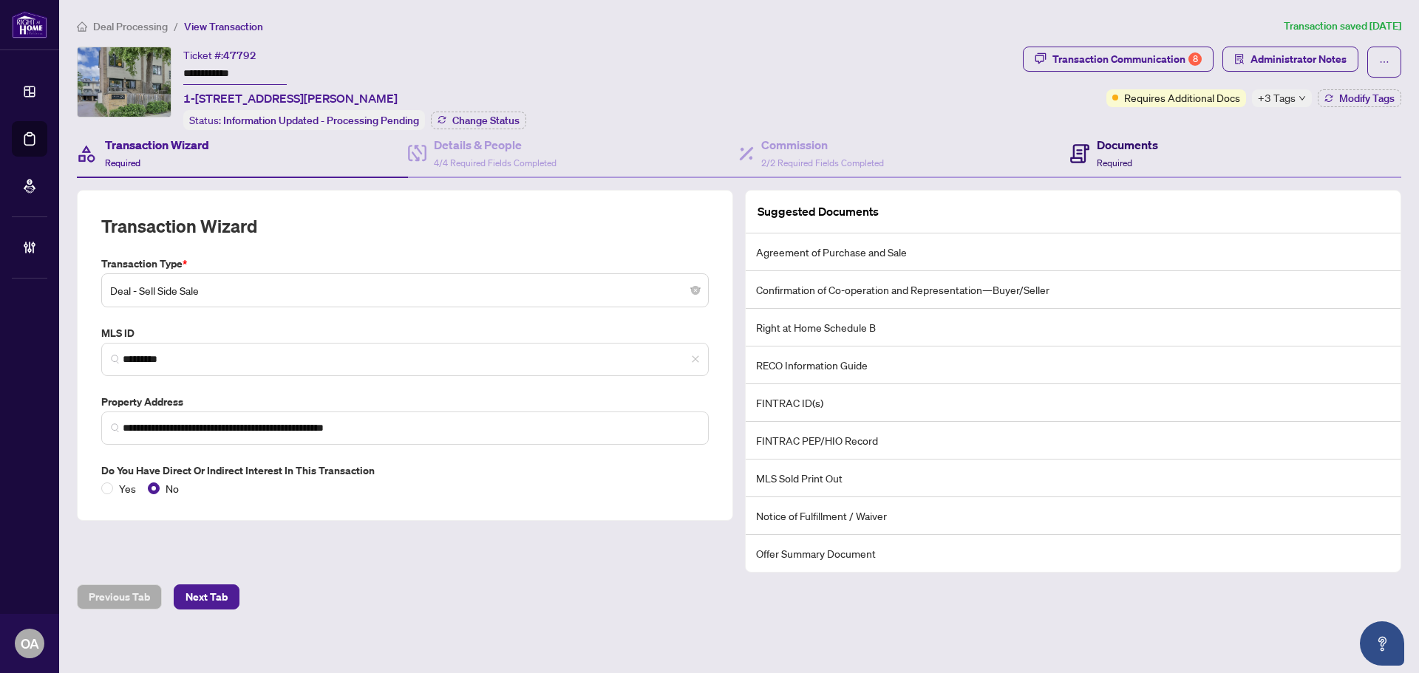
click at [1134, 167] on div "Documents Required" at bounding box center [1127, 153] width 61 height 35
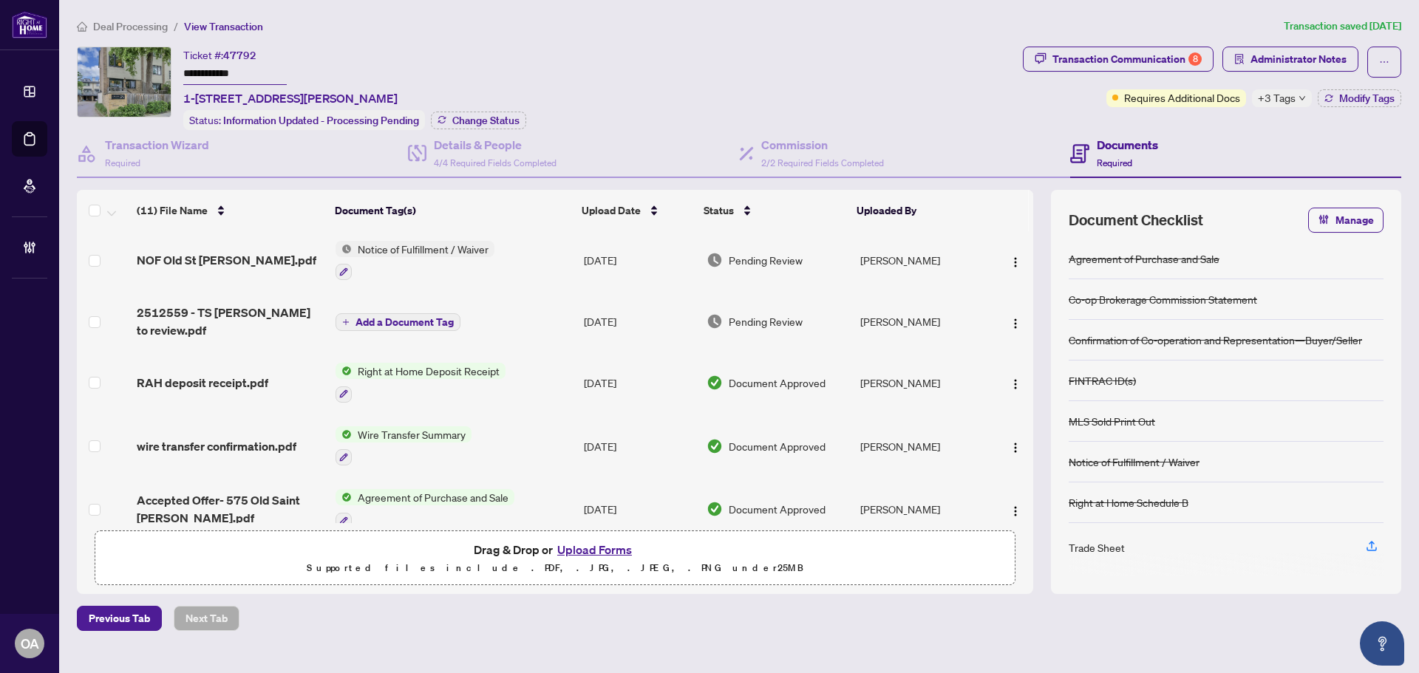
scroll to position [255, 0]
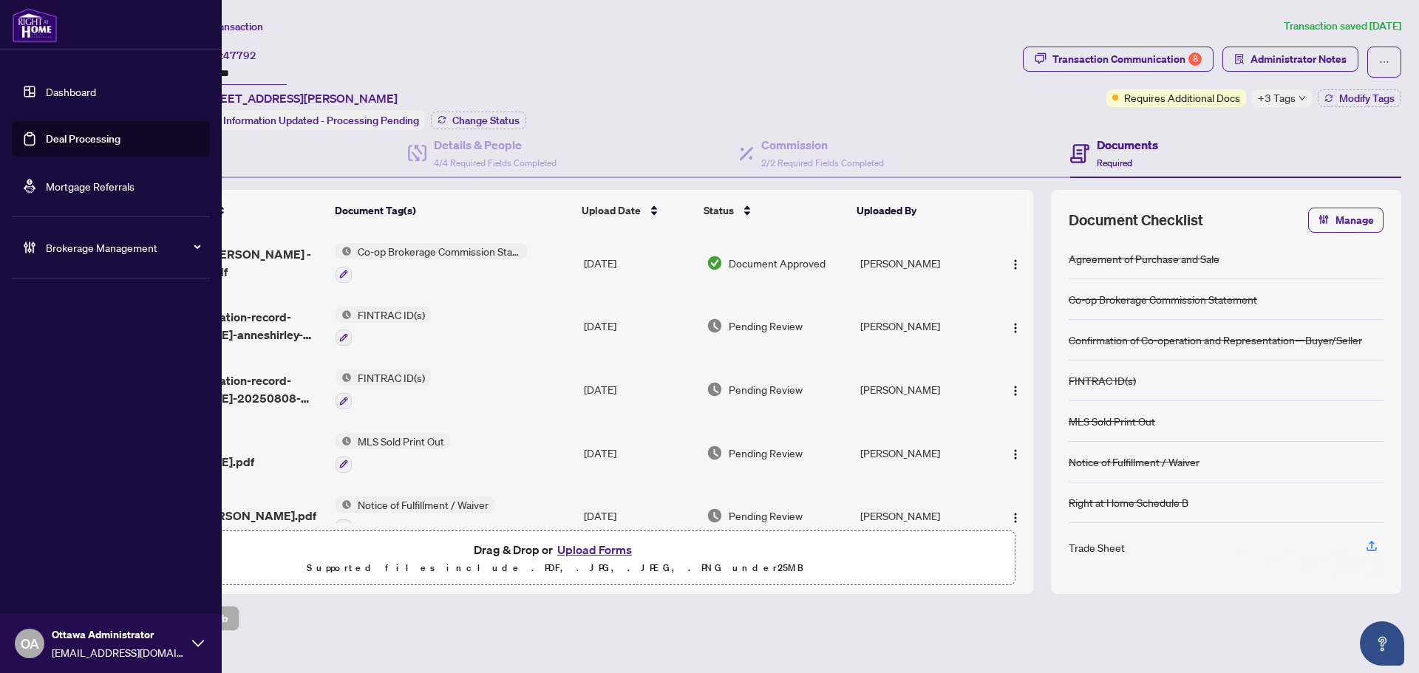
click at [53, 139] on link "Deal Processing" at bounding box center [83, 138] width 75 height 13
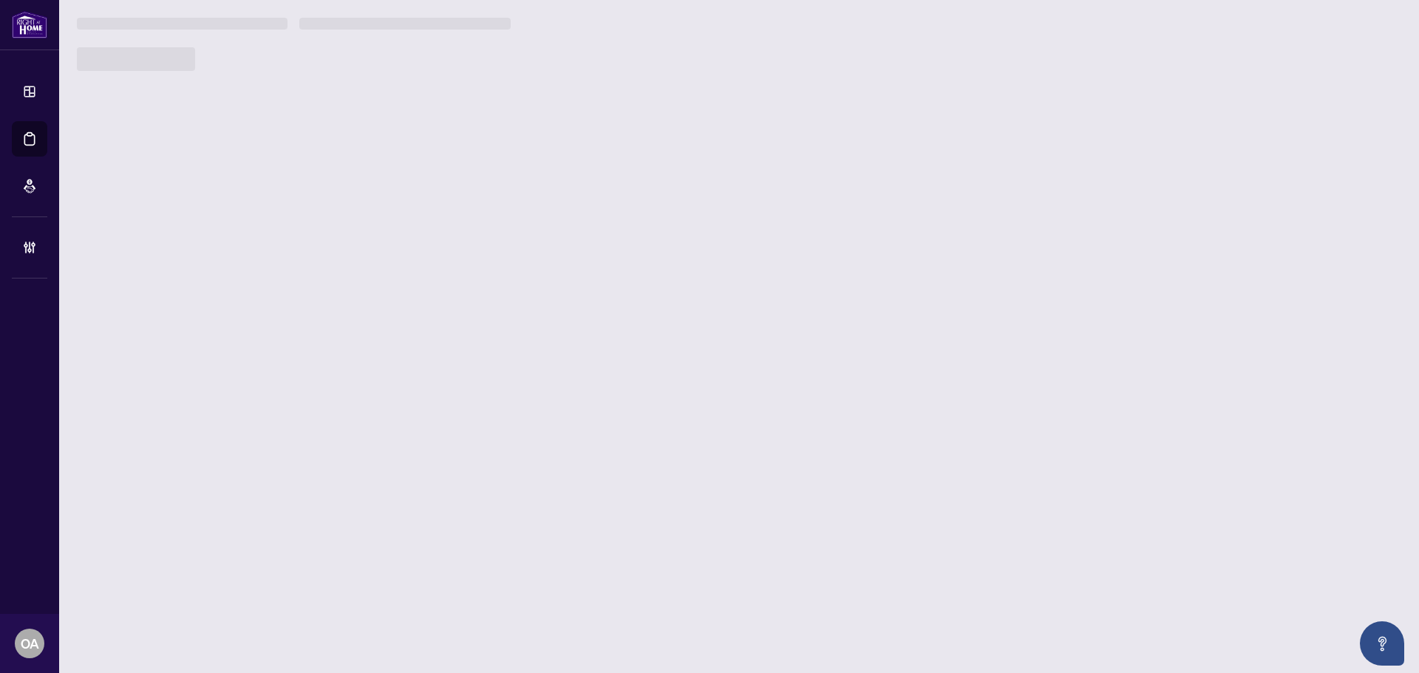
click at [282, 65] on div at bounding box center [739, 59] width 1324 height 24
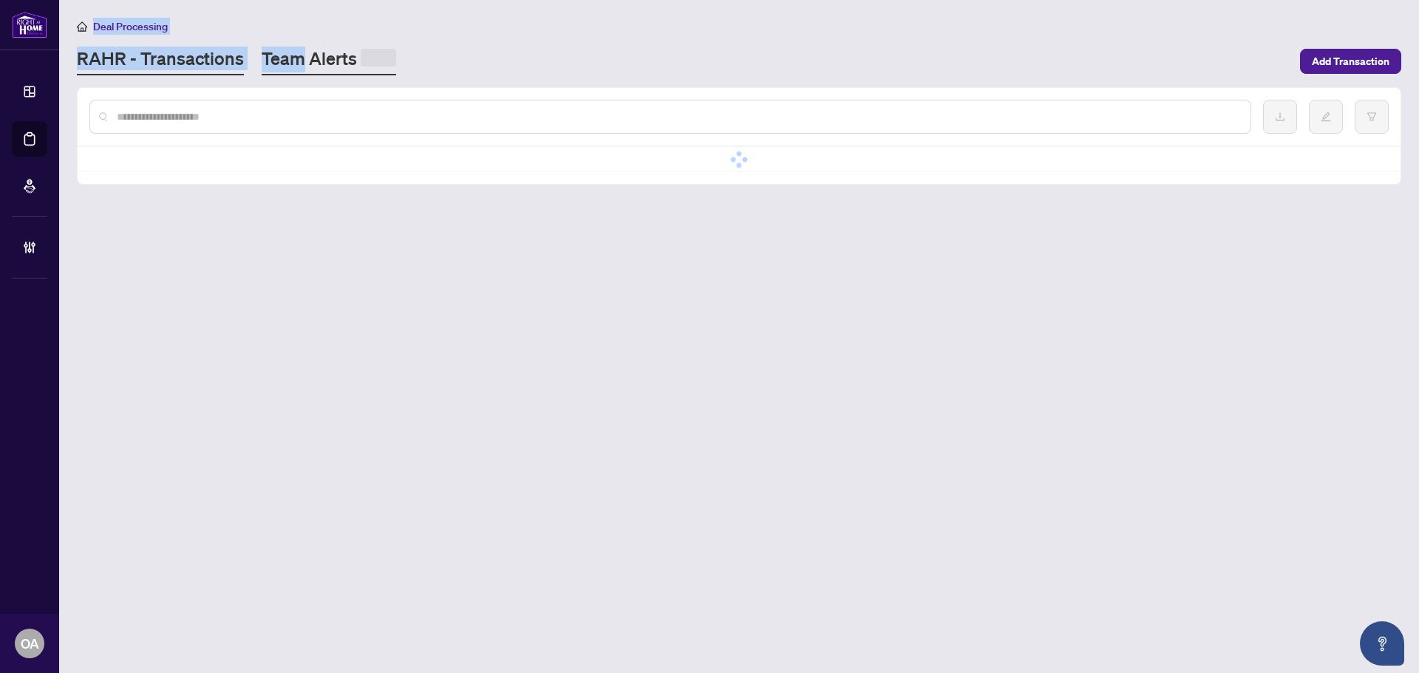
click at [274, 67] on link "Team Alerts" at bounding box center [329, 61] width 134 height 29
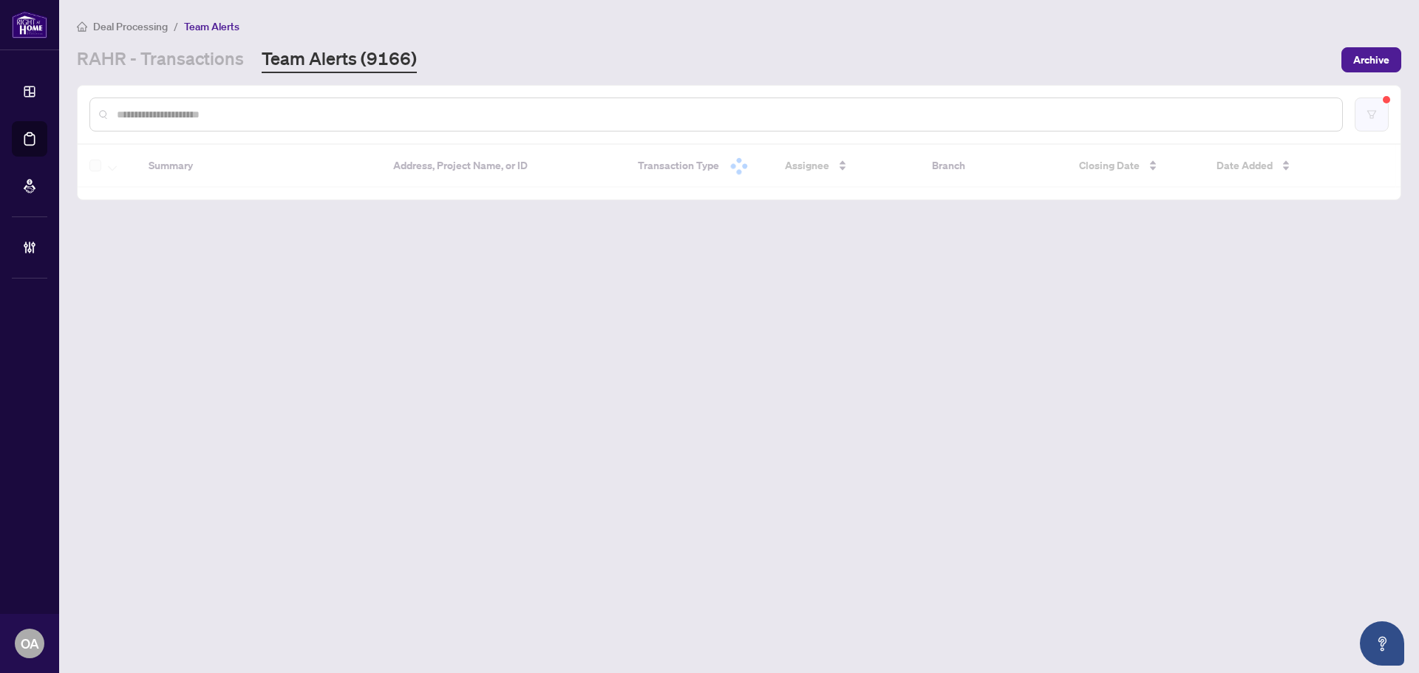
click at [1377, 122] on button "button" at bounding box center [1371, 115] width 34 height 34
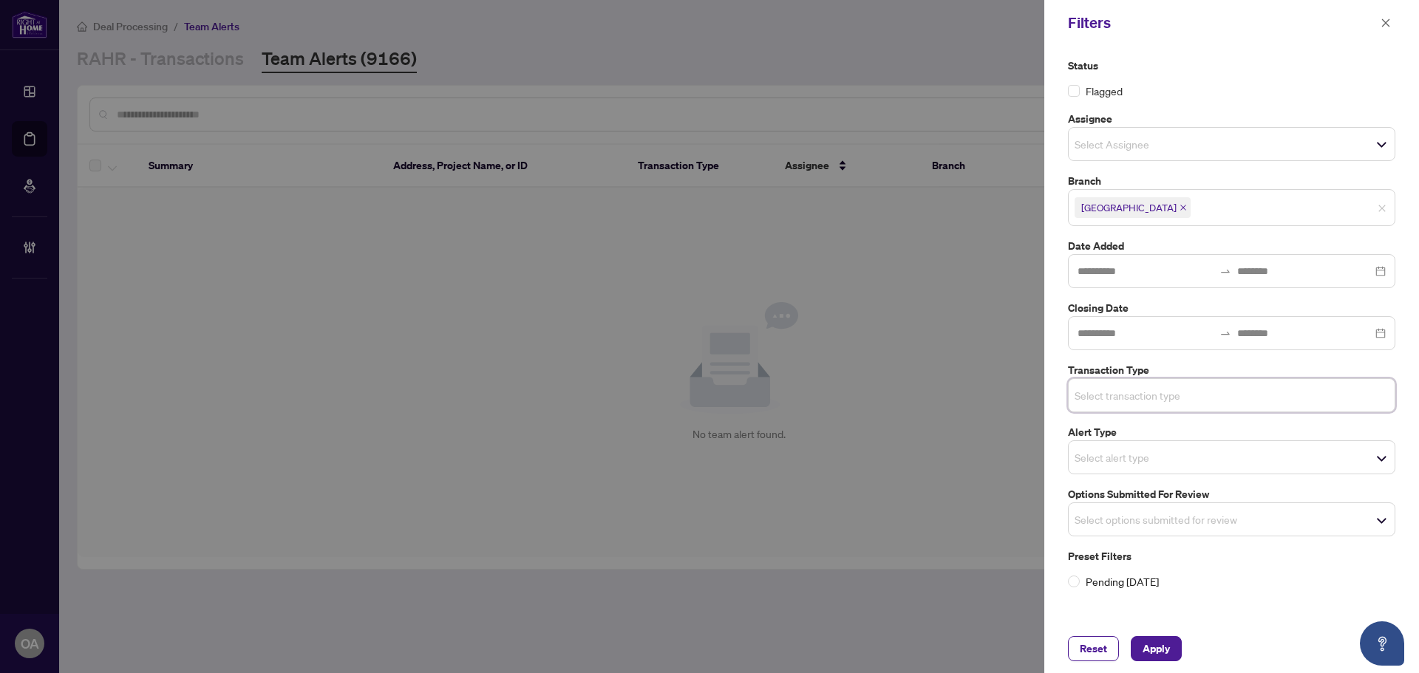
click at [1300, 528] on span "Select options submitted for review" at bounding box center [1231, 519] width 326 height 21
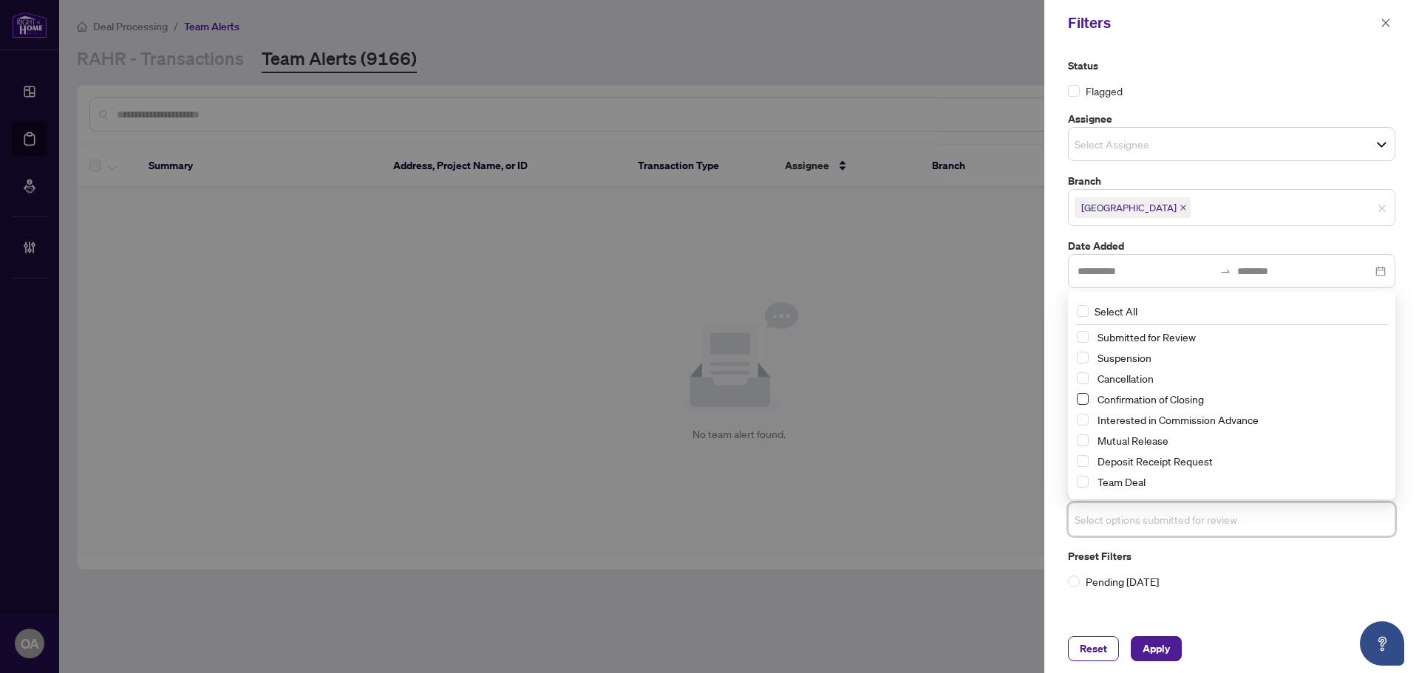
click at [1082, 395] on span "Select Confirmation of Closing" at bounding box center [1083, 399] width 12 height 12
click at [1082, 357] on span "Select Suspension" at bounding box center [1083, 358] width 12 height 12
click at [1082, 386] on div "Cancellation" at bounding box center [1232, 379] width 310 height 18
click at [1081, 383] on span "Select Cancellation" at bounding box center [1083, 379] width 12 height 12
click at [1077, 395] on span "Select Confirmation of Closing" at bounding box center [1083, 400] width 12 height 12
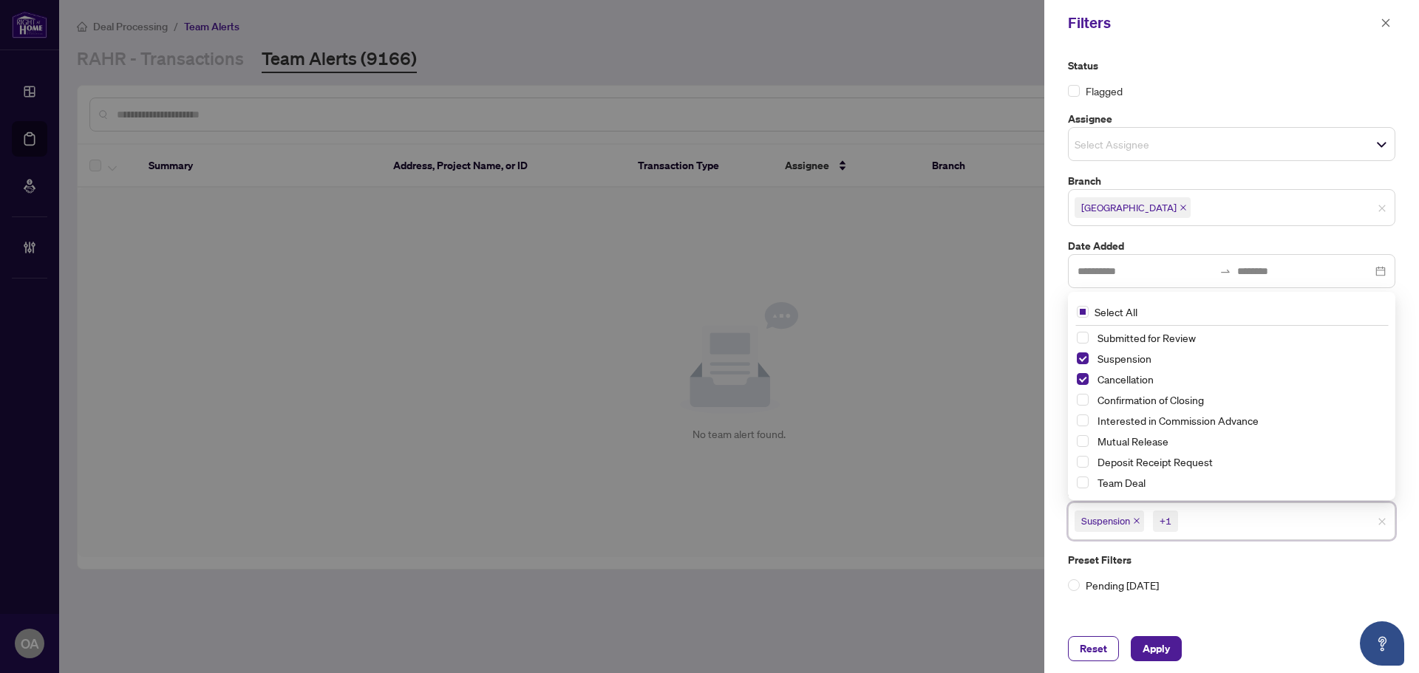
click at [1086, 449] on div "Mutual Release" at bounding box center [1232, 441] width 310 height 18
click at [1083, 444] on span "Select Mutual Release" at bounding box center [1083, 441] width 12 height 12
click at [1150, 644] on span "Apply" at bounding box center [1155, 649] width 27 height 24
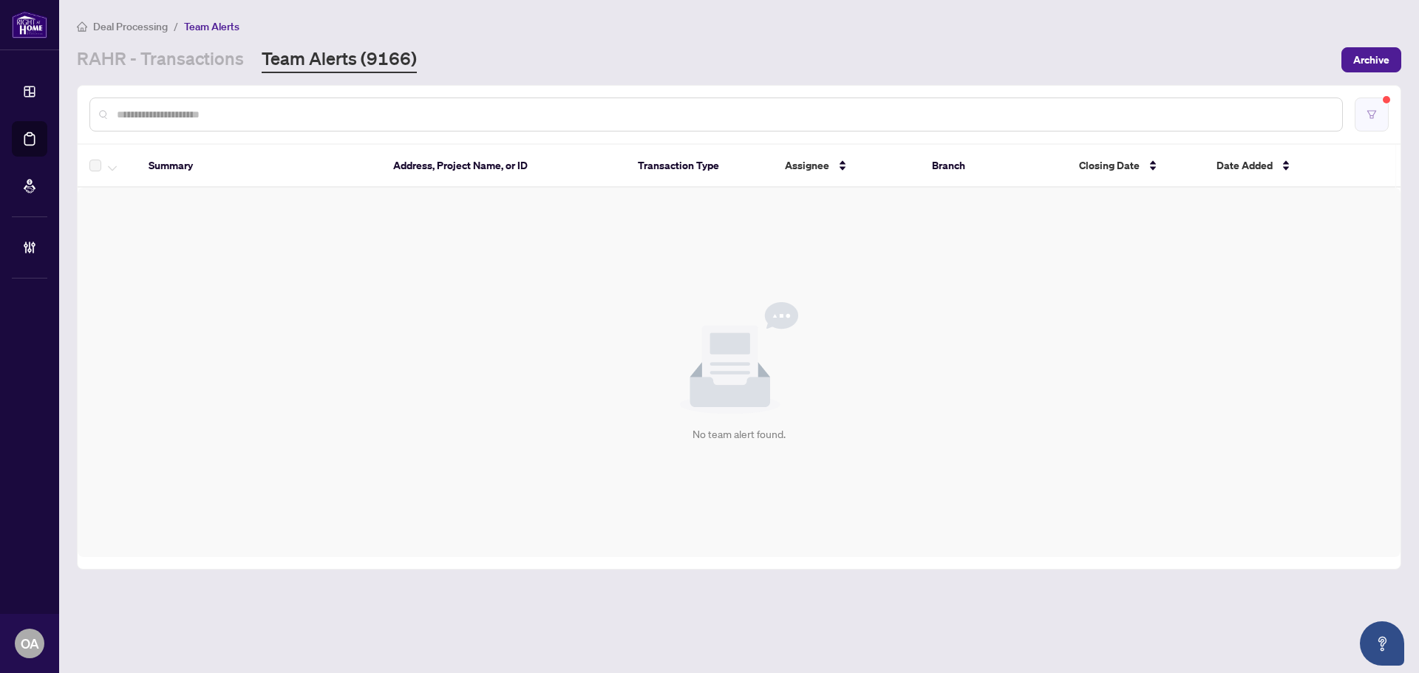
click at [1371, 109] on button "button" at bounding box center [1371, 115] width 34 height 34
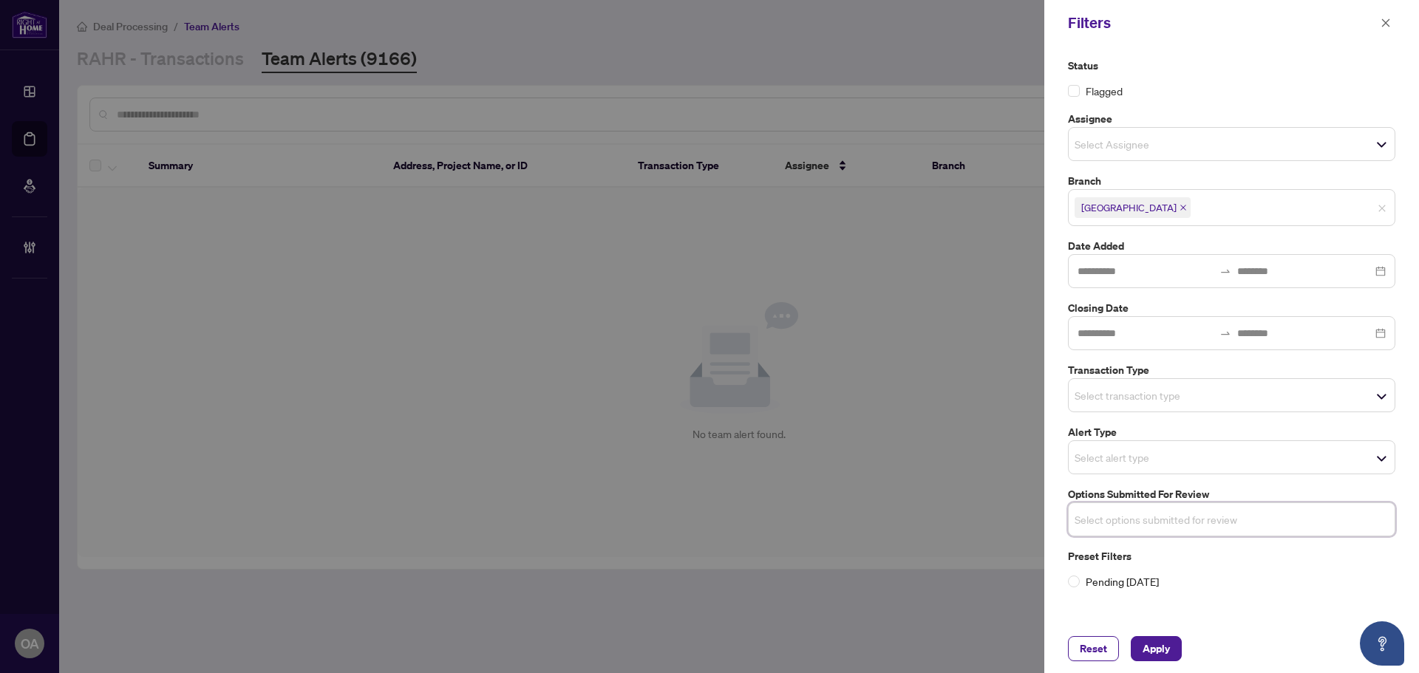
click at [1151, 400] on input "search" at bounding box center [1125, 395] width 103 height 18
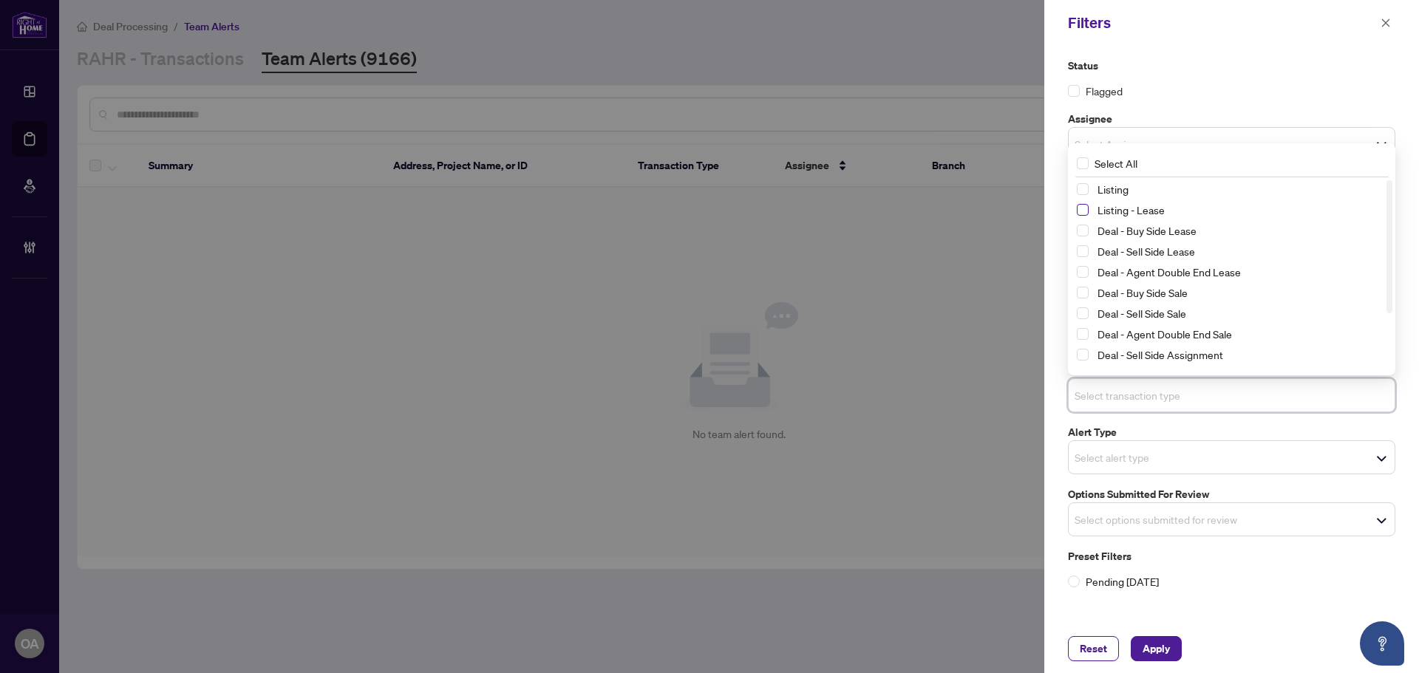
click at [1083, 208] on span "Select Listing - Lease" at bounding box center [1083, 210] width 12 height 12
click at [1083, 192] on span "Select Listing" at bounding box center [1083, 189] width 12 height 12
click at [1148, 651] on span "Apply" at bounding box center [1155, 649] width 27 height 24
